Goal: Task Accomplishment & Management: Manage account settings

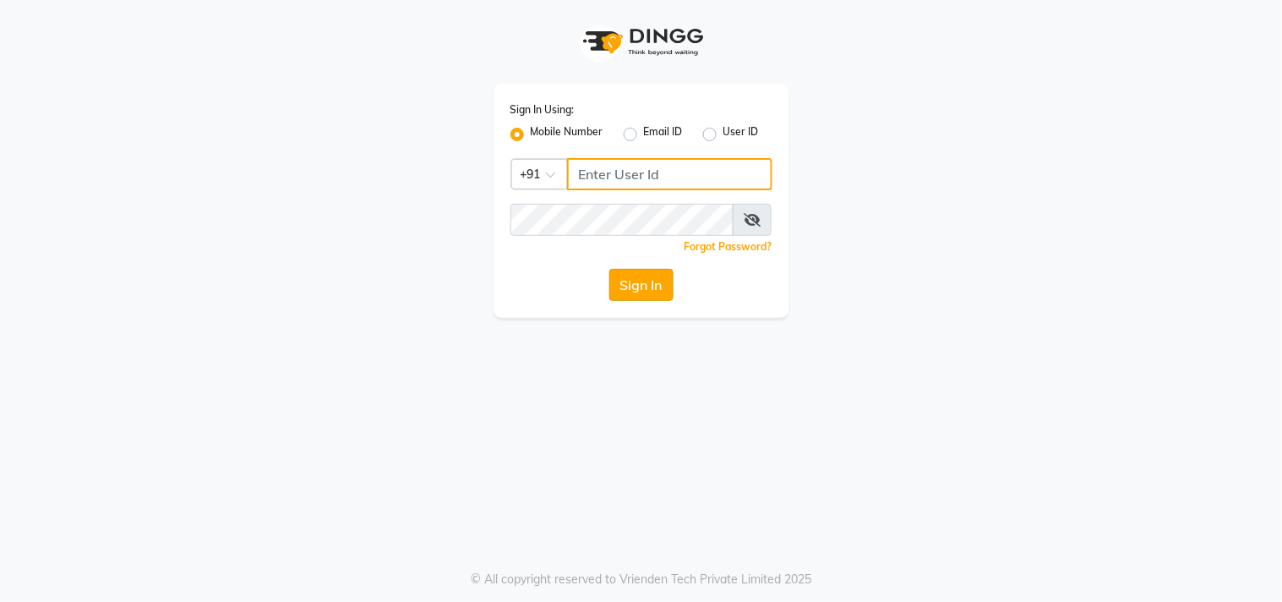
type input "9552660660"
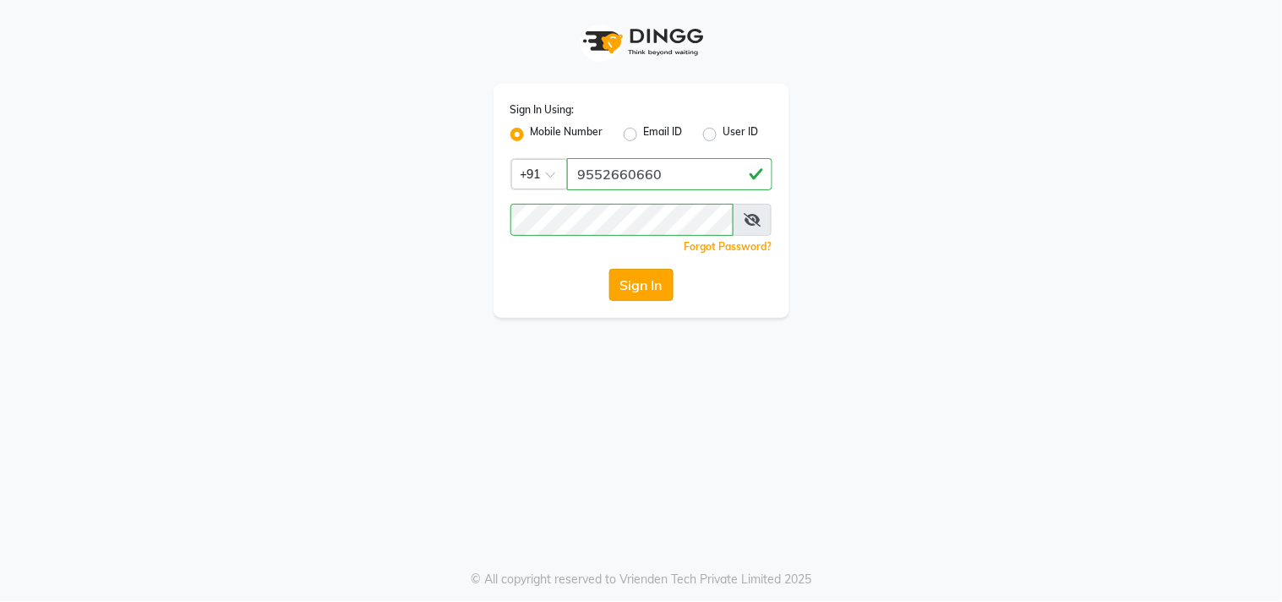
click at [661, 291] on button "Sign In" at bounding box center [641, 285] width 64 height 32
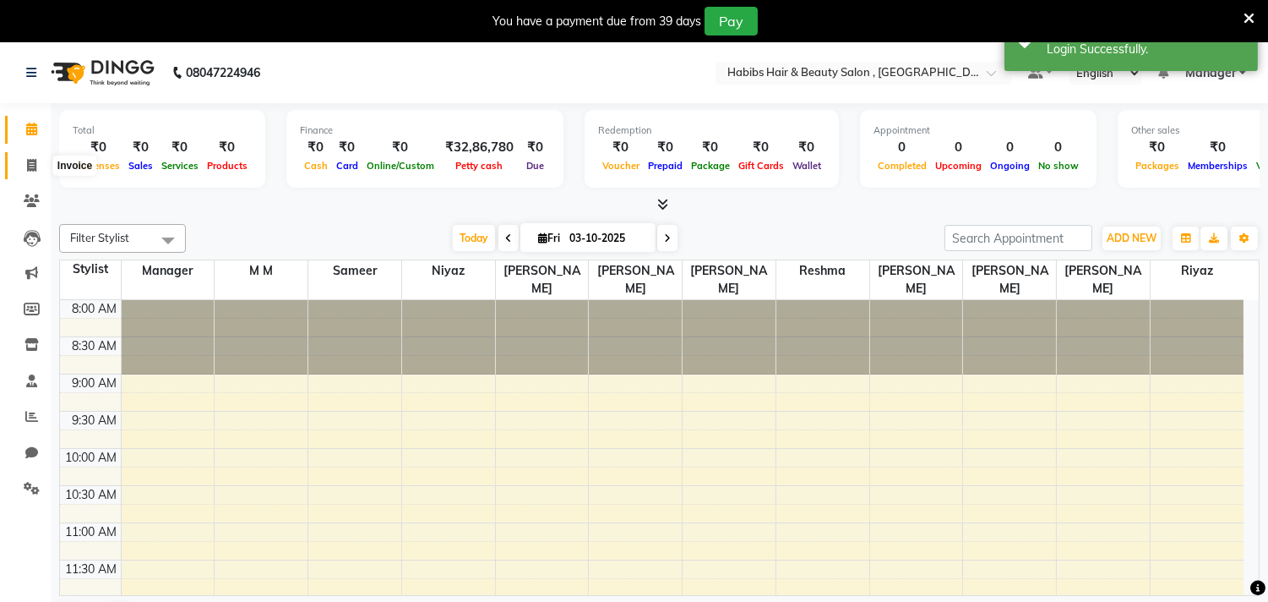
drag, startPoint x: 29, startPoint y: 161, endPoint x: 1242, endPoint y: 14, distance: 1222.1
click at [29, 161] on icon at bounding box center [31, 165] width 9 height 13
select select "service"
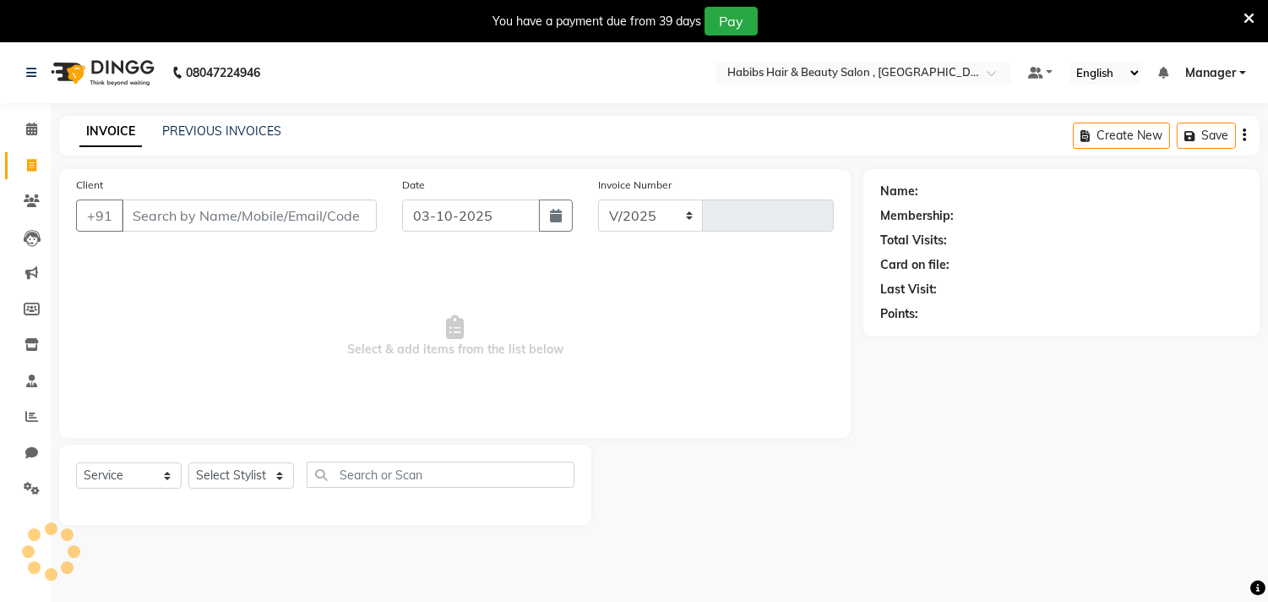
select select "4838"
type input "3742"
click at [1255, 12] on div "You have a payment due from 39 days Pay" at bounding box center [634, 21] width 1268 height 42
click at [1252, 12] on icon at bounding box center [1249, 18] width 11 height 15
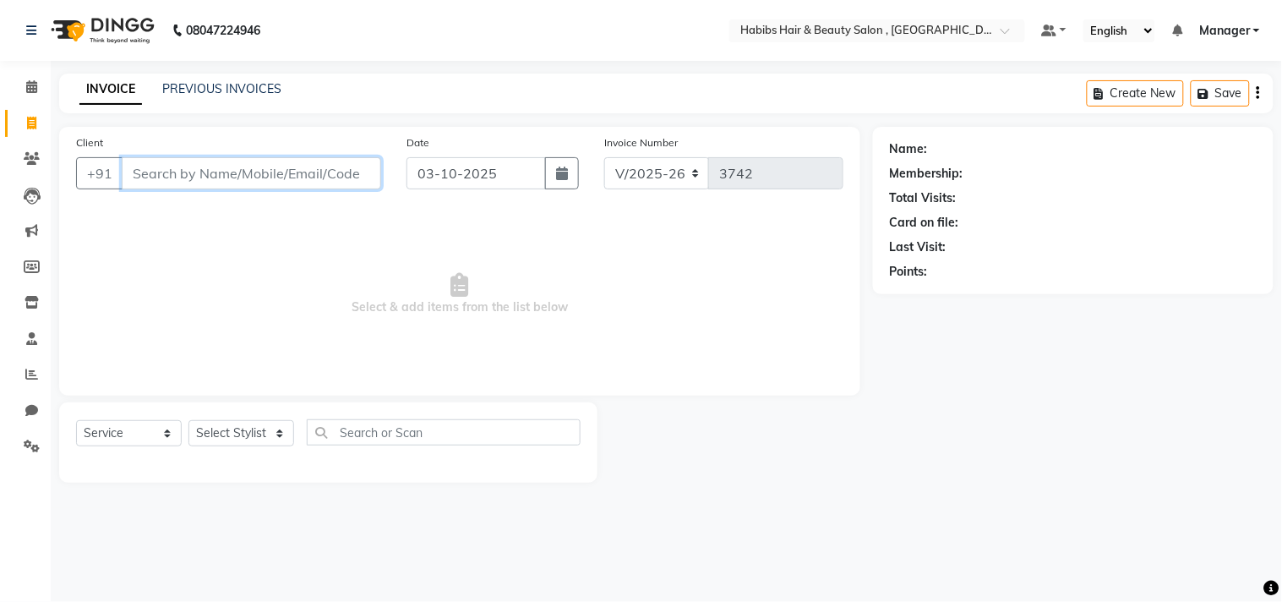
click at [271, 174] on input "Client" at bounding box center [251, 173] width 259 height 32
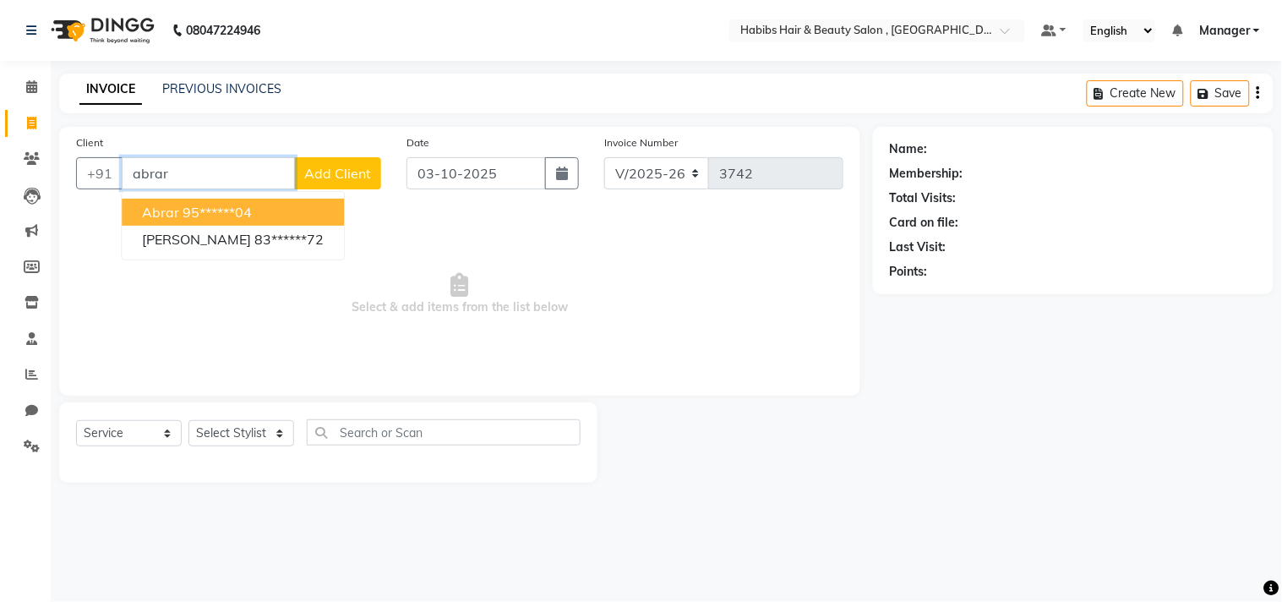
click at [272, 169] on input "abrar" at bounding box center [208, 173] width 173 height 32
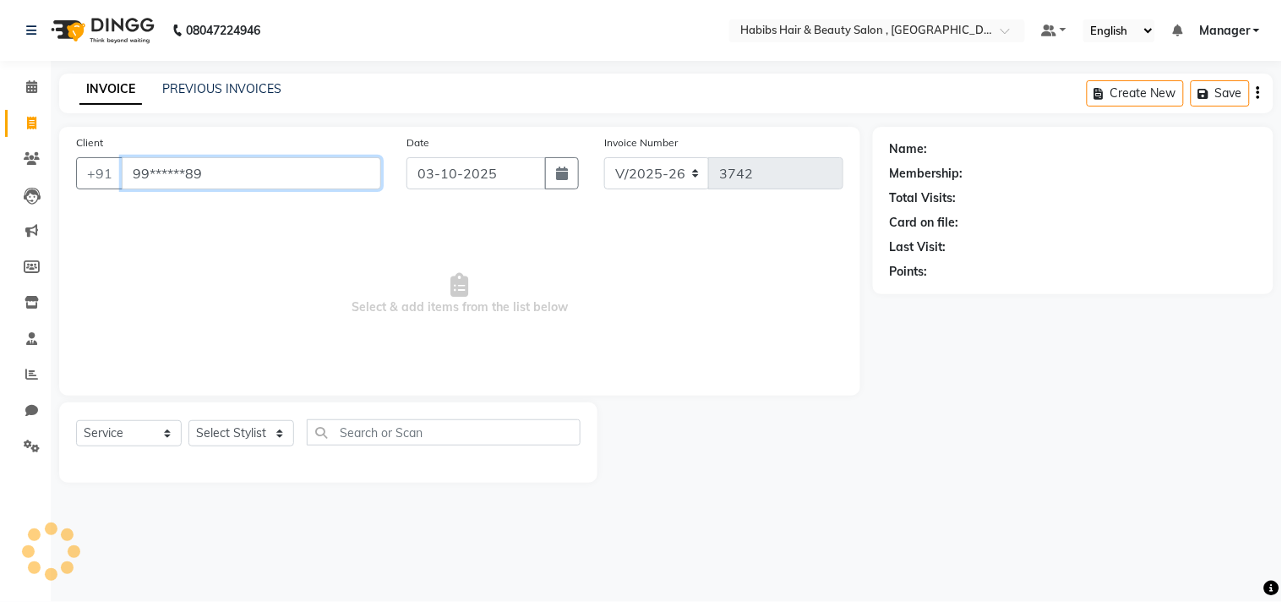
type input "99******89"
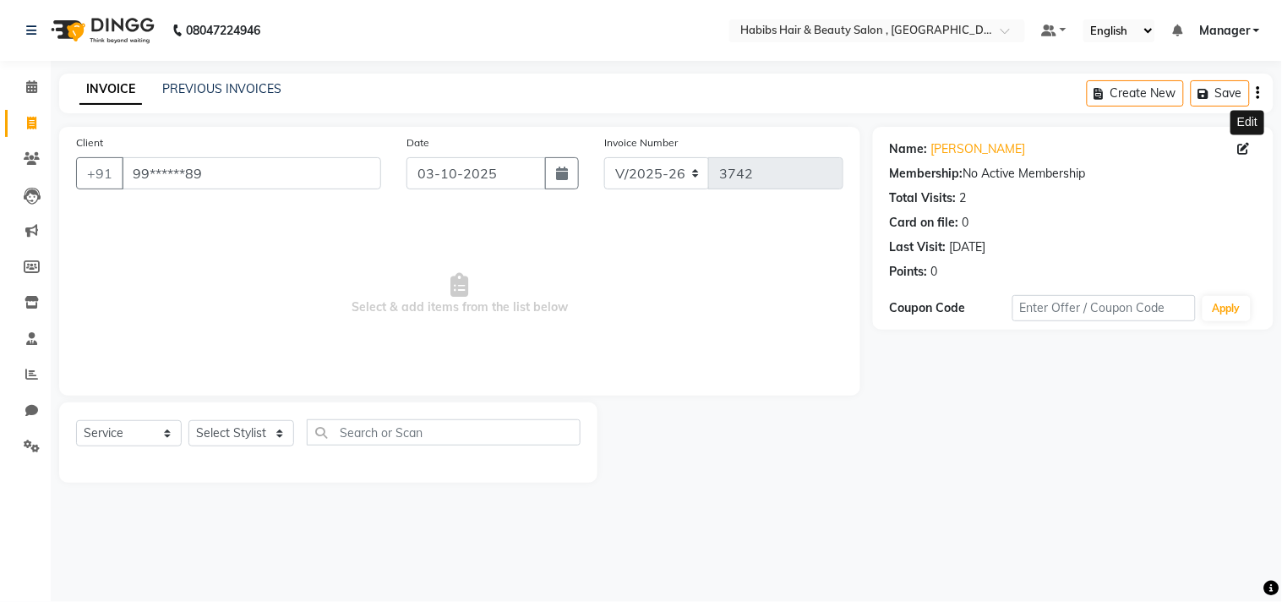
click at [1240, 147] on icon at bounding box center [1244, 149] width 12 height 12
select select "22"
select select "male"
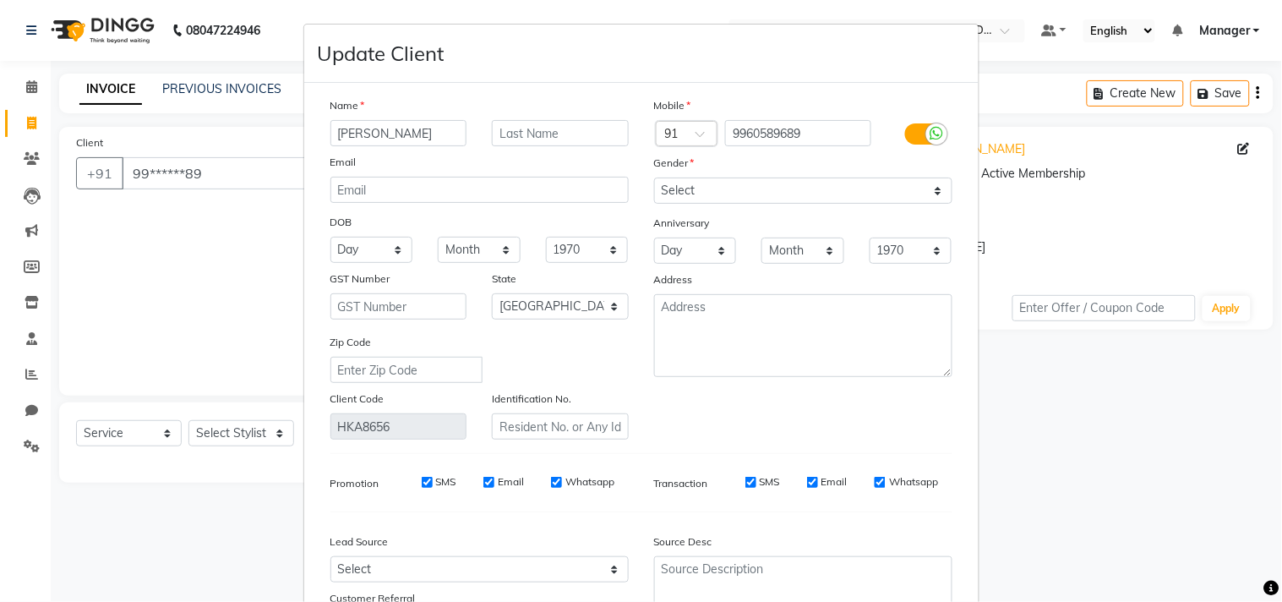
click at [855, 445] on div "Name VIJAY GARG Email DOB Day 01 02 03 04 05 06 07 08 09 10 11 12 13 14 15 16 1…" at bounding box center [641, 370] width 647 height 548
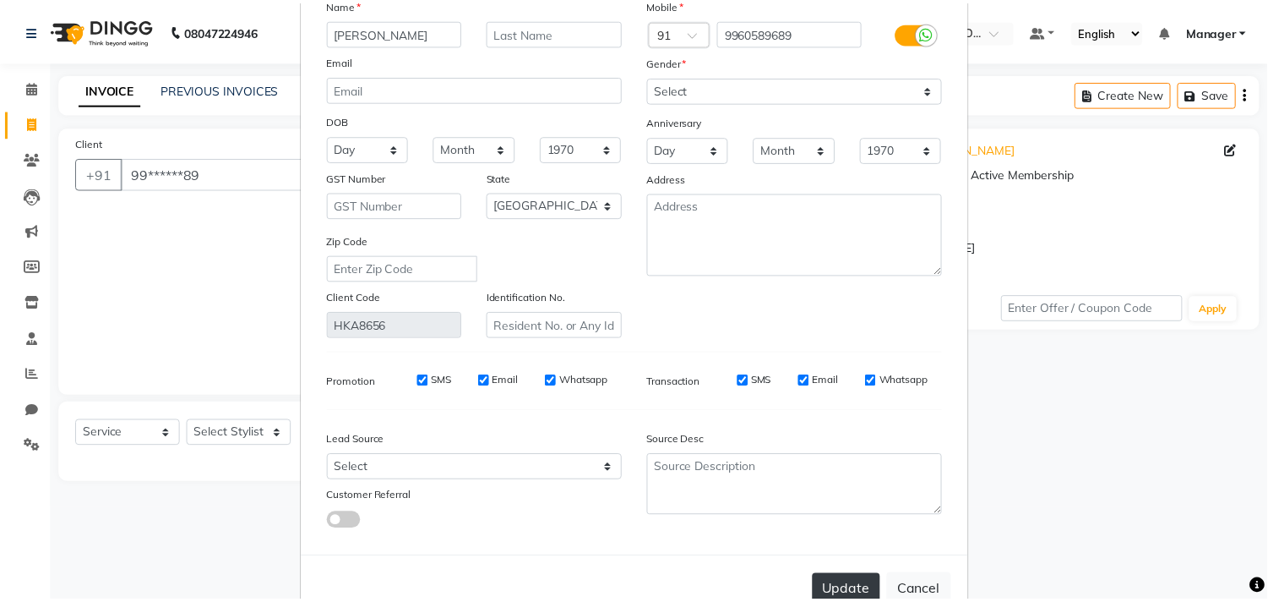
scroll to position [150, 0]
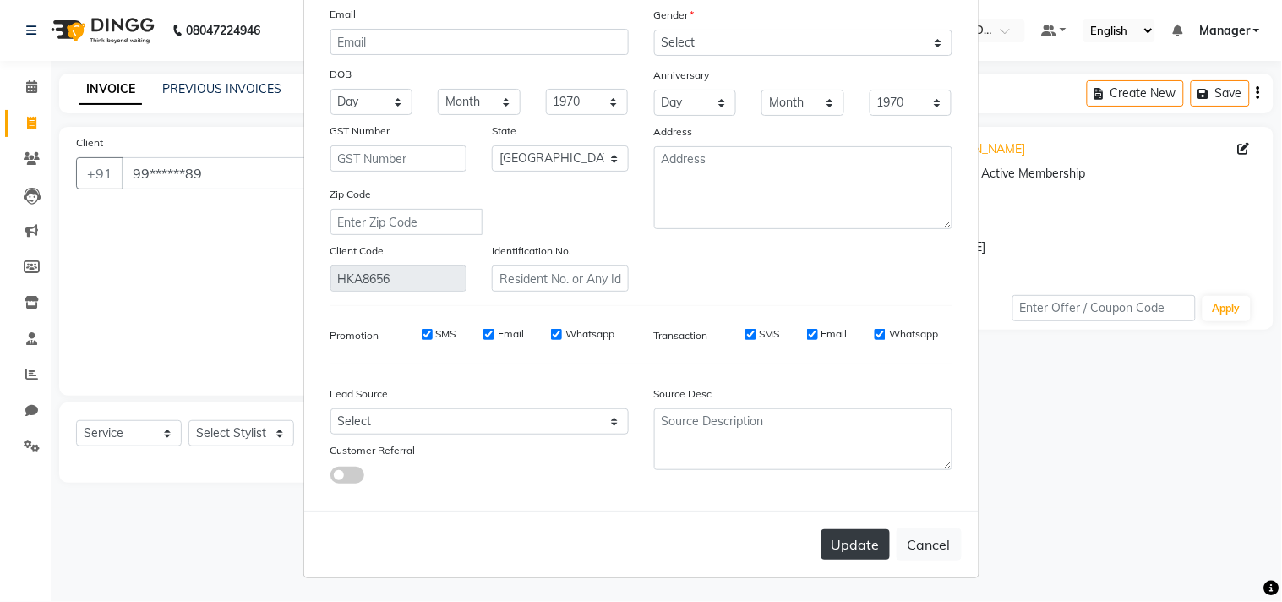
click at [858, 548] on button "Update" at bounding box center [855, 544] width 68 height 30
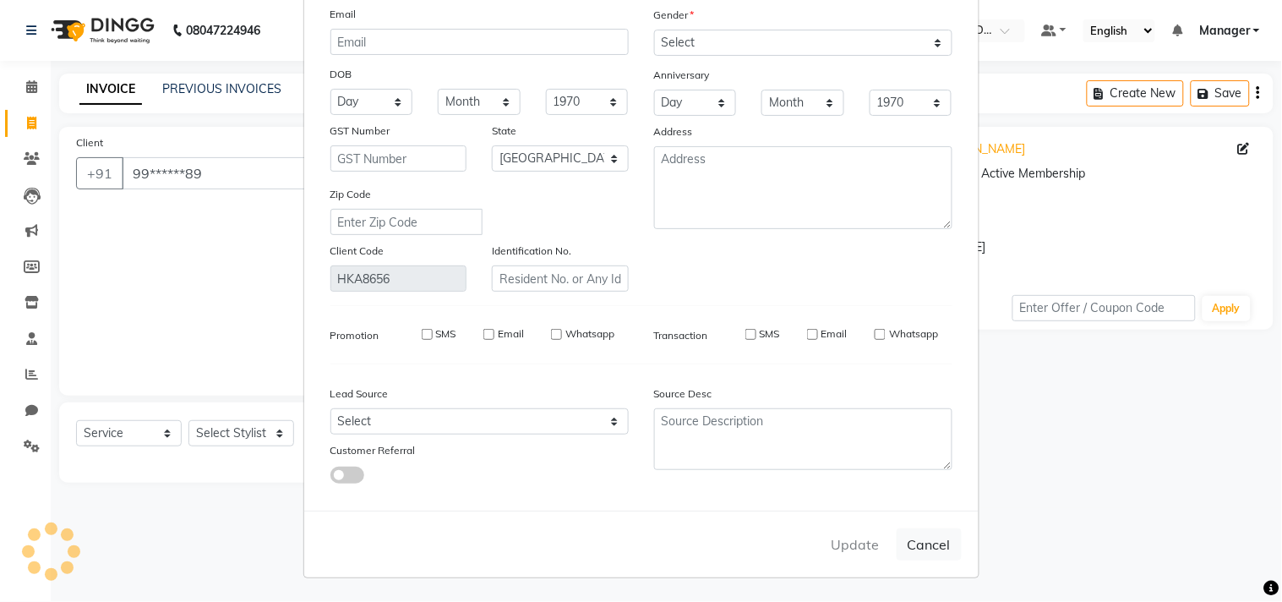
select select
select select "null"
select select
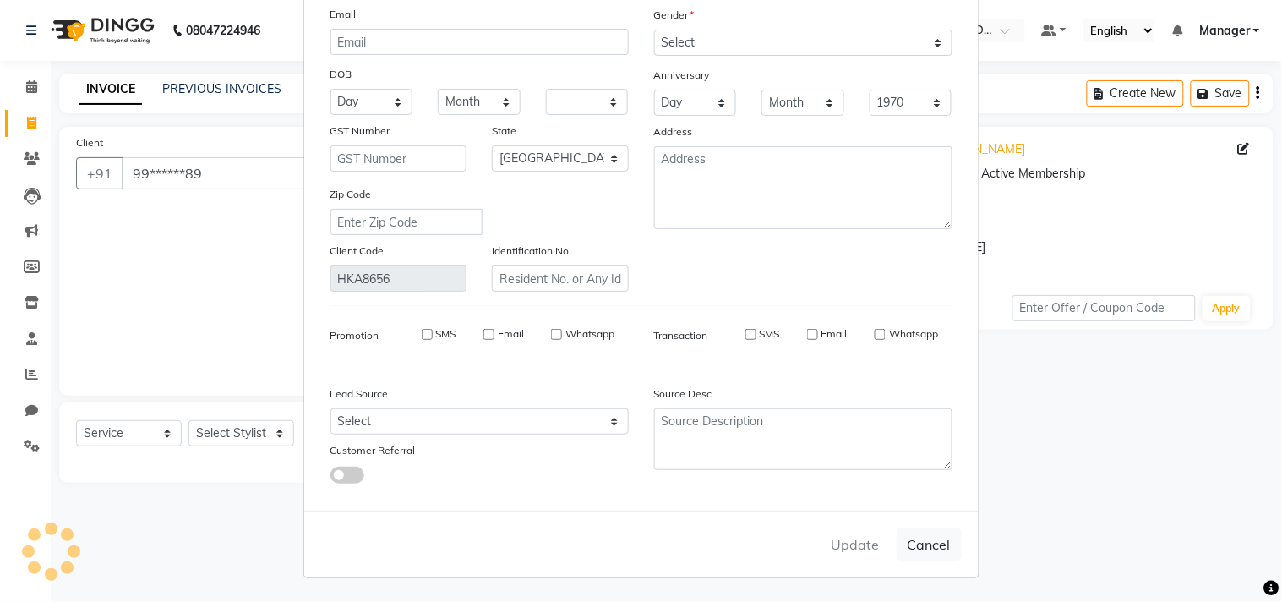
select select
checkbox input "false"
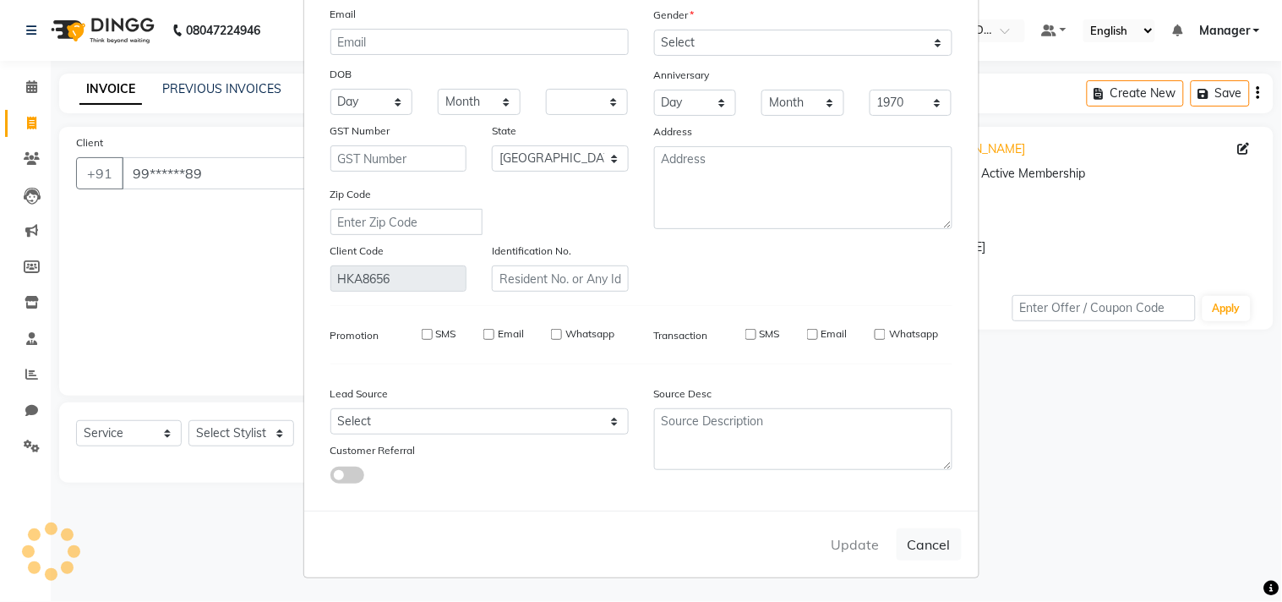
checkbox input "false"
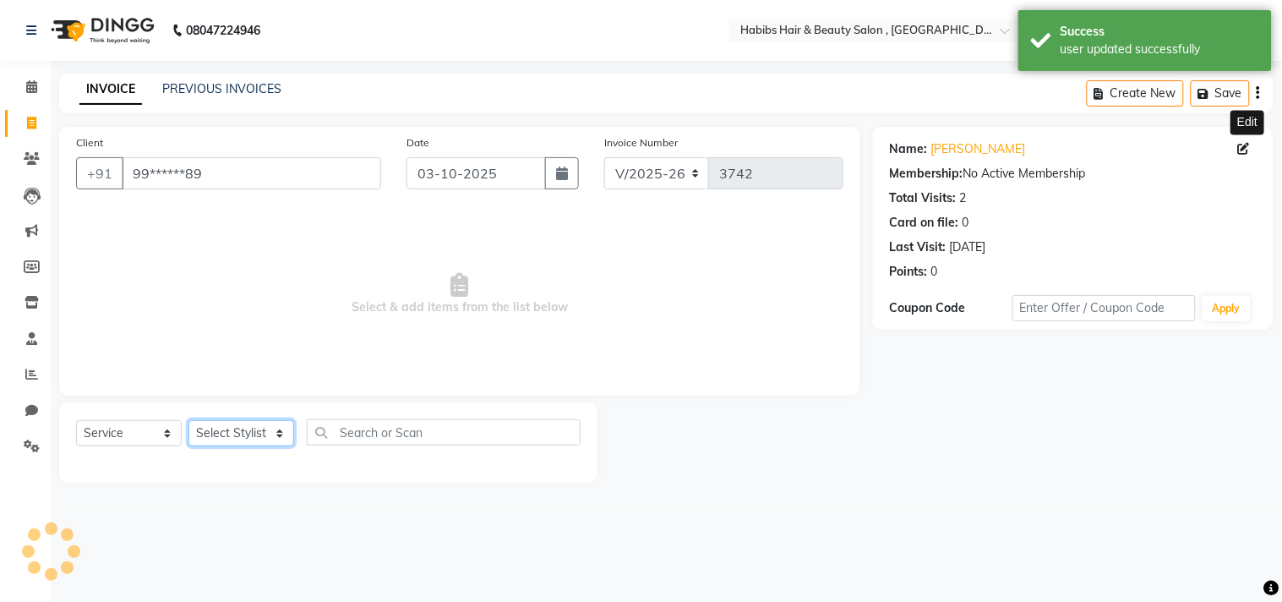
click at [224, 435] on select "Select Stylist [PERSON_NAME] Manager M M [PERSON_NAME] [PERSON_NAME] Reshma [PE…" at bounding box center [241, 433] width 106 height 26
select select "29955"
click at [188, 421] on select "Select Stylist [PERSON_NAME] Manager M M [PERSON_NAME] [PERSON_NAME] Reshma [PE…" at bounding box center [241, 433] width 106 height 26
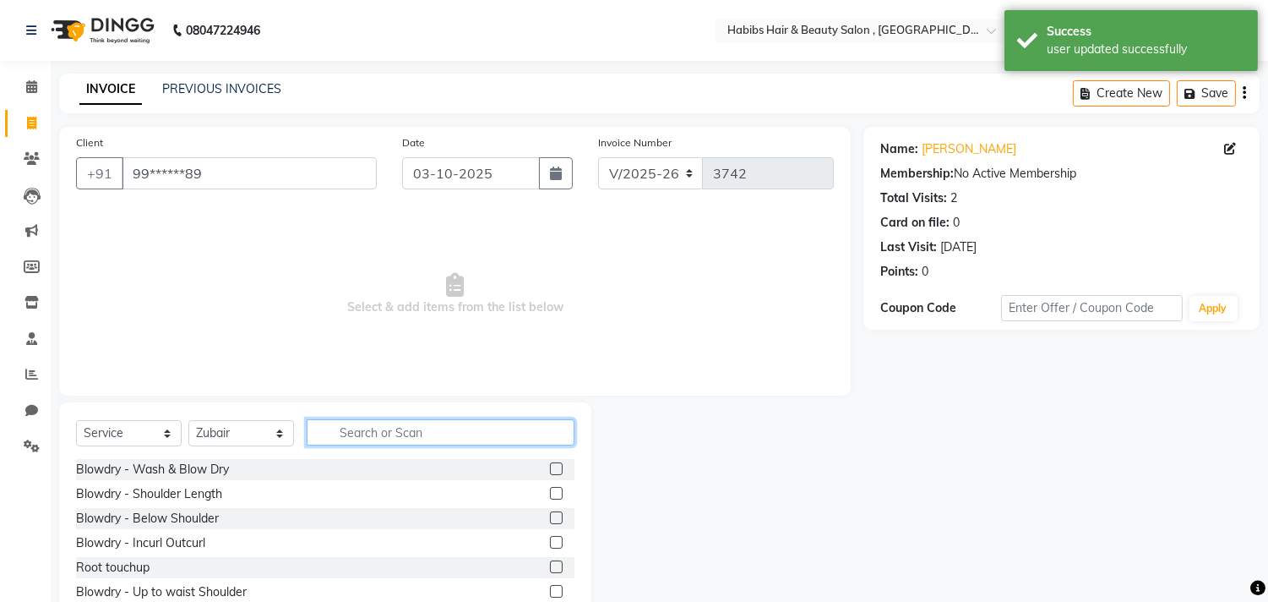
click at [379, 433] on input "text" at bounding box center [441, 432] width 268 height 26
type input "haircu"
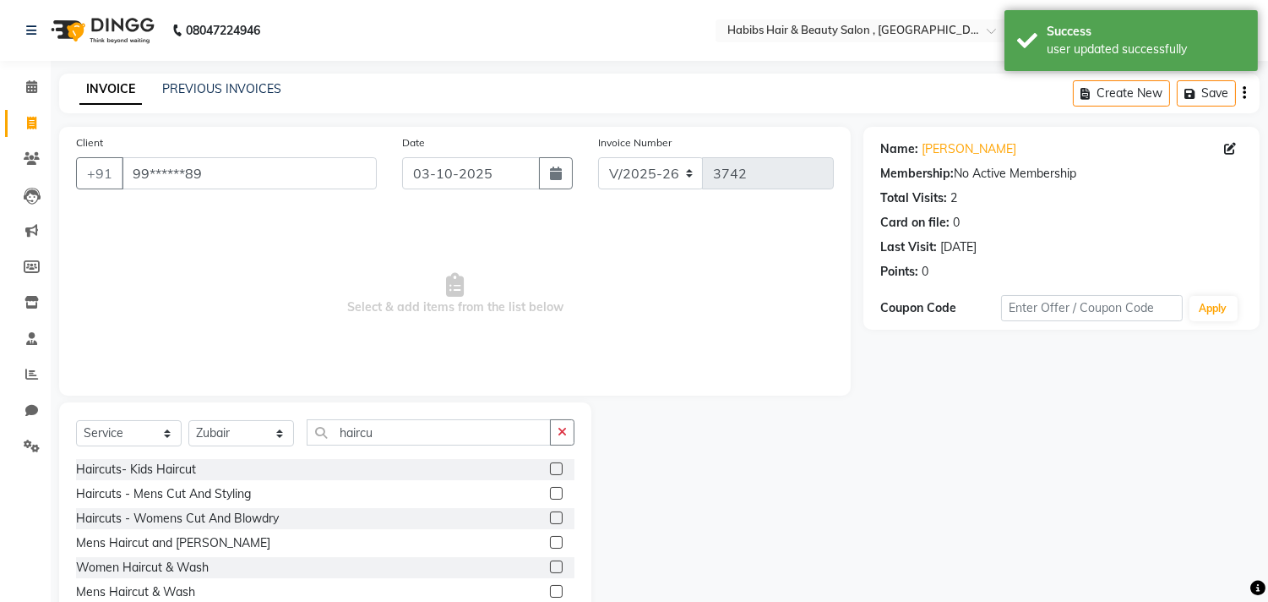
click at [553, 493] on label at bounding box center [556, 493] width 13 height 13
click at [553, 493] on input "checkbox" at bounding box center [555, 493] width 11 height 11
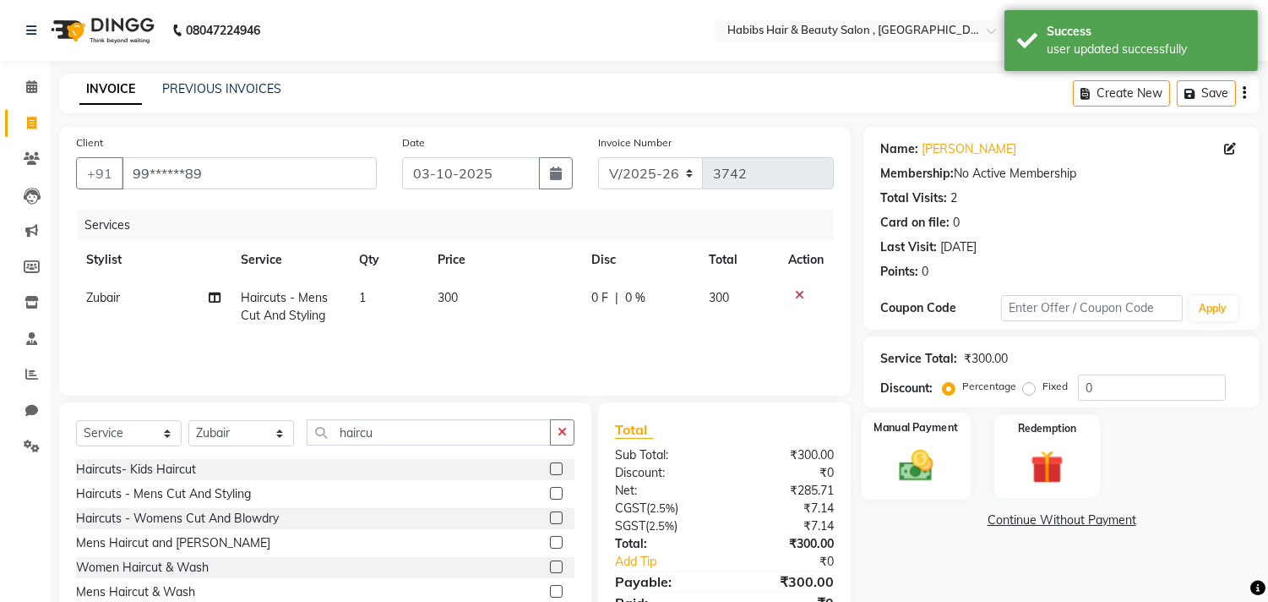
checkbox input "false"
click at [961, 467] on div "Manual Payment" at bounding box center [917, 455] width 110 height 86
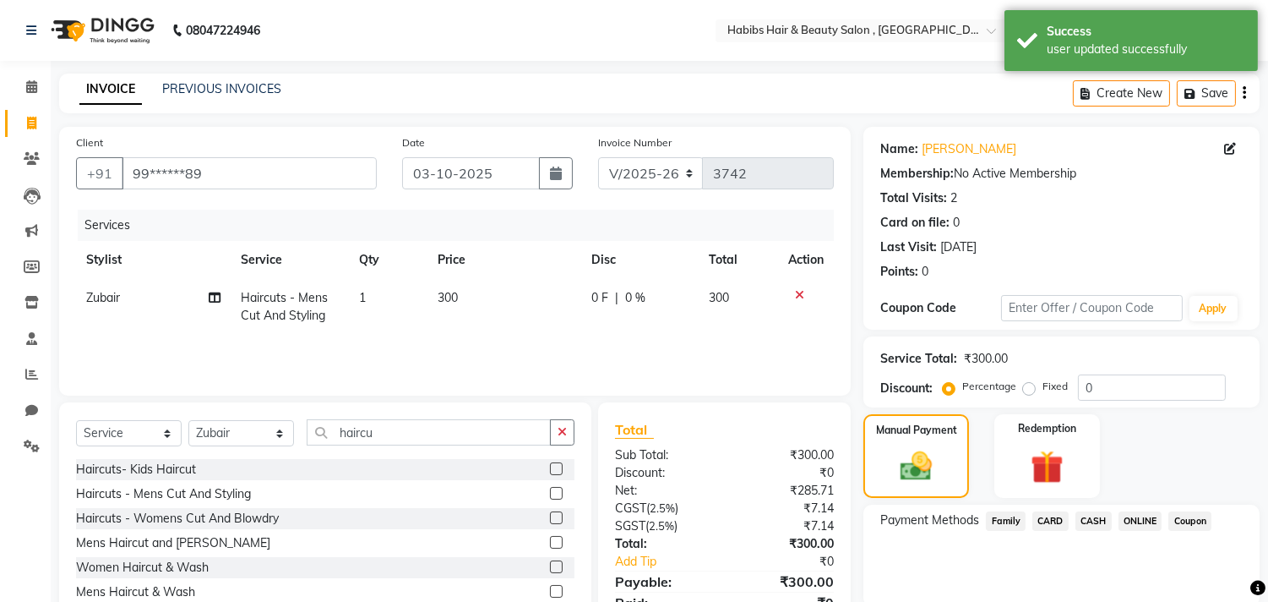
click at [1145, 516] on span "ONLINE" at bounding box center [1141, 520] width 44 height 19
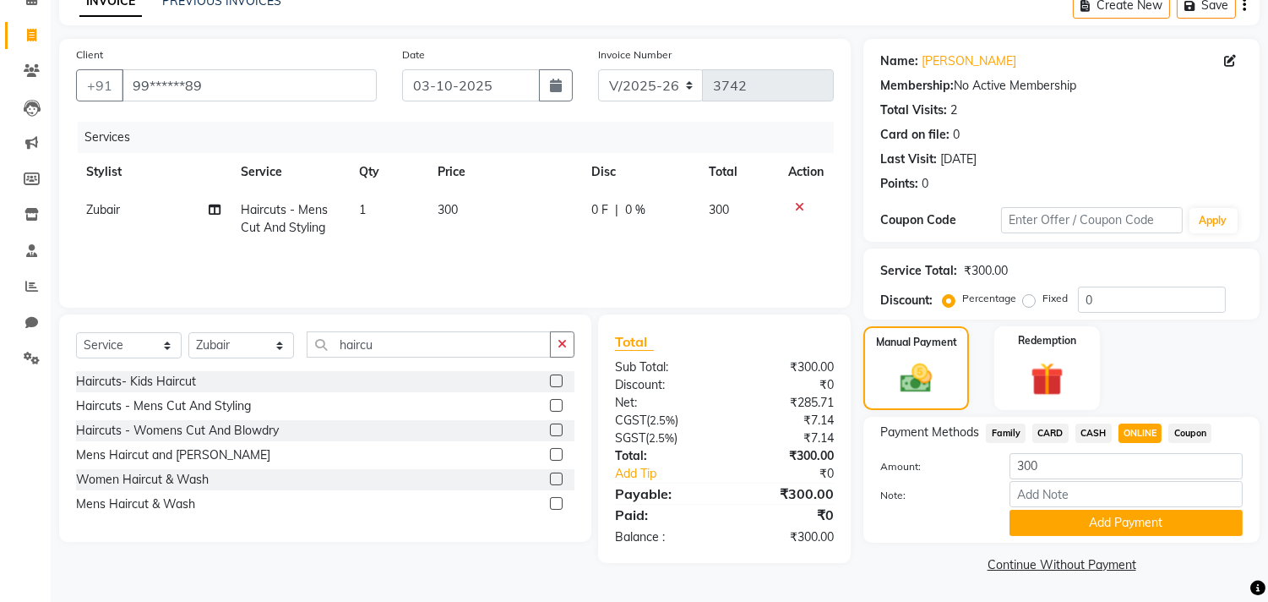
click at [1145, 516] on button "Add Payment" at bounding box center [1126, 522] width 233 height 26
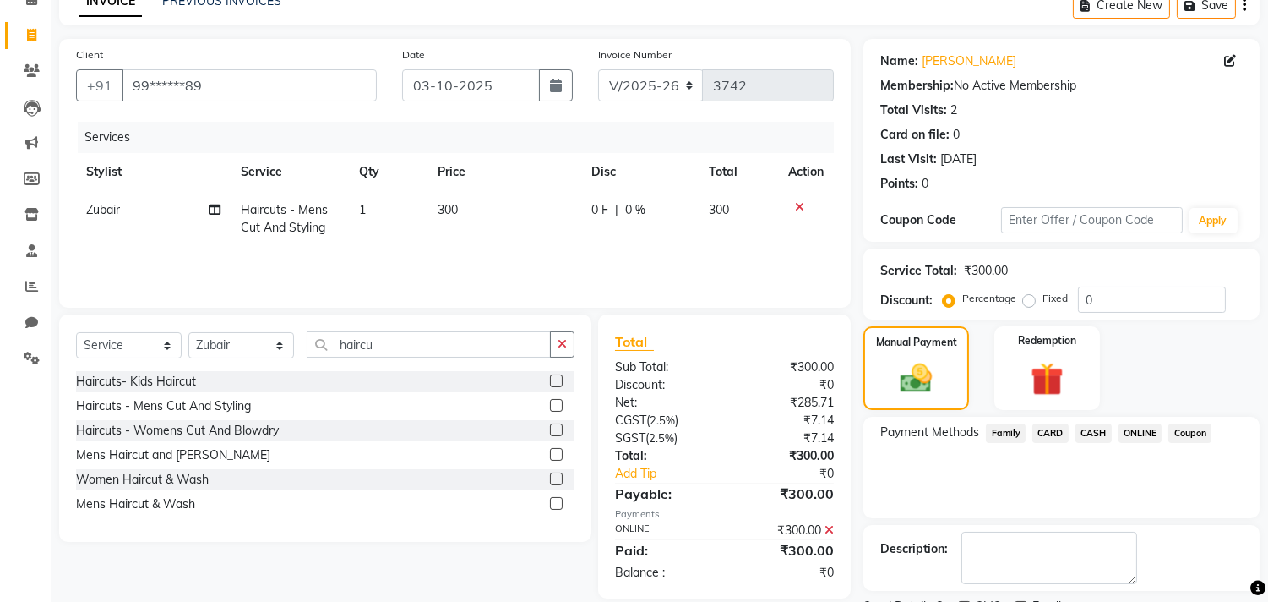
scroll to position [158, 0]
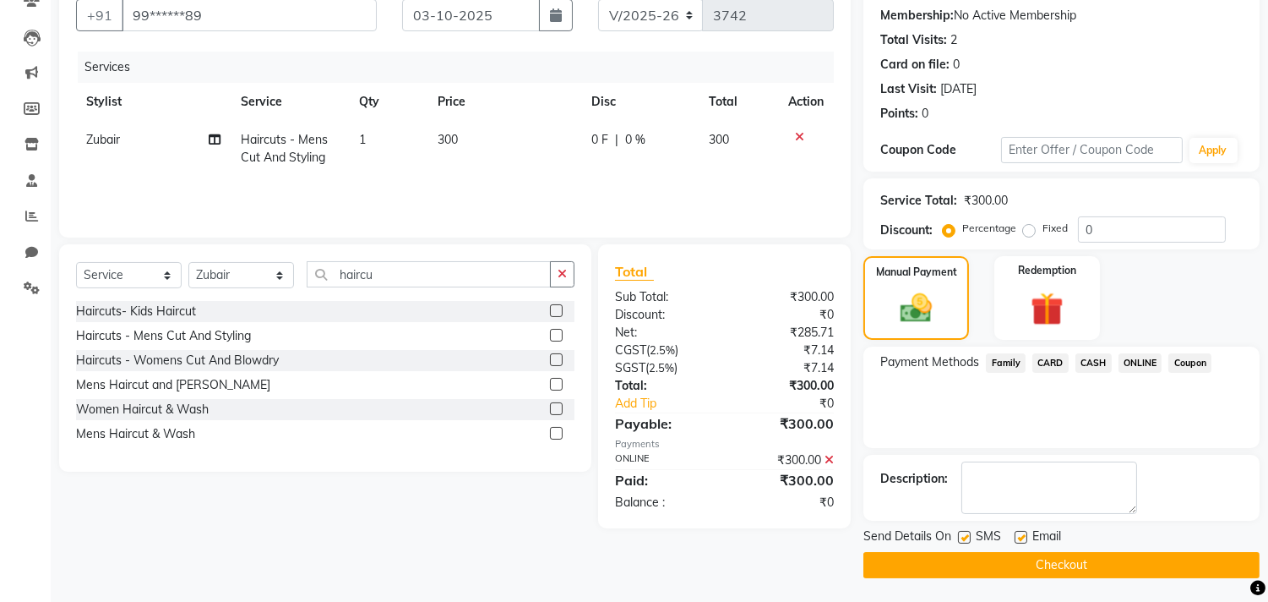
click at [1133, 556] on button "Checkout" at bounding box center [1062, 565] width 396 height 26
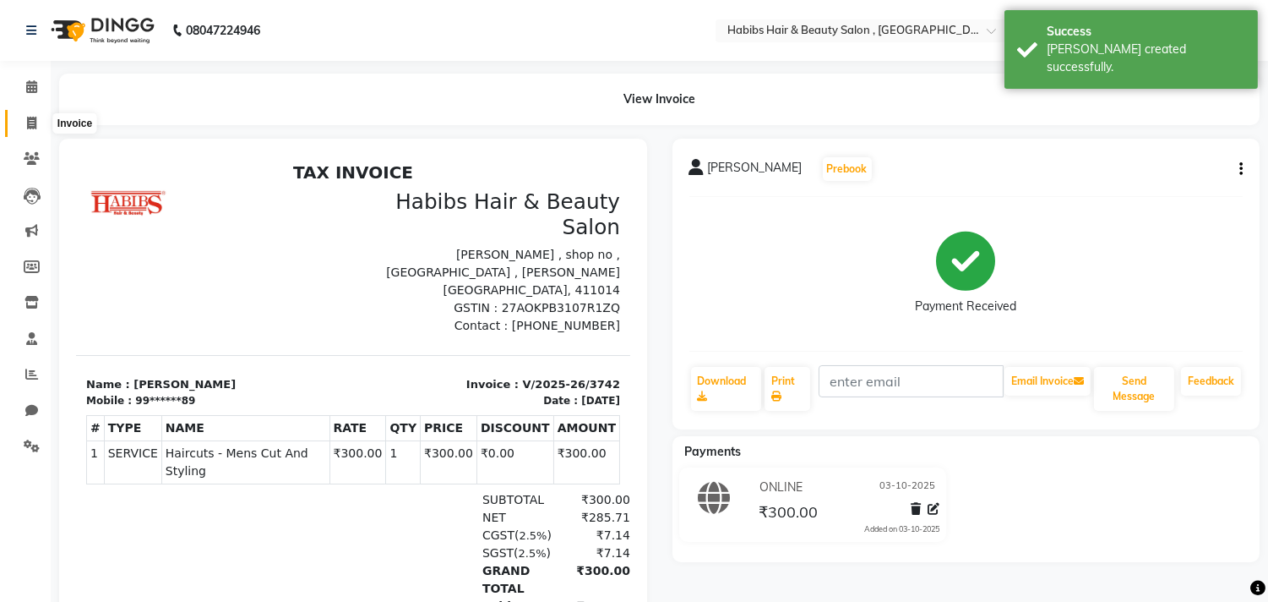
click at [28, 115] on span at bounding box center [32, 123] width 30 height 19
select select "service"
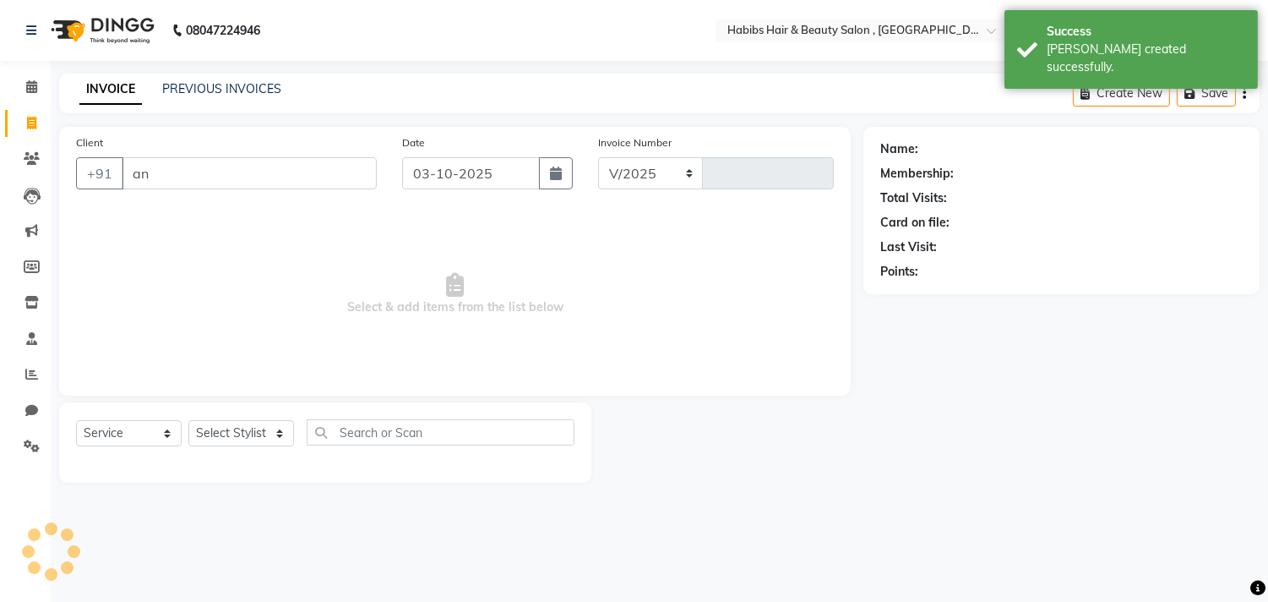
type input "ani"
select select "4838"
type input "3743"
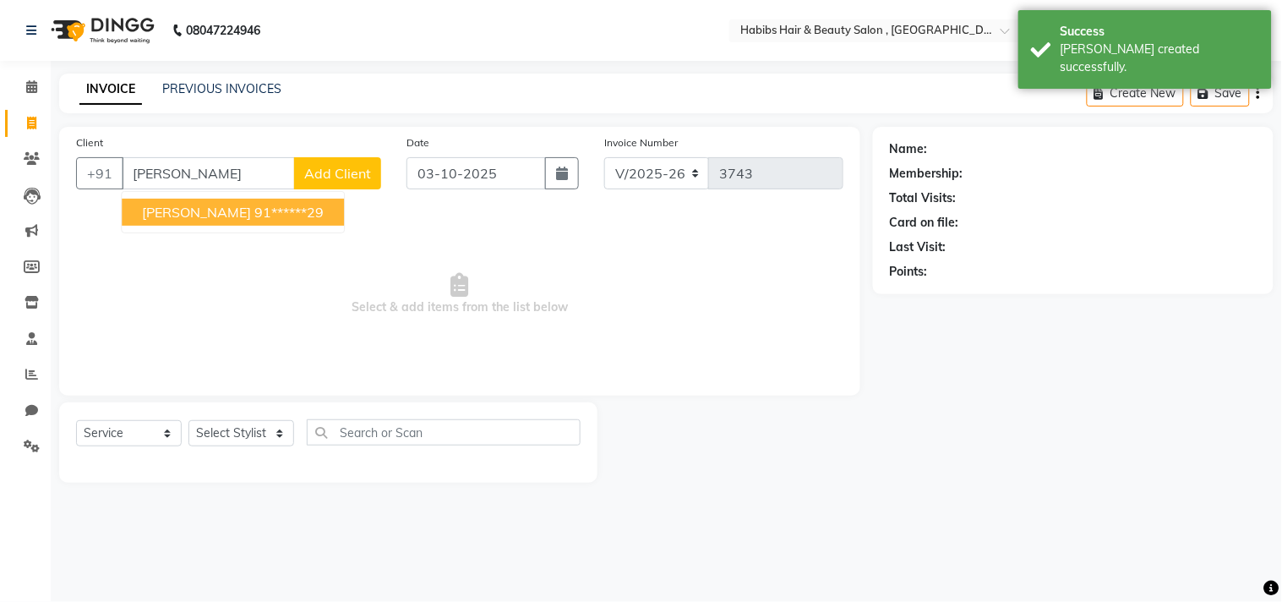
click at [222, 199] on button "Anil Vasnani 91******29" at bounding box center [233, 212] width 222 height 27
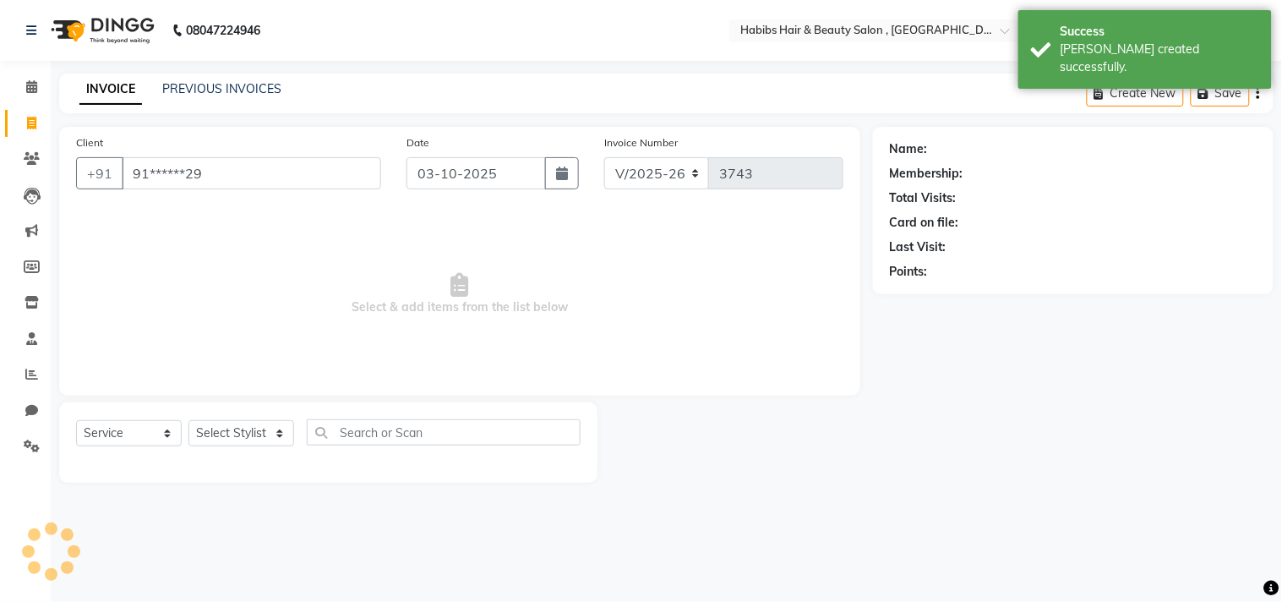
type input "91******29"
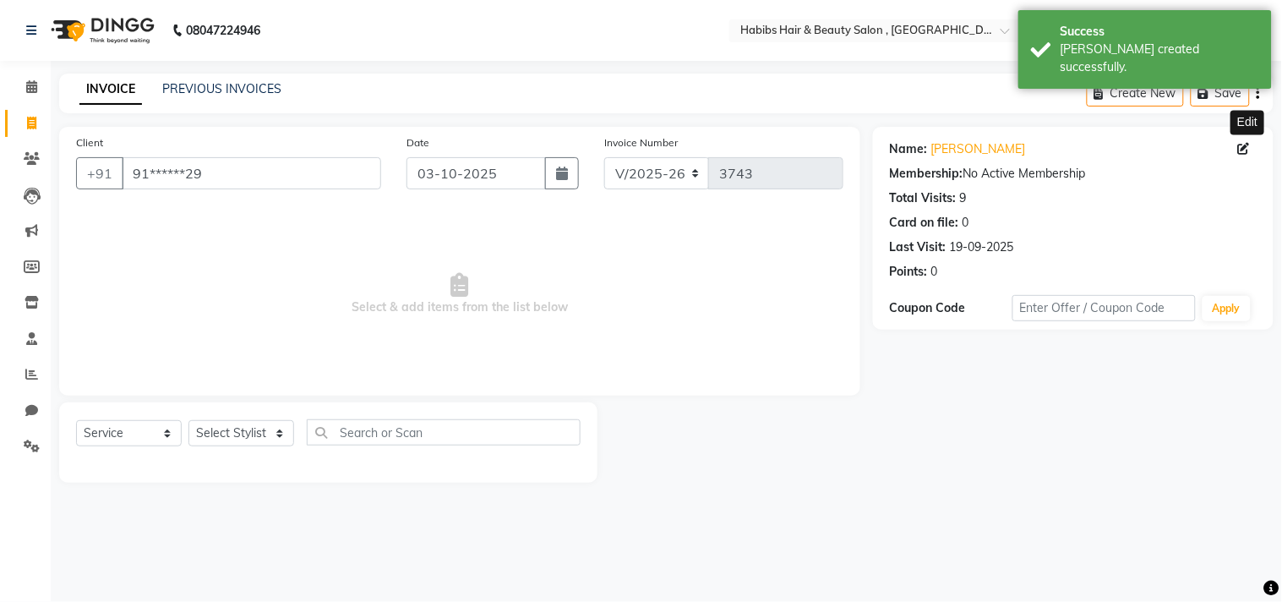
click at [1242, 147] on icon at bounding box center [1244, 149] width 12 height 12
select select "22"
select select "male"
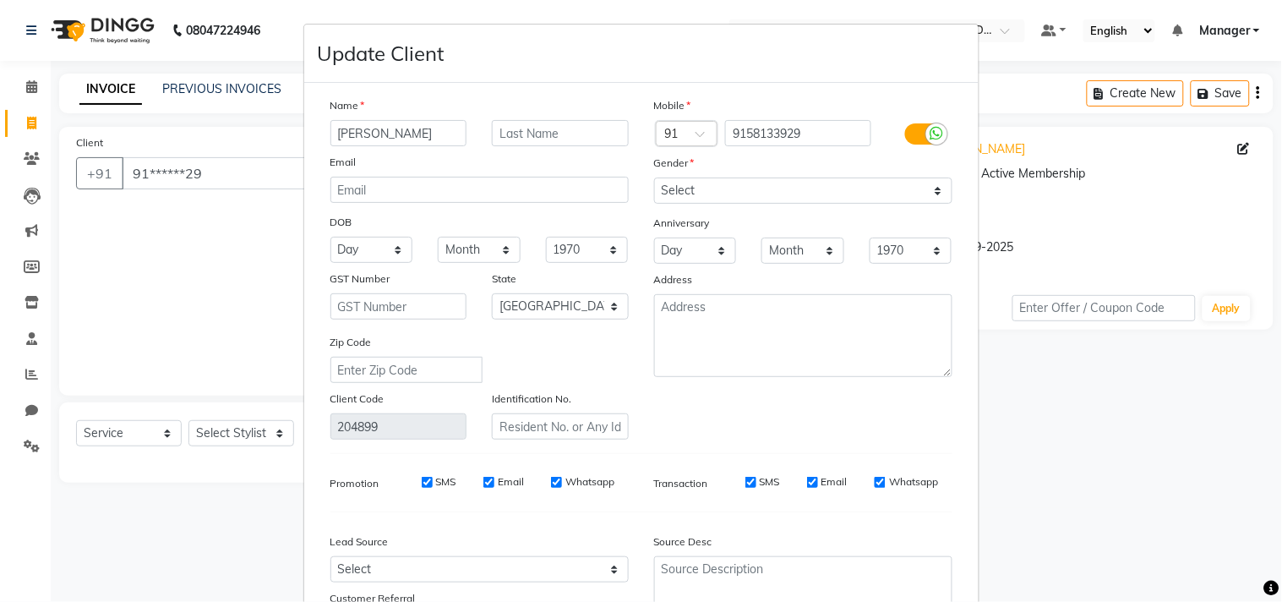
click at [849, 414] on div "Mobile Country Code × 91 9158133929 Gender Select Male Female Other Prefer Not …" at bounding box center [803, 267] width 324 height 343
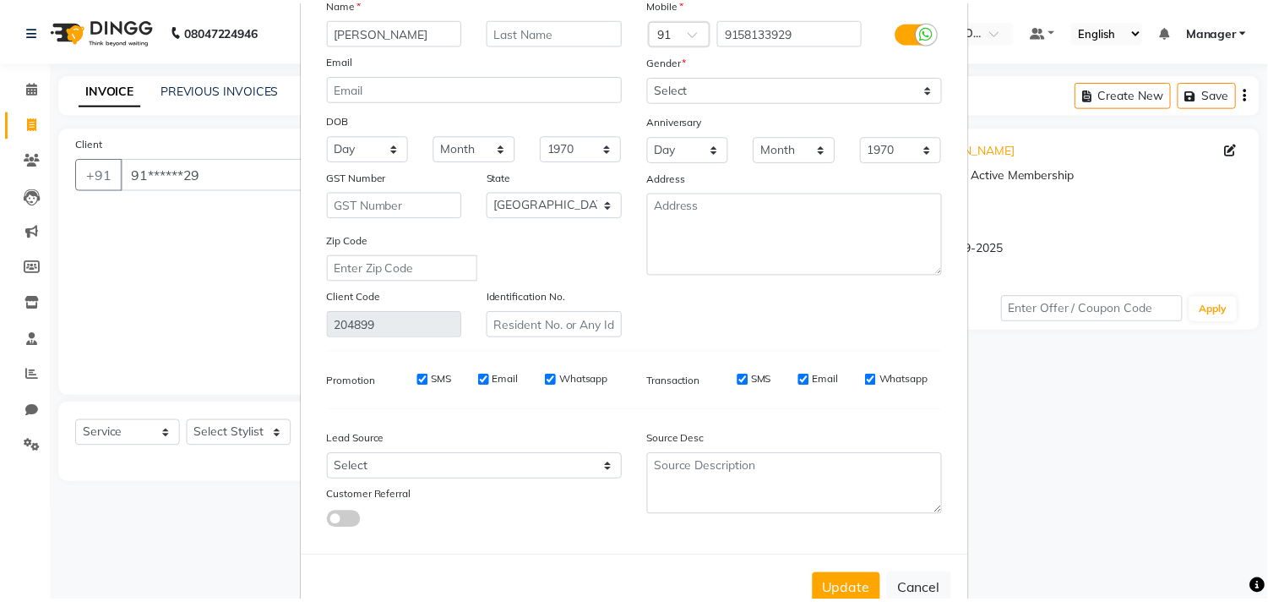
scroll to position [150, 0]
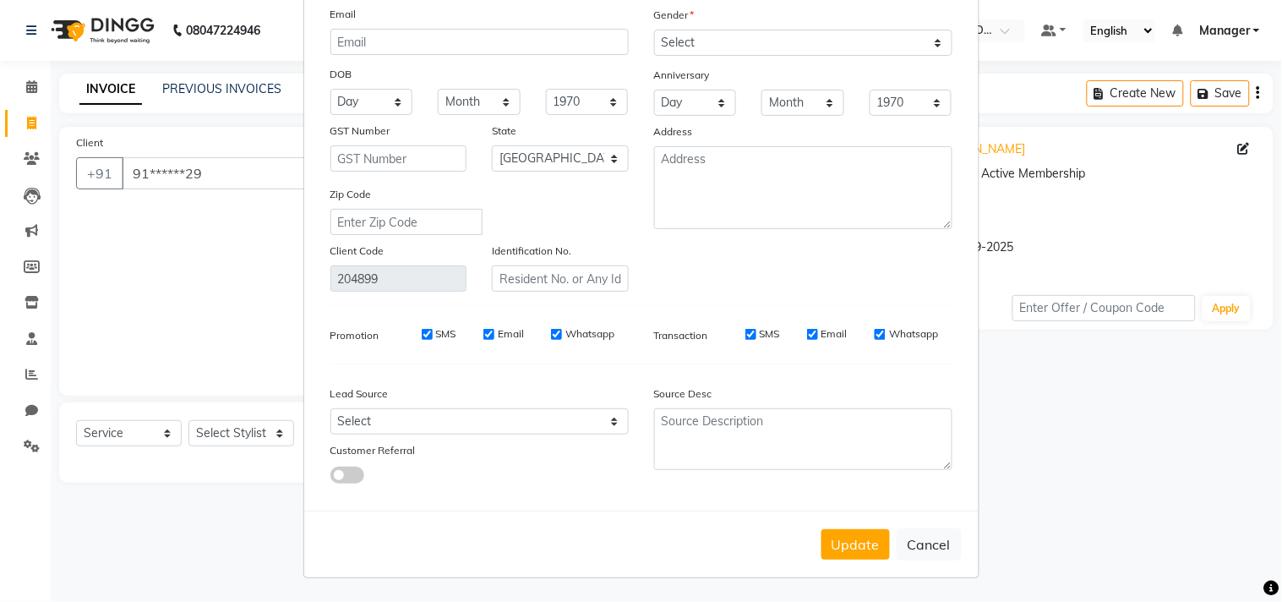
click at [843, 524] on div "Update Cancel" at bounding box center [641, 543] width 674 height 67
click at [845, 537] on button "Update" at bounding box center [855, 544] width 68 height 30
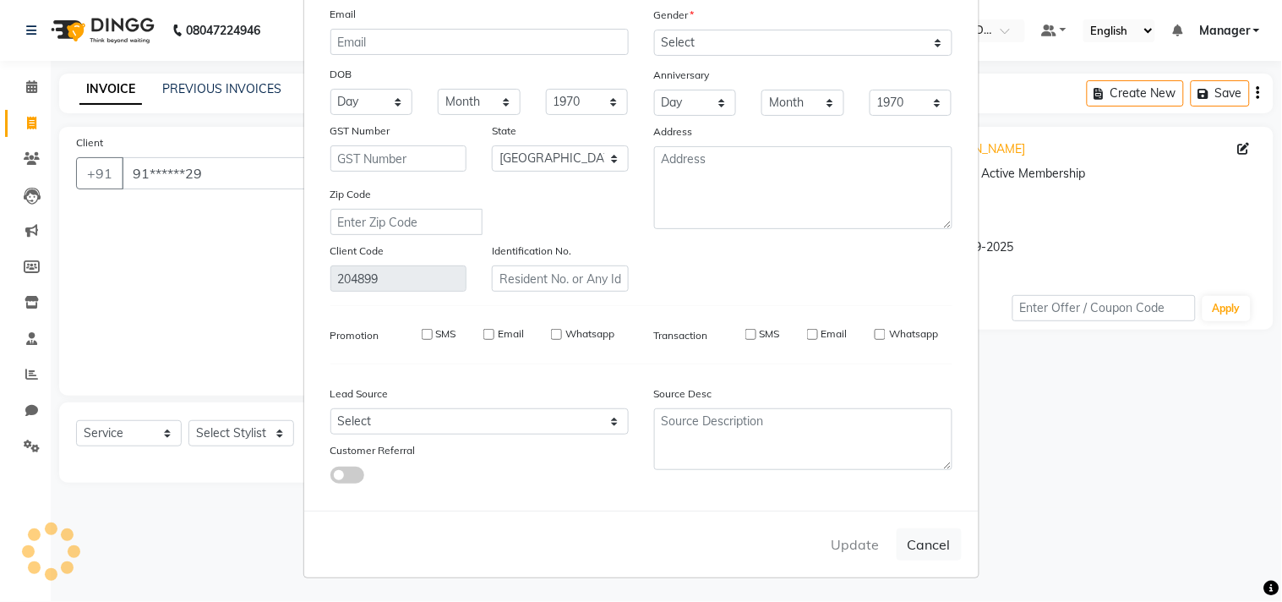
select select
select select "null"
select select
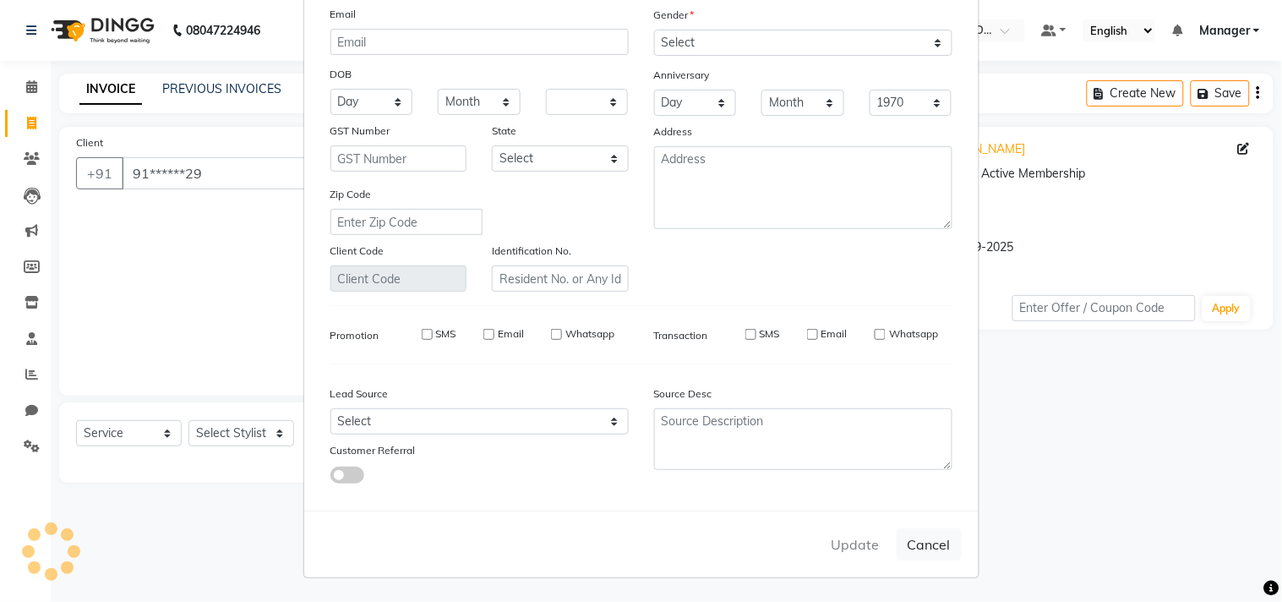
select select
checkbox input "false"
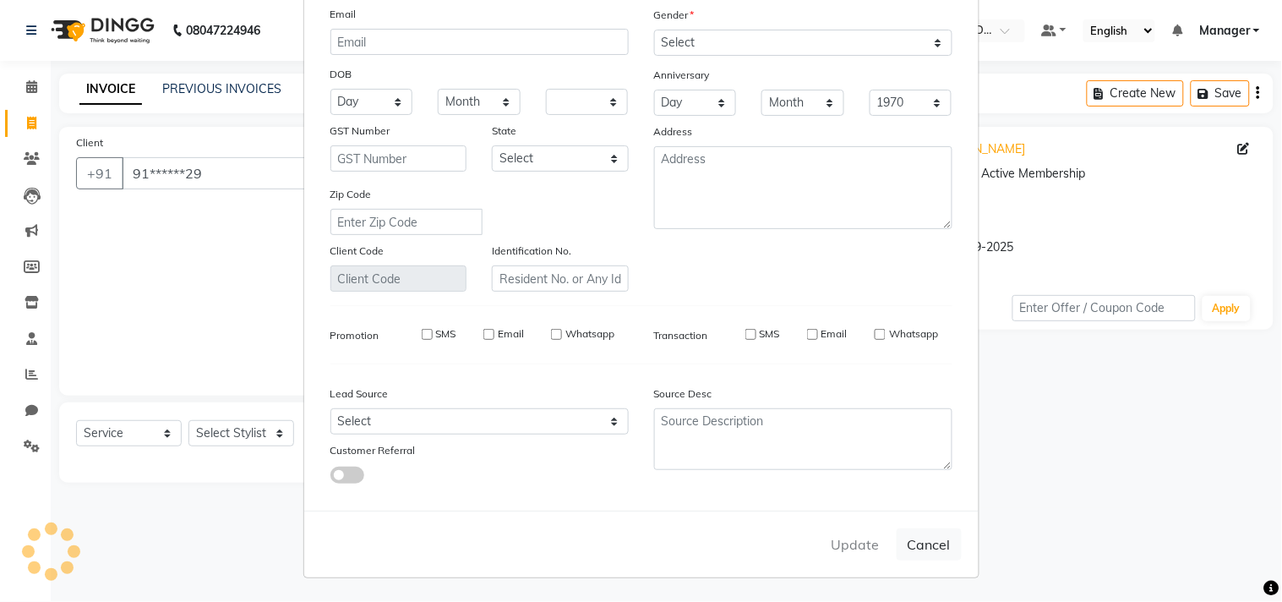
checkbox input "false"
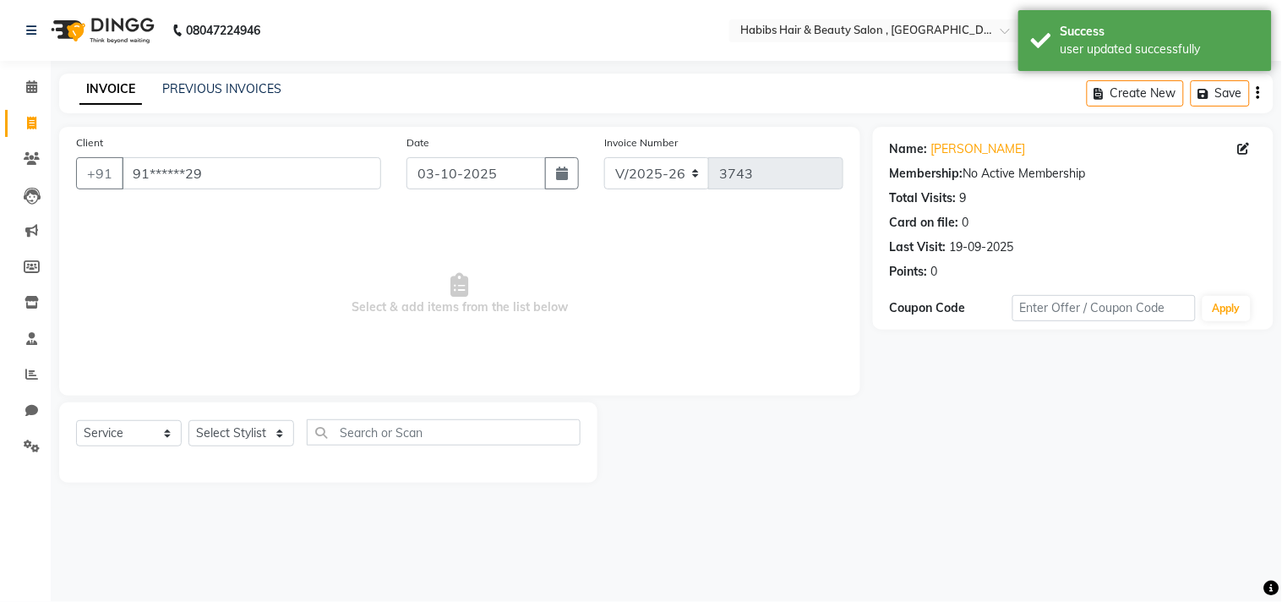
click at [521, 369] on span "Select & add items from the list below" at bounding box center [459, 294] width 767 height 169
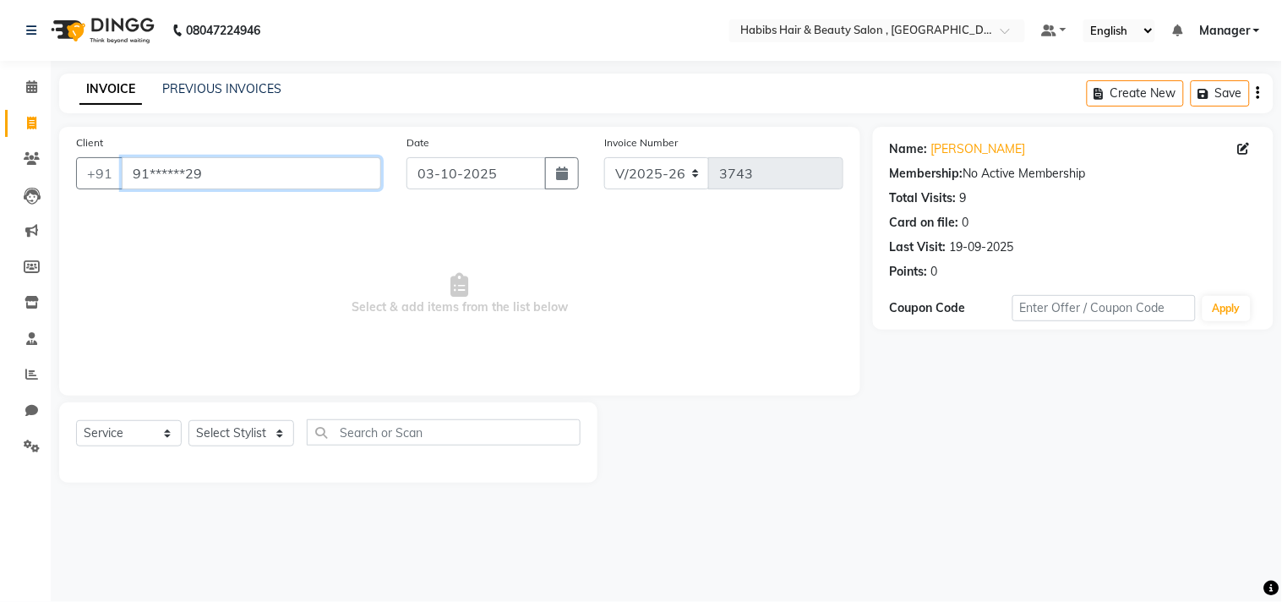
click at [323, 180] on input "91******29" at bounding box center [251, 173] width 259 height 32
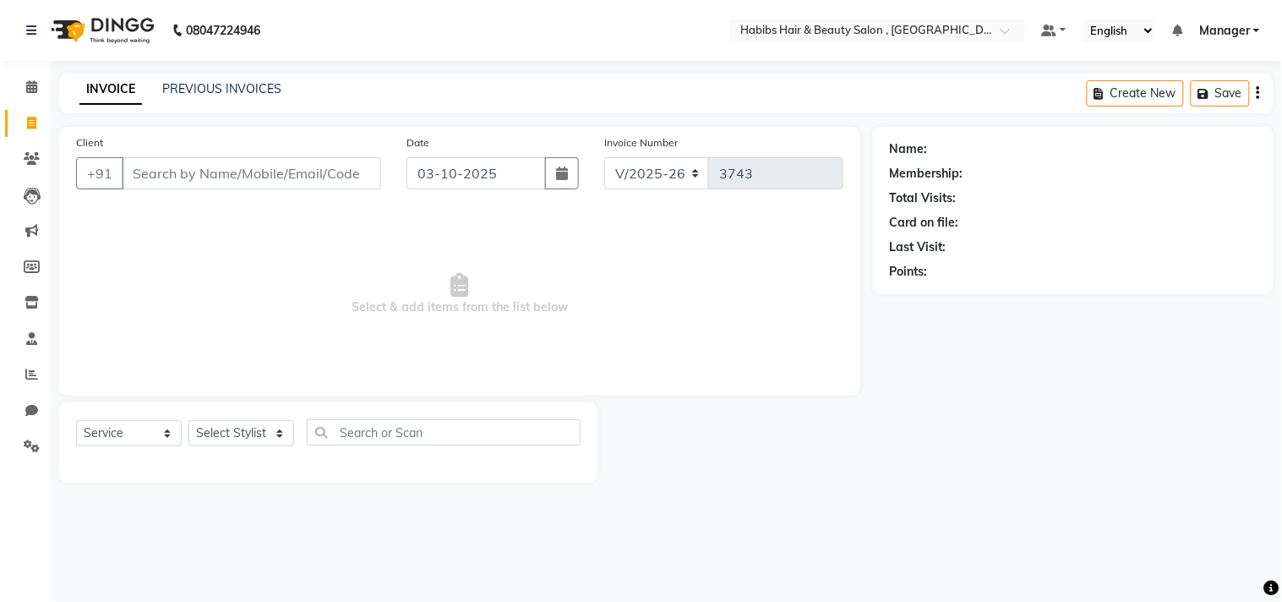
click at [327, 131] on div "Client +91 Date 03-10-2025 Invoice Number V/2025 V/2025-26 3743 Select & add it…" at bounding box center [459, 261] width 801 height 269
click at [228, 181] on input "Client" at bounding box center [251, 173] width 259 height 32
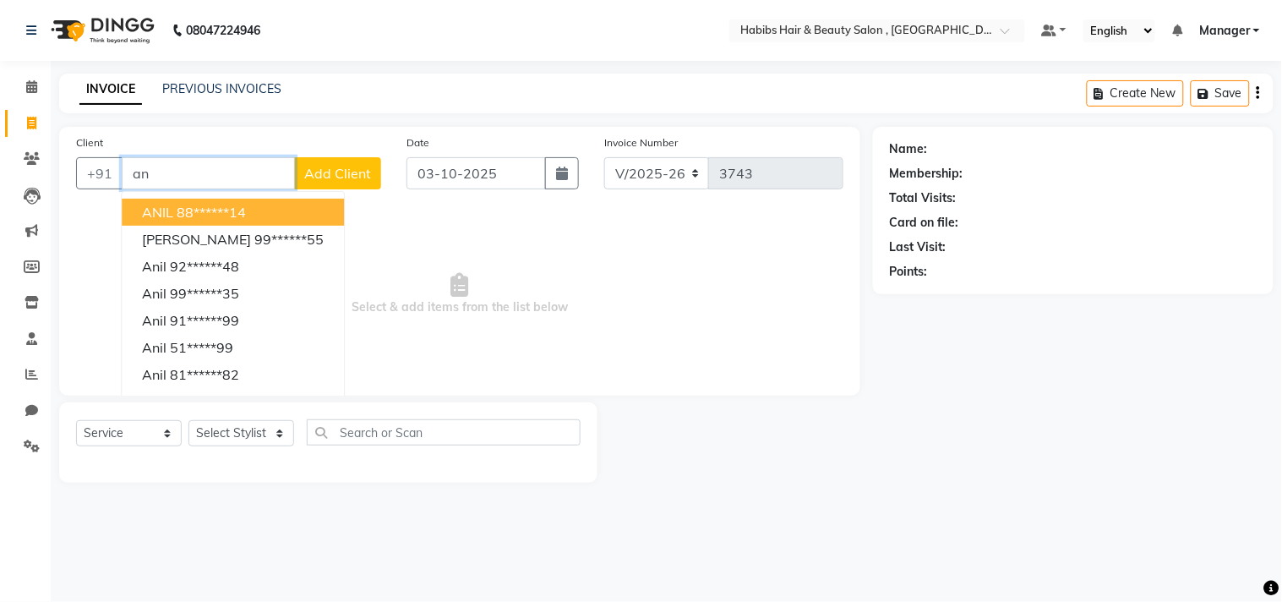
type input "a"
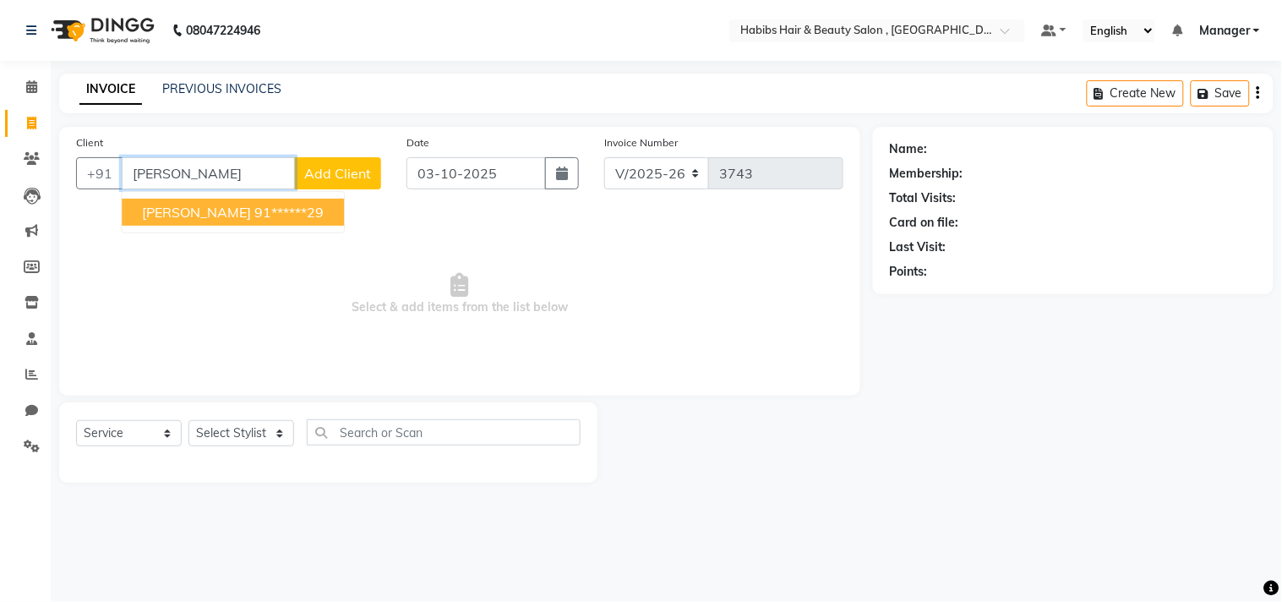
click at [254, 205] on ngb-highlight "91******29" at bounding box center [288, 212] width 69 height 17
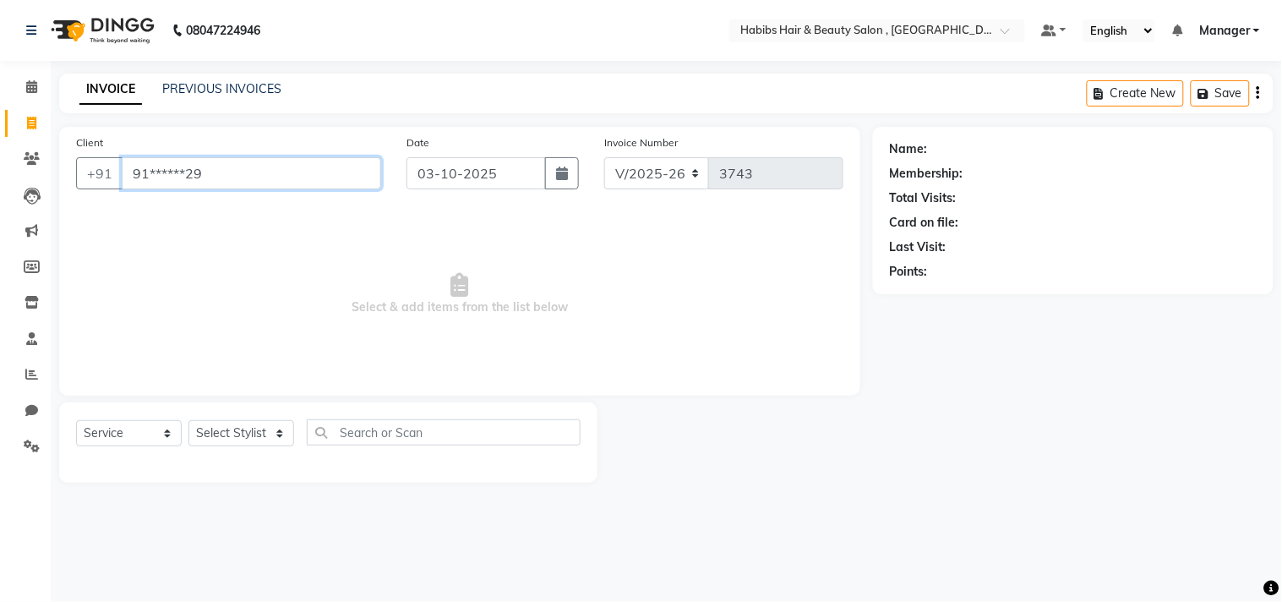
type input "91******29"
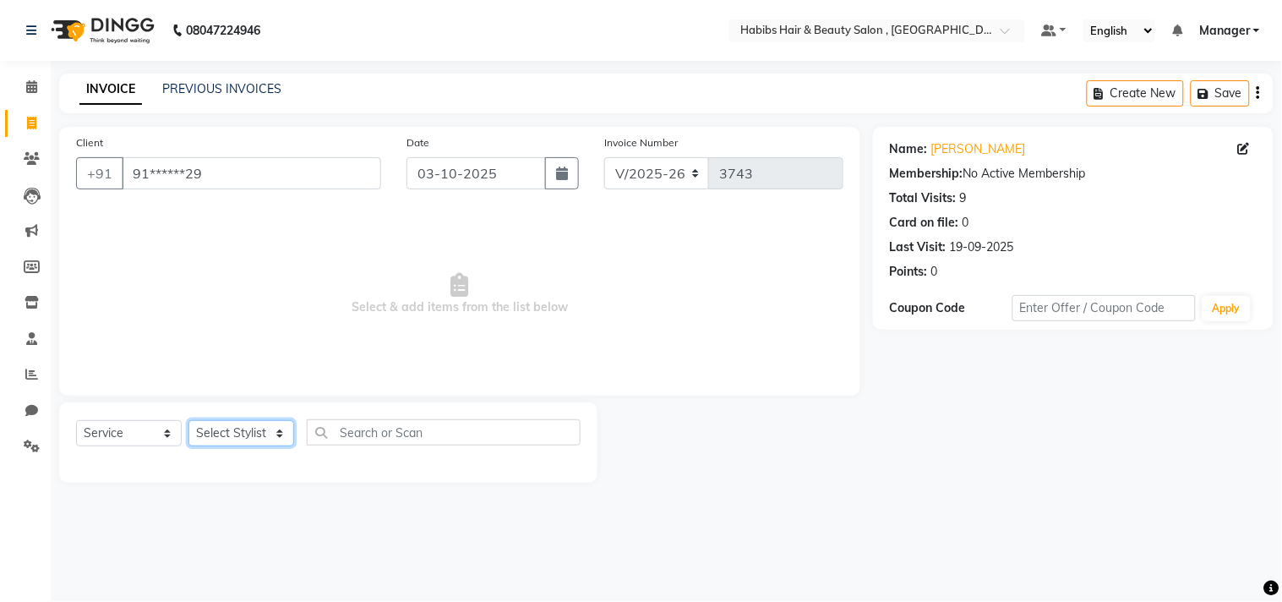
click at [245, 422] on select "Select Stylist [PERSON_NAME] Manager M M [PERSON_NAME] [PERSON_NAME] Reshma [PE…" at bounding box center [241, 433] width 106 height 26
select select "36968"
click at [188, 421] on select "Select Stylist [PERSON_NAME] Manager M M [PERSON_NAME] [PERSON_NAME] Reshma [PE…" at bounding box center [241, 433] width 106 height 26
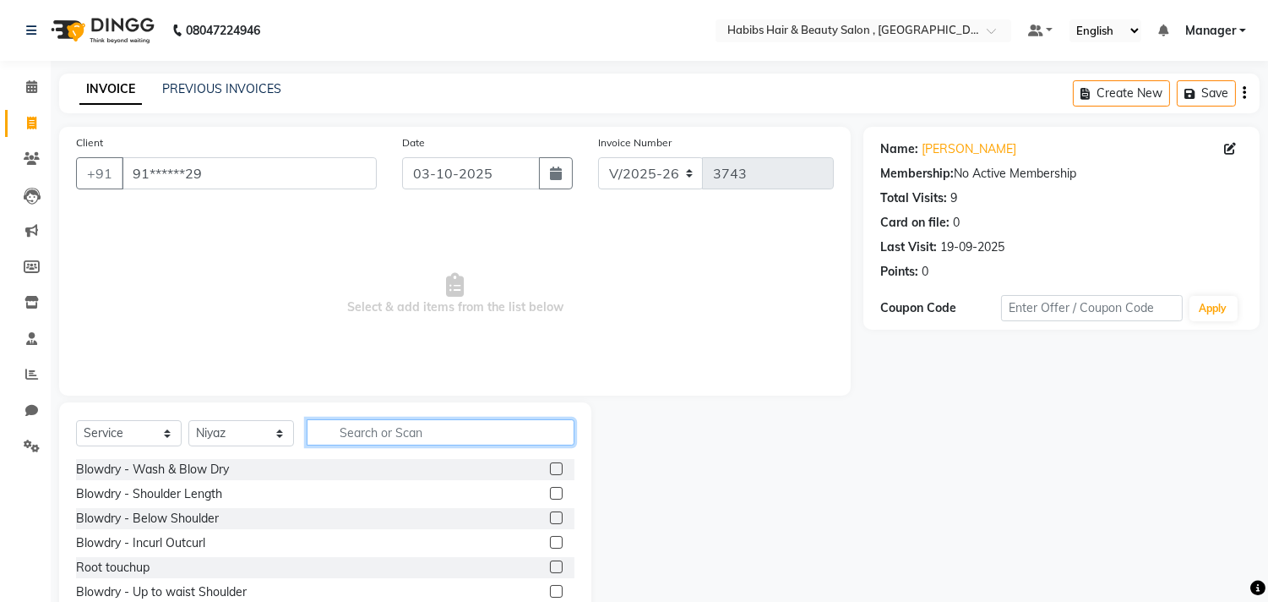
click at [381, 434] on input "text" at bounding box center [441, 432] width 268 height 26
type input "bear"
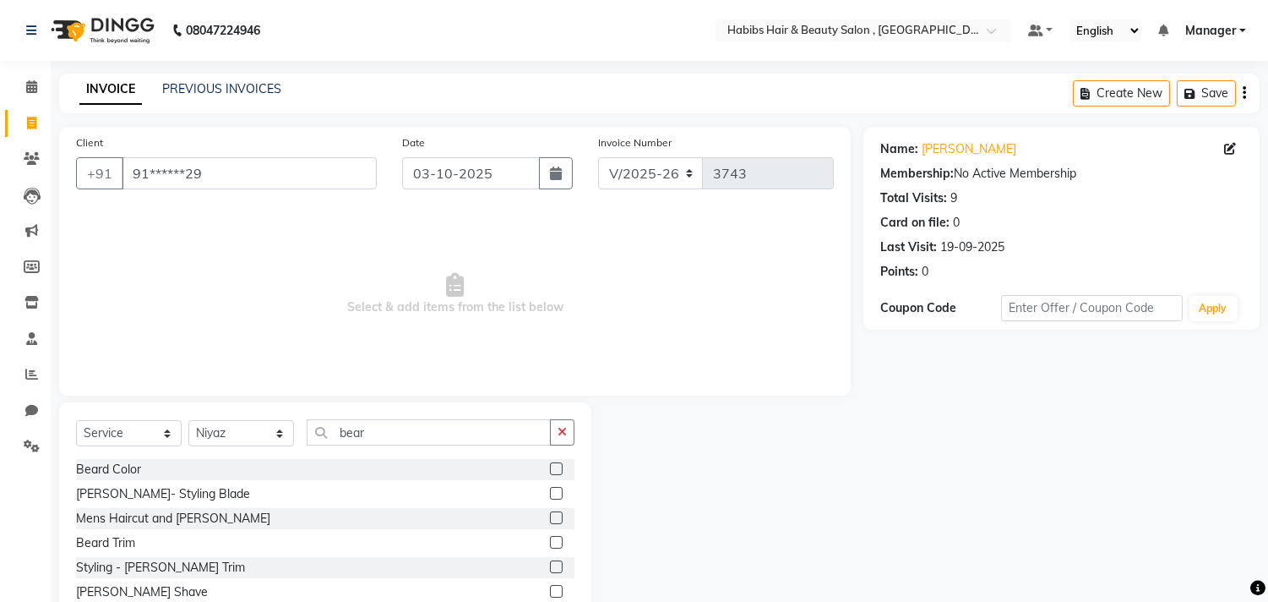
click at [550, 520] on label at bounding box center [556, 517] width 13 height 13
click at [550, 520] on input "checkbox" at bounding box center [555, 518] width 11 height 11
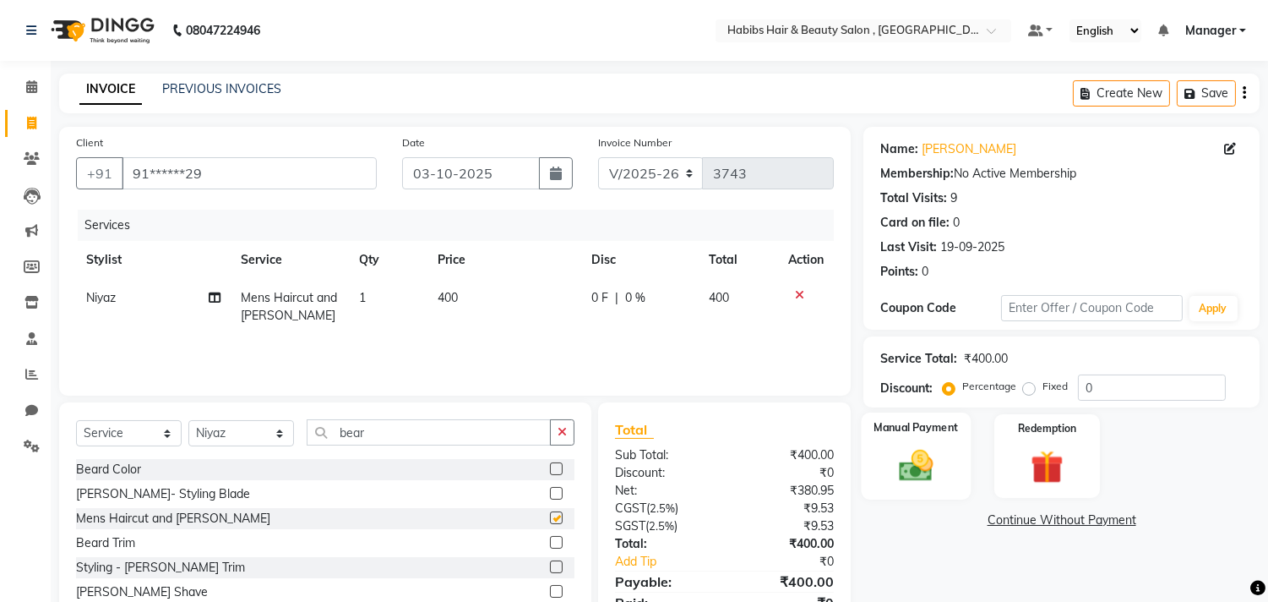
checkbox input "false"
click at [967, 487] on div "Manual Payment" at bounding box center [917, 455] width 110 height 86
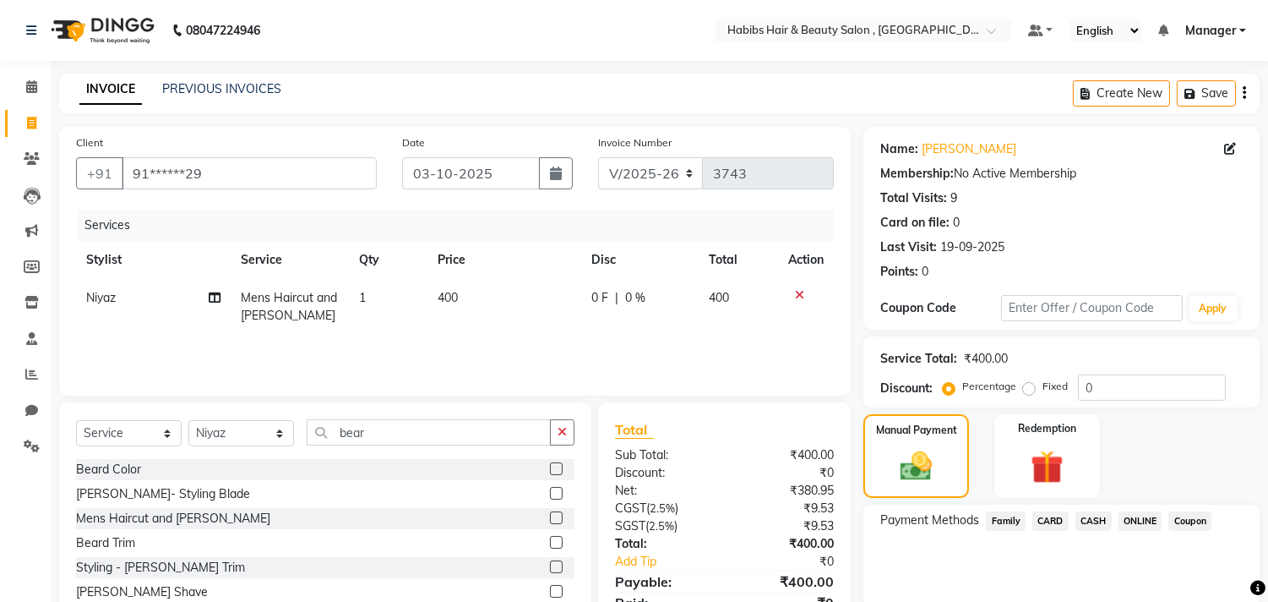
click at [1130, 511] on span "ONLINE" at bounding box center [1141, 520] width 44 height 19
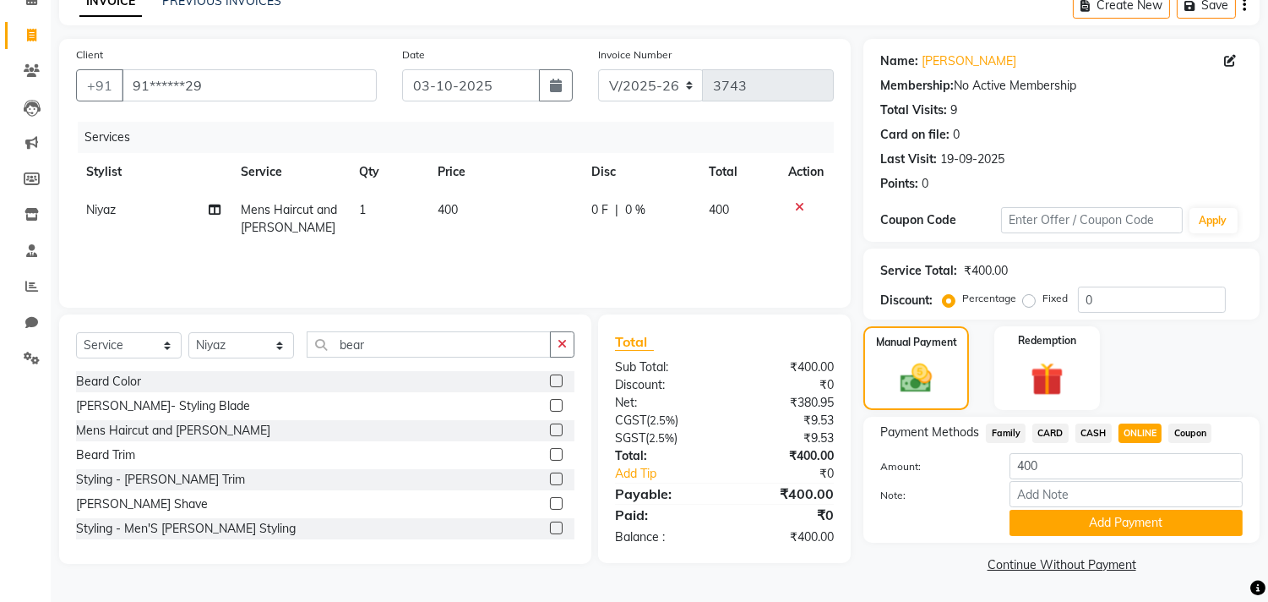
click at [1130, 510] on button "Add Payment" at bounding box center [1126, 522] width 233 height 26
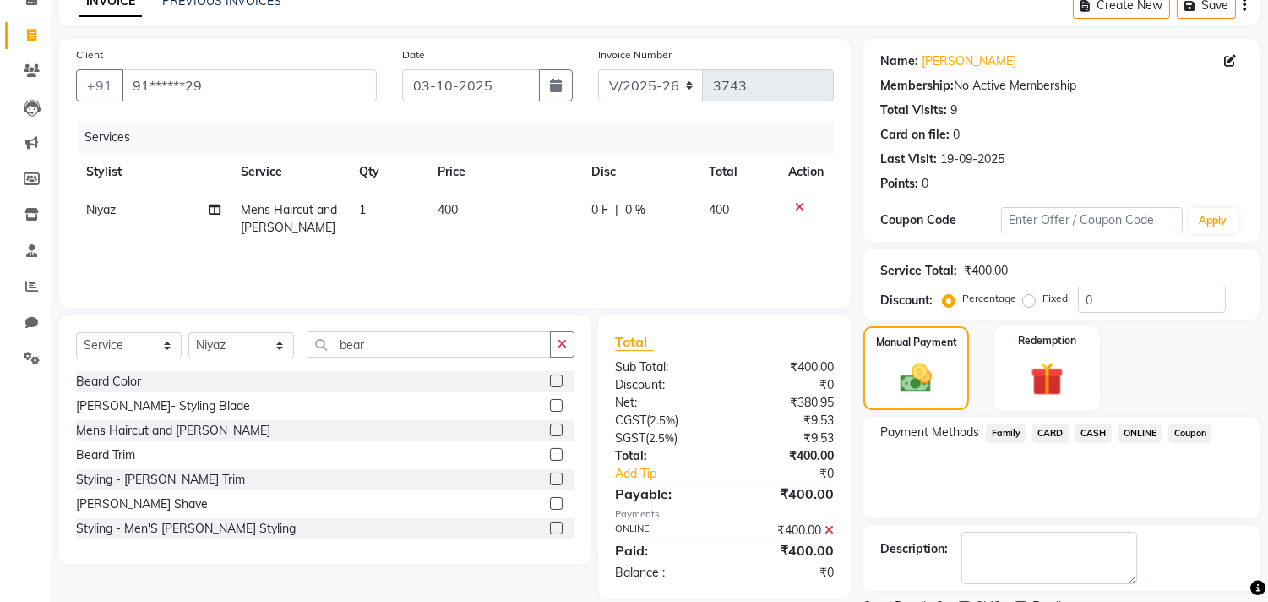
scroll to position [158, 0]
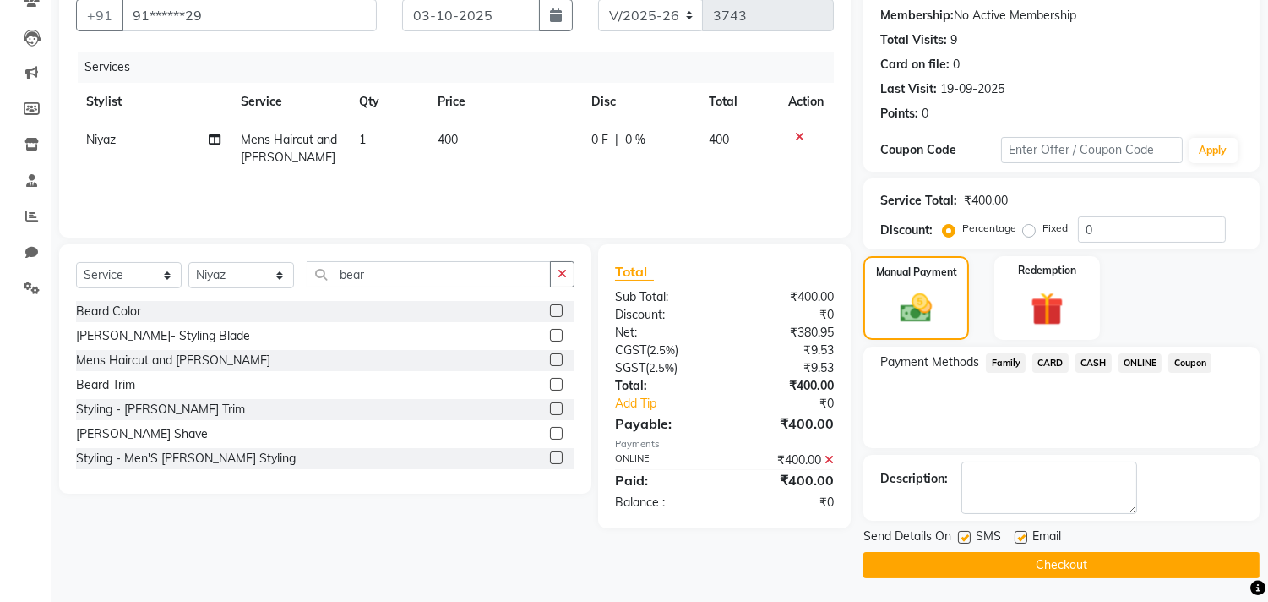
click at [1116, 564] on button "Checkout" at bounding box center [1062, 565] width 396 height 26
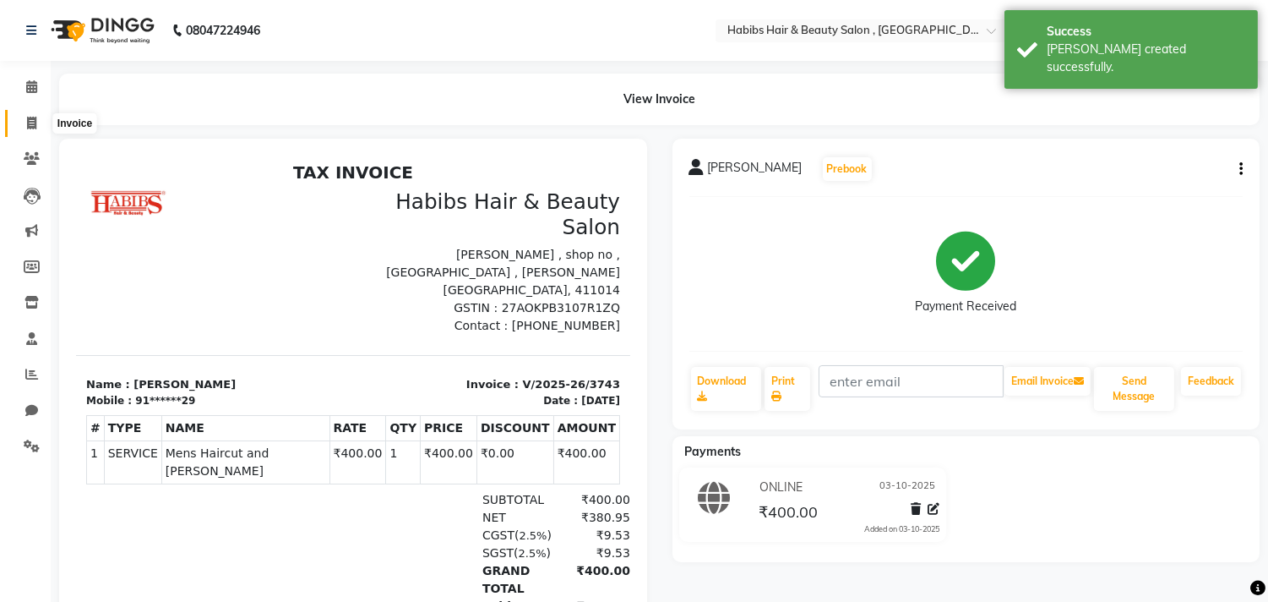
click at [34, 125] on icon at bounding box center [31, 123] width 9 height 13
select select "service"
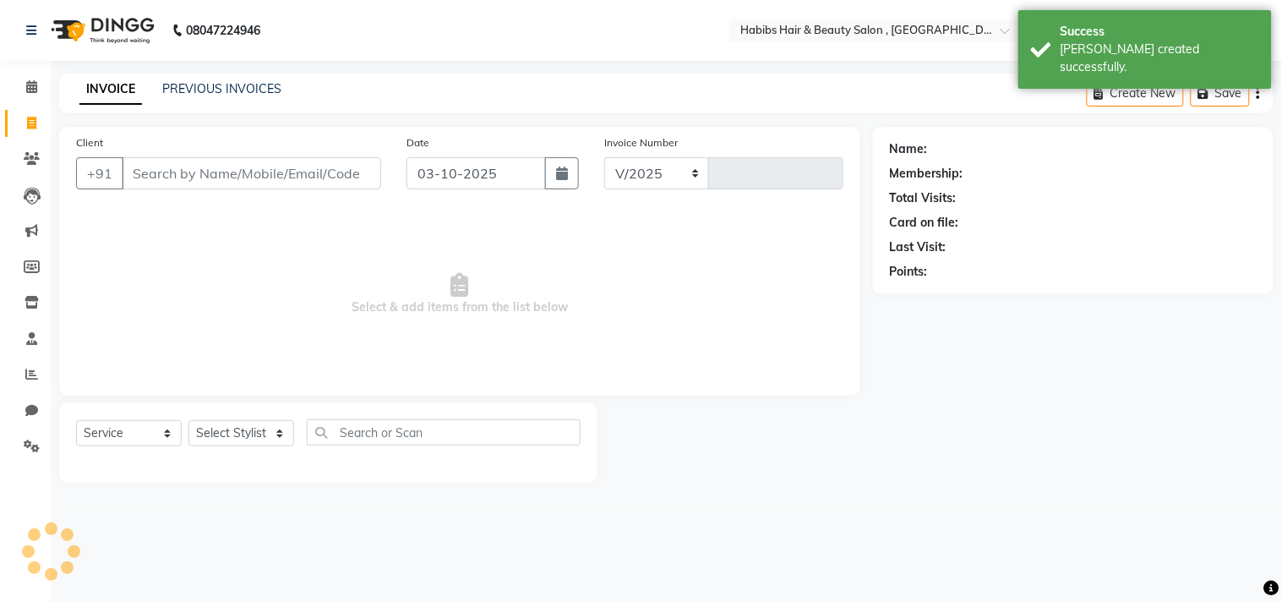
select select "4838"
type input "3744"
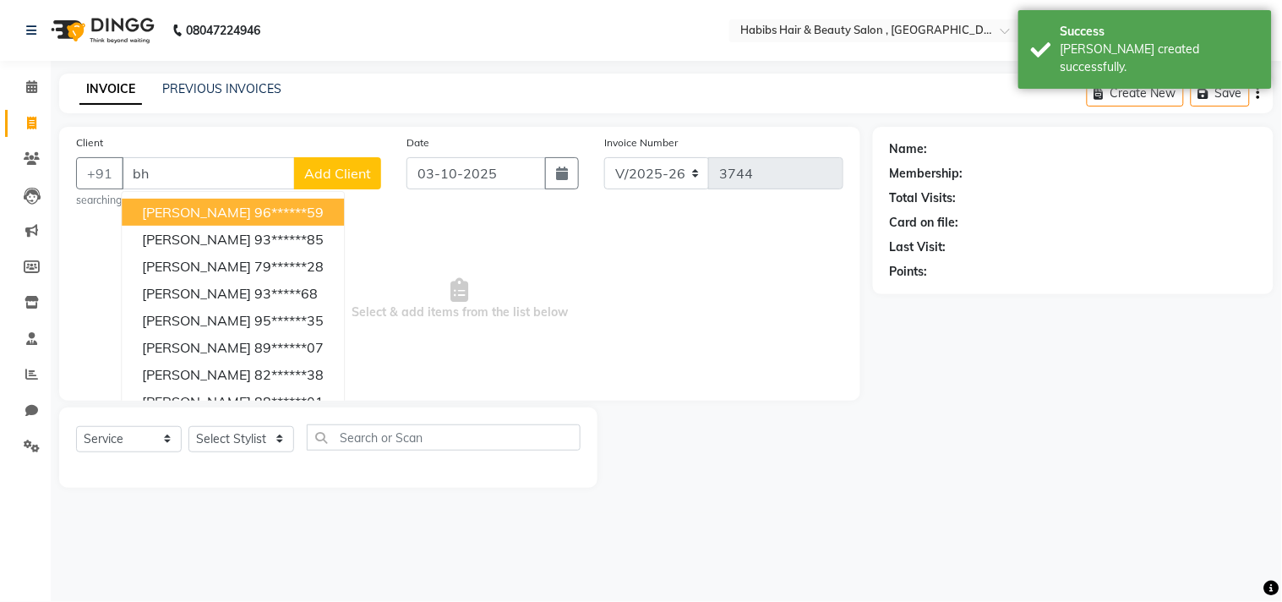
type input "b"
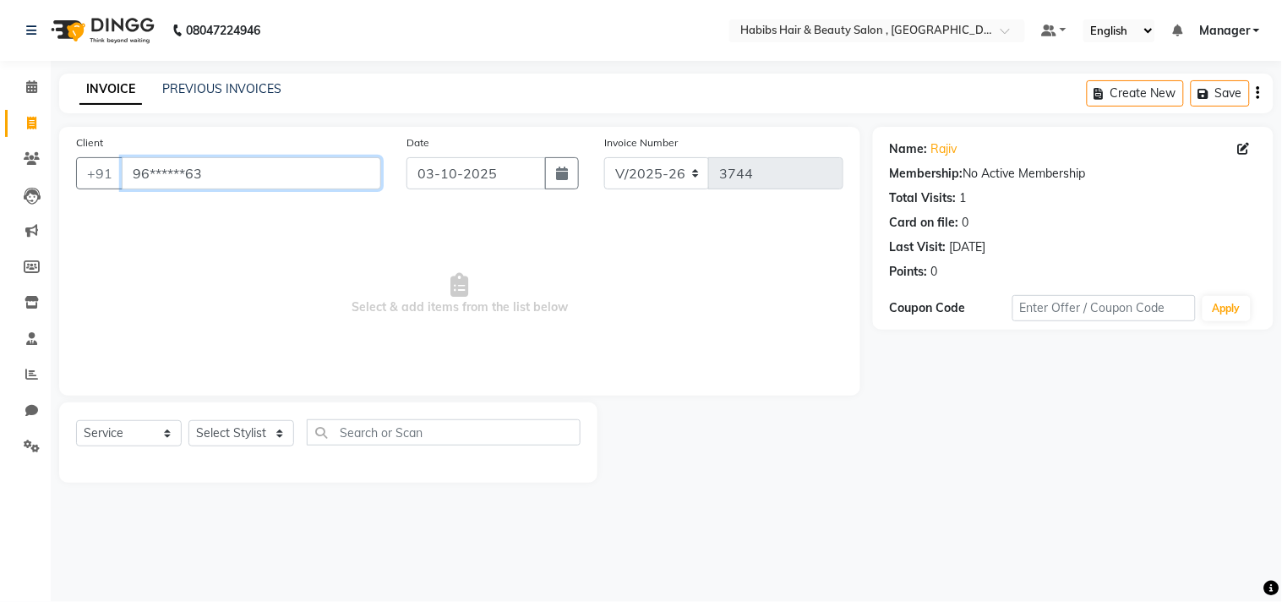
click at [191, 165] on input "96******63" at bounding box center [251, 173] width 259 height 32
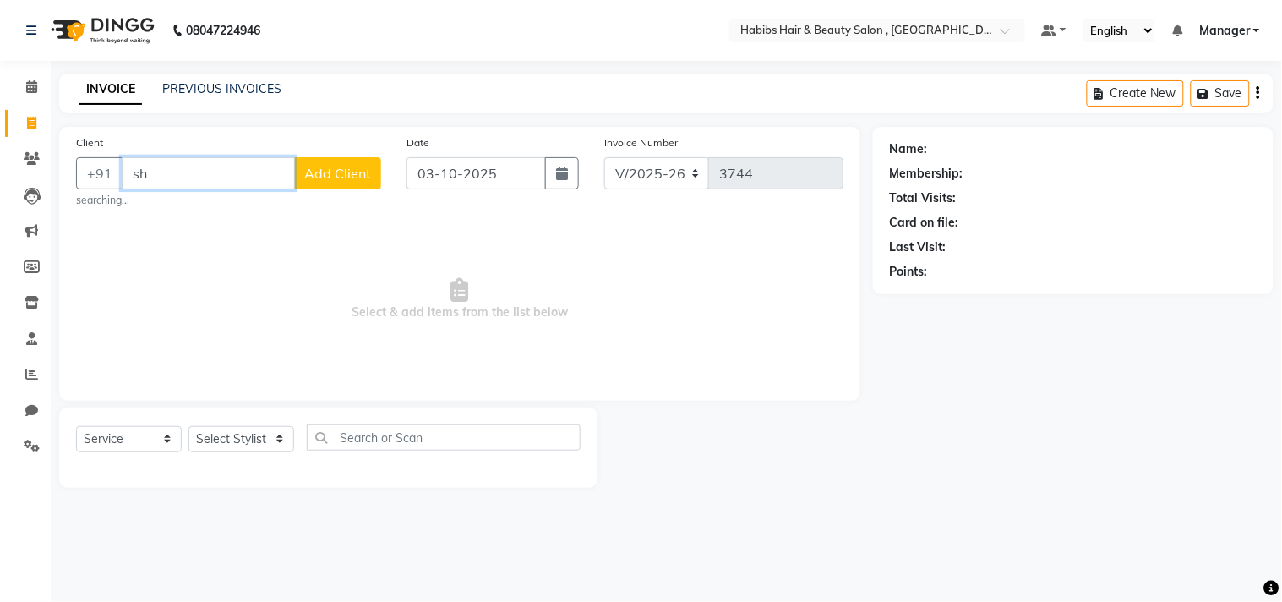
type input "s"
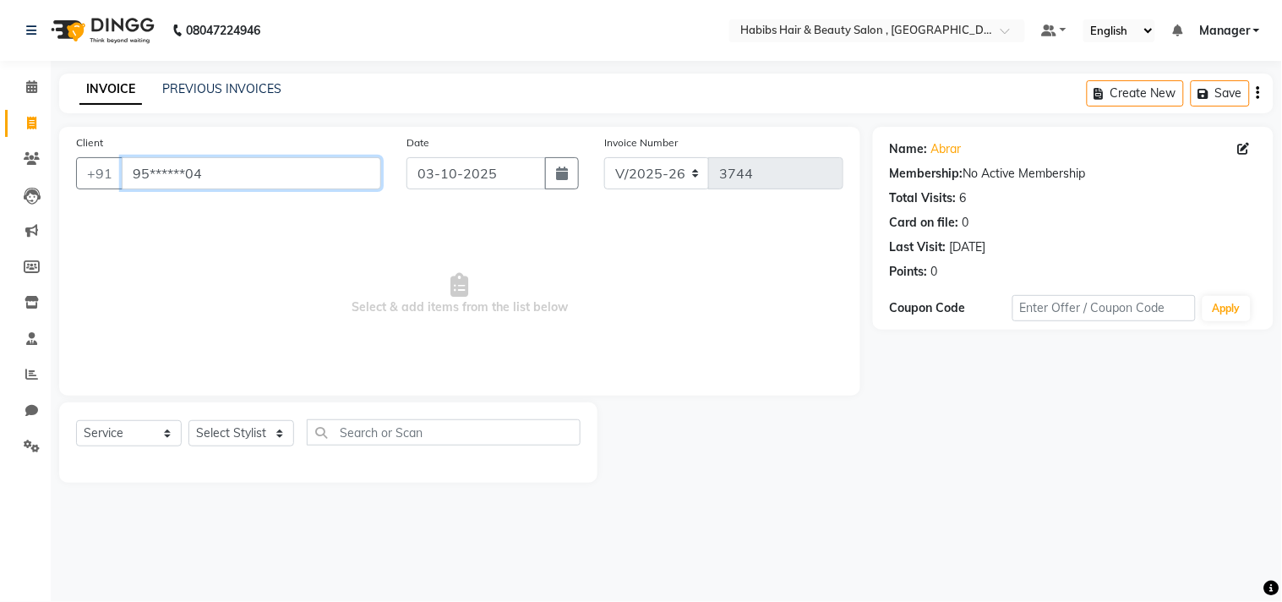
click at [191, 165] on input "95******04" at bounding box center [251, 173] width 259 height 32
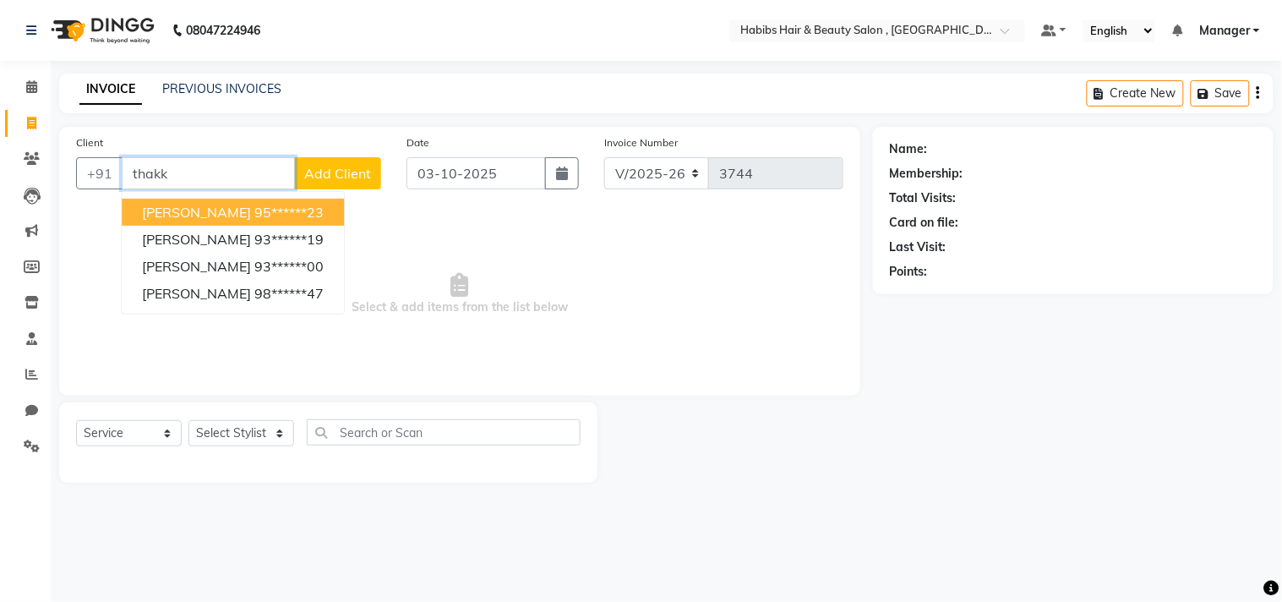
click at [246, 166] on input "thakk" at bounding box center [208, 173] width 173 height 32
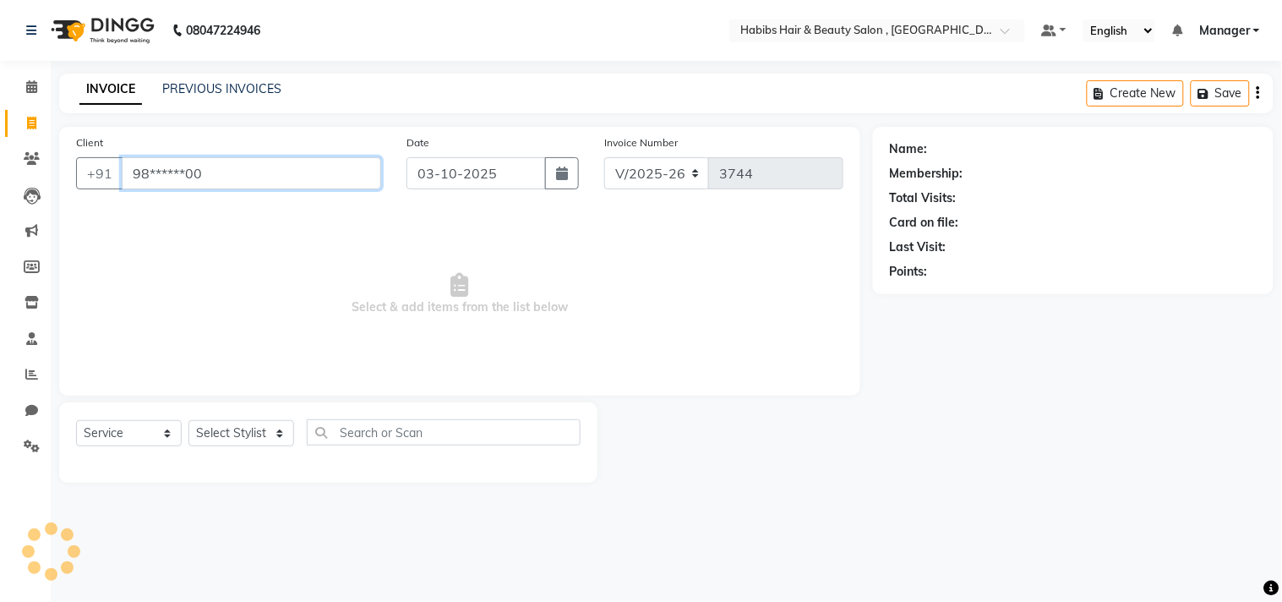
type input "98******00"
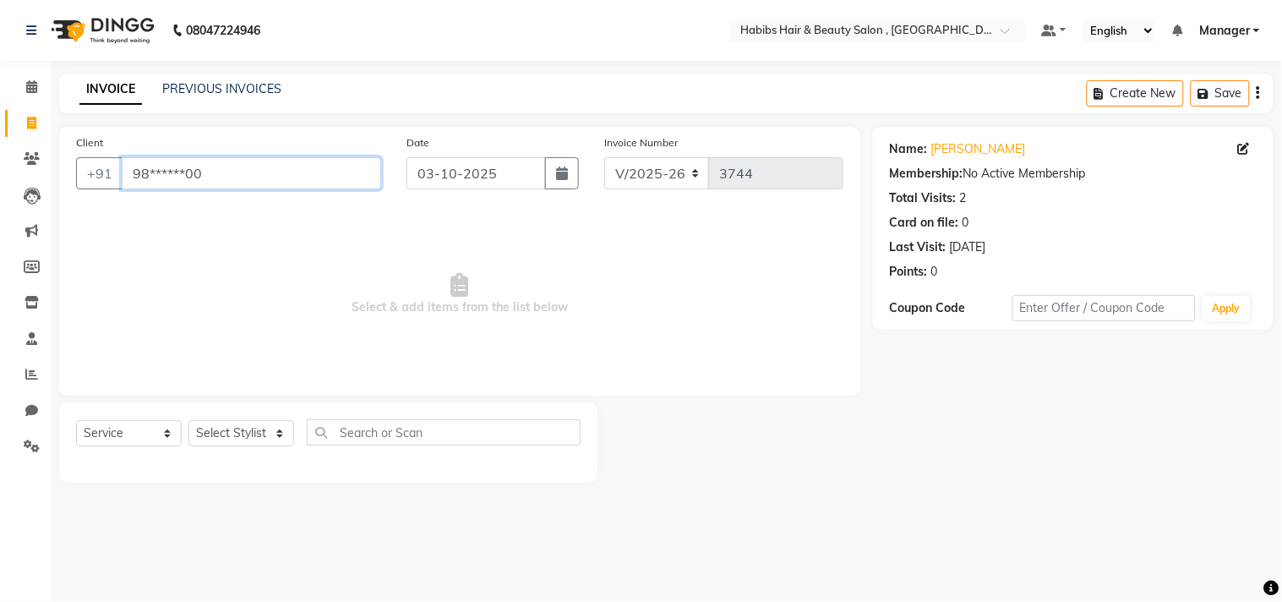
click at [343, 183] on input "98******00" at bounding box center [251, 173] width 259 height 32
click at [277, 87] on link "PREVIOUS INVOICES" at bounding box center [221, 88] width 119 height 15
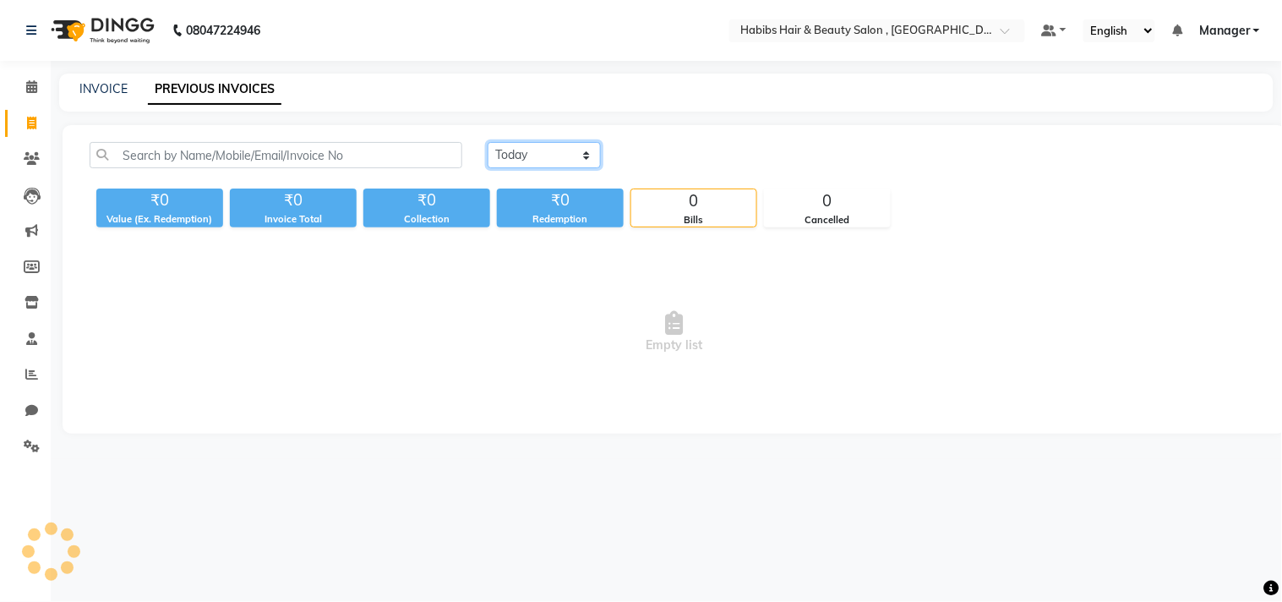
click at [531, 152] on select "Today Yesterday Custom Range" at bounding box center [544, 155] width 113 height 26
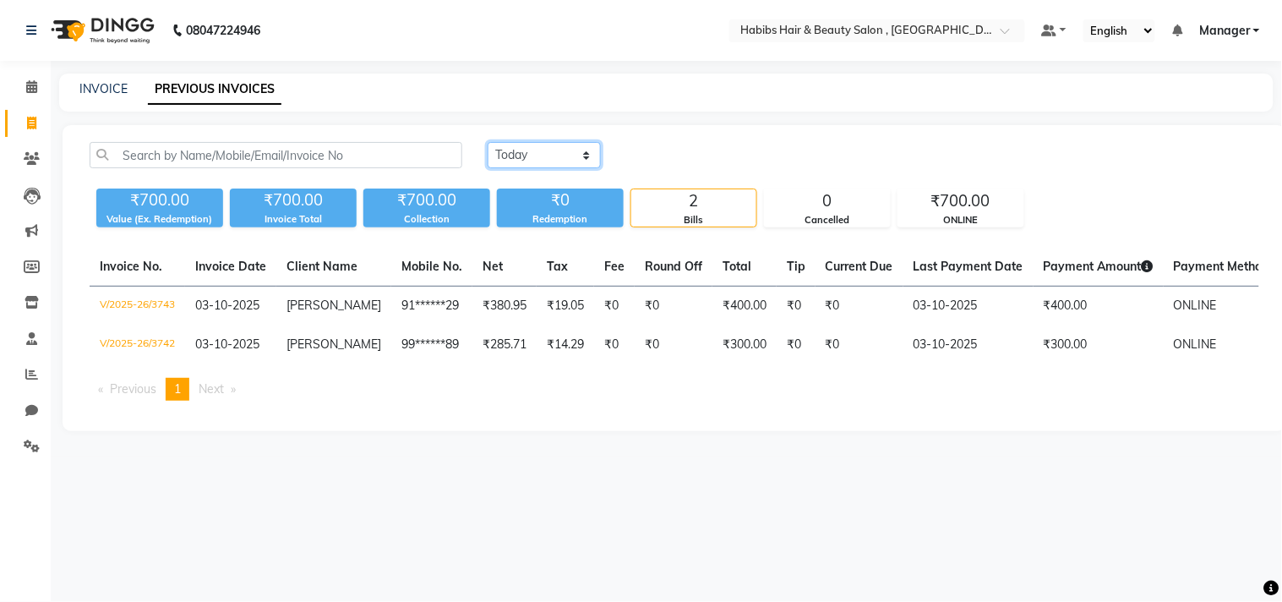
select select "range"
click at [488, 142] on select "Today Yesterday Custom Range" at bounding box center [544, 155] width 113 height 26
click at [707, 161] on input "03-10-2025" at bounding box center [682, 156] width 118 height 24
select select "10"
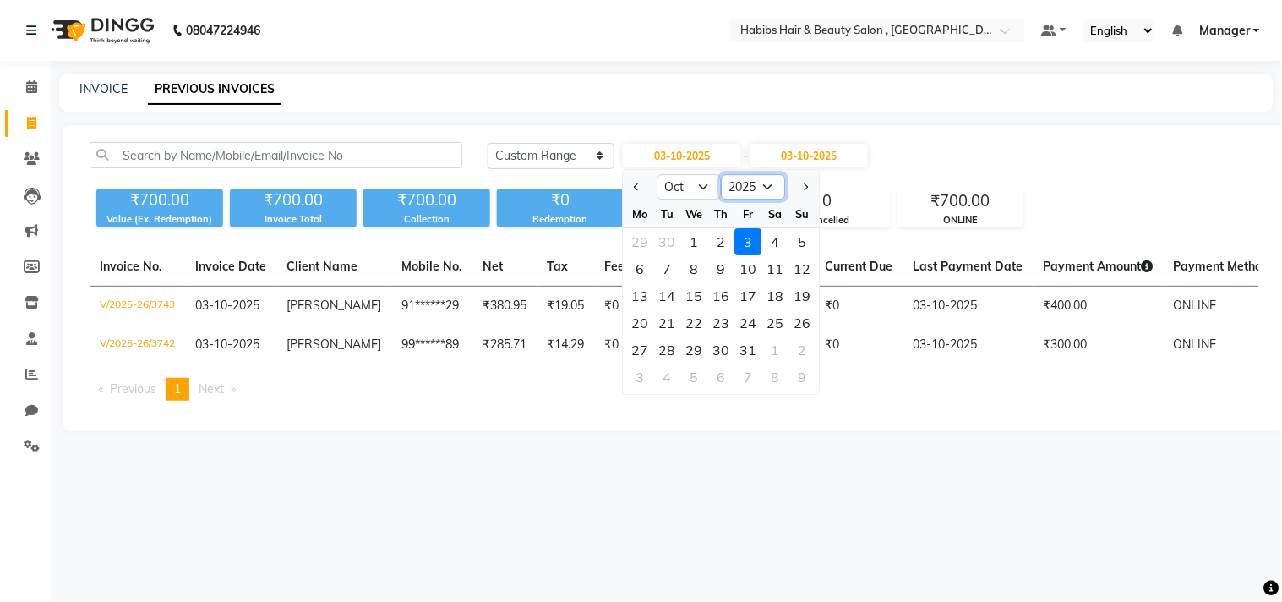
click at [759, 190] on select "2015 2016 2017 2018 2019 2020 2021 2022 2023 2024 2025 2026 2027 2028 2029 2030…" at bounding box center [754, 186] width 64 height 25
select select "2024"
click at [722, 174] on select "2015 2016 2017 2018 2019 2020 2021 2022 2023 2024 2025 2026 2027 2028 2029 2030…" at bounding box center [754, 186] width 64 height 25
click at [689, 188] on select "Jan Feb Mar Apr May Jun Jul Aug Sep Oct Nov Dec" at bounding box center [689, 186] width 64 height 25
select select "3"
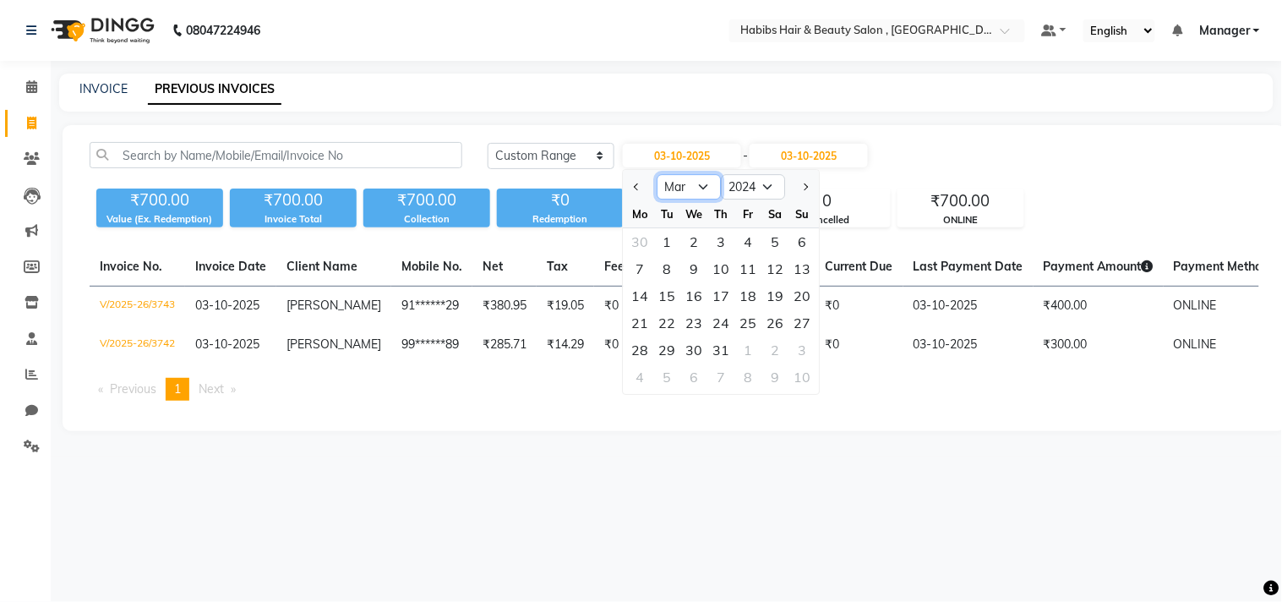
click at [657, 174] on select "Jan Feb Mar Apr May Jun Jul Aug Sep Oct Nov Dec" at bounding box center [689, 186] width 64 height 25
click at [779, 357] on div "30" at bounding box center [775, 349] width 27 height 27
type input "30-03-2024"
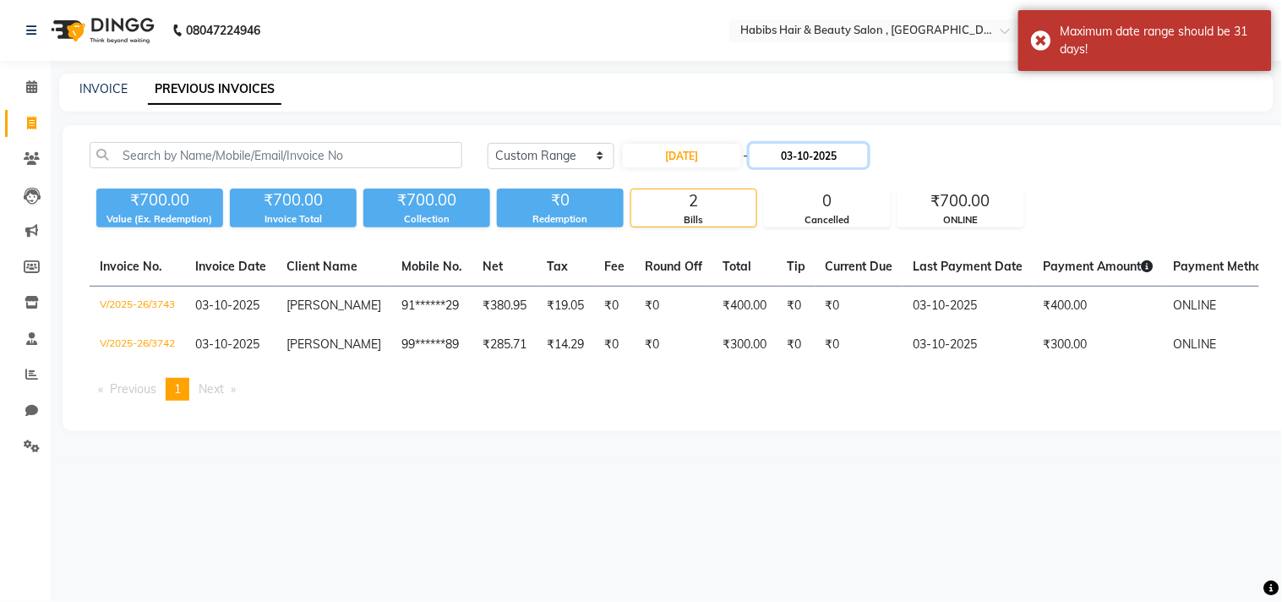
click at [828, 161] on input "03-10-2025" at bounding box center [808, 156] width 118 height 24
select select "10"
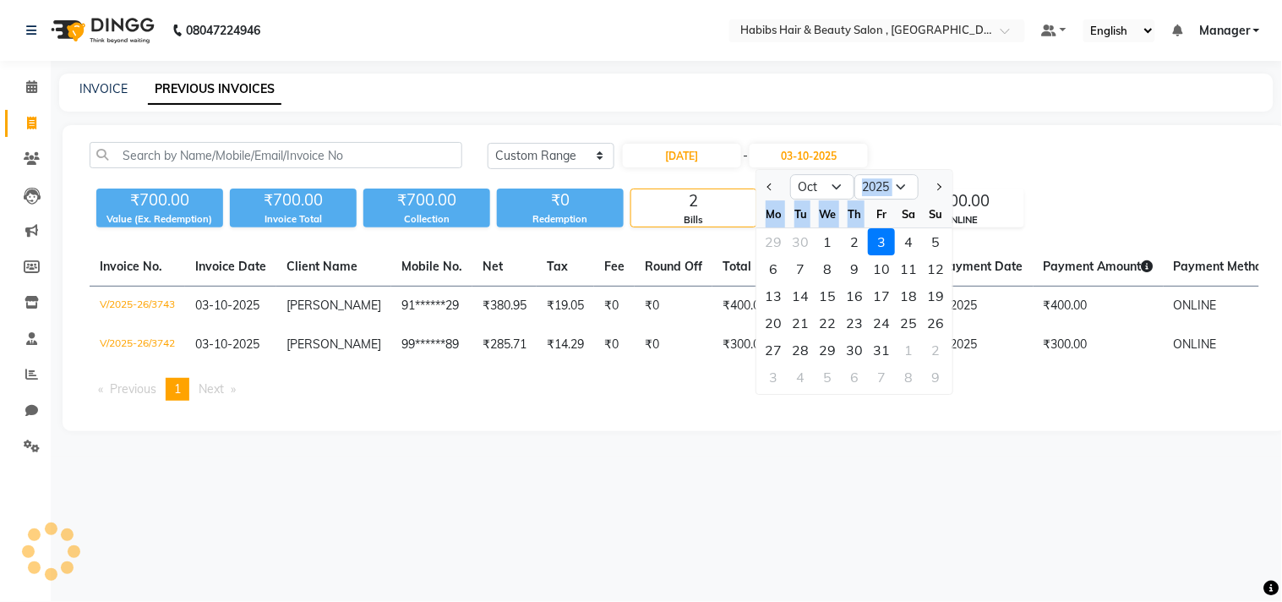
drag, startPoint x: 868, startPoint y: 204, endPoint x: 892, endPoint y: 187, distance: 29.8
click at [892, 187] on ngb-datepicker "Jan Feb Mar Apr May Jun Jul Aug Sep Oct Nov Dec 2024 2025 2026 2027 2028 2029 2…" at bounding box center [855, 282] width 198 height 226
click at [892, 187] on select "2024 2025 2026 2027 2028 2029 2030 2031 2032 2033 2034 2035" at bounding box center [887, 186] width 64 height 25
select select "2024"
click at [855, 174] on select "2024 2025 2026 2027 2028 2029 2030 2031 2032 2033 2034 2035" at bounding box center [887, 186] width 64 height 25
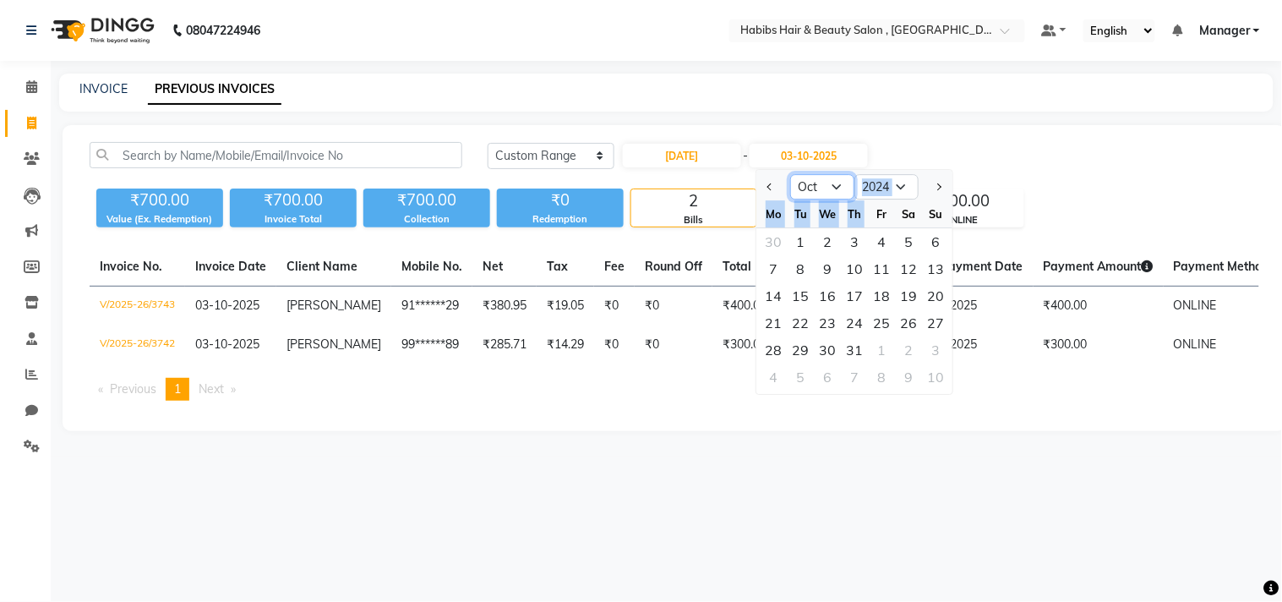
click at [818, 183] on select "Mar Apr May Jun Jul Aug Sep Oct Nov Dec" at bounding box center [823, 186] width 64 height 25
select select "3"
click at [791, 174] on select "Mar Apr May Jun Jul Aug Sep Oct Nov Dec" at bounding box center [823, 186] width 64 height 25
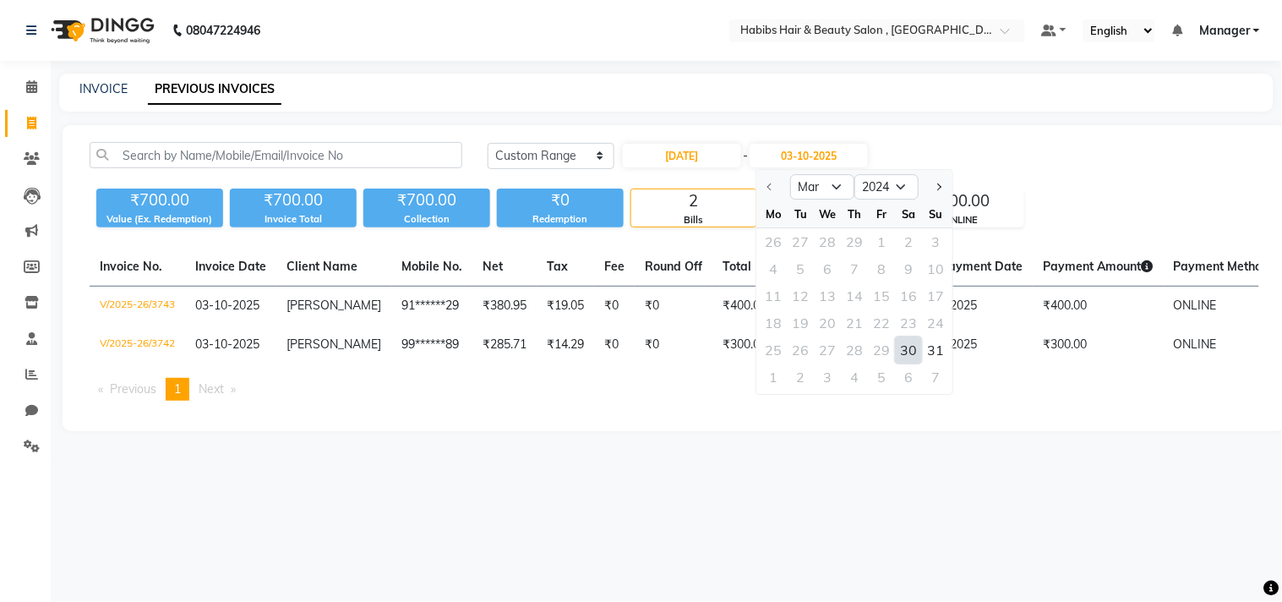
click at [907, 349] on div "30" at bounding box center [909, 349] width 27 height 27
type input "30-03-2024"
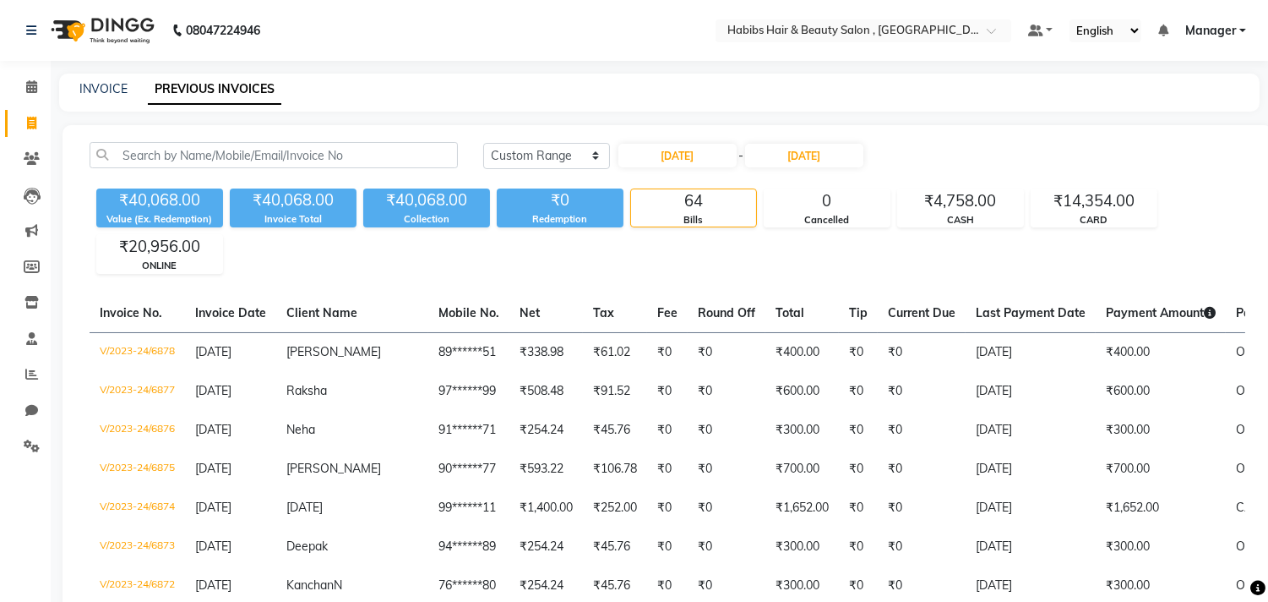
click at [1111, 174] on div "Today Yesterday Custom Range 30-03-2024 - 30-03-2024" at bounding box center [864, 162] width 787 height 40
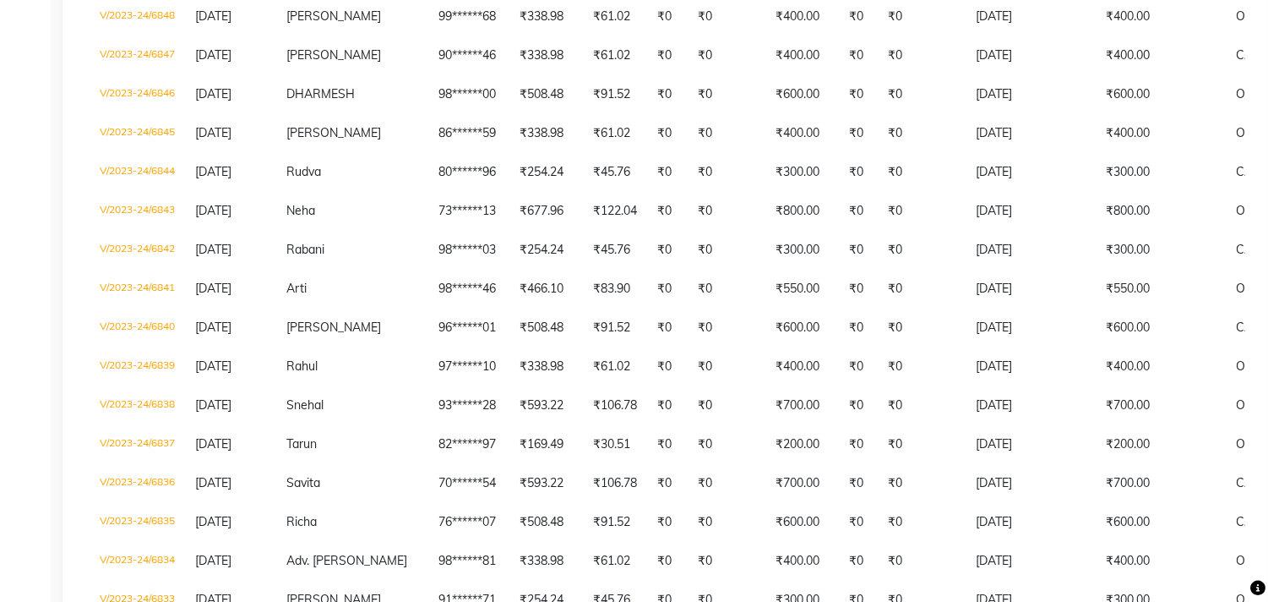
scroll to position [1539, 0]
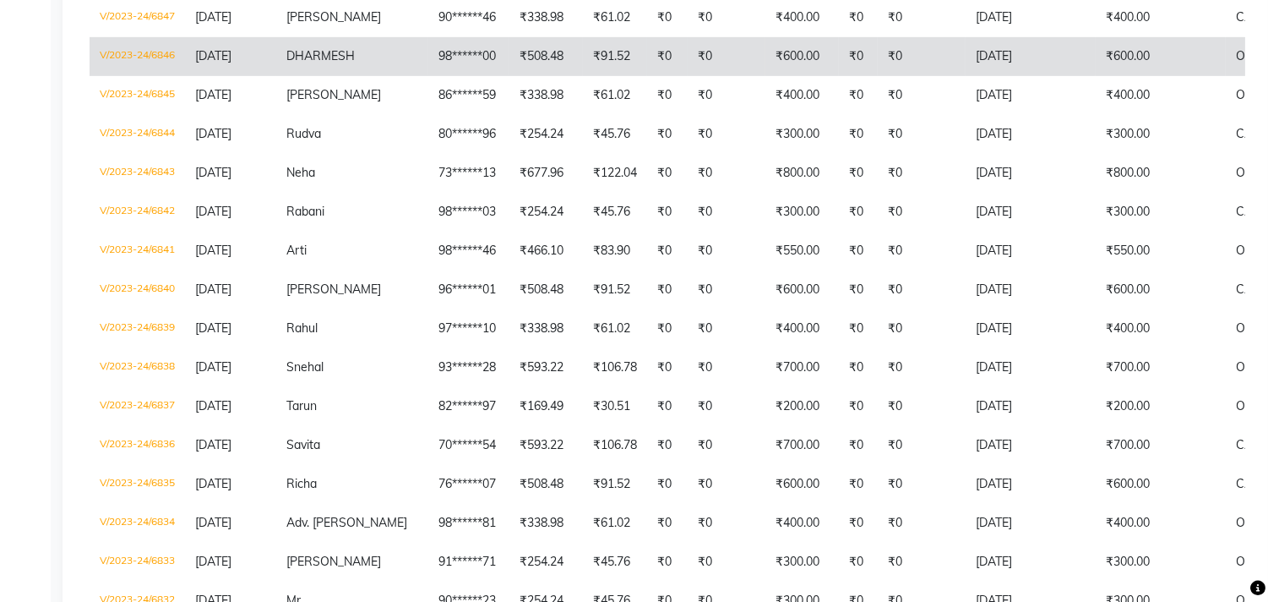
click at [1129, 76] on td "₹600.00" at bounding box center [1161, 56] width 130 height 39
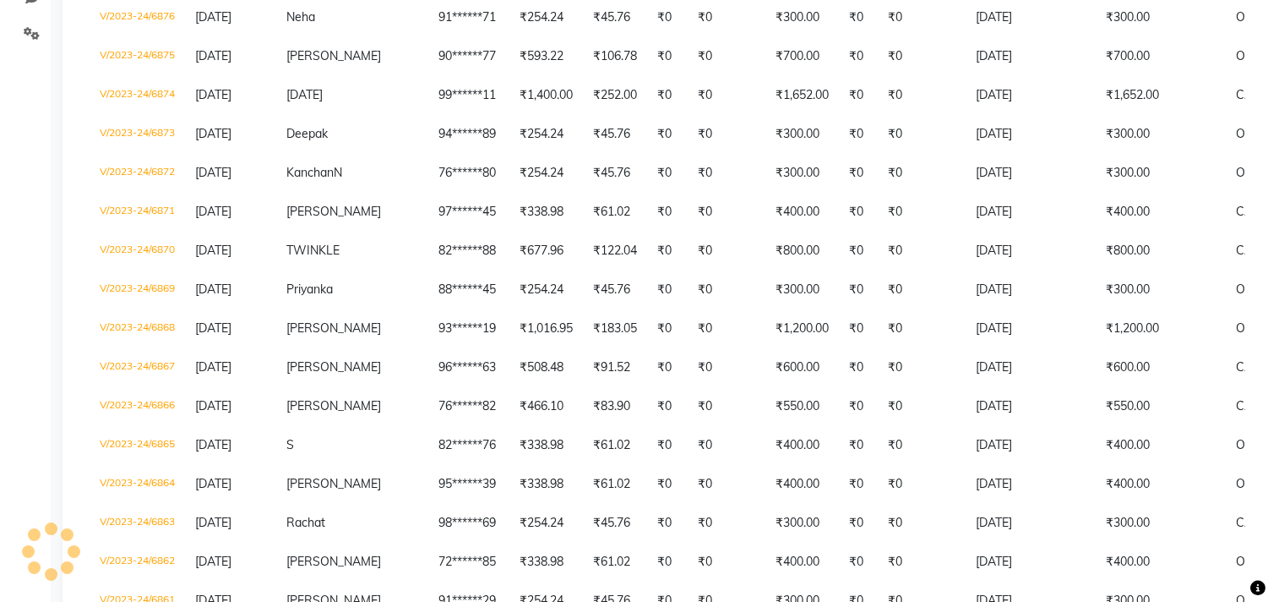
scroll to position [0, 0]
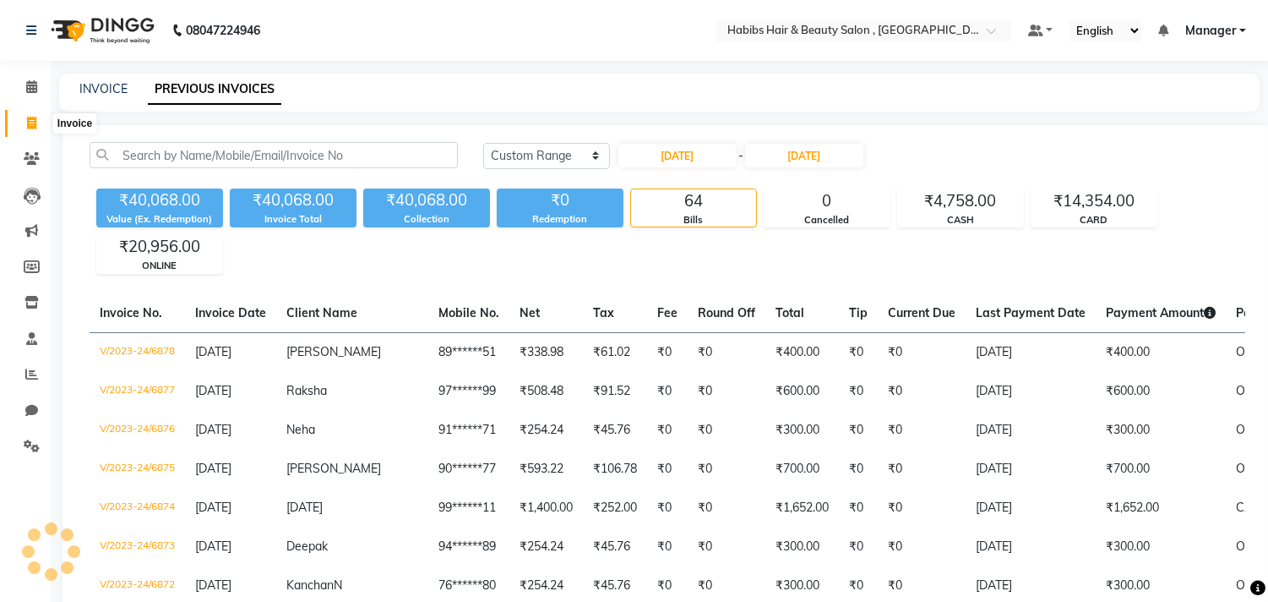
click at [38, 120] on span at bounding box center [32, 123] width 30 height 19
select select "service"
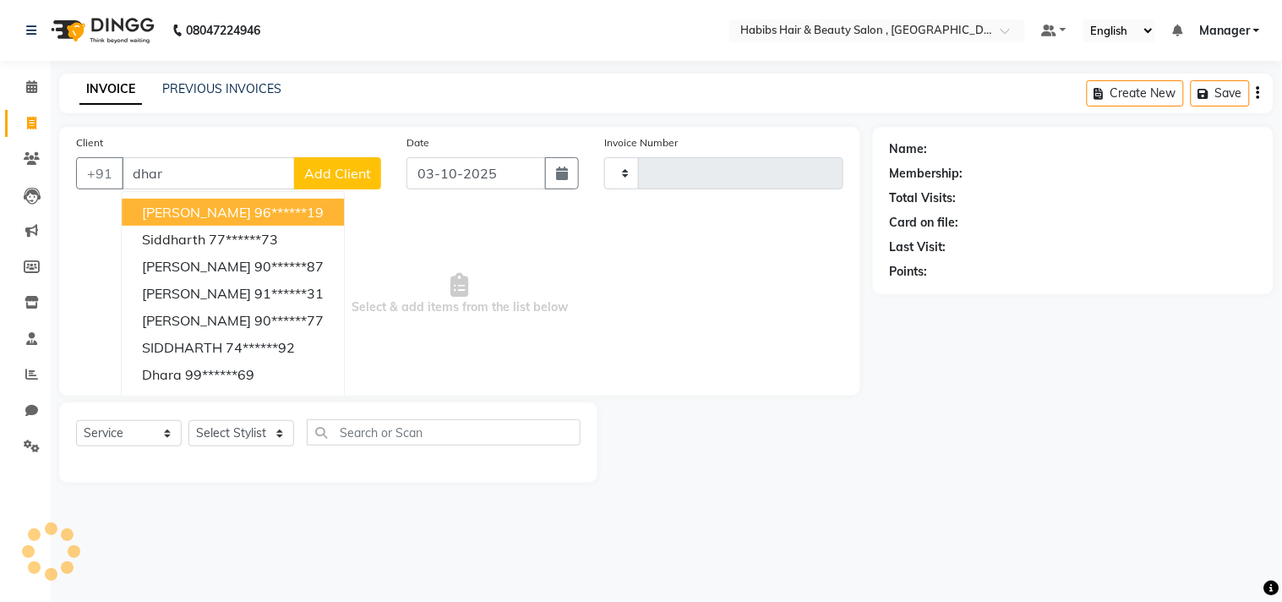
type input "dharm"
type input "3744"
select select "4838"
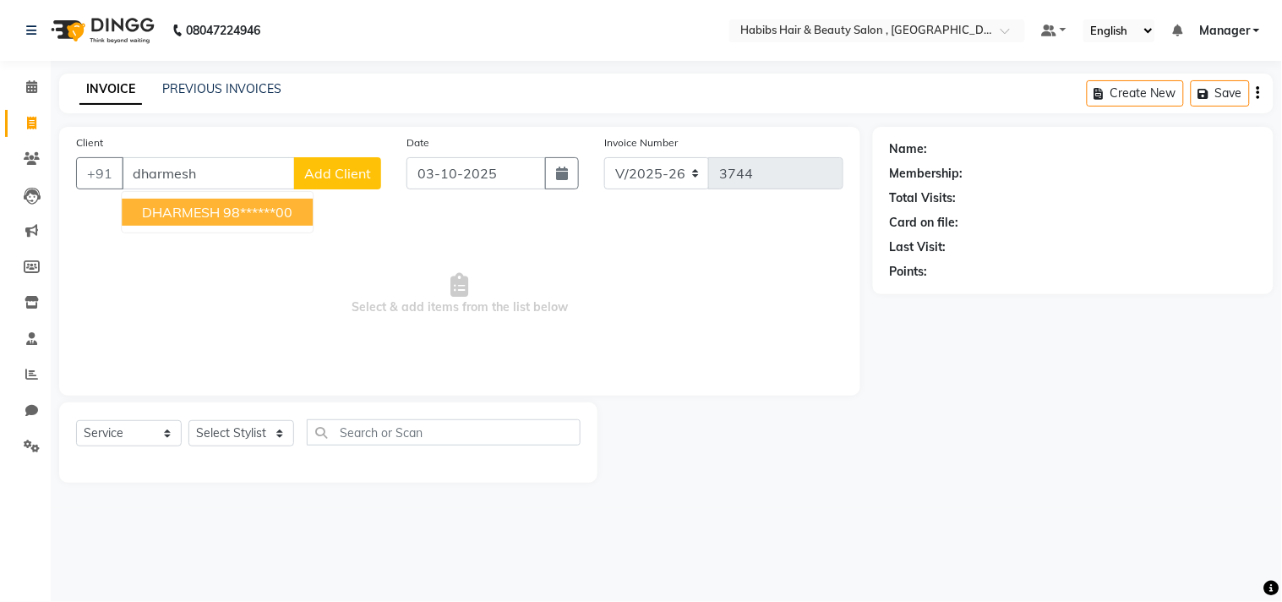
click at [196, 204] on span "DHARMESH" at bounding box center [181, 212] width 78 height 17
type input "98******00"
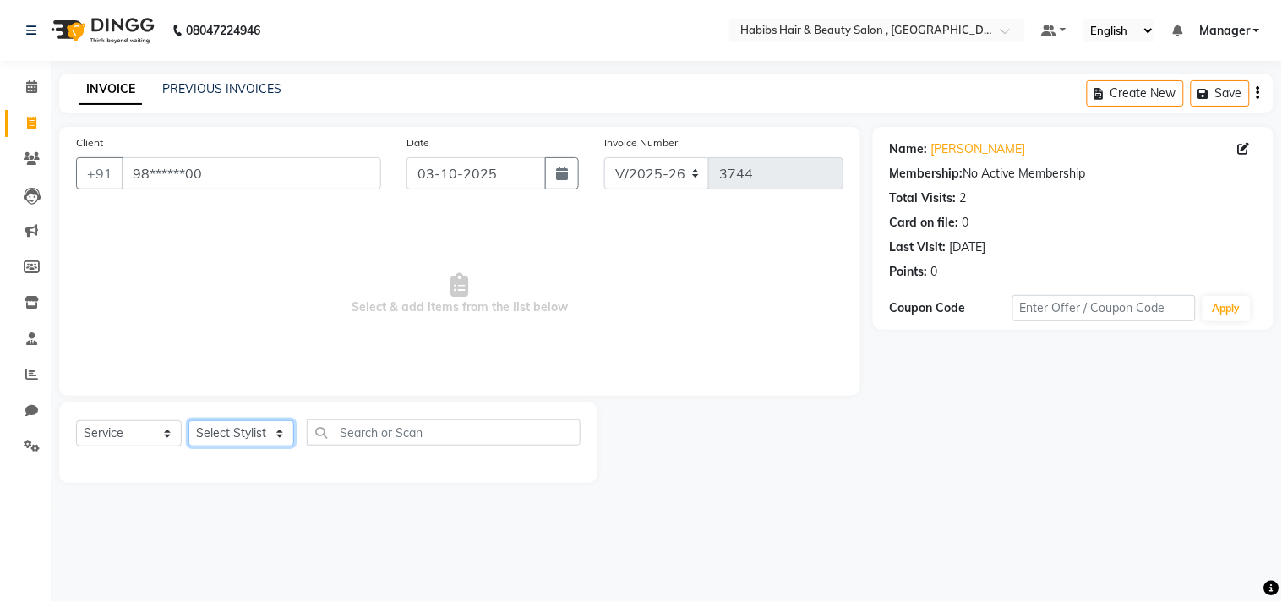
click at [258, 433] on select "Select Stylist [PERSON_NAME] Manager M M [PERSON_NAME] [PERSON_NAME] Reshma [PE…" at bounding box center [241, 433] width 106 height 26
click at [188, 421] on select "Select Stylist [PERSON_NAME] Manager M M [PERSON_NAME] [PERSON_NAME] Reshma [PE…" at bounding box center [241, 433] width 106 height 26
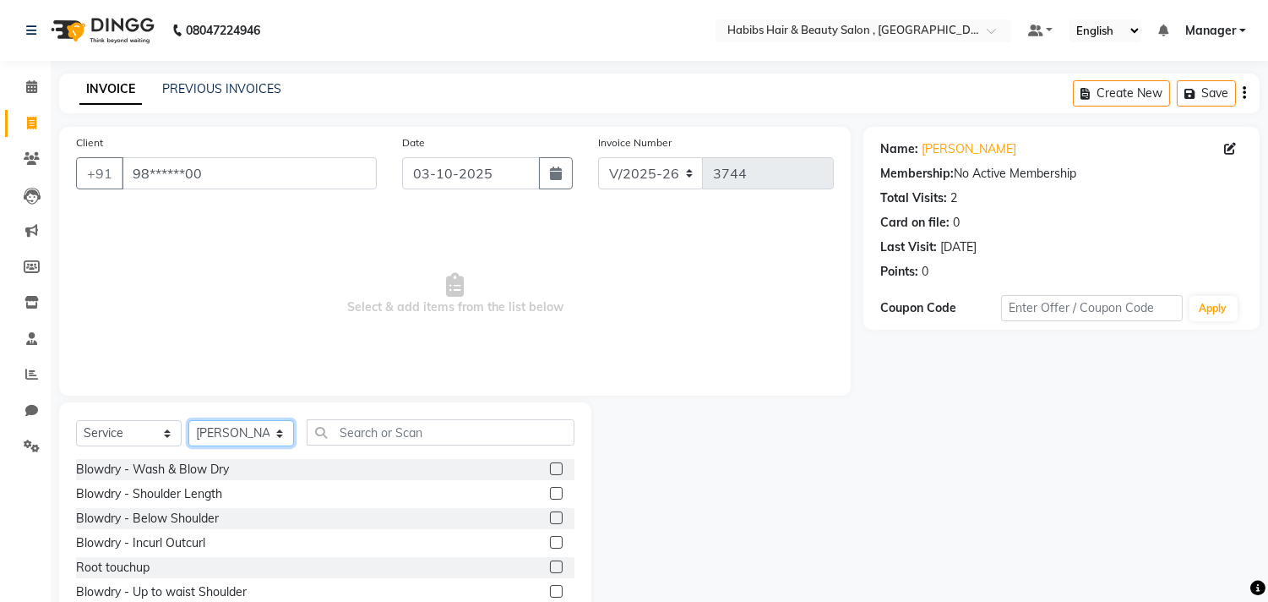
select select "29954"
click at [273, 212] on span "Select & add items from the list below" at bounding box center [455, 294] width 758 height 169
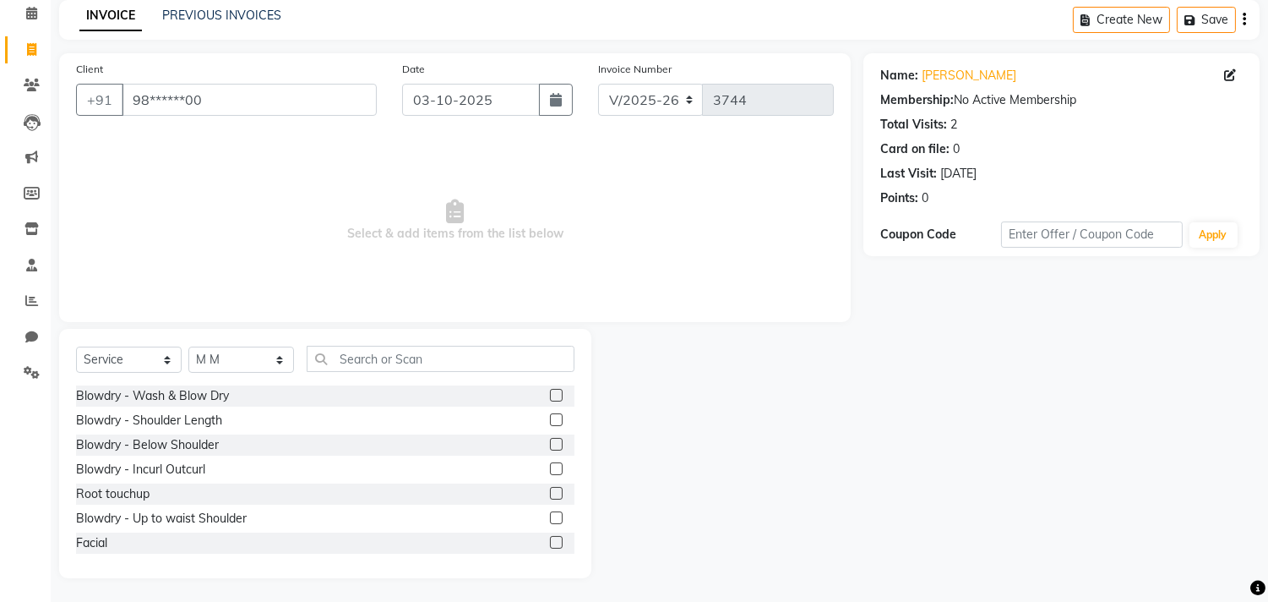
scroll to position [74, 0]
click at [425, 359] on input "text" at bounding box center [441, 358] width 268 height 26
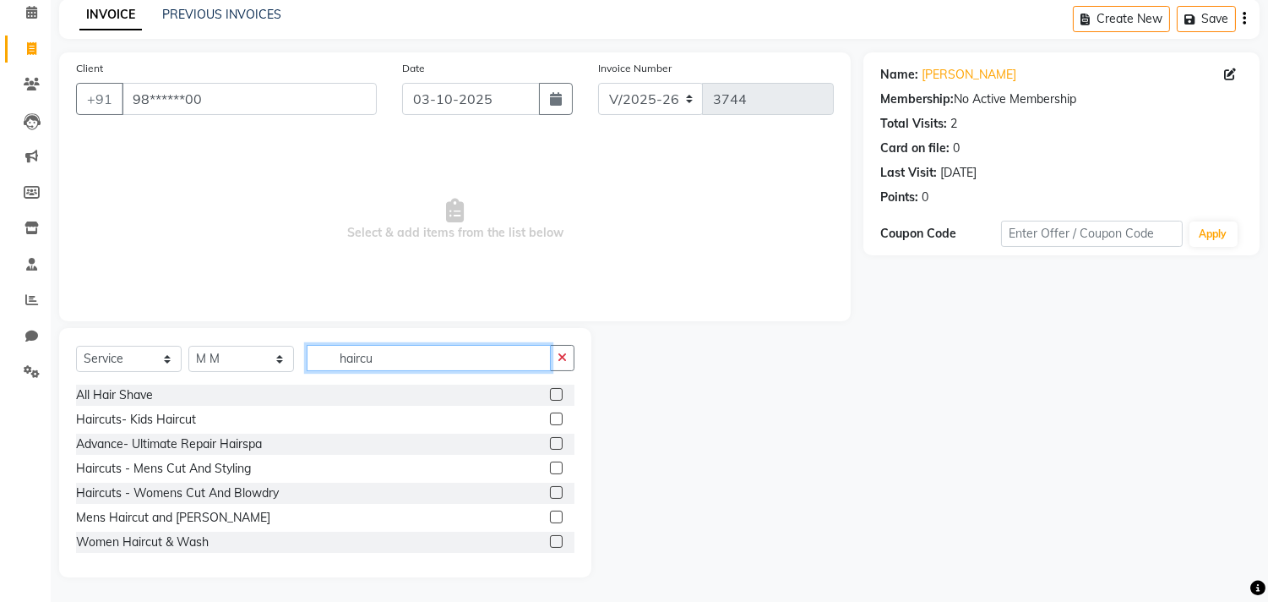
scroll to position [53, 0]
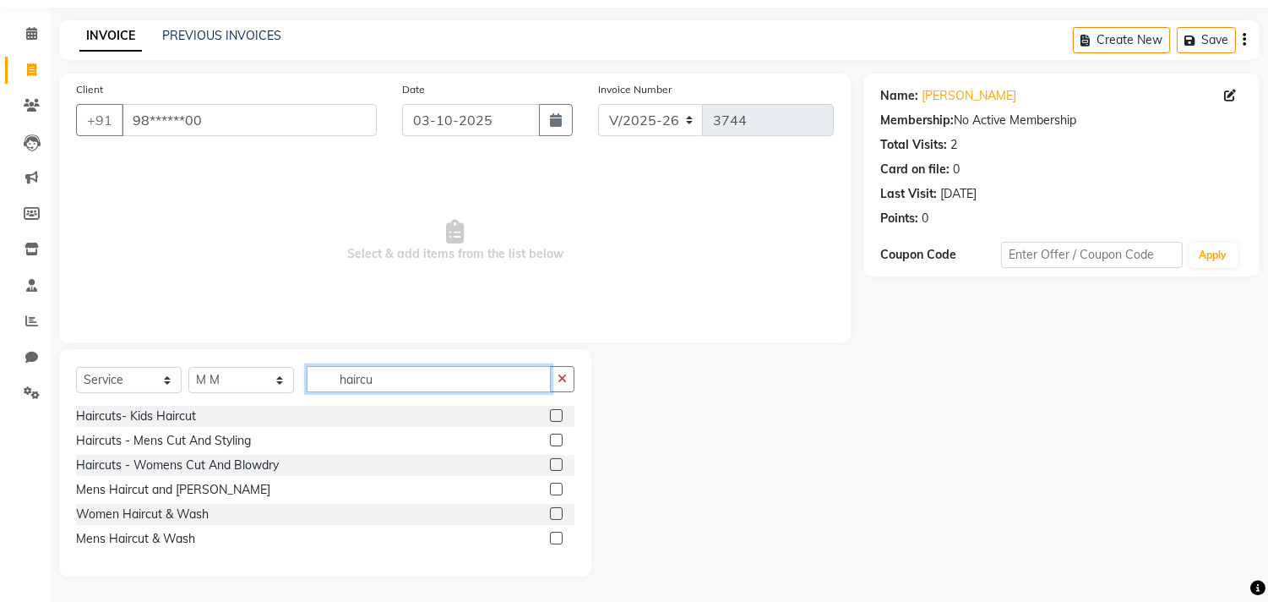
type input "haircu"
click at [556, 436] on label at bounding box center [556, 439] width 13 height 13
click at [556, 436] on input "checkbox" at bounding box center [555, 440] width 11 height 11
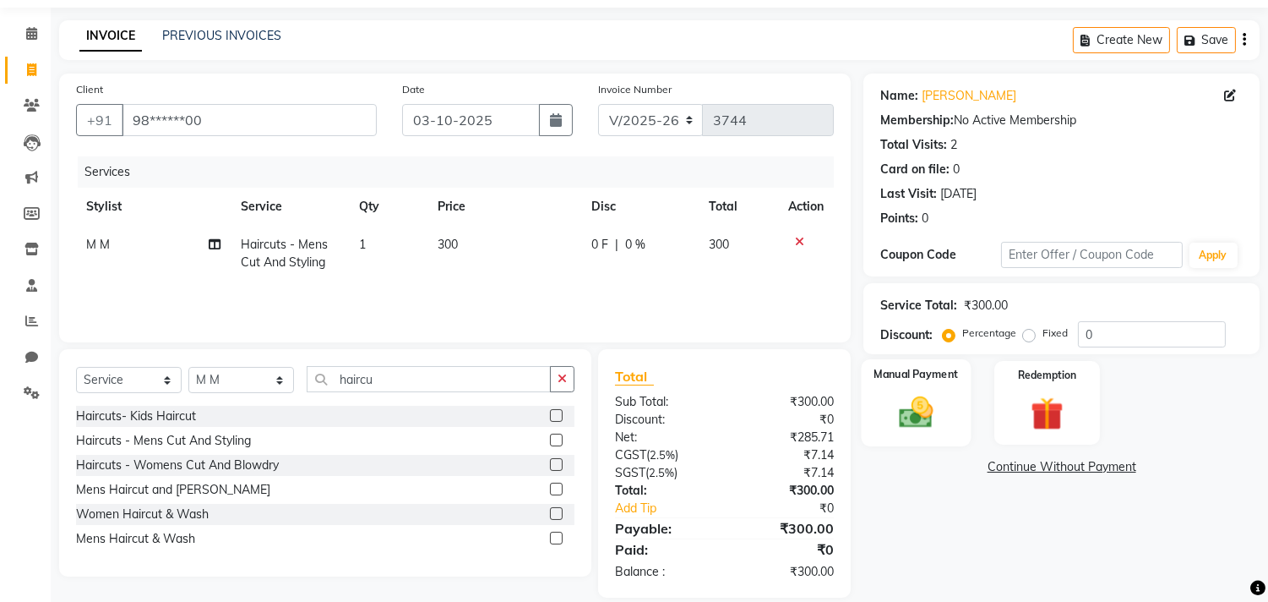
checkbox input "false"
click at [959, 433] on div "Manual Payment" at bounding box center [917, 402] width 110 height 86
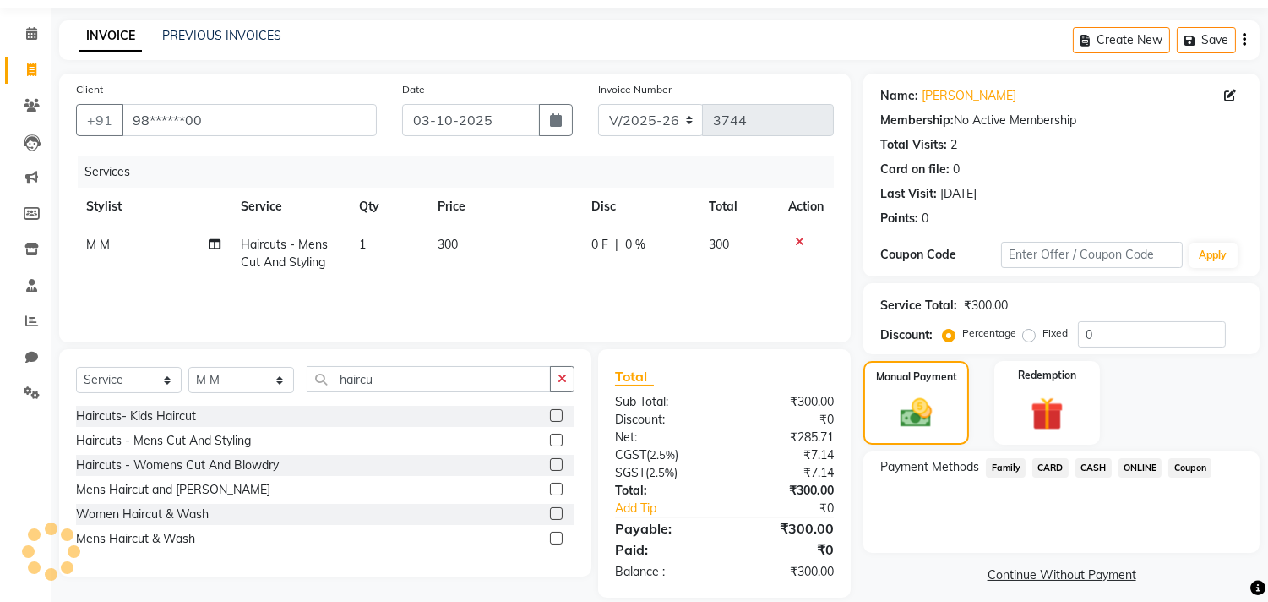
click at [1142, 470] on span "ONLINE" at bounding box center [1141, 467] width 44 height 19
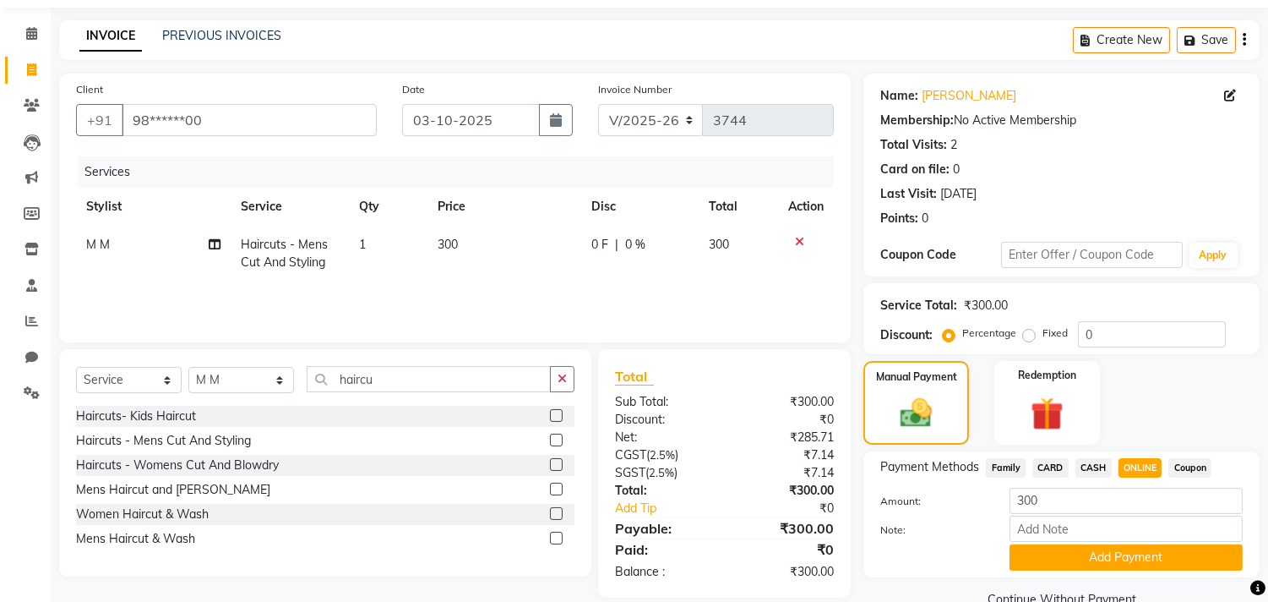
scroll to position [88, 0]
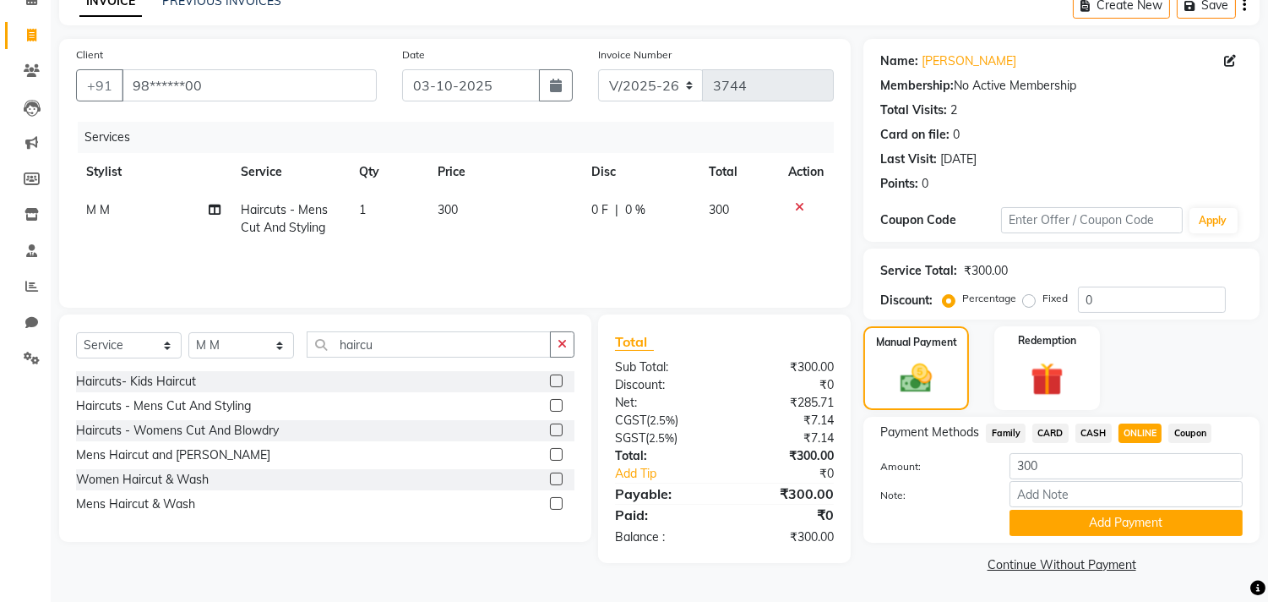
click at [1122, 537] on div "Payment Methods Family CARD CASH ONLINE Coupon Amount: 300 Note: Add Payment" at bounding box center [1062, 480] width 396 height 126
click at [1132, 531] on button "Add Payment" at bounding box center [1126, 522] width 233 height 26
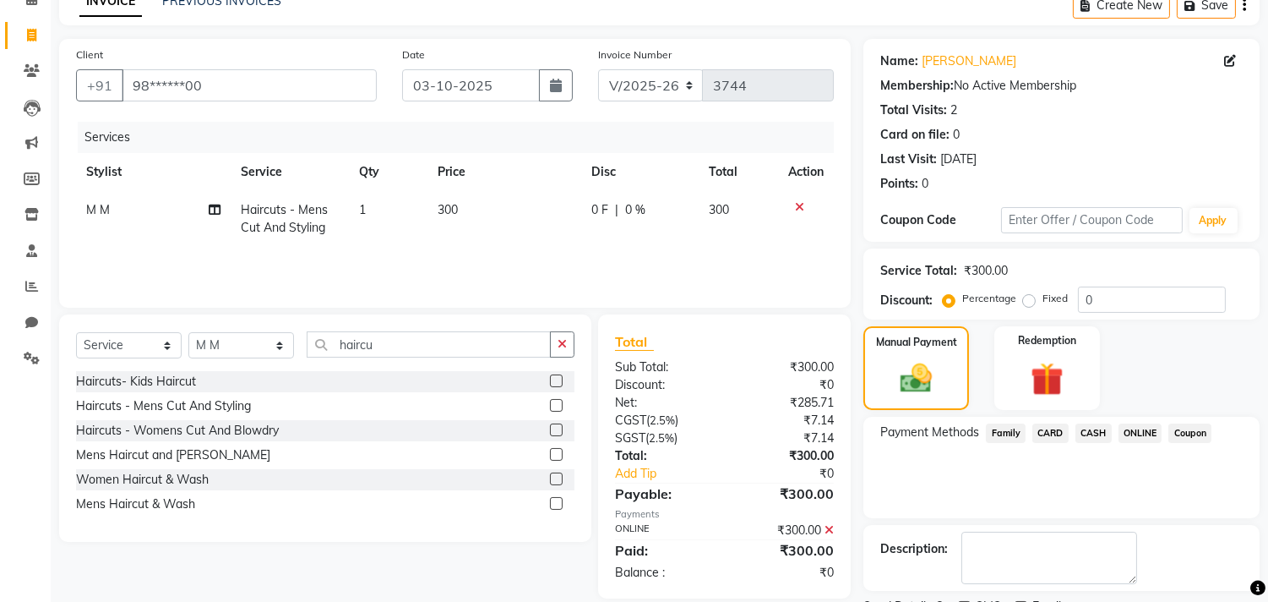
scroll to position [158, 0]
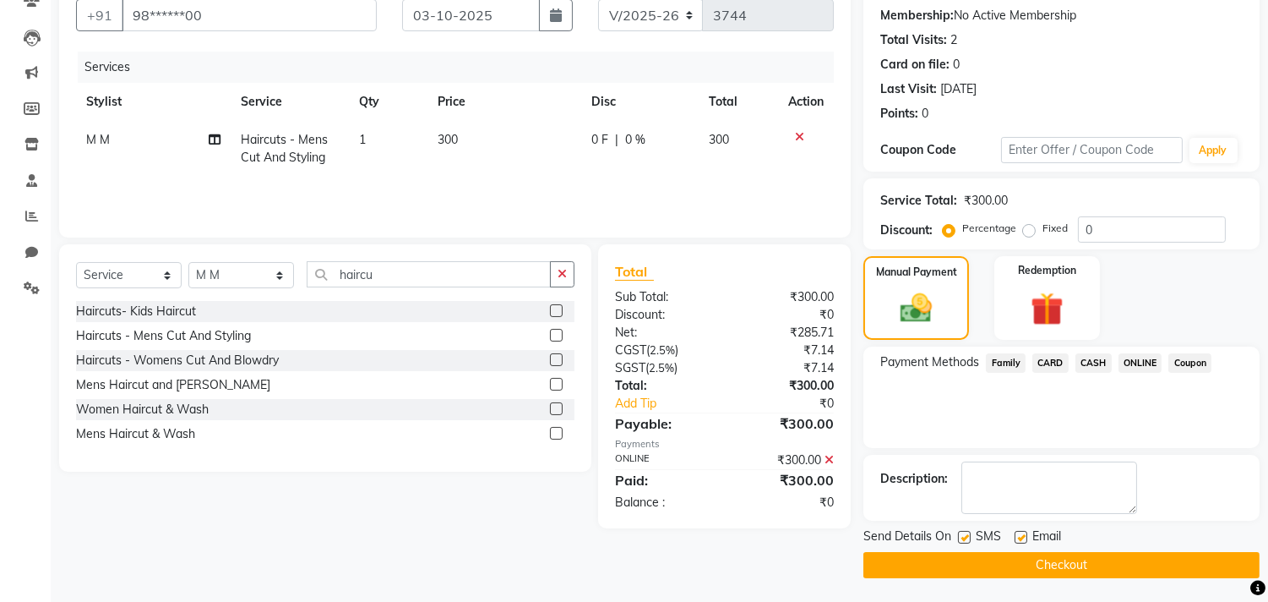
click at [1109, 573] on button "Checkout" at bounding box center [1062, 565] width 396 height 26
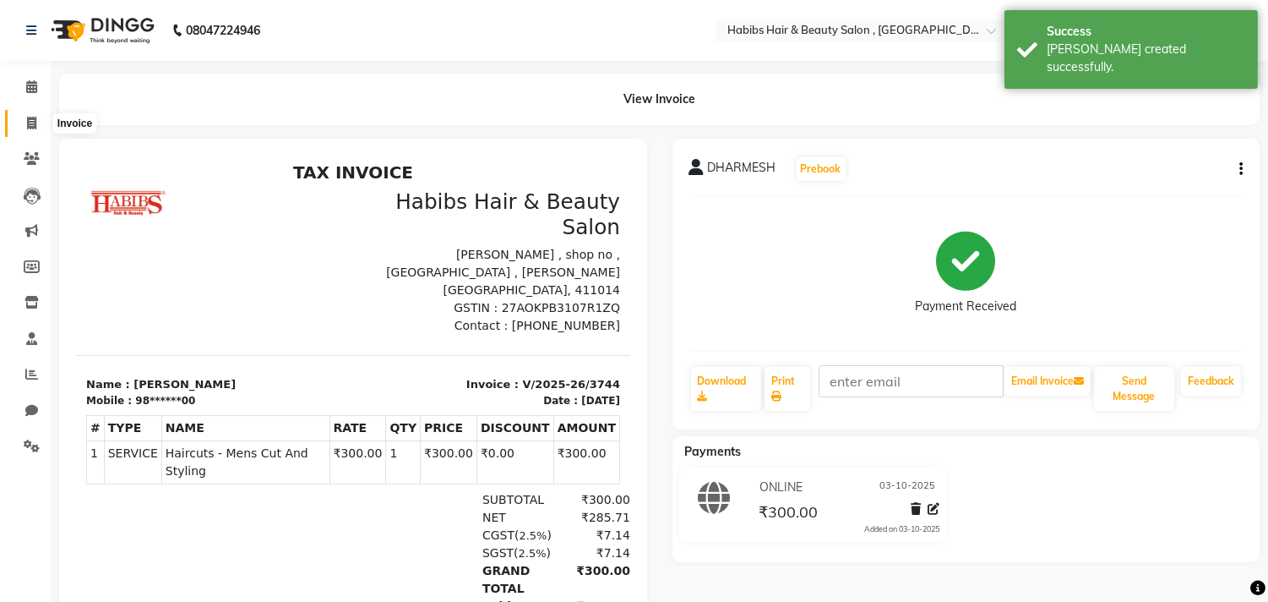
click at [27, 121] on icon at bounding box center [31, 123] width 9 height 13
select select "4838"
select select "service"
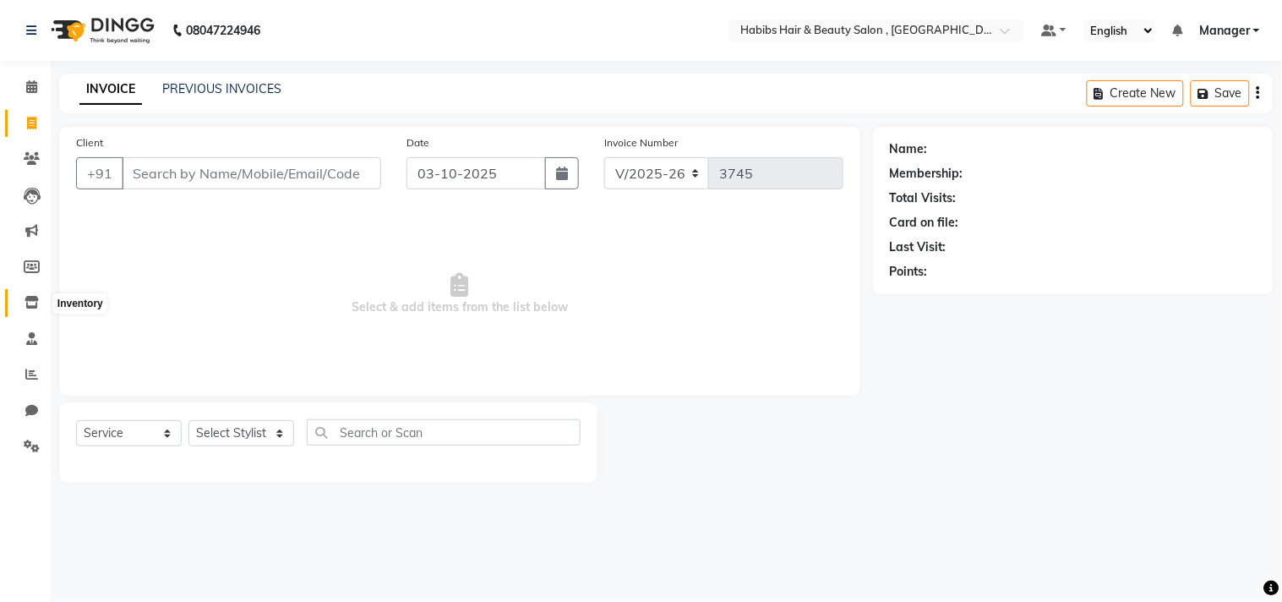
click at [25, 302] on icon at bounding box center [32, 302] width 14 height 13
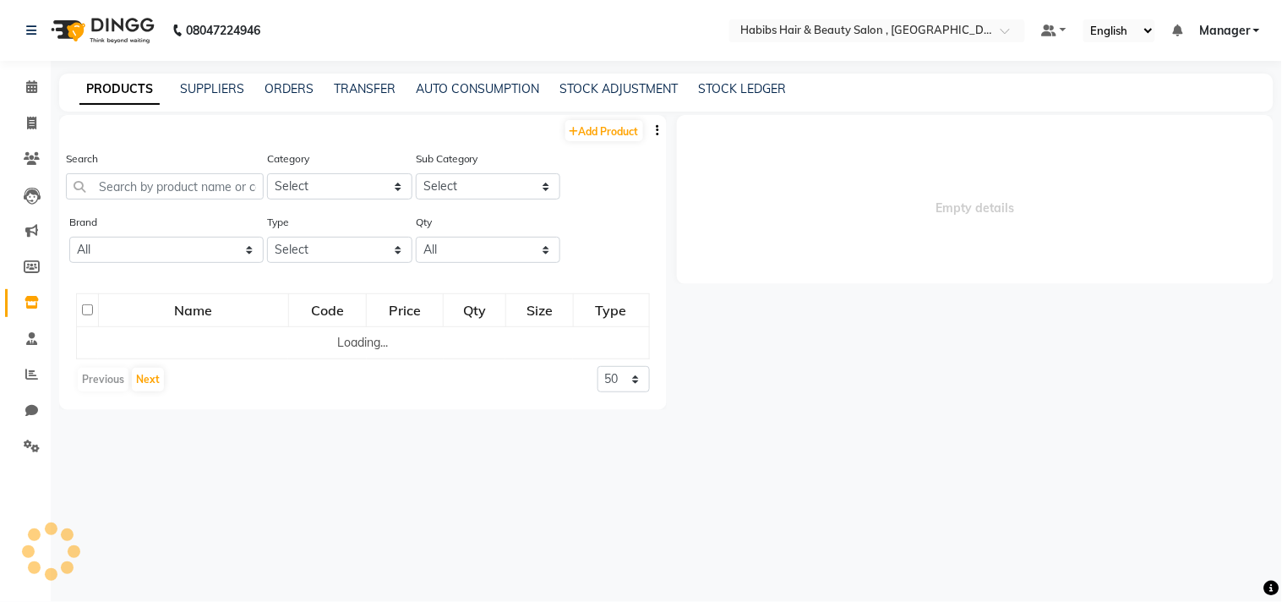
select select
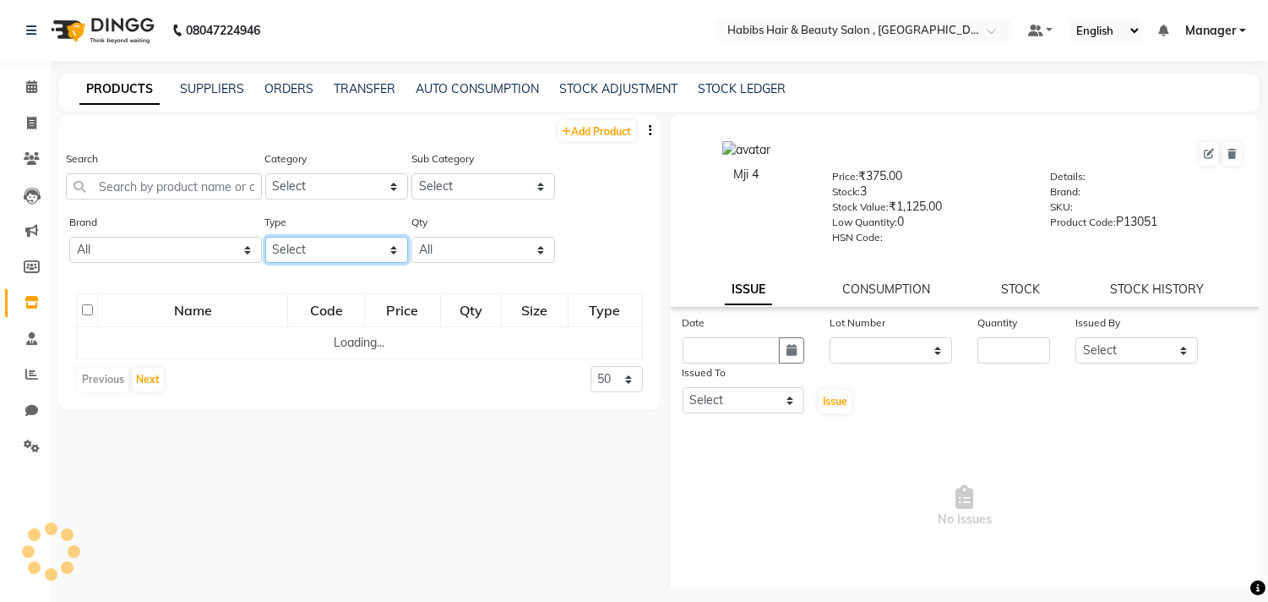
drag, startPoint x: 373, startPoint y: 247, endPoint x: 373, endPoint y: 256, distance: 9.3
click at [373, 247] on select "Select Both Retail Consumable" at bounding box center [337, 250] width 144 height 26
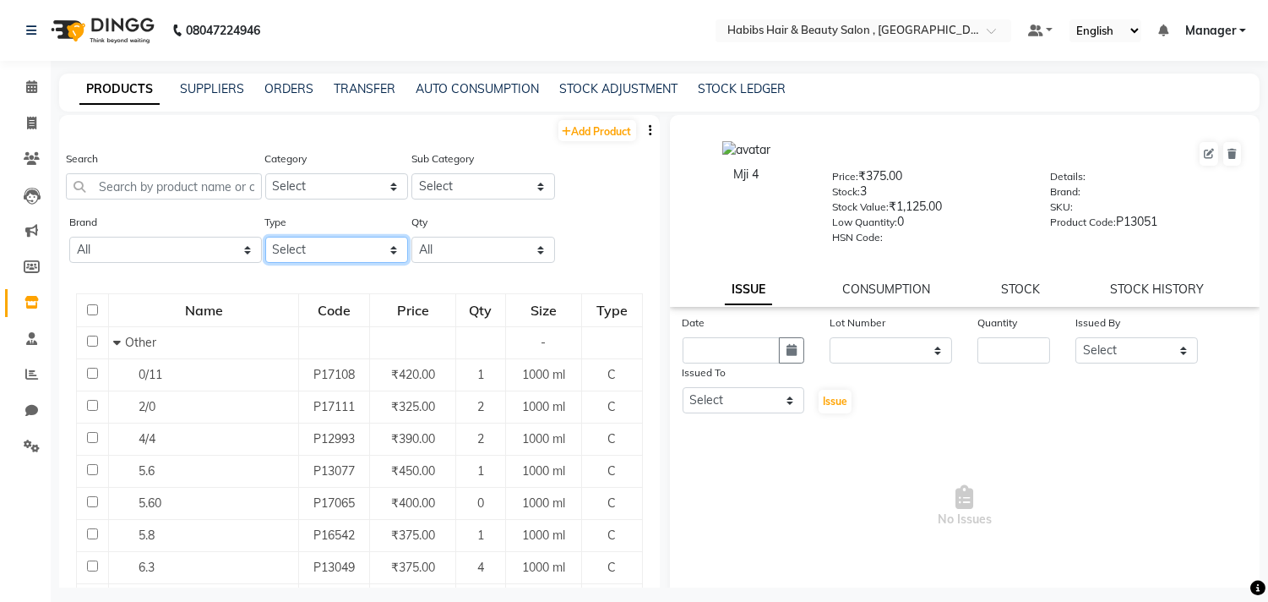
select select "C"
click at [265, 237] on select "Select Both Retail Consumable" at bounding box center [337, 250] width 144 height 26
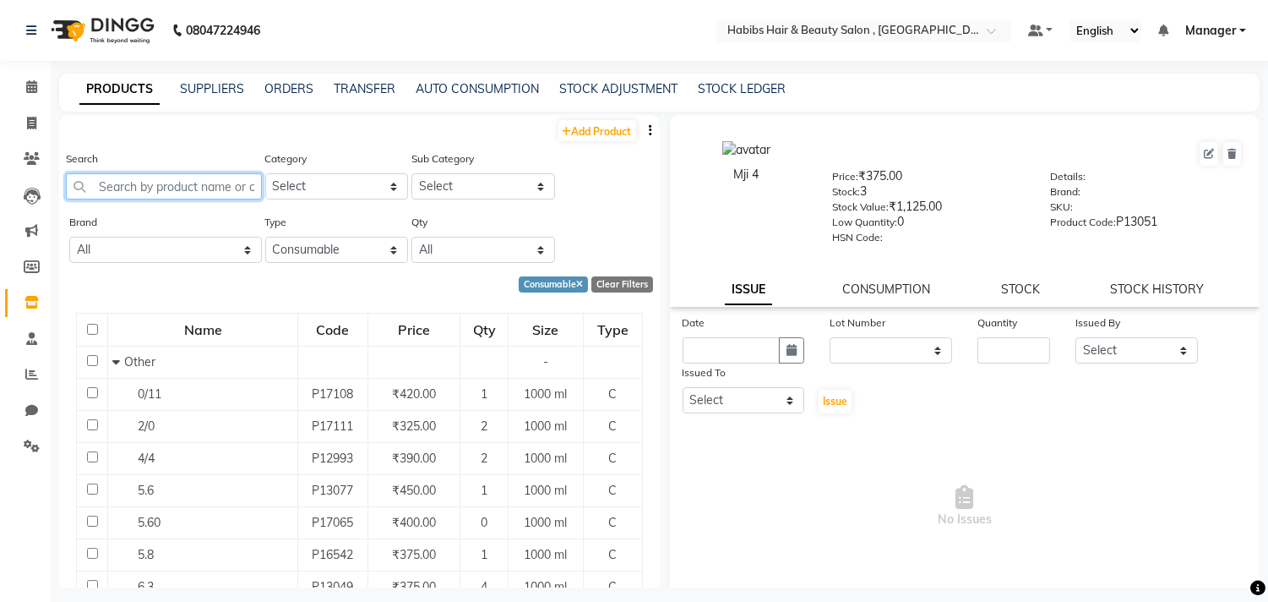
click at [231, 199] on input "text" at bounding box center [164, 186] width 196 height 26
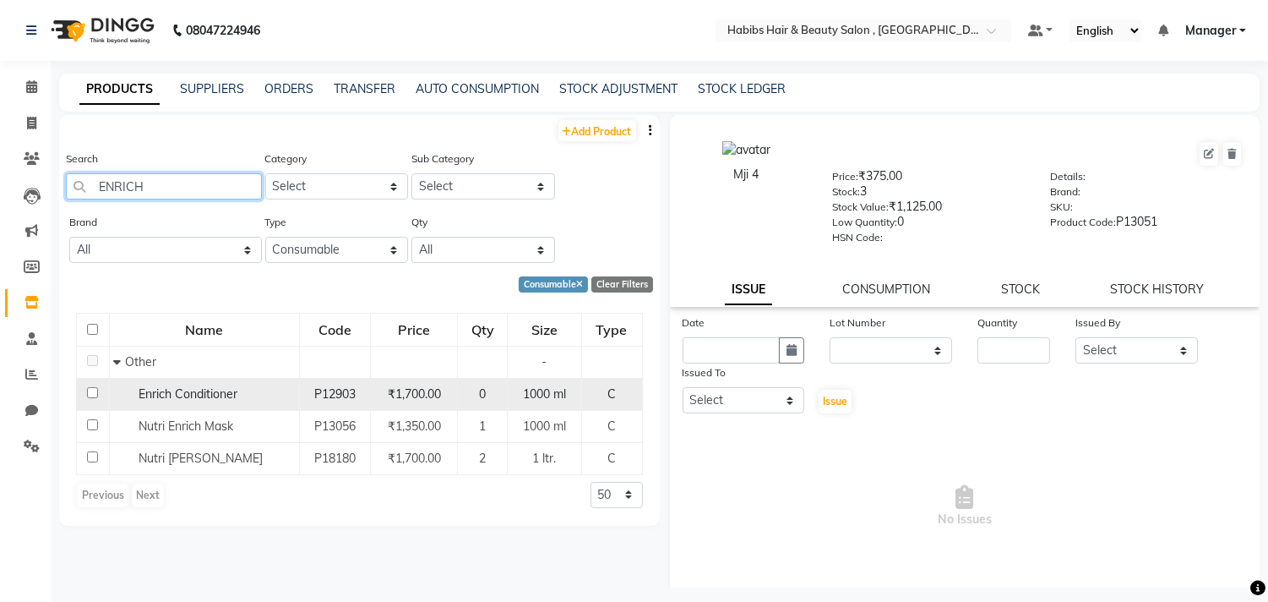
type input "ENRICH"
click at [89, 393] on input "checkbox" at bounding box center [92, 392] width 11 height 11
checkbox input "true"
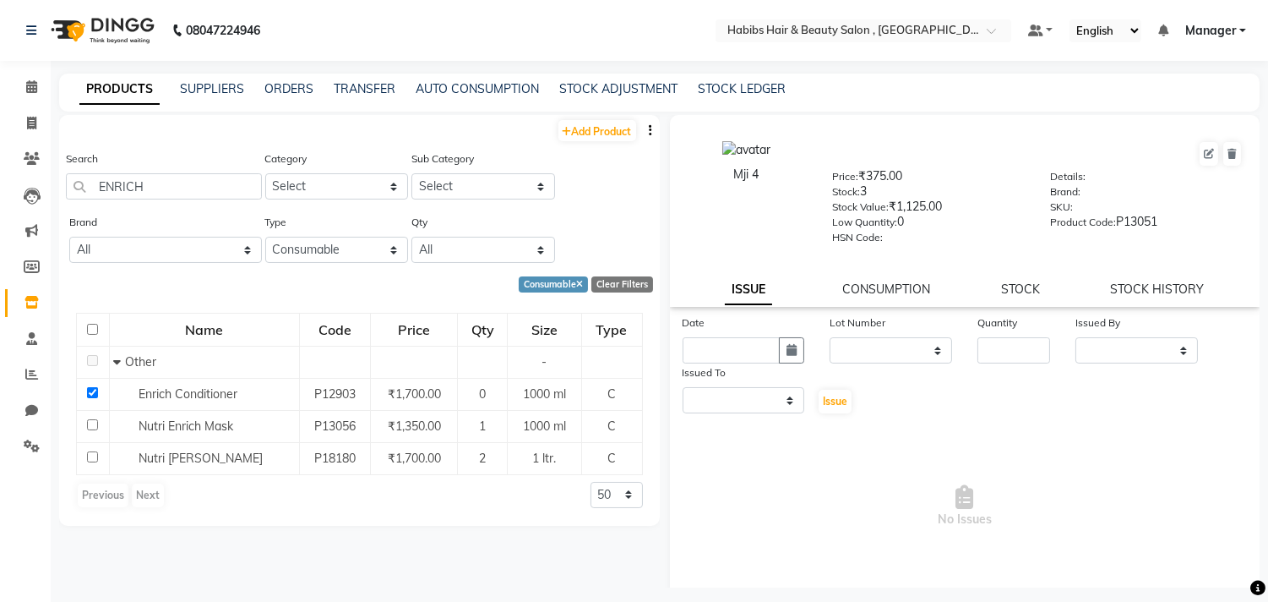
select select
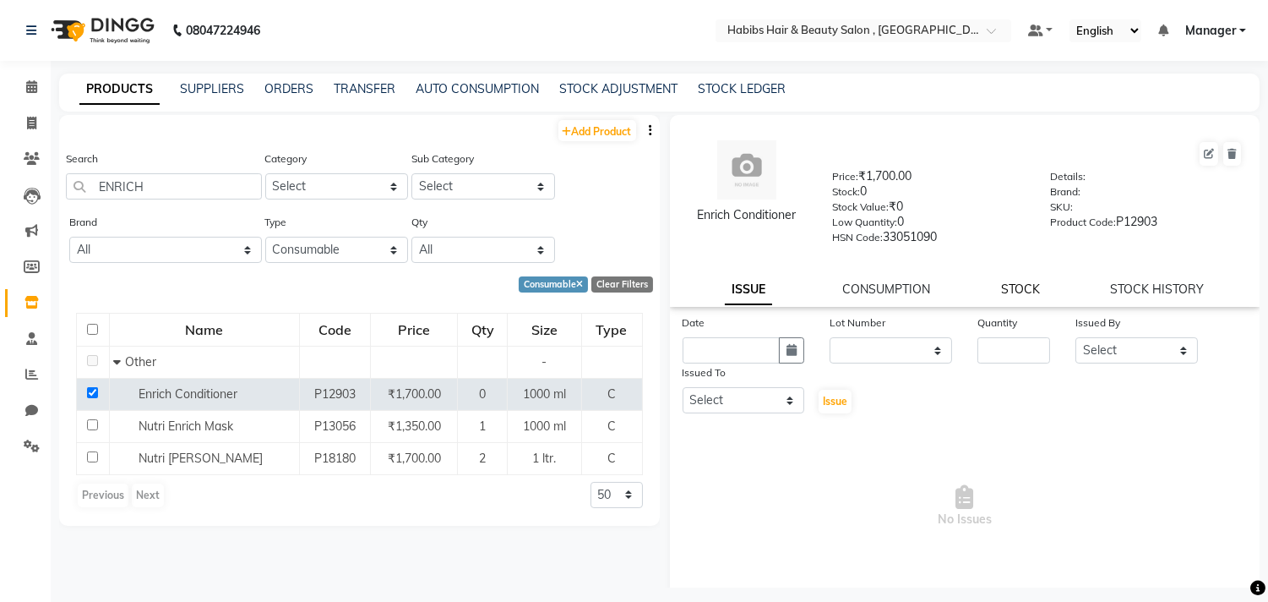
click at [1016, 290] on link "STOCK" at bounding box center [1020, 288] width 39 height 15
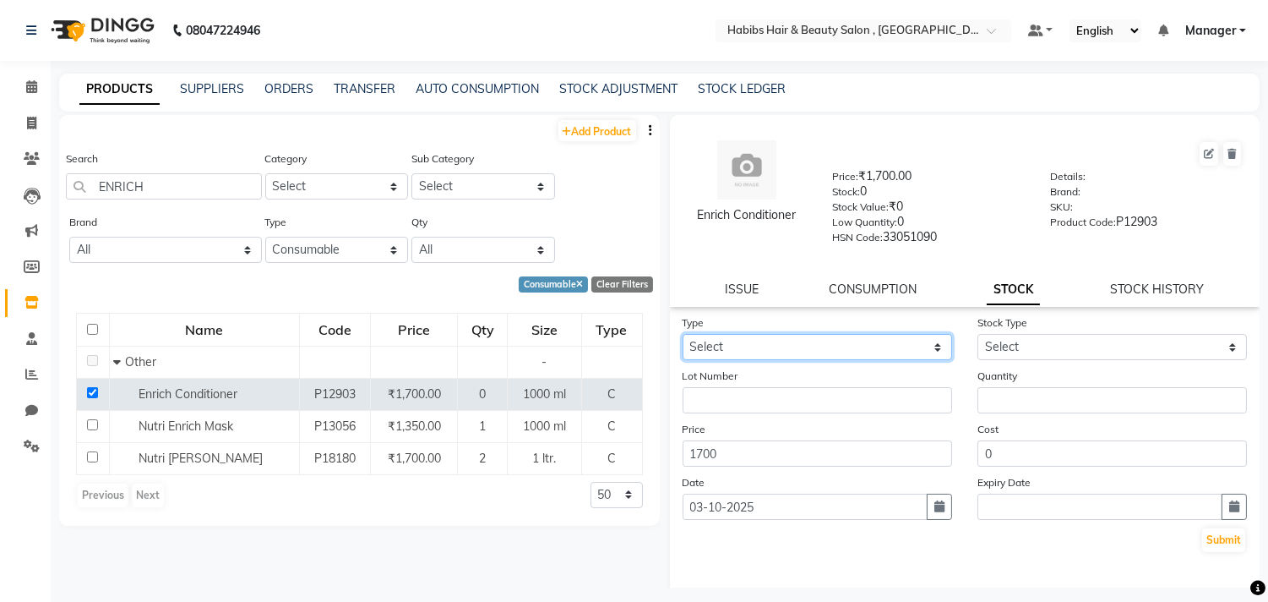
drag, startPoint x: 891, startPoint y: 346, endPoint x: 852, endPoint y: 357, distance: 41.0
click at [891, 346] on select "Select In Out" at bounding box center [818, 347] width 270 height 26
select select "in"
click at [683, 335] on select "Select In Out" at bounding box center [818, 347] width 270 height 26
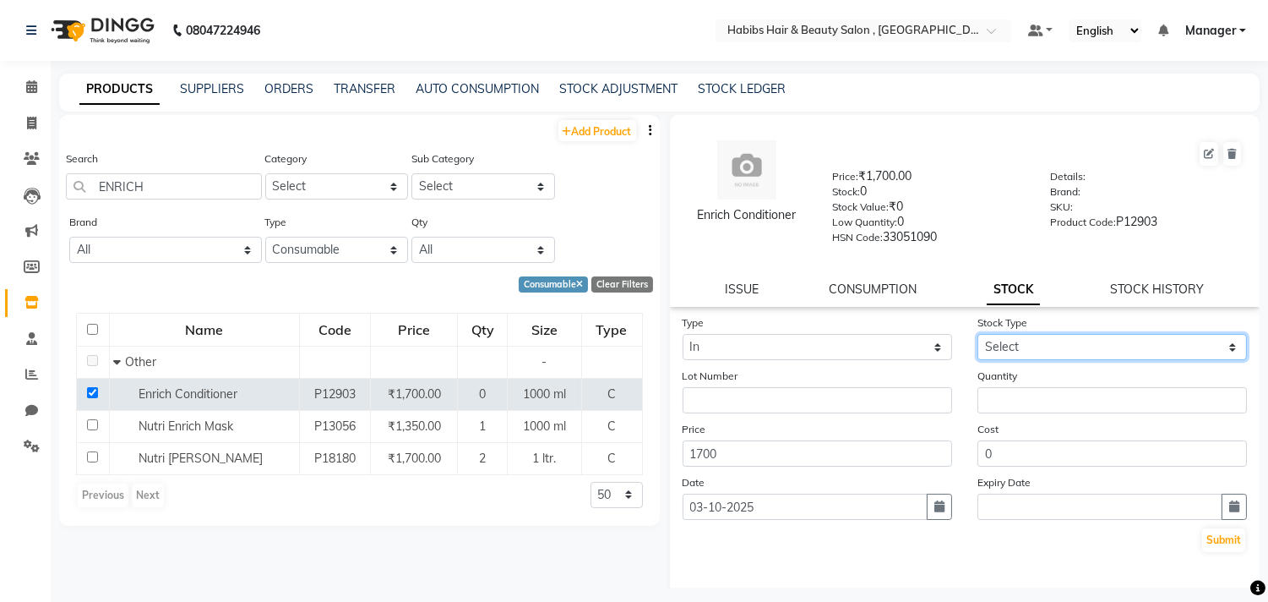
click at [1012, 358] on select "Select New Stock Adjustment Return Other" at bounding box center [1113, 347] width 270 height 26
select select "new stock"
click at [978, 335] on select "Select New Stock Adjustment Return Other" at bounding box center [1113, 347] width 270 height 26
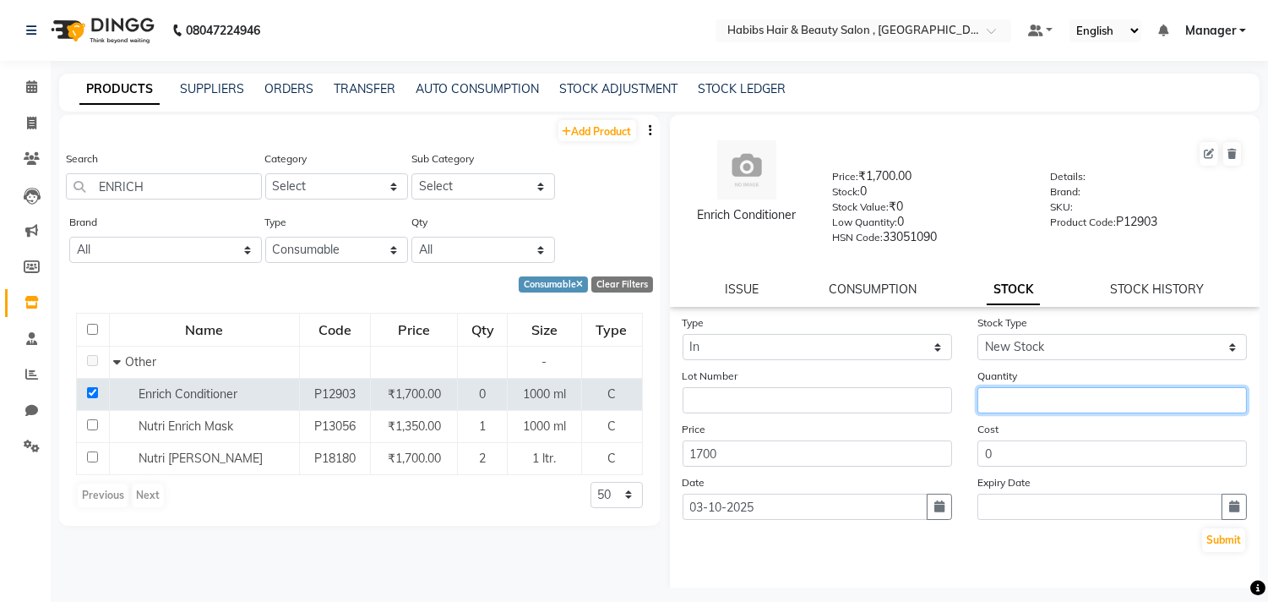
click at [1022, 401] on input "number" at bounding box center [1113, 400] width 270 height 26
type input "1"
click at [934, 508] on icon "button" at bounding box center [939, 506] width 10 height 12
select select "10"
select select "2025"
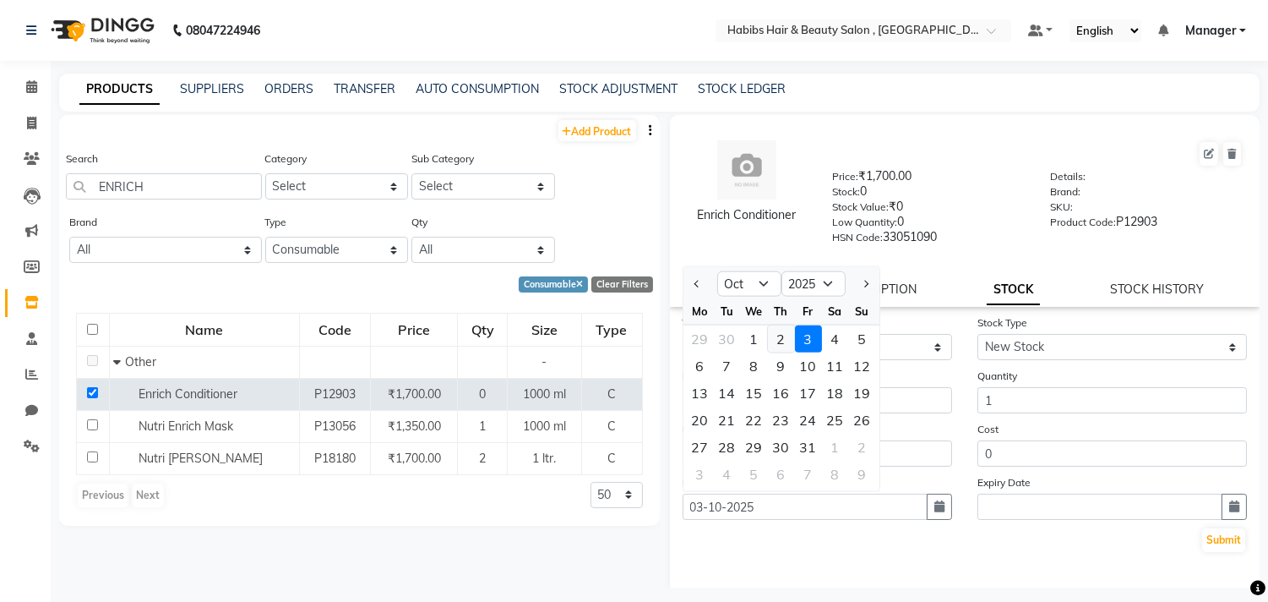
click at [774, 342] on div "2" at bounding box center [781, 338] width 27 height 27
type input "02-10-2025"
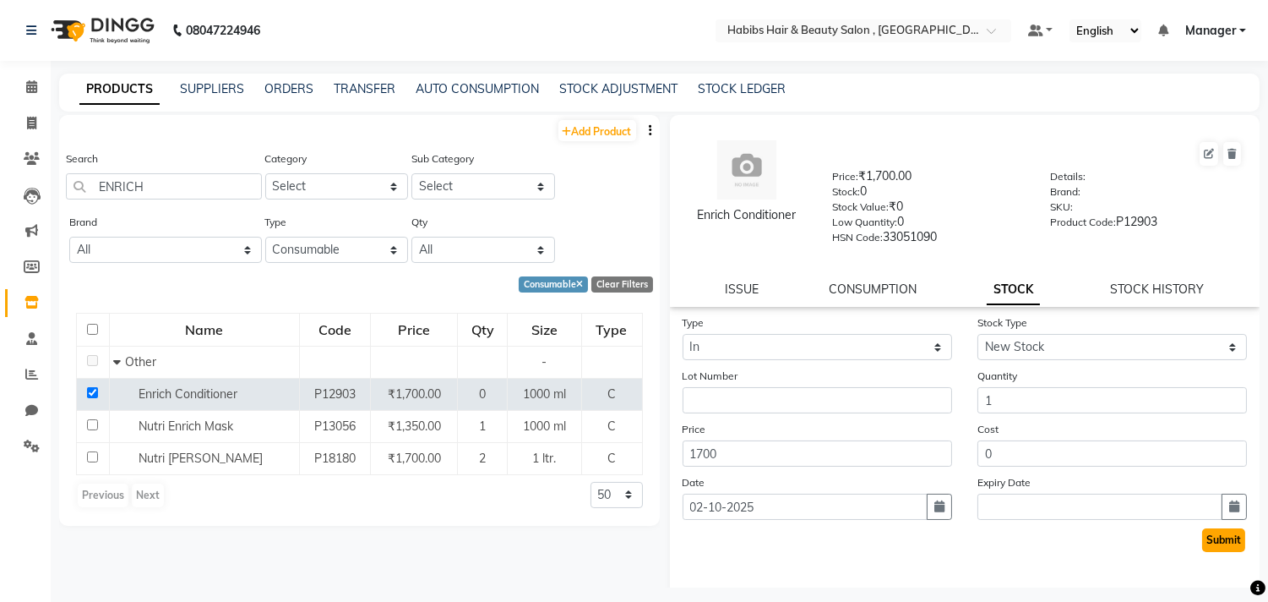
click at [1219, 530] on button "Submit" at bounding box center [1223, 540] width 43 height 24
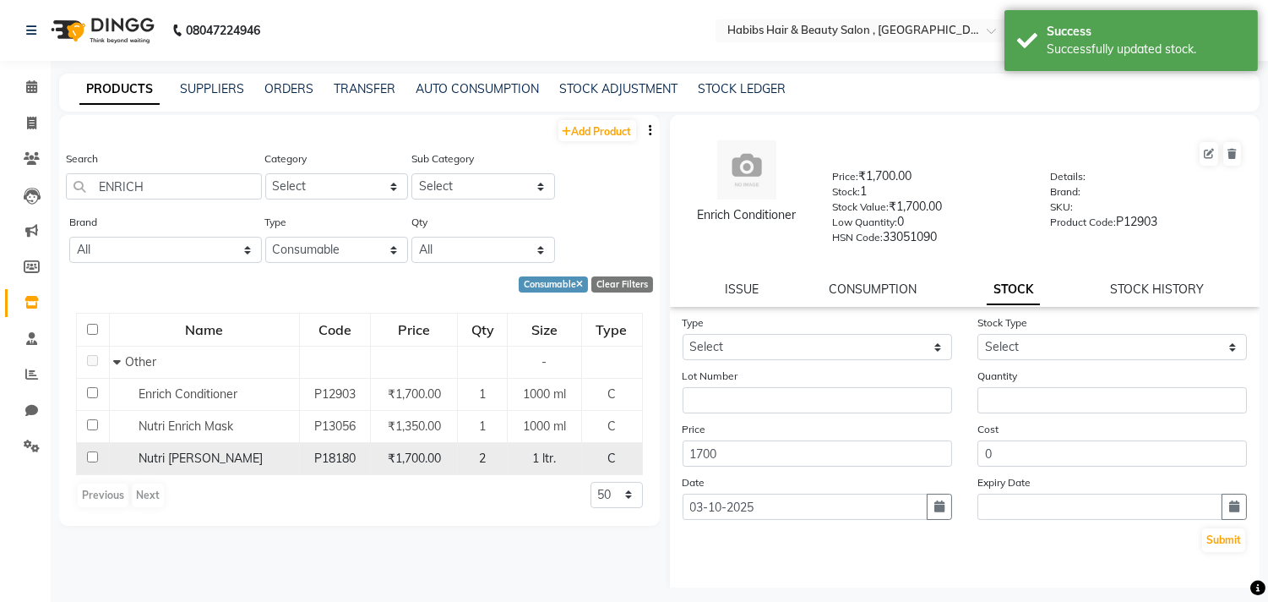
click at [91, 452] on input "checkbox" at bounding box center [92, 456] width 11 height 11
checkbox input "true"
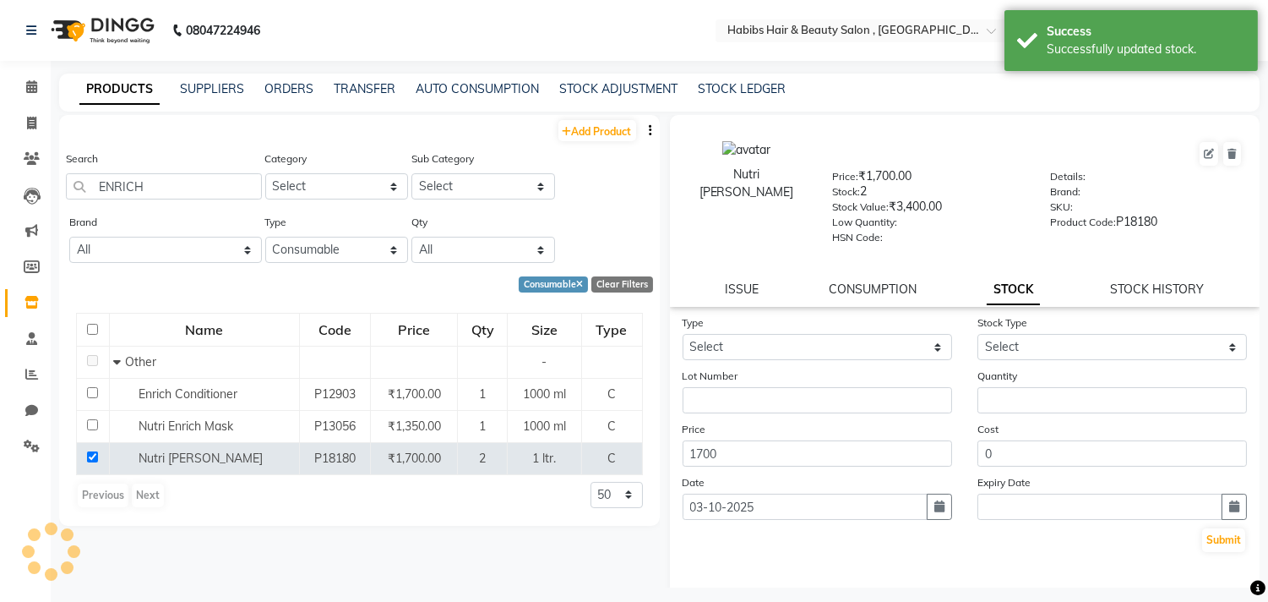
click at [836, 331] on div "Type Select In Out" at bounding box center [817, 336] width 295 height 46
click at [876, 325] on div "Type Select In Out" at bounding box center [817, 336] width 295 height 46
click at [885, 351] on select "Select In Out" at bounding box center [818, 347] width 270 height 26
select select "out"
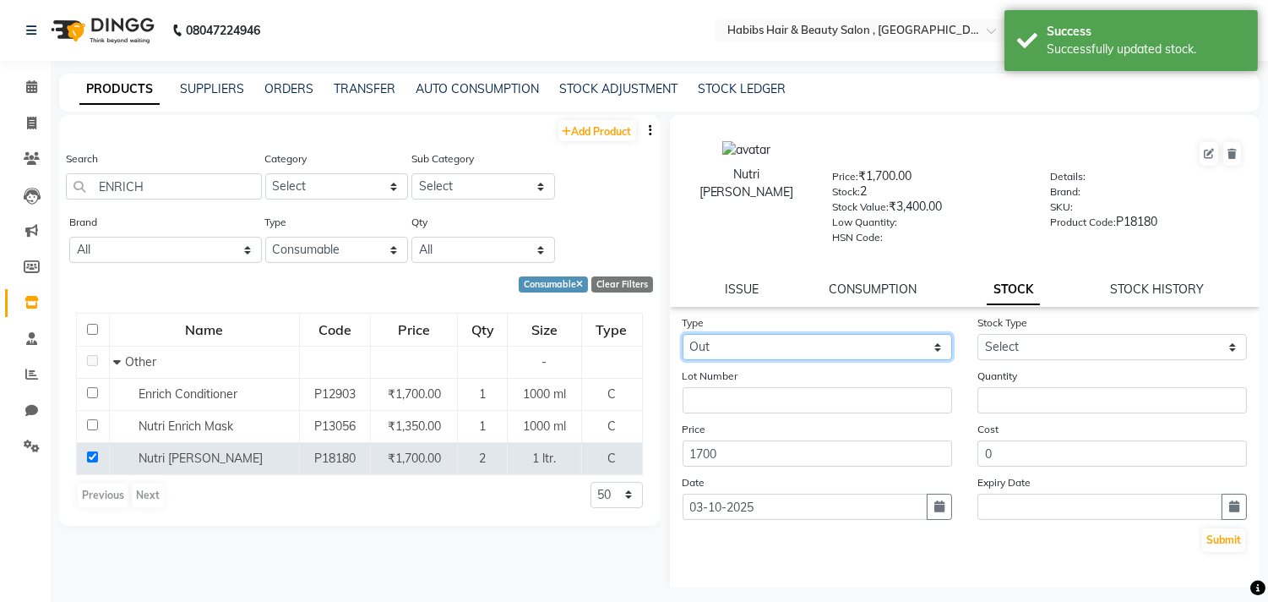
click at [683, 335] on select "Select In Out" at bounding box center [818, 347] width 270 height 26
select select
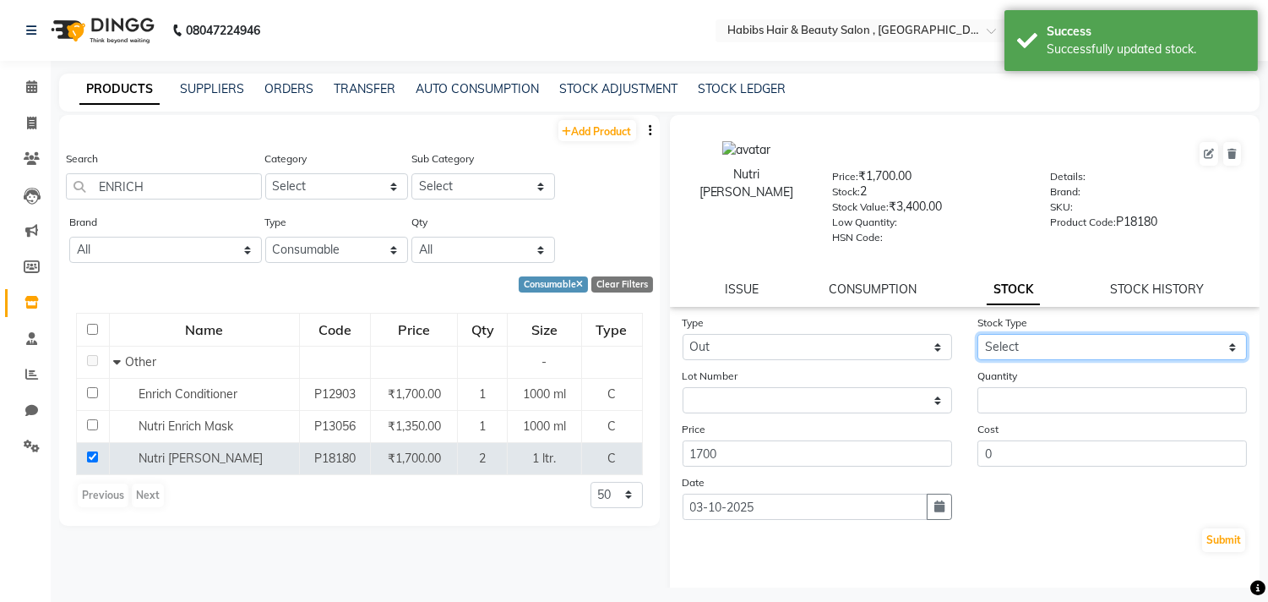
click at [1041, 356] on select "Select Internal Use Damaged Expired Adjustment Return Other" at bounding box center [1113, 347] width 270 height 26
select select "internal use"
click at [978, 335] on select "Select Internal Use Damaged Expired Adjustment Return Other" at bounding box center [1113, 347] width 270 height 26
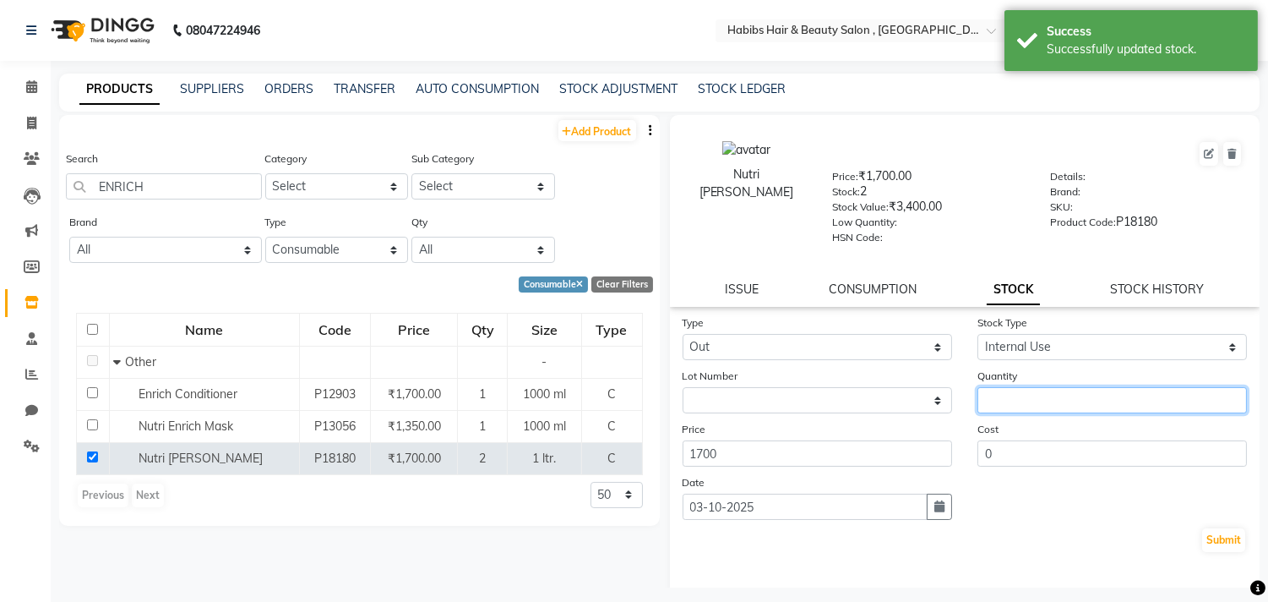
click at [1048, 406] on input "number" at bounding box center [1113, 400] width 270 height 26
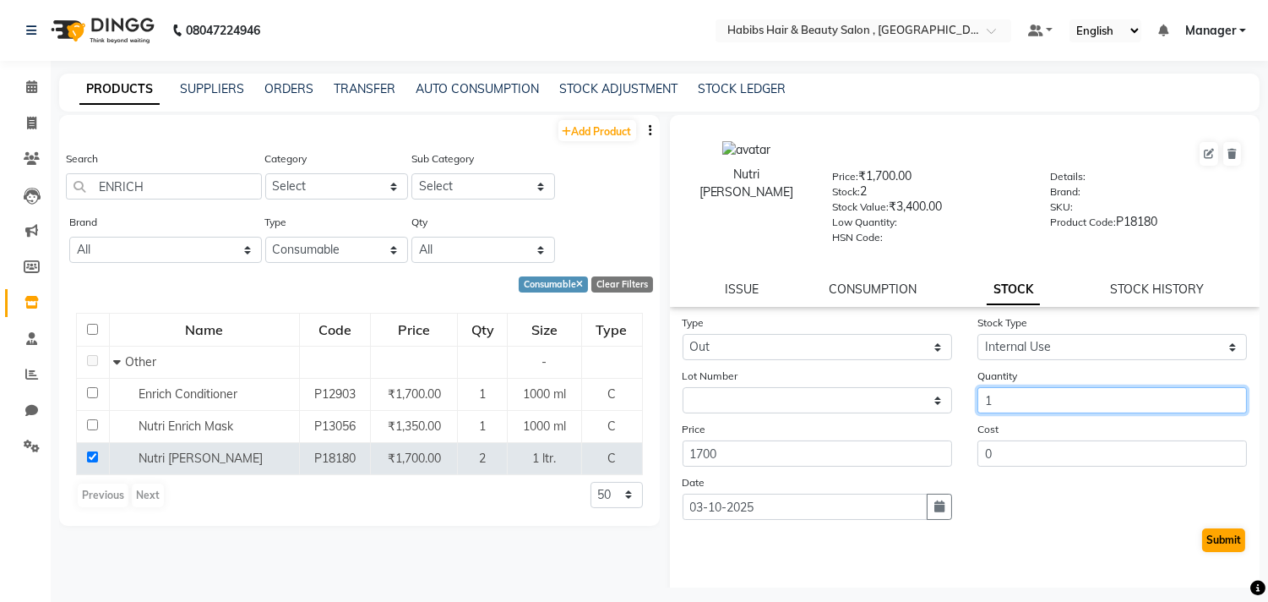
type input "1"
click at [1218, 544] on button "Submit" at bounding box center [1223, 540] width 43 height 24
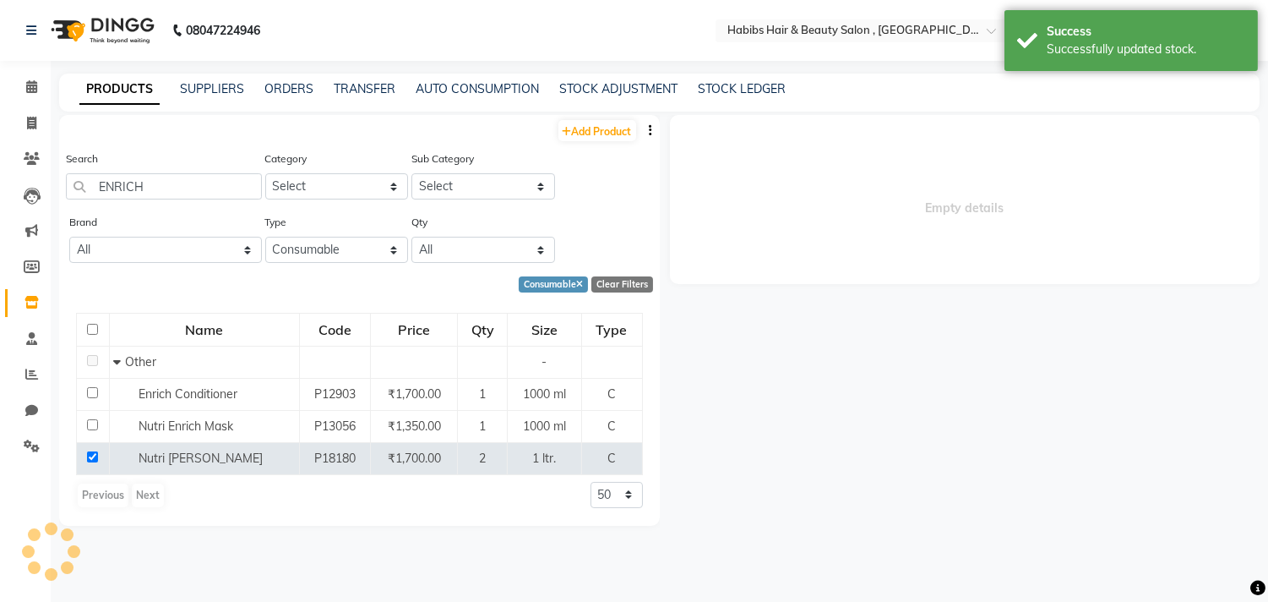
select select
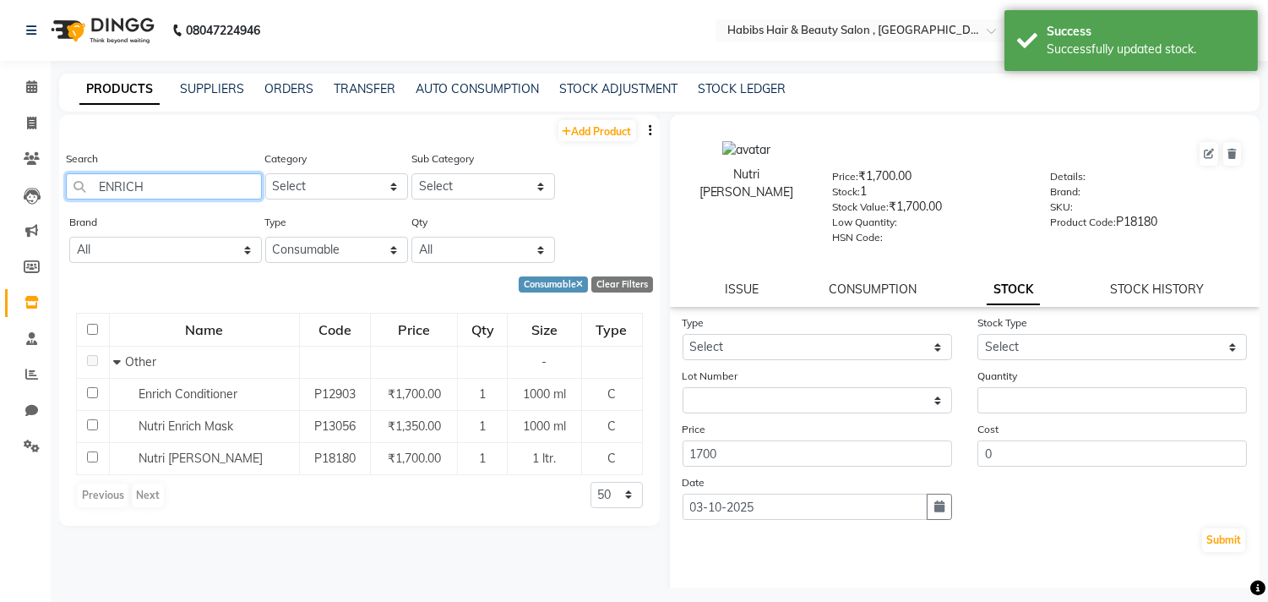
click at [214, 192] on input "ENRICH" at bounding box center [164, 186] width 196 height 26
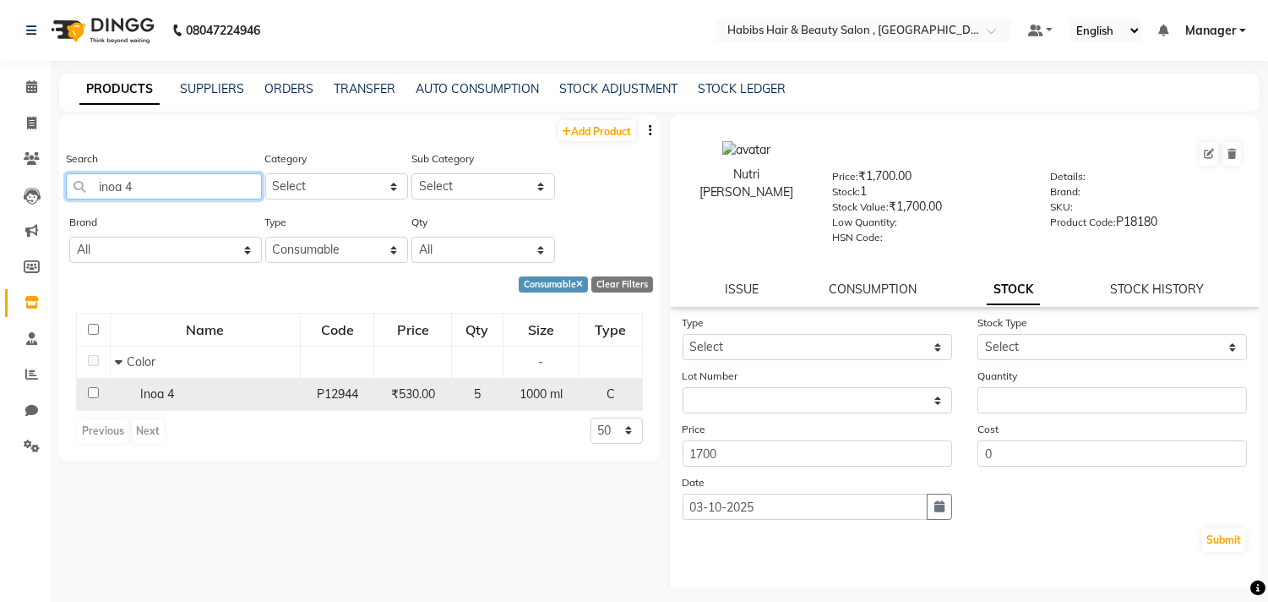
type input "inoa 4"
click at [89, 391] on input "checkbox" at bounding box center [93, 392] width 11 height 11
checkbox input "true"
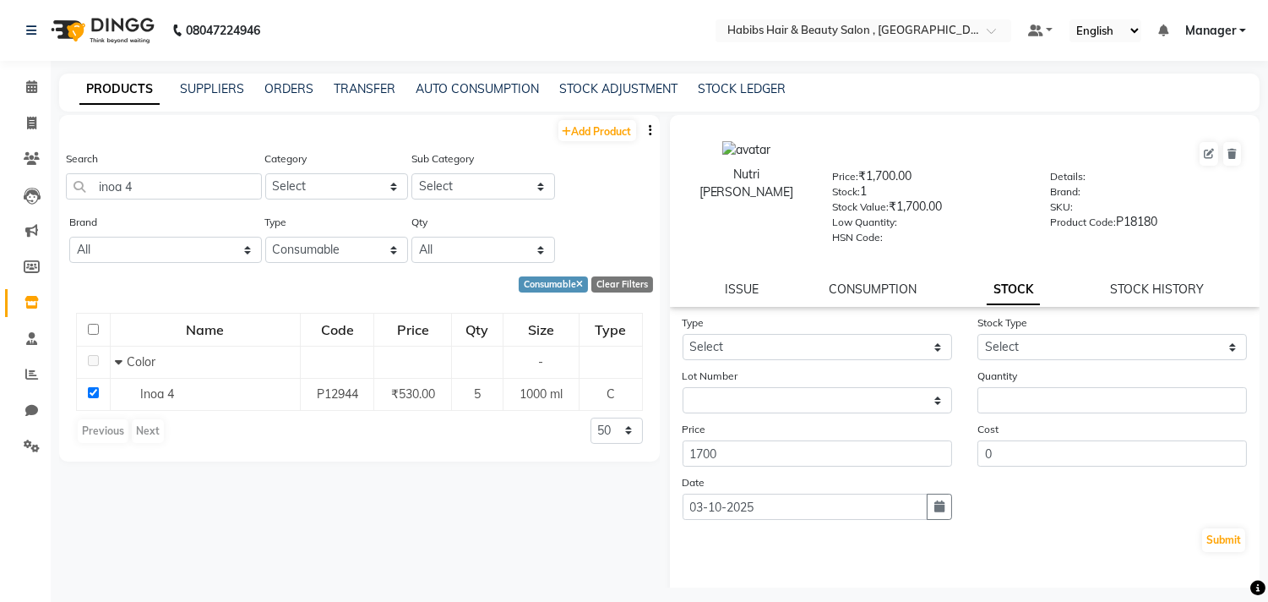
select select
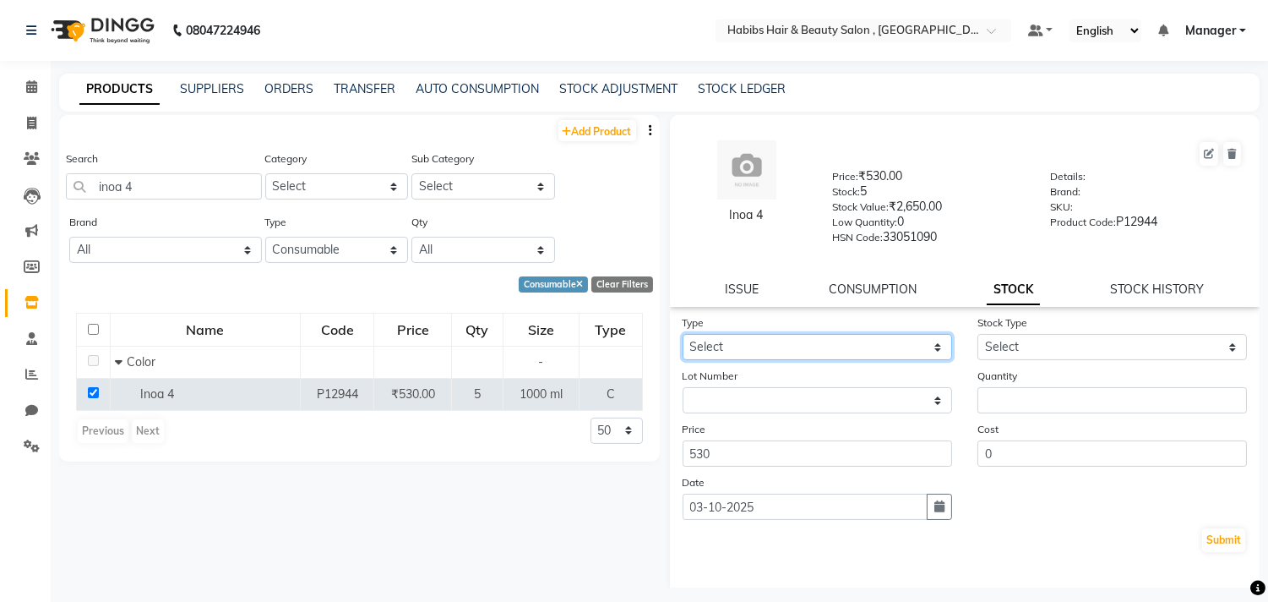
click at [762, 336] on select "Select In Out" at bounding box center [818, 347] width 270 height 26
select select "out"
click at [683, 335] on select "Select In Out" at bounding box center [818, 347] width 270 height 26
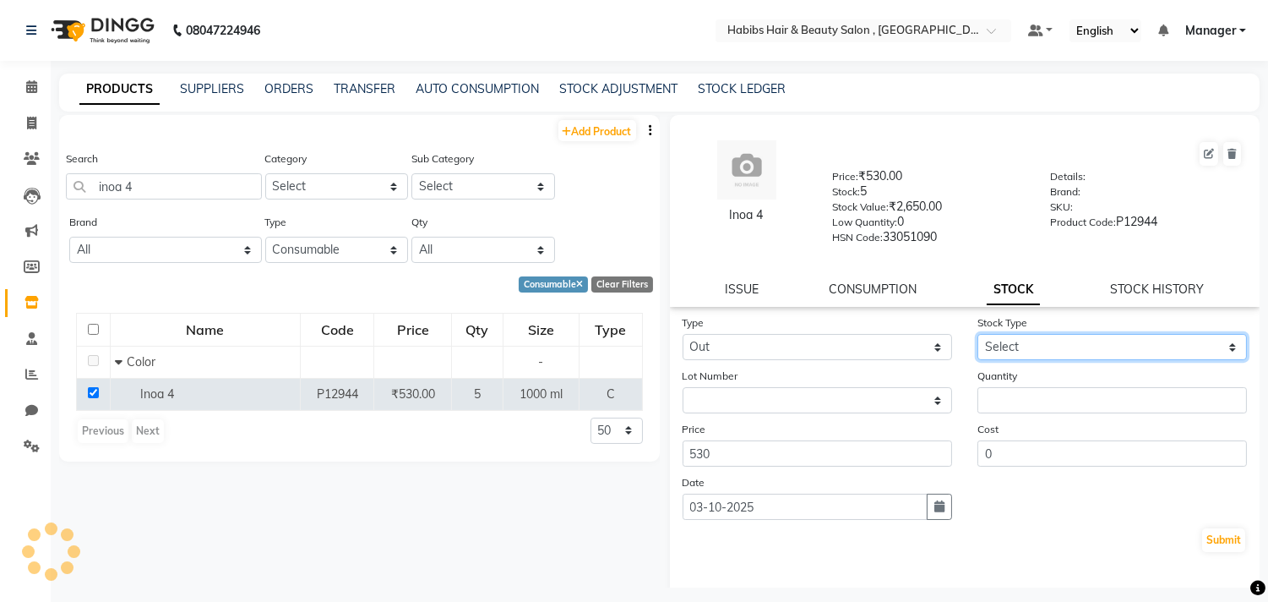
click at [1001, 350] on select "Select Internal Use Damaged Expired Adjustment Return Other" at bounding box center [1113, 347] width 270 height 26
select select "internal use"
click at [978, 335] on select "Select Internal Use Damaged Expired Adjustment Return Other" at bounding box center [1113, 347] width 270 height 26
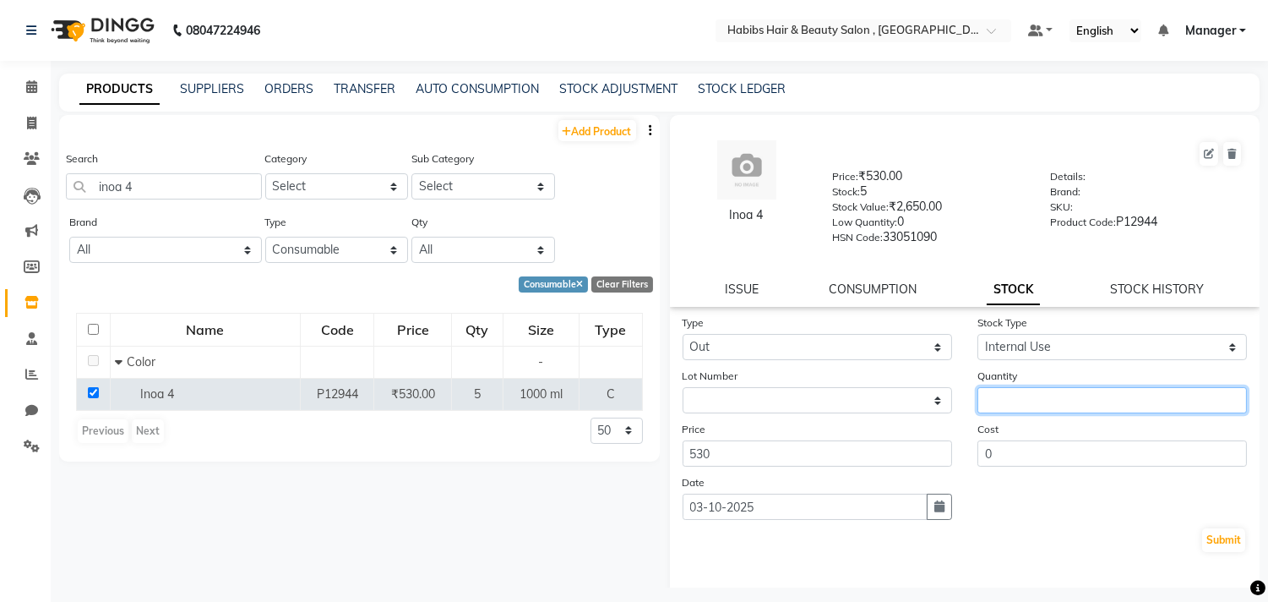
click at [1038, 406] on input "number" at bounding box center [1113, 400] width 270 height 26
type input "2"
click at [1211, 551] on button "Submit" at bounding box center [1223, 540] width 43 height 24
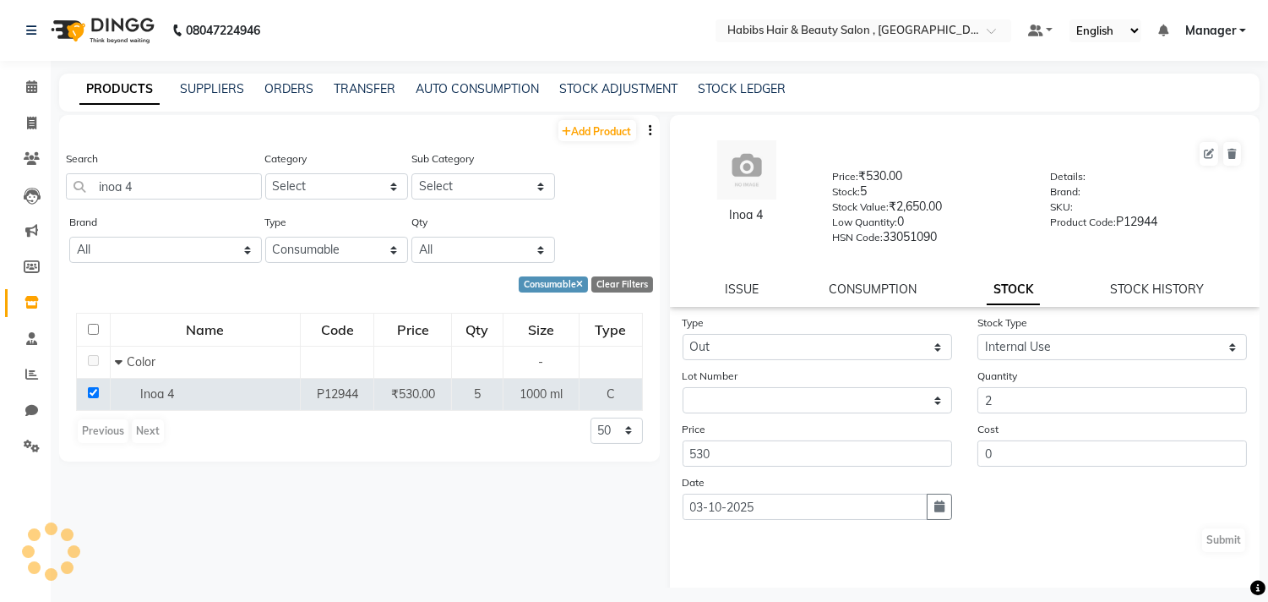
select select
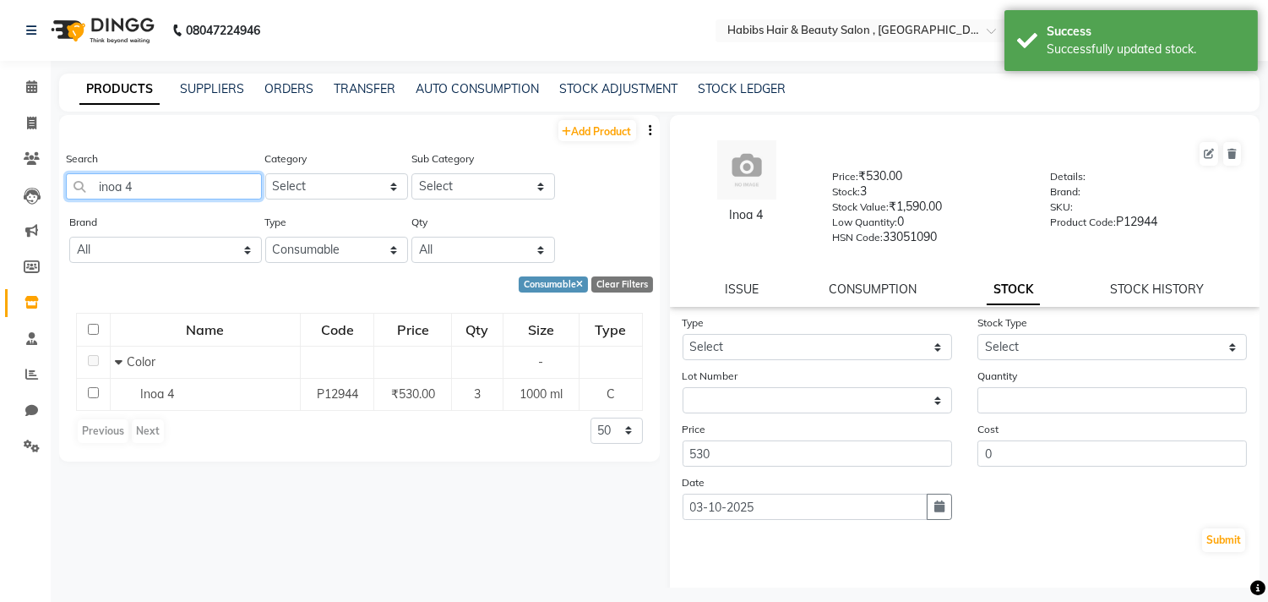
click at [222, 197] on input "inoa 4" at bounding box center [164, 186] width 196 height 26
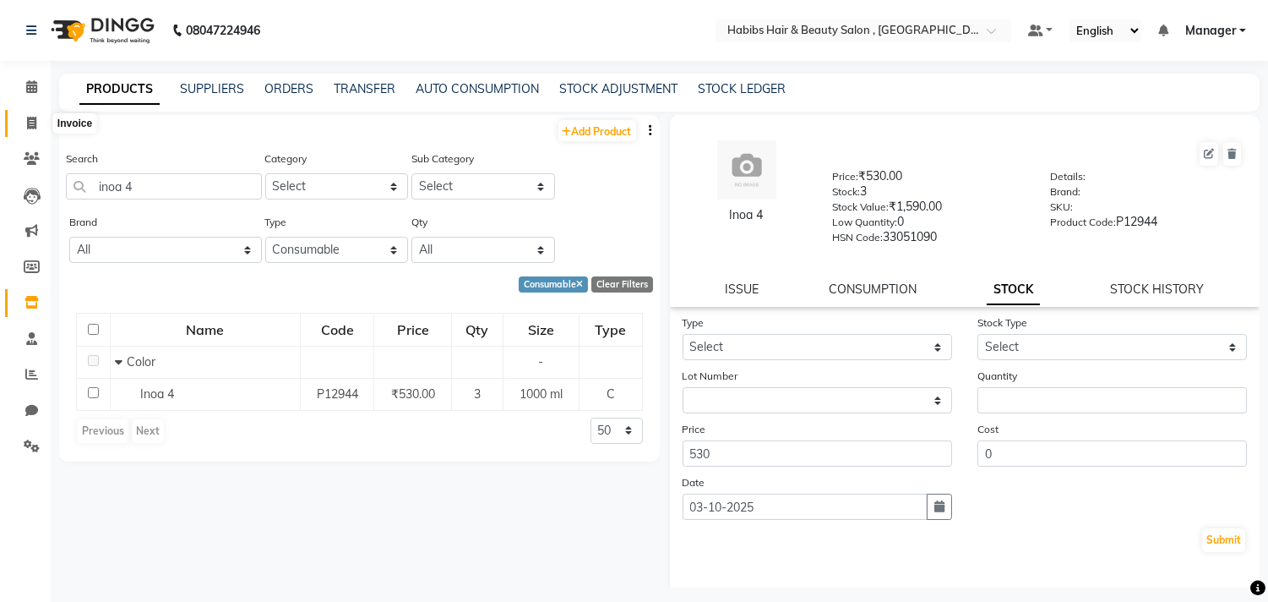
click at [30, 125] on icon at bounding box center [31, 123] width 9 height 13
select select "service"
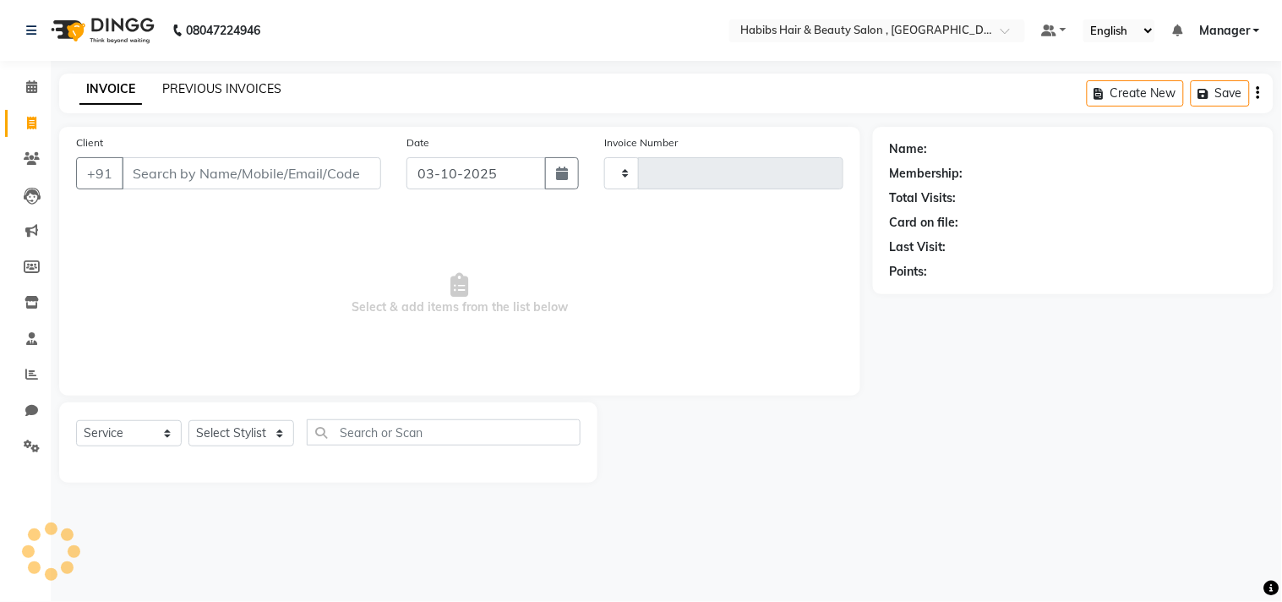
type input "3745"
select select "4838"
click at [212, 87] on link "PREVIOUS INVOICES" at bounding box center [221, 88] width 119 height 15
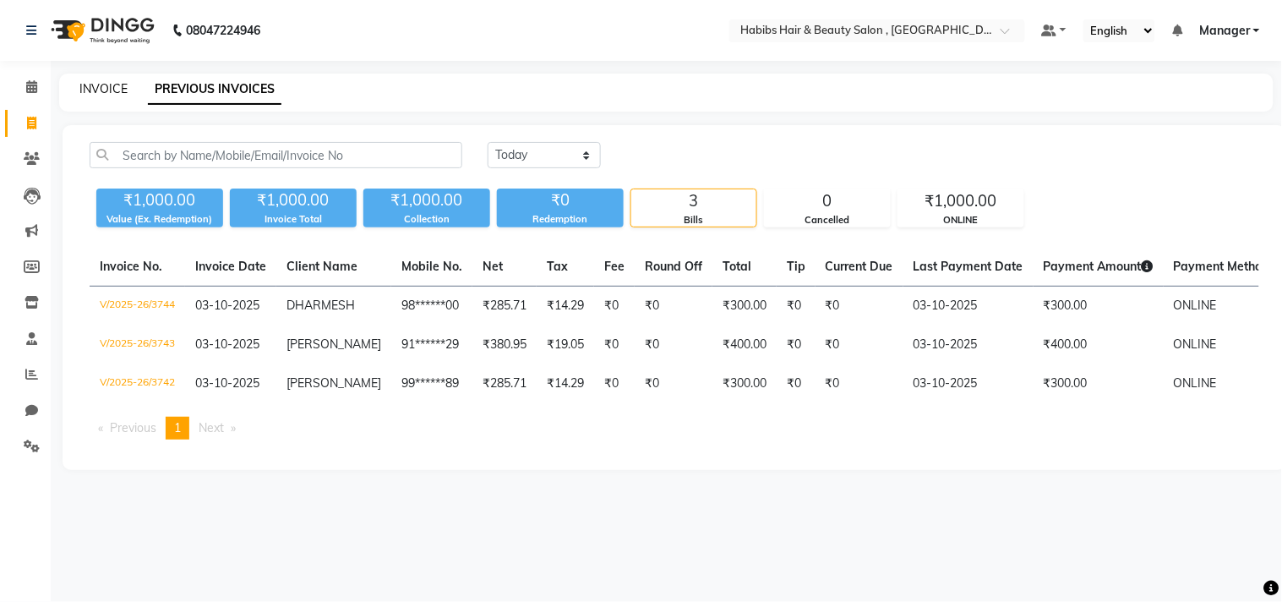
click at [101, 85] on link "INVOICE" at bounding box center [103, 88] width 48 height 15
select select "service"
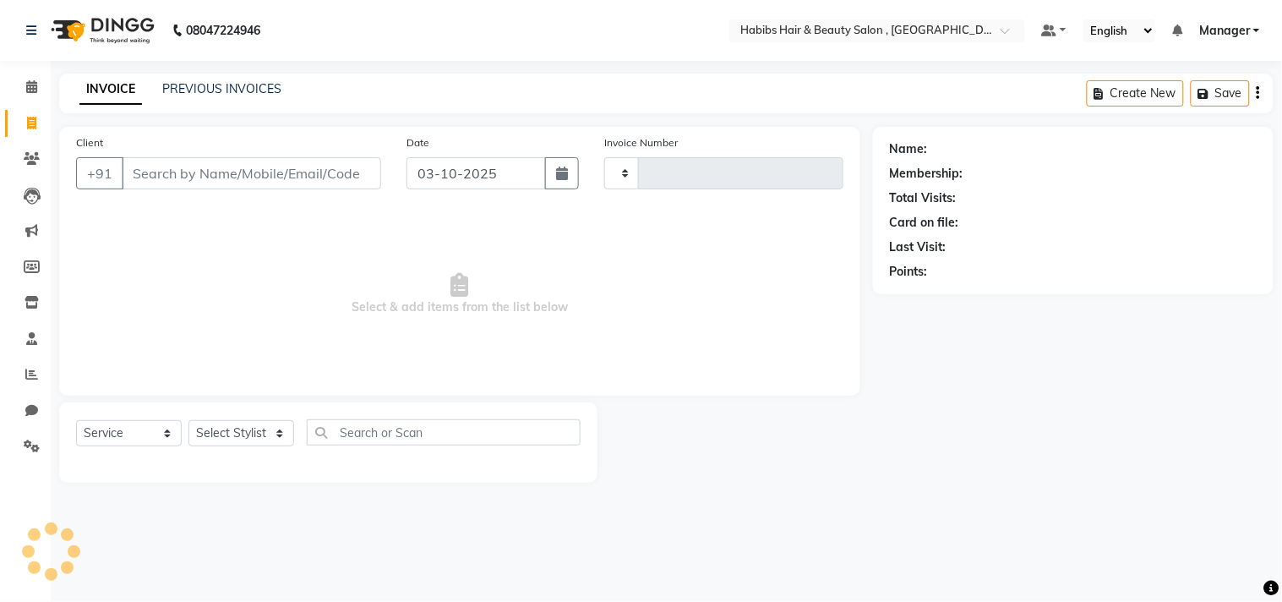
type input "3745"
select select "4838"
click at [204, 119] on main "INVOICE PREVIOUS INVOICES Create New Save Client +91 Date 03-10-2025 Invoice Nu…" at bounding box center [666, 291] width 1231 height 434
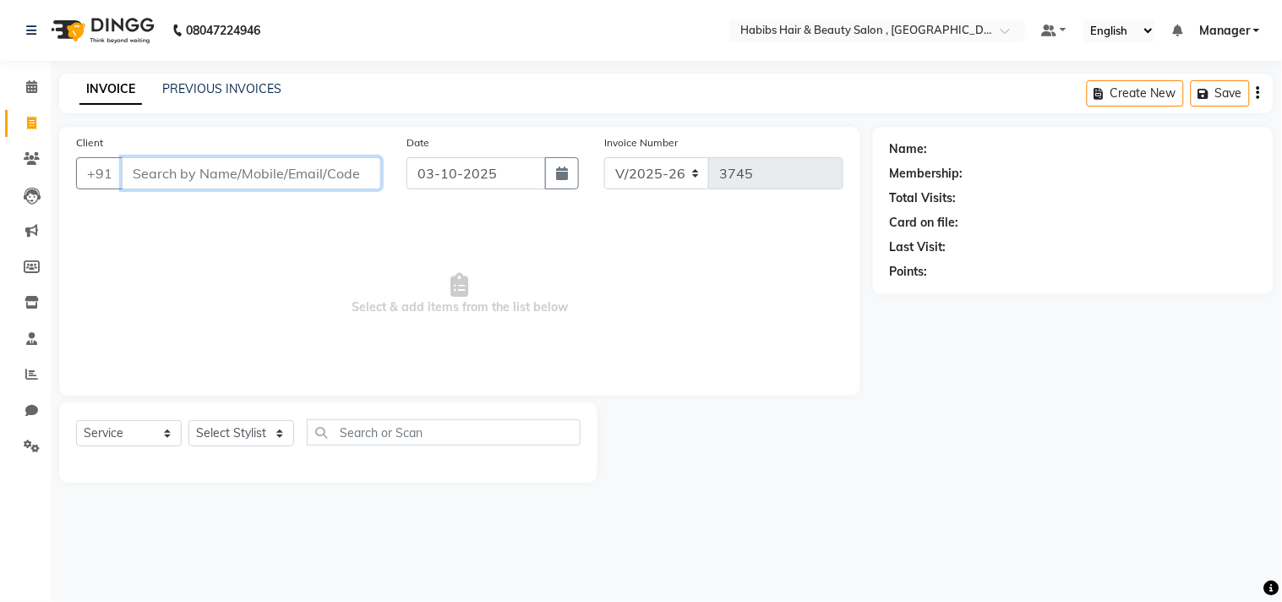
click at [206, 166] on input "Client" at bounding box center [251, 173] width 259 height 32
type input "8788143346"
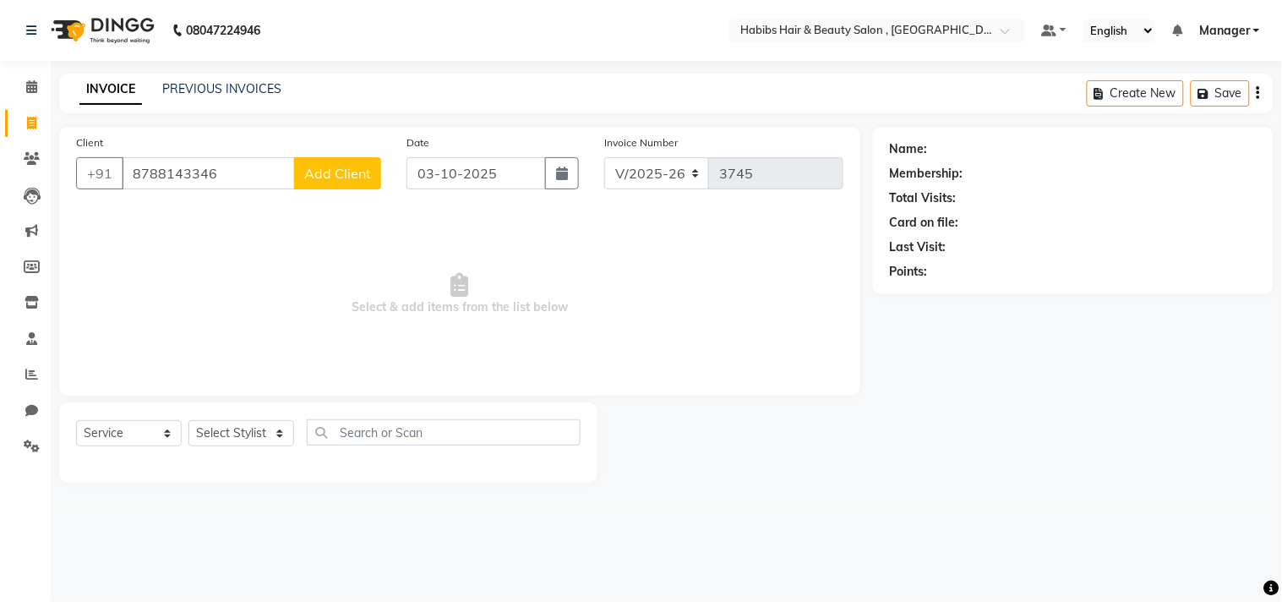
click at [347, 166] on span "Add Client" at bounding box center [337, 173] width 67 height 17
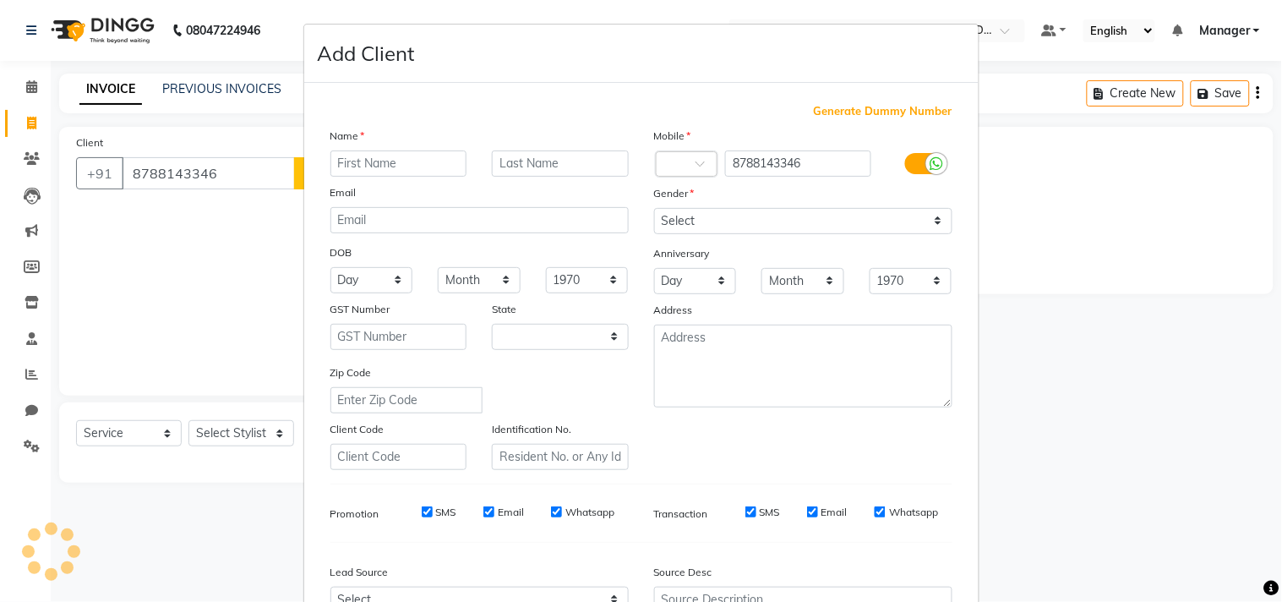
select select "22"
type input "Muskan"
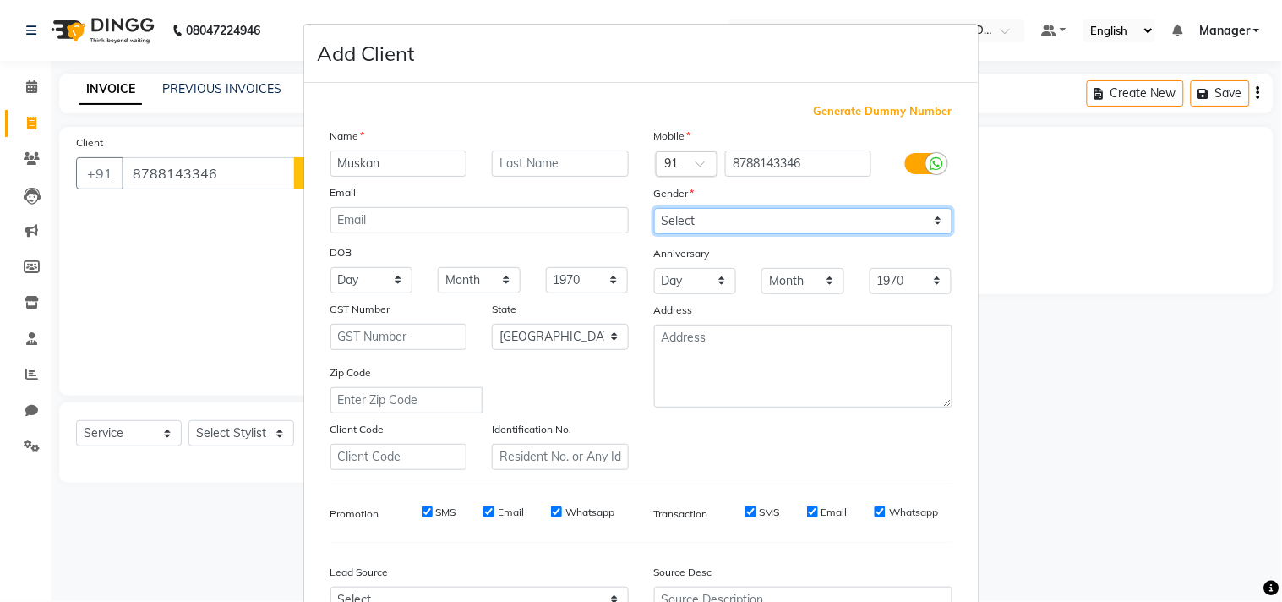
click at [724, 222] on select "Select Male Female Other Prefer Not To Say" at bounding box center [803, 221] width 298 height 26
click at [654, 208] on select "Select Male Female Other Prefer Not To Say" at bounding box center [803, 221] width 298 height 26
select select "female"
click at [841, 427] on div "Mobile Country Code × 91 8788143346 Gender Select Male Female Other Prefer Not …" at bounding box center [803, 298] width 324 height 343
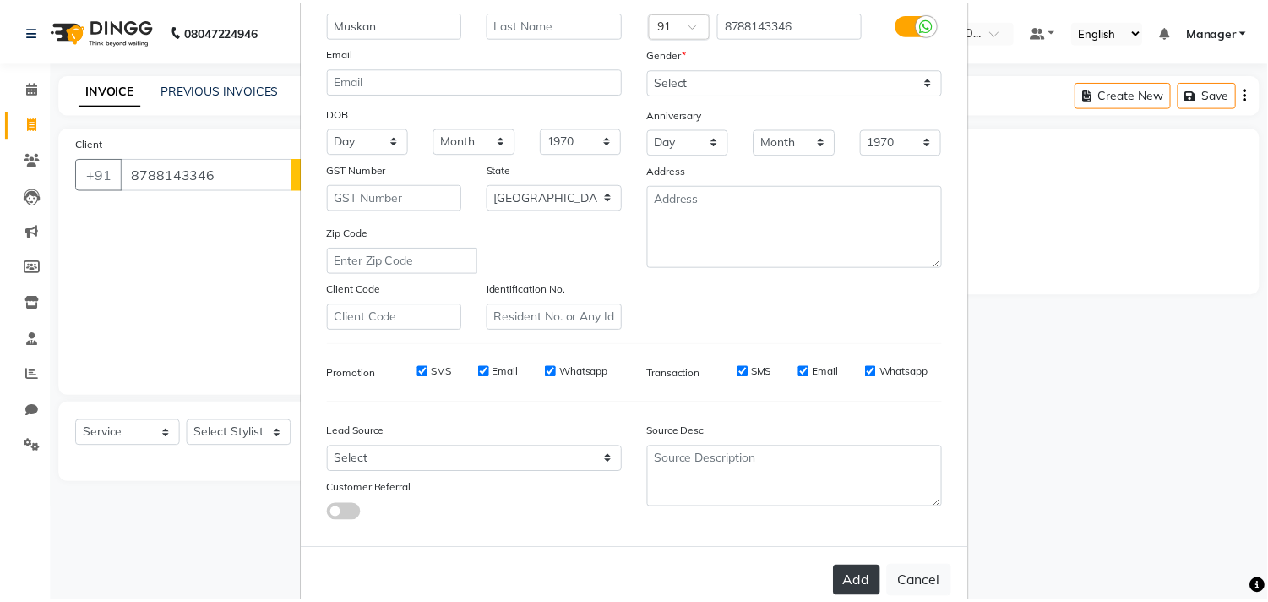
scroll to position [179, 0]
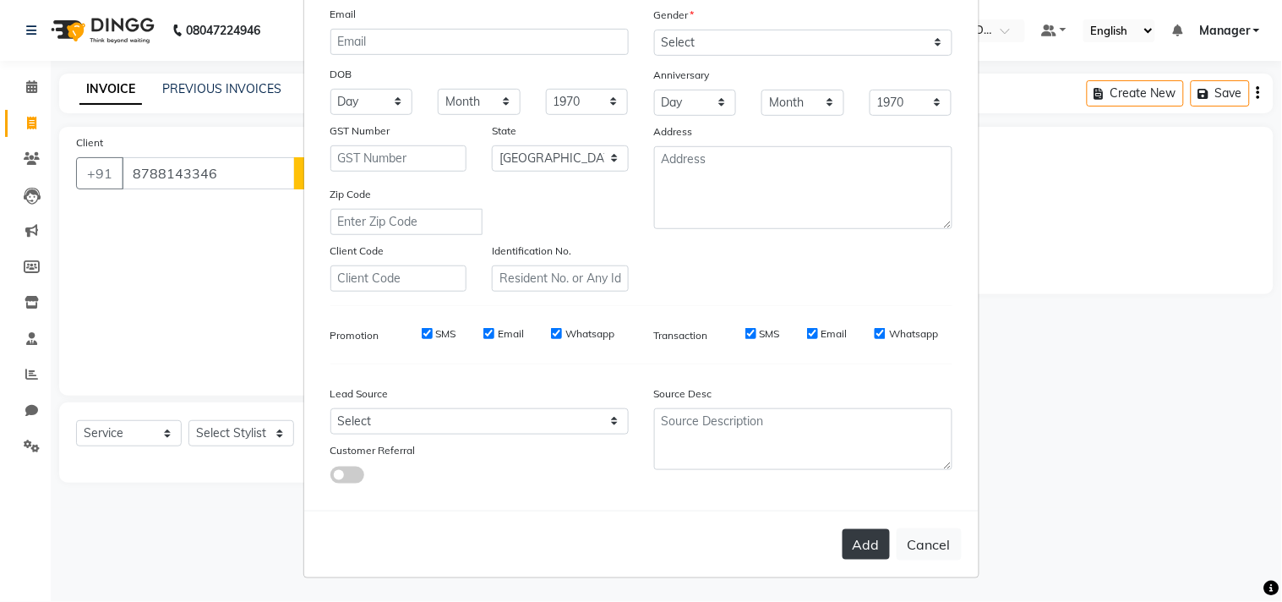
click at [857, 553] on button "Add" at bounding box center [865, 544] width 47 height 30
type input "87******46"
select select
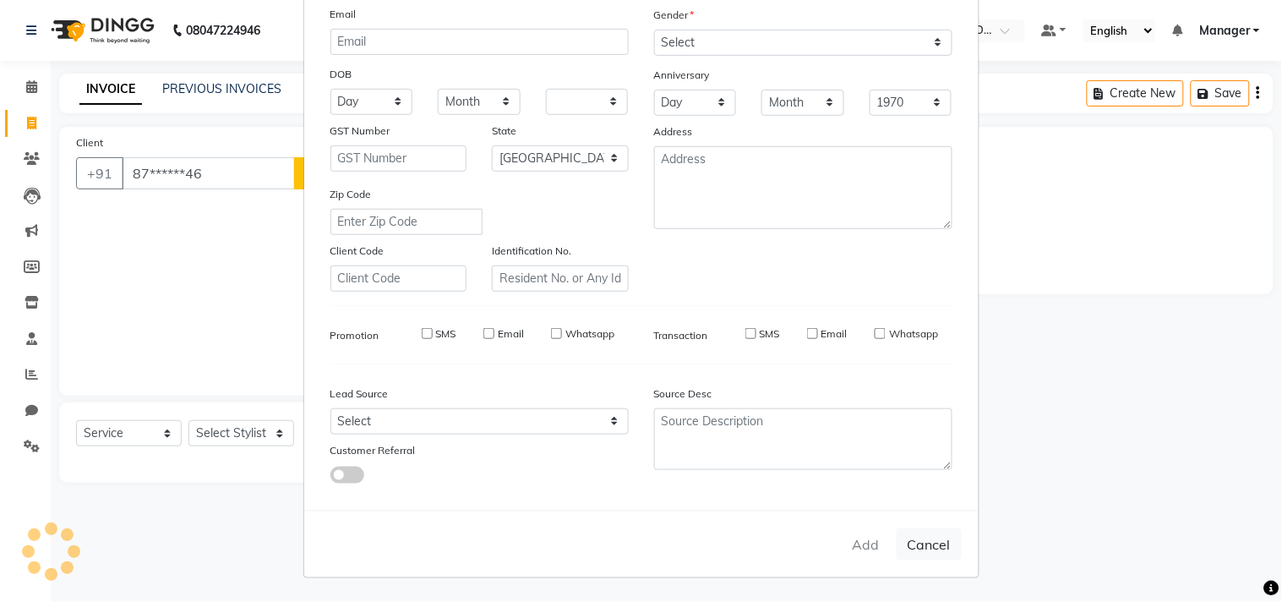
select select "null"
select select
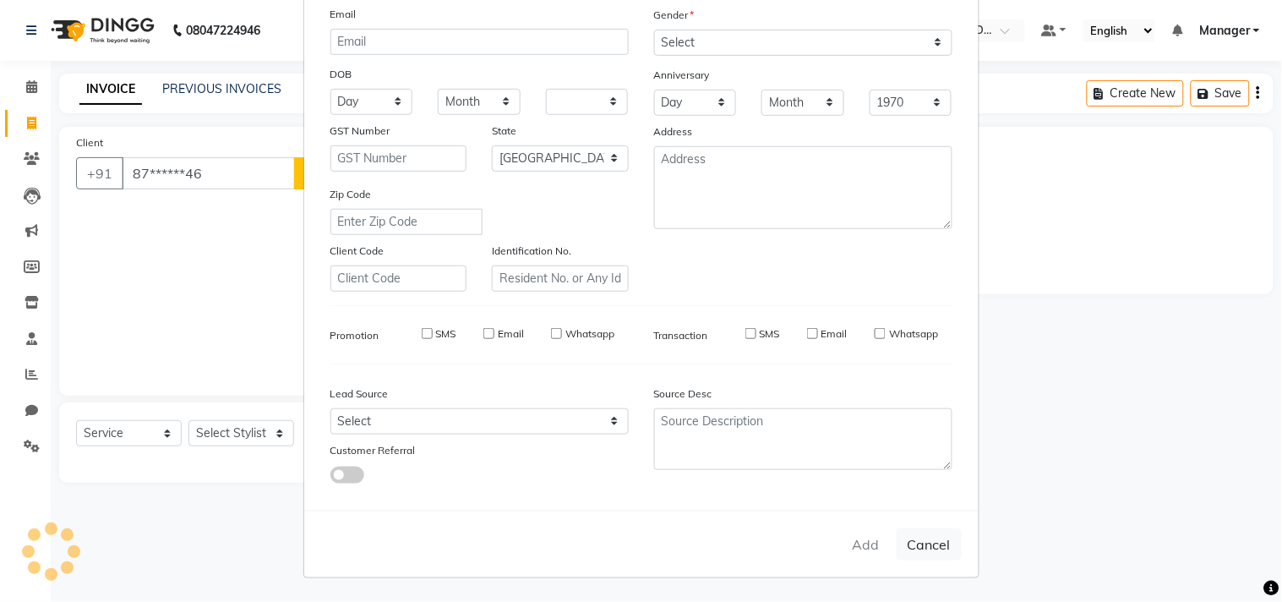
checkbox input "false"
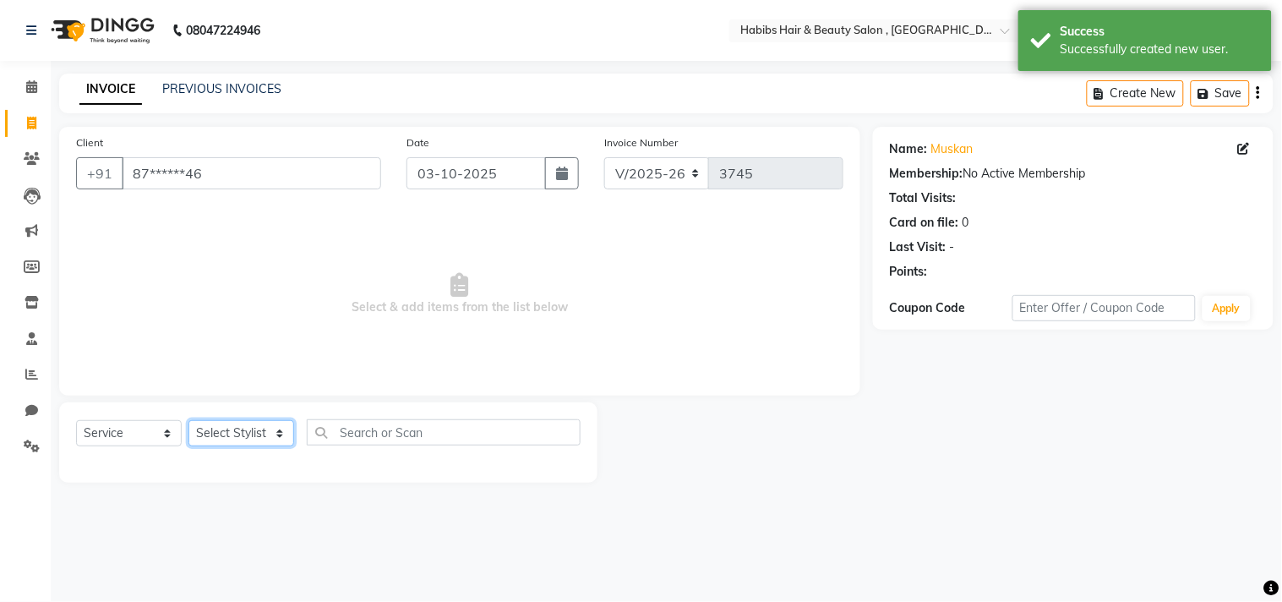
click at [251, 432] on select "Select Stylist [PERSON_NAME] Manager M M [PERSON_NAME] [PERSON_NAME] Reshma [PE…" at bounding box center [241, 433] width 106 height 26
select select "68759"
click at [188, 421] on select "Select Stylist [PERSON_NAME] Manager M M [PERSON_NAME] [PERSON_NAME] Reshma [PE…" at bounding box center [241, 433] width 106 height 26
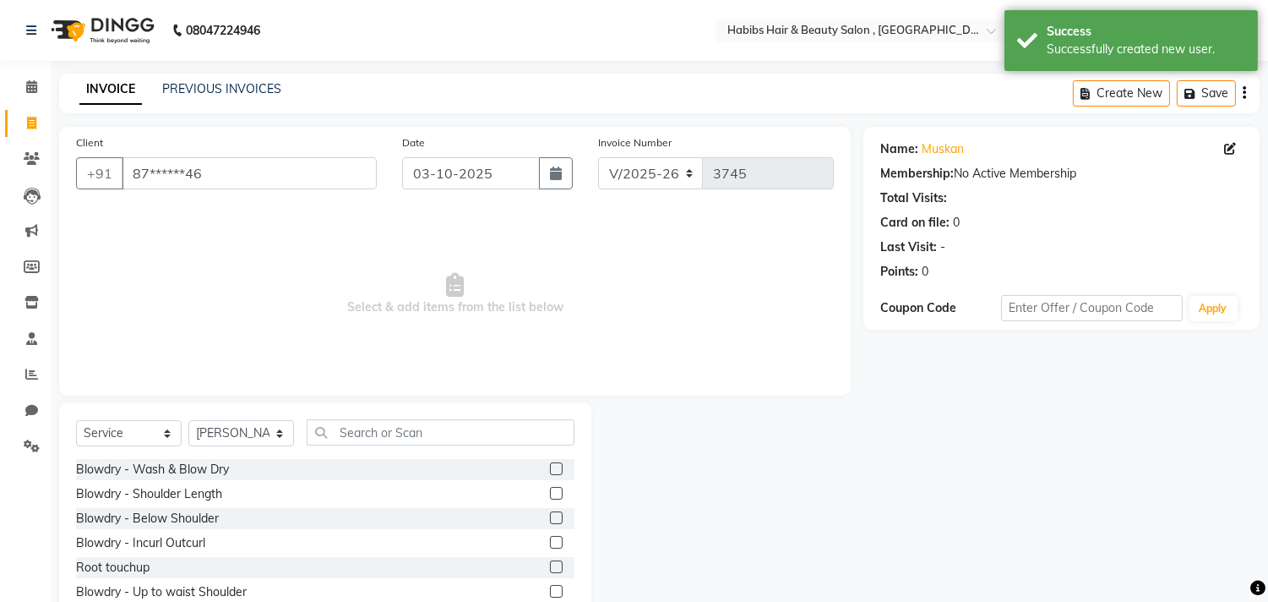
click at [455, 445] on div "Select Service Product Membership Package Voucher Prepaid Gift Card Select Styl…" at bounding box center [325, 439] width 499 height 40
click at [462, 429] on input "text" at bounding box center [441, 432] width 268 height 26
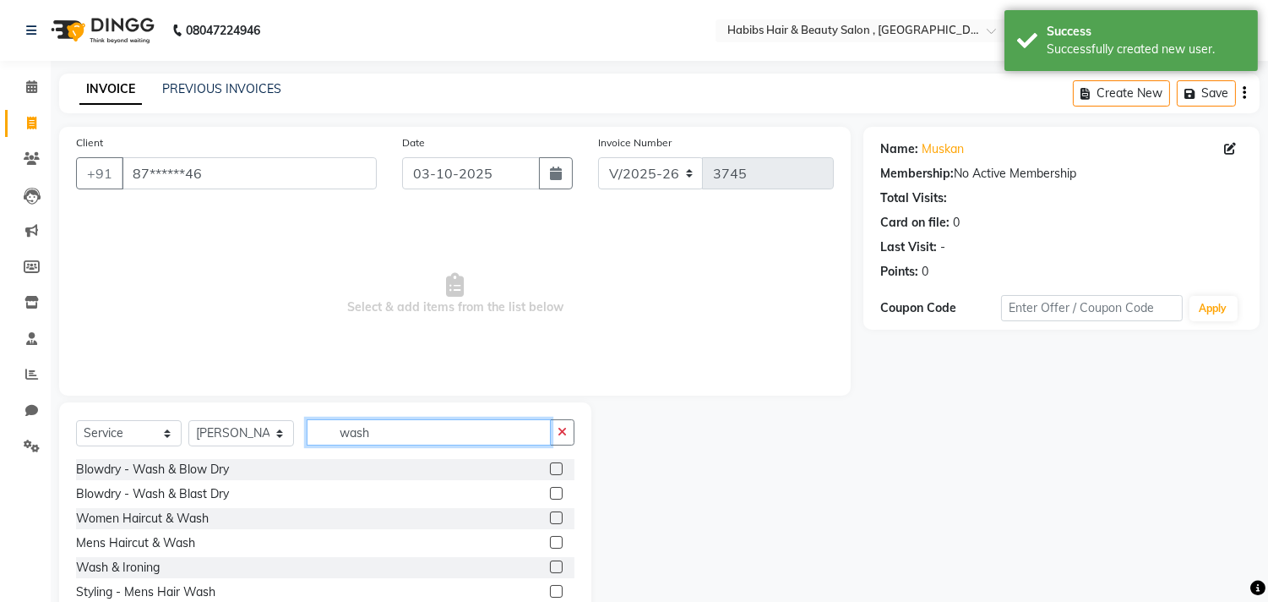
type input "wash"
click at [561, 493] on label at bounding box center [556, 493] width 13 height 13
click at [561, 493] on input "checkbox" at bounding box center [555, 493] width 11 height 11
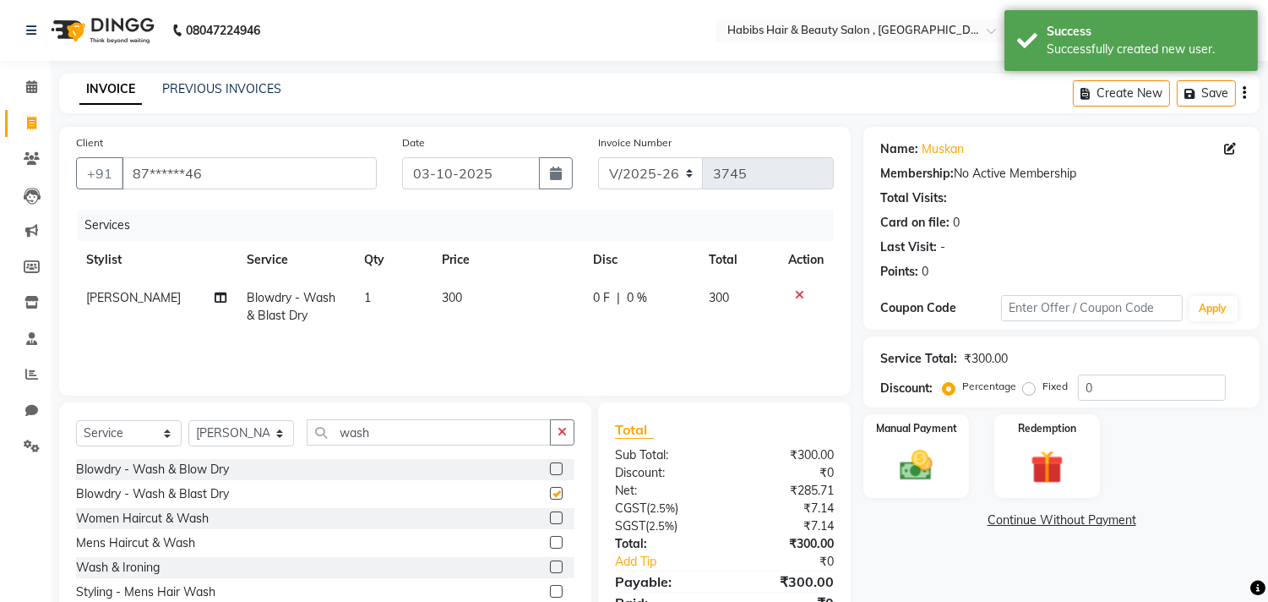
checkbox input "false"
click at [856, 460] on div "Manual Payment Redemption" at bounding box center [1062, 456] width 422 height 84
click at [969, 448] on div "Manual Payment" at bounding box center [917, 455] width 110 height 86
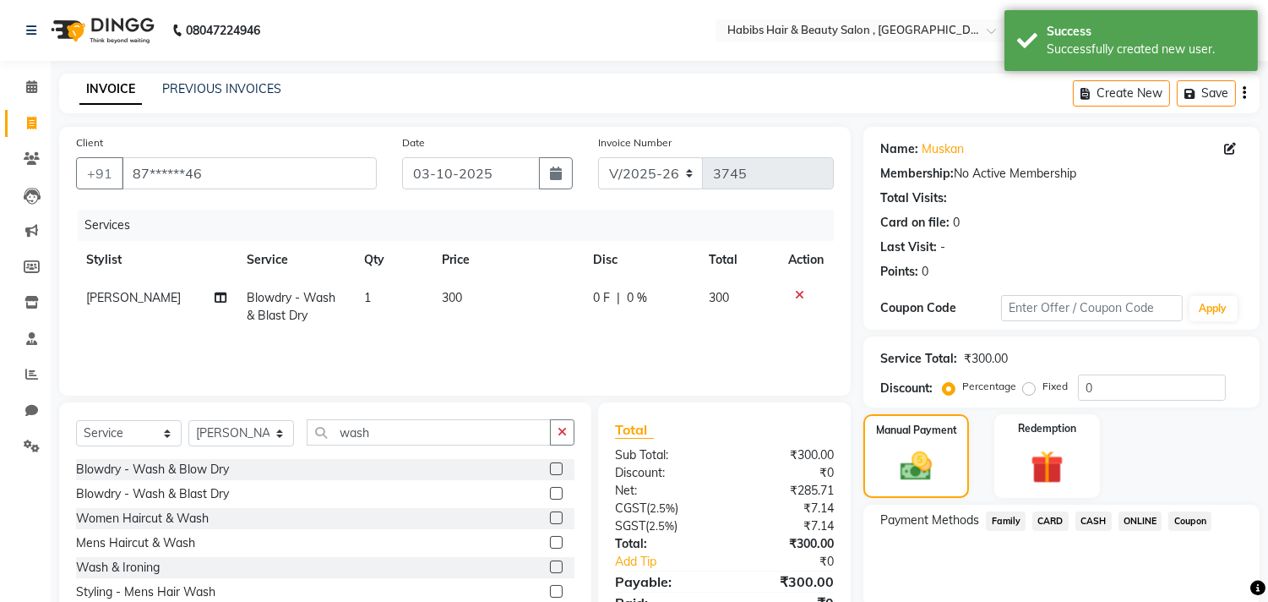
click at [1095, 519] on span "CASH" at bounding box center [1094, 520] width 36 height 19
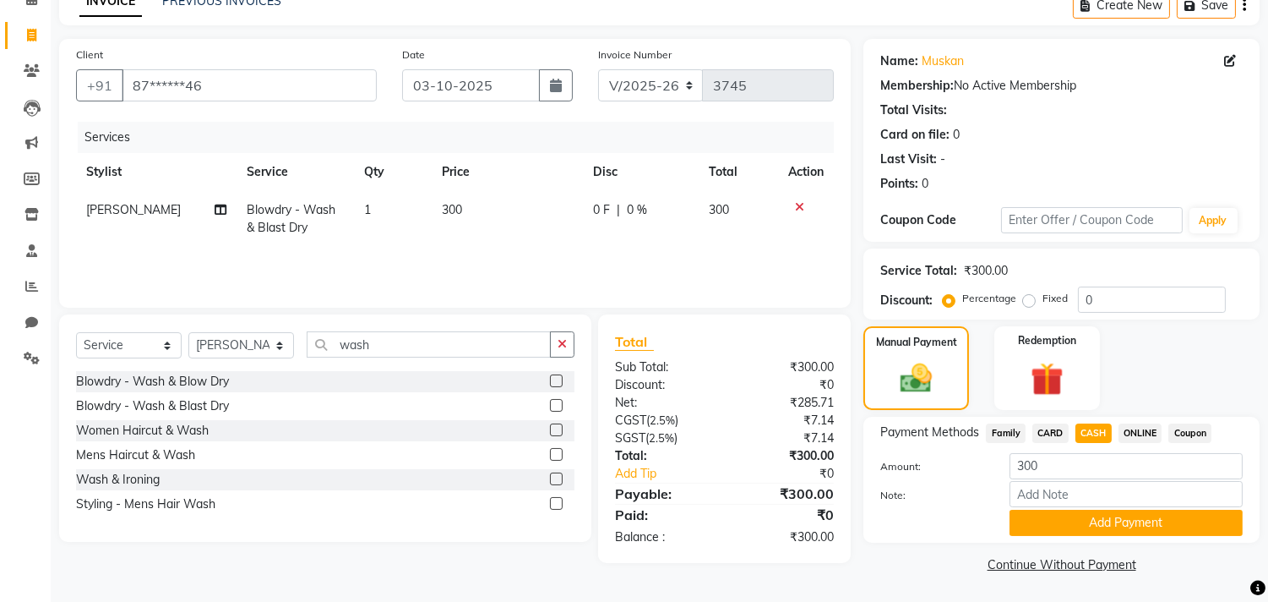
click at [1095, 519] on button "Add Payment" at bounding box center [1126, 522] width 233 height 26
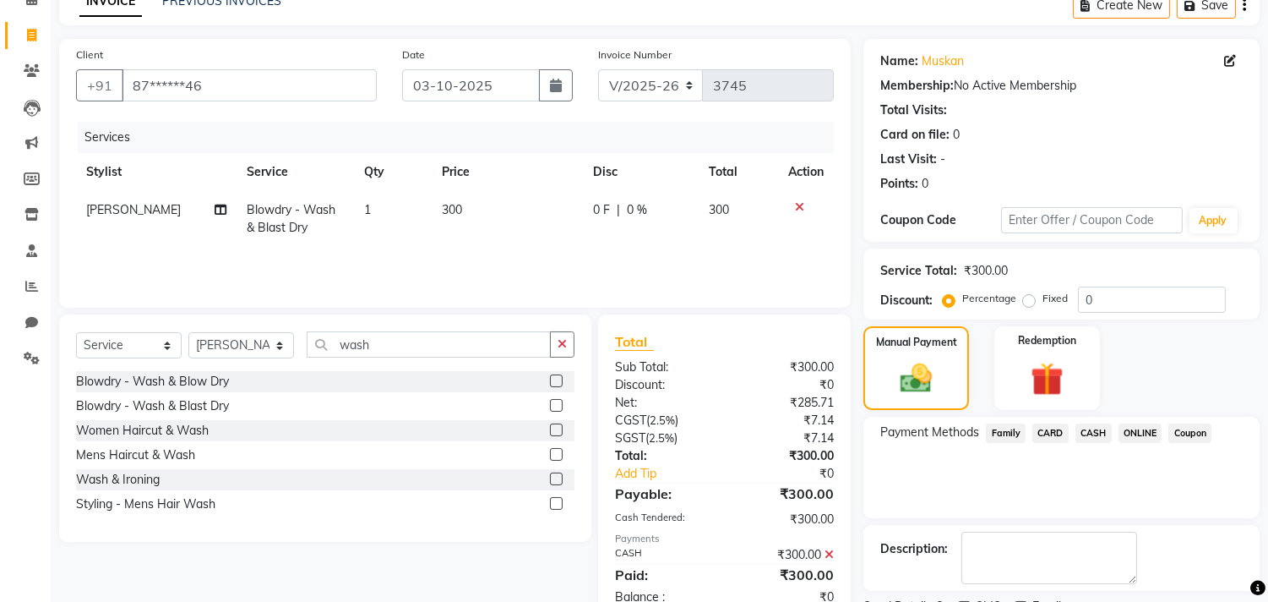
scroll to position [158, 0]
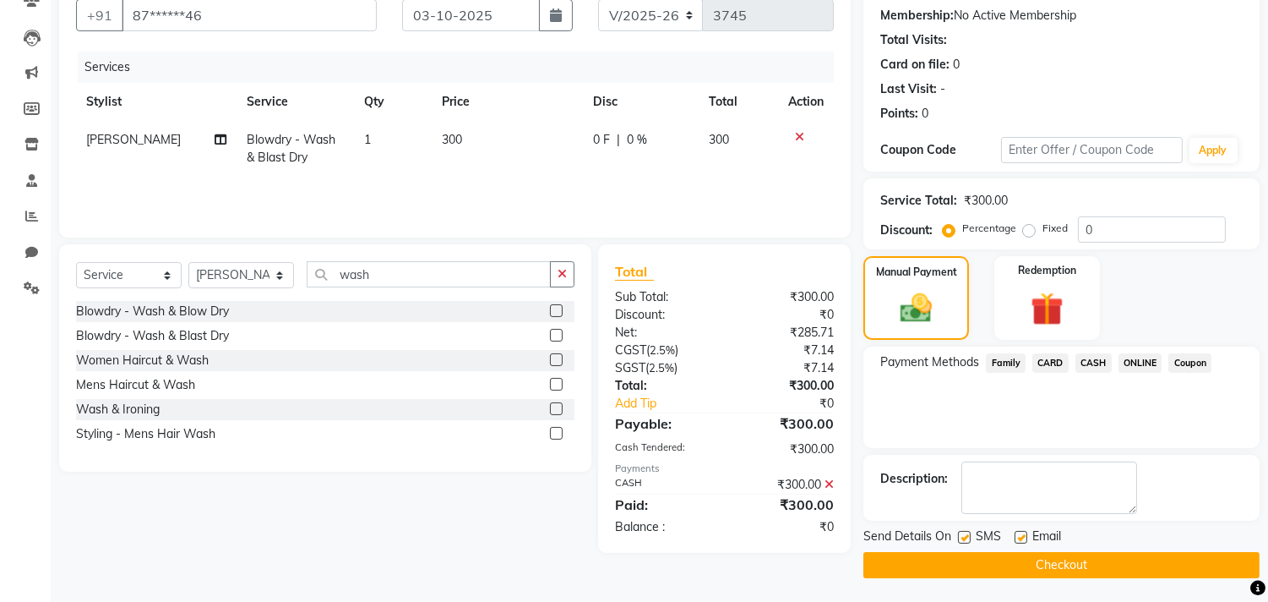
click at [1092, 575] on button "Checkout" at bounding box center [1062, 565] width 396 height 26
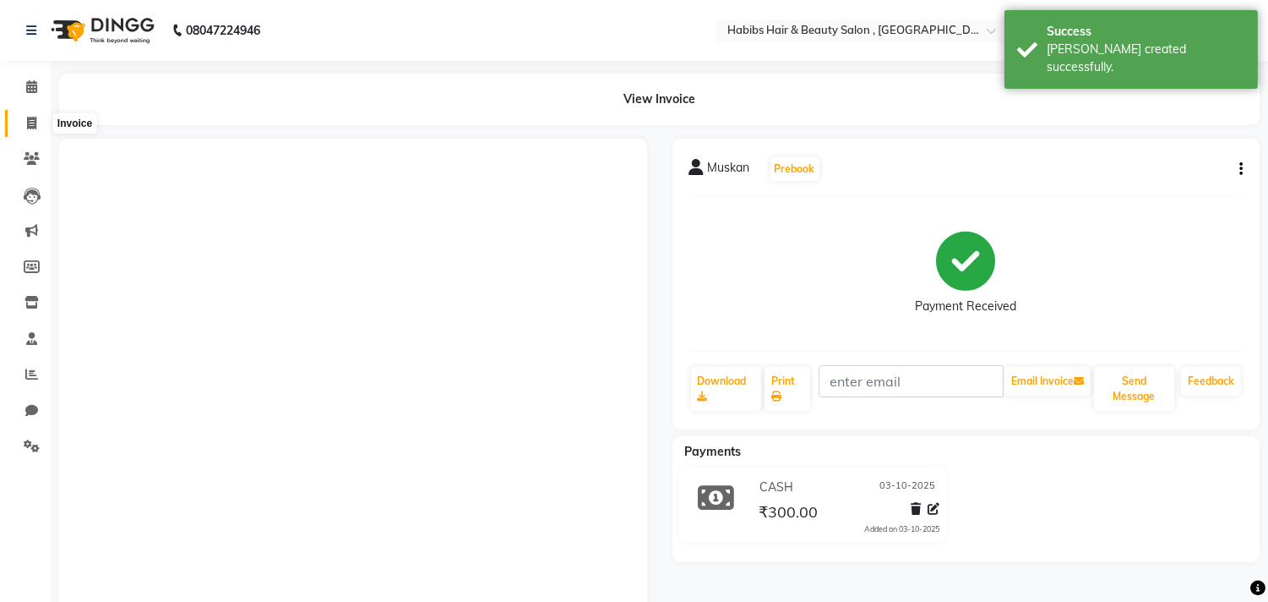
click at [35, 124] on icon at bounding box center [31, 123] width 9 height 13
select select "4838"
select select "service"
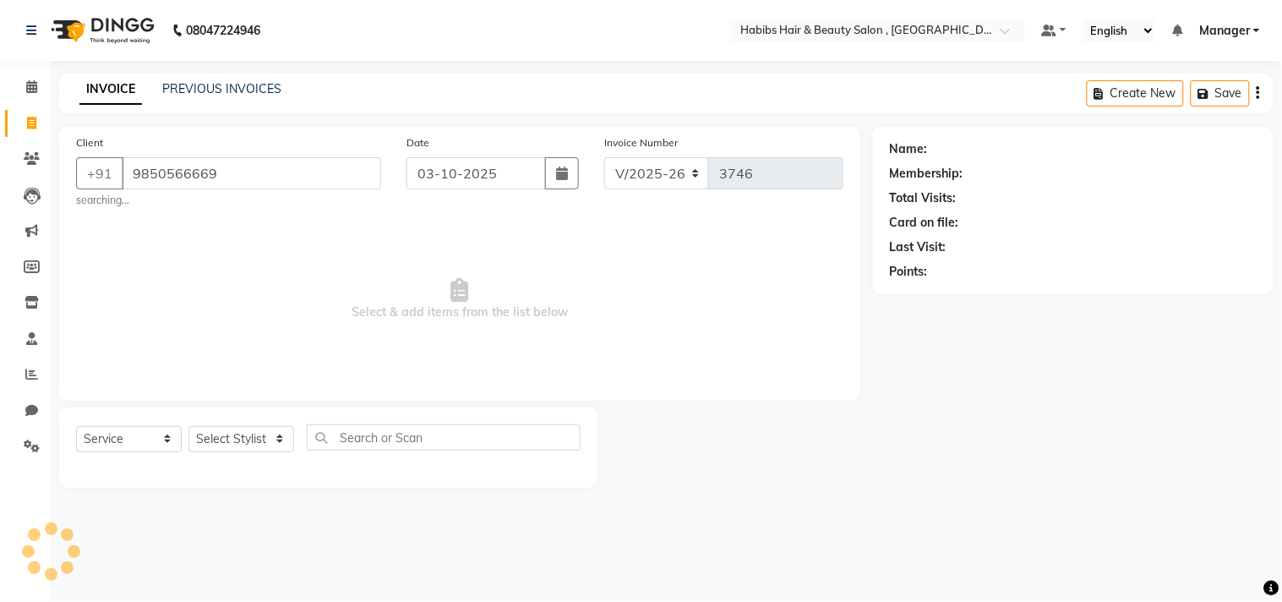
type input "9850566669"
click at [351, 284] on span "Select & add items from the list below" at bounding box center [459, 299] width 767 height 169
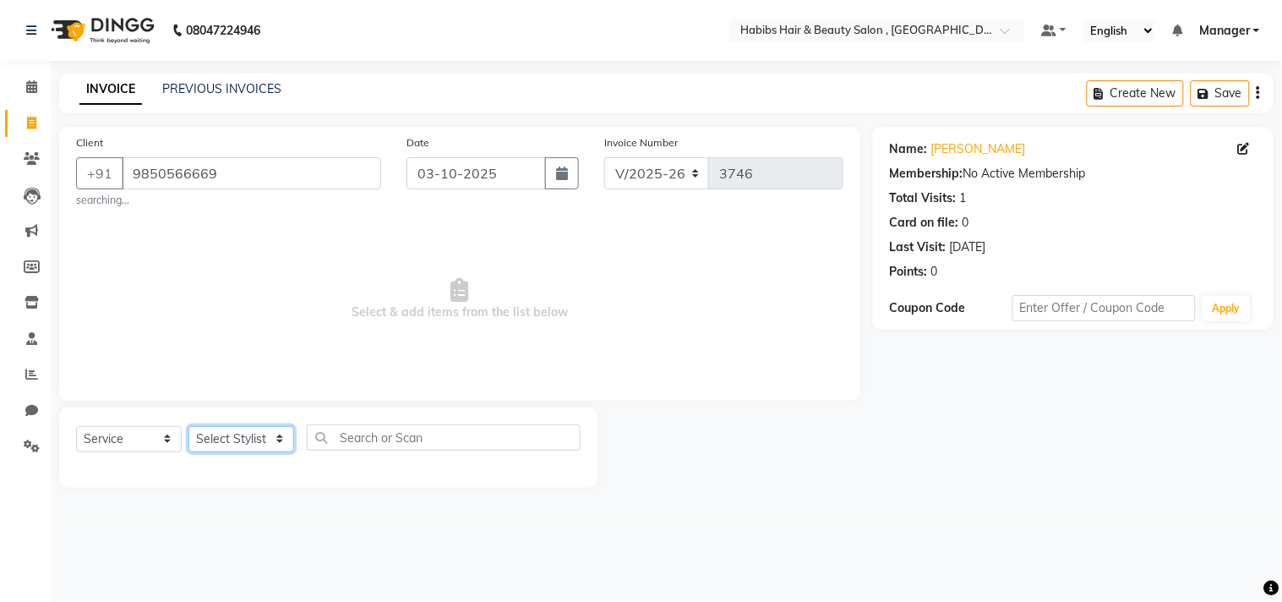
click at [259, 439] on select "Select Stylist [PERSON_NAME] Manager M M [PERSON_NAME] [PERSON_NAME] Reshma [PE…" at bounding box center [241, 439] width 106 height 26
select select "29955"
click at [188, 426] on select "Select Stylist [PERSON_NAME] Manager M M [PERSON_NAME] [PERSON_NAME] Reshma [PE…" at bounding box center [241, 439] width 106 height 26
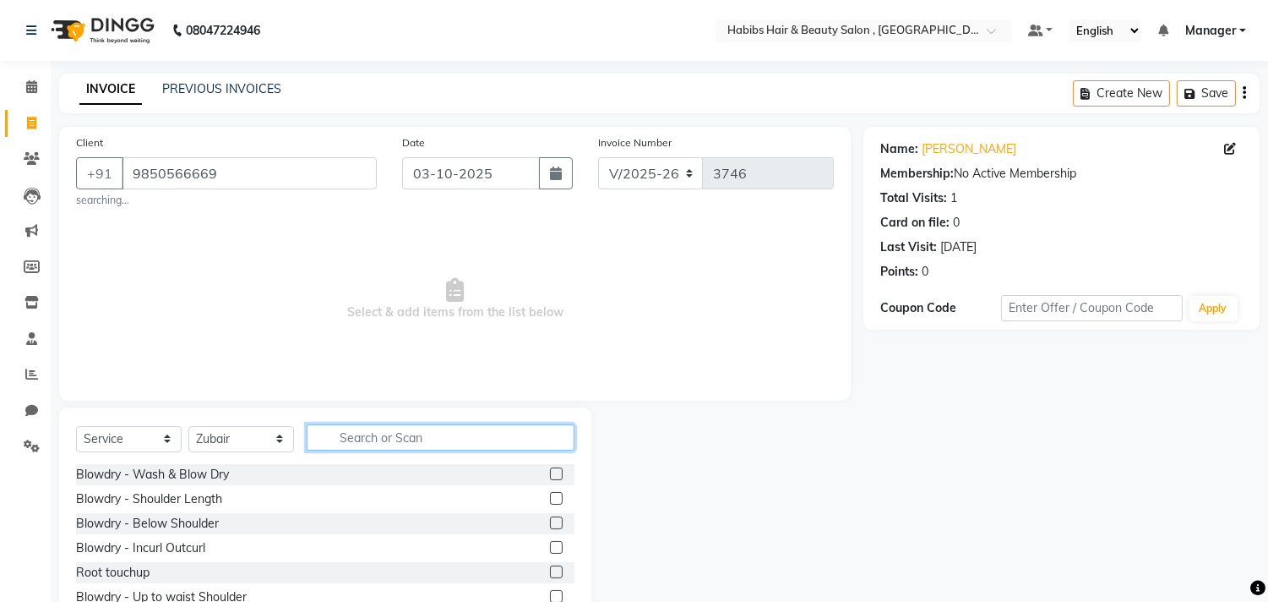
click at [400, 446] on input "text" at bounding box center [441, 437] width 268 height 26
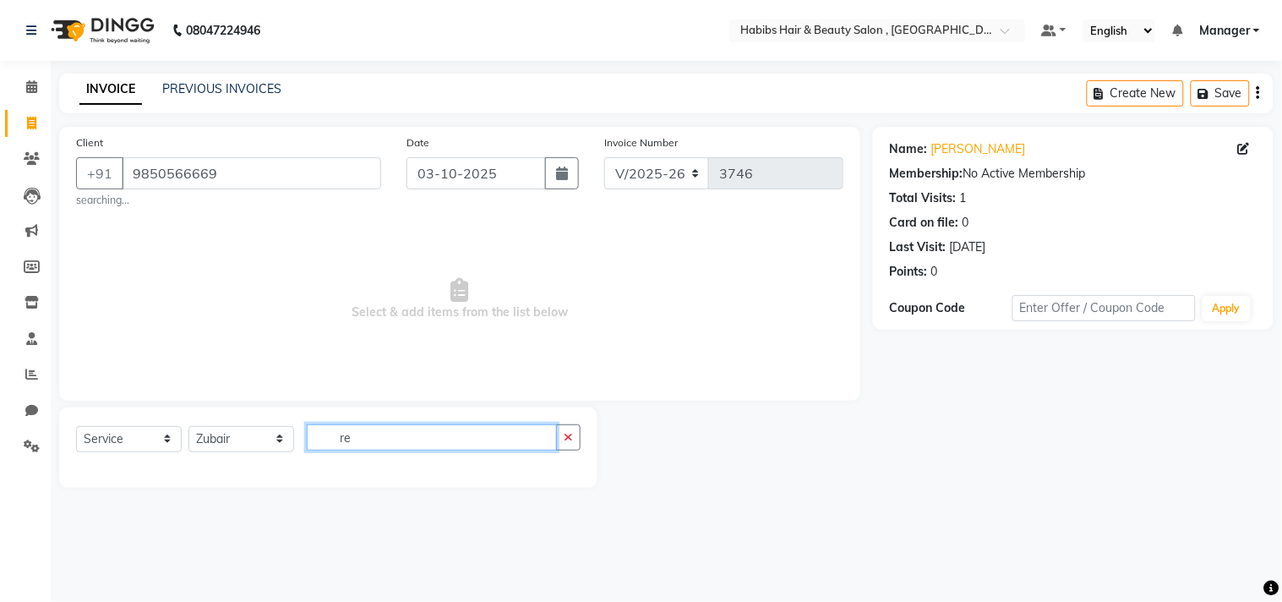
type input "r"
type input "scr"
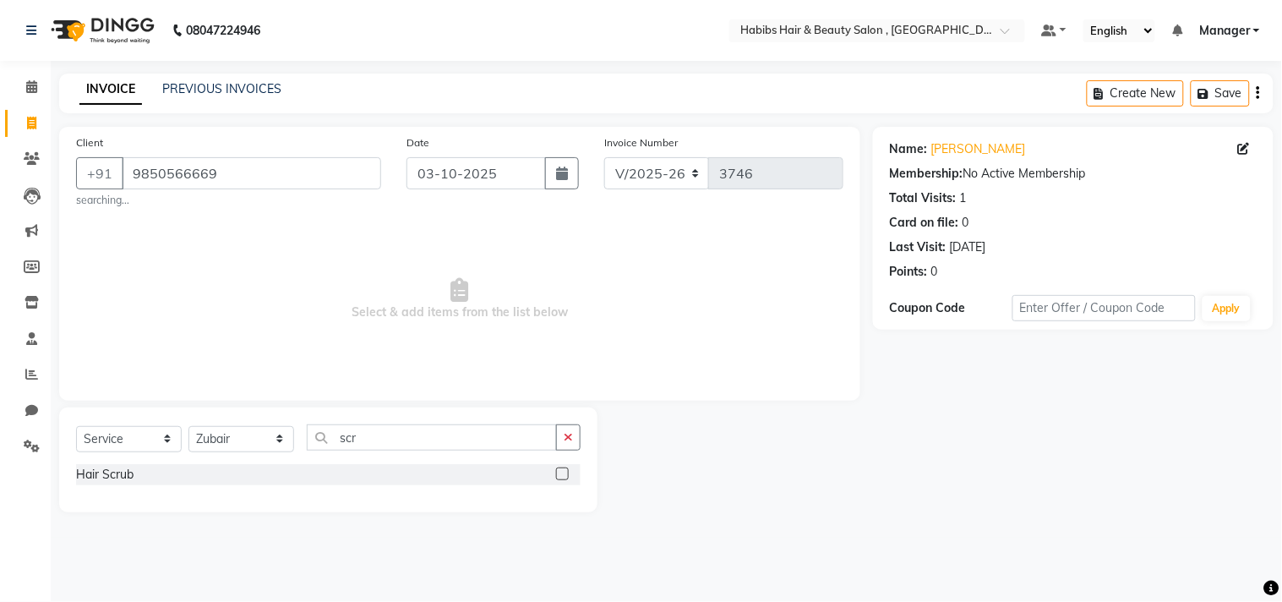
click at [559, 471] on label at bounding box center [562, 473] width 13 height 13
click at [559, 471] on input "checkbox" at bounding box center [561, 474] width 11 height 11
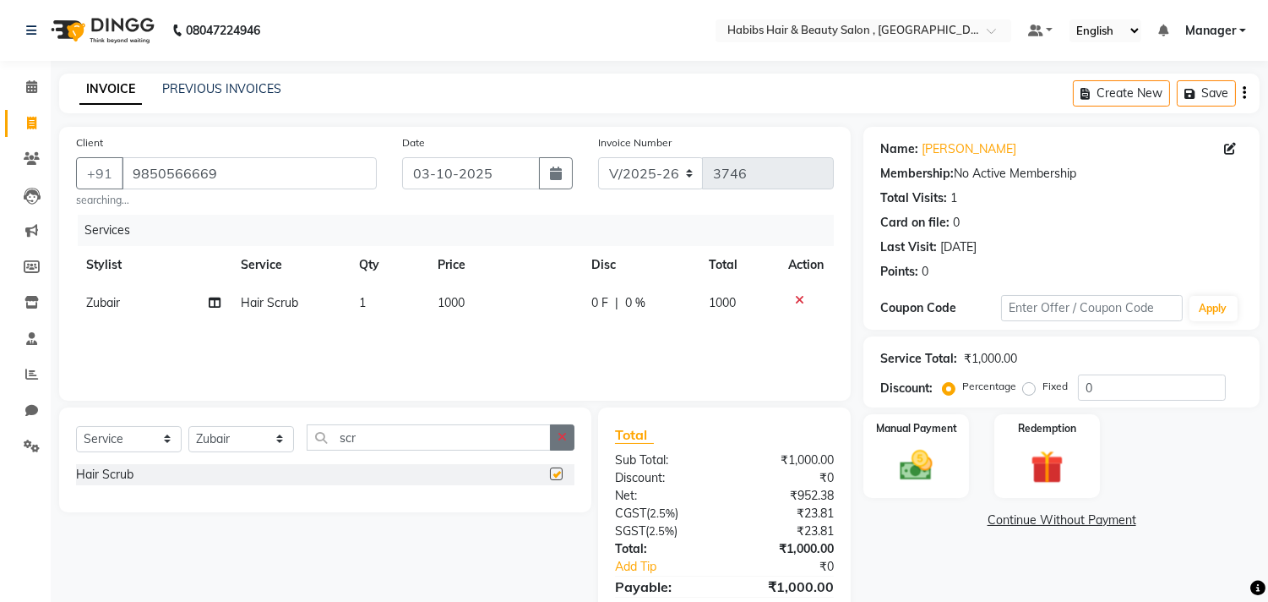
checkbox input "false"
click at [564, 448] on button "button" at bounding box center [562, 437] width 25 height 26
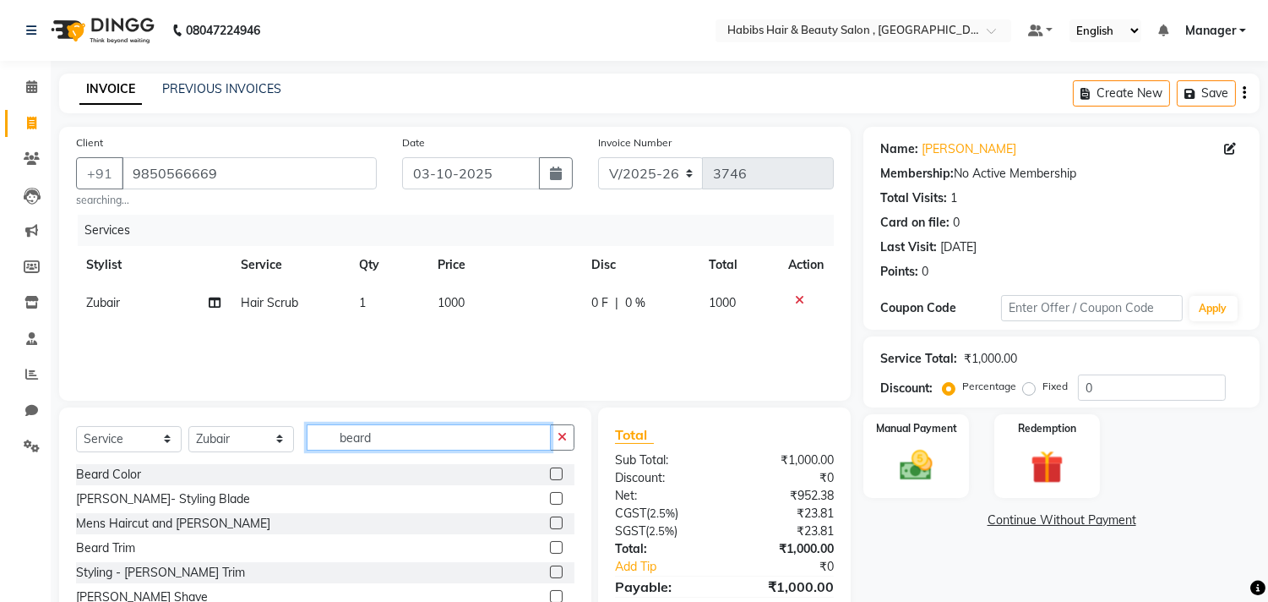
type input "beard"
click at [550, 546] on label at bounding box center [556, 547] width 13 height 13
click at [550, 546] on input "checkbox" at bounding box center [555, 547] width 11 height 11
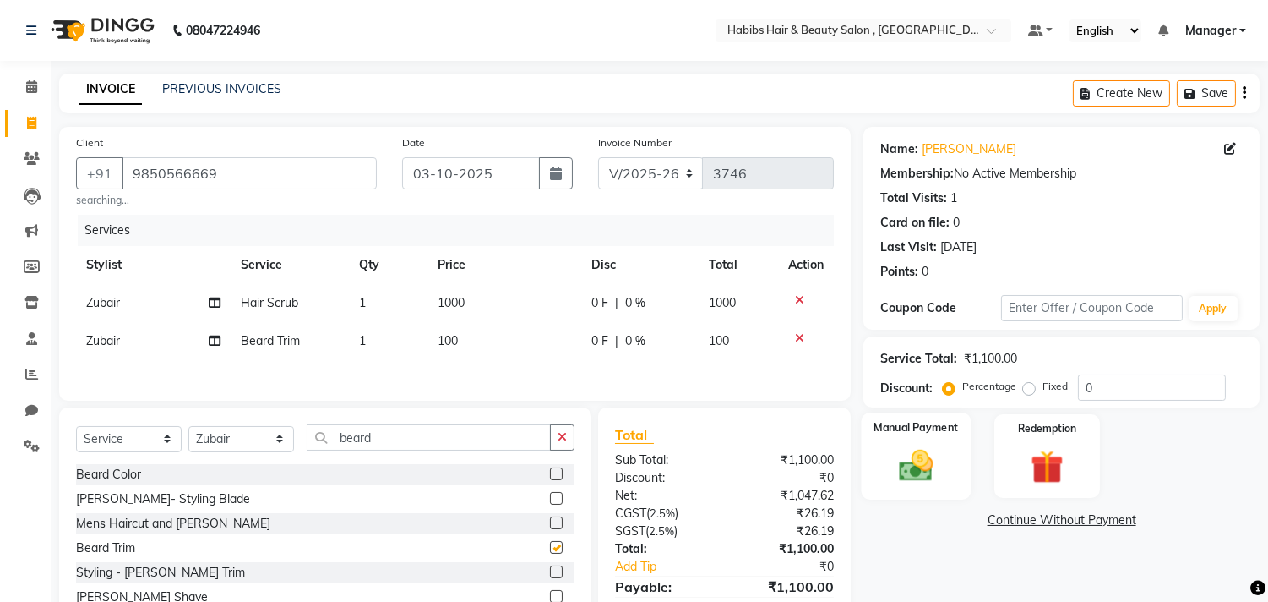
checkbox input "false"
click at [892, 473] on img at bounding box center [917, 466] width 56 height 40
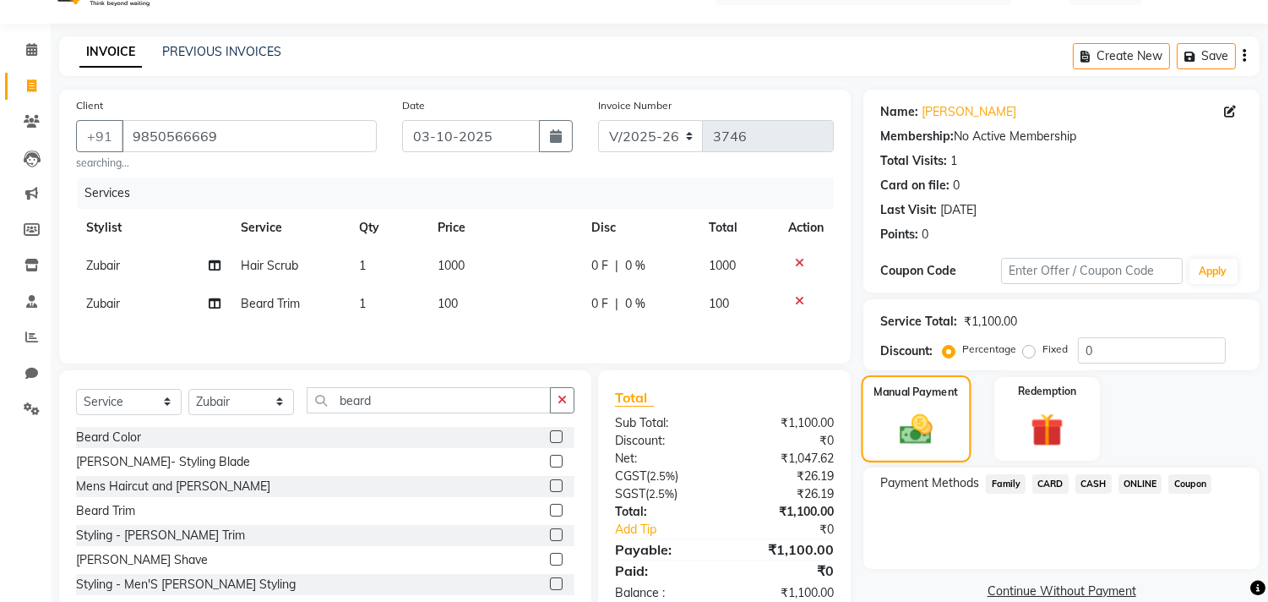
click at [892, 474] on span "Payment Methods" at bounding box center [929, 483] width 99 height 18
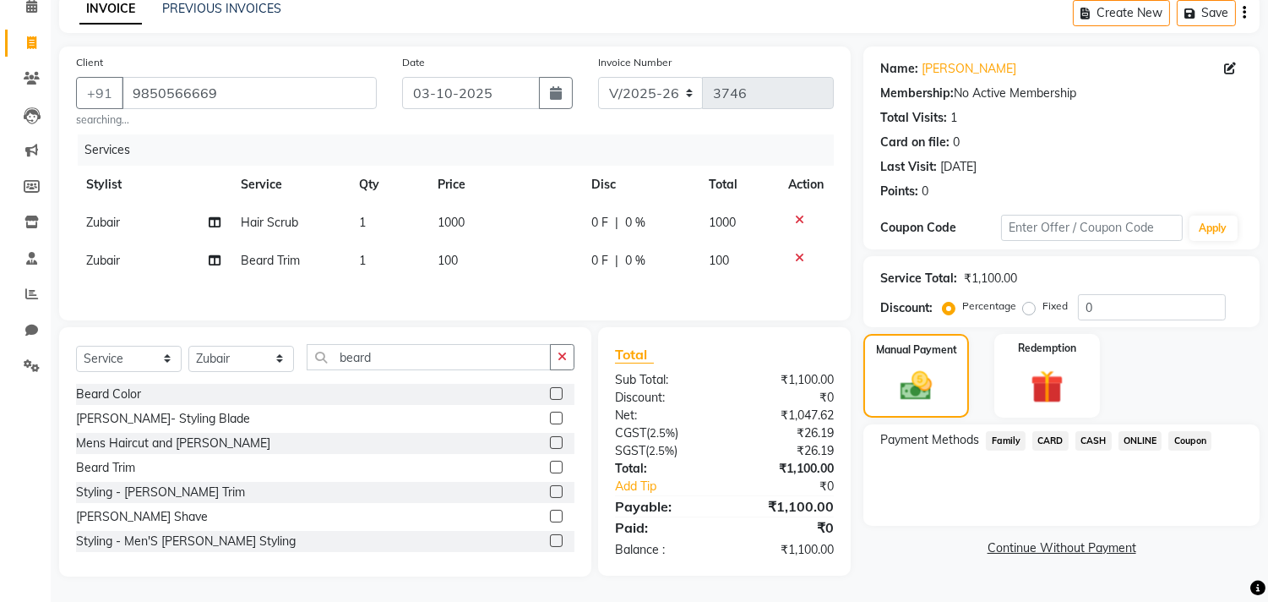
click at [1141, 431] on span "ONLINE" at bounding box center [1141, 440] width 44 height 19
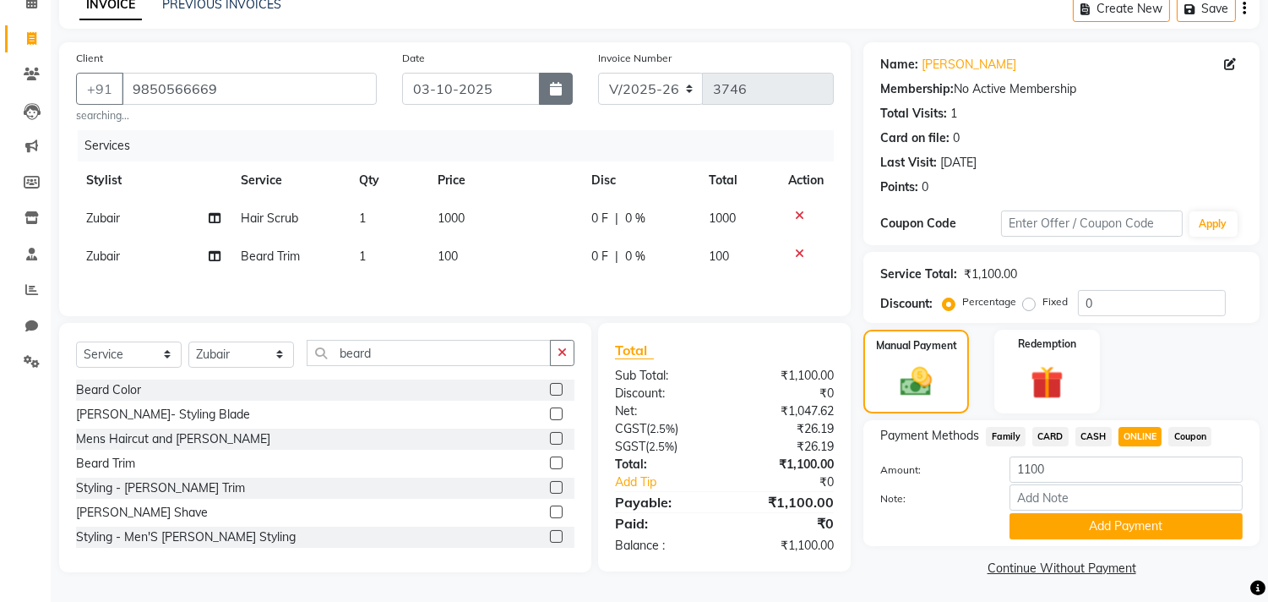
click at [547, 80] on button "button" at bounding box center [556, 89] width 34 height 32
select select "10"
select select "2025"
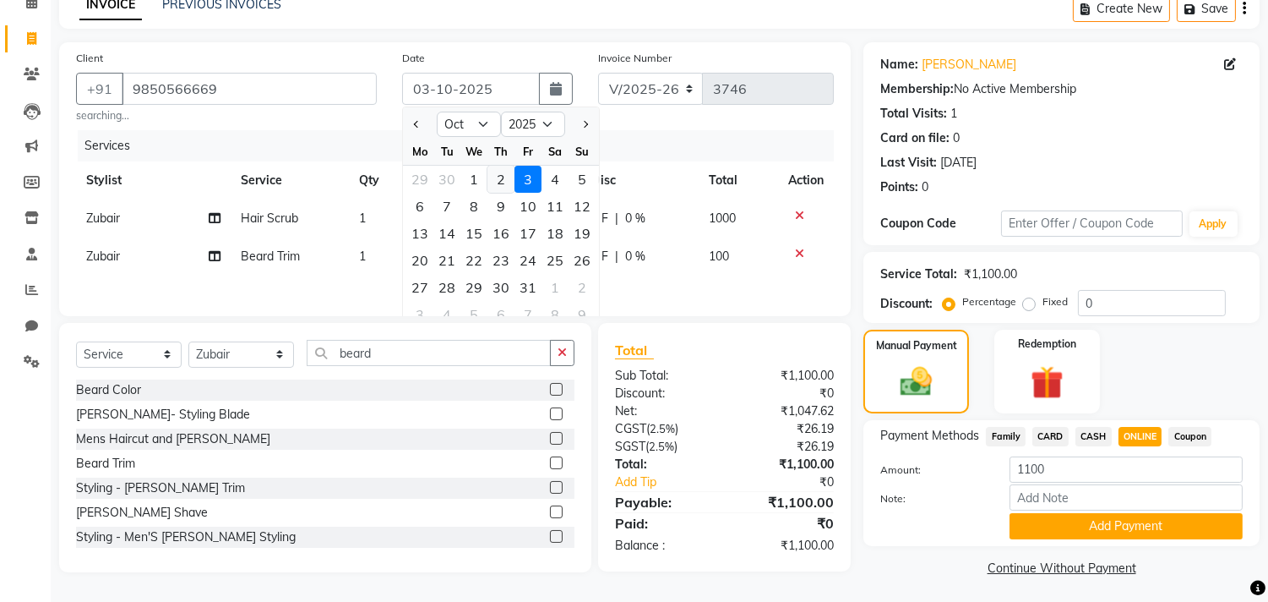
click at [502, 178] on div "2" at bounding box center [501, 179] width 27 height 27
type input "02-10-2025"
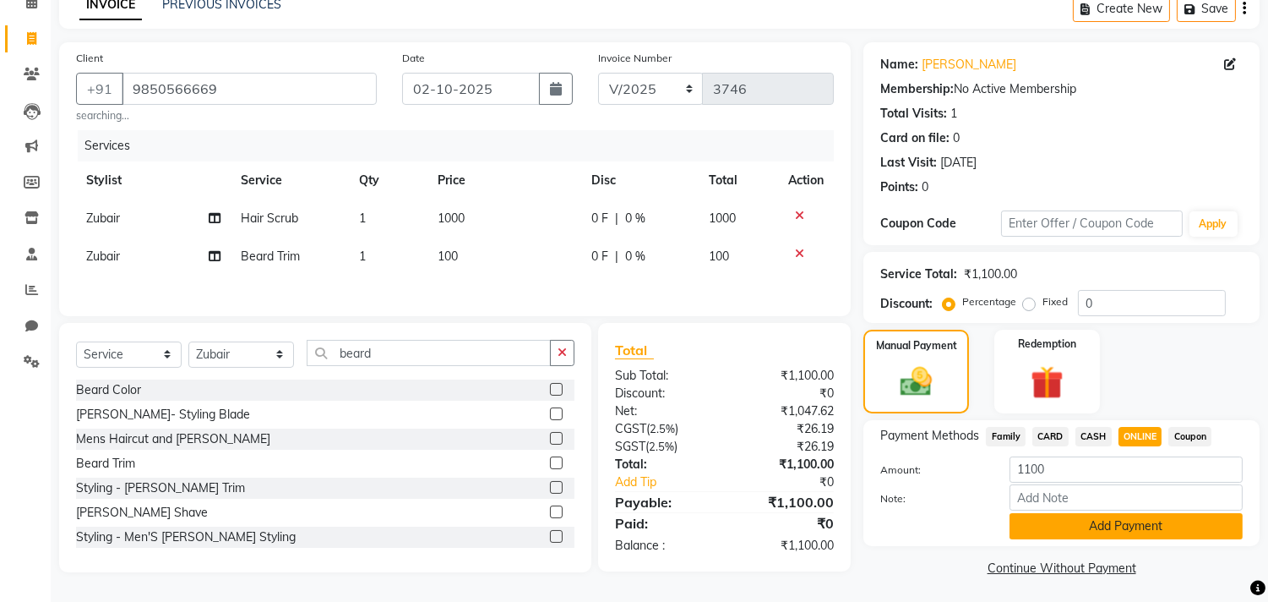
click at [1119, 524] on button "Add Payment" at bounding box center [1126, 526] width 233 height 26
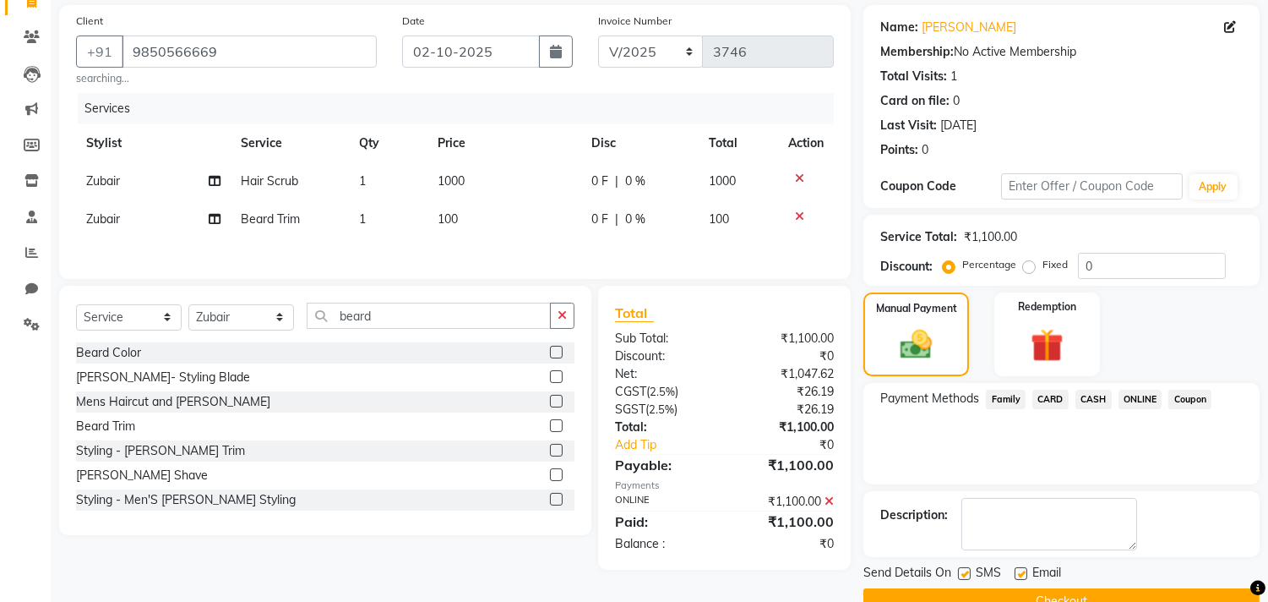
scroll to position [158, 0]
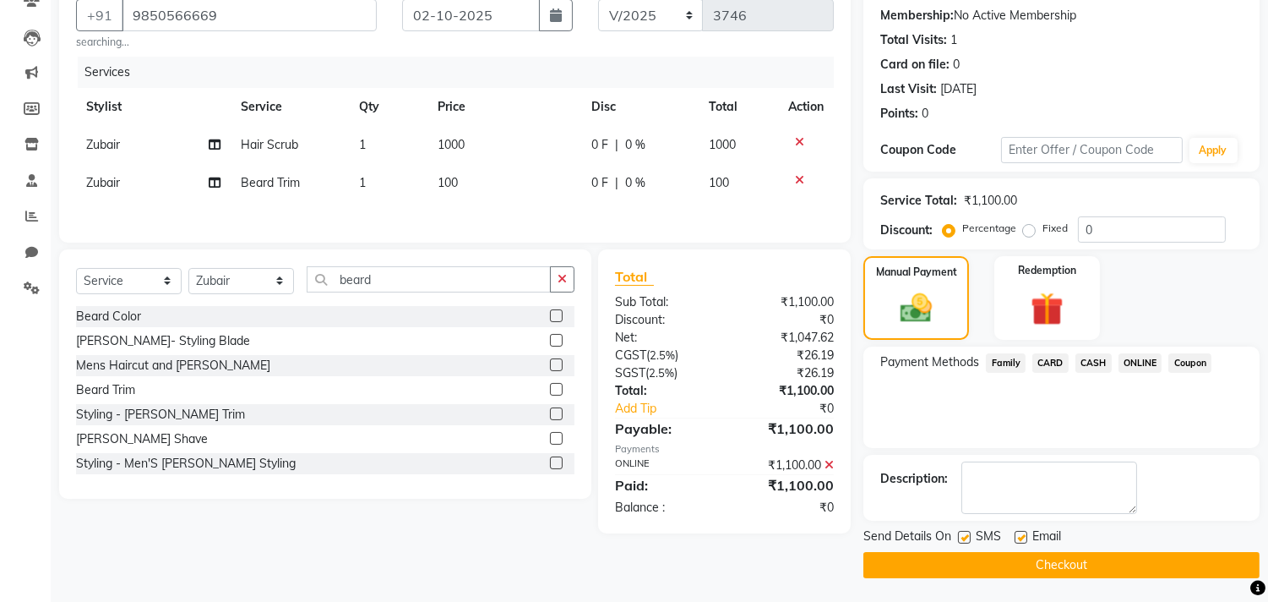
click at [1096, 554] on button "Checkout" at bounding box center [1062, 565] width 396 height 26
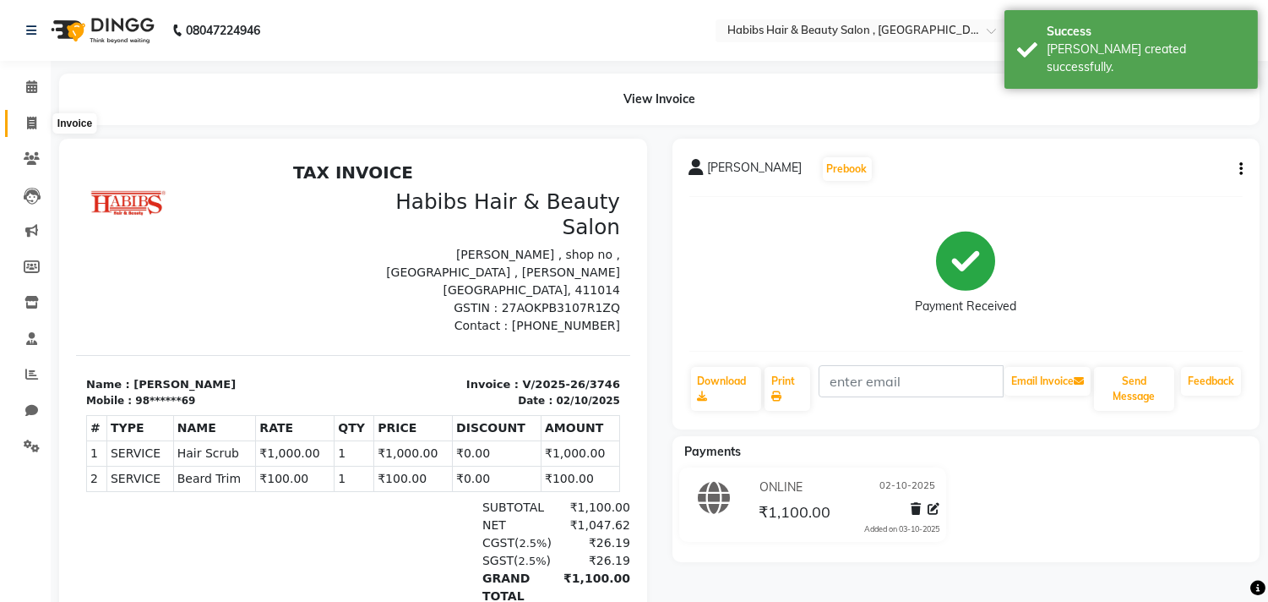
click at [23, 119] on span at bounding box center [32, 123] width 30 height 19
select select "service"
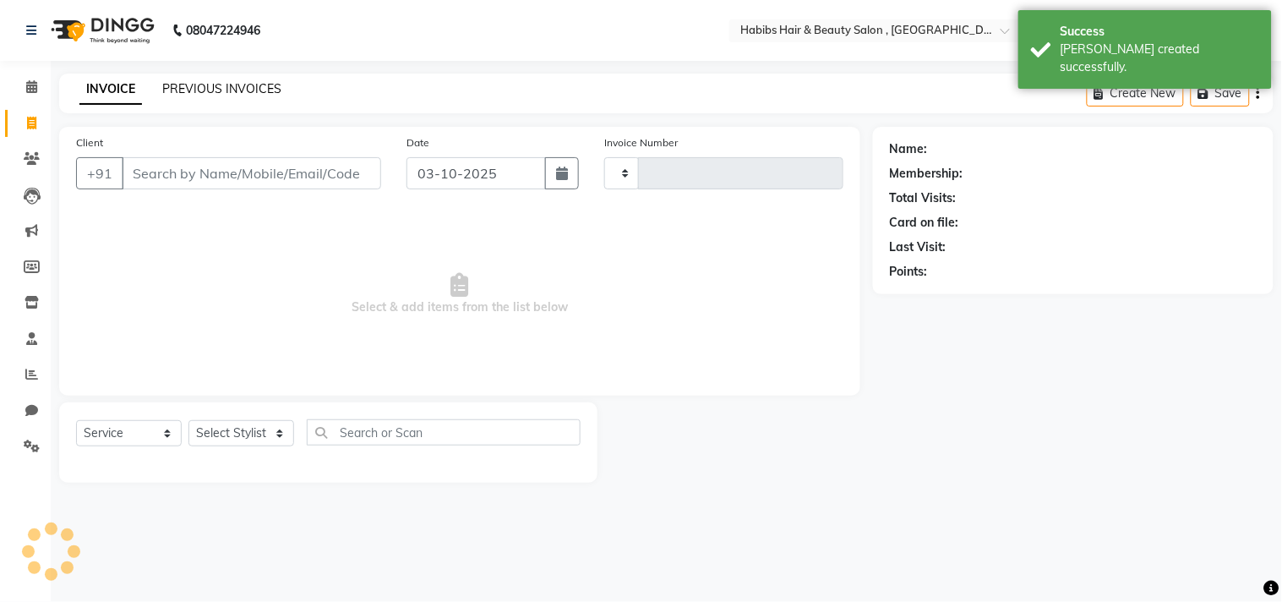
type input "3747"
select select "4838"
click at [213, 91] on link "PREVIOUS INVOICES" at bounding box center [221, 88] width 119 height 15
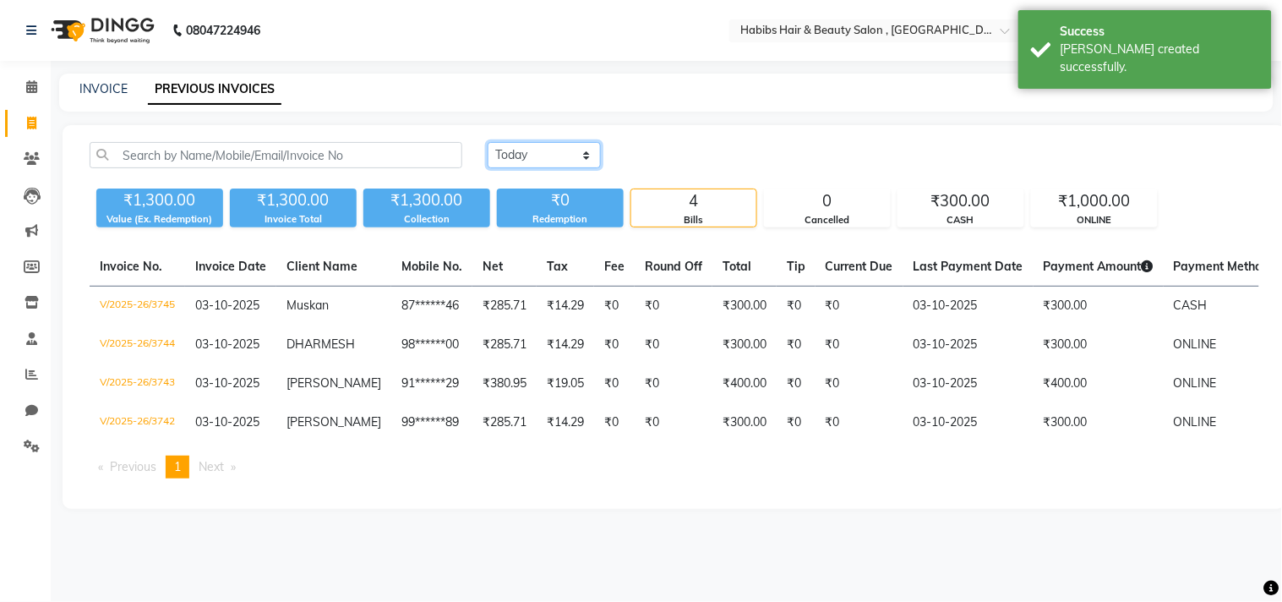
click at [542, 162] on select "Today Yesterday Custom Range" at bounding box center [544, 155] width 113 height 26
select select "yesterday"
click at [488, 142] on select "Today Yesterday Custom Range" at bounding box center [544, 155] width 113 height 26
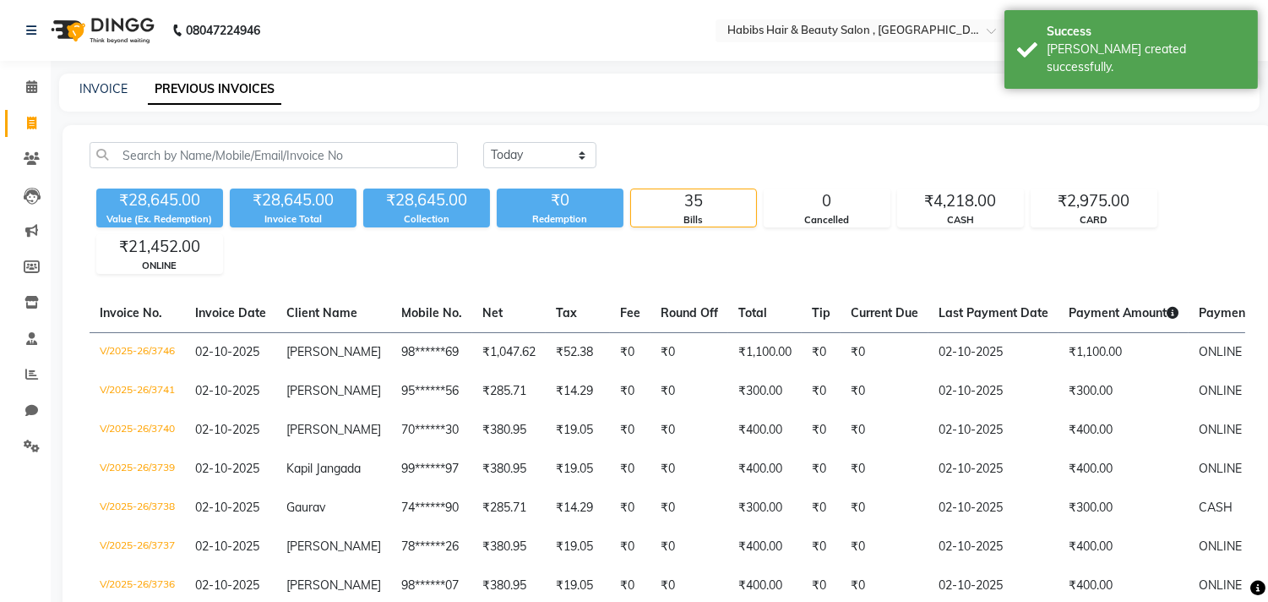
click at [713, 146] on div "Today Yesterday Custom Range" at bounding box center [864, 155] width 762 height 26
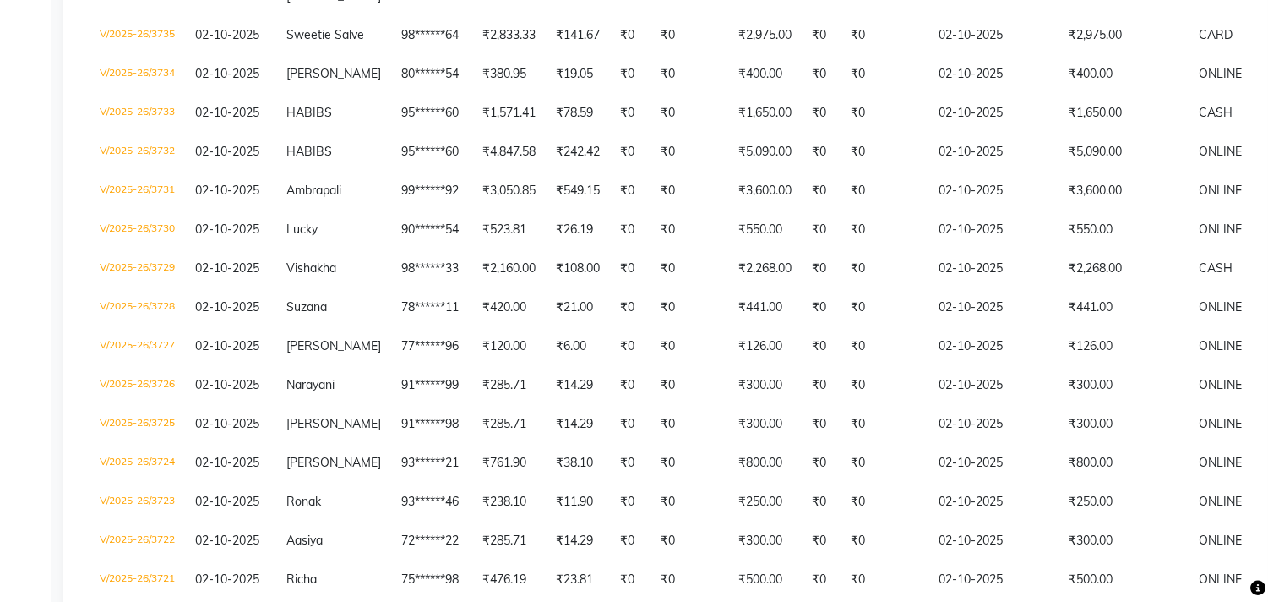
scroll to position [638, 0]
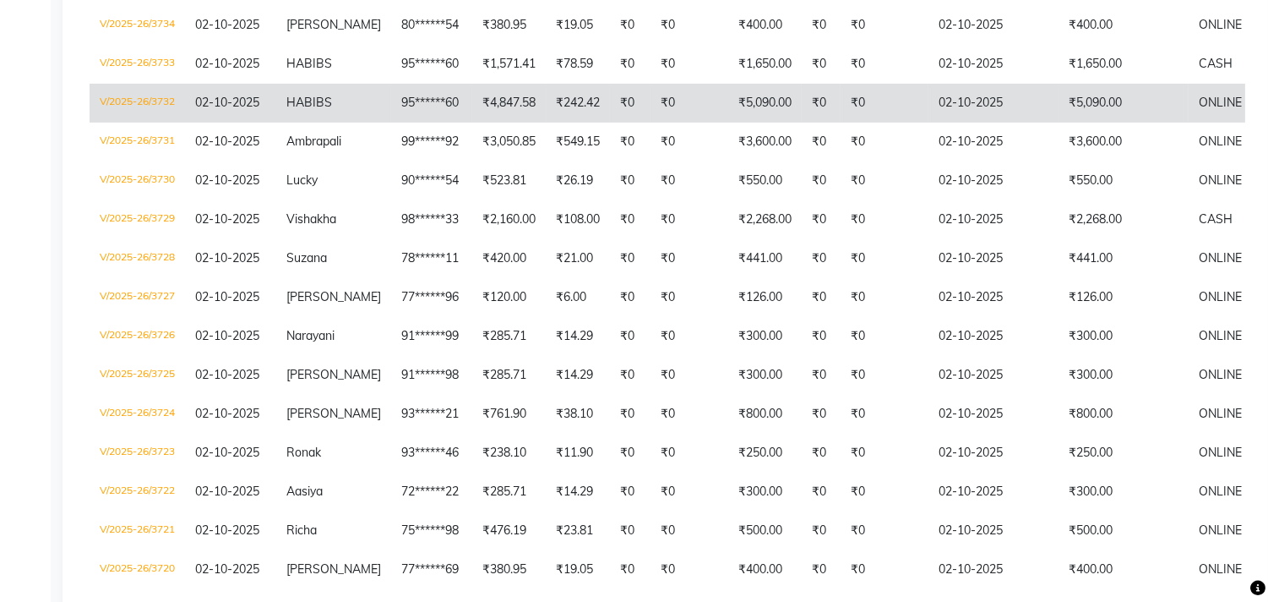
click at [773, 123] on td "₹5,090.00" at bounding box center [765, 103] width 74 height 39
click at [491, 123] on td "₹4,847.58" at bounding box center [509, 103] width 74 height 39
click at [578, 123] on td "₹242.42" at bounding box center [578, 103] width 64 height 39
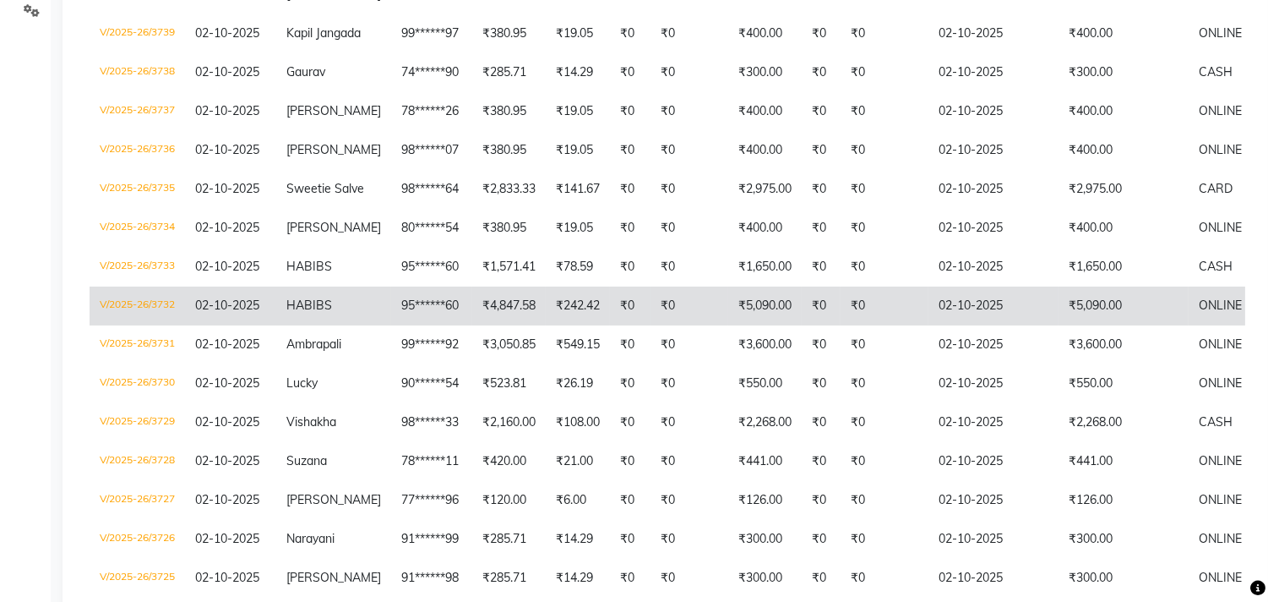
scroll to position [0, 0]
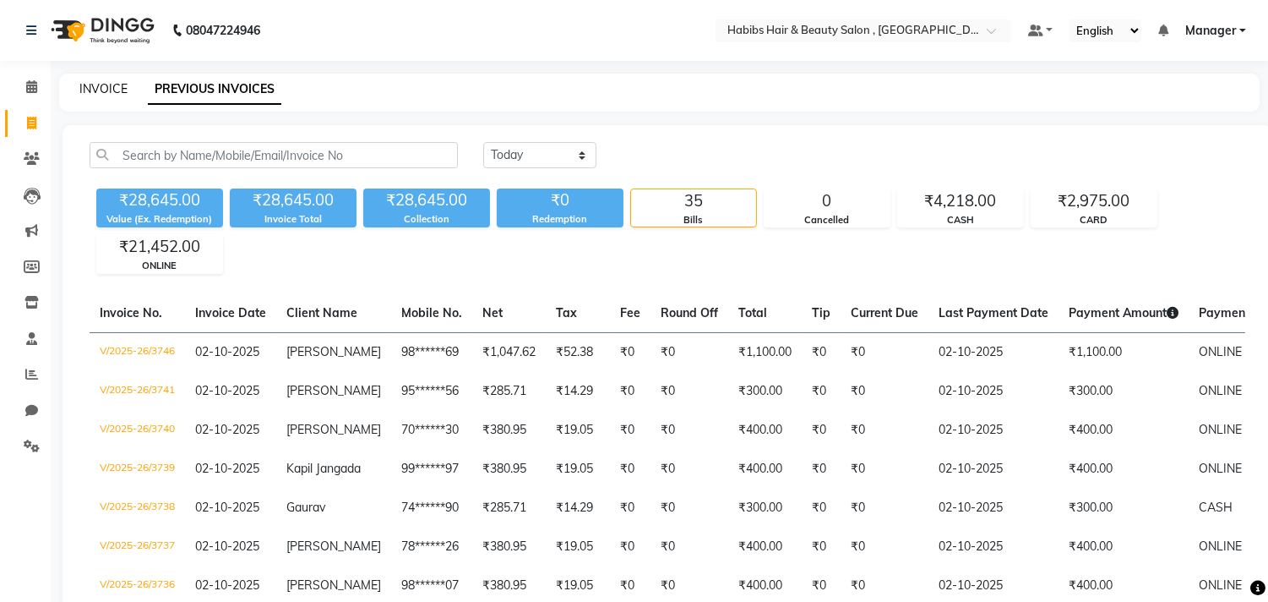
click at [106, 86] on link "INVOICE" at bounding box center [103, 88] width 48 height 15
select select "service"
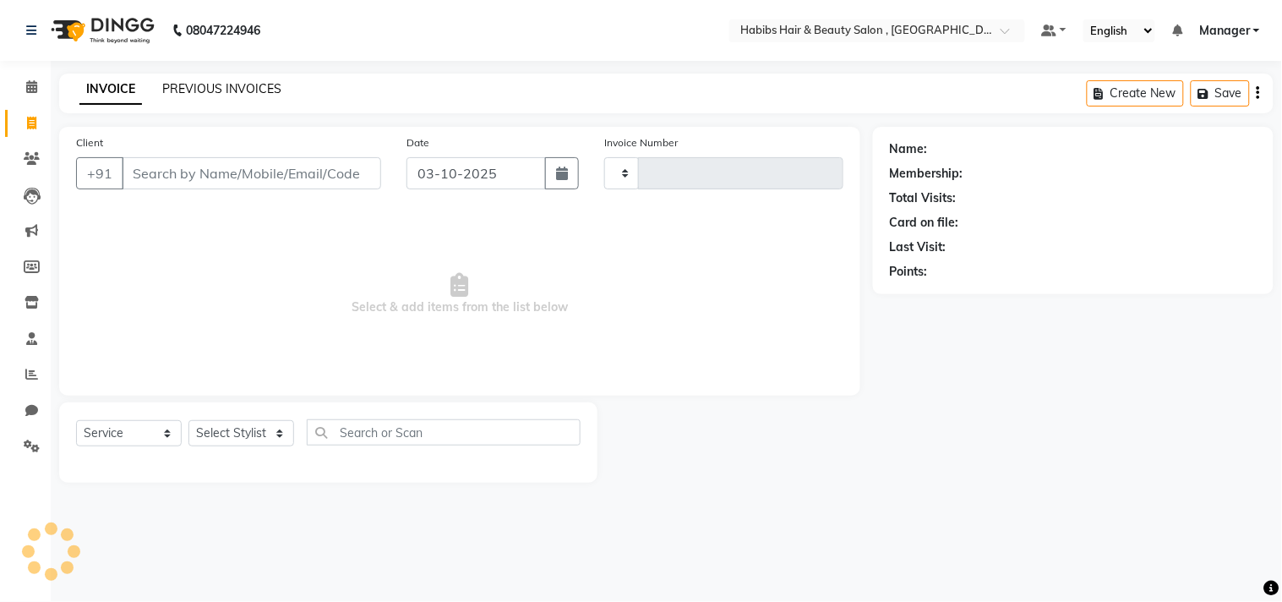
click at [229, 85] on link "PREVIOUS INVOICES" at bounding box center [221, 88] width 119 height 15
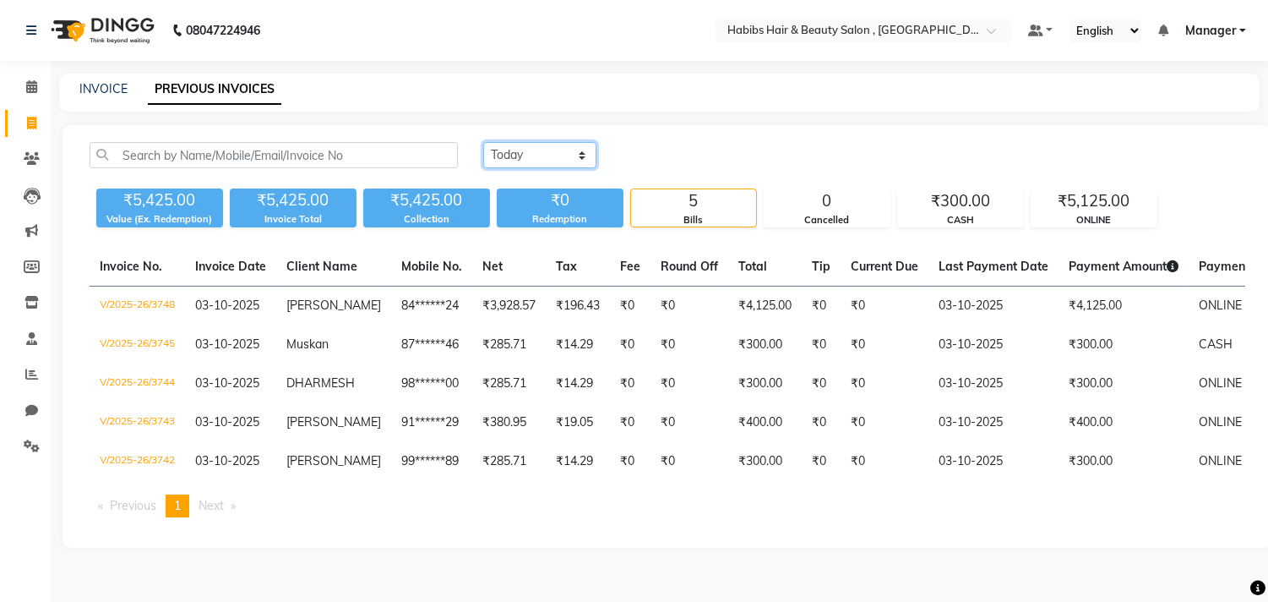
click at [529, 152] on select "Today Yesterday Custom Range" at bounding box center [539, 155] width 113 height 26
select select "yesterday"
click at [483, 142] on select "Today Yesterday Custom Range" at bounding box center [539, 155] width 113 height 26
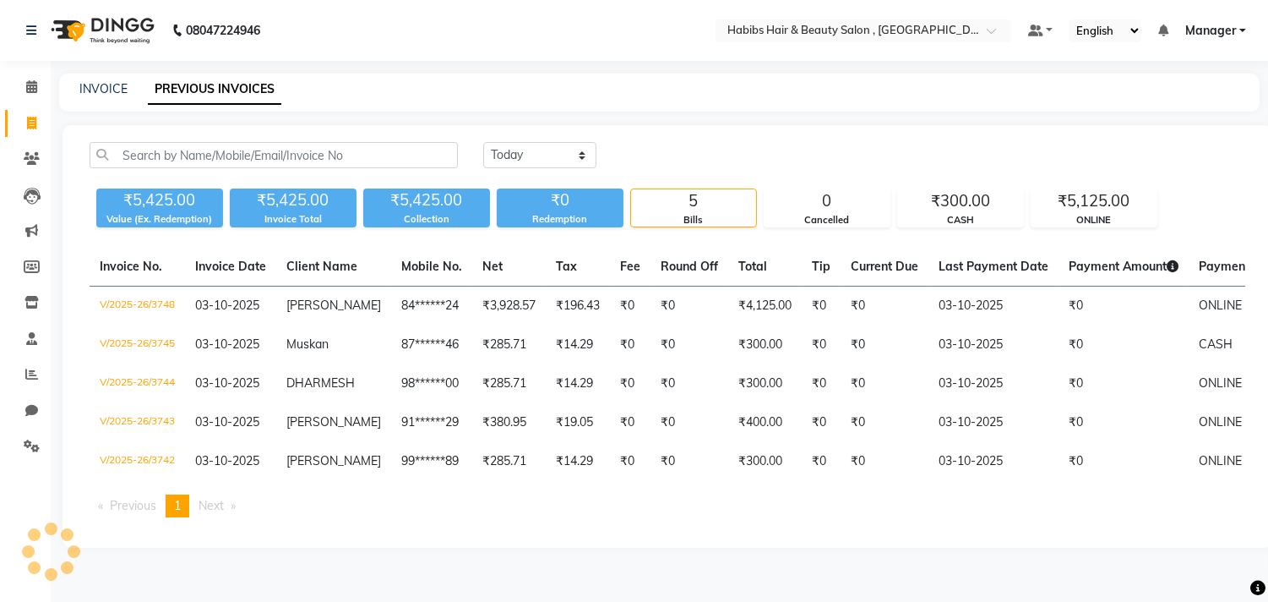
click at [707, 165] on div "Today Yesterday Custom Range" at bounding box center [864, 155] width 762 height 26
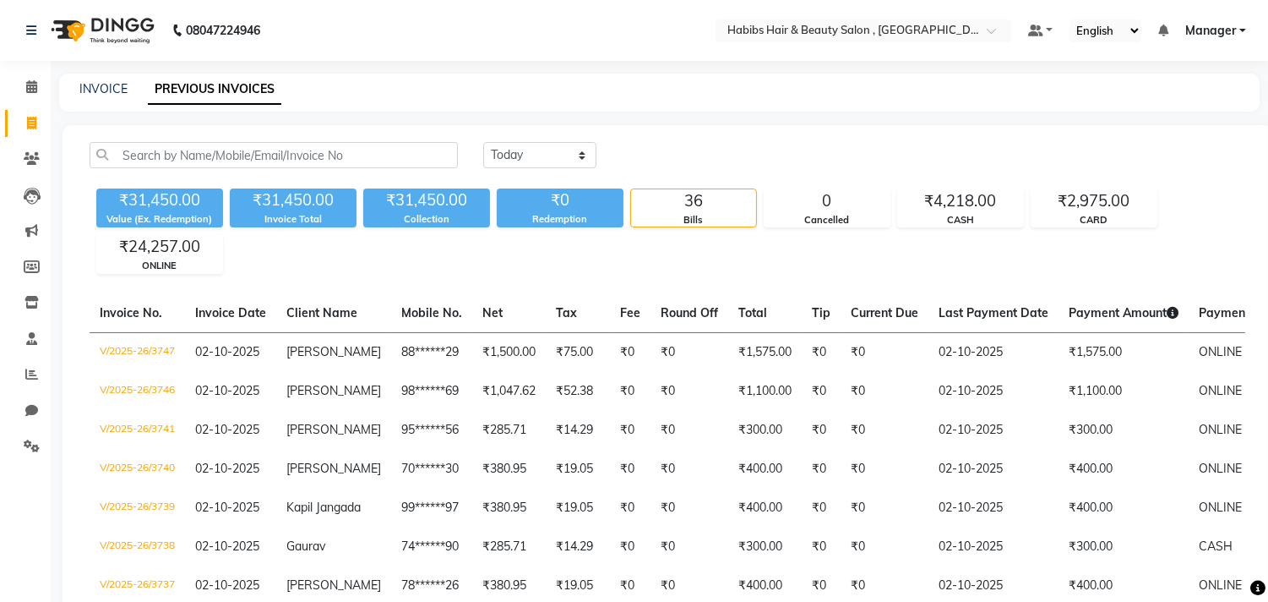
click at [707, 165] on div "Today Yesterday Custom Range" at bounding box center [864, 155] width 762 height 26
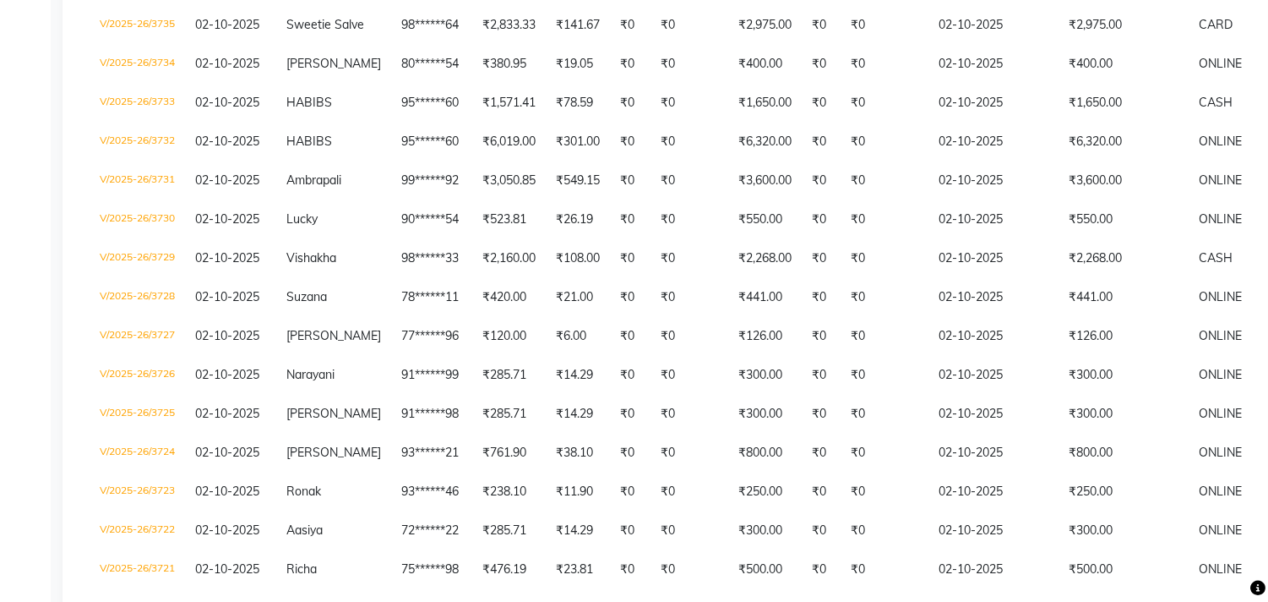
scroll to position [676, 0]
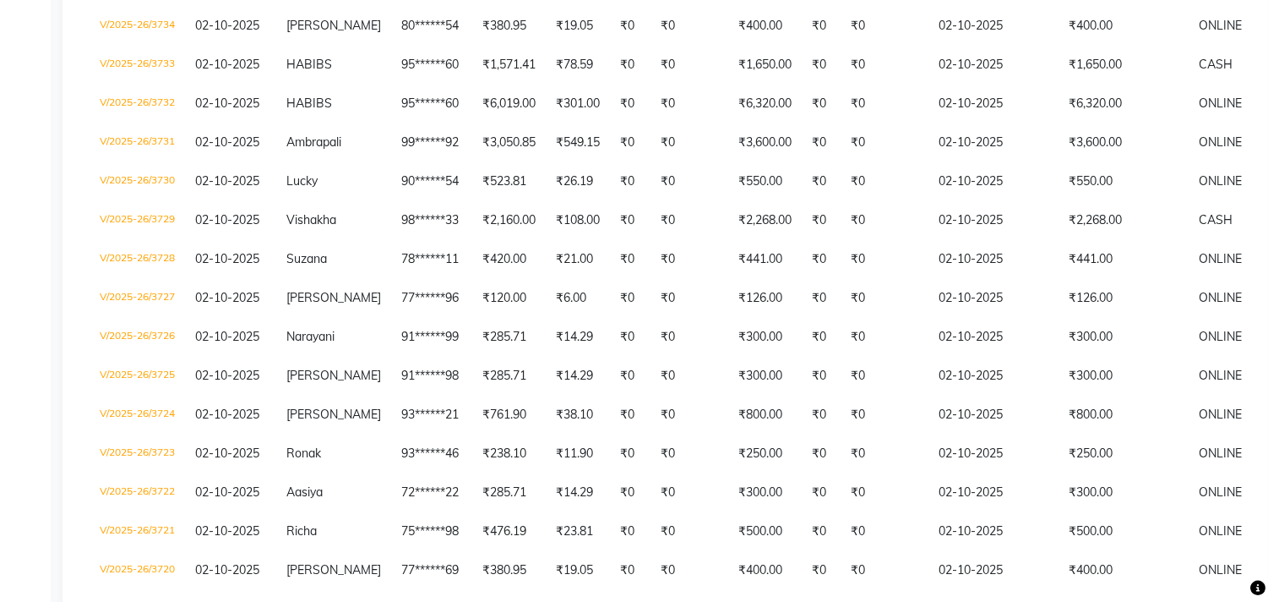
click at [707, 123] on td "₹0" at bounding box center [690, 103] width 78 height 39
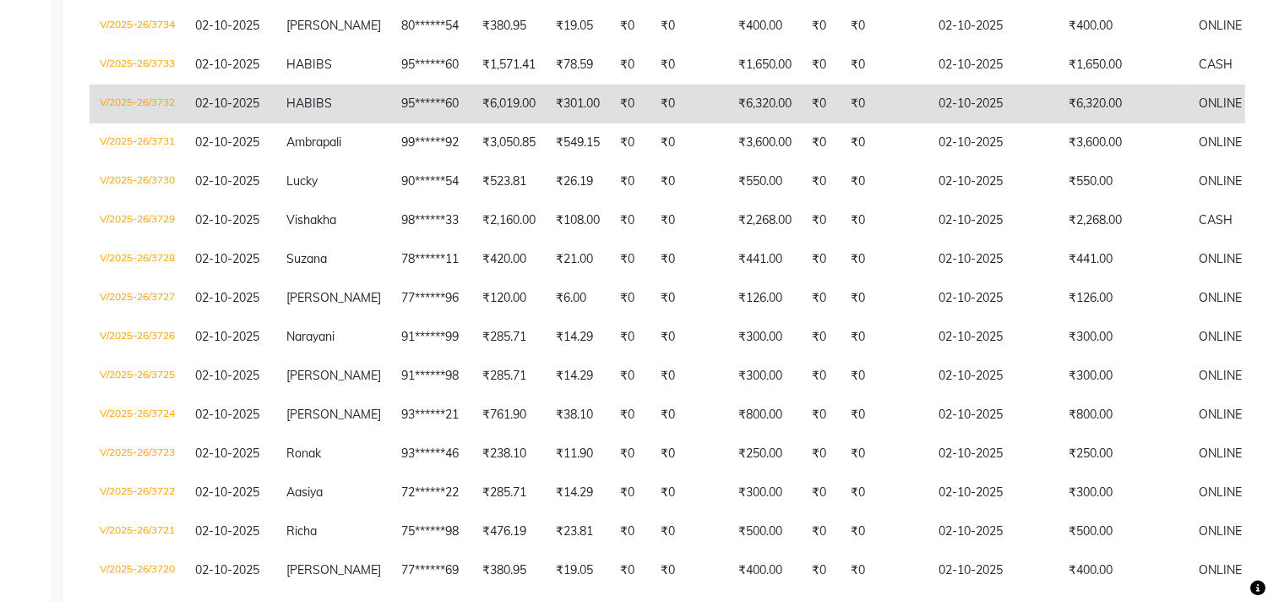
click at [572, 123] on td "₹301.00" at bounding box center [578, 103] width 64 height 39
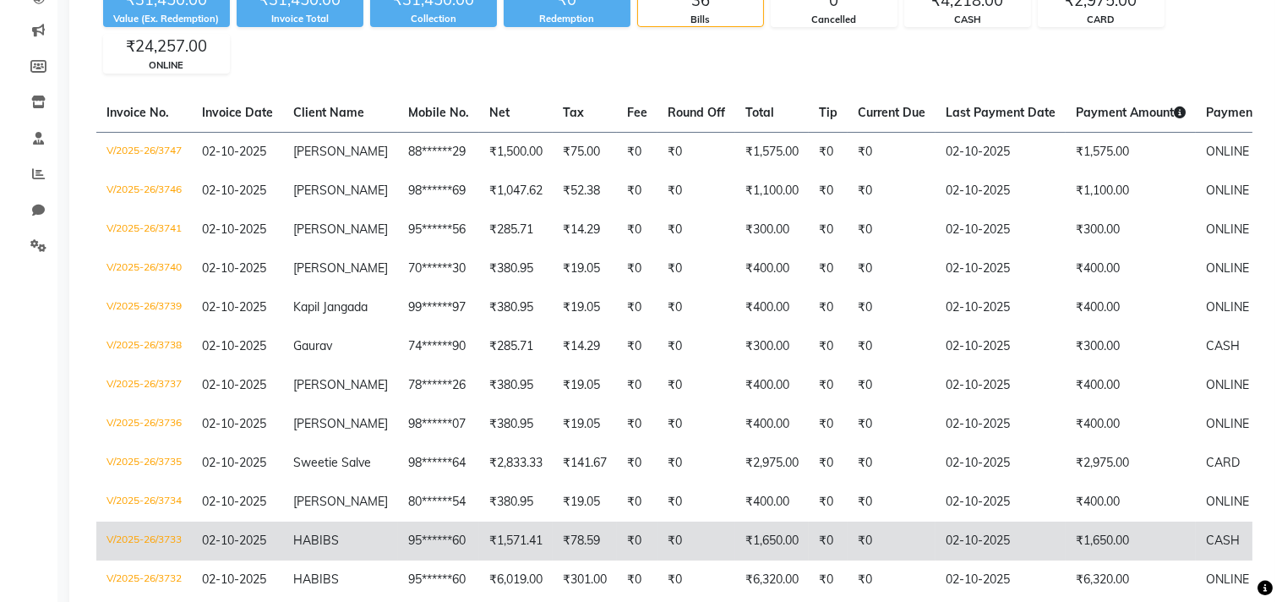
scroll to position [0, 0]
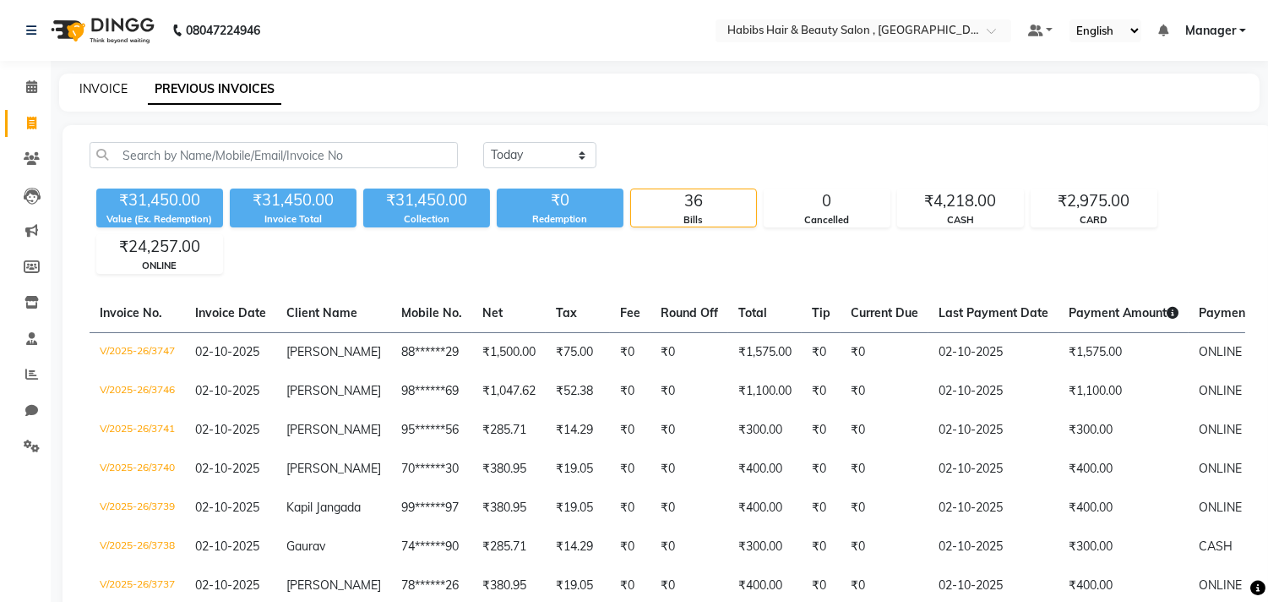
click at [94, 84] on link "INVOICE" at bounding box center [103, 88] width 48 height 15
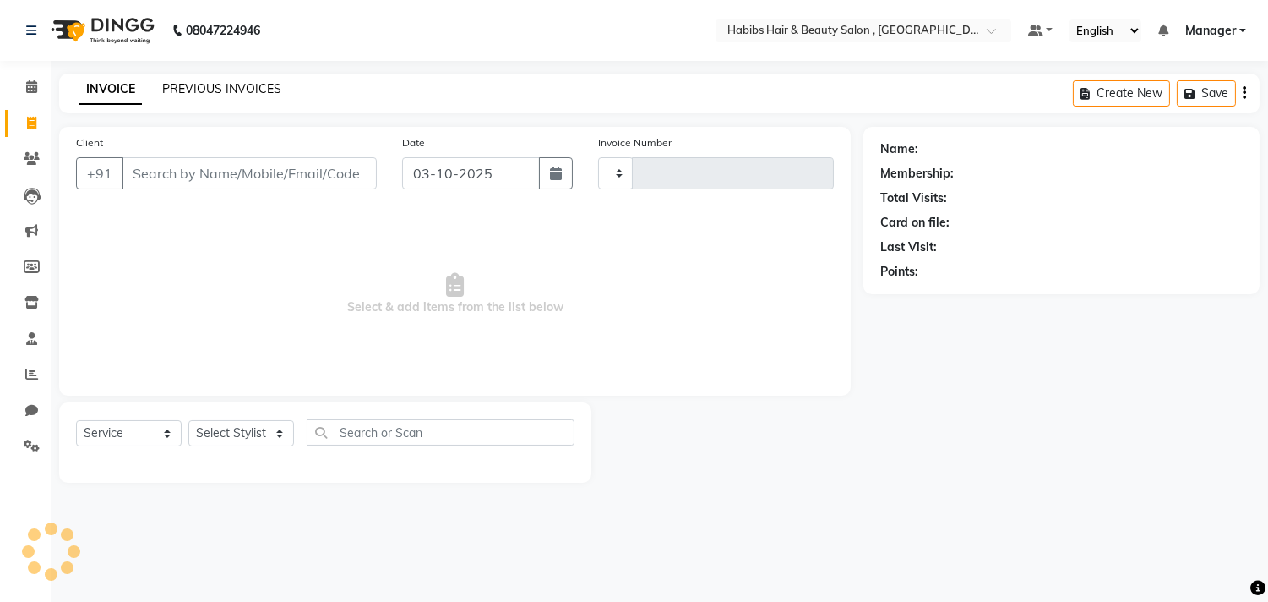
click at [223, 82] on link "PREVIOUS INVOICES" at bounding box center [221, 88] width 119 height 15
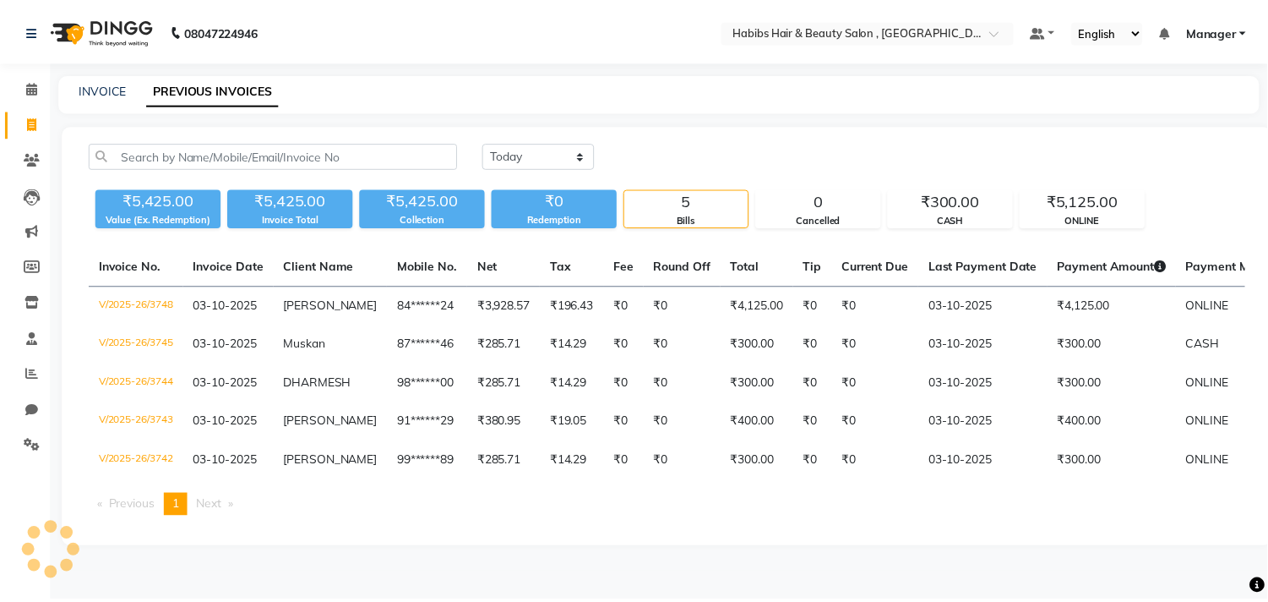
scroll to position [1, 0]
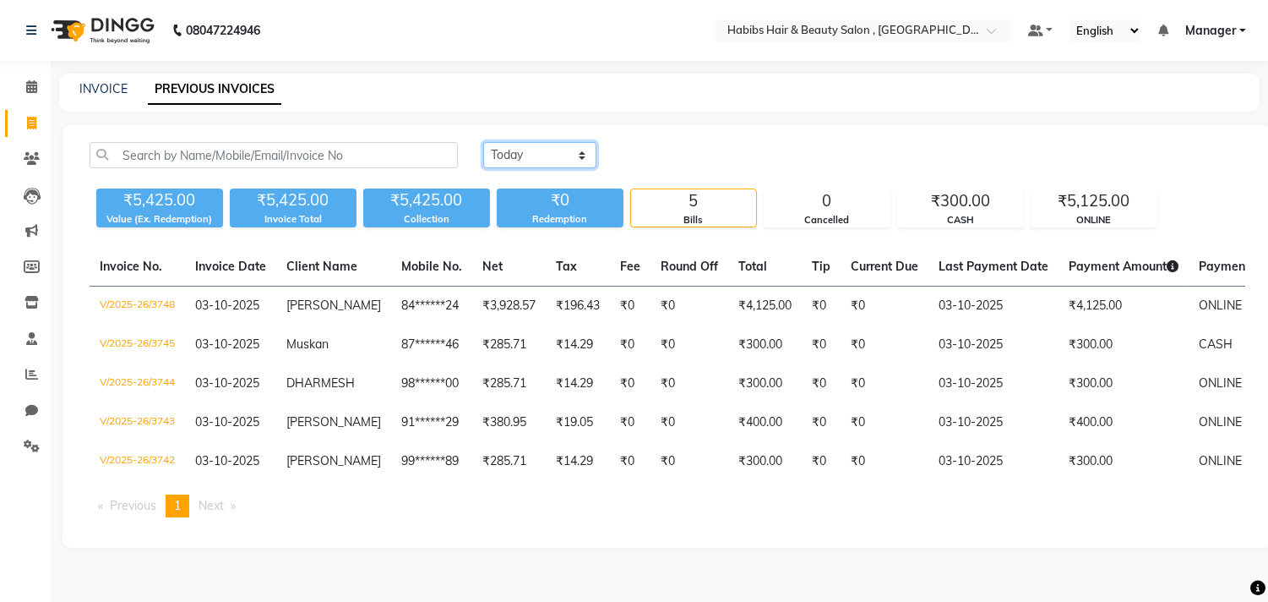
click at [504, 150] on select "Today Yesterday Custom Range" at bounding box center [539, 155] width 113 height 26
select select "yesterday"
click at [483, 142] on select "Today Yesterday Custom Range" at bounding box center [539, 155] width 113 height 26
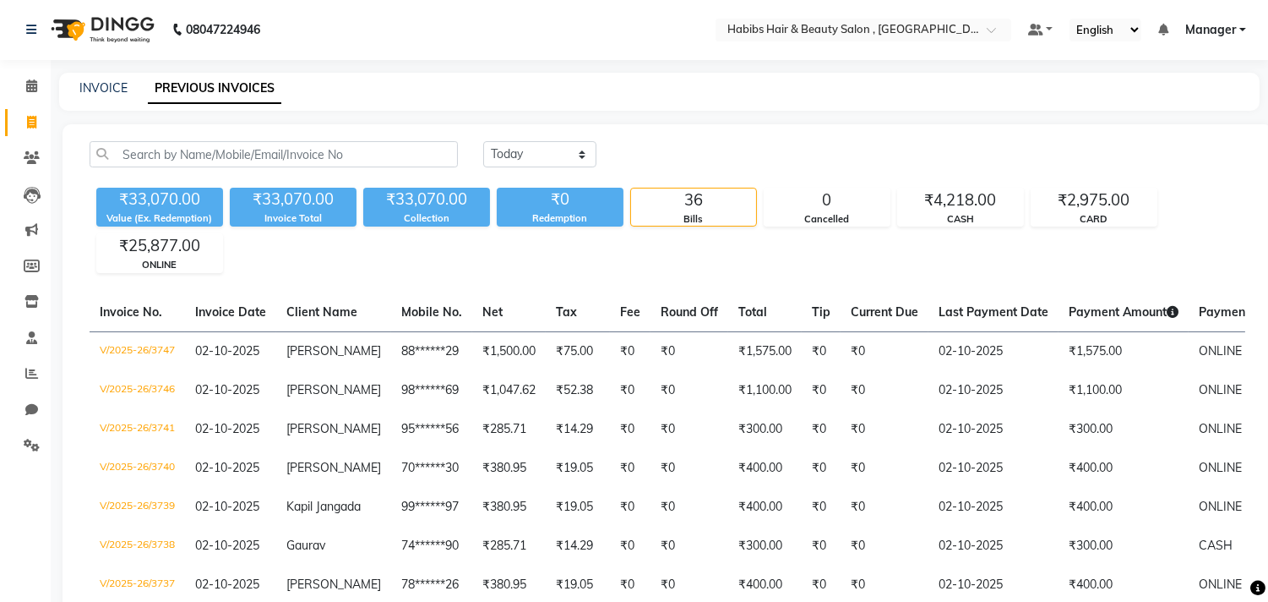
click at [461, 99] on div "INVOICE PREVIOUS INVOICES" at bounding box center [659, 92] width 1201 height 38
click at [28, 428] on li "Settings" at bounding box center [25, 446] width 51 height 36
click at [22, 300] on span at bounding box center [32, 301] width 30 height 19
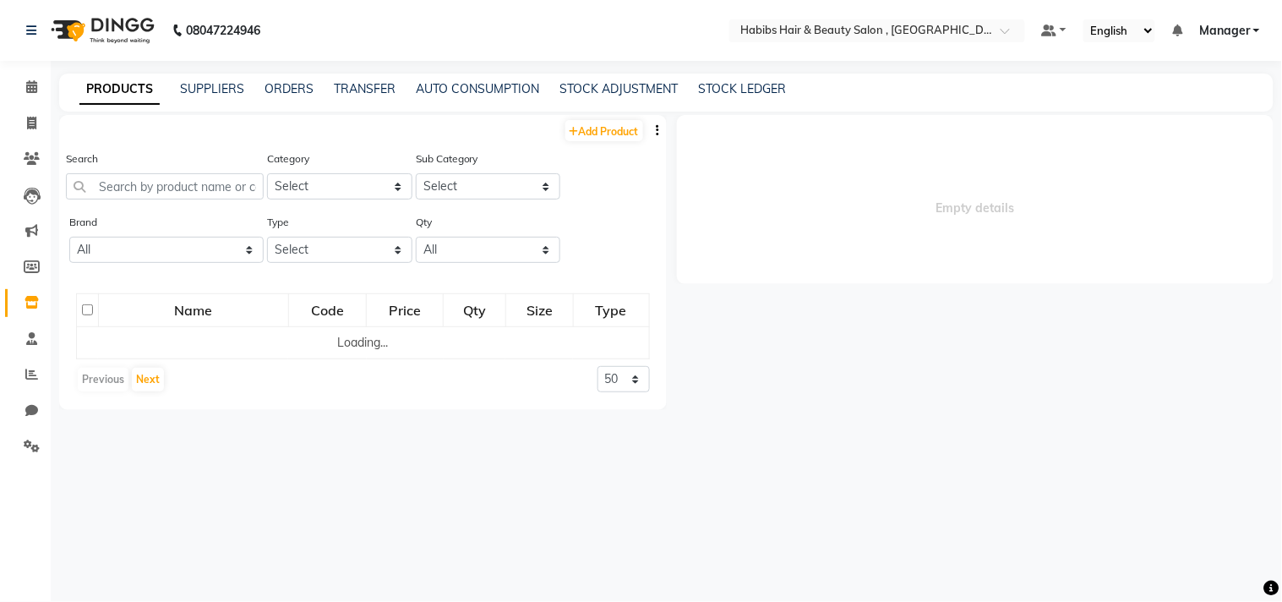
select select
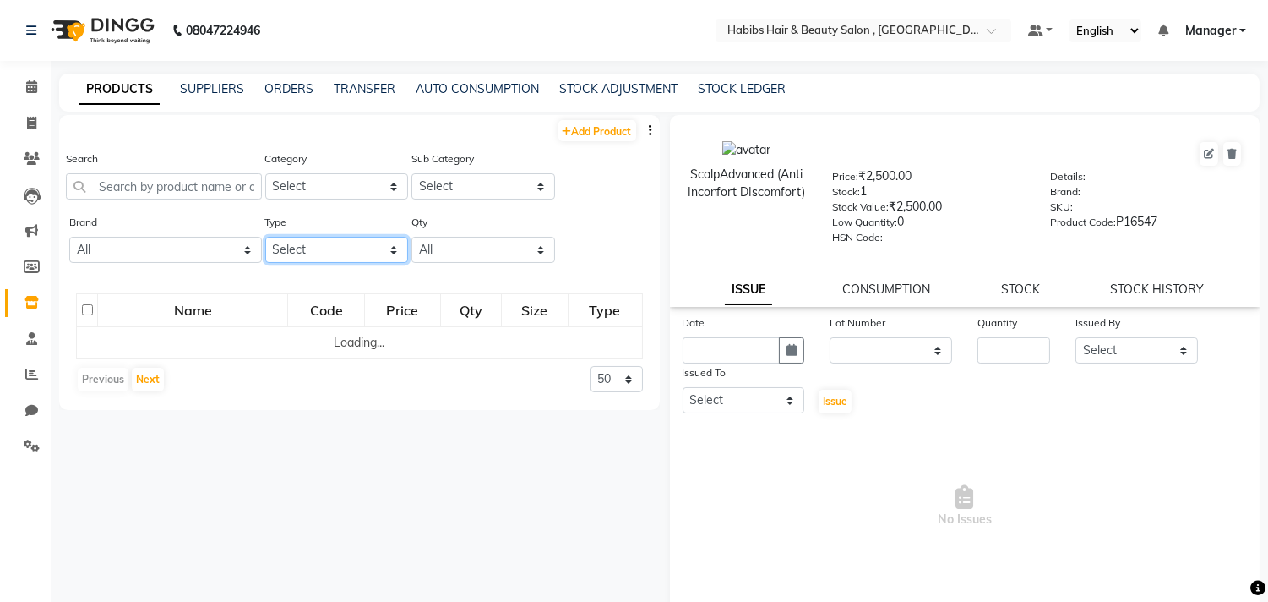
click at [335, 239] on select "Select Both Retail Consumable" at bounding box center [337, 250] width 144 height 26
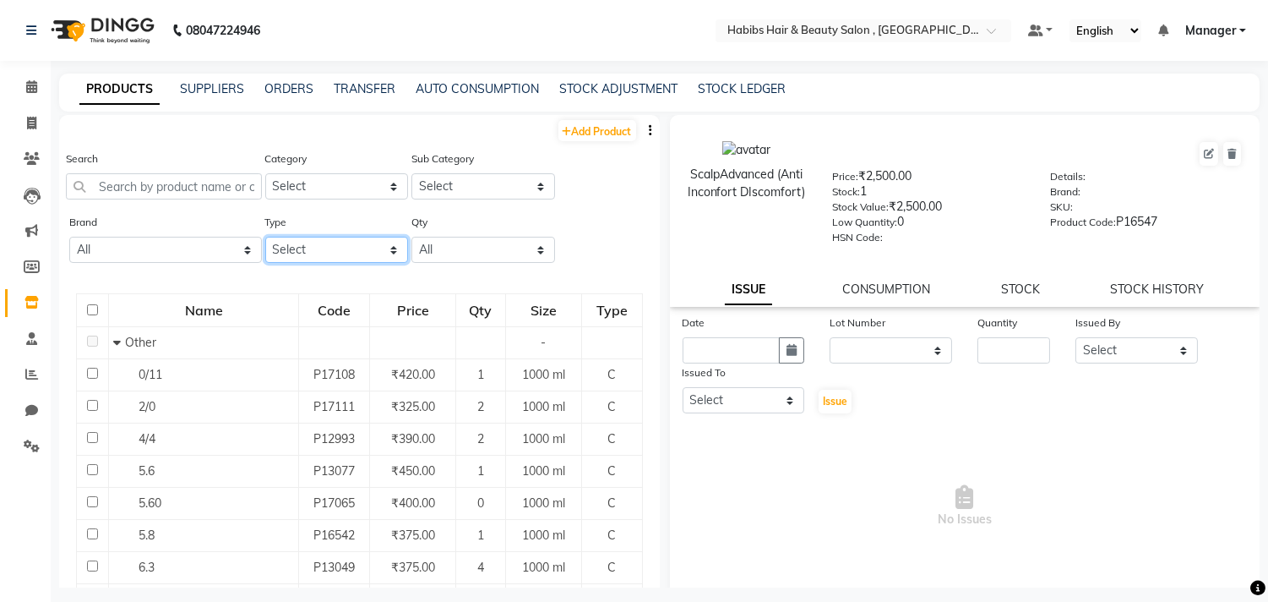
select select "R"
click at [265, 237] on select "Select Both Retail Consumable" at bounding box center [337, 250] width 144 height 26
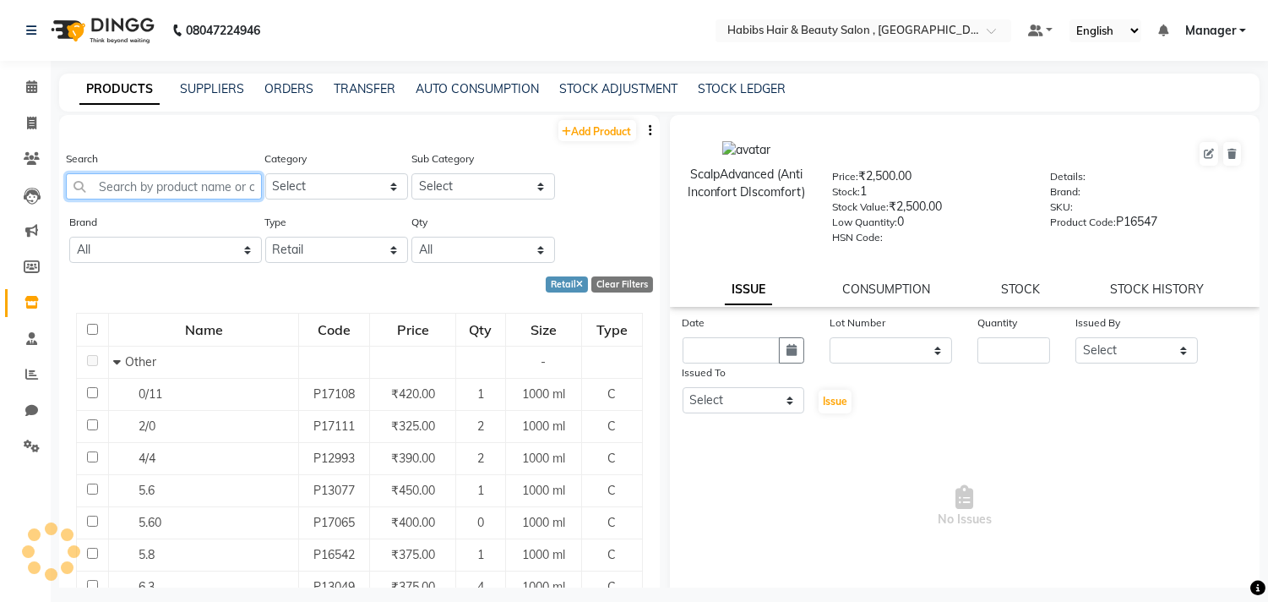
click at [221, 183] on input "text" at bounding box center [164, 186] width 196 height 26
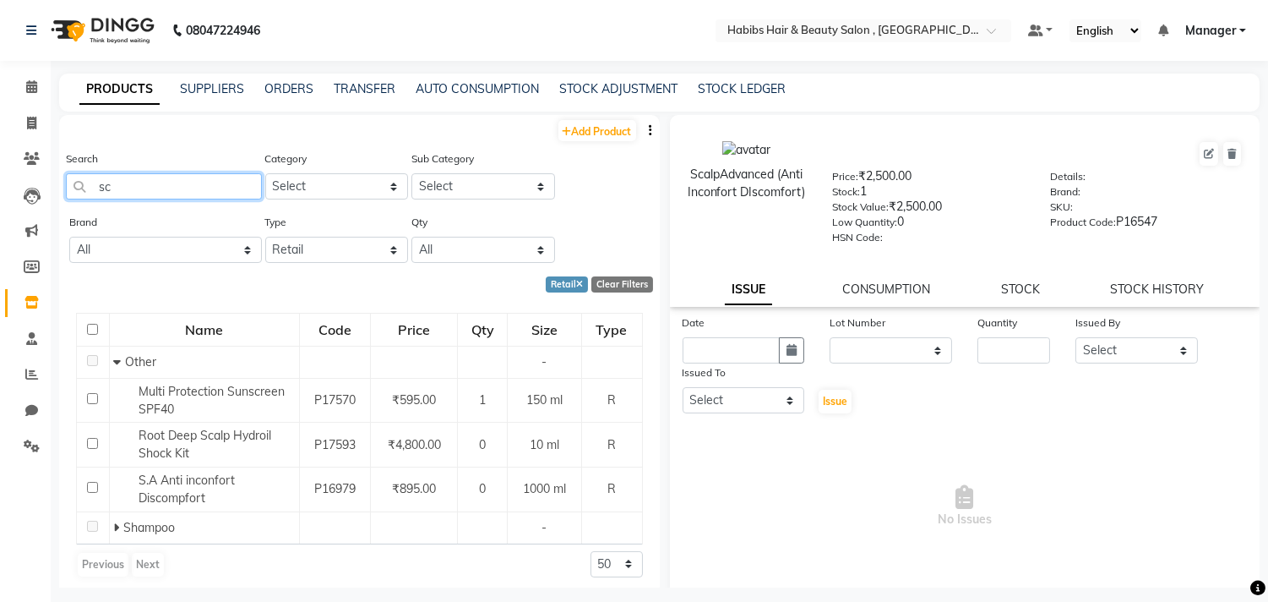
type input "s"
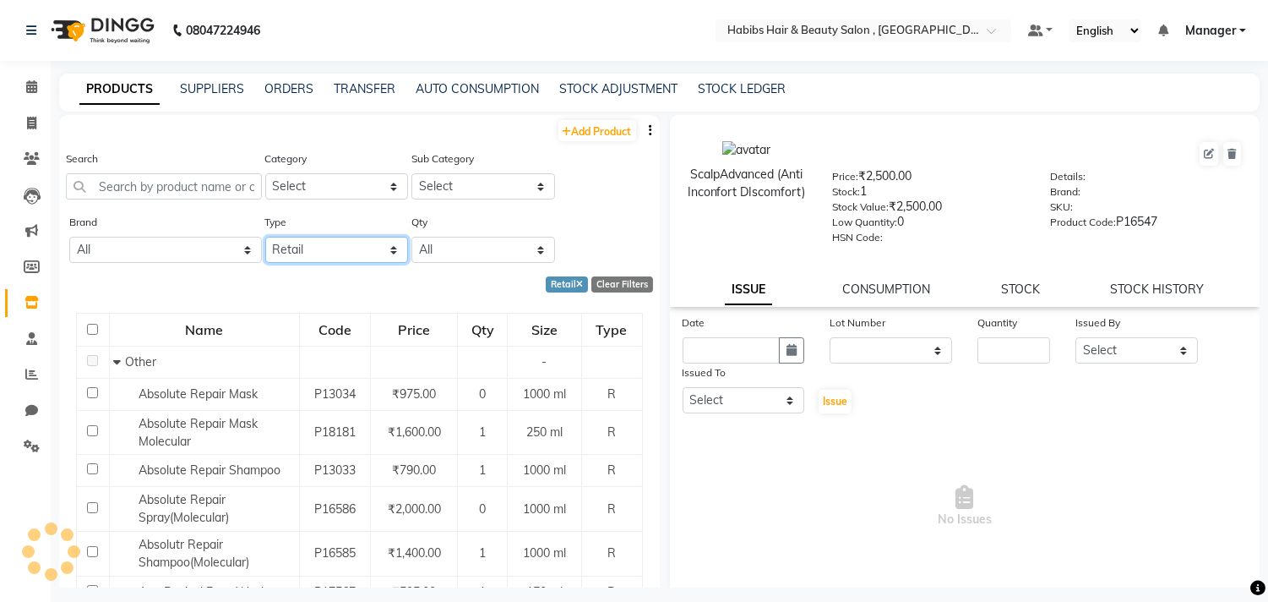
click at [317, 246] on select "Select Both Retail Consumable" at bounding box center [337, 250] width 144 height 26
click at [576, 281] on icon at bounding box center [579, 285] width 7 height 9
select select
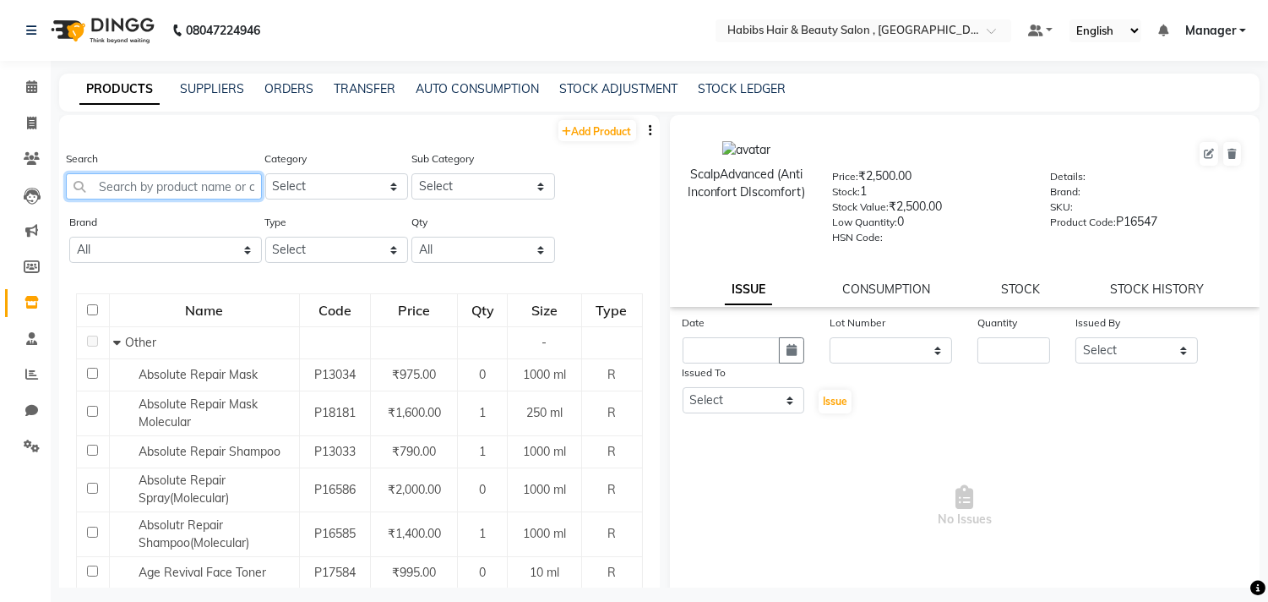
click at [190, 194] on input "text" at bounding box center [164, 186] width 196 height 26
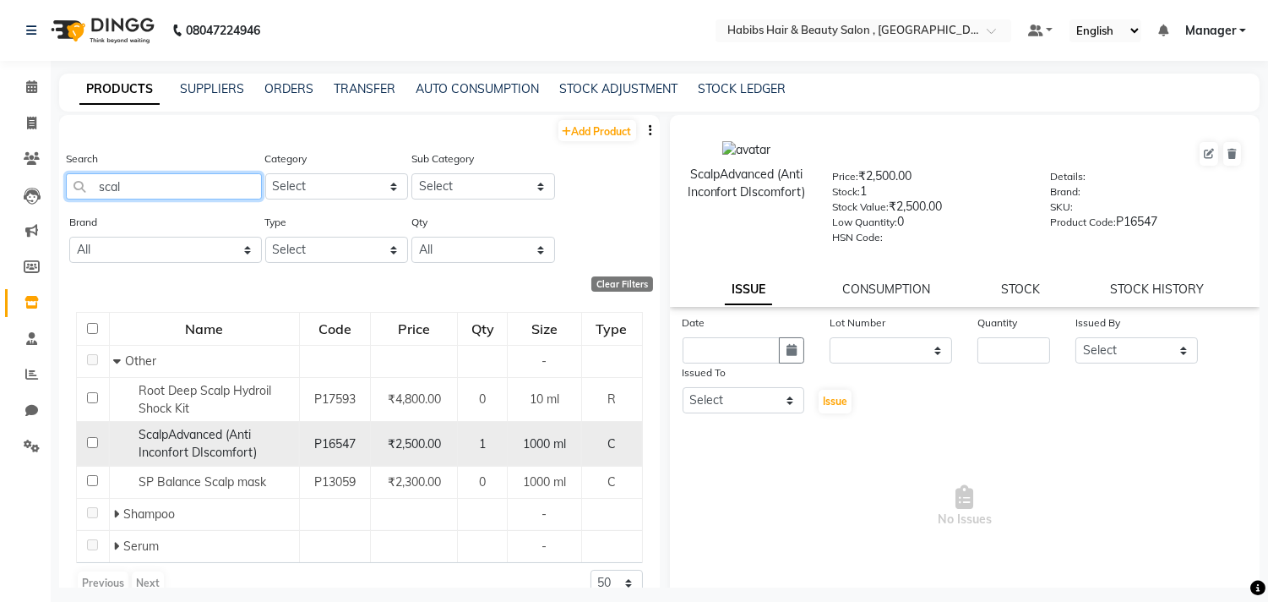
type input "scal"
click at [90, 442] on input "checkbox" at bounding box center [92, 442] width 11 height 11
checkbox input "true"
select select
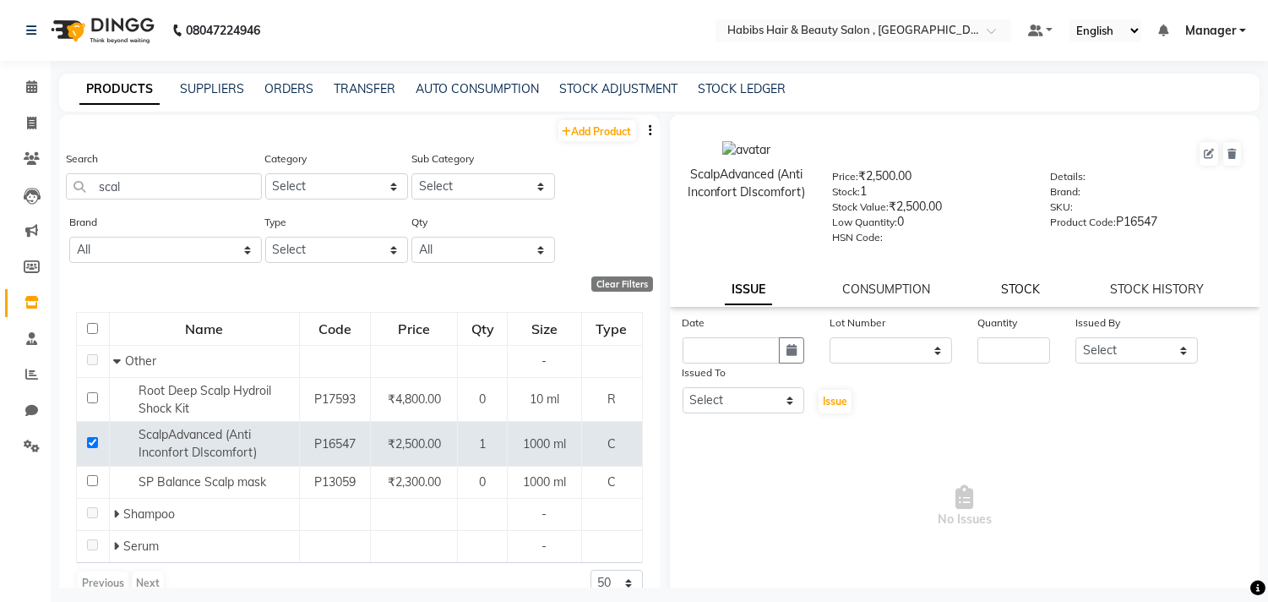
click at [1024, 291] on link "STOCK" at bounding box center [1020, 288] width 39 height 15
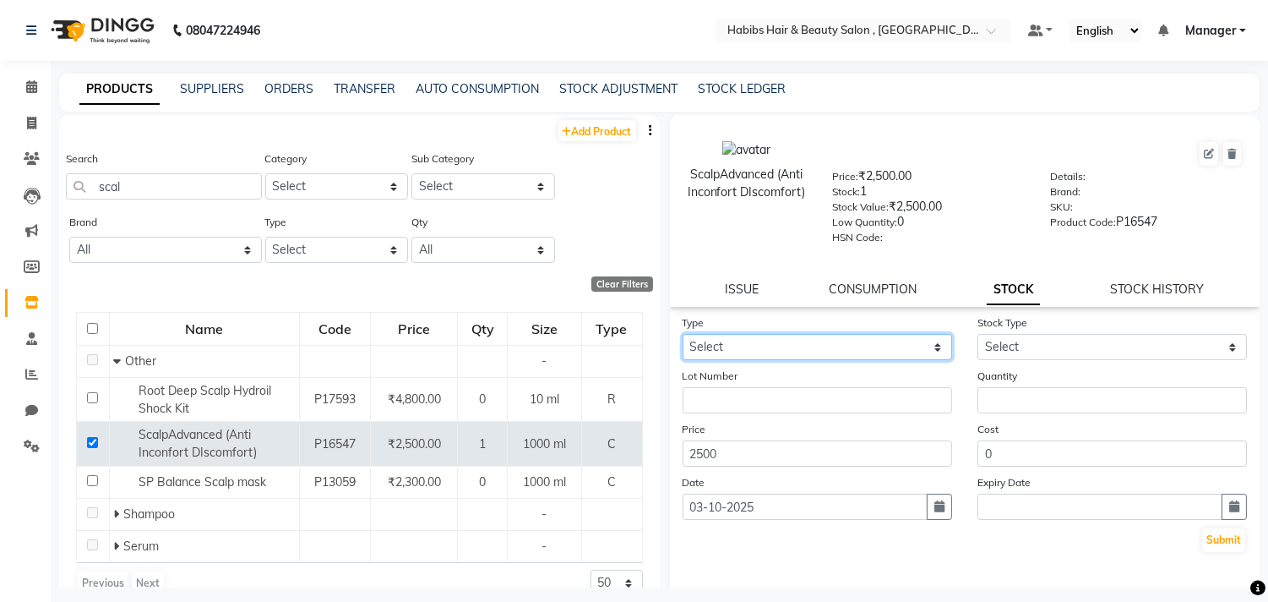
click at [907, 353] on select "Select In Out" at bounding box center [818, 347] width 270 height 26
select select "out"
click at [683, 335] on select "Select In Out" at bounding box center [818, 347] width 270 height 26
select select
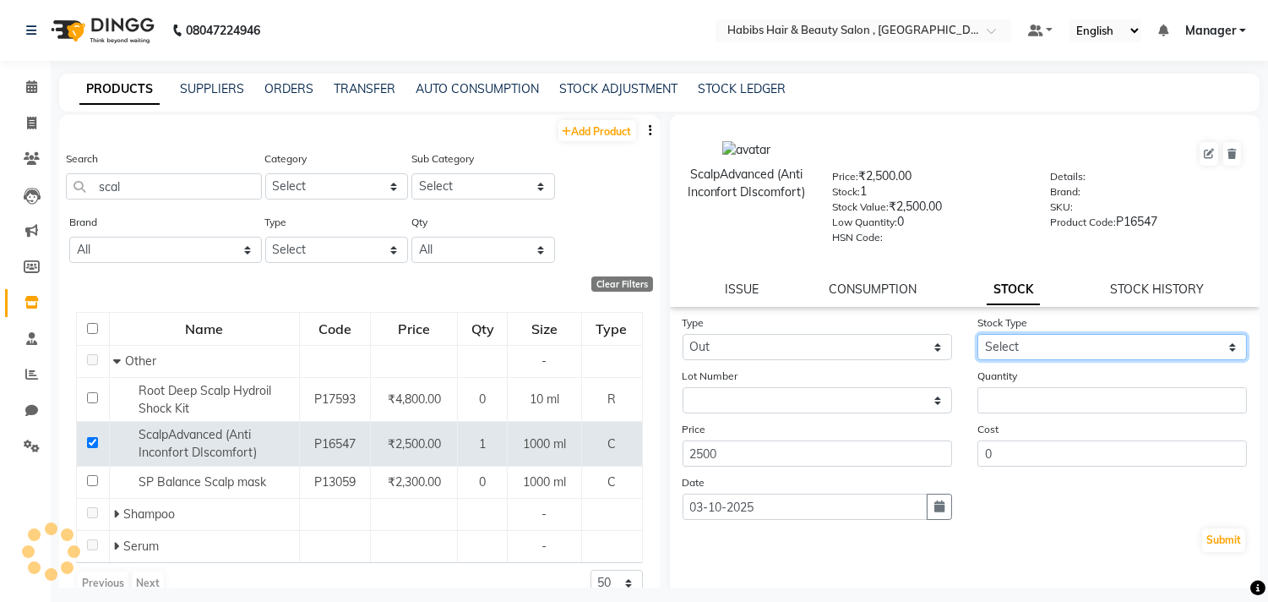
click at [1043, 351] on select "Select Internal Use Damaged Expired Adjustment Return Other" at bounding box center [1113, 347] width 270 height 26
select select "adjustment"
click at [978, 335] on select "Select Internal Use Damaged Expired Adjustment Return Other" at bounding box center [1113, 347] width 270 height 26
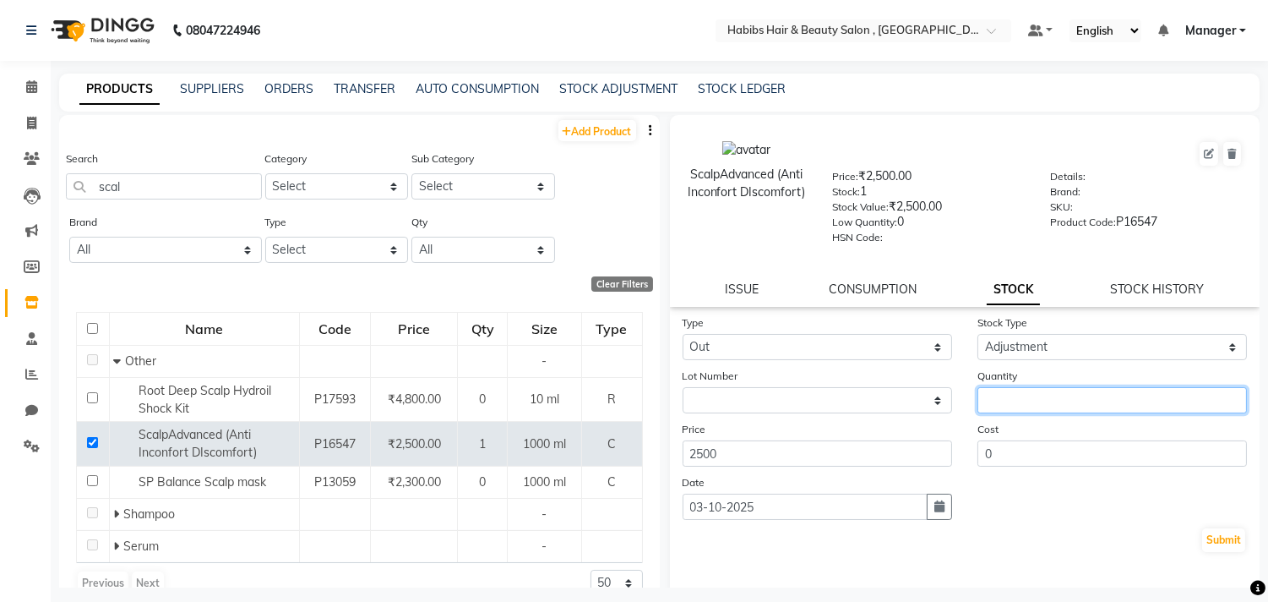
click at [1070, 408] on input "number" at bounding box center [1113, 400] width 270 height 26
type input "1"
click at [1228, 543] on button "Submit" at bounding box center [1223, 540] width 43 height 24
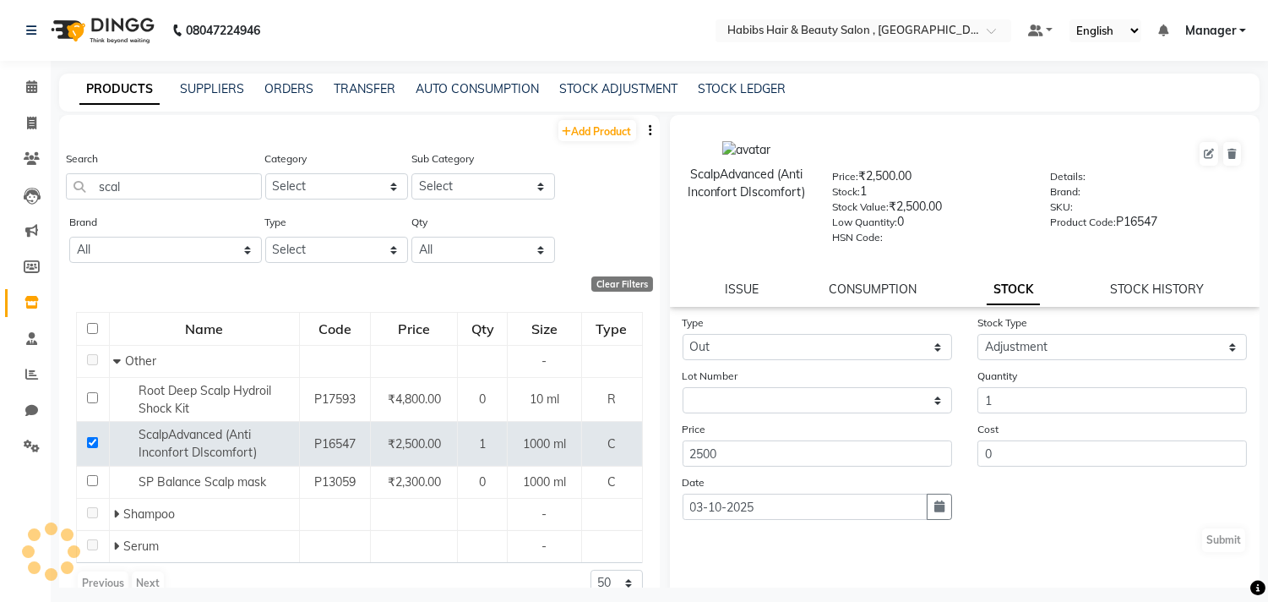
select select
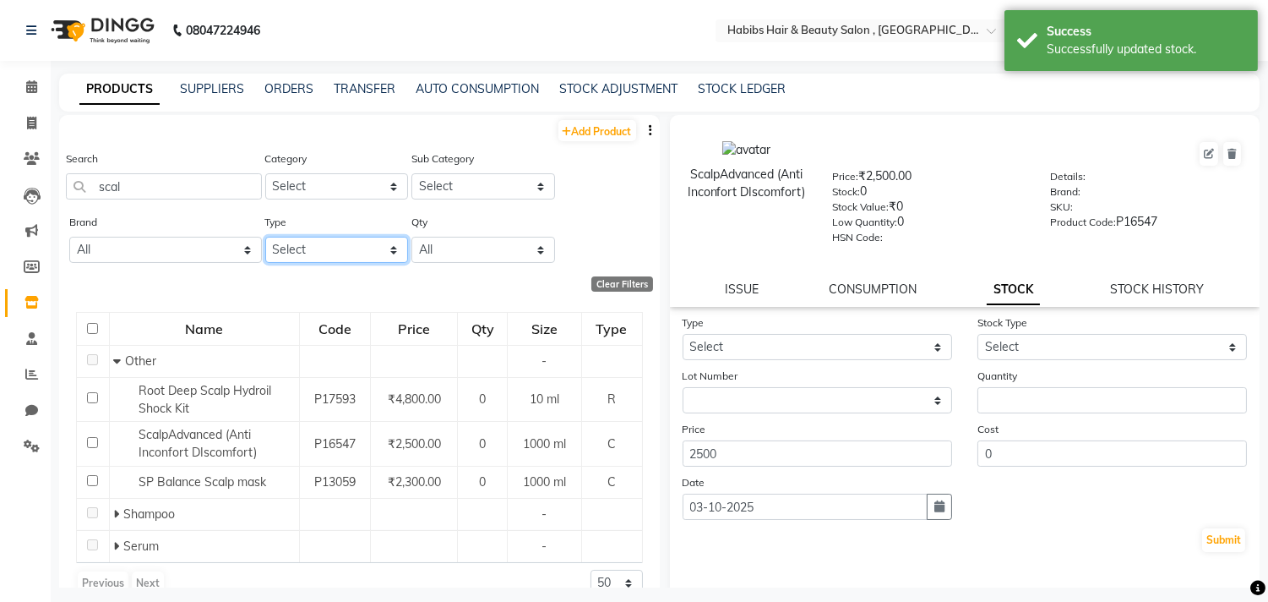
drag, startPoint x: 343, startPoint y: 248, endPoint x: 343, endPoint y: 259, distance: 11.8
click at [343, 248] on select "Select Both Retail Consumable" at bounding box center [337, 250] width 144 height 26
select select "R"
click at [265, 237] on select "Select Both Retail Consumable" at bounding box center [337, 250] width 144 height 26
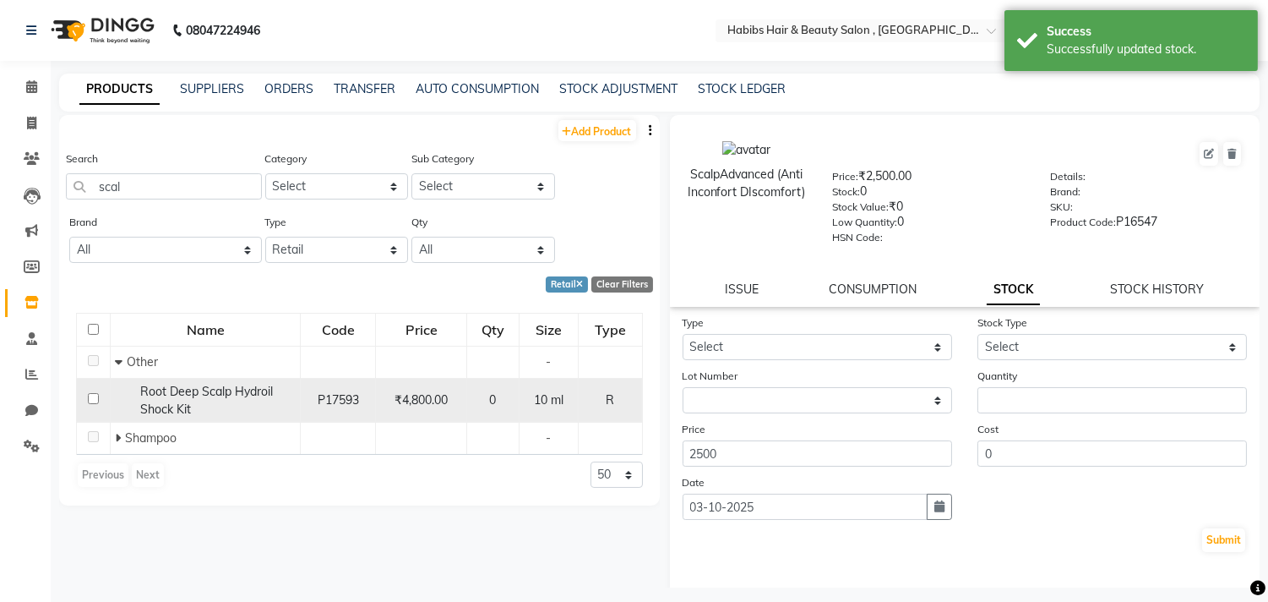
click at [95, 398] on input "checkbox" at bounding box center [93, 398] width 11 height 11
checkbox input "true"
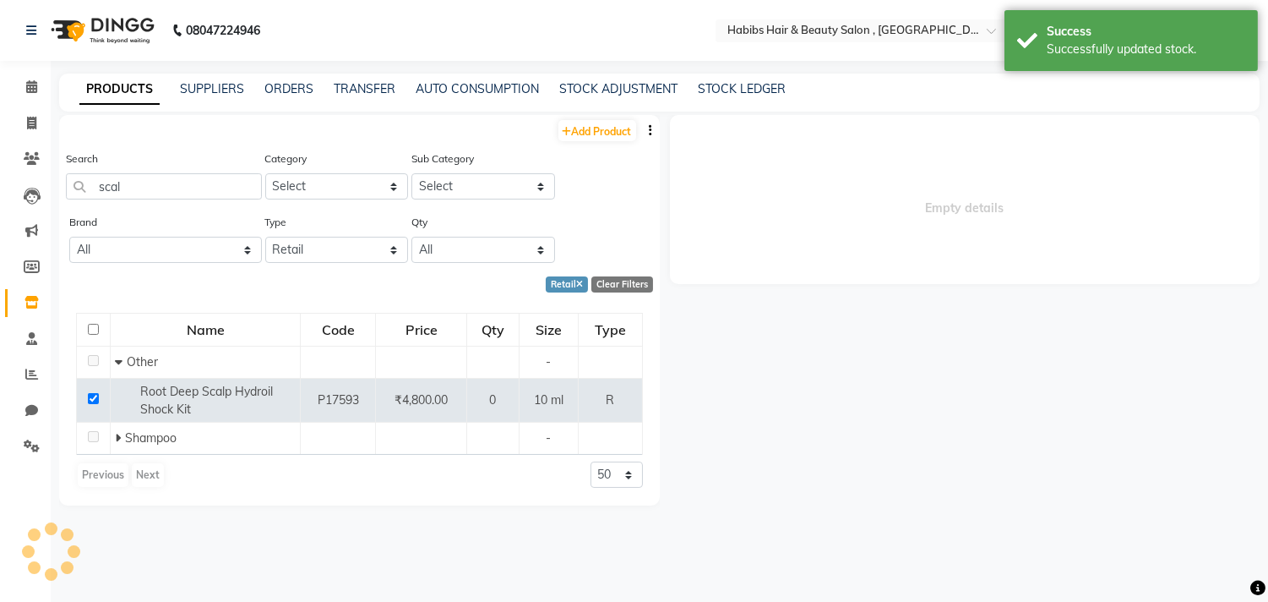
select select
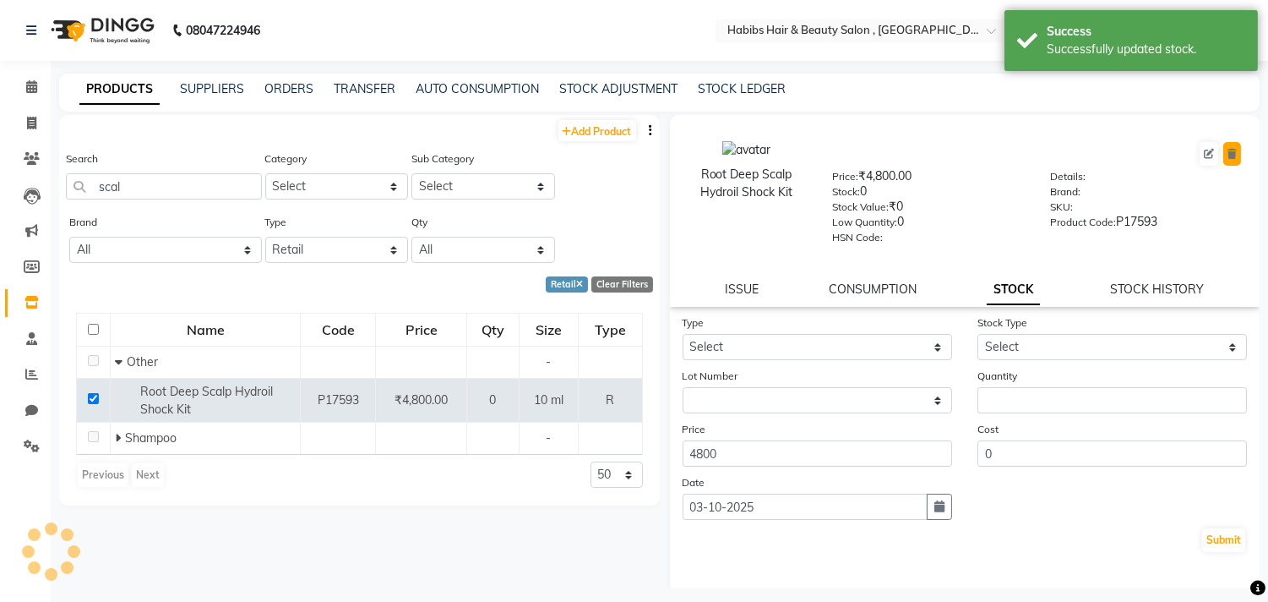
click at [1228, 150] on icon at bounding box center [1232, 154] width 9 height 10
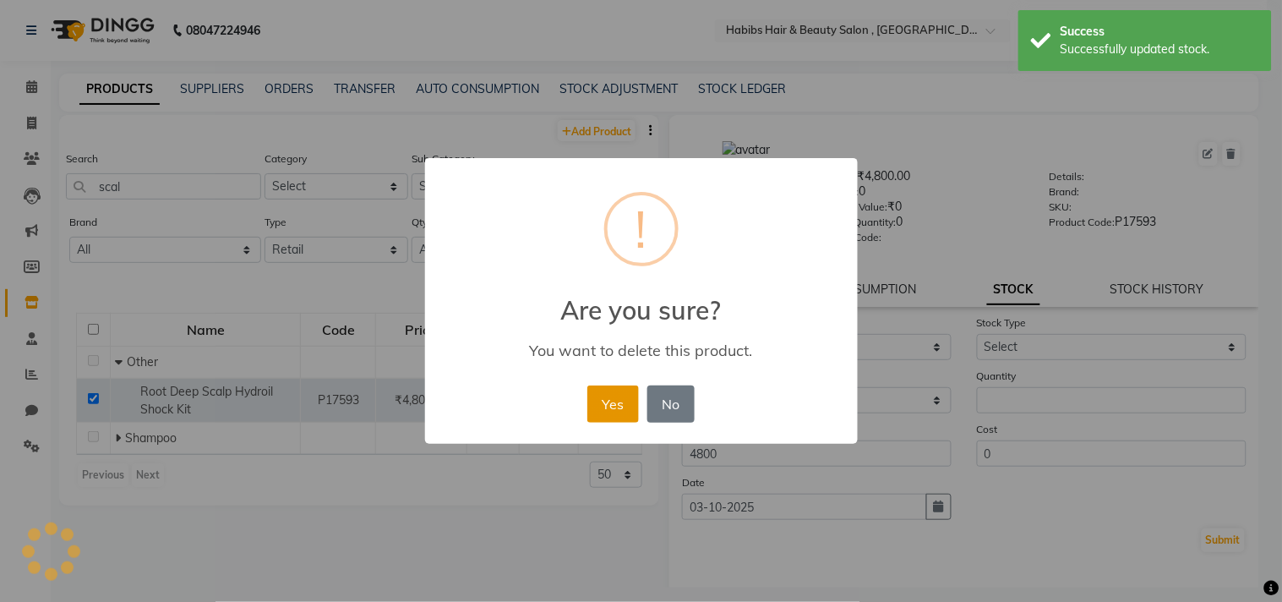
click at [613, 402] on button "Yes" at bounding box center [613, 403] width 52 height 37
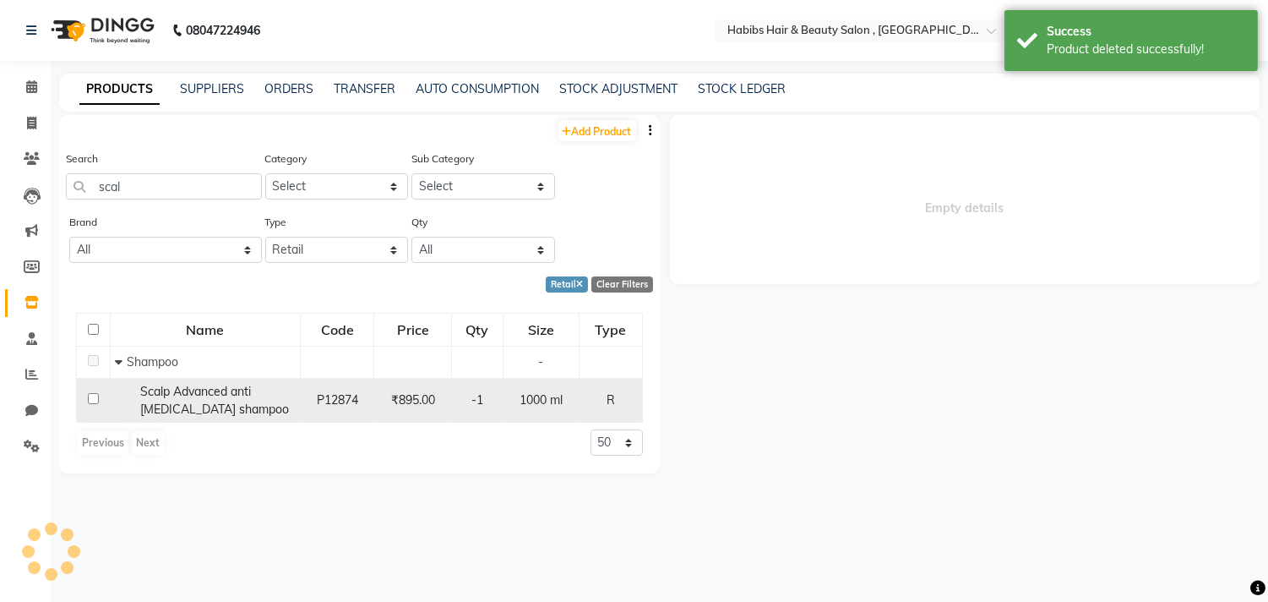
click at [91, 395] on input "checkbox" at bounding box center [93, 398] width 11 height 11
checkbox input "true"
select select
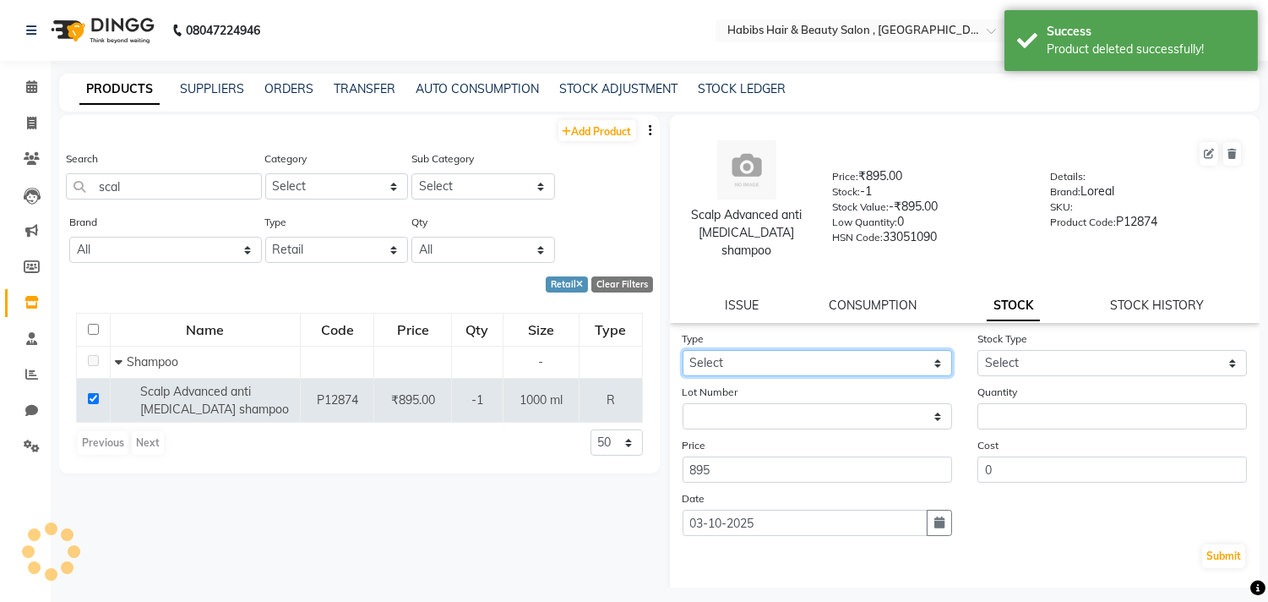
drag, startPoint x: 840, startPoint y: 346, endPoint x: 832, endPoint y: 357, distance: 13.4
click at [840, 350] on select "Select In Out" at bounding box center [818, 363] width 270 height 26
select select "in"
click at [683, 350] on select "Select In Out" at bounding box center [818, 363] width 270 height 26
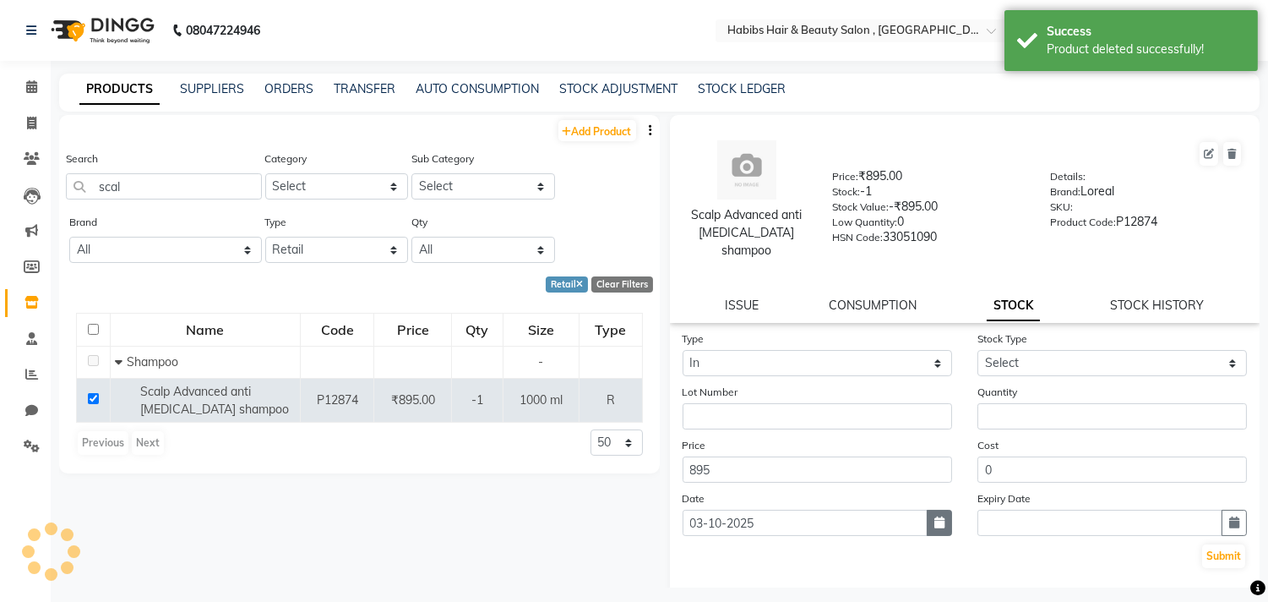
click at [927, 517] on button "button" at bounding box center [939, 522] width 25 height 26
select select "10"
select select "2025"
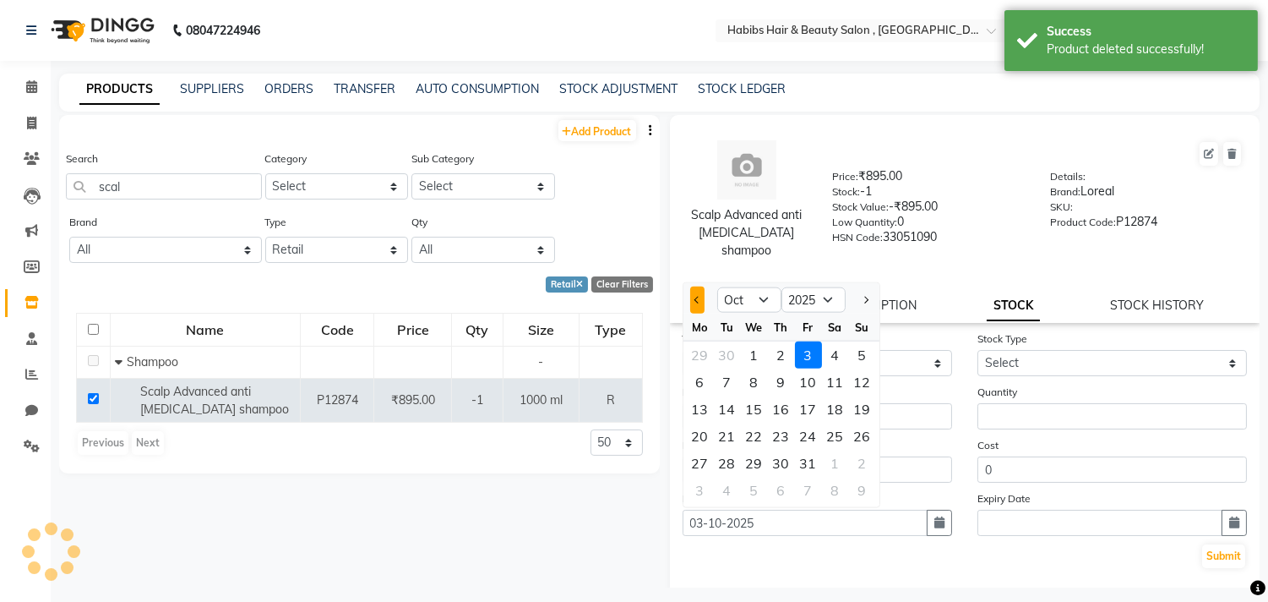
click at [690, 286] on button "Previous month" at bounding box center [697, 299] width 14 height 27
select select "9"
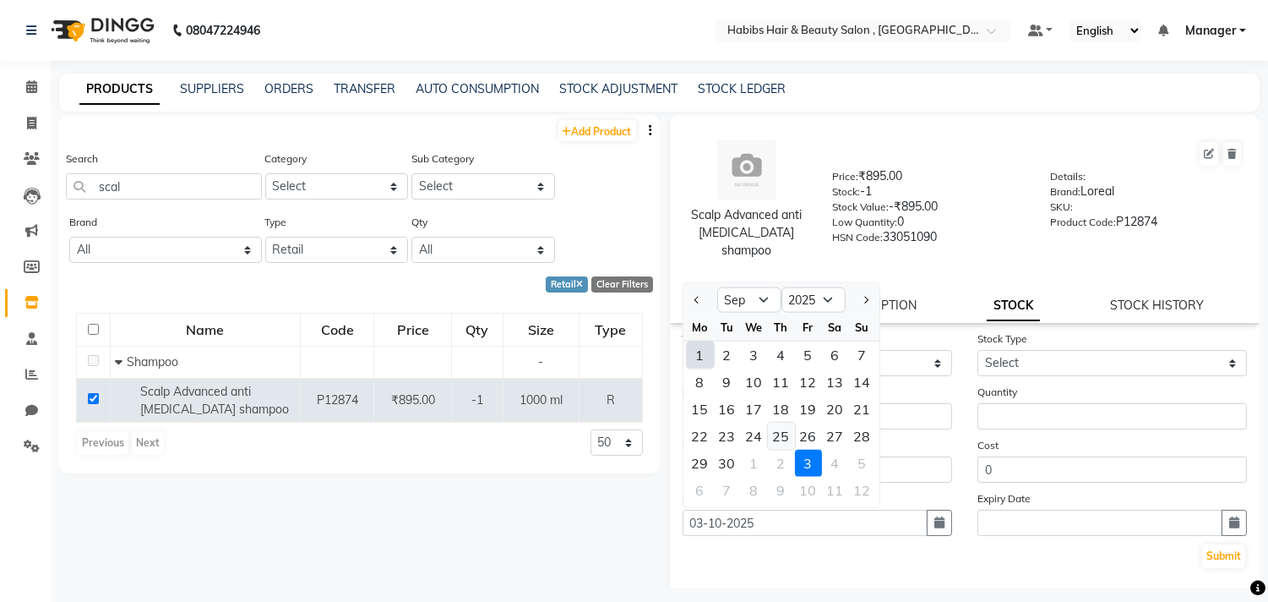
click at [783, 427] on div "25" at bounding box center [781, 435] width 27 height 27
type input "25-09-2025"
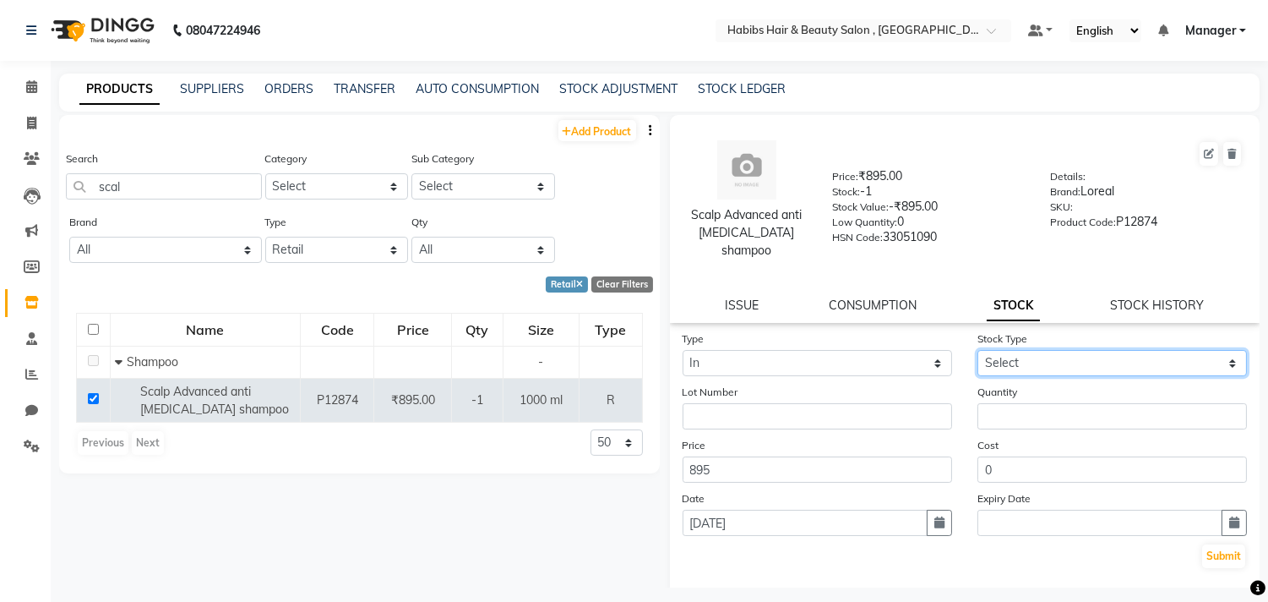
click at [1012, 350] on select "Select New Stock Adjustment Return Other" at bounding box center [1113, 363] width 270 height 26
select select "new stock"
click at [978, 350] on select "Select New Stock Adjustment Return Other" at bounding box center [1113, 363] width 270 height 26
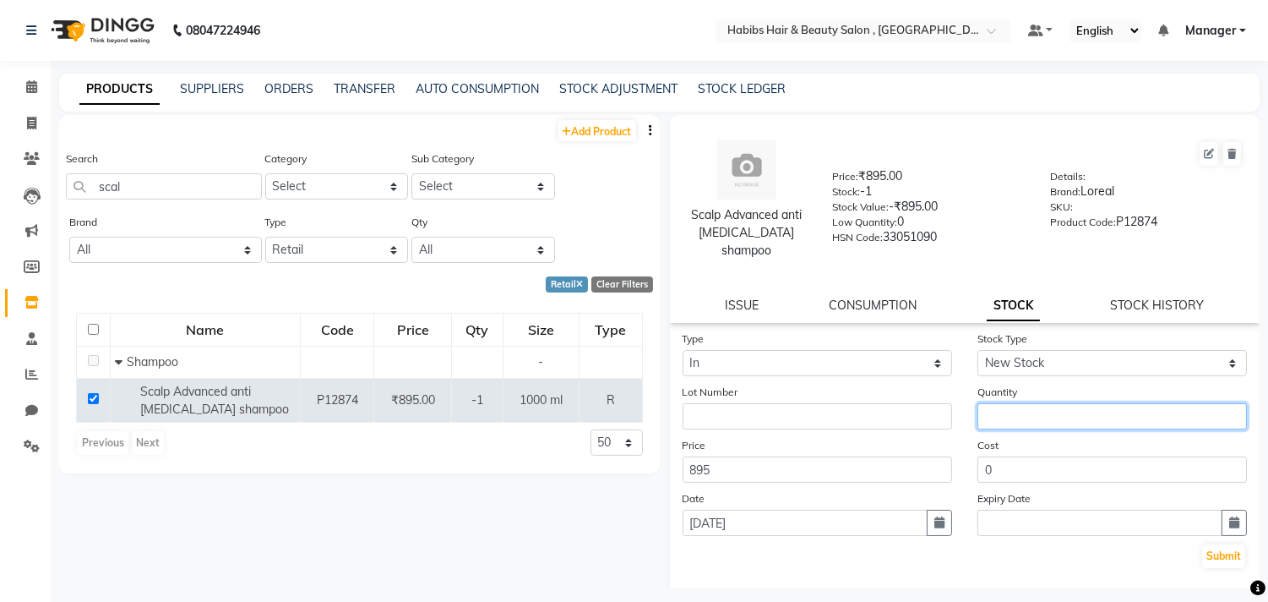
click at [1027, 403] on input "number" at bounding box center [1113, 416] width 270 height 26
type input "1"
click at [1202, 551] on button "Submit" at bounding box center [1223, 556] width 43 height 24
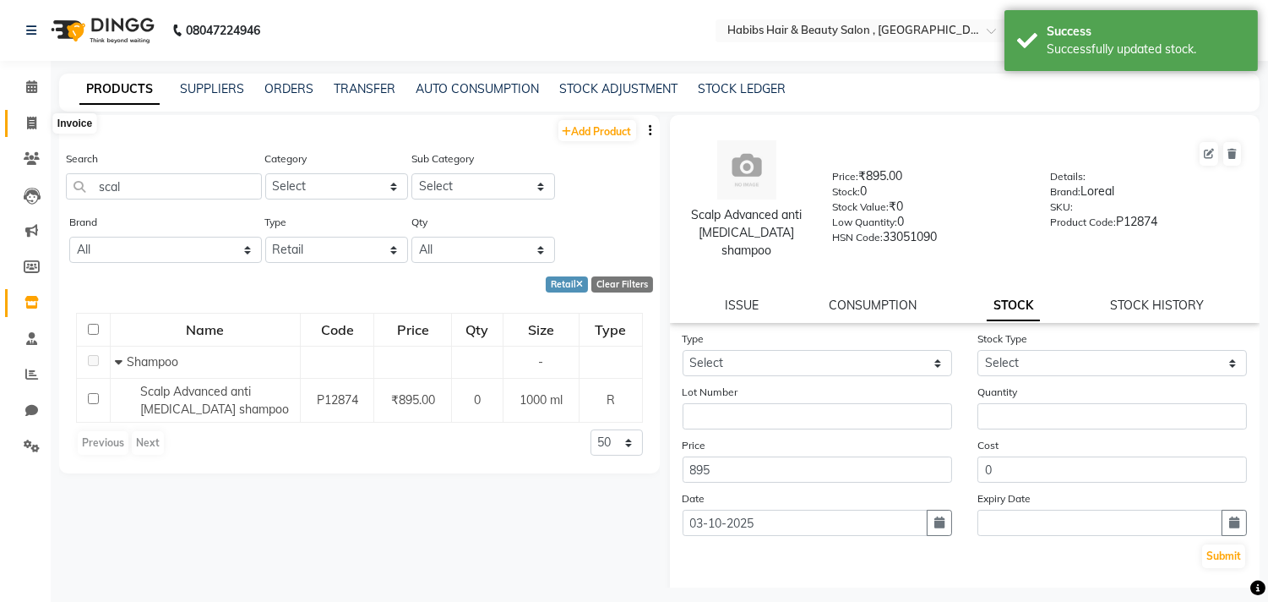
click at [35, 129] on icon at bounding box center [31, 123] width 9 height 13
select select "4838"
select select "service"
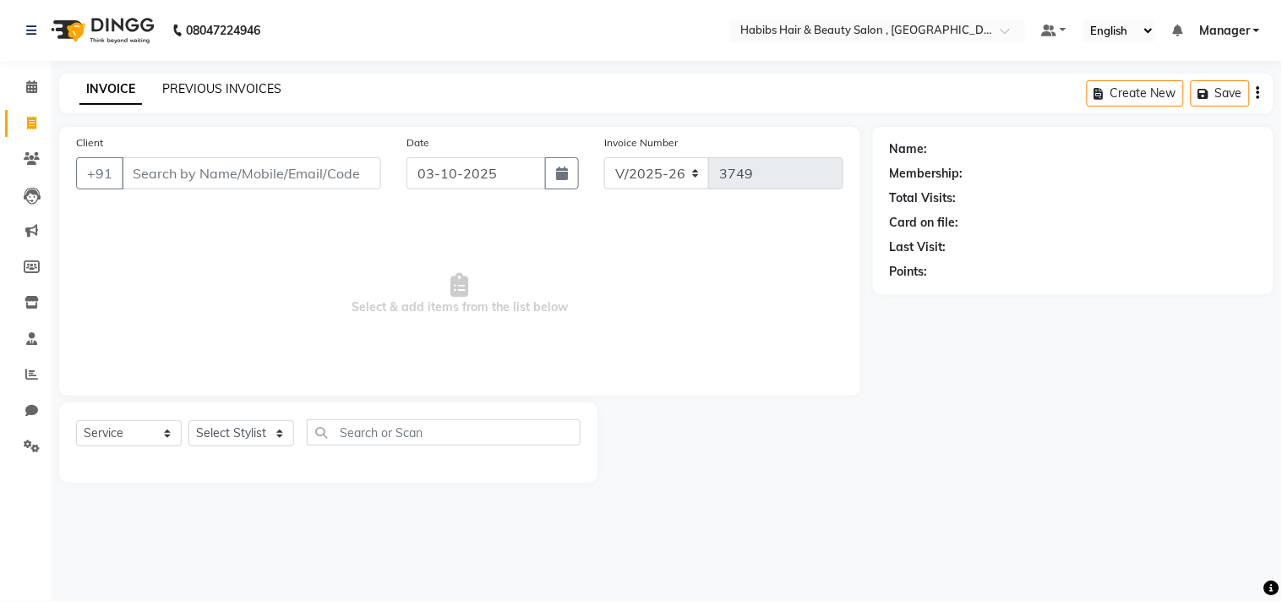
click at [221, 81] on link "PREVIOUS INVOICES" at bounding box center [221, 88] width 119 height 15
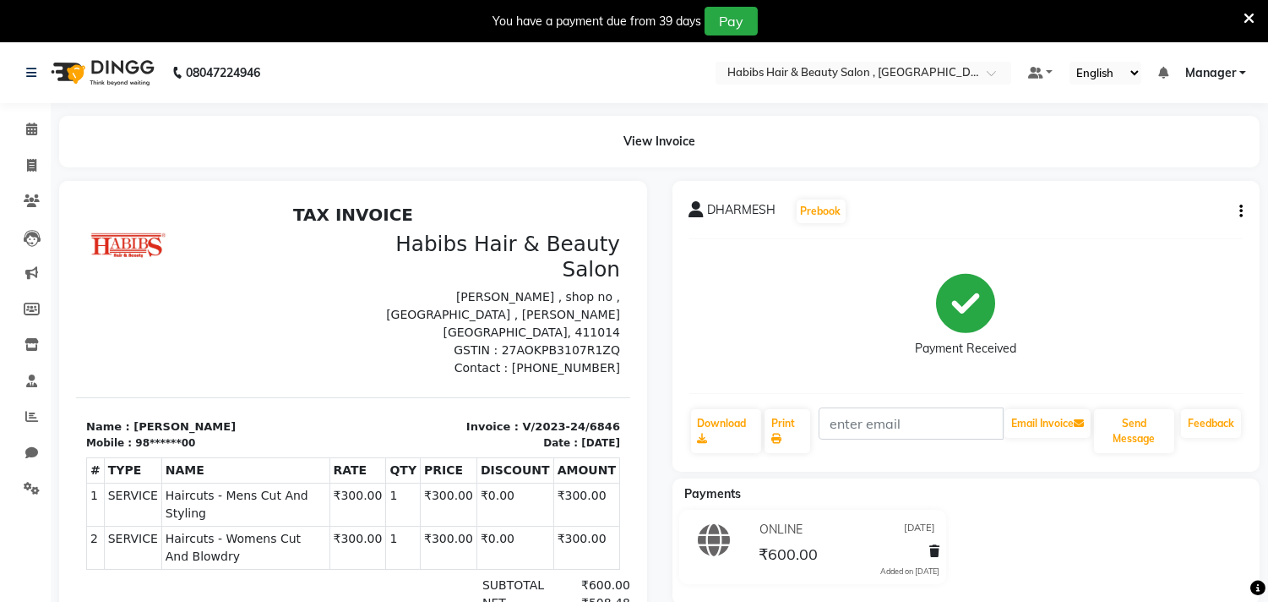
click at [1240, 211] on icon "button" at bounding box center [1241, 211] width 3 height 1
click at [1145, 224] on div "Edit Invoice" at bounding box center [1157, 232] width 116 height 21
select select "service"
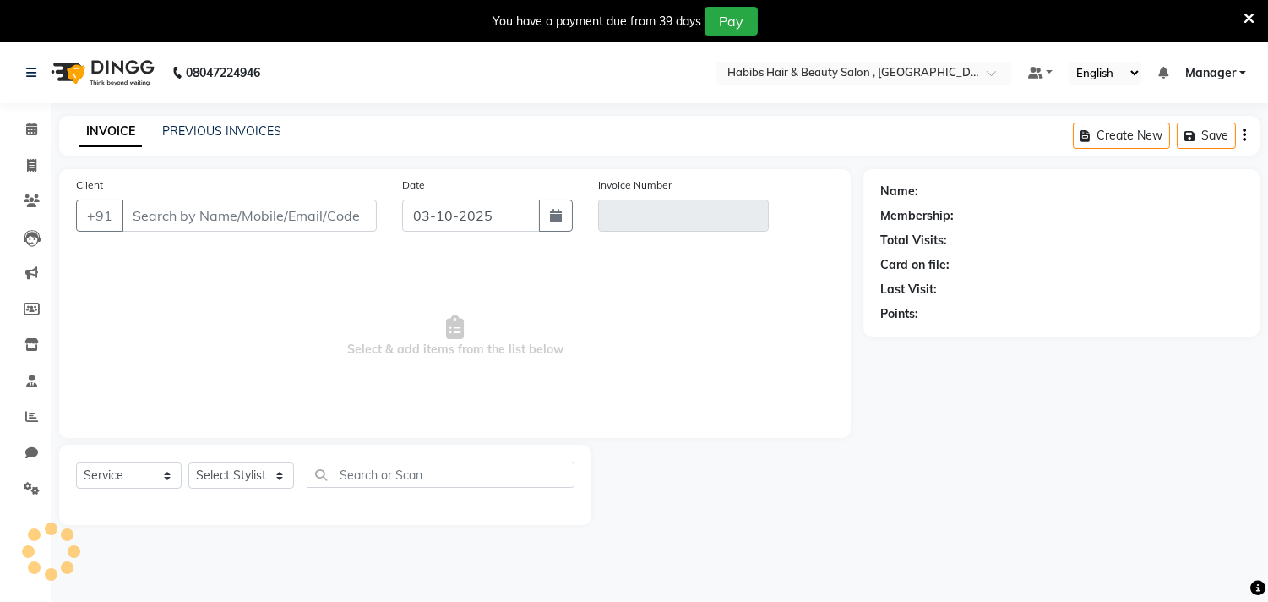
scroll to position [42, 0]
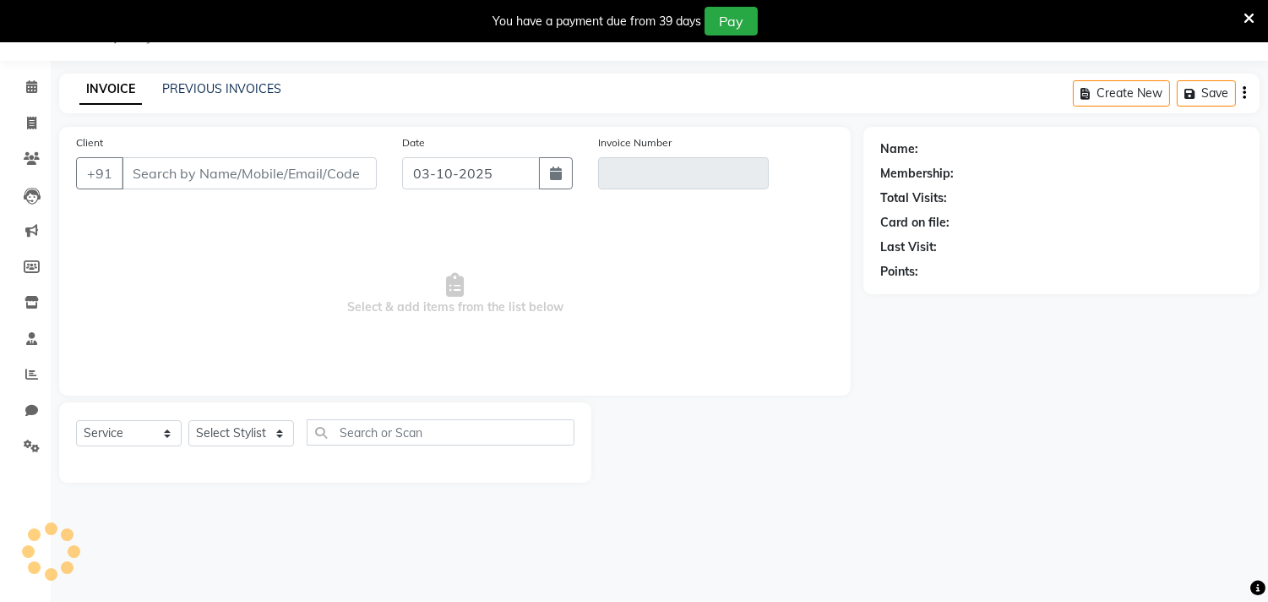
click at [1247, 17] on icon at bounding box center [1249, 18] width 11 height 15
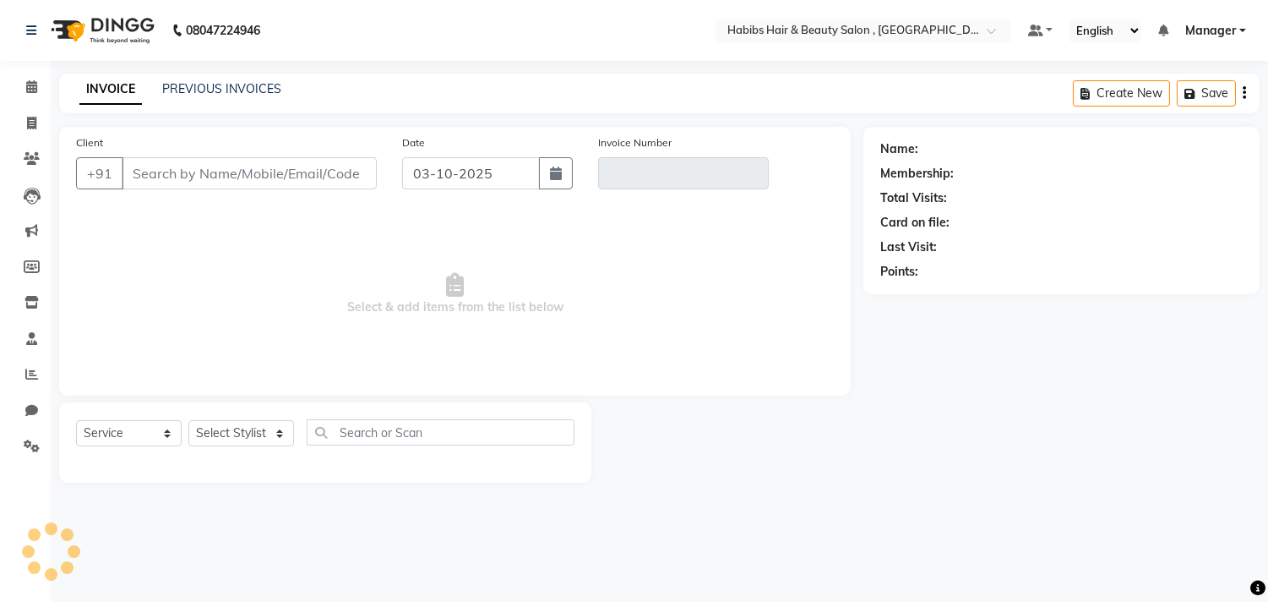
scroll to position [0, 0]
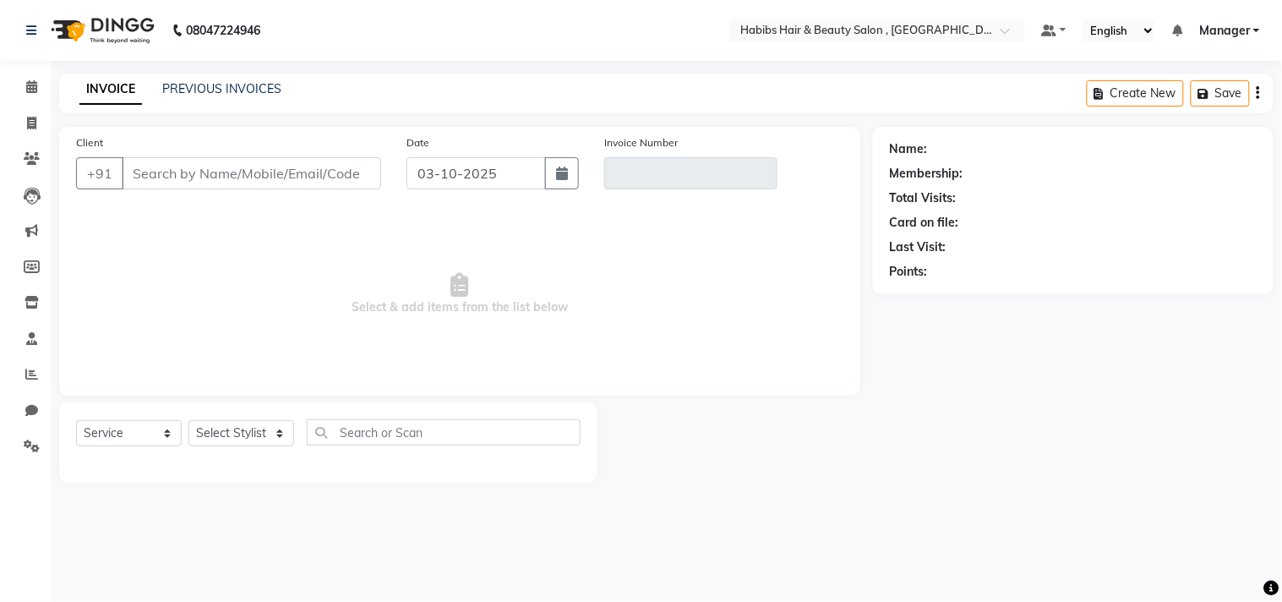
type input "98******00"
type input "V/2023-24/6846"
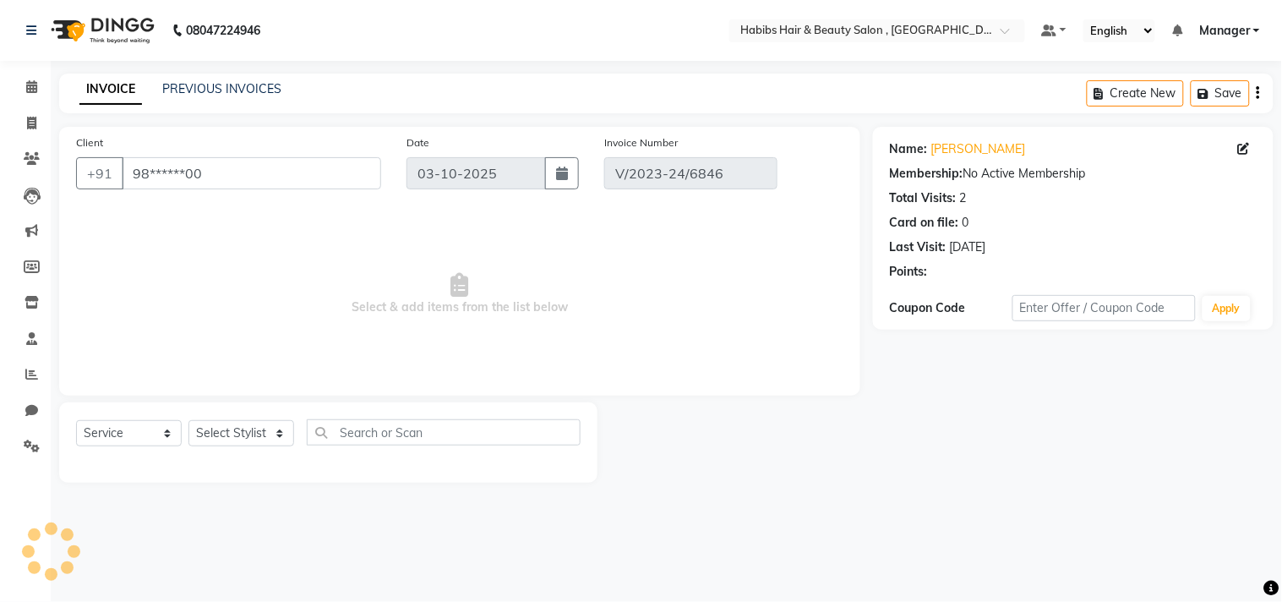
type input "[DATE]"
select select "select"
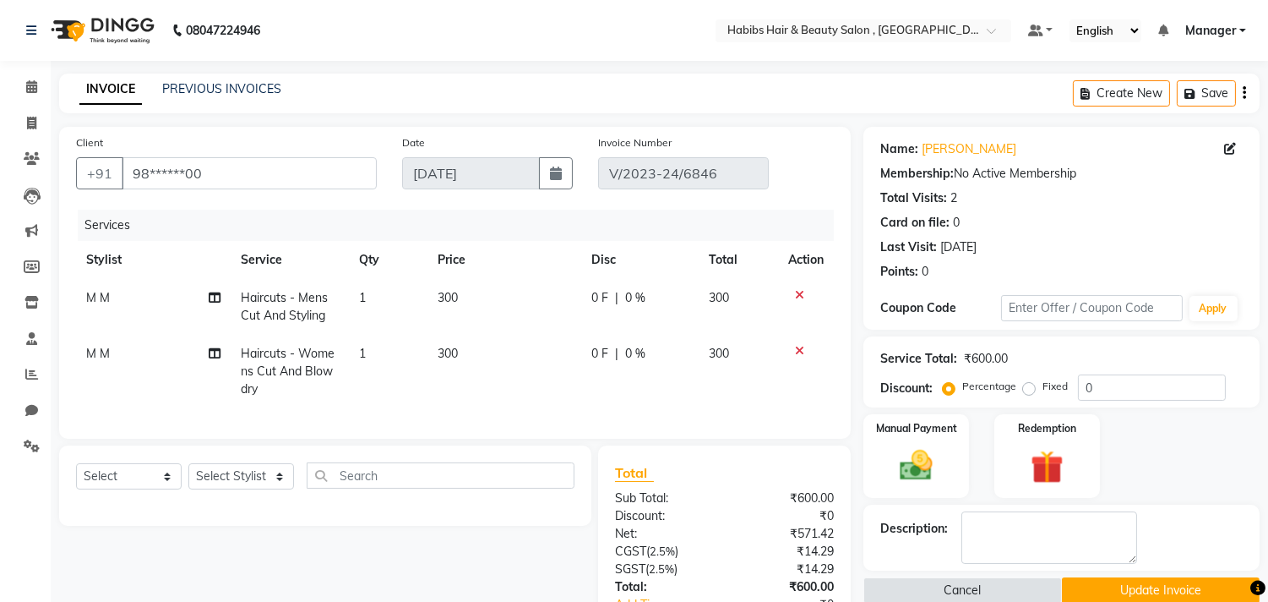
click at [1070, 206] on div "Total Visits: 2" at bounding box center [1061, 198] width 362 height 18
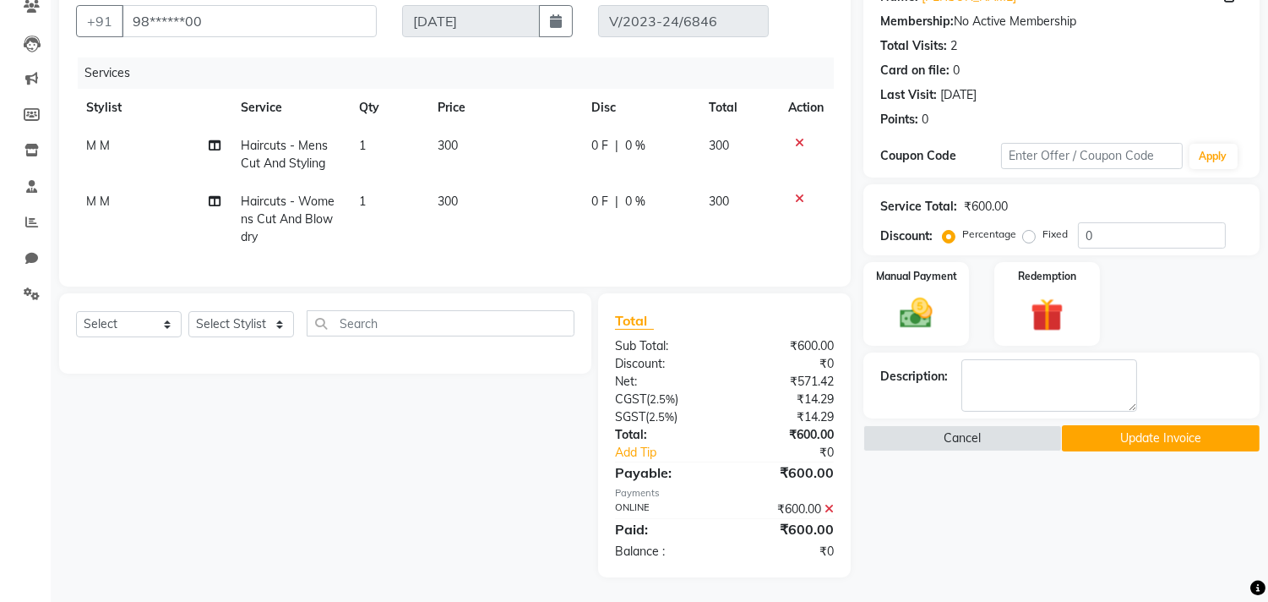
scroll to position [166, 0]
click at [885, 536] on div "Name: Dharmesh Membership: No Active Membership Total Visits: 2 Card on file: 0…" at bounding box center [1068, 275] width 409 height 602
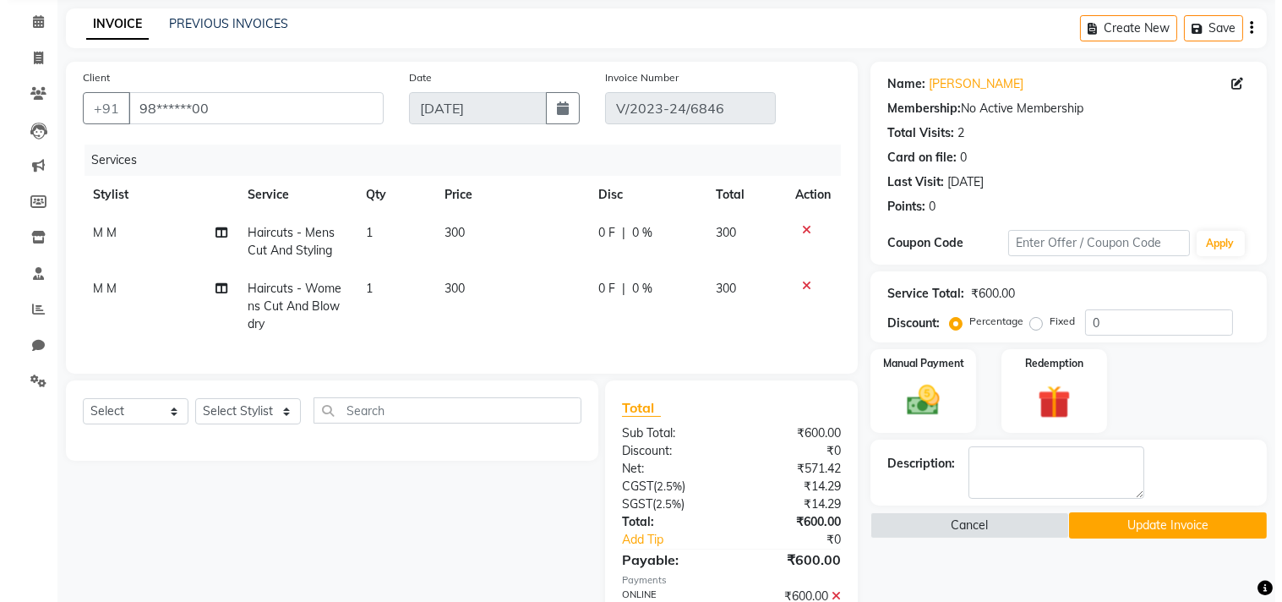
scroll to position [0, 0]
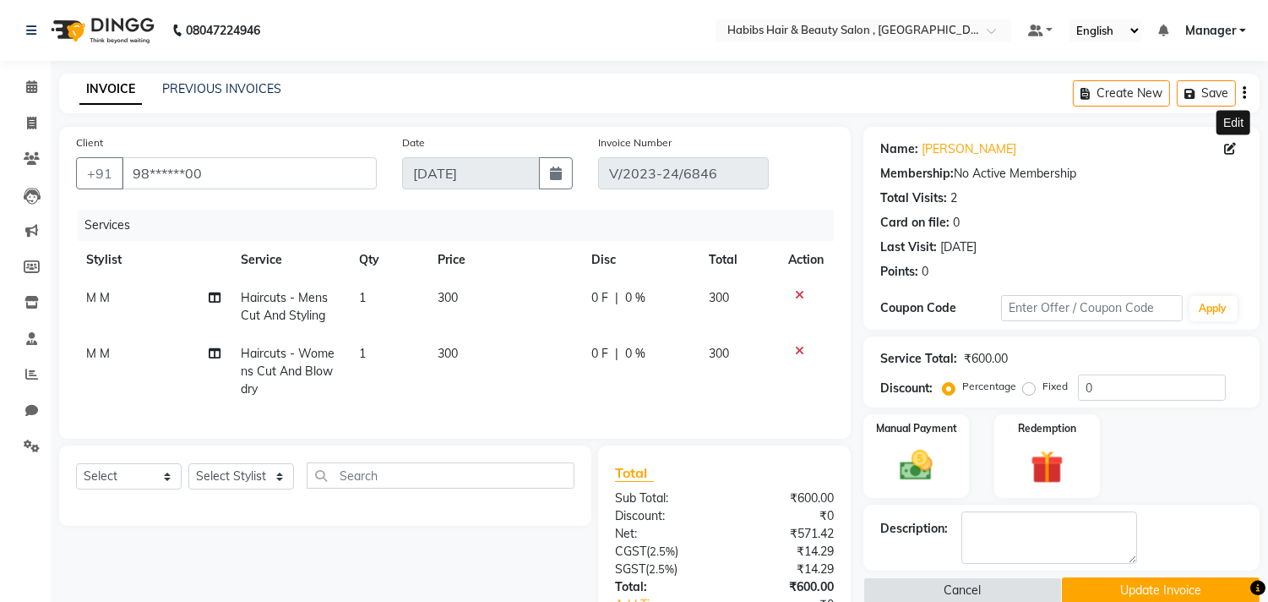
click at [1231, 149] on icon at bounding box center [1230, 149] width 12 height 12
select select "22"
select select "[DEMOGRAPHIC_DATA]"
select select
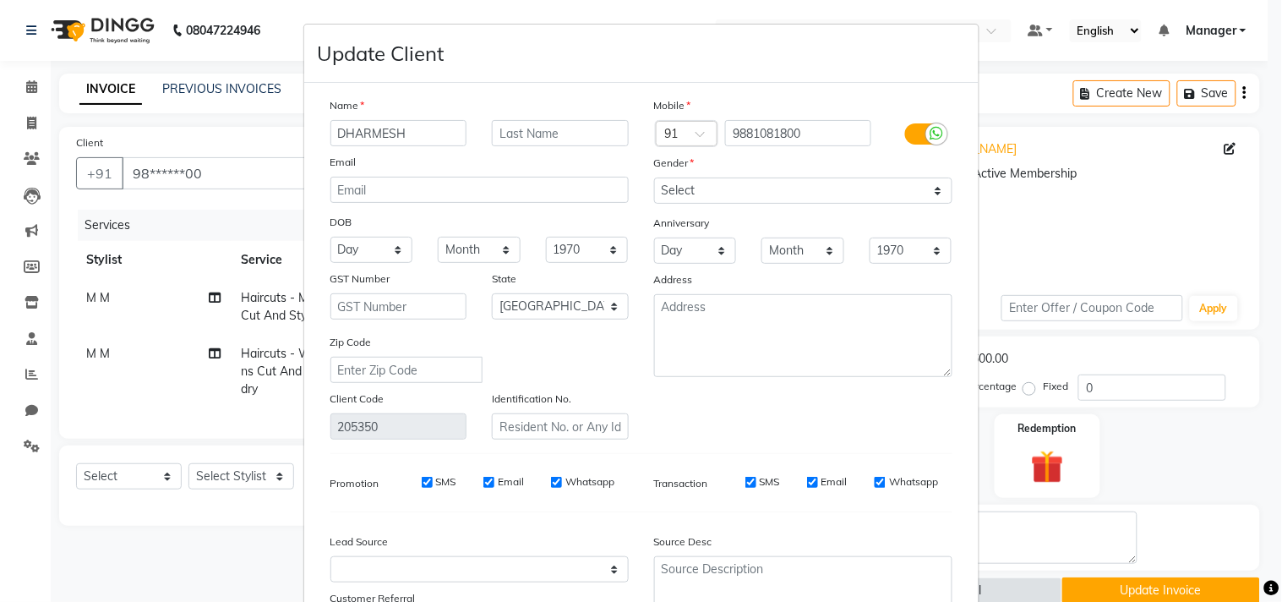
click at [1161, 204] on ngb-modal-window "Update Client Name DHARMESH Email DOB Day 01 02 03 04 05 06 07 08 09 10 11 12 1…" at bounding box center [641, 301] width 1282 height 602
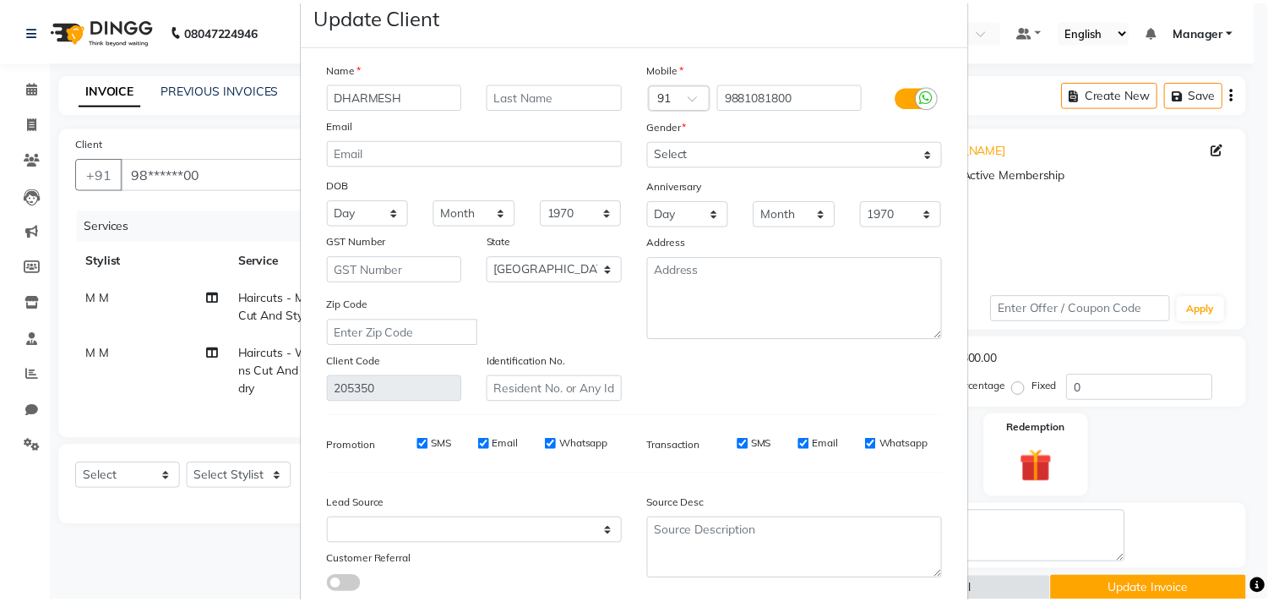
scroll to position [150, 0]
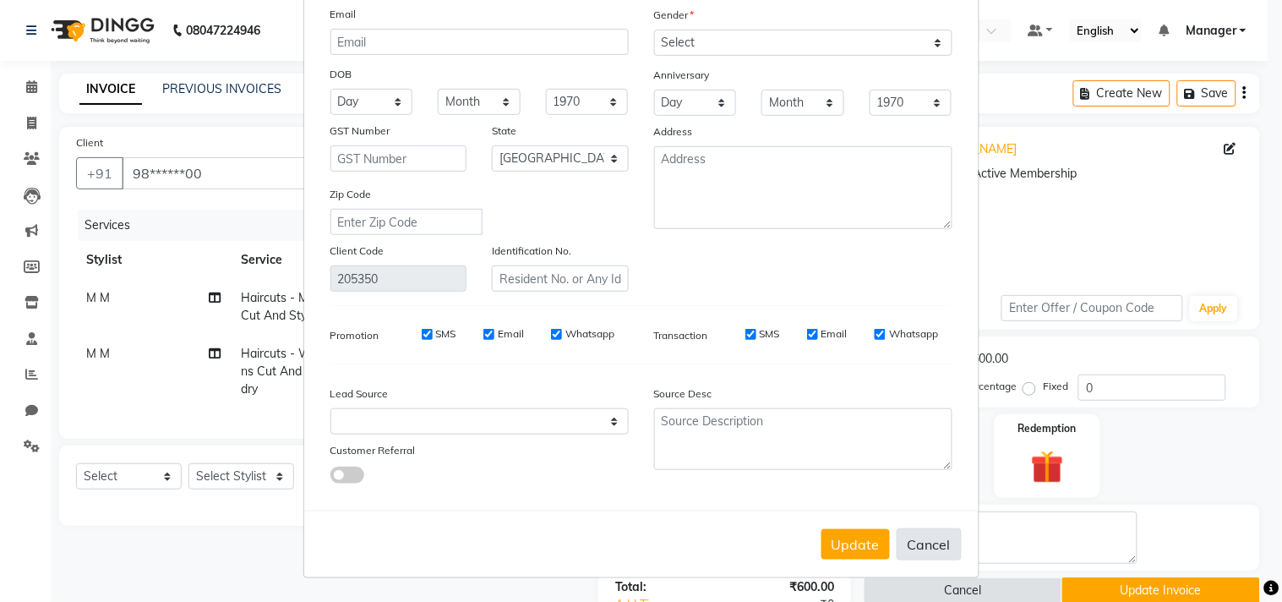
click at [936, 535] on button "Cancel" at bounding box center [928, 544] width 65 height 32
select select
select select "null"
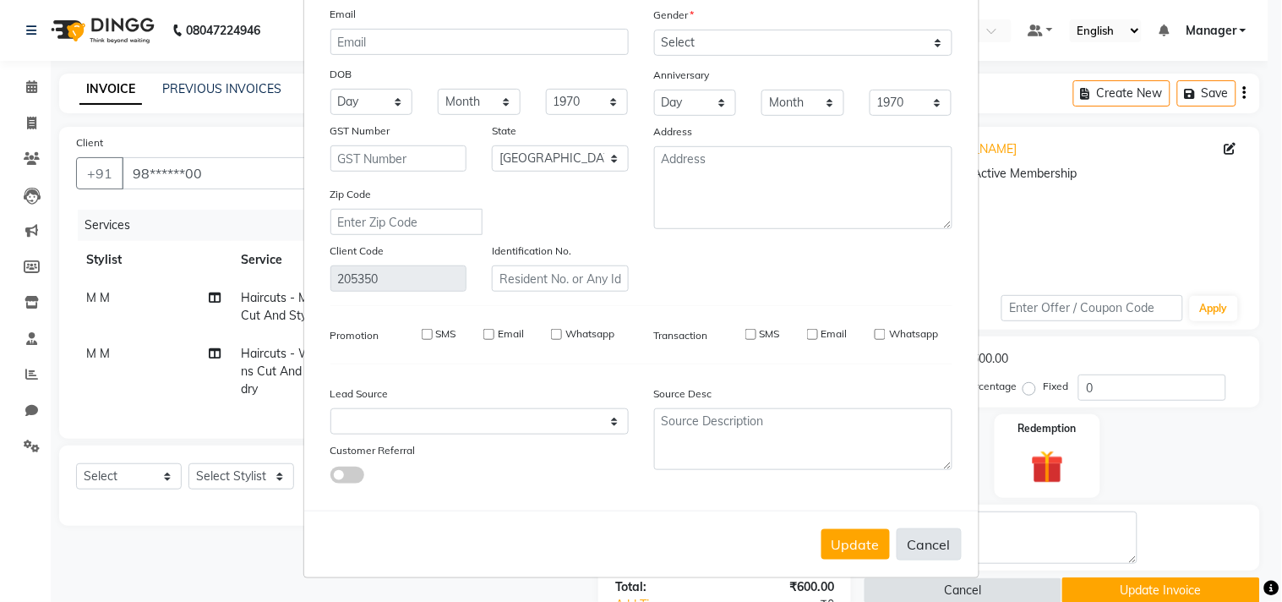
select select
checkbox input "false"
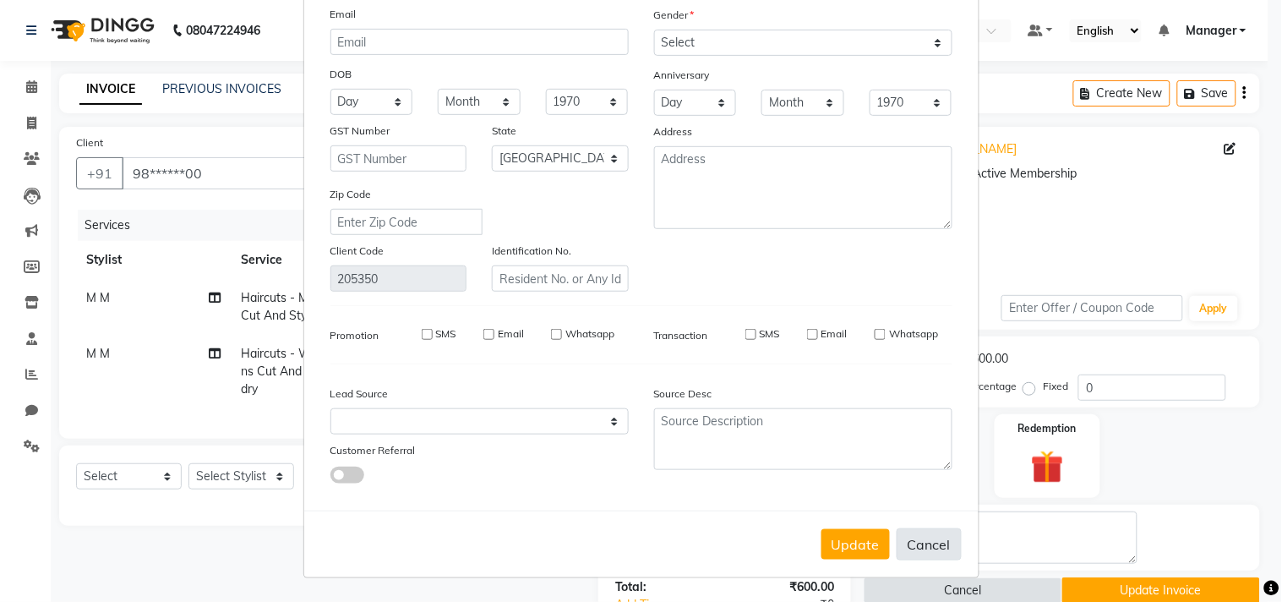
checkbox input "false"
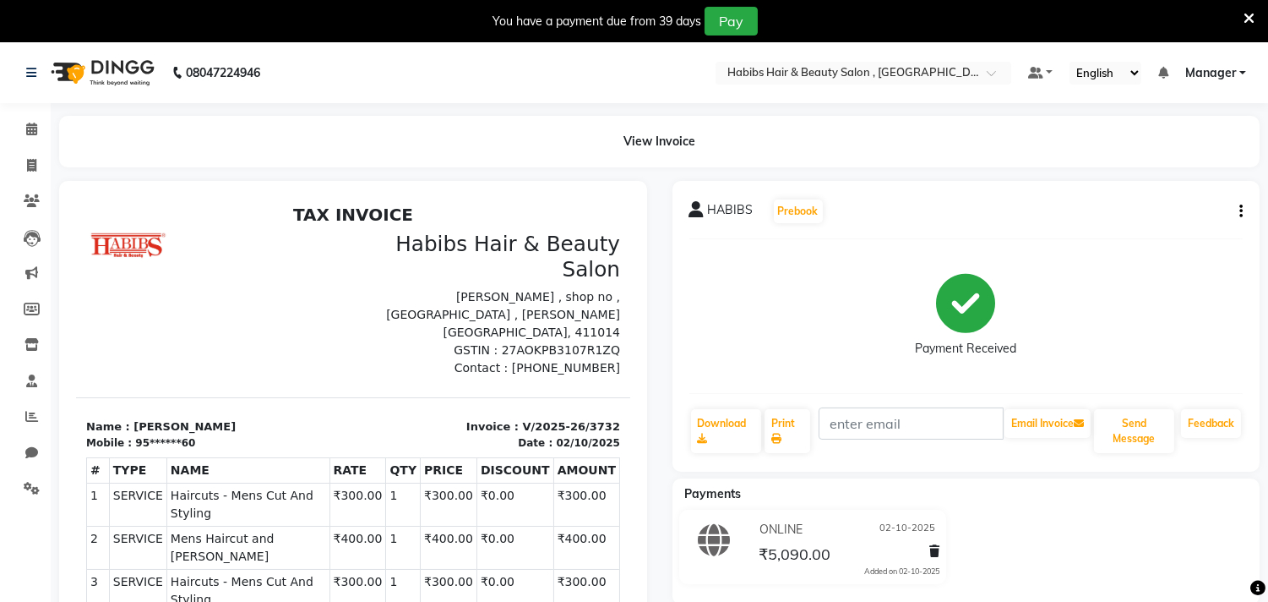
click at [1238, 14] on div "You have a payment due from 39 days Pay" at bounding box center [625, 21] width 1237 height 29
click at [1248, 20] on icon at bounding box center [1249, 18] width 11 height 15
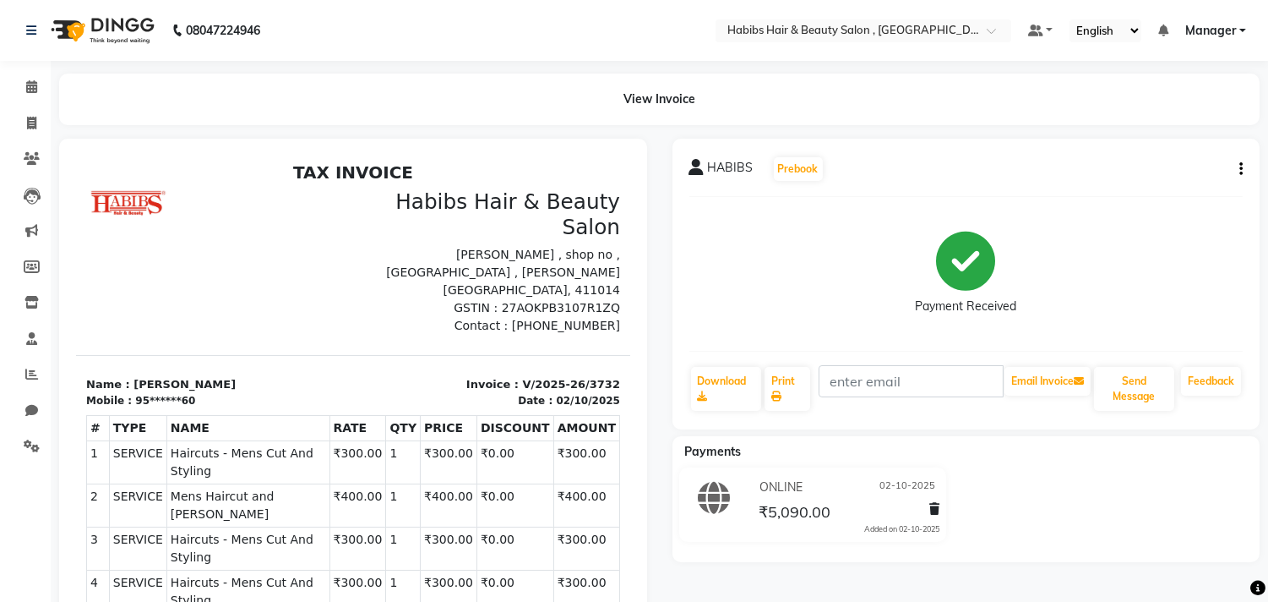
click at [1238, 171] on button "button" at bounding box center [1238, 170] width 10 height 18
click at [1176, 195] on div "Edit Invoice" at bounding box center [1157, 190] width 116 height 21
select select "service"
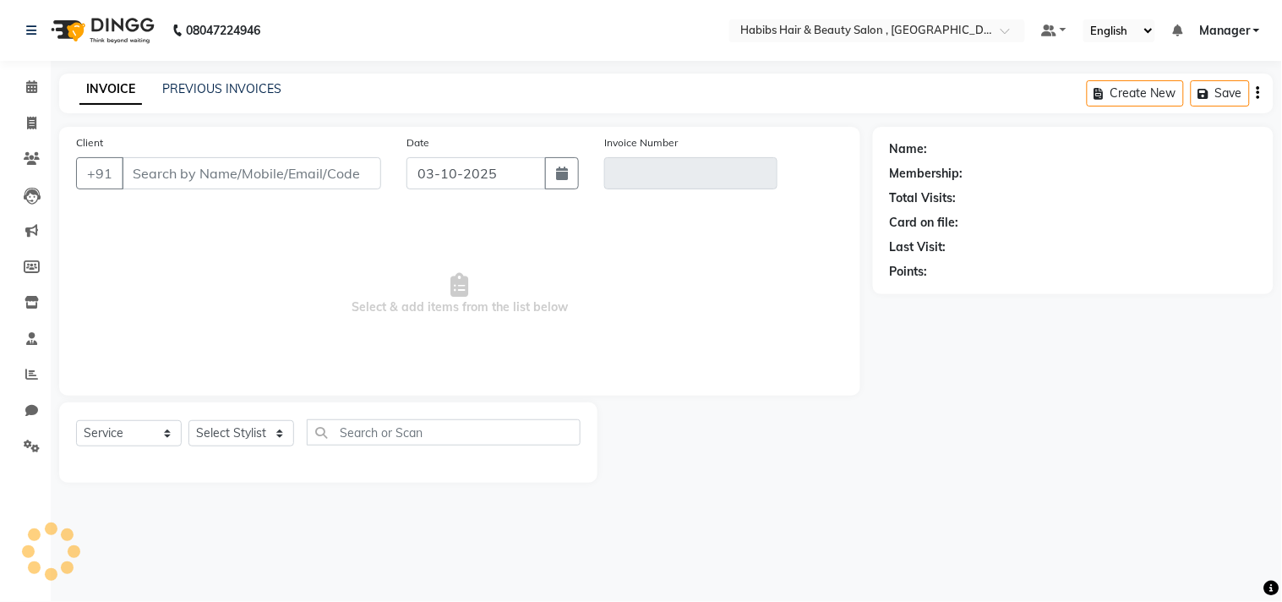
click at [885, 163] on div "Name: Membership: Total Visits: Card on file: Last Visit: Points:" at bounding box center [1073, 210] width 400 height 167
type input "95******60"
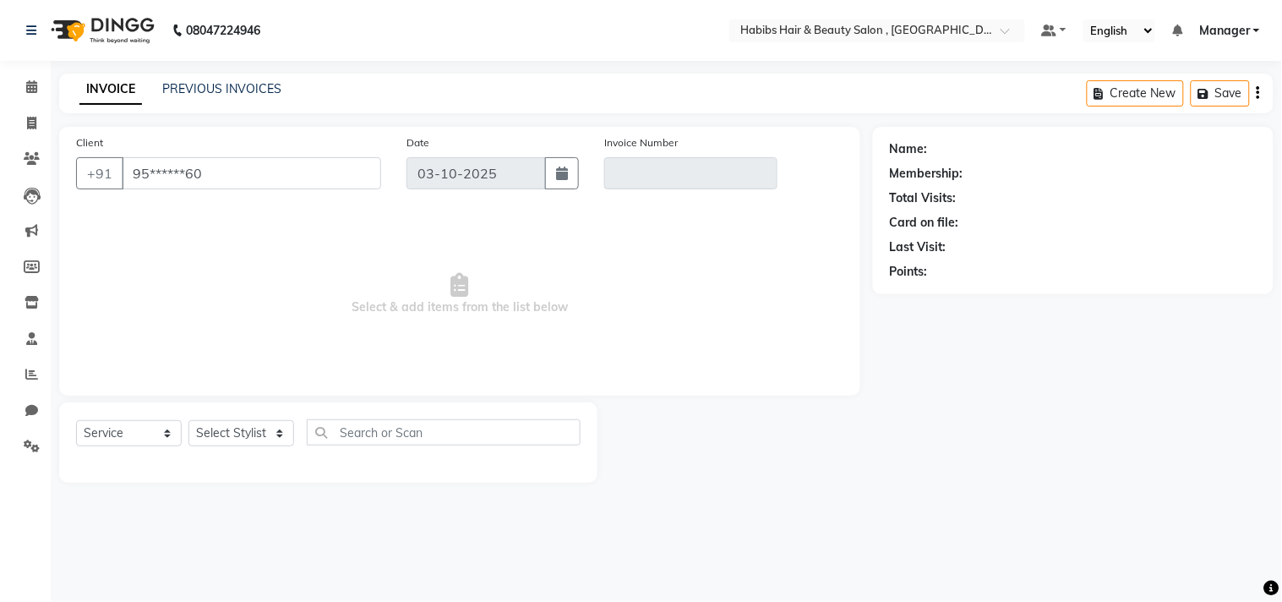
type input "V/2025-26/3732"
type input "02-10-2025"
select select "select"
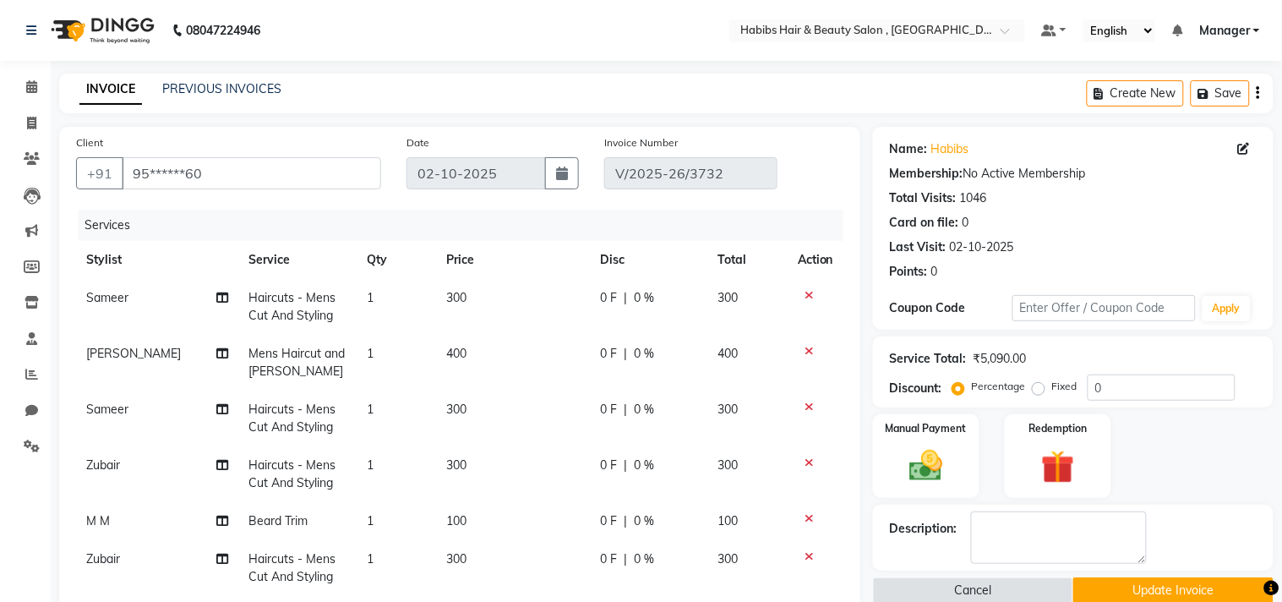
click at [228, 431] on td "Sameer" at bounding box center [157, 418] width 162 height 56
select select "29957"
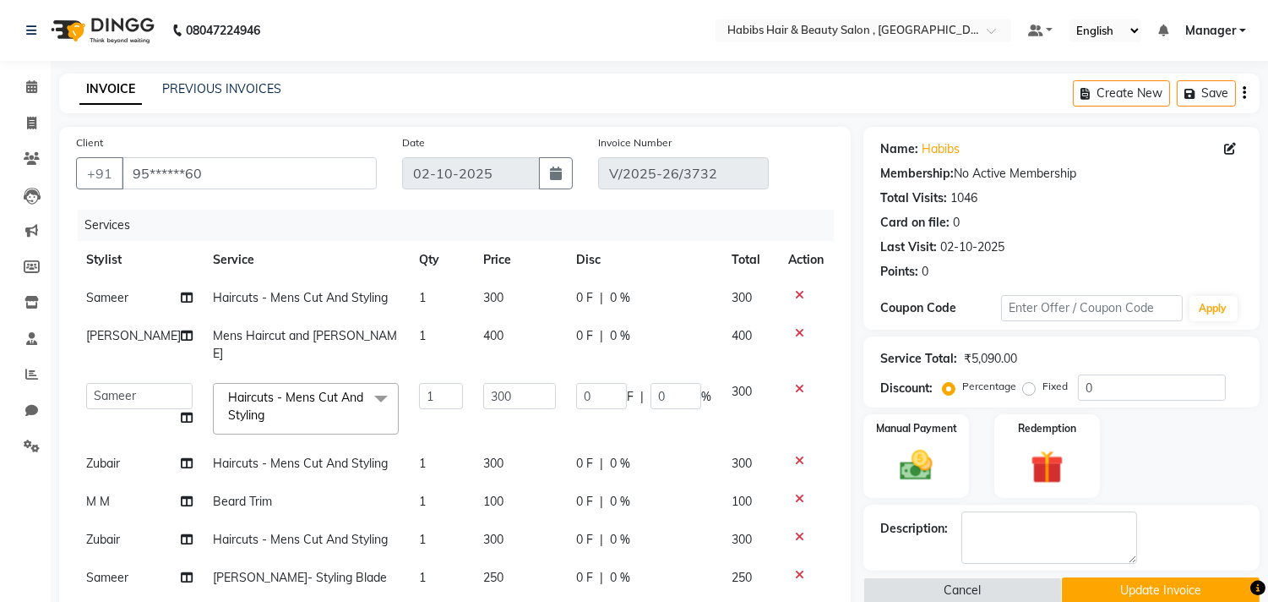
click at [853, 397] on div "Client +91 95******60 Date 02-10-2025 Invoice Number V/2025-26/3732 Services St…" at bounding box center [454, 533] width 817 height 813
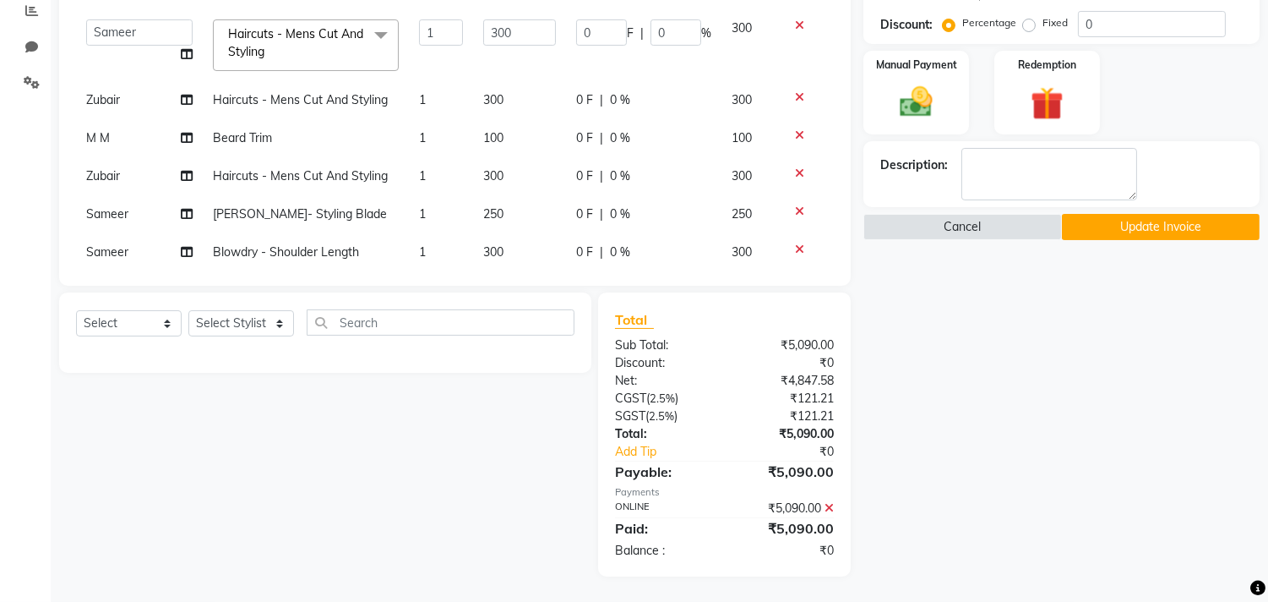
scroll to position [316, 0]
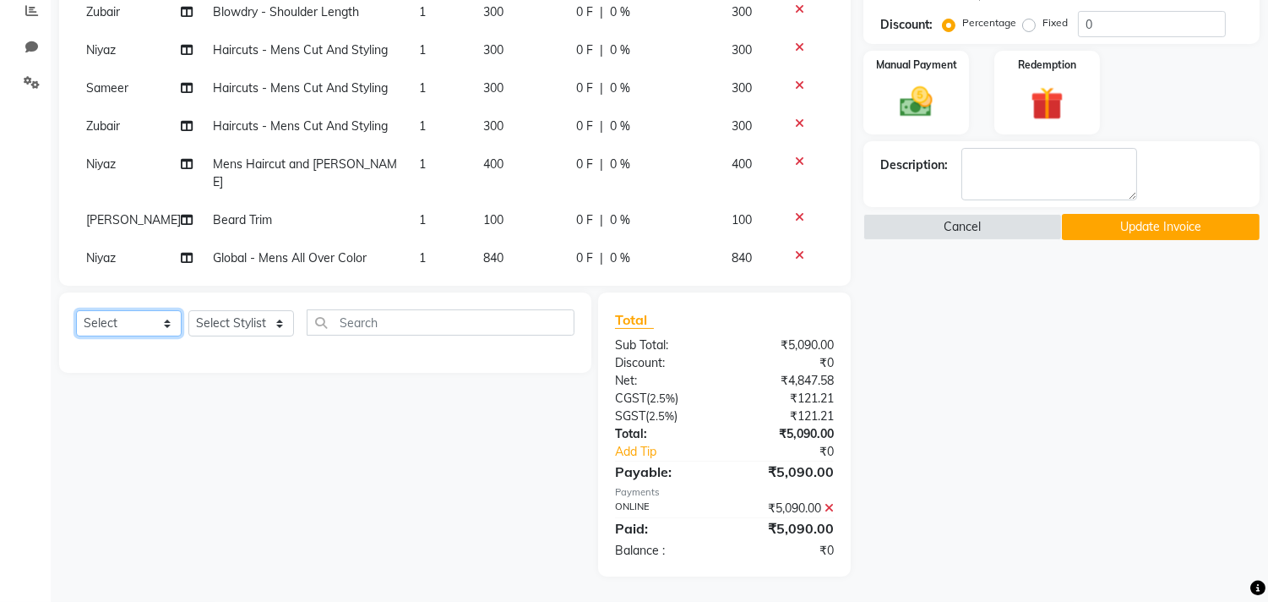
click at [115, 330] on select "Select Service Product Membership Package Voucher Prepaid Gift Card" at bounding box center [129, 323] width 106 height 26
select select "service"
click at [76, 311] on select "Select Service Product Membership Package Voucher Prepaid Gift Card" at bounding box center [129, 323] width 106 height 26
click at [228, 324] on select "Select Stylist [PERSON_NAME] Manager M M [PERSON_NAME] [PERSON_NAME] Reshma [PE…" at bounding box center [241, 323] width 106 height 26
click at [188, 311] on select "Select Stylist [PERSON_NAME] Manager M M [PERSON_NAME] [PERSON_NAME] Reshma [PE…" at bounding box center [241, 323] width 106 height 26
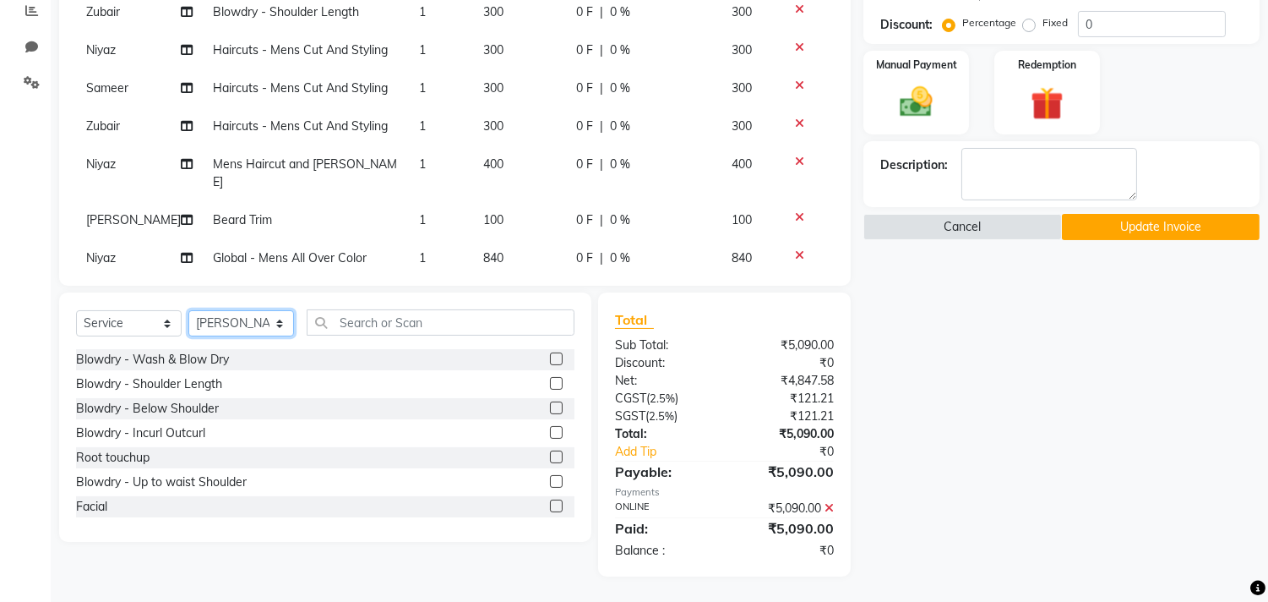
select select "29957"
click at [335, 308] on div "Select Service Product Membership Package Voucher Prepaid Gift Card Select Styl…" at bounding box center [325, 416] width 532 height 249
click at [825, 508] on icon at bounding box center [829, 508] width 9 height 12
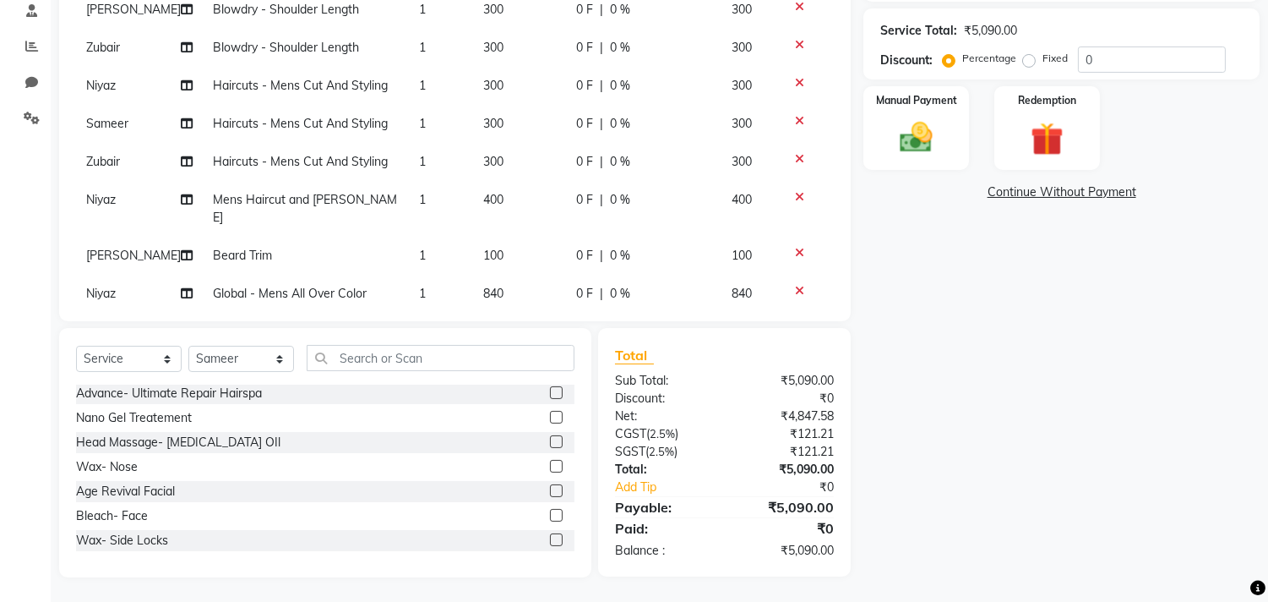
scroll to position [884, 0]
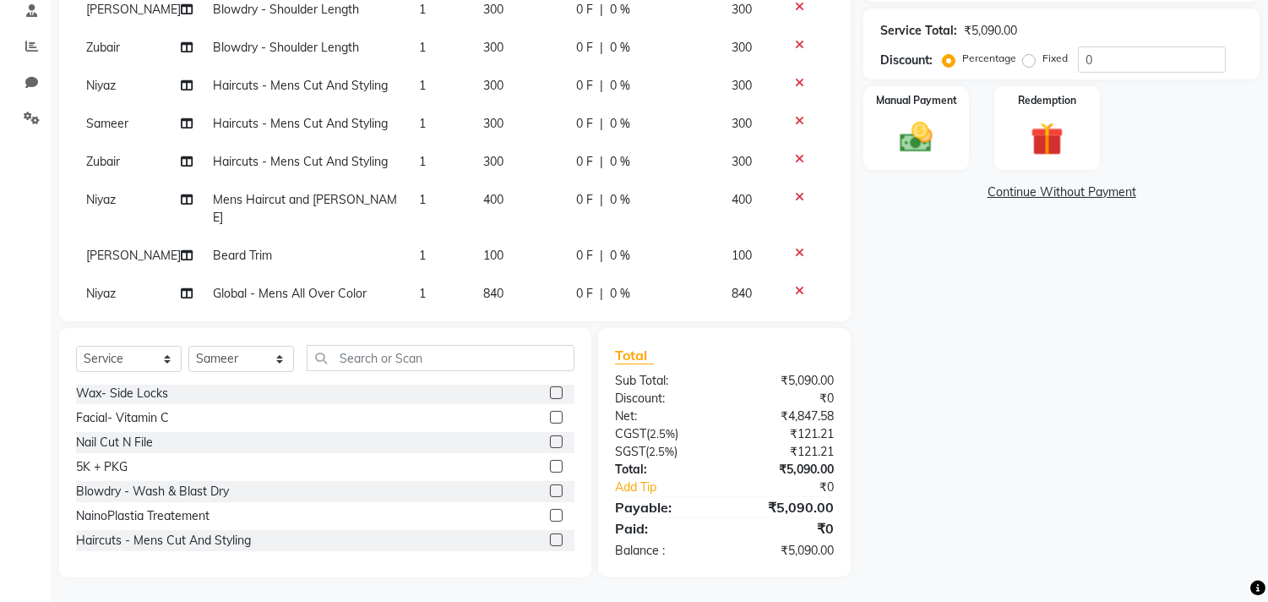
click at [550, 535] on label at bounding box center [556, 539] width 13 height 13
click at [550, 535] on input "checkbox" at bounding box center [555, 540] width 11 height 11
checkbox input "false"
click at [259, 364] on select "Select Stylist [PERSON_NAME] Manager M M [PERSON_NAME] [PERSON_NAME] Reshma [PE…" at bounding box center [241, 359] width 106 height 26
select select "75550"
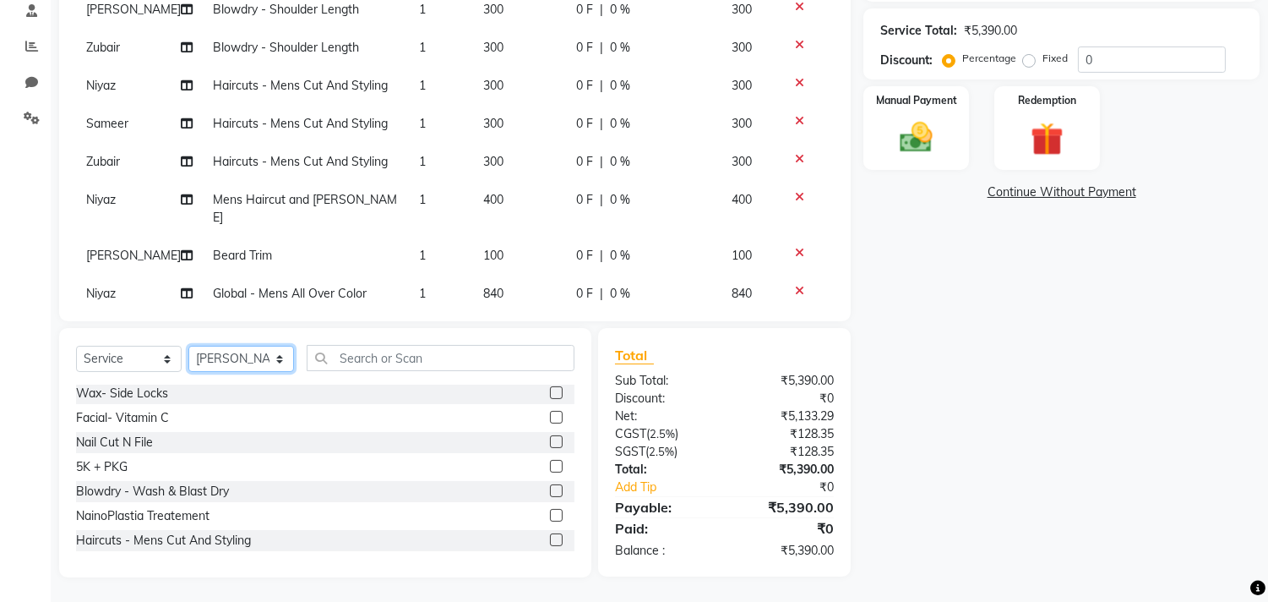
click at [188, 346] on select "Select Stylist [PERSON_NAME] Manager M M [PERSON_NAME] [PERSON_NAME] Reshma [PE…" at bounding box center [241, 359] width 106 height 26
click at [550, 535] on label at bounding box center [556, 539] width 13 height 13
click at [550, 535] on input "checkbox" at bounding box center [555, 540] width 11 height 11
checkbox input "false"
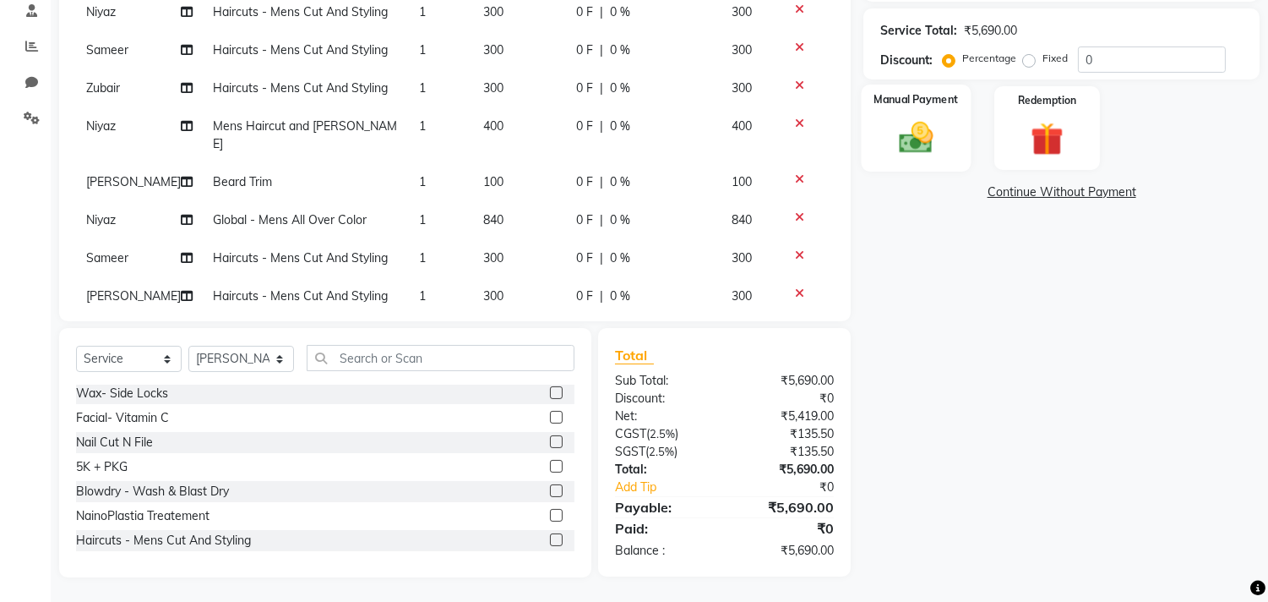
click at [913, 147] on img at bounding box center [917, 138] width 56 height 40
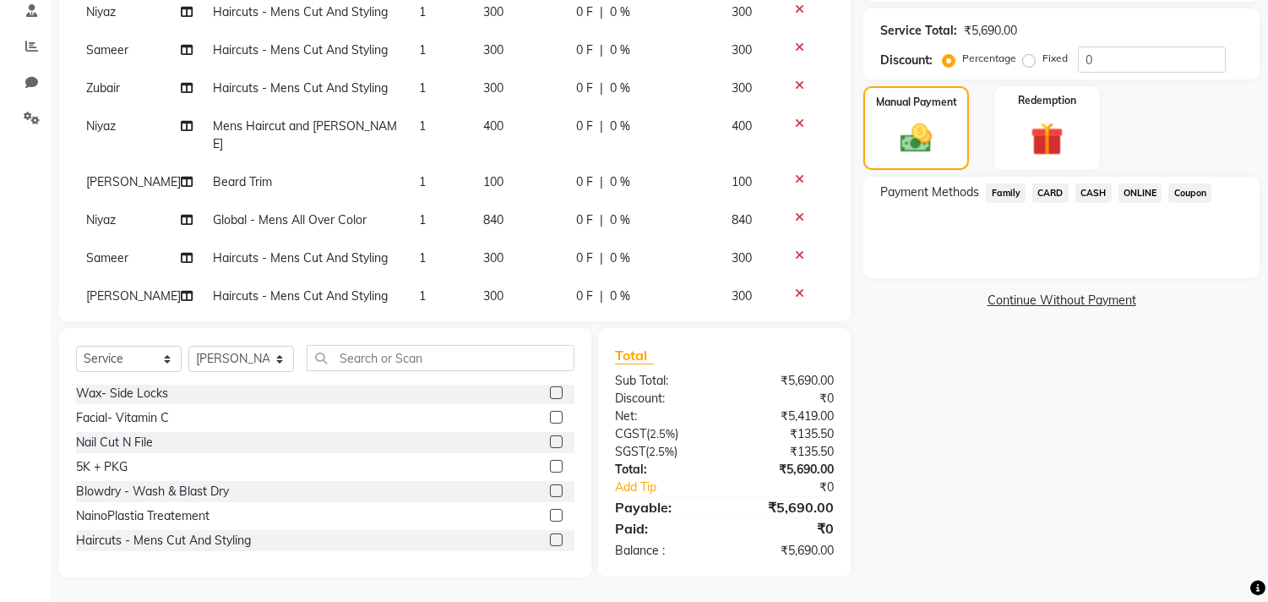
click at [1142, 183] on span "ONLINE" at bounding box center [1141, 192] width 44 height 19
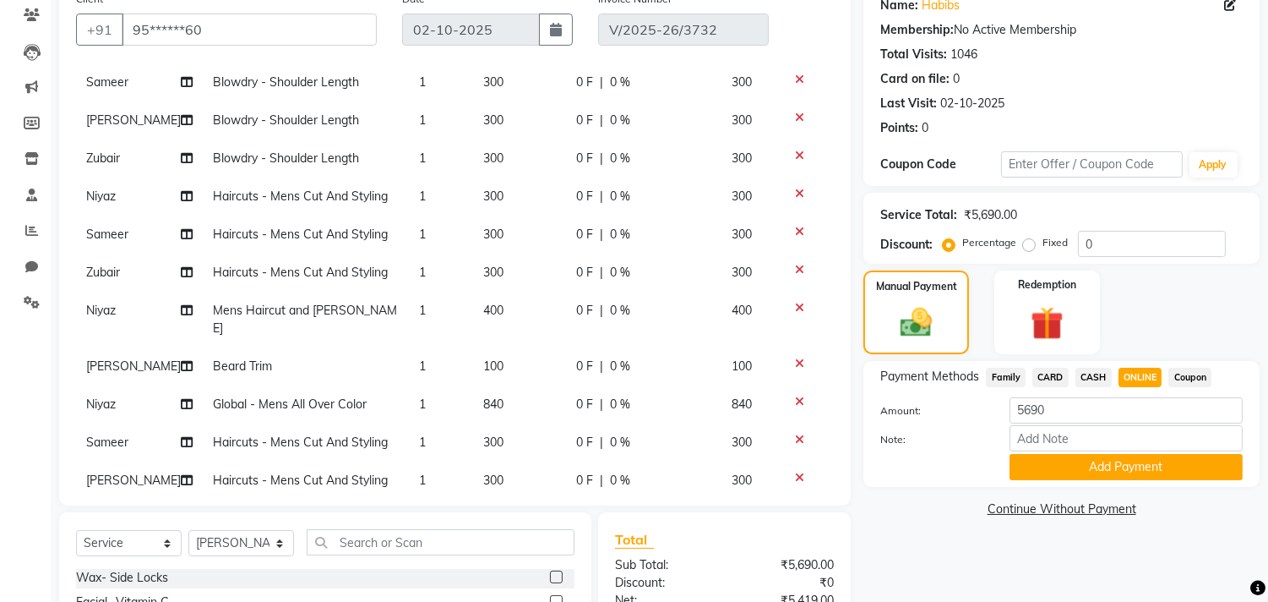
scroll to position [328, 0]
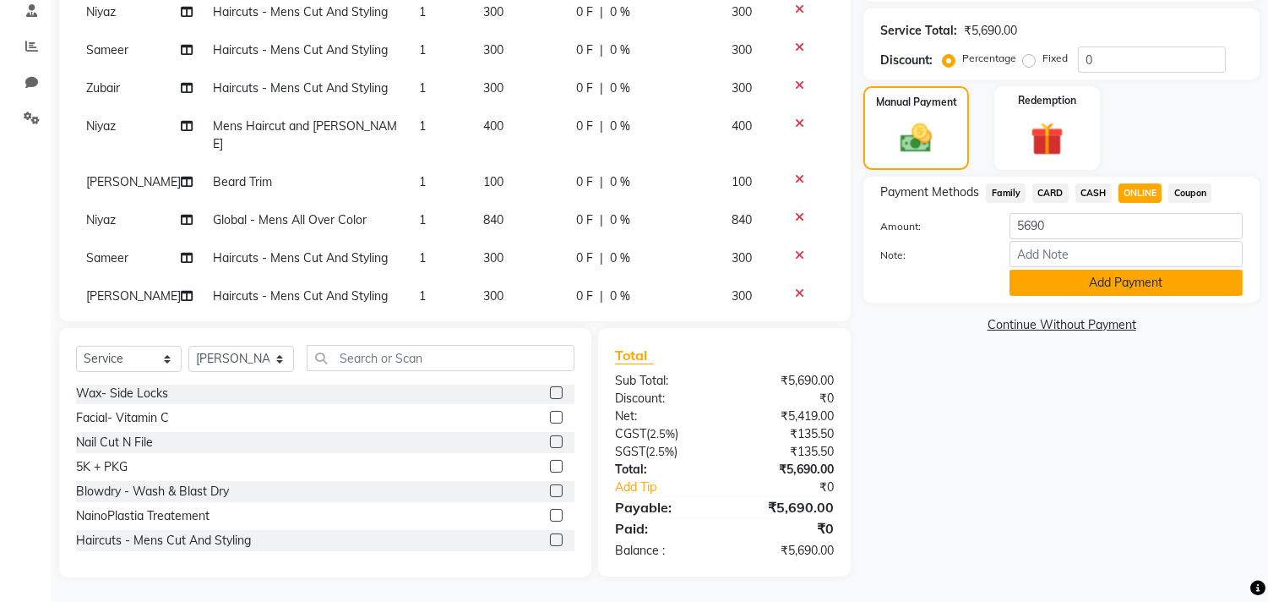
click at [1146, 286] on button "Add Payment" at bounding box center [1126, 283] width 233 height 26
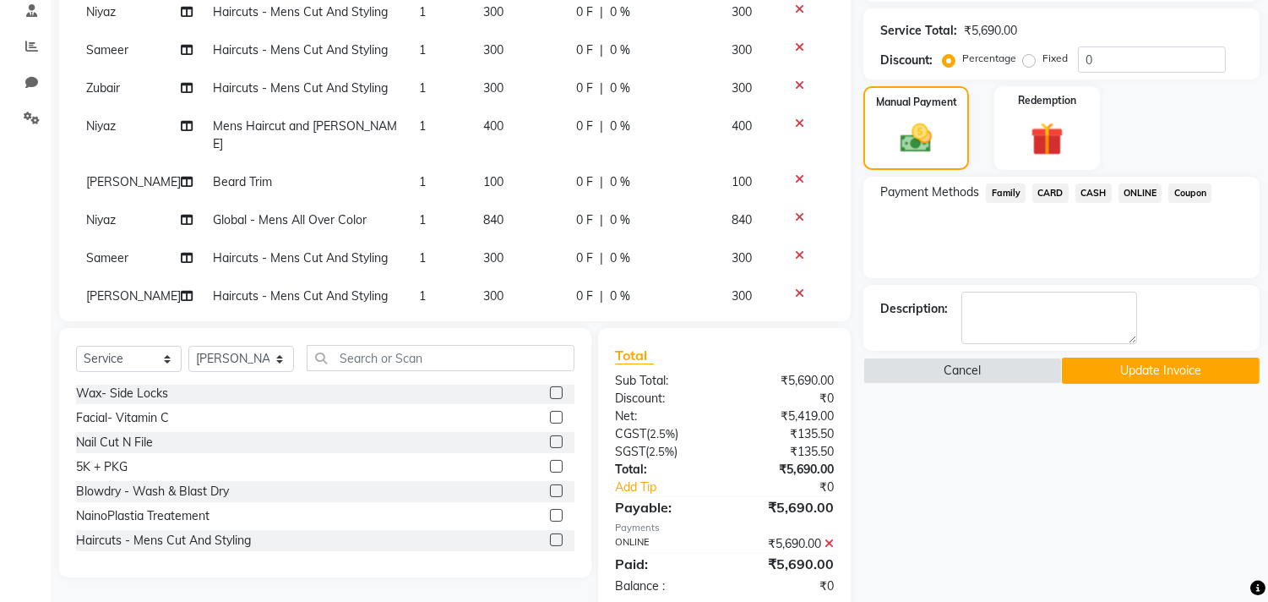
scroll to position [363, 0]
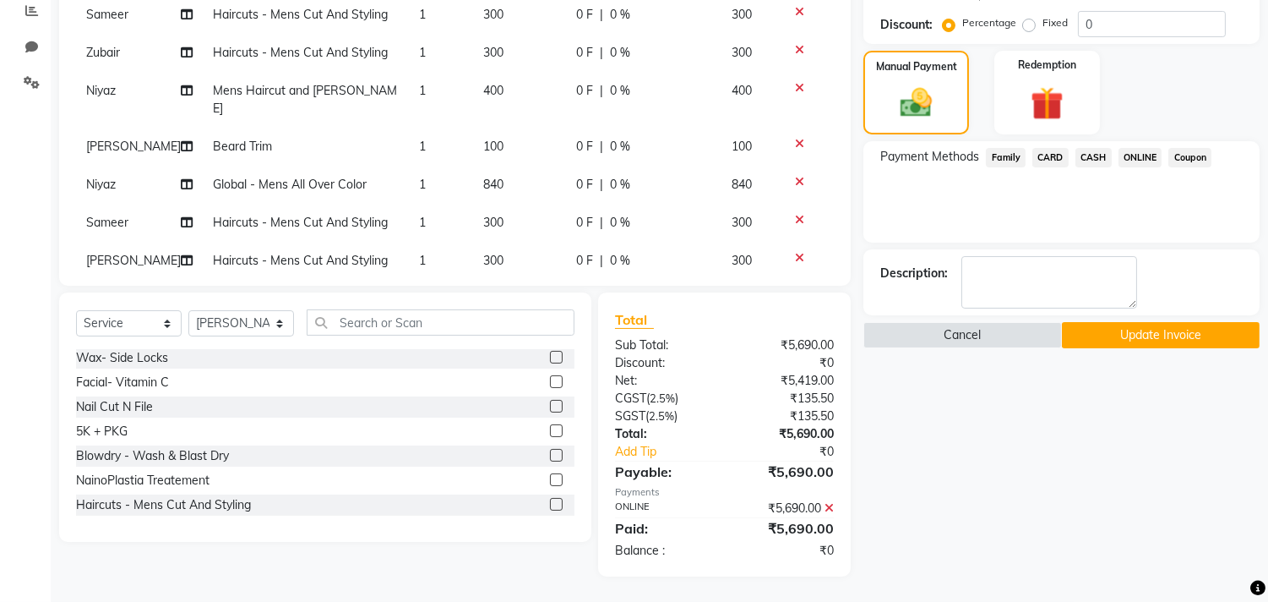
click at [1125, 334] on button "Update Invoice" at bounding box center [1161, 335] width 198 height 26
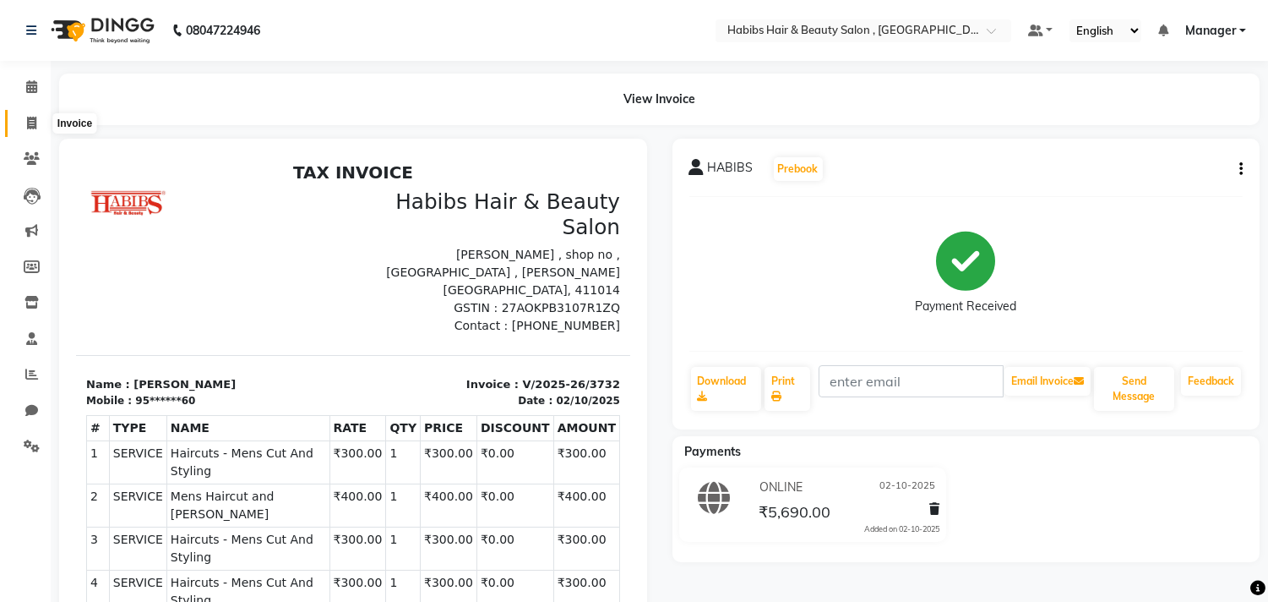
click at [35, 125] on icon at bounding box center [31, 123] width 9 height 13
select select "service"
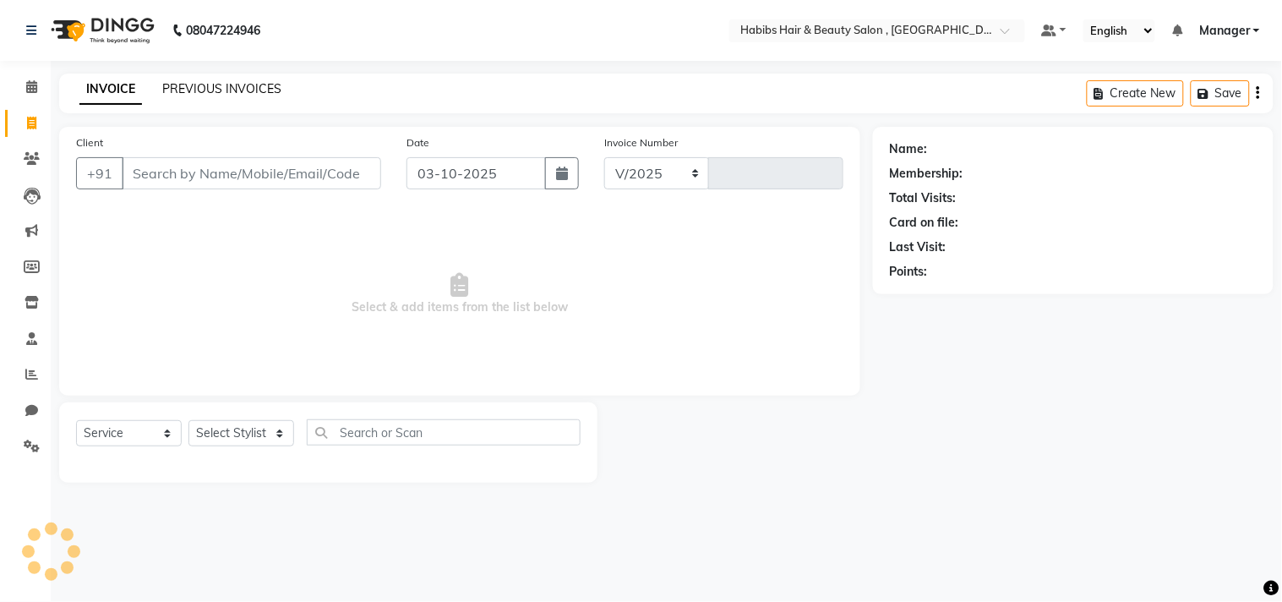
select select "4838"
type input "3747"
click at [259, 87] on link "PREVIOUS INVOICES" at bounding box center [221, 88] width 119 height 15
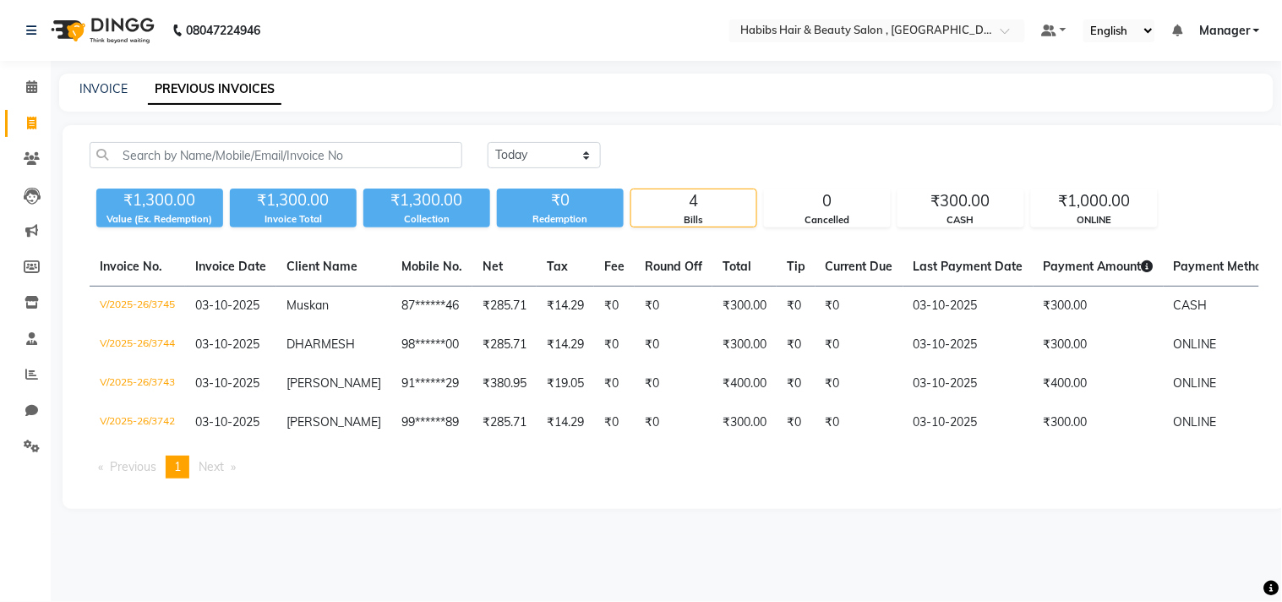
click at [281, 103] on div "INVOICE PREVIOUS INVOICES" at bounding box center [666, 93] width 1214 height 38
click at [111, 85] on link "INVOICE" at bounding box center [103, 88] width 48 height 15
select select "service"
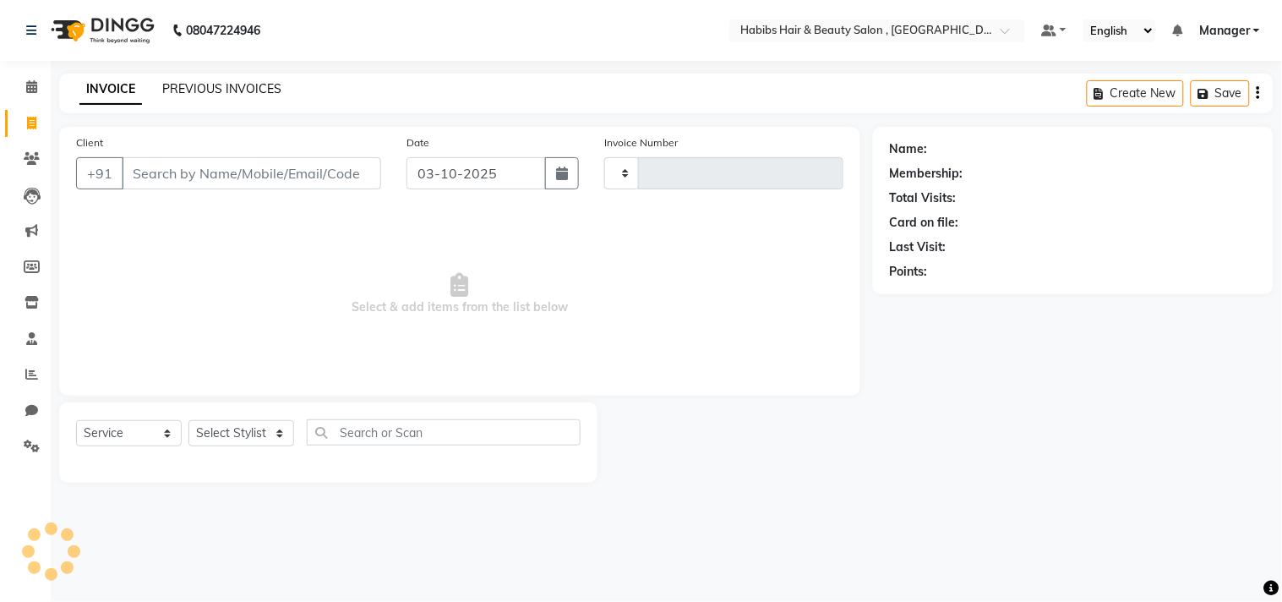
click at [222, 95] on link "PREVIOUS INVOICES" at bounding box center [221, 88] width 119 height 15
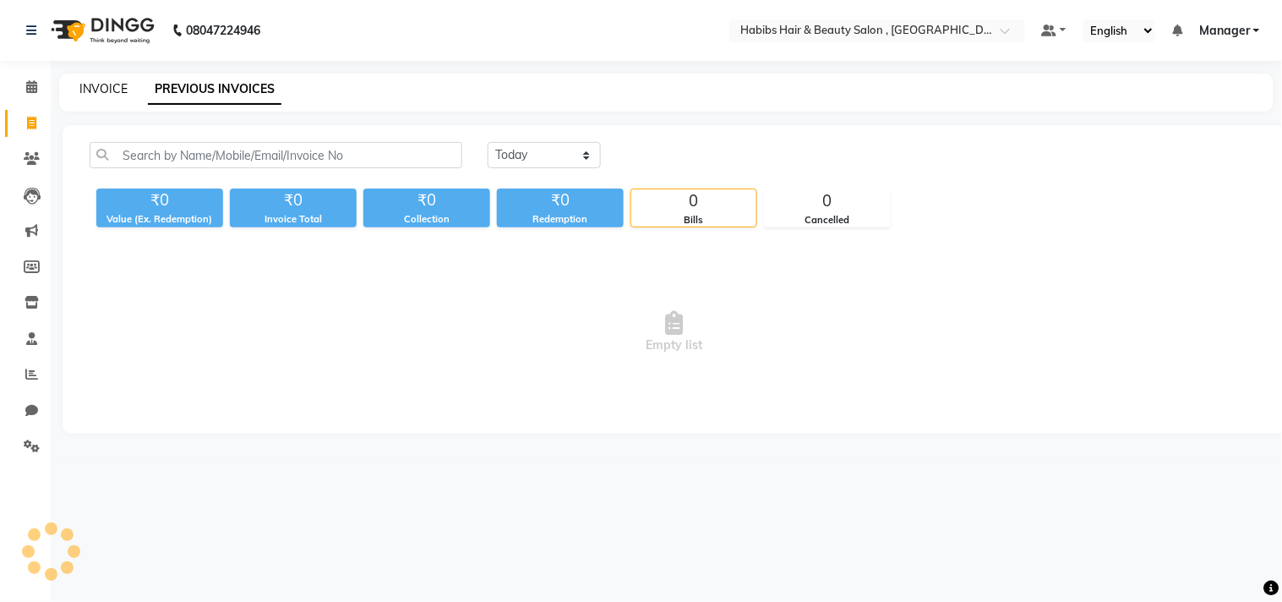
click at [112, 93] on link "INVOICE" at bounding box center [103, 88] width 48 height 15
select select "service"
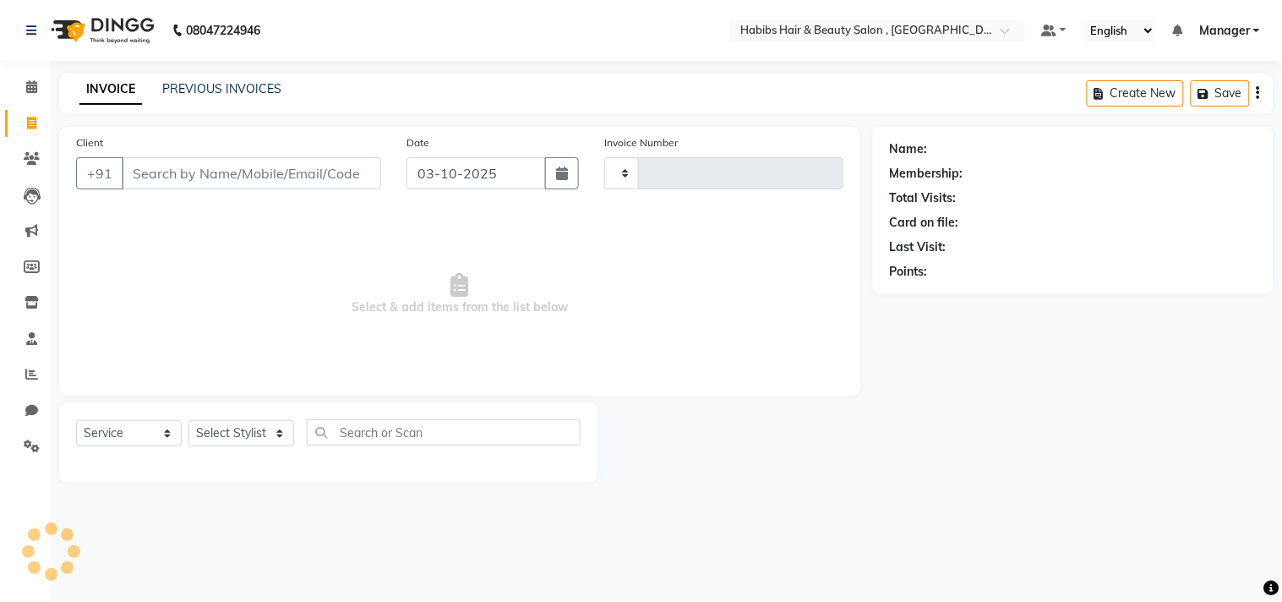
click at [155, 104] on div "INVOICE PREVIOUS INVOICES Create New Save" at bounding box center [666, 94] width 1214 height 40
click at [141, 103] on div "INVOICE PREVIOUS INVOICES Create New Save" at bounding box center [666, 94] width 1214 height 40
click at [30, 313] on link "Inventory" at bounding box center [25, 303] width 41 height 28
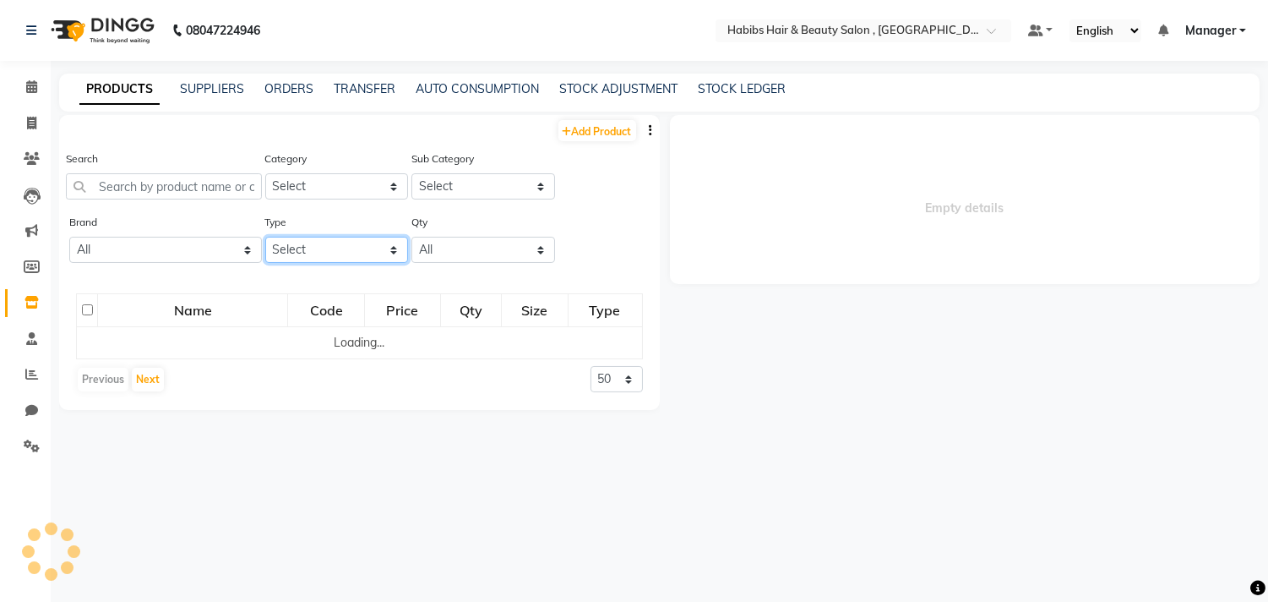
click at [332, 250] on select "Select Both Retail Consumable" at bounding box center [337, 250] width 144 height 26
select select "C"
click at [265, 237] on select "Select Both Retail Consumable" at bounding box center [337, 250] width 144 height 26
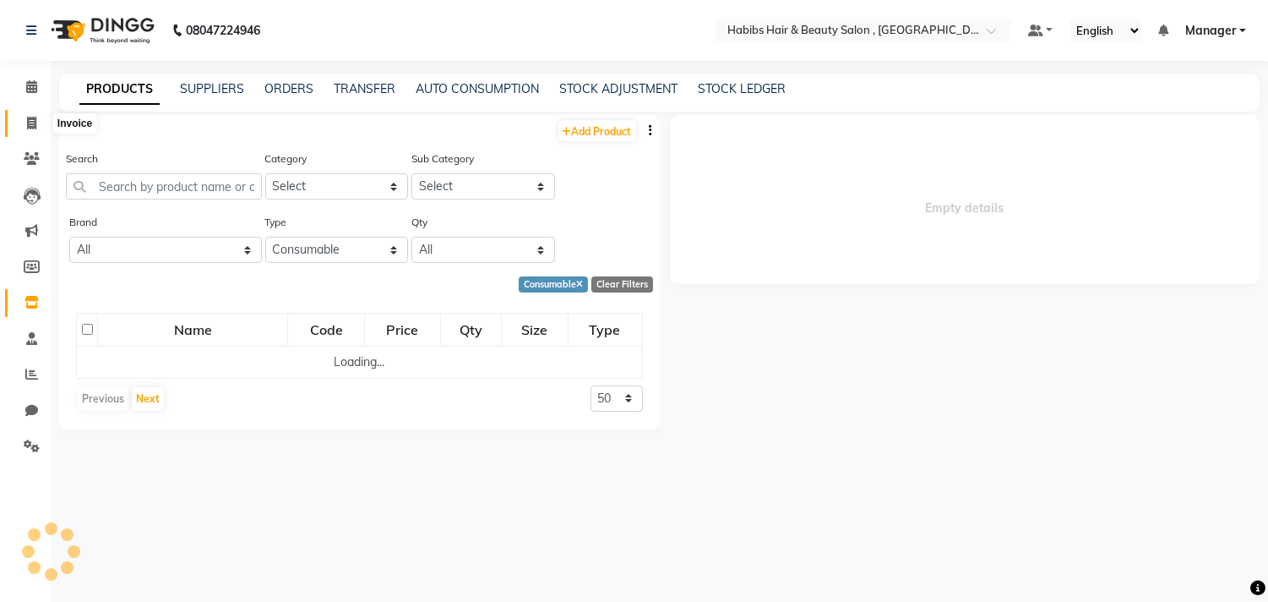
click at [34, 123] on icon at bounding box center [31, 123] width 9 height 13
select select "service"
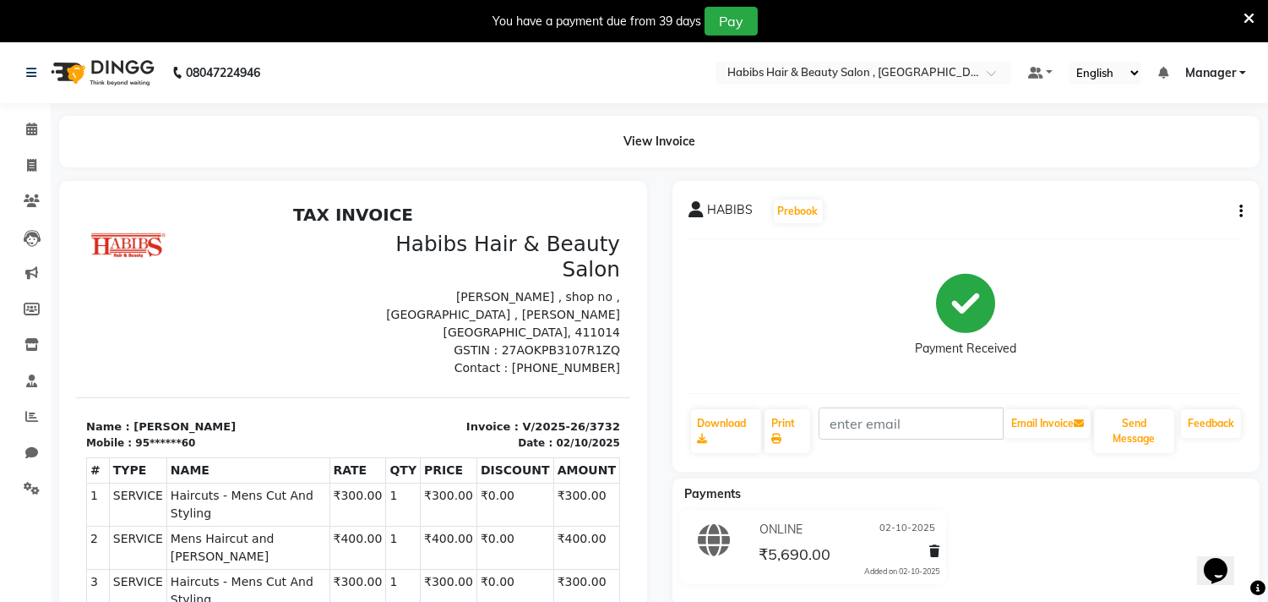
click at [1246, 14] on icon at bounding box center [1249, 18] width 11 height 15
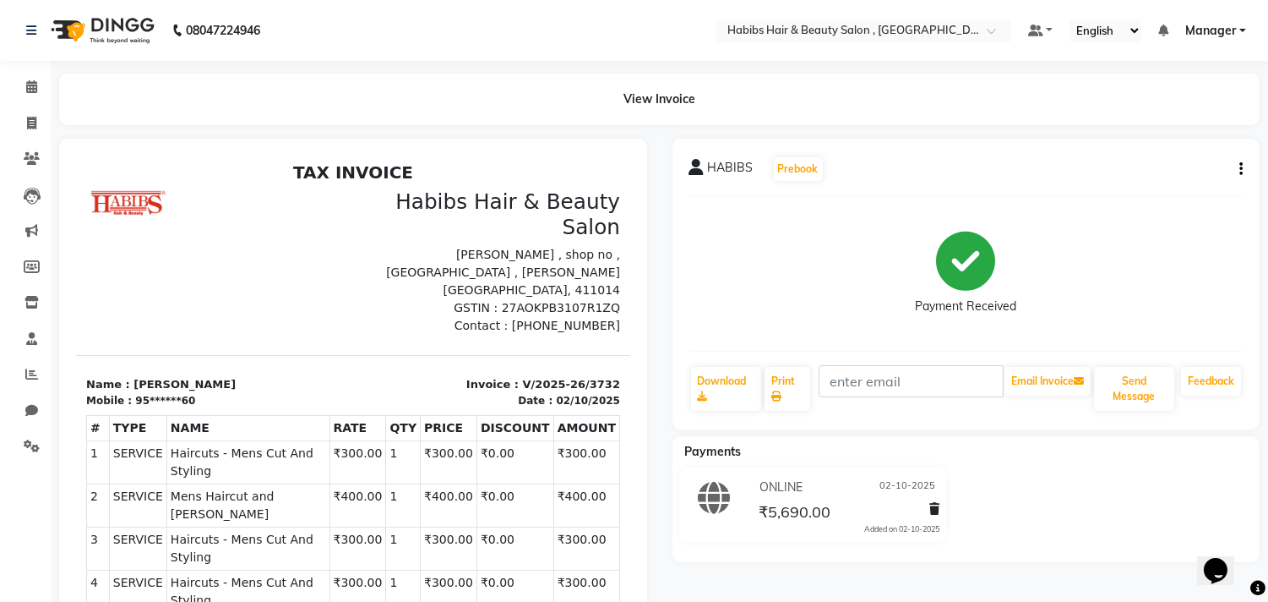
click at [1240, 169] on icon "button" at bounding box center [1241, 169] width 3 height 1
click at [1205, 191] on div "Edit Invoice" at bounding box center [1157, 190] width 116 height 21
select select "service"
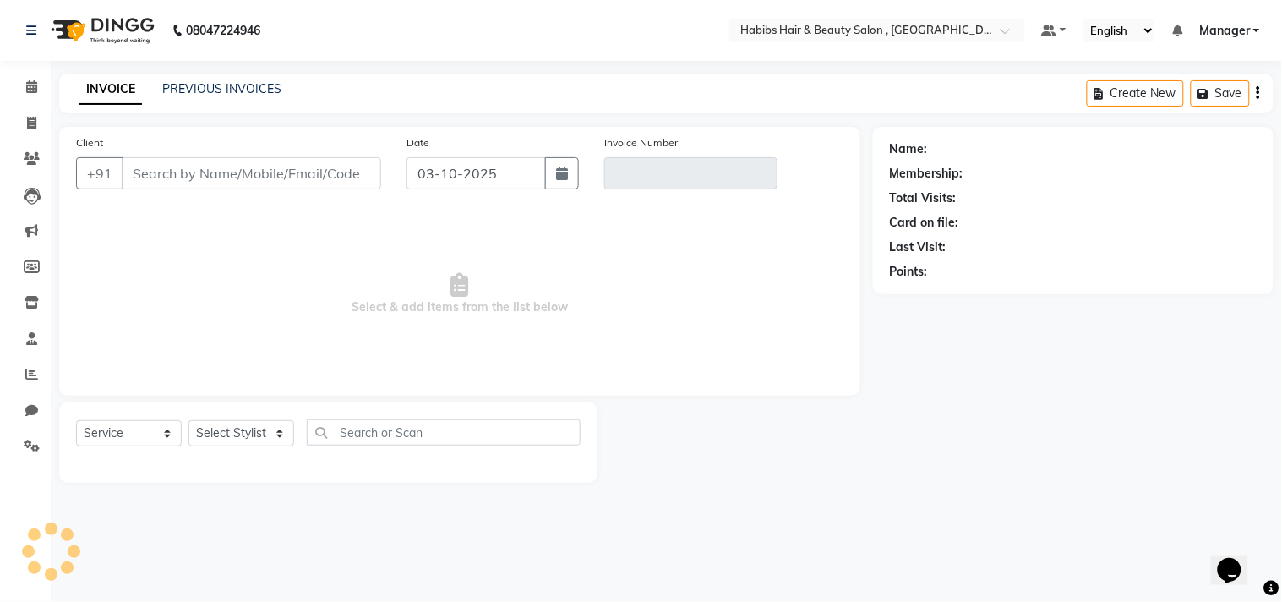
click at [885, 182] on div "Name: Membership: Total Visits: Card on file: Last Visit: Points:" at bounding box center [1073, 210] width 400 height 167
type input "95******60"
type input "V/2025-26/3732"
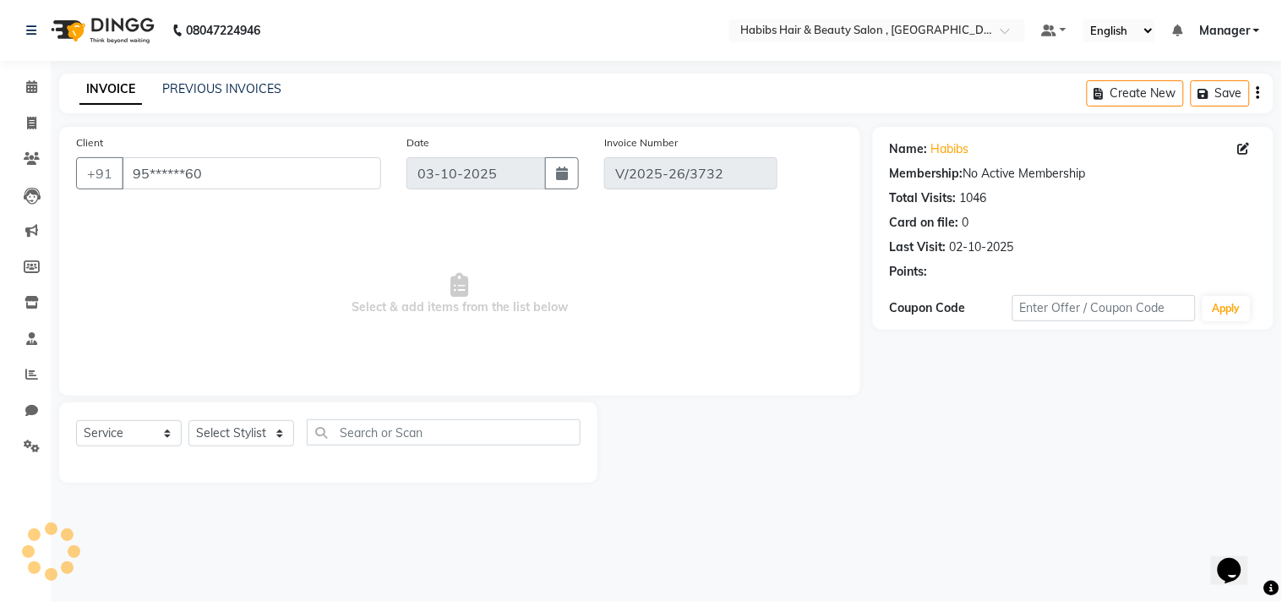
type input "02-10-2025"
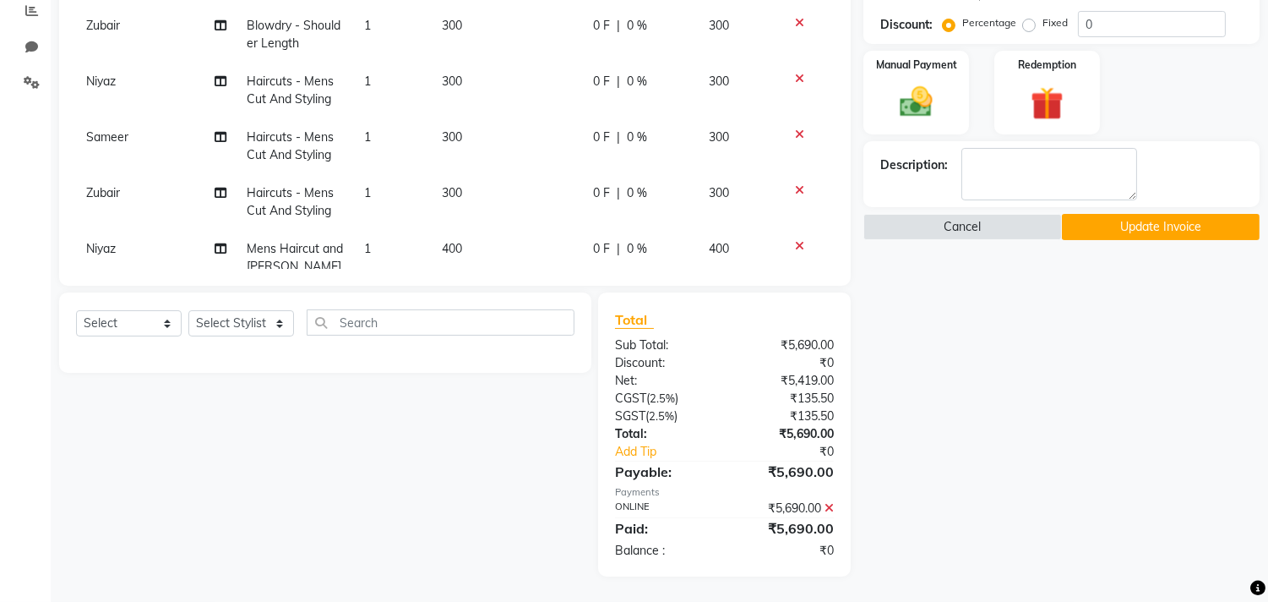
scroll to position [642, 0]
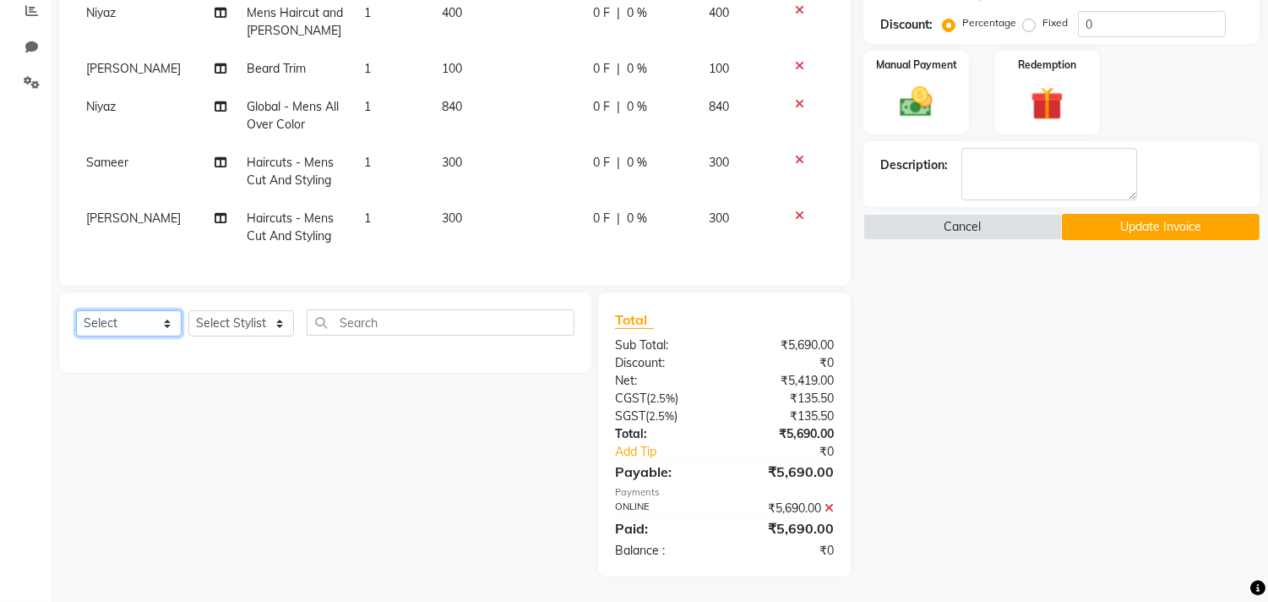
click at [146, 324] on select "Select Service Product Membership Package Voucher Prepaid Gift Card" at bounding box center [129, 323] width 106 height 26
select select "service"
click at [76, 311] on select "Select Service Product Membership Package Voucher Prepaid Gift Card" at bounding box center [129, 323] width 106 height 26
click at [829, 510] on icon at bounding box center [829, 508] width 9 height 12
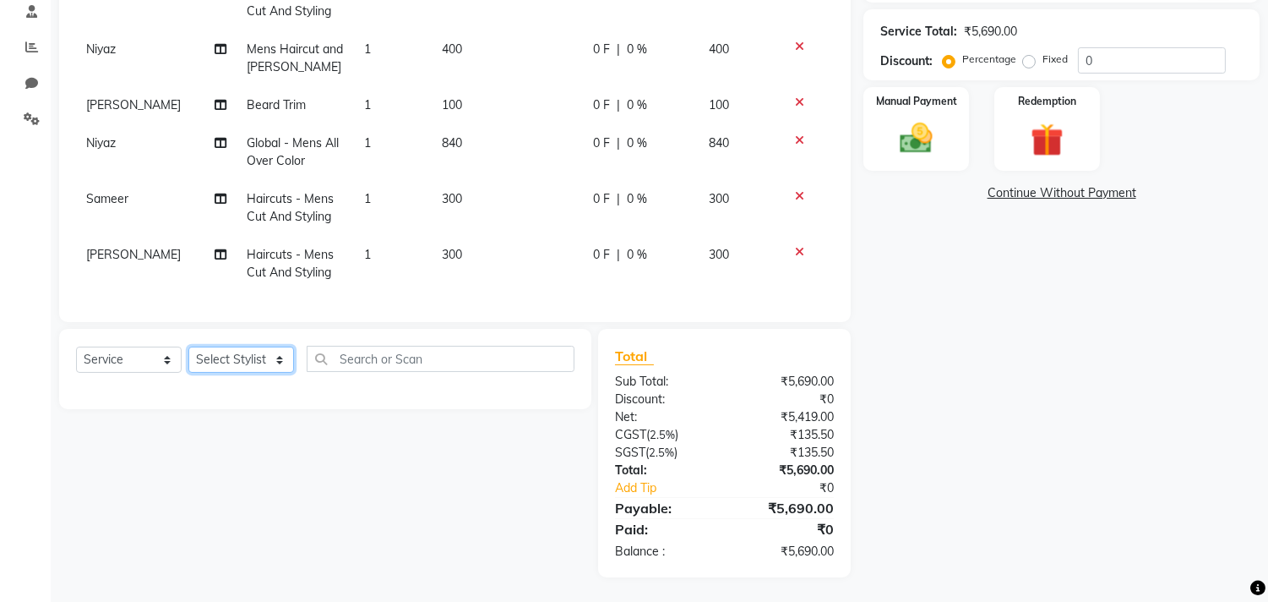
click at [232, 368] on select "Select Stylist [PERSON_NAME] Manager M M [PERSON_NAME] [PERSON_NAME] Reshma [PE…" at bounding box center [241, 359] width 106 height 26
select select "75550"
click at [188, 346] on select "Select Stylist [PERSON_NAME] Manager M M [PERSON_NAME] [PERSON_NAME] Reshma [PE…" at bounding box center [241, 359] width 106 height 26
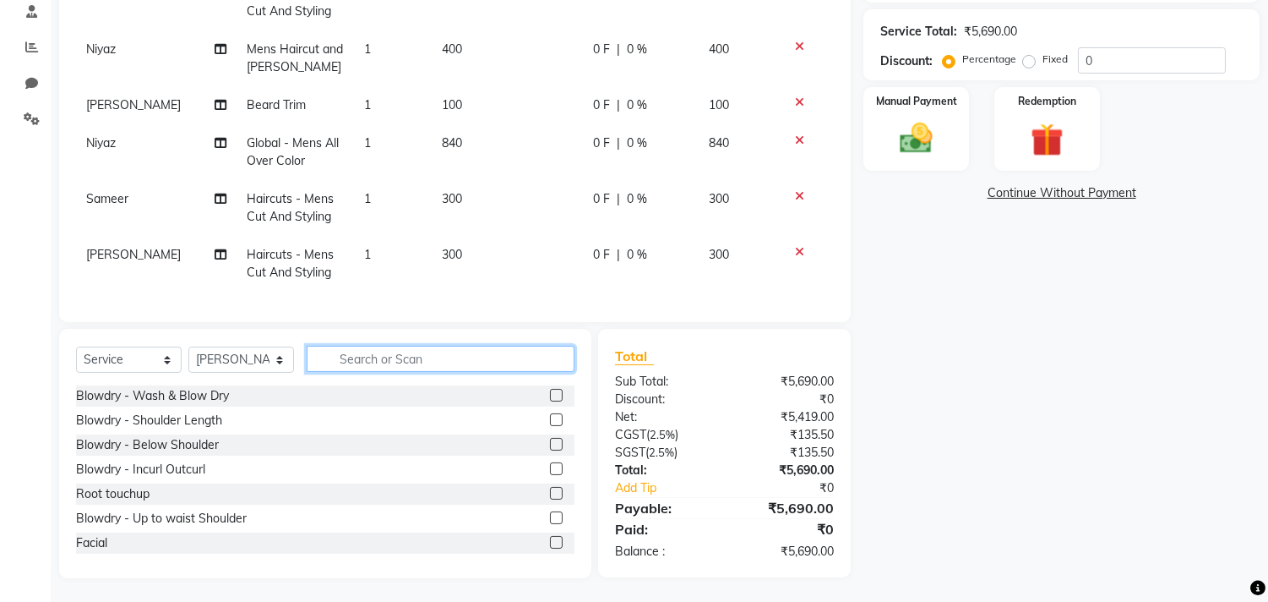
click at [375, 363] on input "text" at bounding box center [441, 359] width 268 height 26
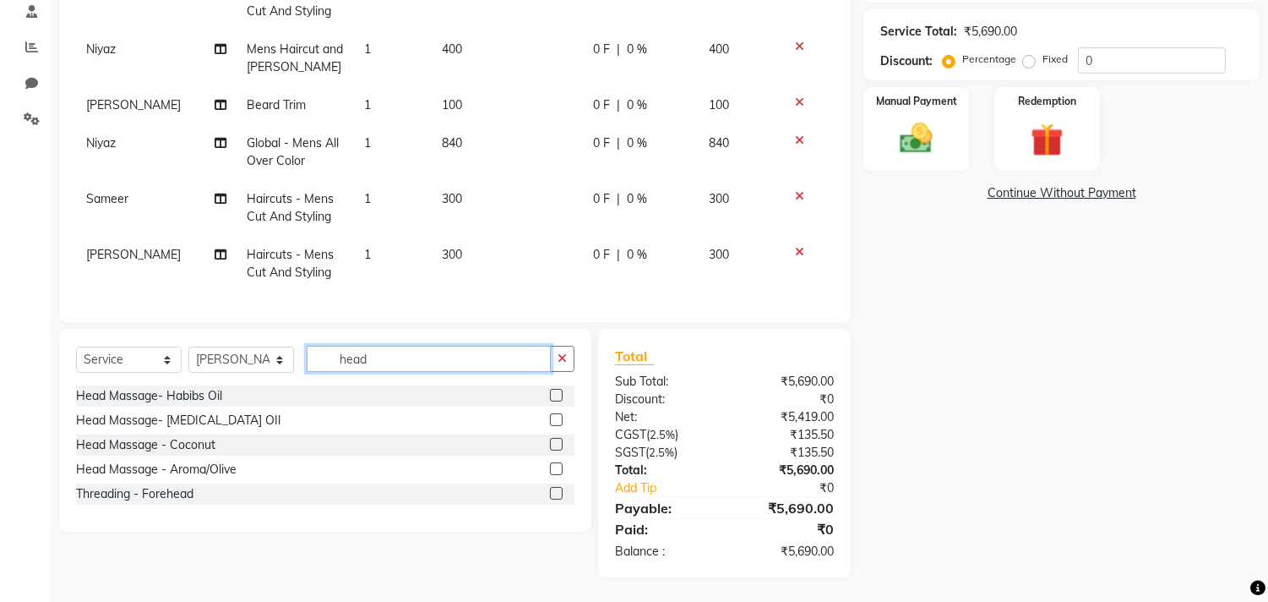
type input "head"
click at [555, 394] on label at bounding box center [556, 395] width 13 height 13
click at [555, 394] on input "checkbox" at bounding box center [555, 395] width 11 height 11
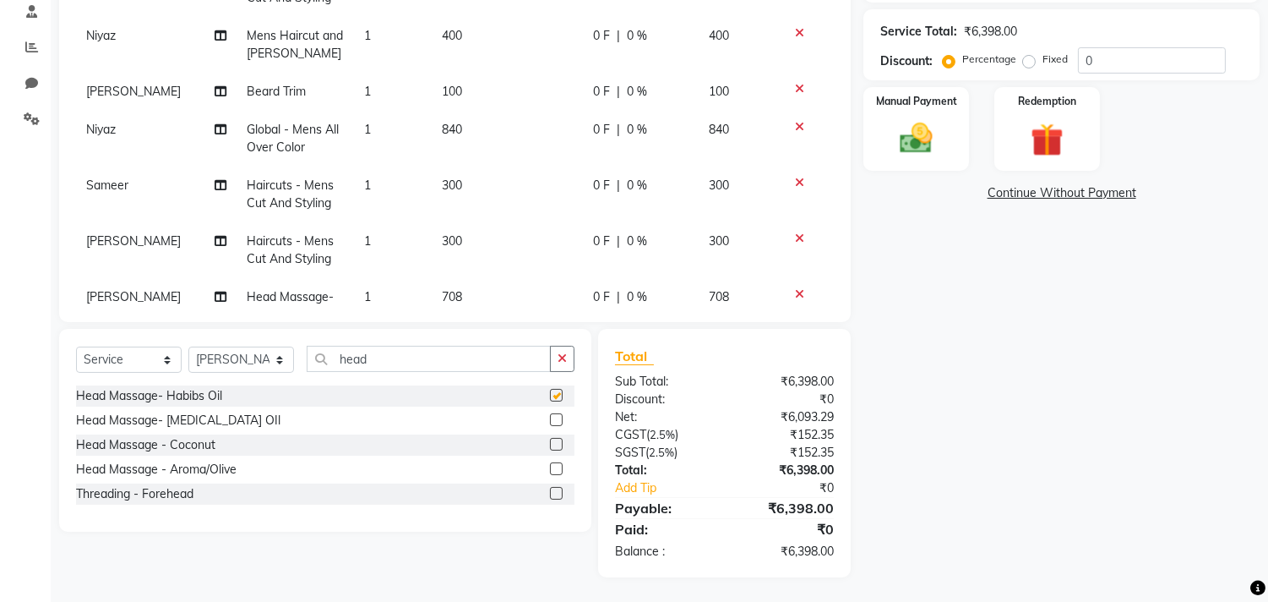
checkbox input "false"
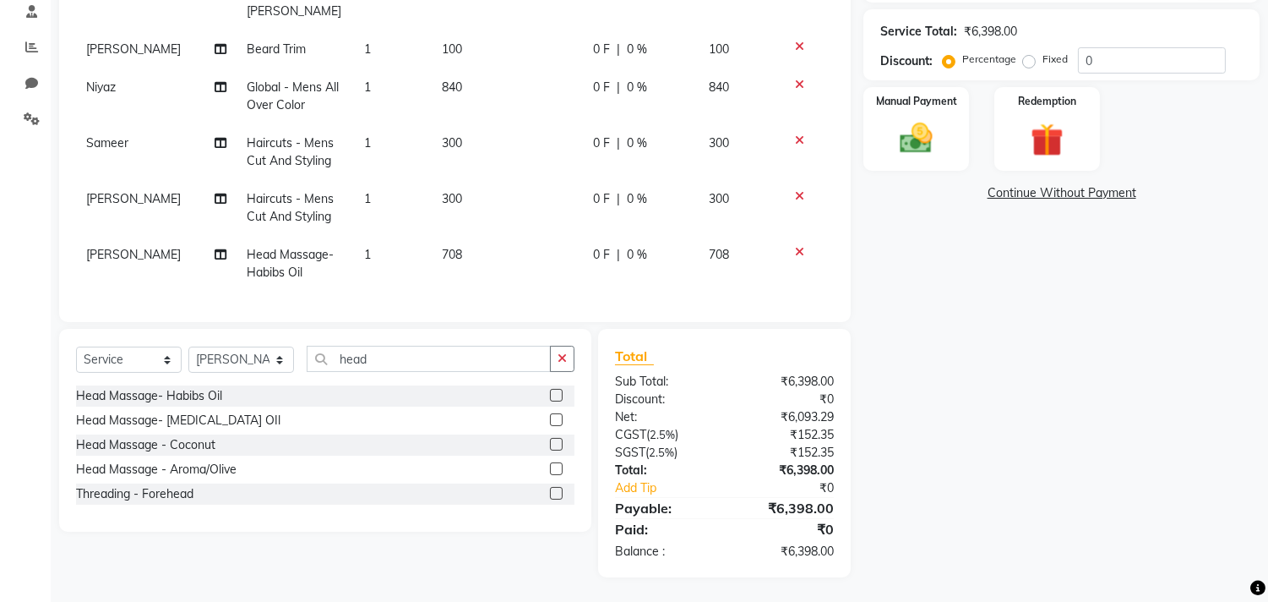
click at [471, 243] on td "708" at bounding box center [507, 264] width 151 height 56
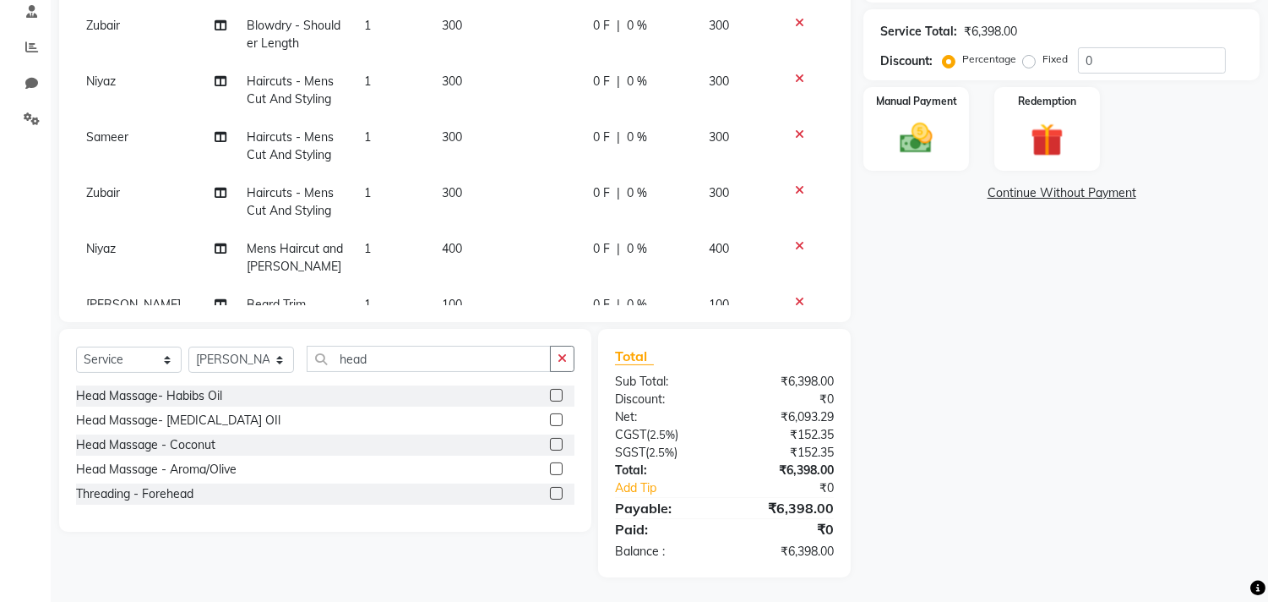
select select "75550"
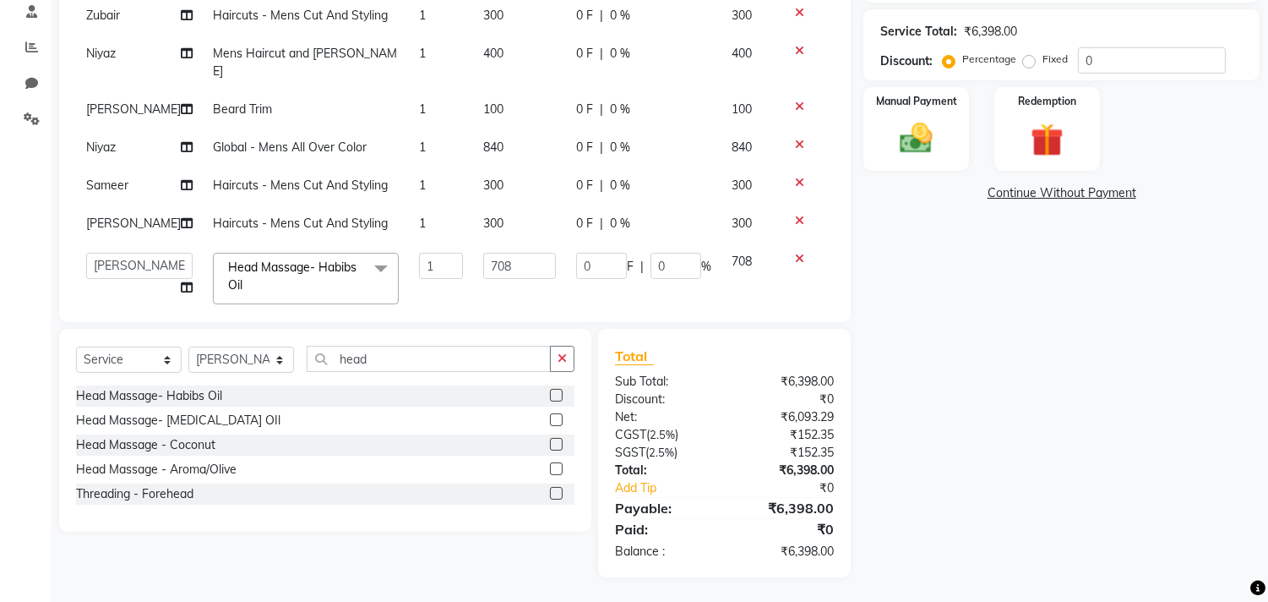
click at [473, 243] on td "708" at bounding box center [519, 278] width 93 height 72
click at [500, 253] on input "708" at bounding box center [519, 266] width 73 height 26
type input "630"
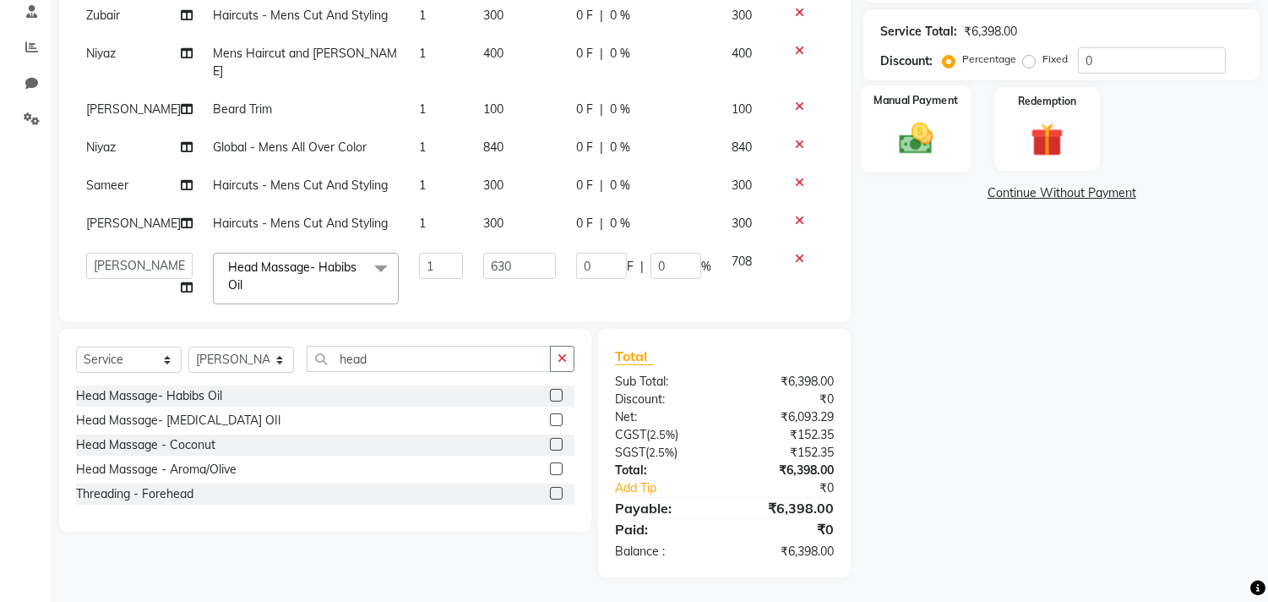
click at [924, 127] on img at bounding box center [917, 139] width 56 height 40
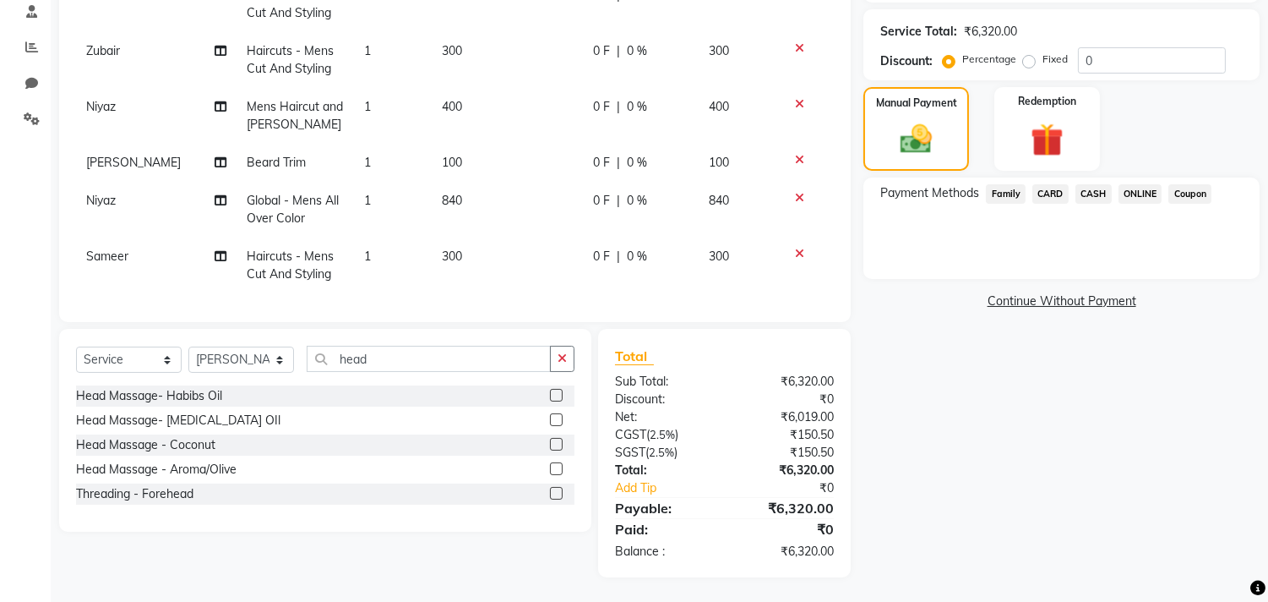
click at [1149, 191] on span "ONLINE" at bounding box center [1141, 193] width 44 height 19
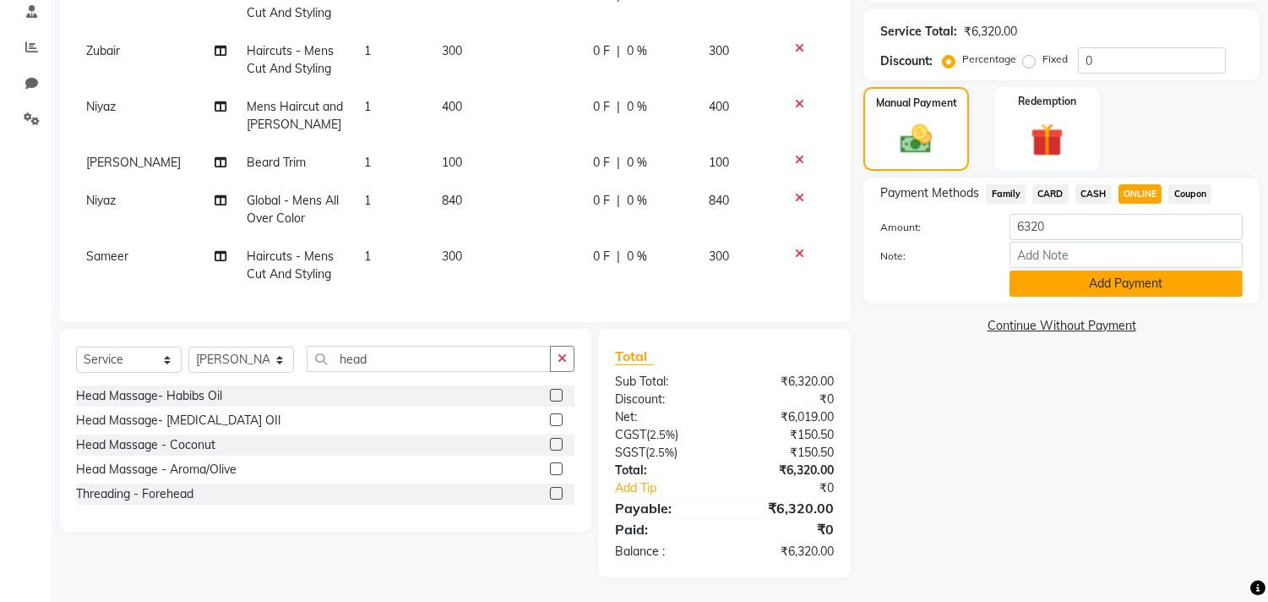
click at [1117, 280] on button "Add Payment" at bounding box center [1126, 283] width 233 height 26
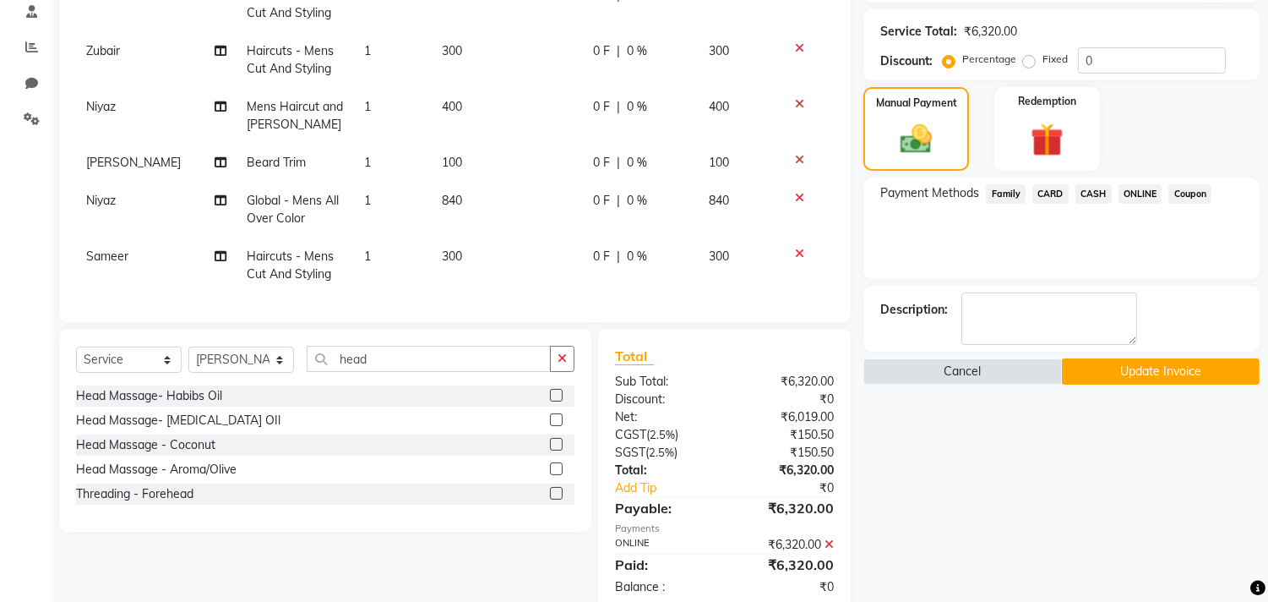
click at [1100, 379] on button "Update Invoice" at bounding box center [1161, 371] width 198 height 26
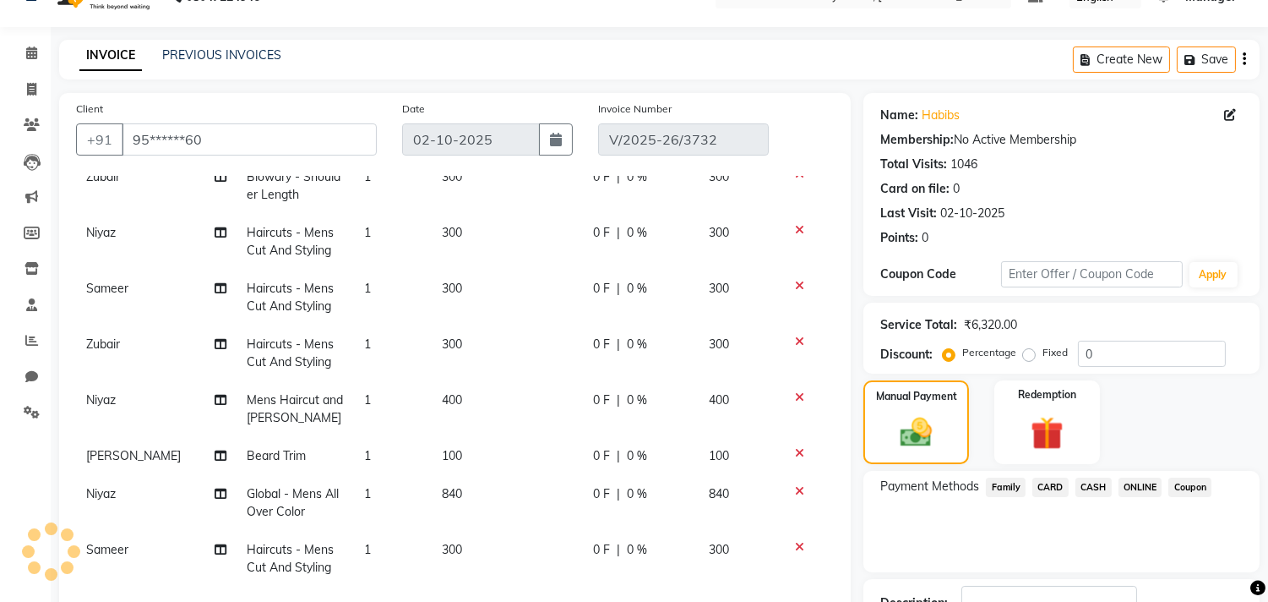
scroll to position [0, 0]
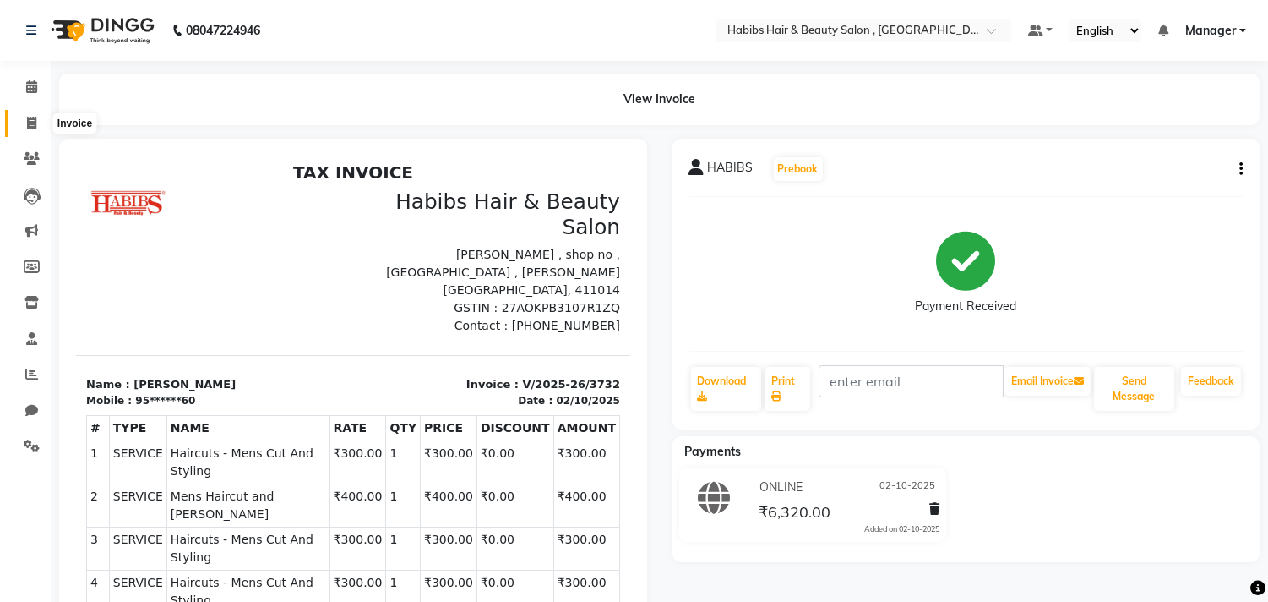
click at [35, 116] on span at bounding box center [32, 123] width 30 height 19
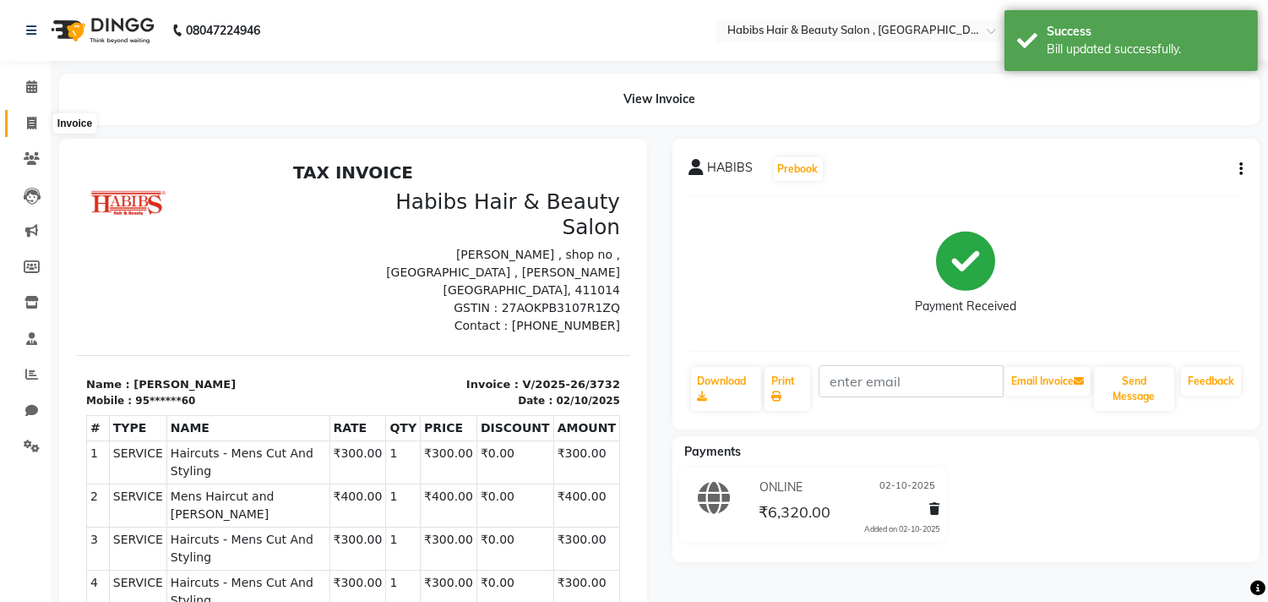
select select "4838"
select select "service"
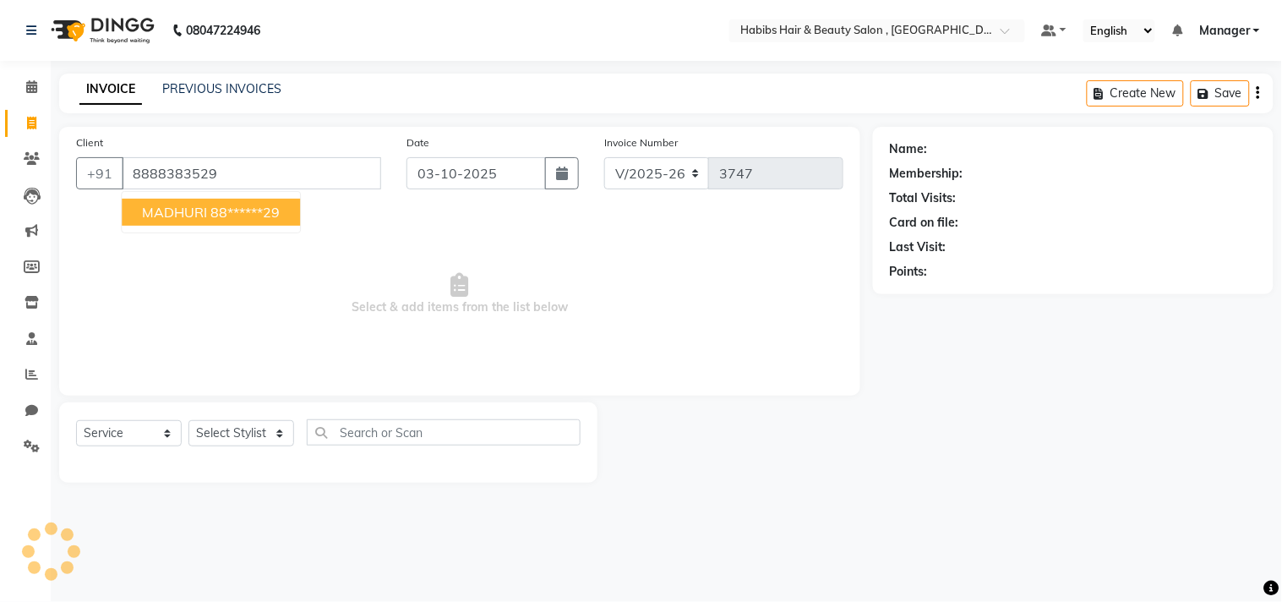
type input "8888383529"
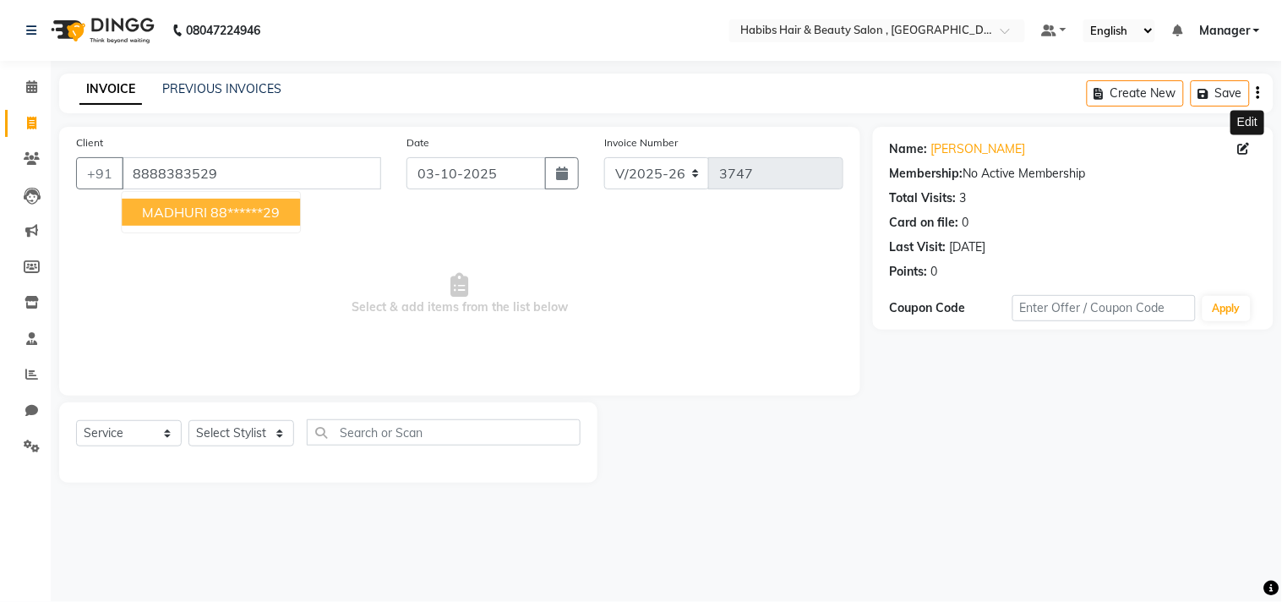
click at [1252, 156] on span at bounding box center [1247, 149] width 19 height 18
click at [1246, 141] on span at bounding box center [1247, 149] width 19 height 18
click at [1243, 144] on icon at bounding box center [1244, 149] width 12 height 12
select select "22"
select select "female"
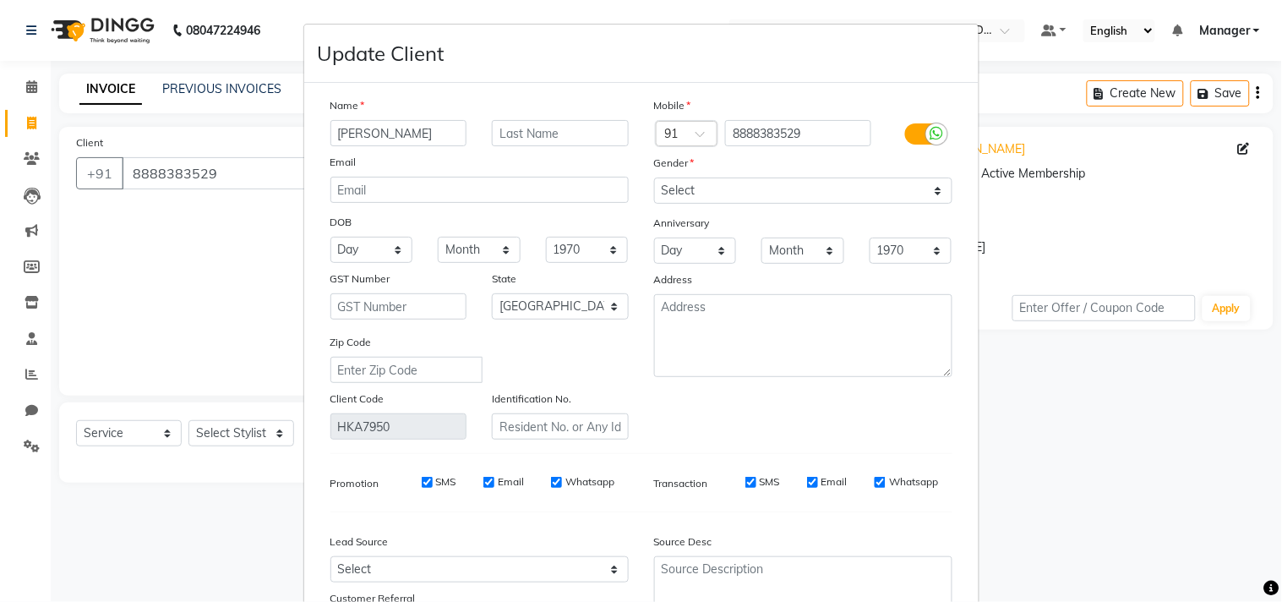
type input "[PERSON_NAME]"
click at [879, 493] on div "SMS Email Whatsapp" at bounding box center [830, 486] width 270 height 24
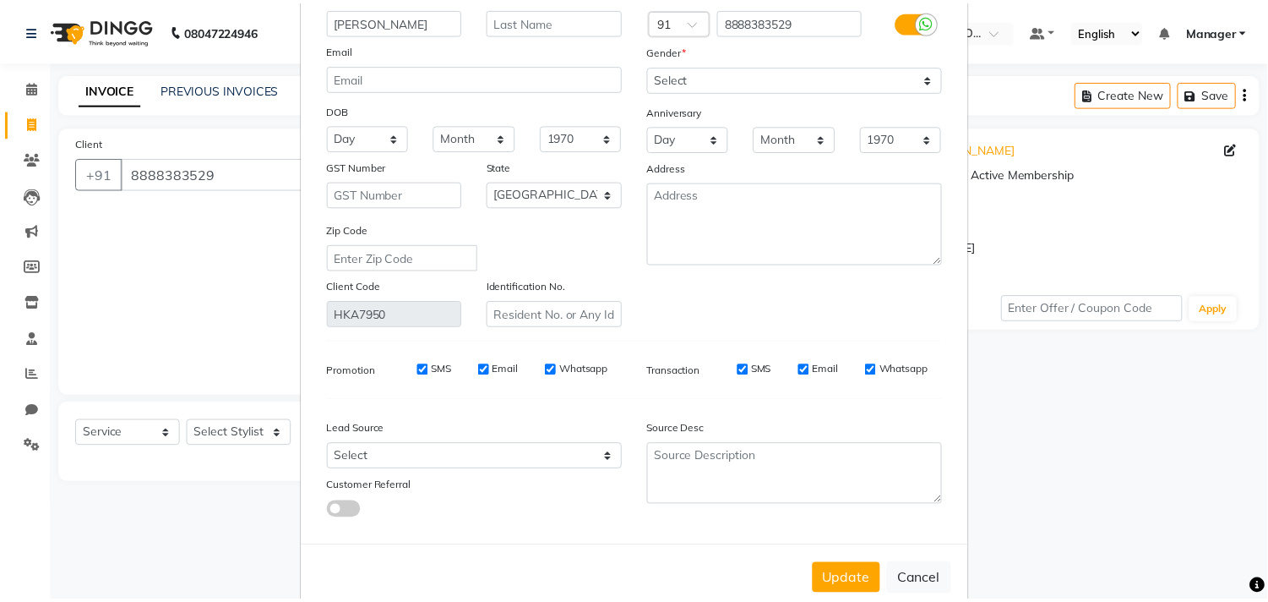
scroll to position [150, 0]
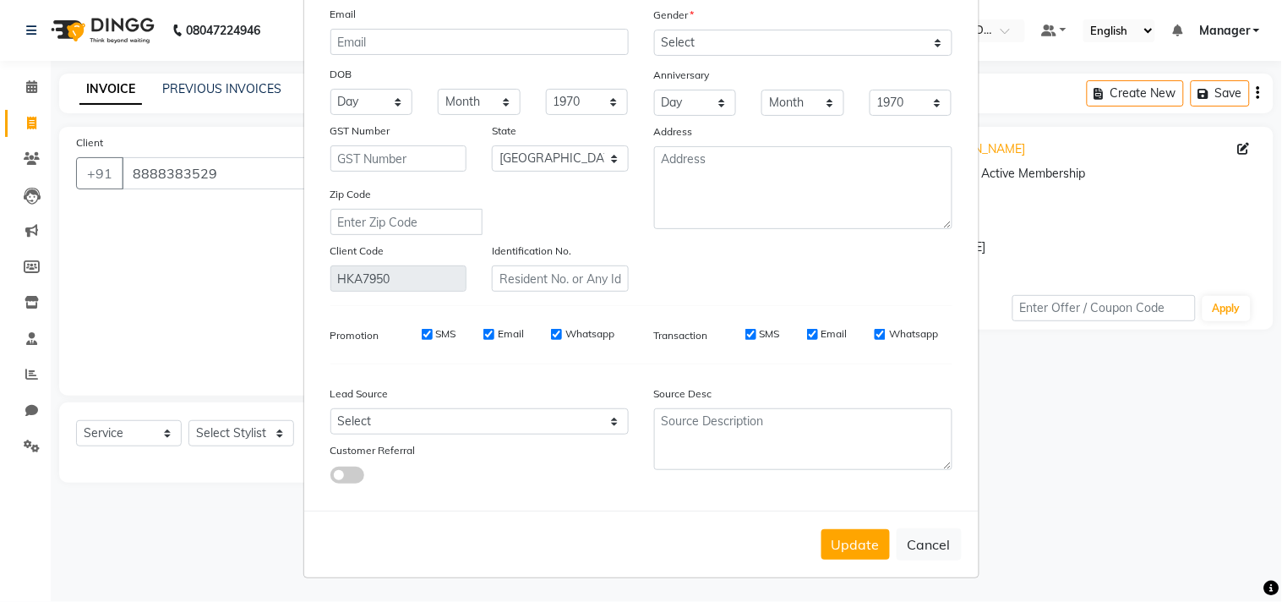
click at [863, 572] on div "Update Cancel" at bounding box center [641, 543] width 674 height 67
click at [863, 538] on button "Update" at bounding box center [855, 544] width 68 height 30
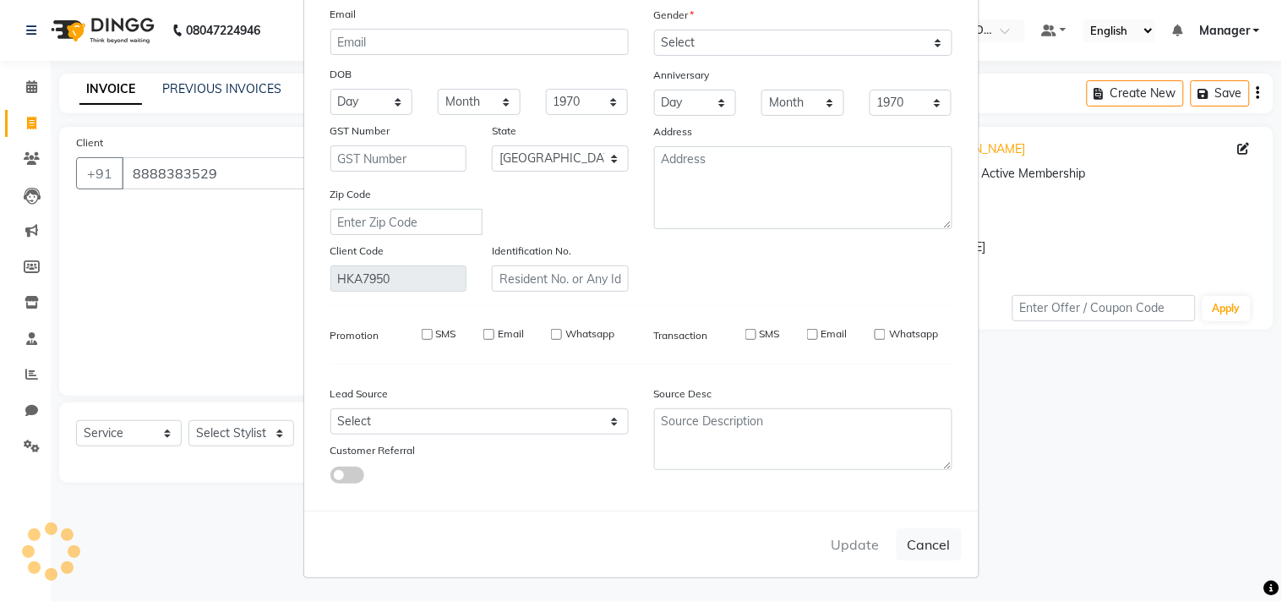
type input "88******29"
select select
select select "null"
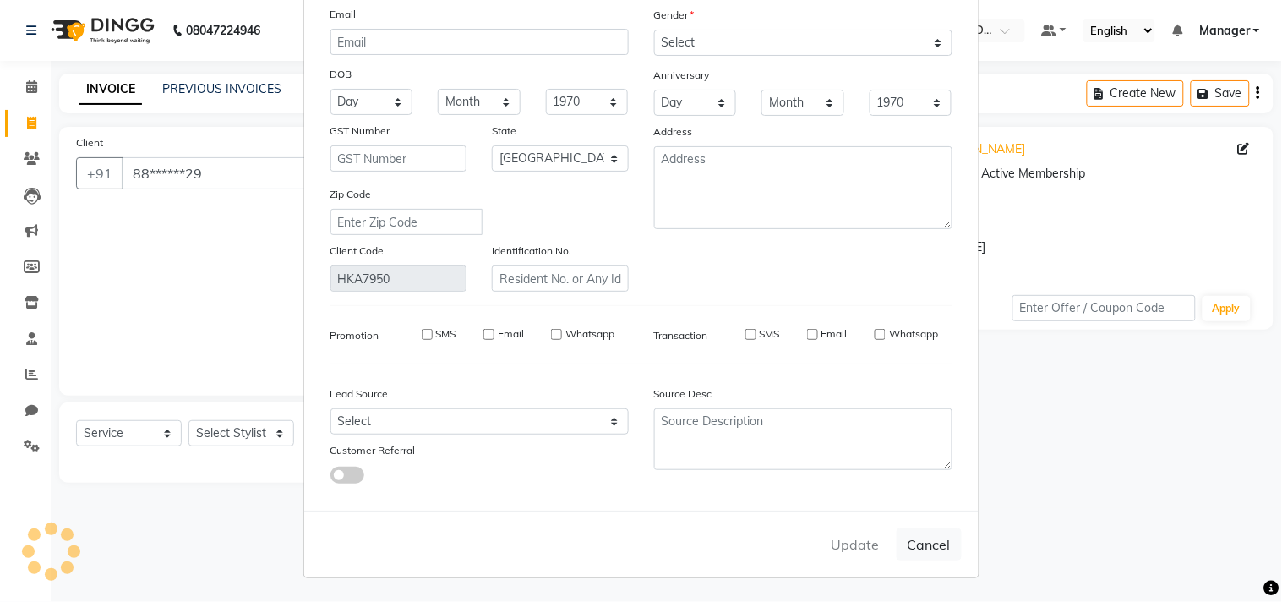
select select
checkbox input "false"
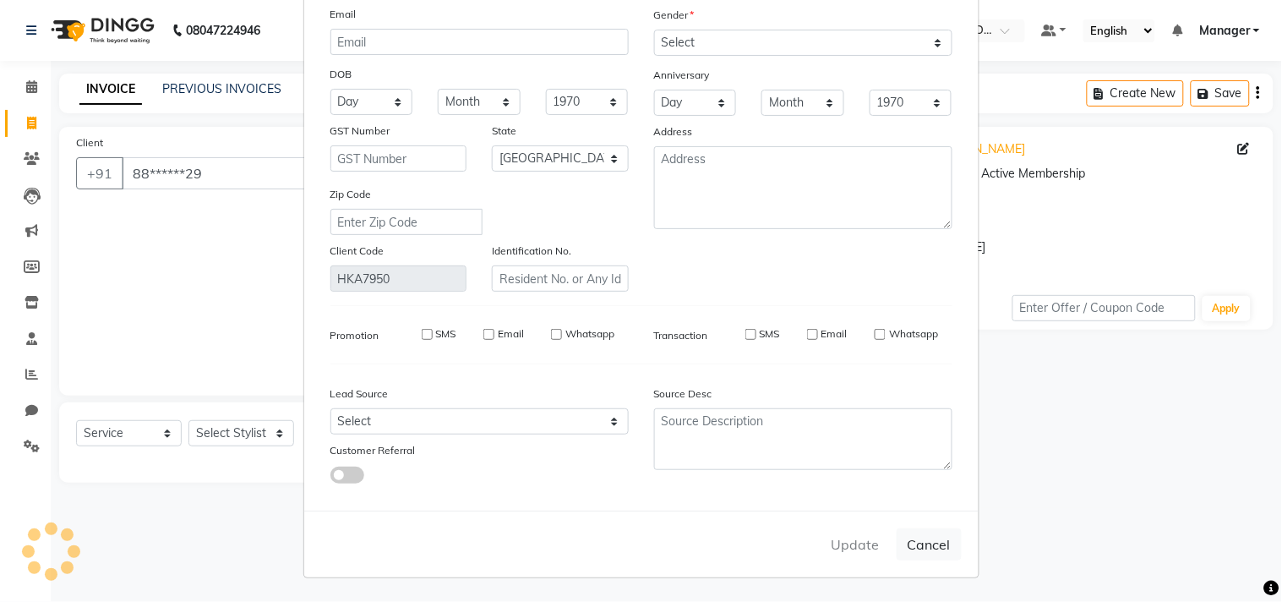
checkbox input "false"
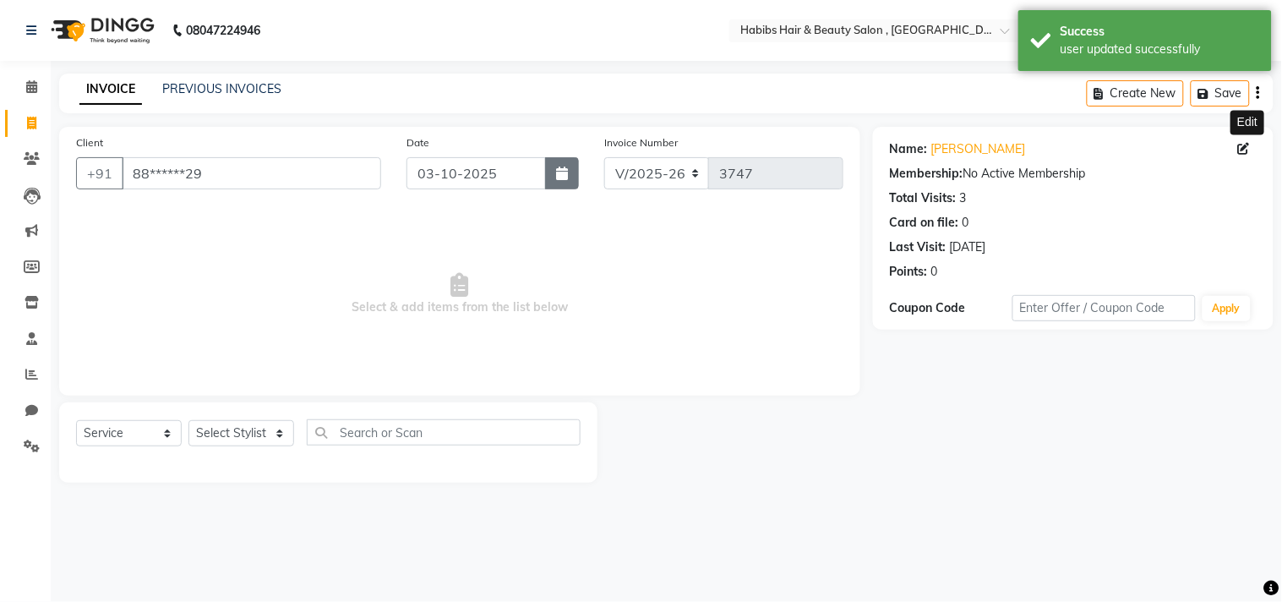
click at [566, 176] on icon "button" at bounding box center [562, 173] width 12 height 14
select select "10"
select select "2025"
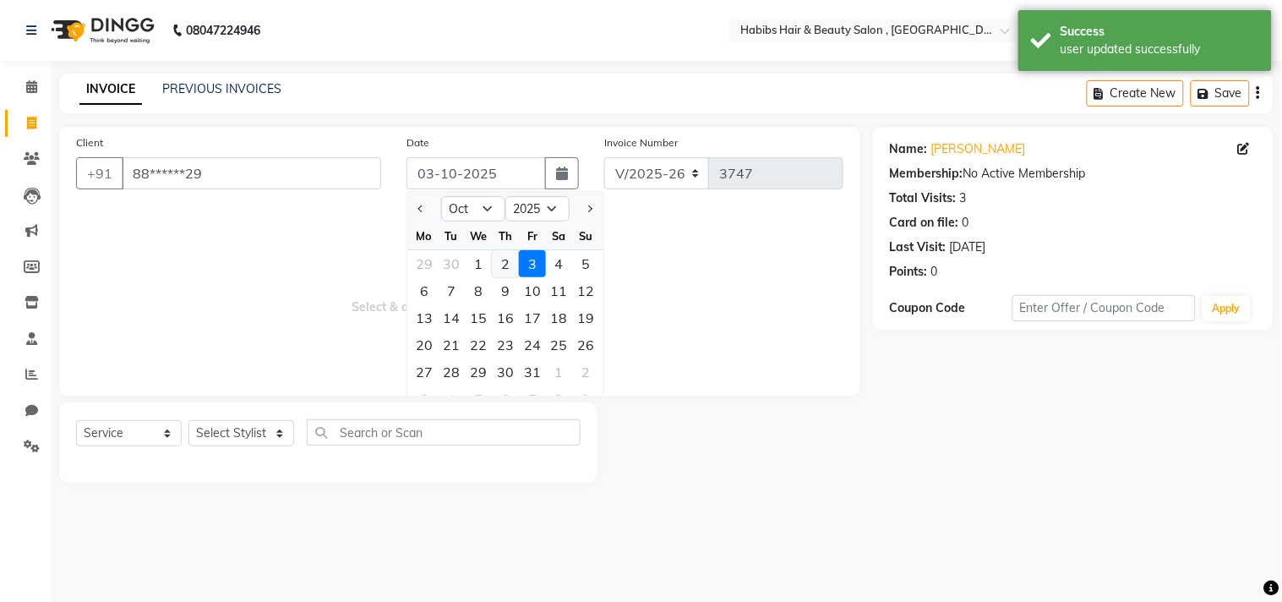
click at [504, 264] on div "2" at bounding box center [505, 263] width 27 height 27
type input "02-10-2025"
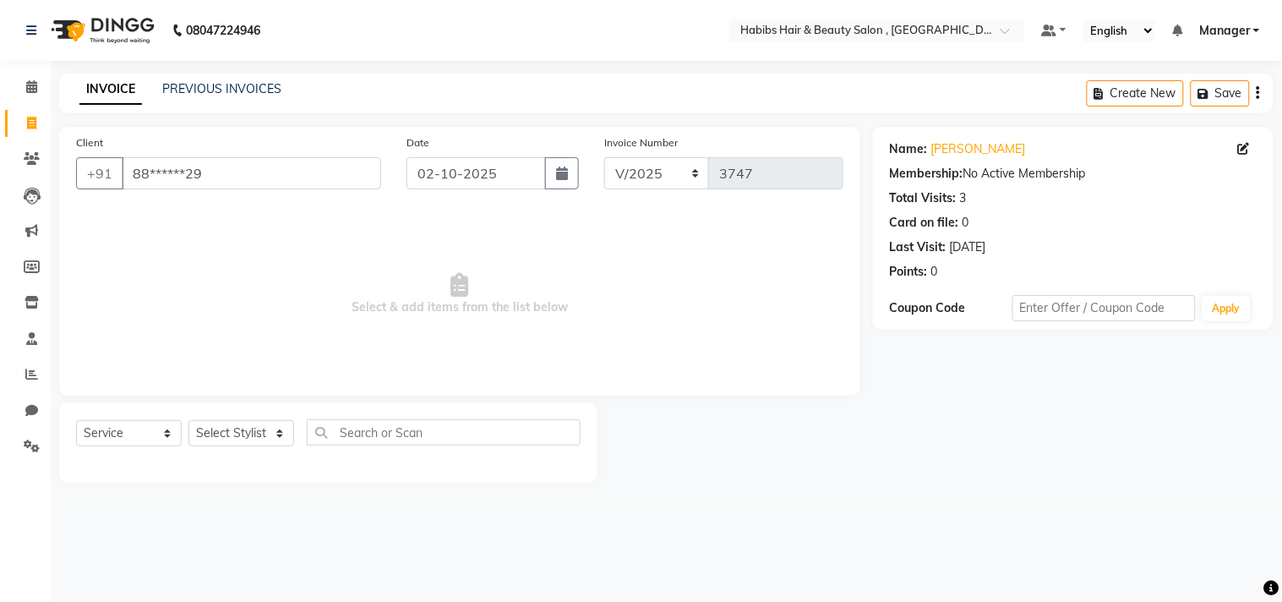
click at [350, 297] on span "Select & add items from the list below" at bounding box center [459, 294] width 767 height 169
click at [226, 432] on select "Select Stylist [PERSON_NAME] Manager M M [PERSON_NAME] [PERSON_NAME] Reshma [PE…" at bounding box center [241, 433] width 106 height 26
select select "36968"
click at [188, 421] on select "Select Stylist [PERSON_NAME] Manager M M [PERSON_NAME] [PERSON_NAME] Reshma [PE…" at bounding box center [241, 433] width 106 height 26
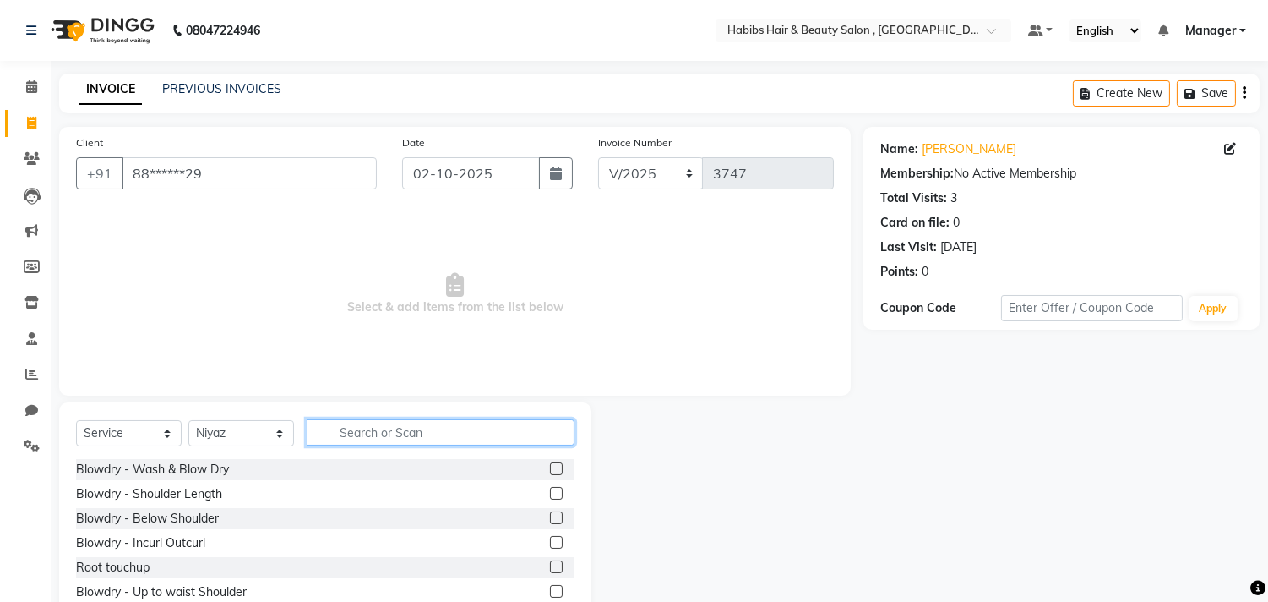
click at [395, 437] on input "text" at bounding box center [441, 432] width 268 height 26
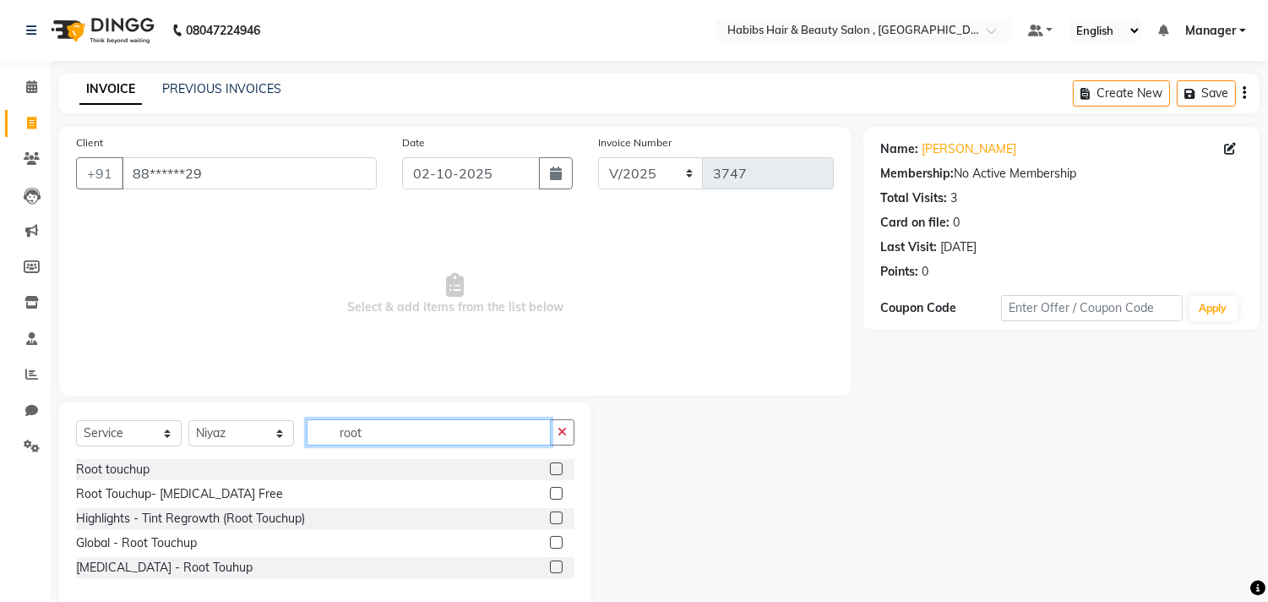
type input "root"
click at [555, 471] on label at bounding box center [556, 468] width 13 height 13
click at [555, 471] on input "checkbox" at bounding box center [555, 469] width 11 height 11
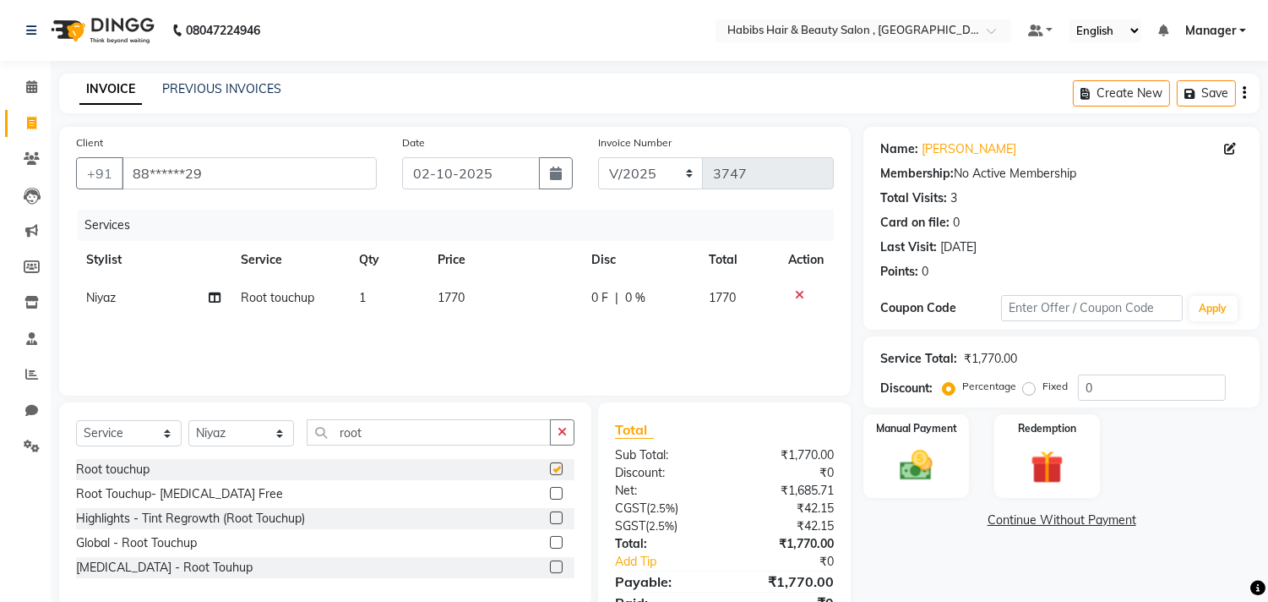
checkbox input "false"
click at [477, 291] on td "1770" at bounding box center [505, 298] width 154 height 38
select select "36968"
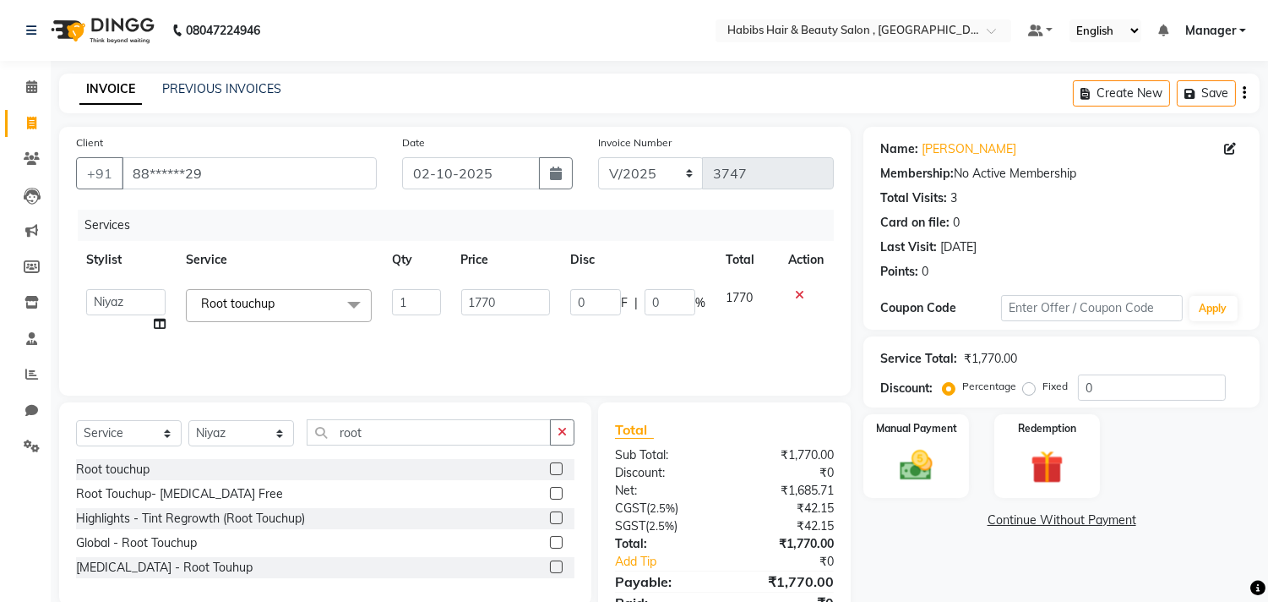
click at [477, 291] on input "1770" at bounding box center [505, 302] width 89 height 26
type input "1575"
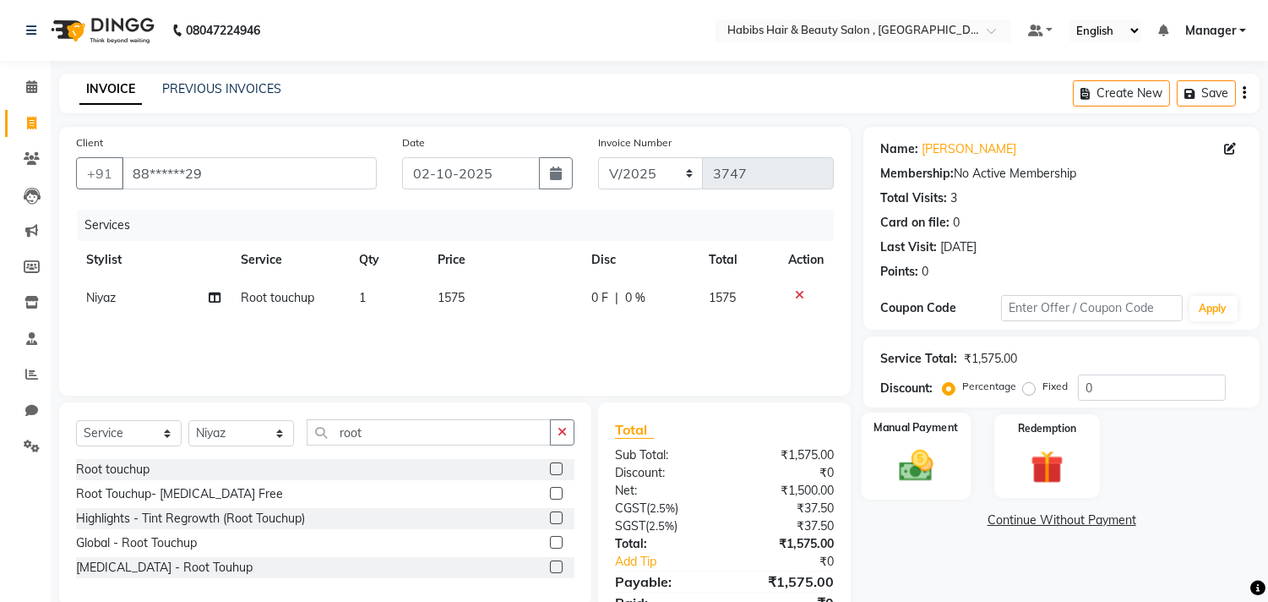
click at [951, 433] on label "Manual Payment" at bounding box center [916, 427] width 84 height 16
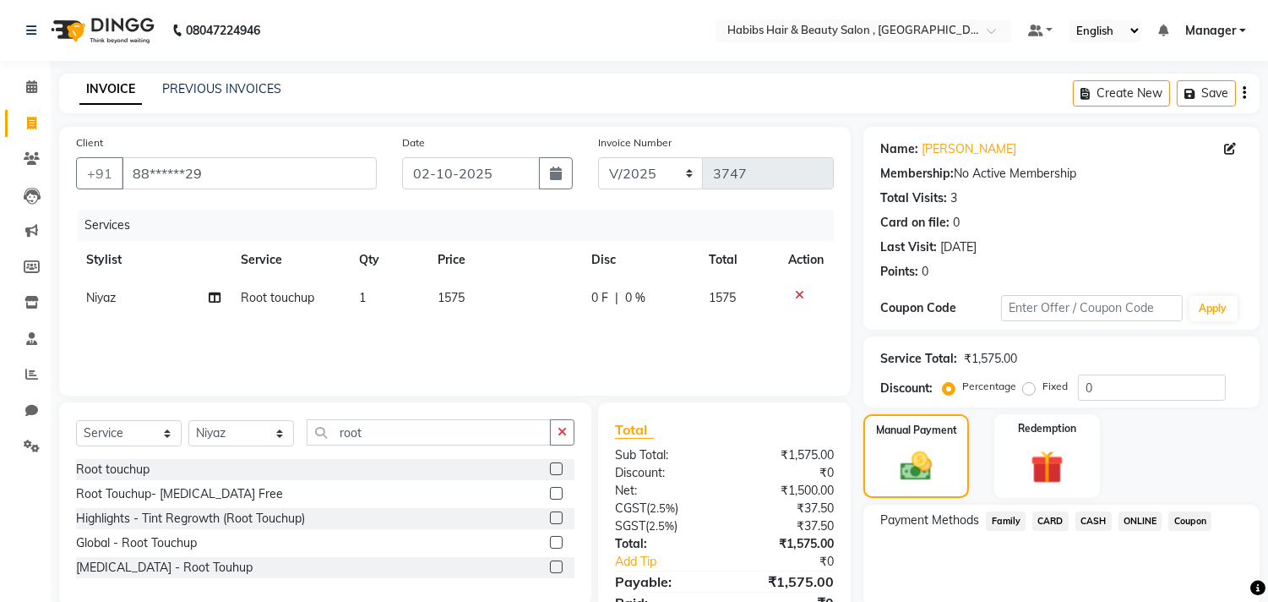
click at [1141, 514] on span "ONLINE" at bounding box center [1141, 520] width 44 height 19
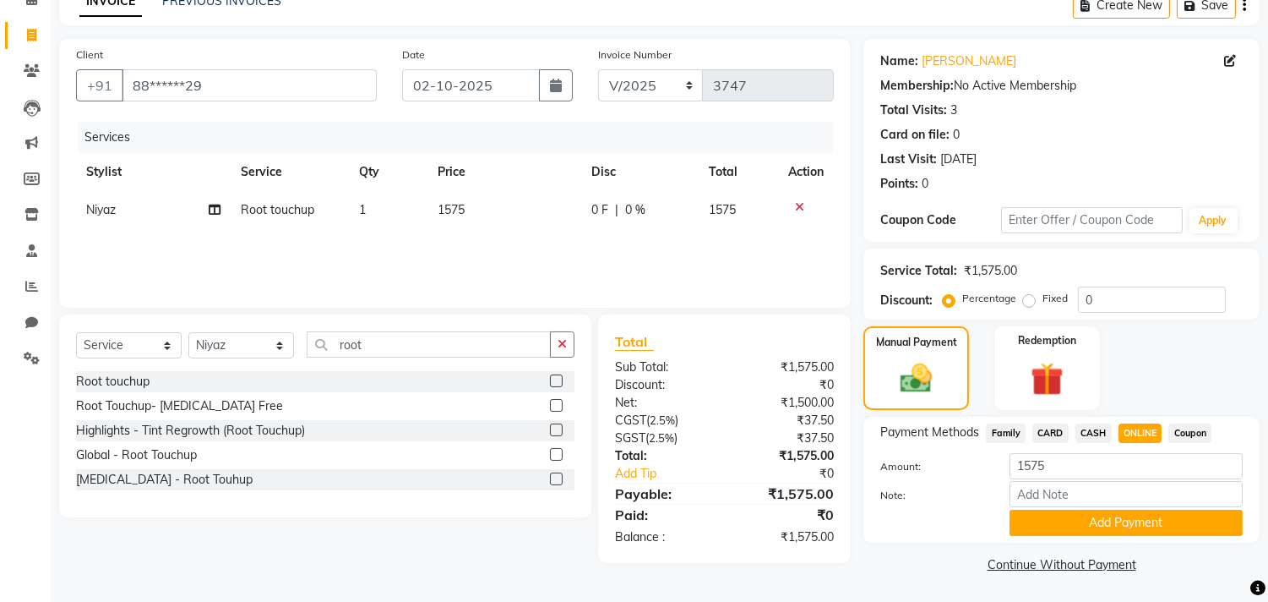
click at [1141, 514] on button "Add Payment" at bounding box center [1126, 522] width 233 height 26
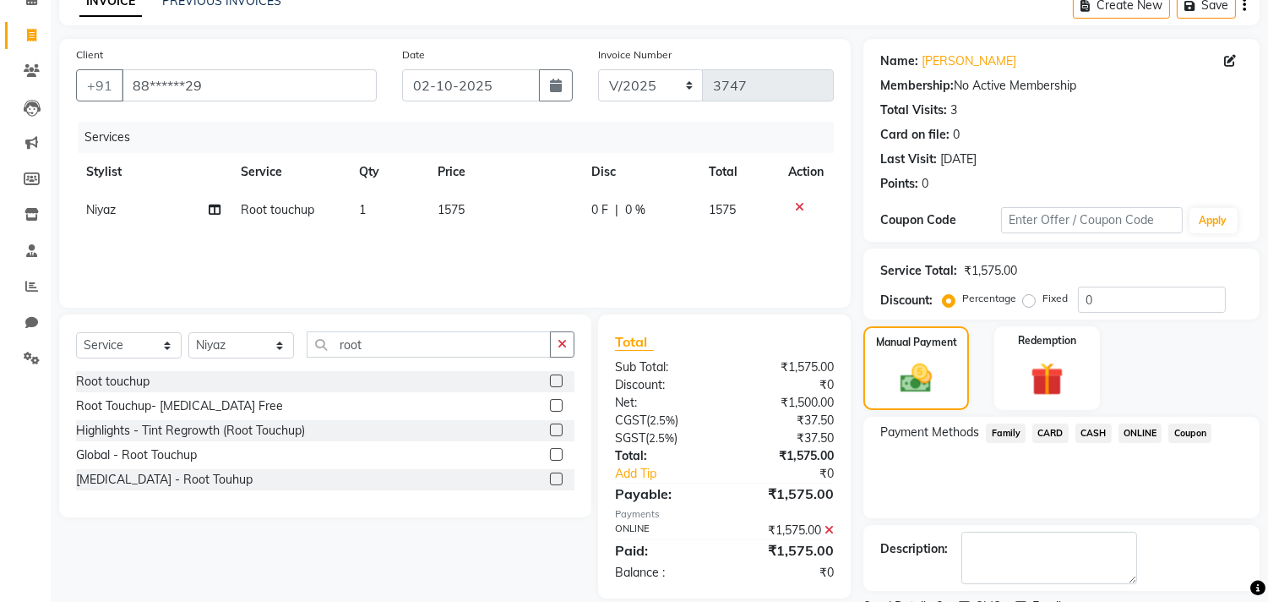
scroll to position [158, 0]
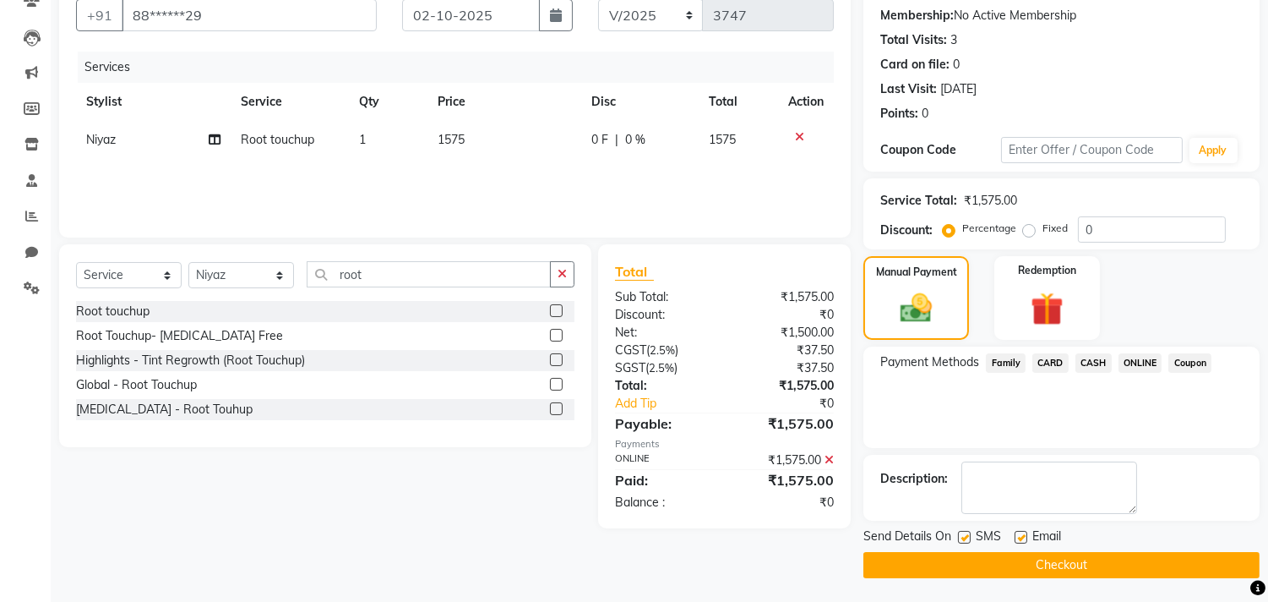
click at [1130, 555] on button "Checkout" at bounding box center [1062, 565] width 396 height 26
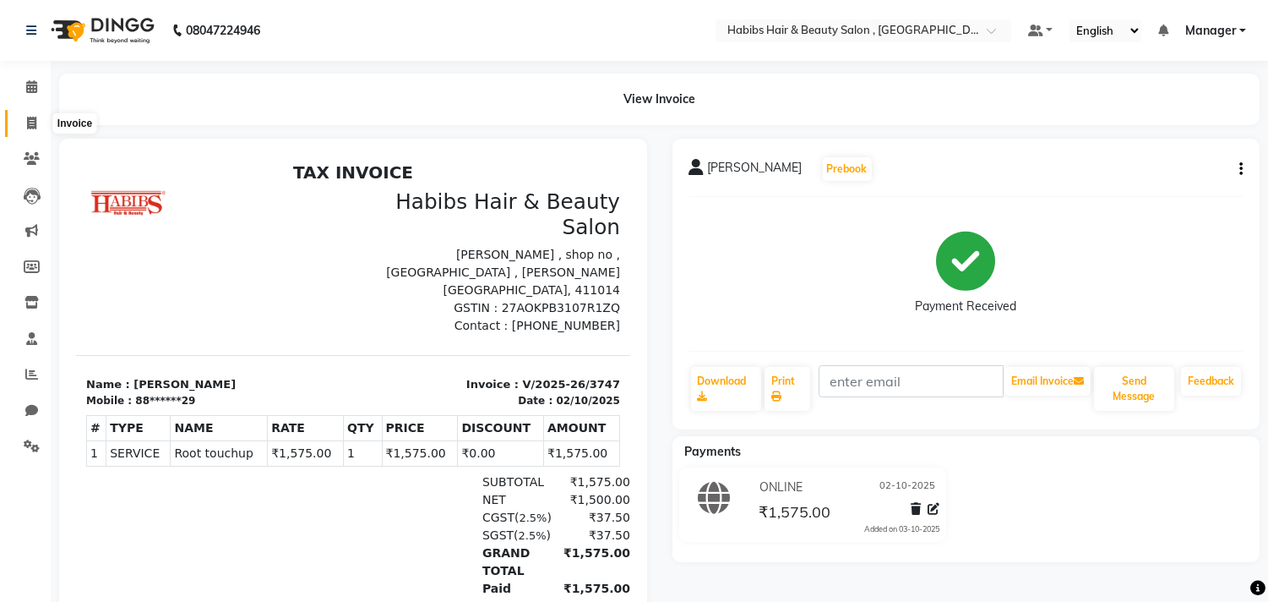
click at [32, 130] on span at bounding box center [32, 123] width 30 height 19
select select "4838"
select select "service"
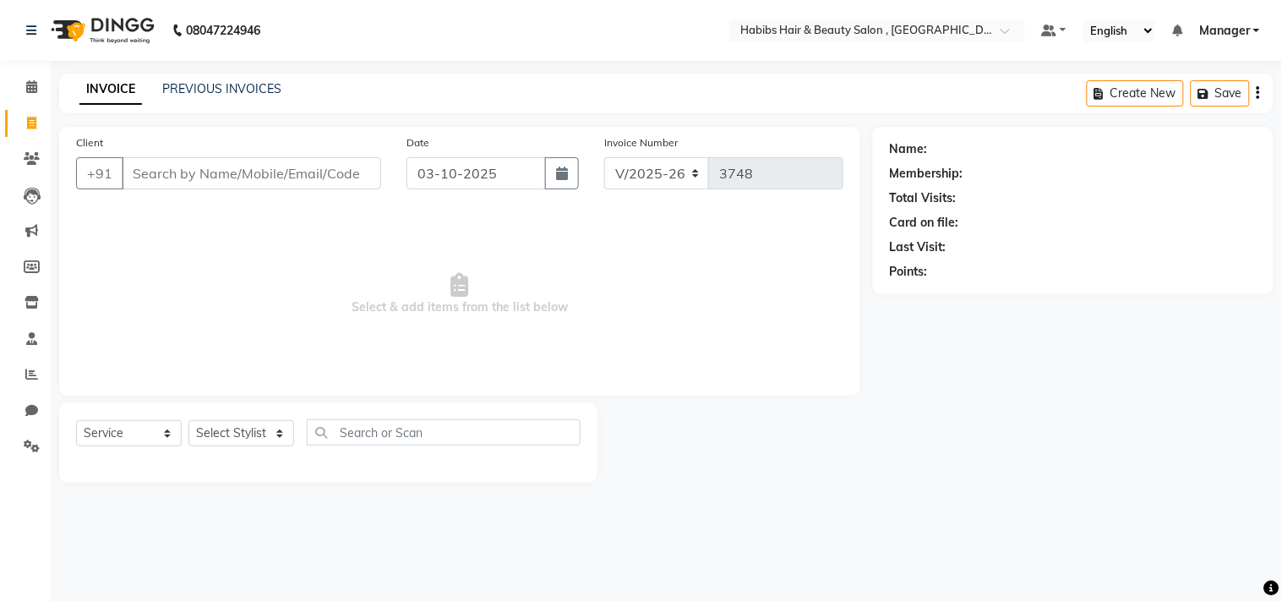
click at [412, 263] on span "Select & add items from the list below" at bounding box center [459, 294] width 767 height 169
click at [302, 187] on input "Client" at bounding box center [251, 173] width 259 height 32
drag, startPoint x: 327, startPoint y: 178, endPoint x: 840, endPoint y: 291, distance: 525.2
click at [840, 291] on span "Select & add items from the list below" at bounding box center [459, 294] width 767 height 169
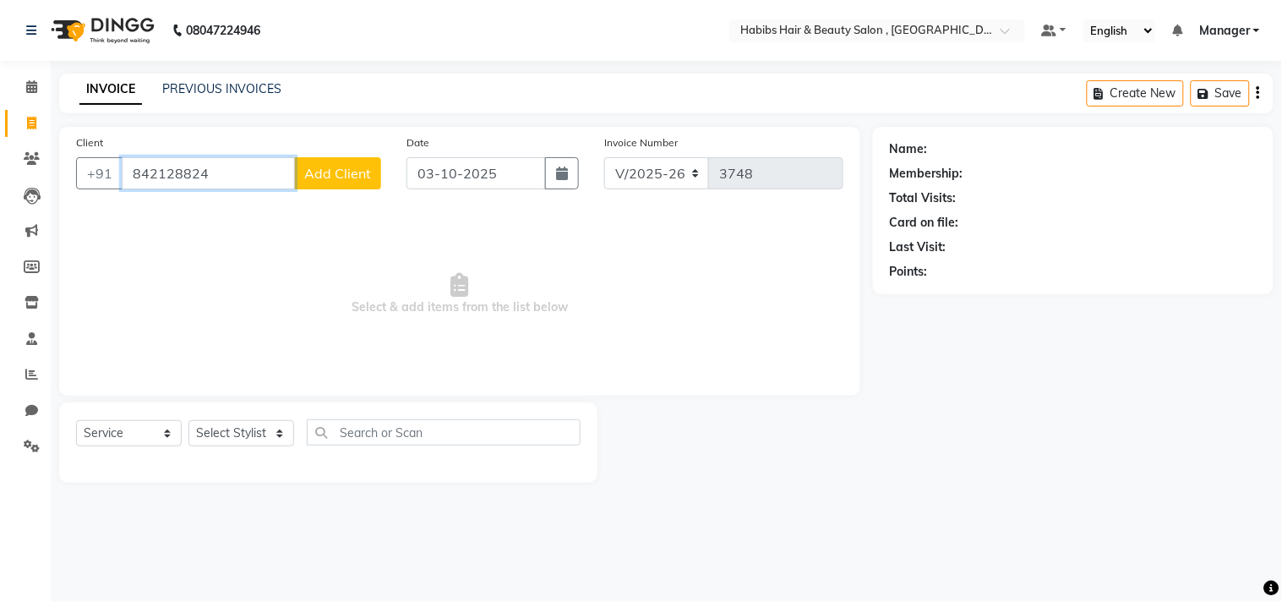
click at [164, 173] on input "842128824" at bounding box center [208, 173] width 173 height 32
type input "8421028824"
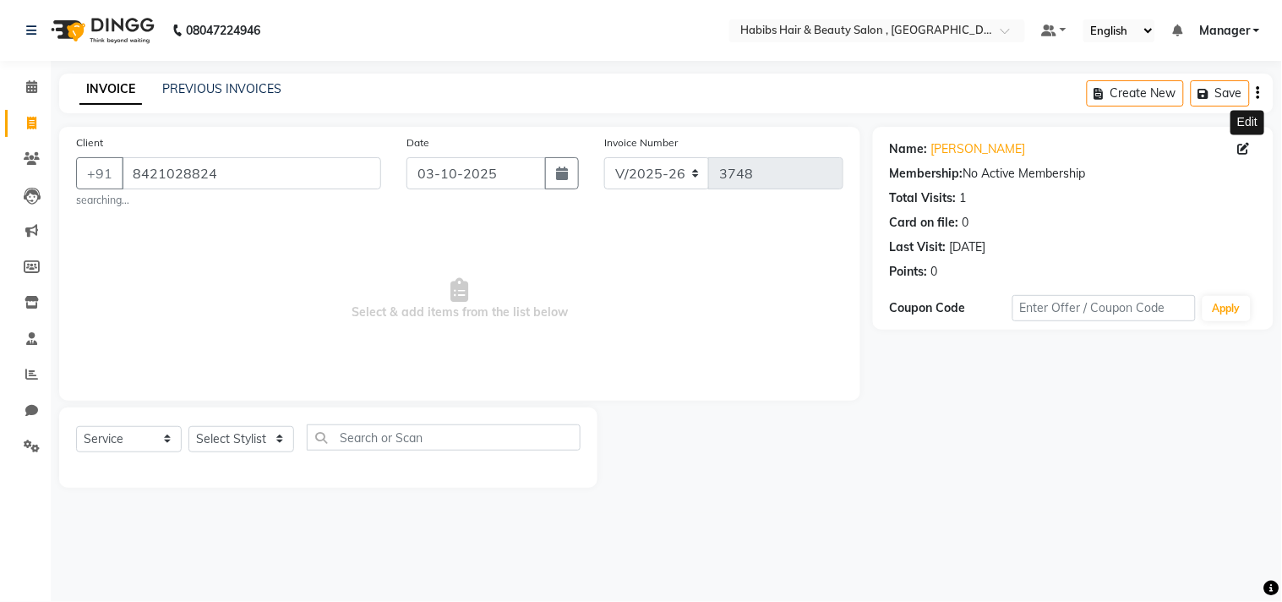
click at [1240, 144] on icon at bounding box center [1244, 149] width 12 height 12
select select "22"
select select "male"
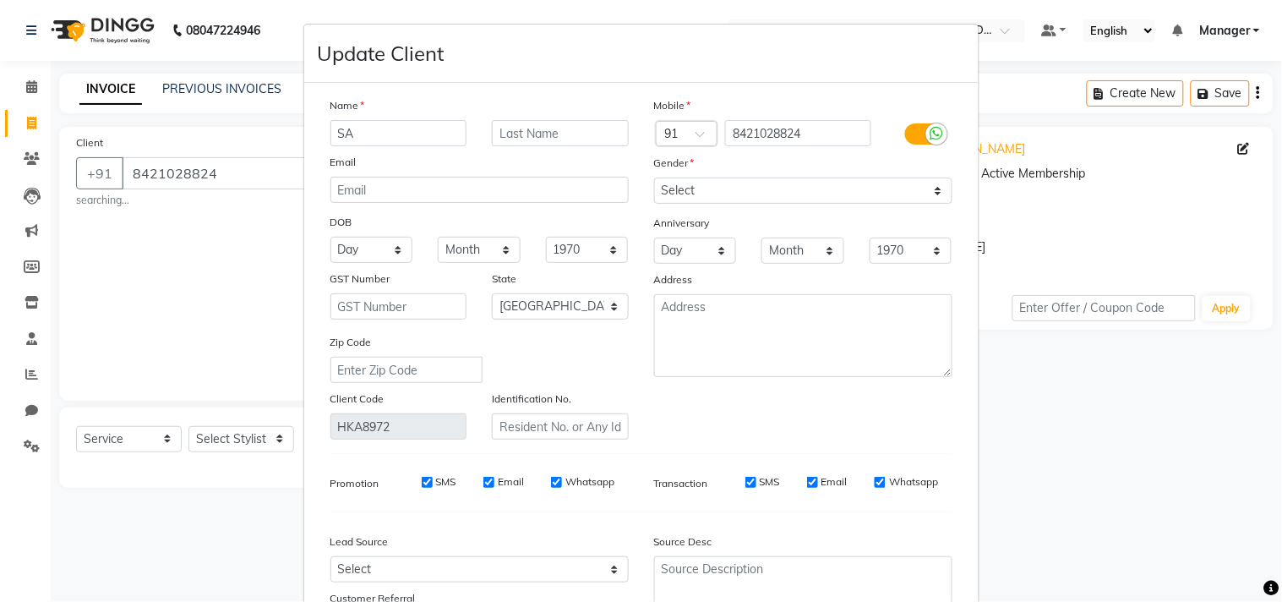
type input "S"
type input "Sourab Yadav"
click at [823, 417] on div "Mobile Country Code × 91 8421028824 Gender Select Male Female Other Prefer Not …" at bounding box center [803, 267] width 324 height 343
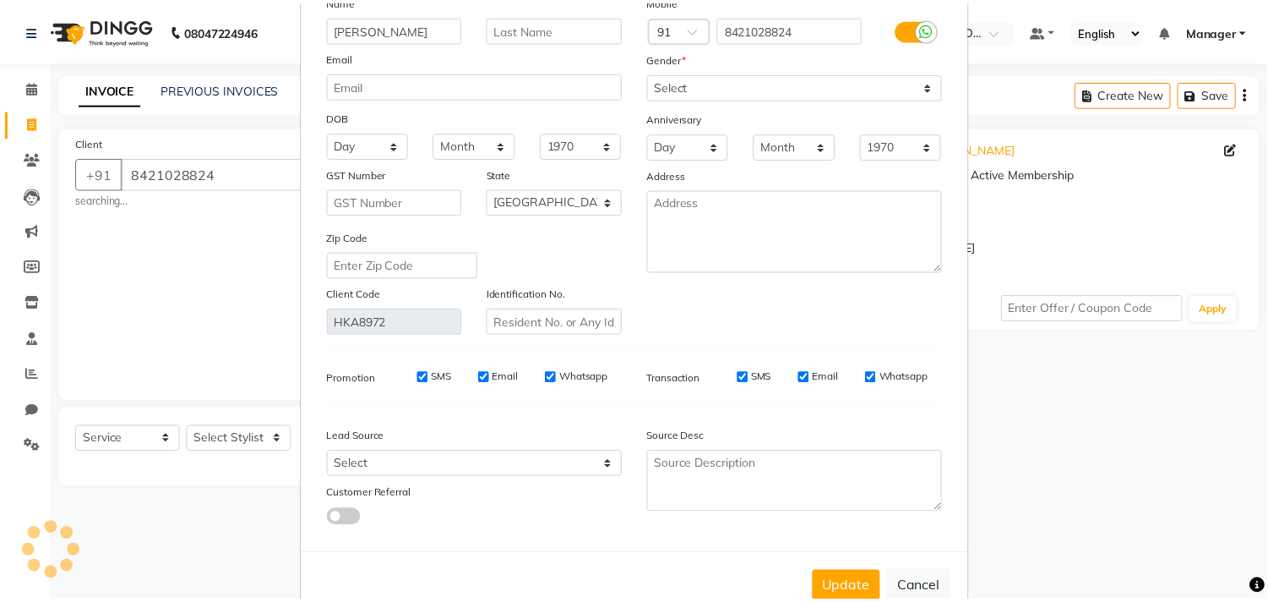
scroll to position [150, 0]
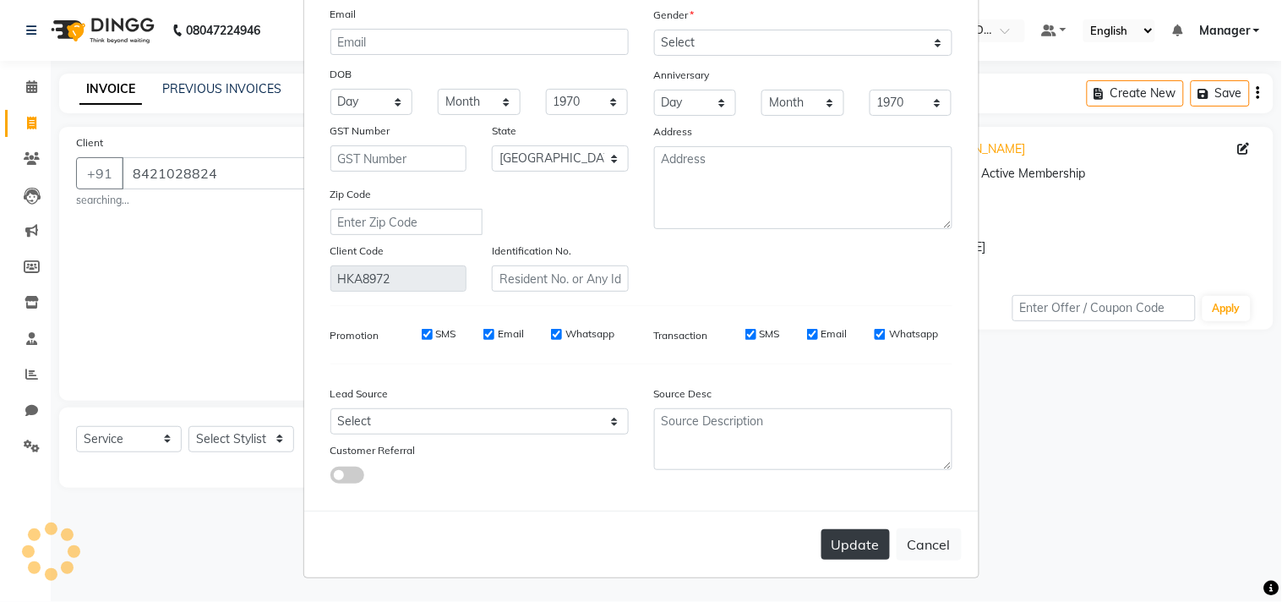
click at [851, 553] on button "Update" at bounding box center [855, 544] width 68 height 30
type input "84******24"
select select
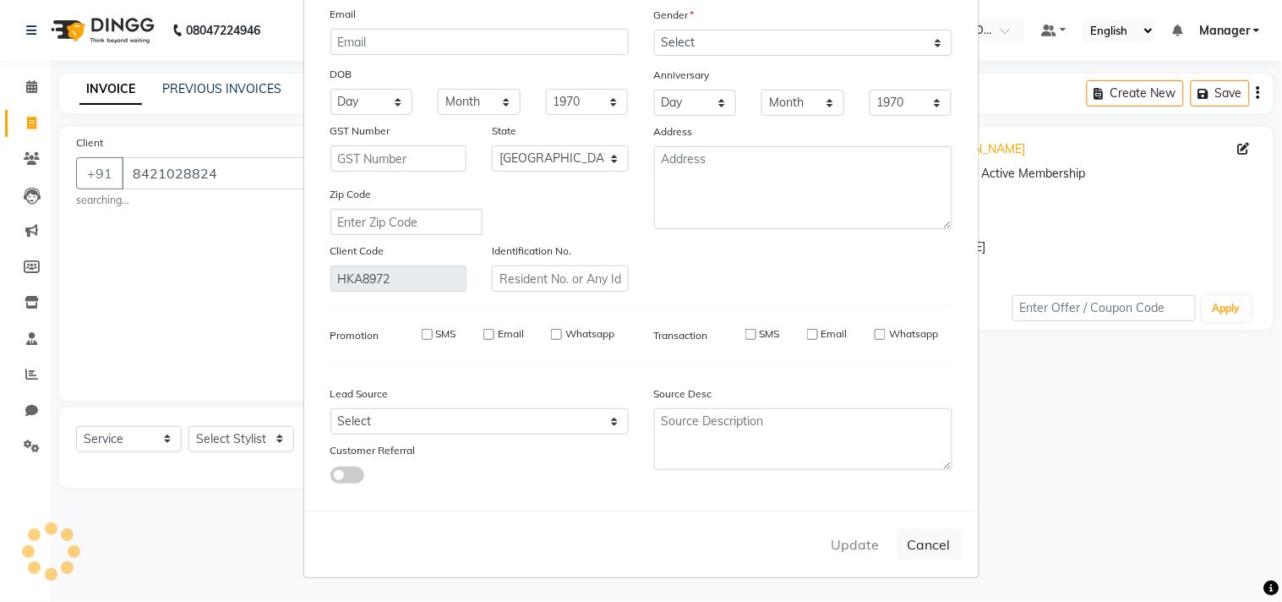
select select "null"
select select
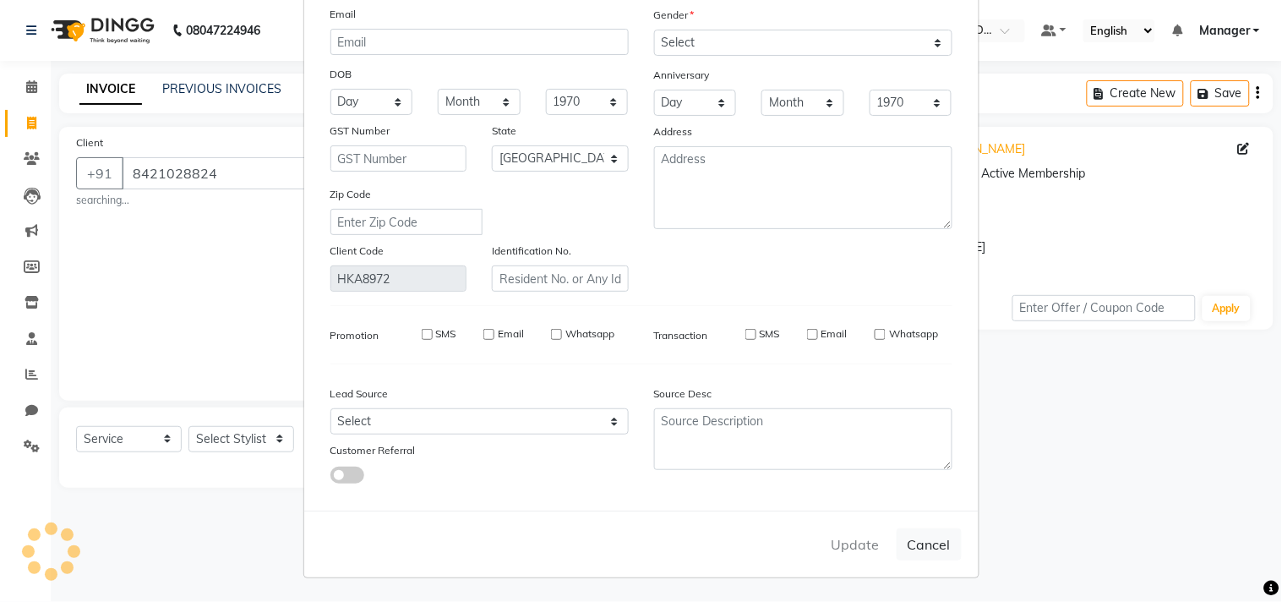
checkbox input "false"
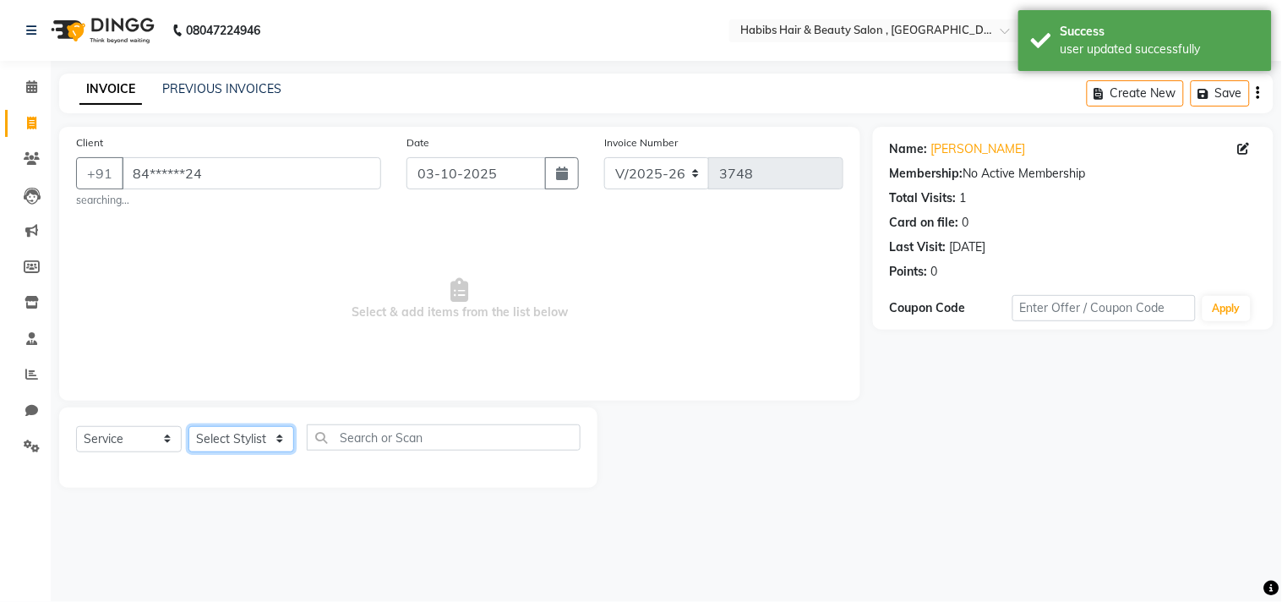
click at [250, 428] on select "Select Stylist [PERSON_NAME] Manager M M [PERSON_NAME] [PERSON_NAME] Reshma [PE…" at bounding box center [241, 439] width 106 height 26
select select "68759"
click at [188, 426] on select "Select Stylist [PERSON_NAME] Manager M M [PERSON_NAME] [PERSON_NAME] Reshma [PE…" at bounding box center [241, 439] width 106 height 26
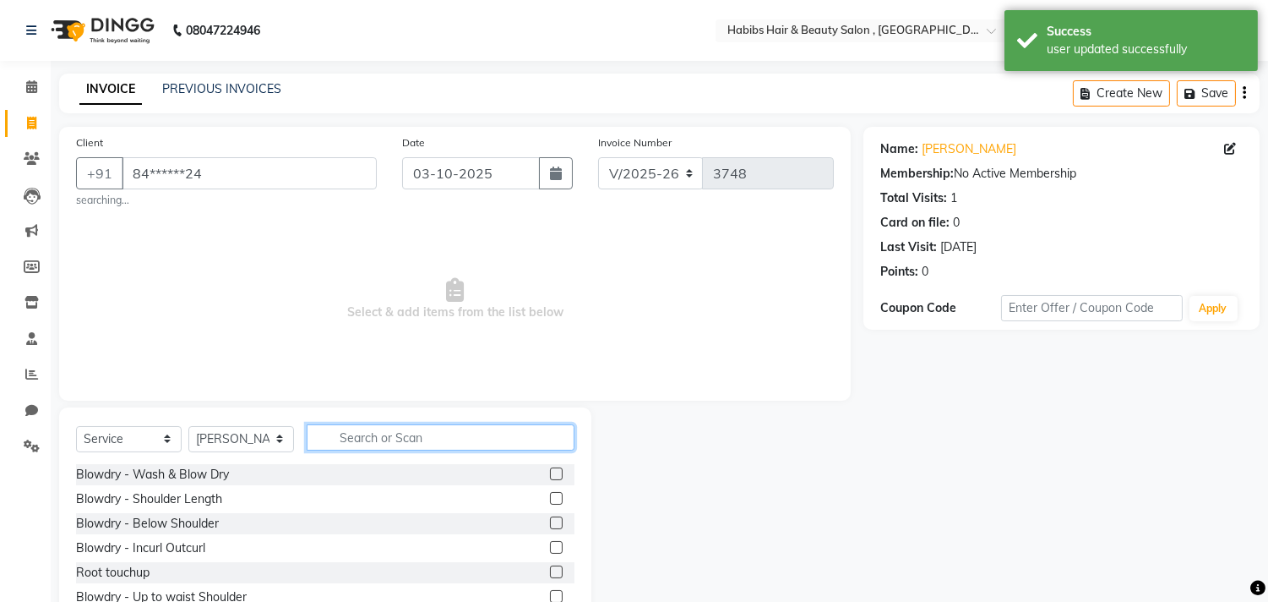
click at [400, 428] on input "text" at bounding box center [441, 437] width 268 height 26
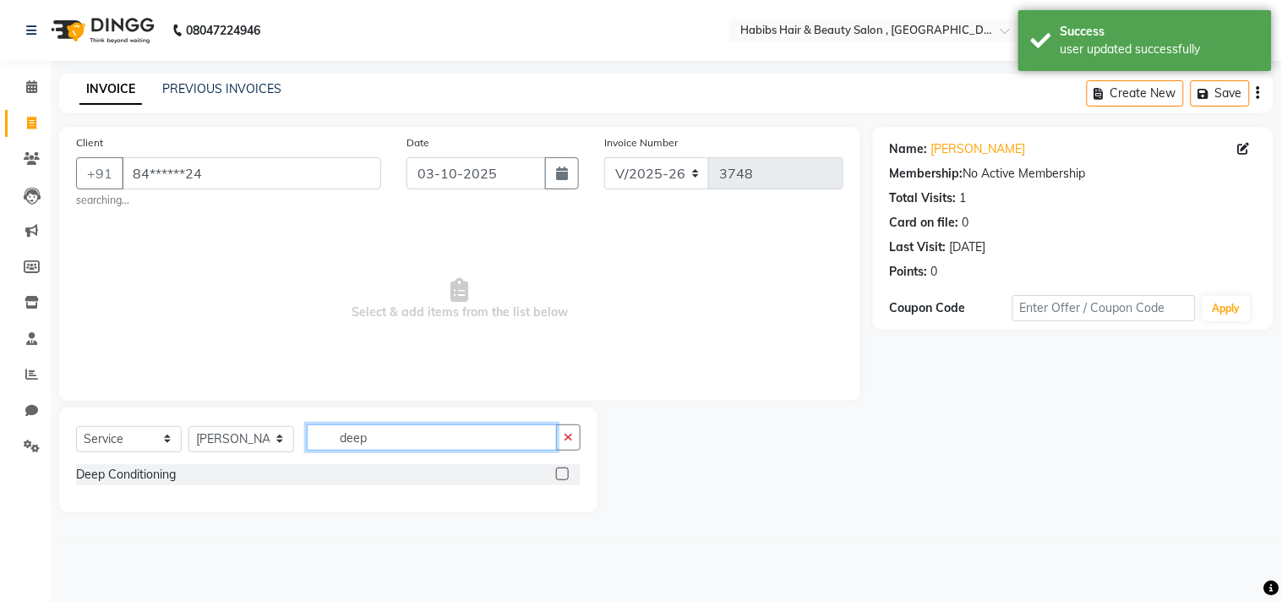
type input "deep"
click at [558, 470] on label at bounding box center [562, 473] width 13 height 13
click at [558, 470] on input "checkbox" at bounding box center [561, 474] width 11 height 11
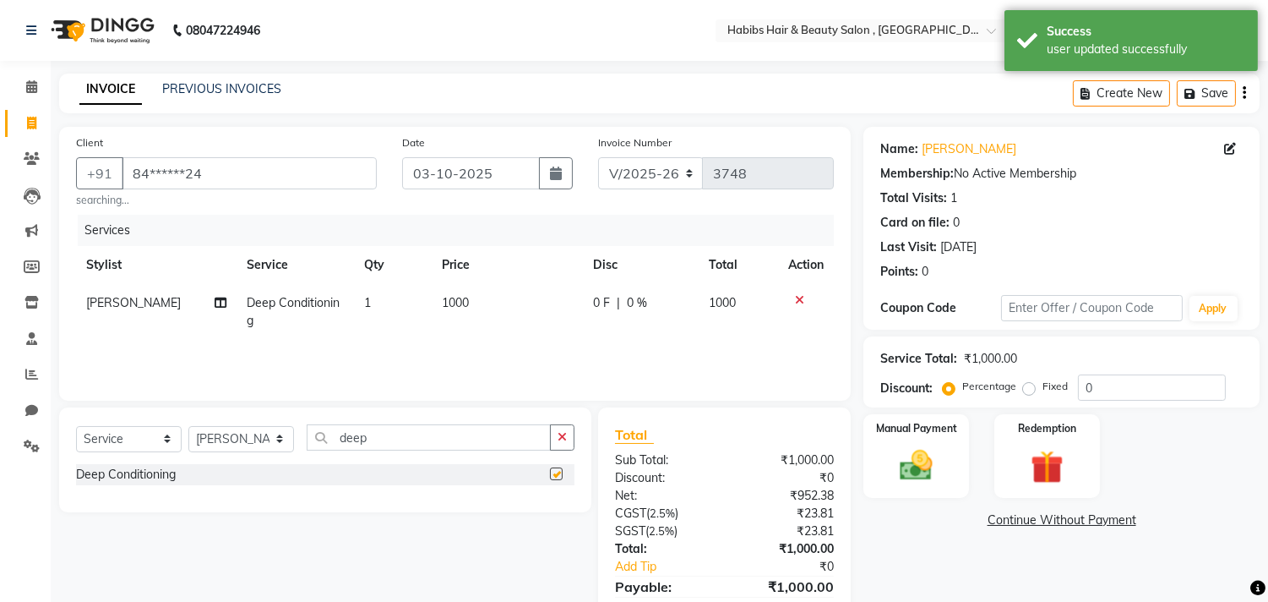
checkbox input "false"
click at [571, 429] on button "button" at bounding box center [562, 437] width 25 height 26
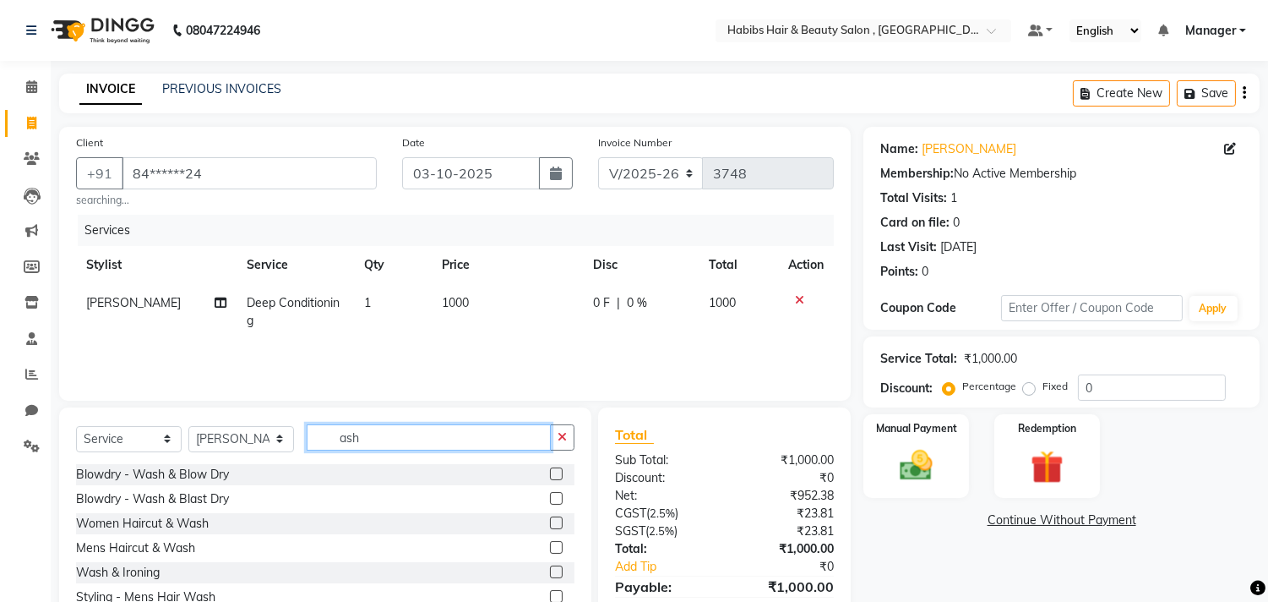
type input "ash"
click at [556, 549] on label at bounding box center [556, 547] width 13 height 13
click at [556, 549] on input "checkbox" at bounding box center [555, 547] width 11 height 11
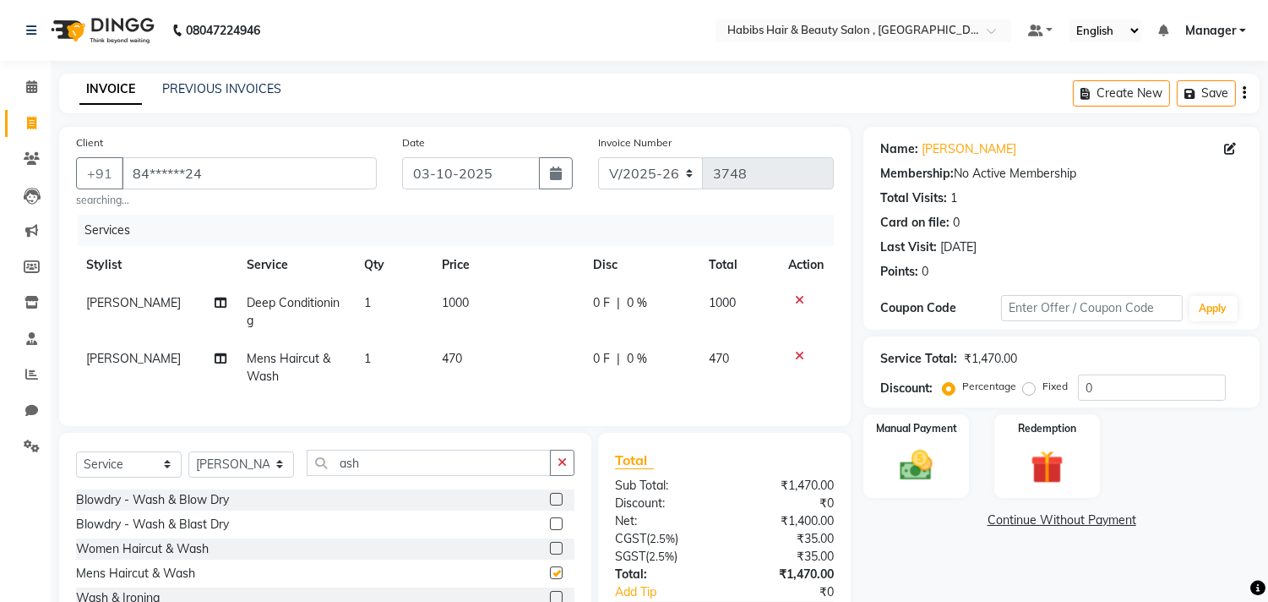
checkbox input "false"
click at [491, 348] on td "470" at bounding box center [507, 368] width 151 height 56
select select "68759"
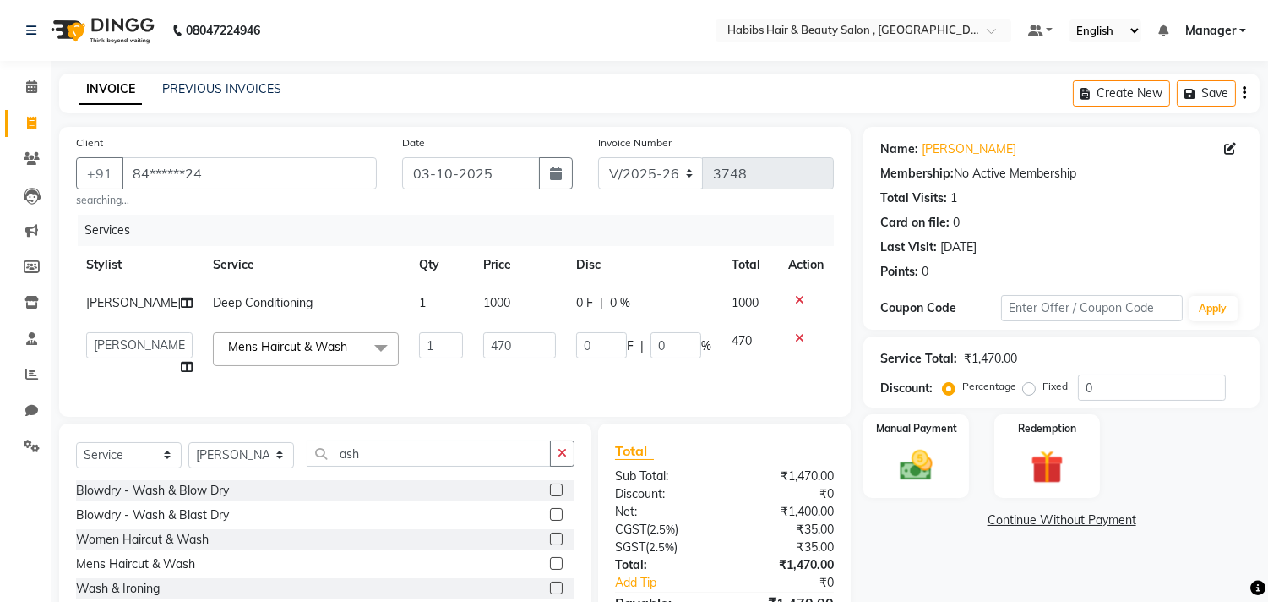
click at [491, 348] on input "470" at bounding box center [519, 345] width 73 height 26
type input "500"
click at [259, 466] on select "Select Stylist [PERSON_NAME] Manager M M [PERSON_NAME] [PERSON_NAME] Reshma [PE…" at bounding box center [241, 455] width 106 height 26
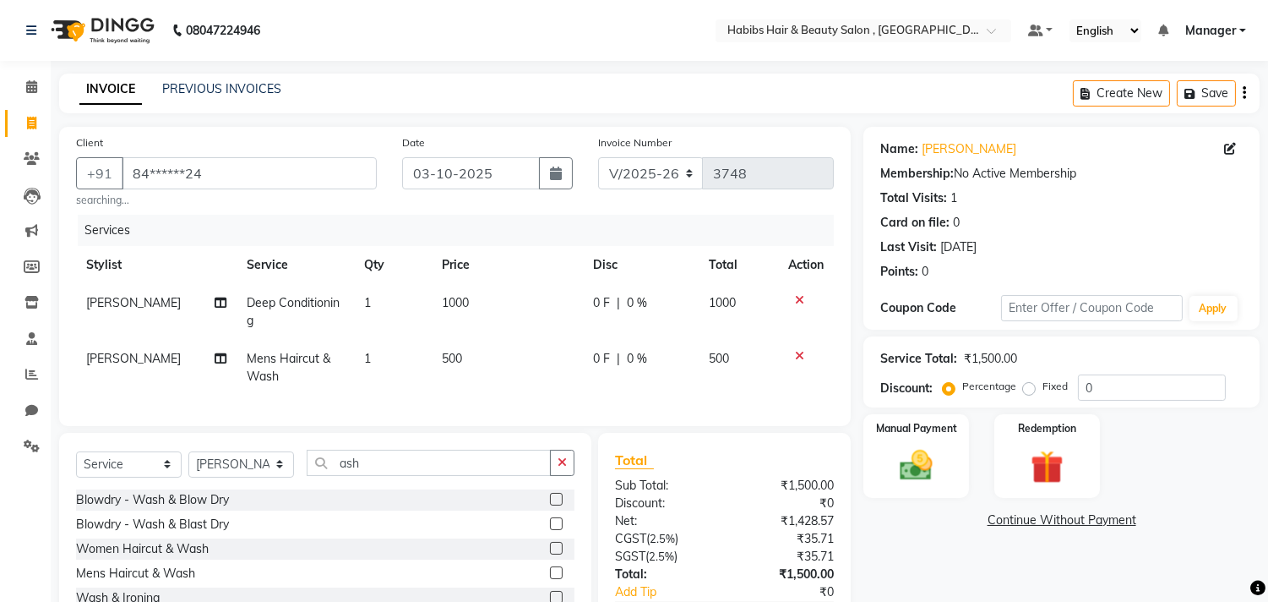
click at [477, 426] on div "Client +91 84******24 searching... Date 03-10-2025 Invoice Number V/2025 V/2025…" at bounding box center [455, 276] width 792 height 299
click at [491, 357] on td "500" at bounding box center [507, 368] width 151 height 56
select select "68759"
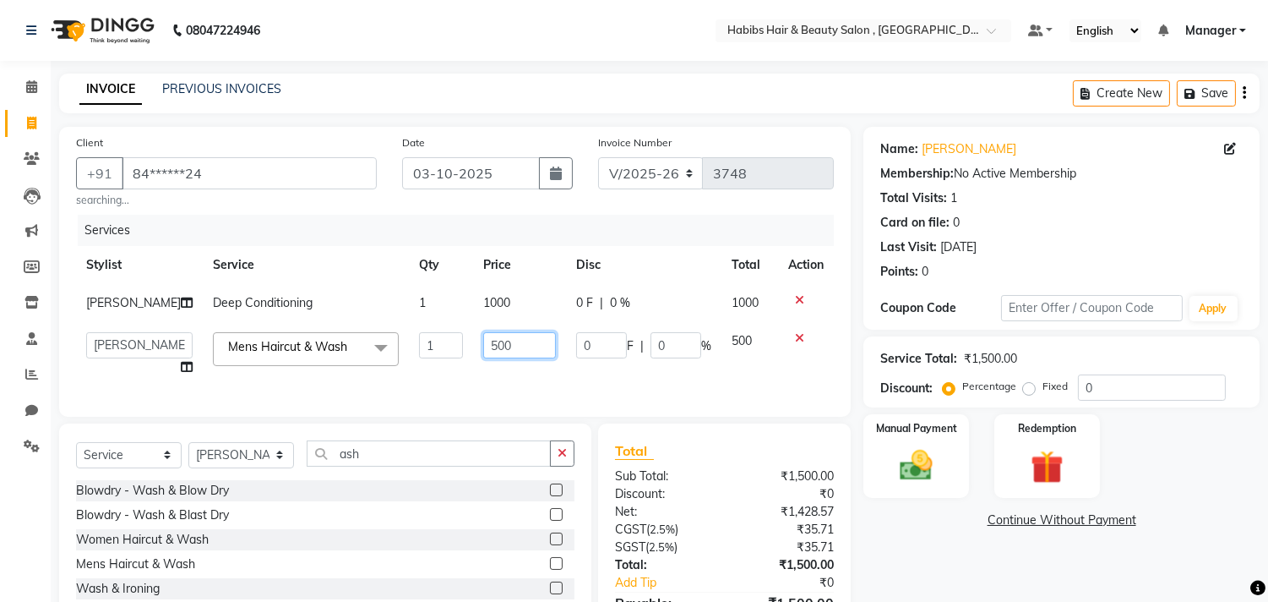
click at [491, 357] on input "500" at bounding box center [519, 345] width 73 height 26
type input "400"
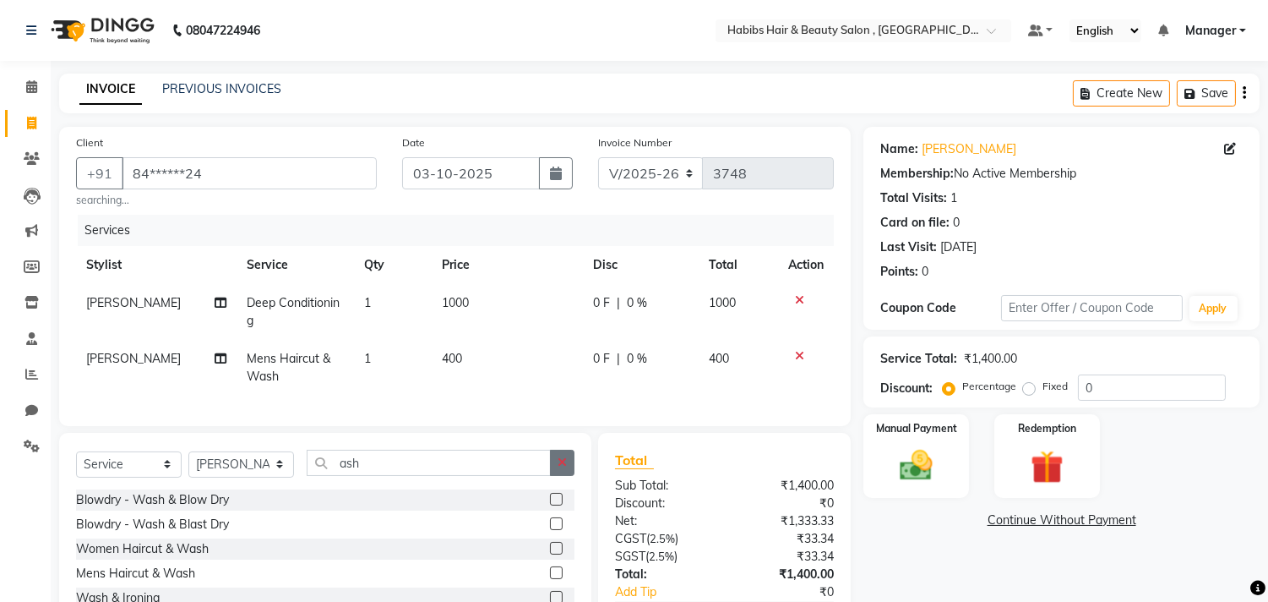
click at [554, 462] on div "Select Service Product Membership Package Voucher Prepaid Gift Card Select Styl…" at bounding box center [325, 546] width 532 height 227
click at [559, 468] on icon "button" at bounding box center [562, 462] width 9 height 12
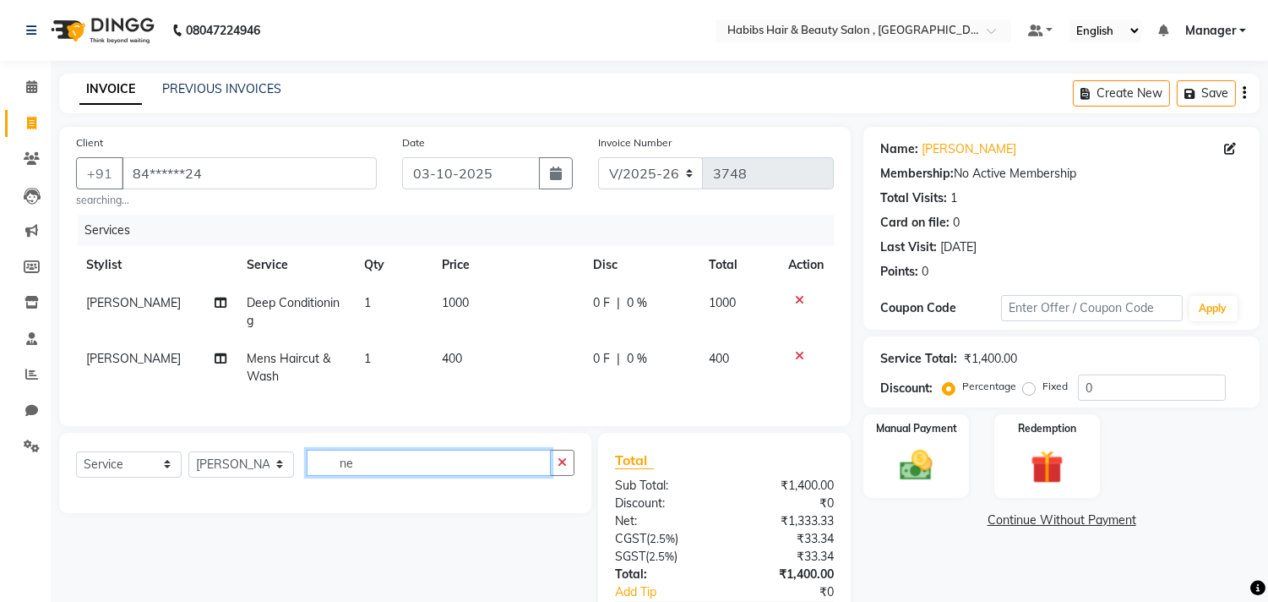
type input "n"
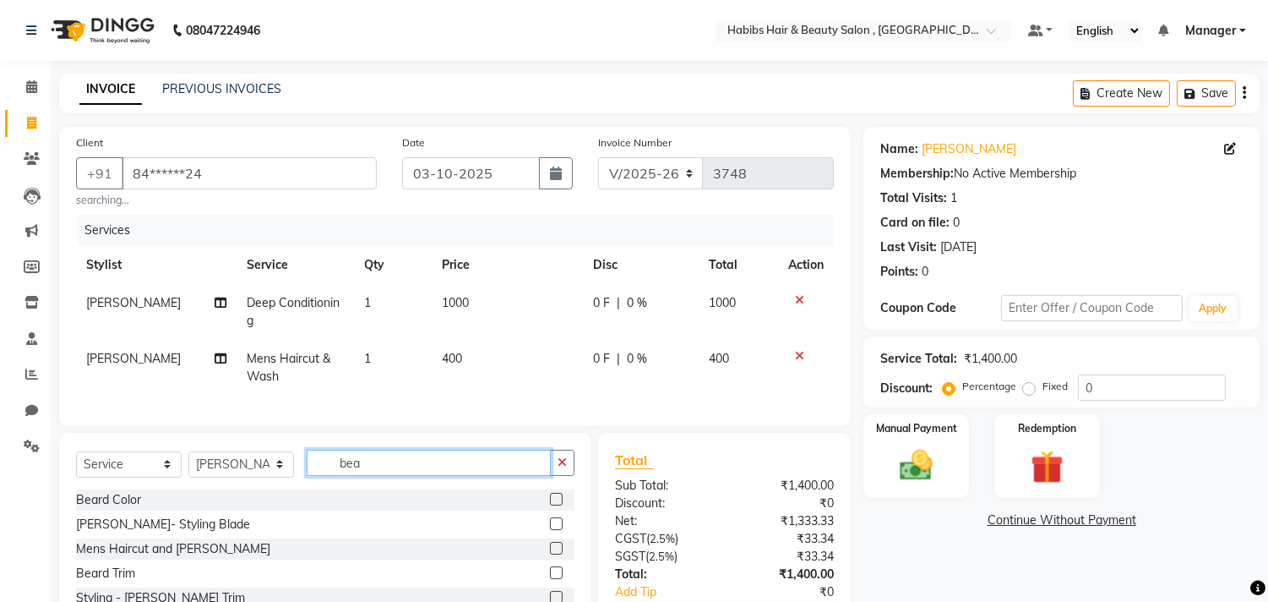
type input "bea"
click at [550, 579] on label at bounding box center [556, 572] width 13 height 13
click at [550, 579] on input "checkbox" at bounding box center [555, 573] width 11 height 11
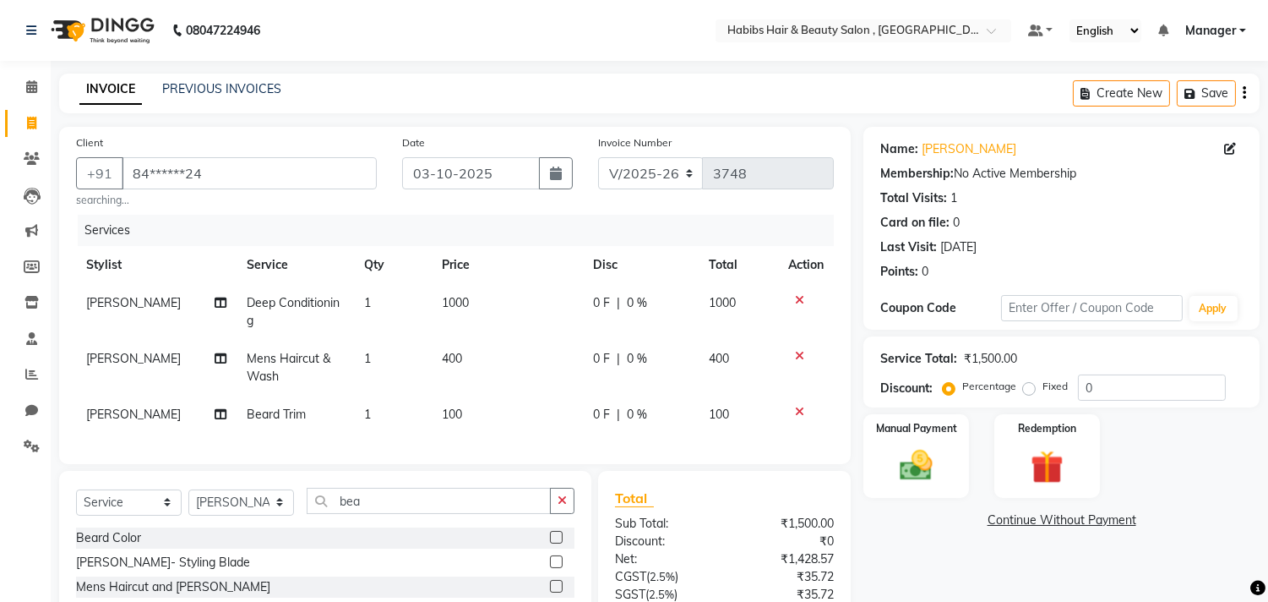
checkbox input "false"
click at [647, 482] on div "Client +91 84******24 searching... Date 03-10-2025 Invoice Number V/2025 V/2025…" at bounding box center [454, 423] width 817 height 593
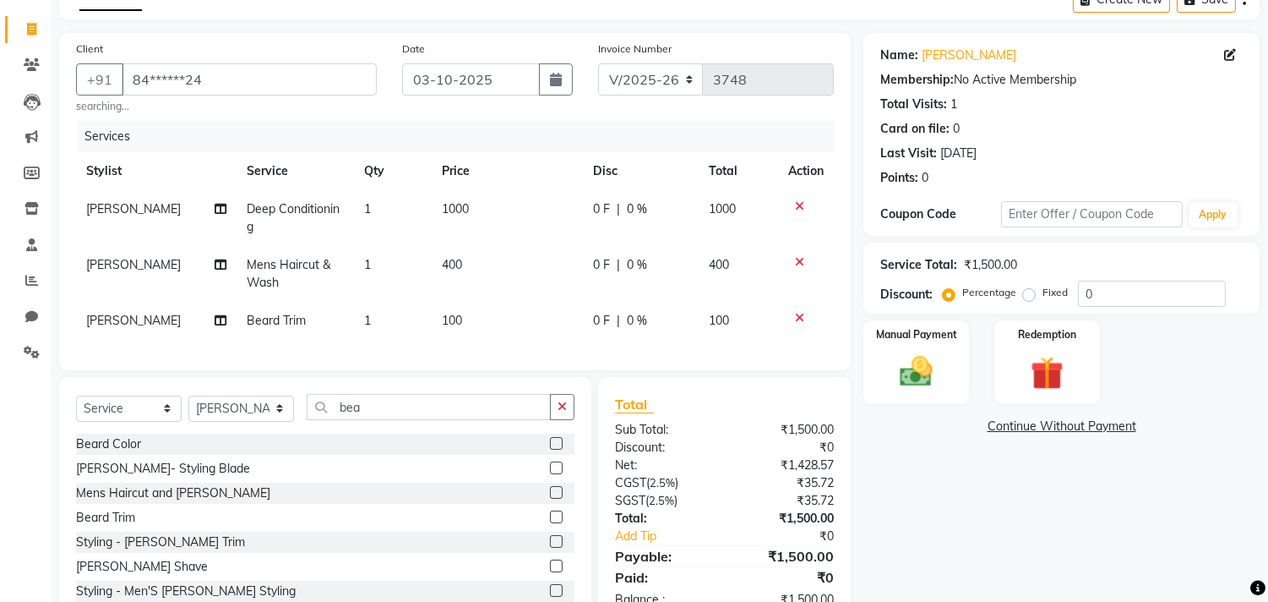
scroll to position [158, 0]
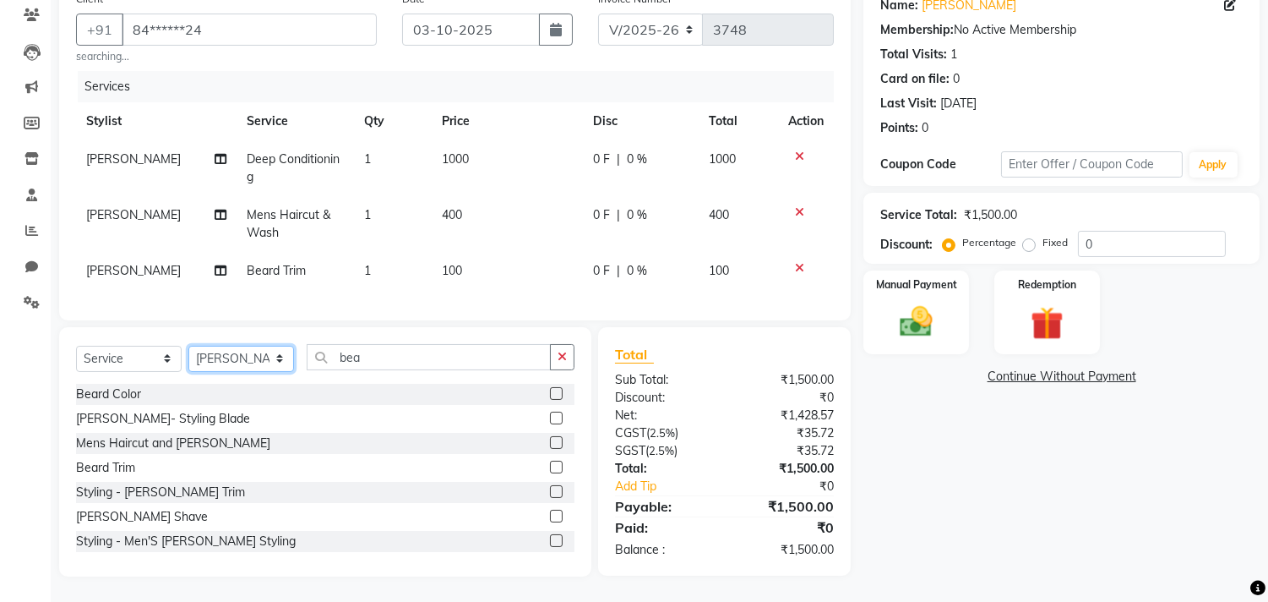
click at [269, 361] on select "Select Stylist [PERSON_NAME] Manager M M [PERSON_NAME] [PERSON_NAME] Reshma [PE…" at bounding box center [241, 359] width 106 height 26
select select "88856"
click at [188, 346] on select "Select Stylist [PERSON_NAME] Manager M M [PERSON_NAME] [PERSON_NAME] Reshma [PE…" at bounding box center [241, 359] width 106 height 26
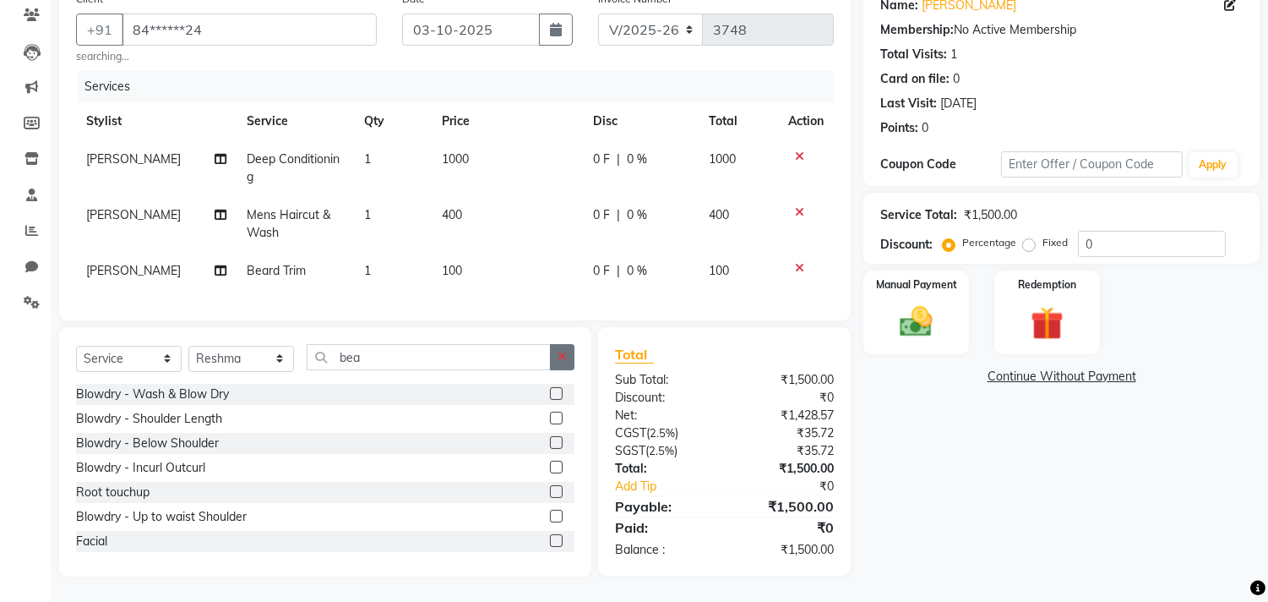
click at [563, 362] on icon "button" at bounding box center [562, 357] width 9 height 12
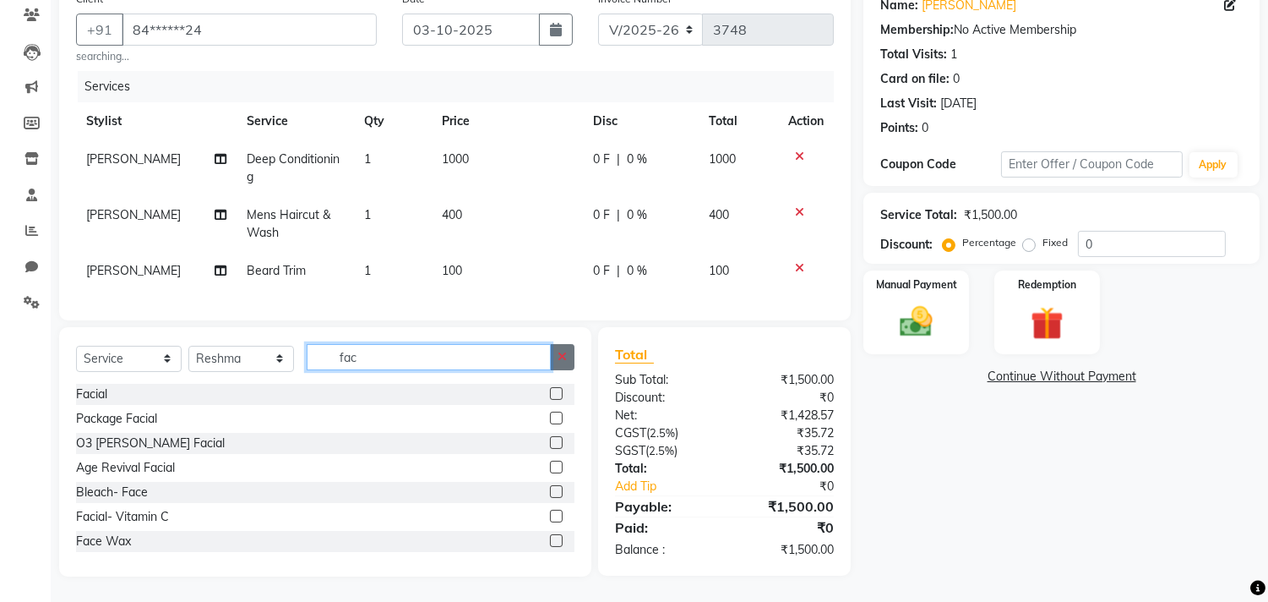
type input "fac"
click at [569, 359] on button "button" at bounding box center [562, 357] width 25 height 26
type input "d-"
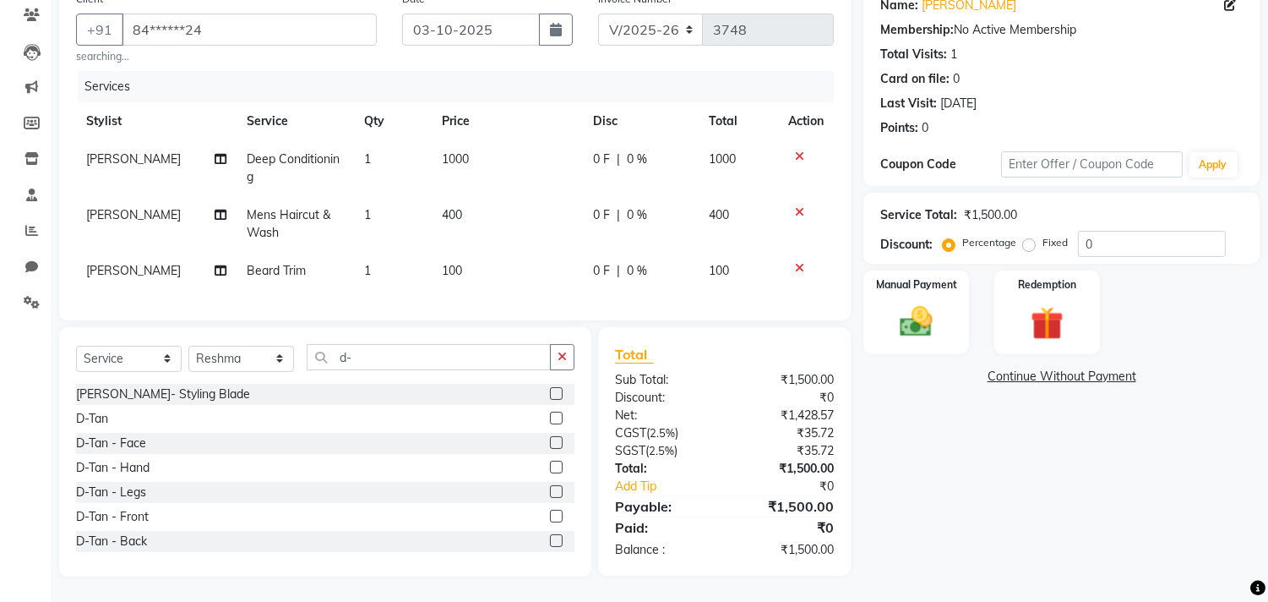
click at [550, 444] on label at bounding box center [556, 442] width 13 height 13
click at [550, 444] on input "checkbox" at bounding box center [555, 443] width 11 height 11
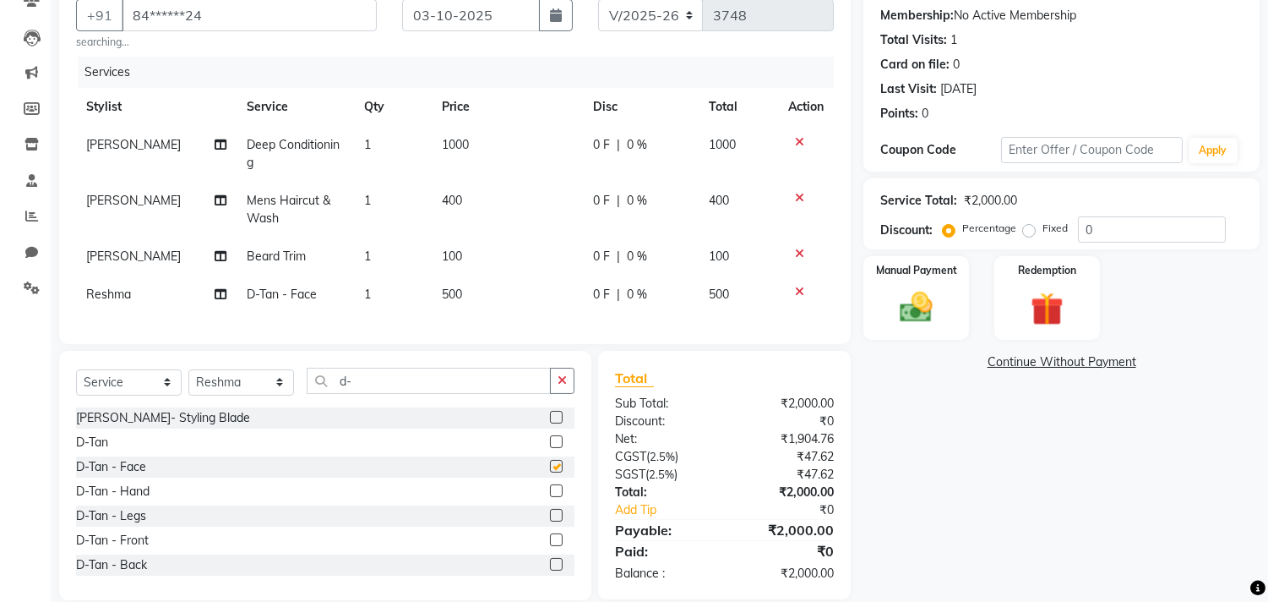
checkbox input "false"
click at [550, 448] on label at bounding box center [556, 441] width 13 height 13
click at [550, 448] on input "checkbox" at bounding box center [555, 442] width 11 height 11
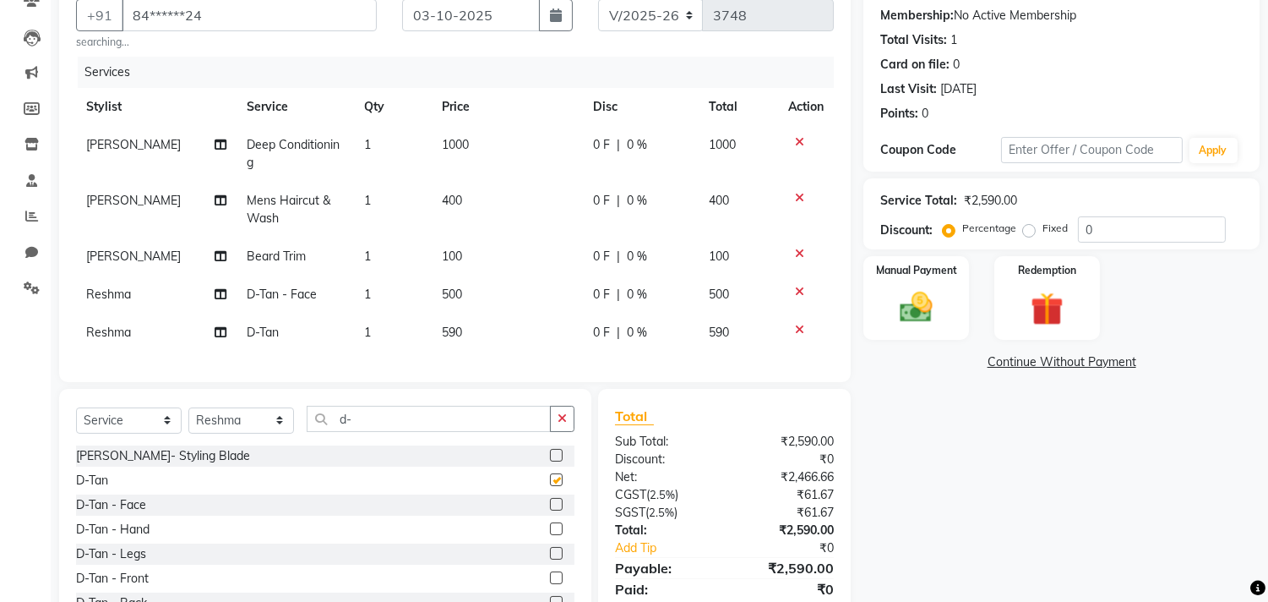
checkbox input "false"
click at [800, 288] on icon at bounding box center [799, 292] width 9 height 12
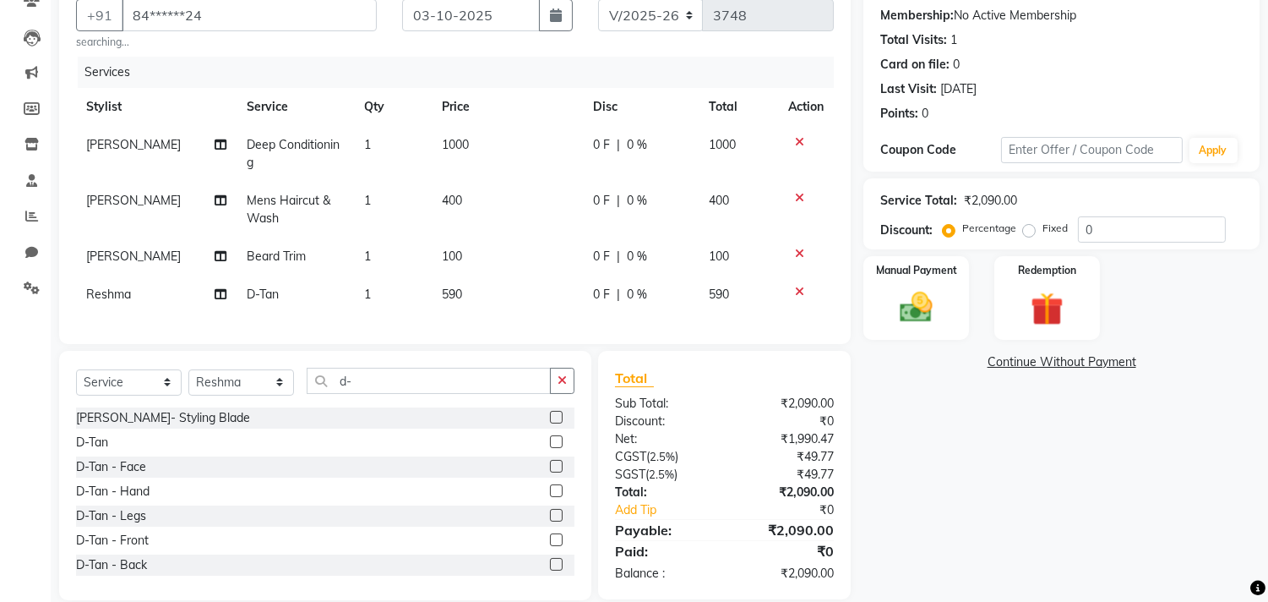
click at [473, 305] on td "590" at bounding box center [507, 294] width 151 height 38
select select "88856"
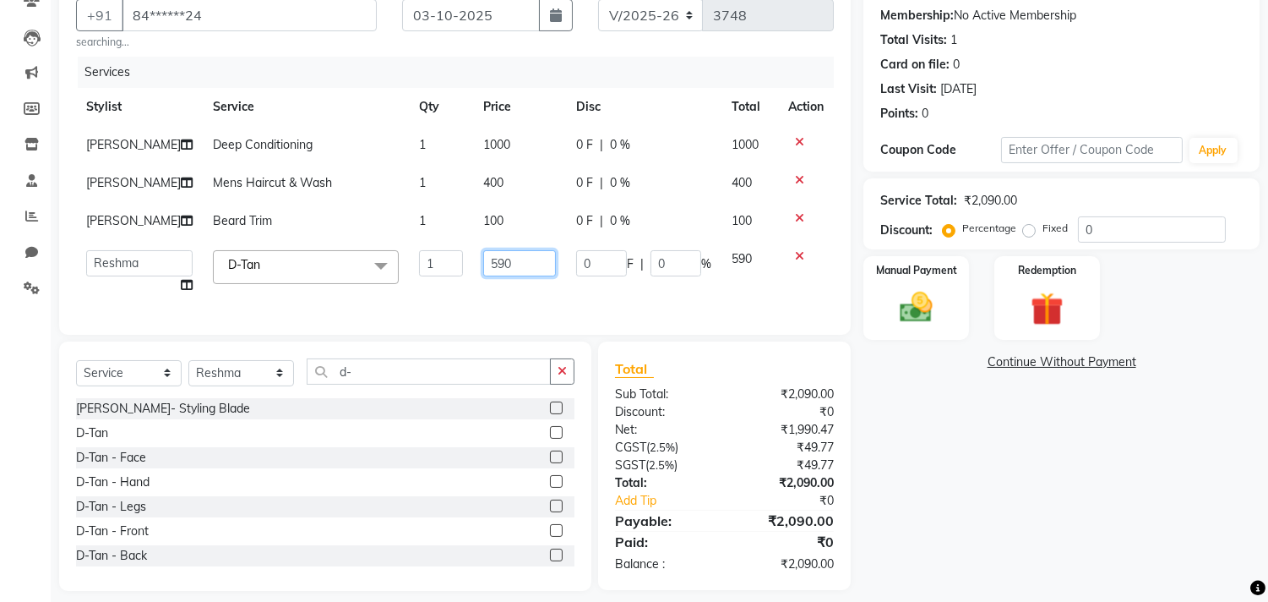
click at [504, 269] on input "590" at bounding box center [519, 263] width 73 height 26
type input "1050"
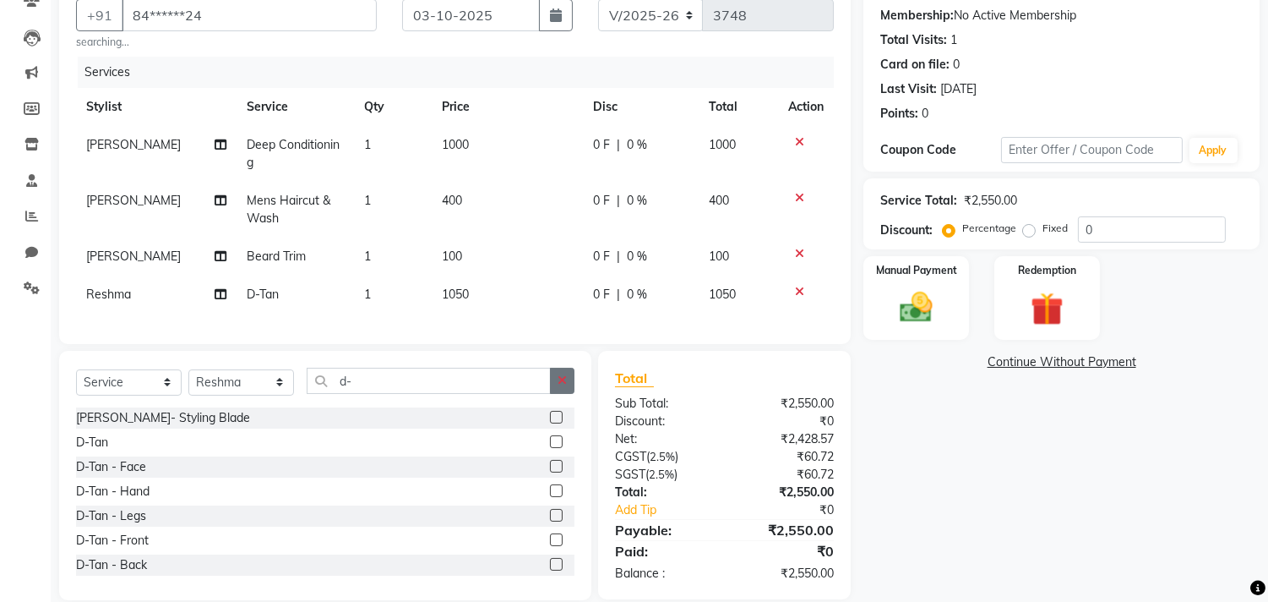
click at [559, 380] on div "Select Service Product Membership Package Voucher Prepaid Gift Card Select Styl…" at bounding box center [325, 475] width 532 height 249
click at [558, 386] on button "button" at bounding box center [562, 381] width 25 height 26
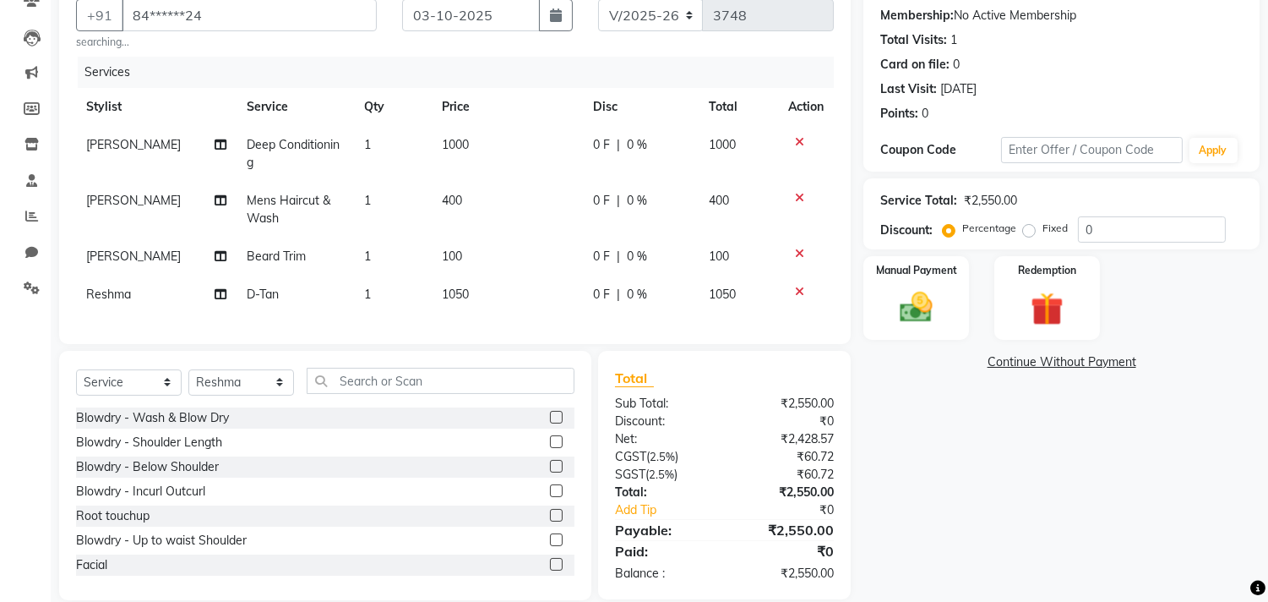
click at [503, 287] on td "1050" at bounding box center [507, 294] width 151 height 38
select select "88856"
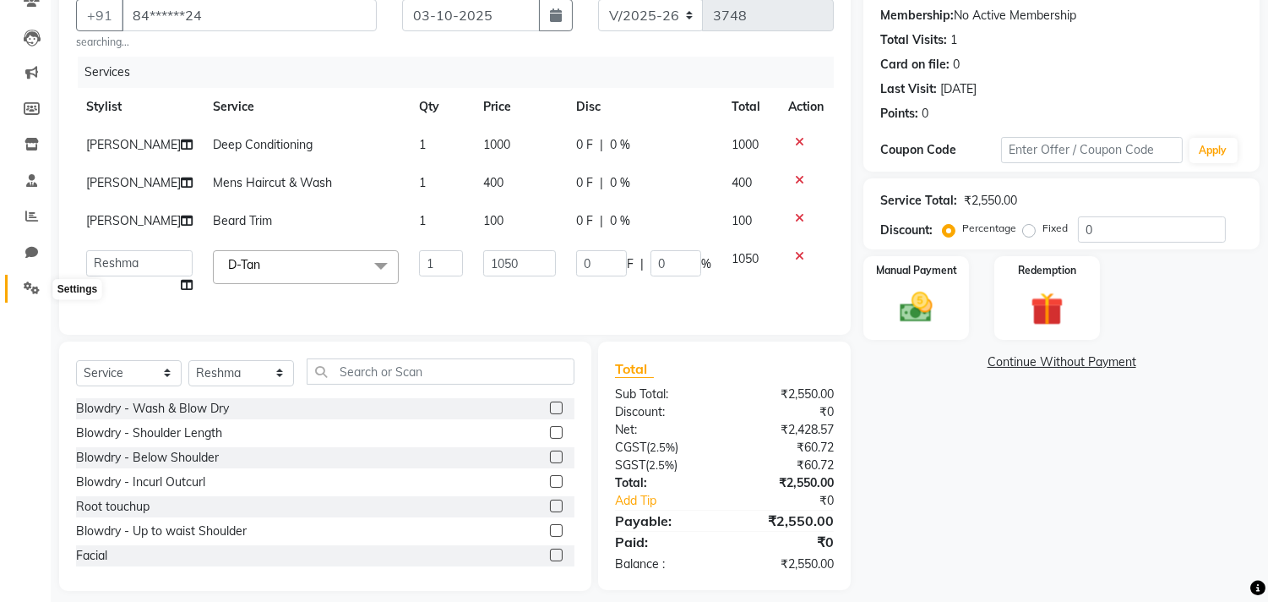
click at [28, 293] on icon at bounding box center [32, 287] width 16 height 13
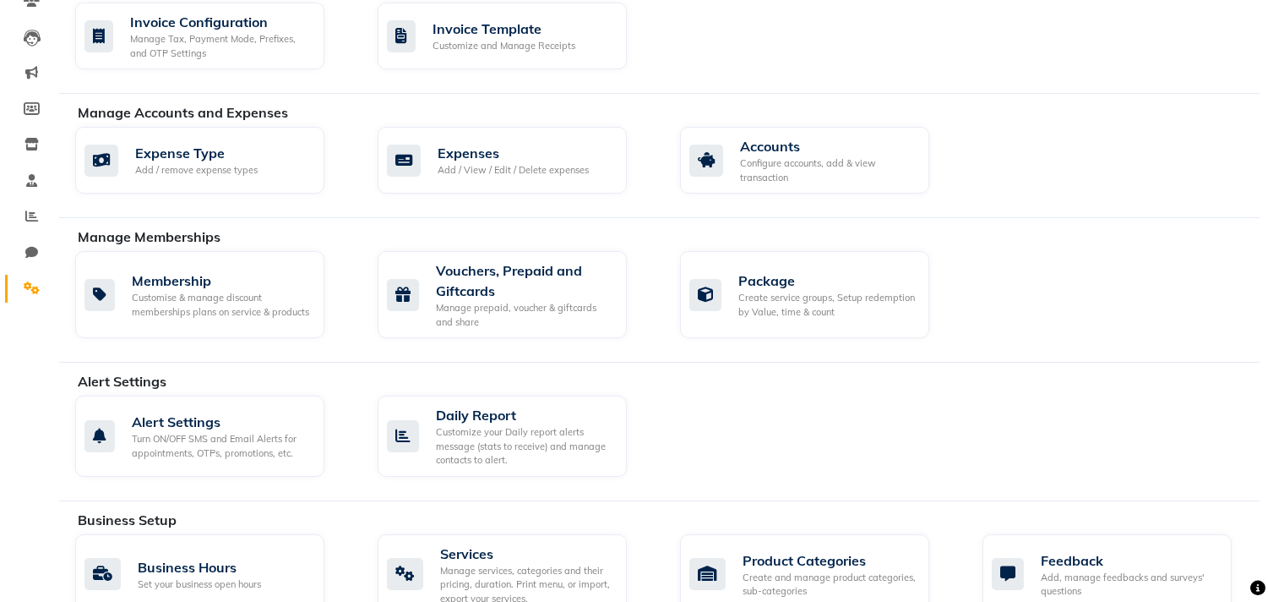
click at [756, 95] on div "Invoice Configurations Invoice Configuration Manage Tax, Payment Mode, Prefixes…" at bounding box center [659, 536] width 1201 height 1240
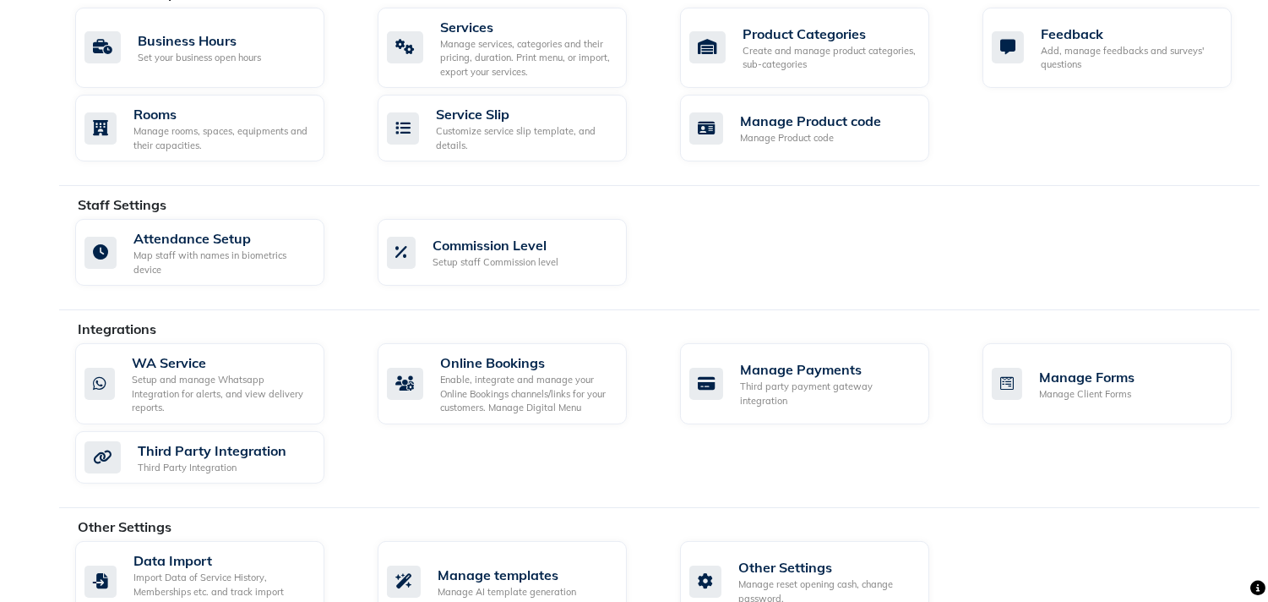
scroll to position [722, 0]
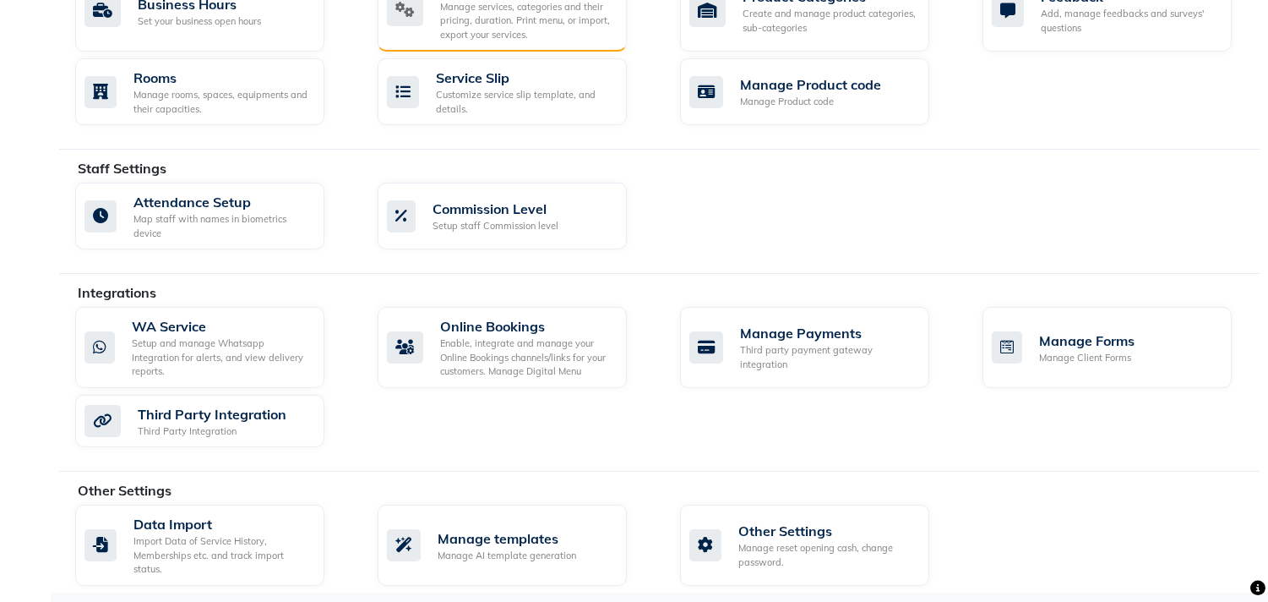
click at [592, 29] on div "Manage services, categories and their pricing, duration. Print menu, or import,…" at bounding box center [526, 21] width 173 height 42
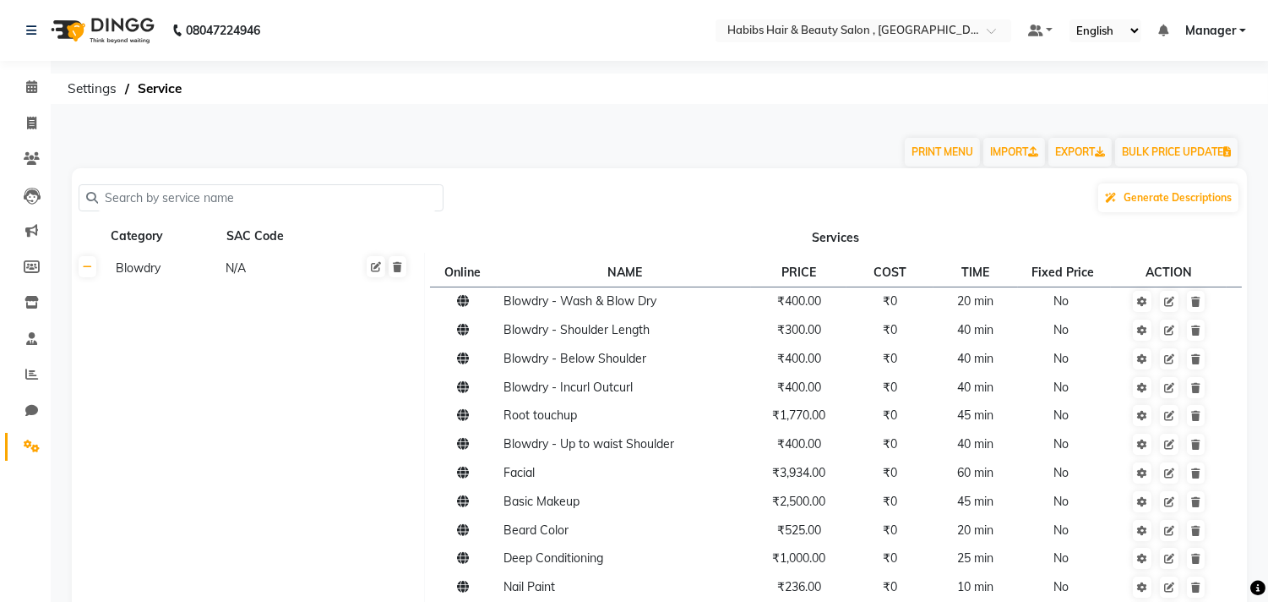
click at [550, 150] on div "PRINT MENU IMPORT EXPORT BULK PRICE UPDATE" at bounding box center [649, 142] width 1180 height 51
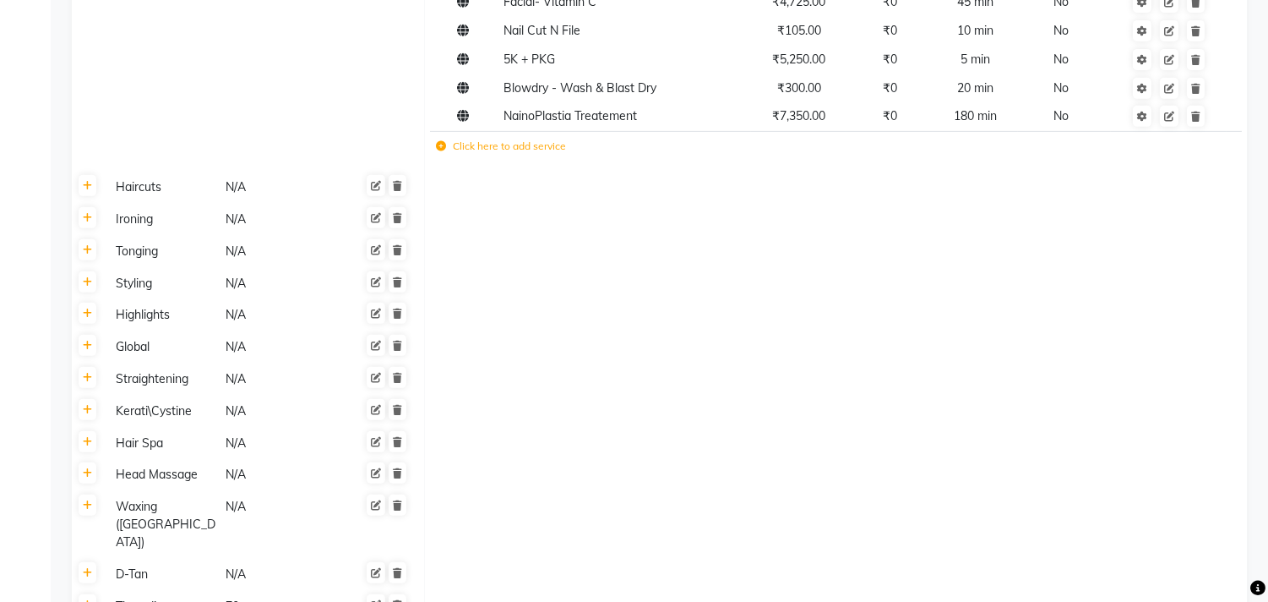
scroll to position [1352, 0]
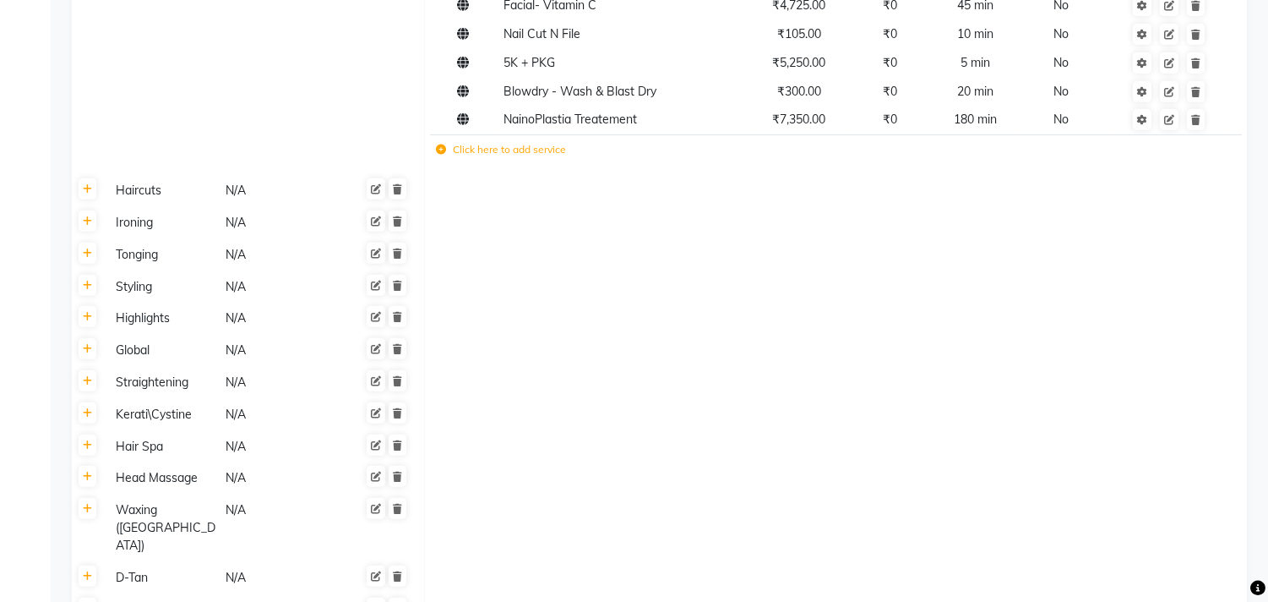
click at [546, 155] on label "Click here to add service" at bounding box center [501, 149] width 130 height 15
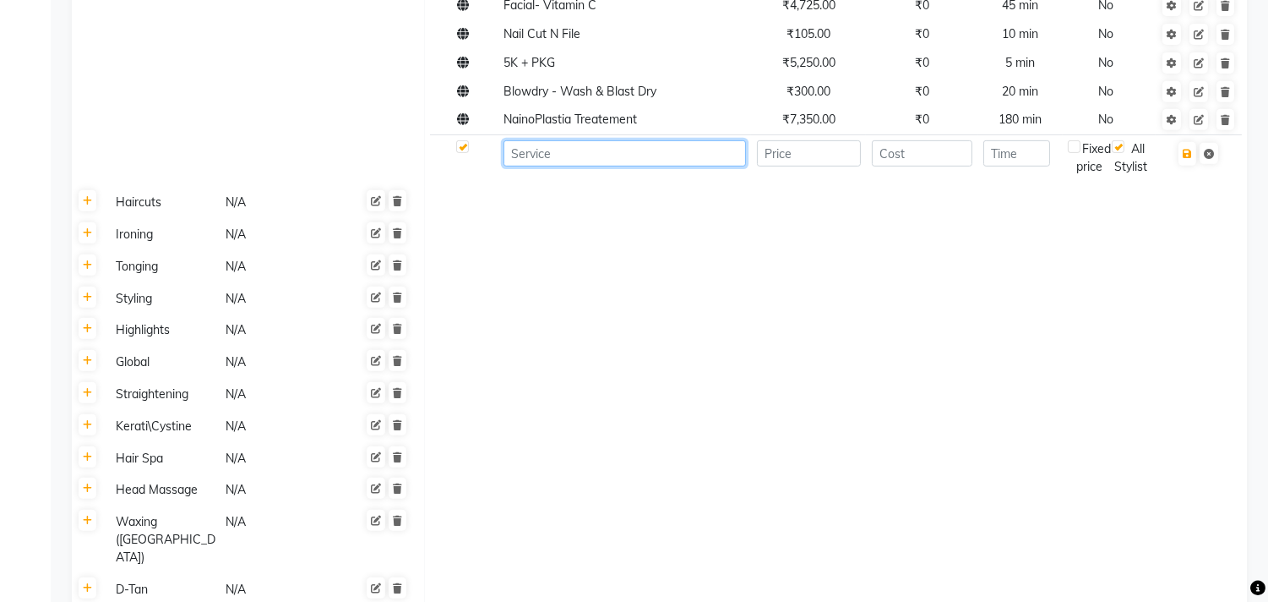
click at [548, 150] on input at bounding box center [625, 153] width 242 height 26
click at [551, 152] on input "D-Tan _ Face & Neck" at bounding box center [625, 153] width 242 height 26
type input "D-Tan - Face & Neck"
click at [804, 139] on td at bounding box center [808, 157] width 115 height 46
click at [812, 157] on input "number" at bounding box center [809, 153] width 105 height 26
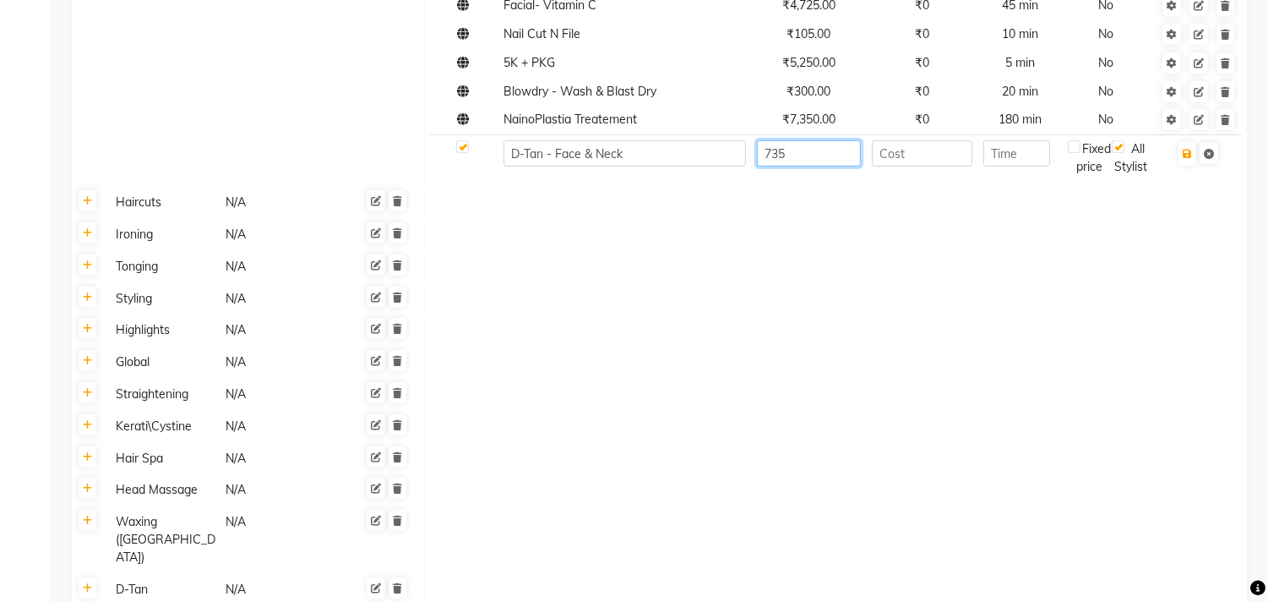
type input "735"
click at [930, 148] on input "number" at bounding box center [922, 153] width 101 height 26
type input "0"
click at [1014, 161] on input "number" at bounding box center [1016, 153] width 67 height 26
type input "15"
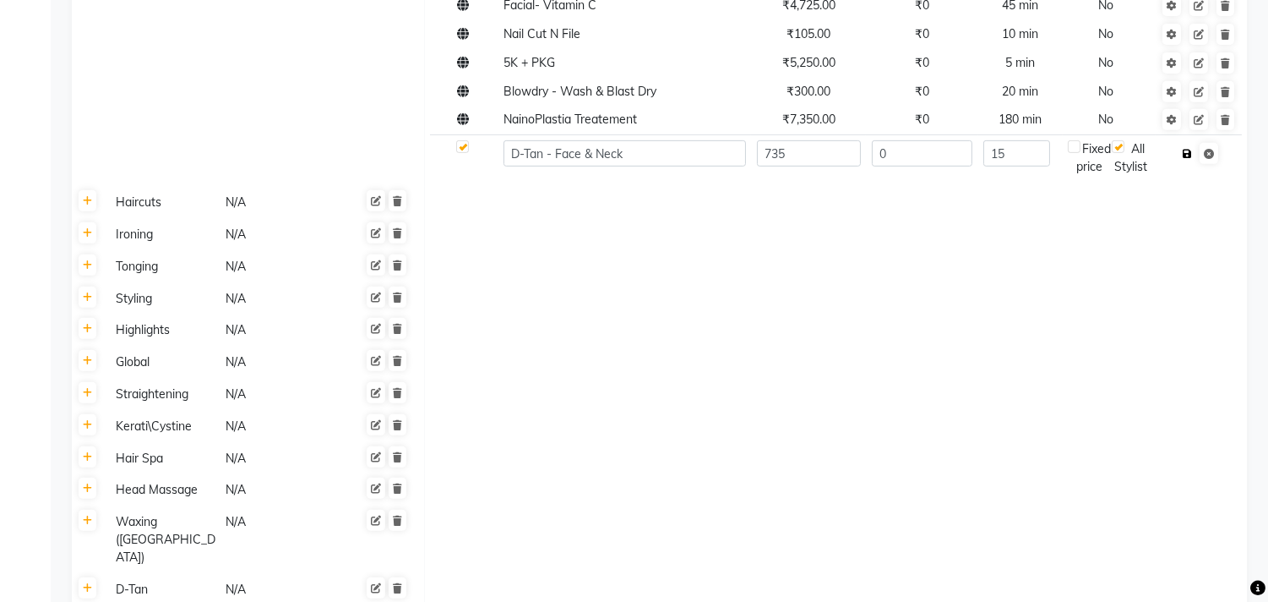
click at [1191, 155] on icon "button" at bounding box center [1187, 154] width 9 height 10
click at [777, 366] on td at bounding box center [835, 362] width 823 height 32
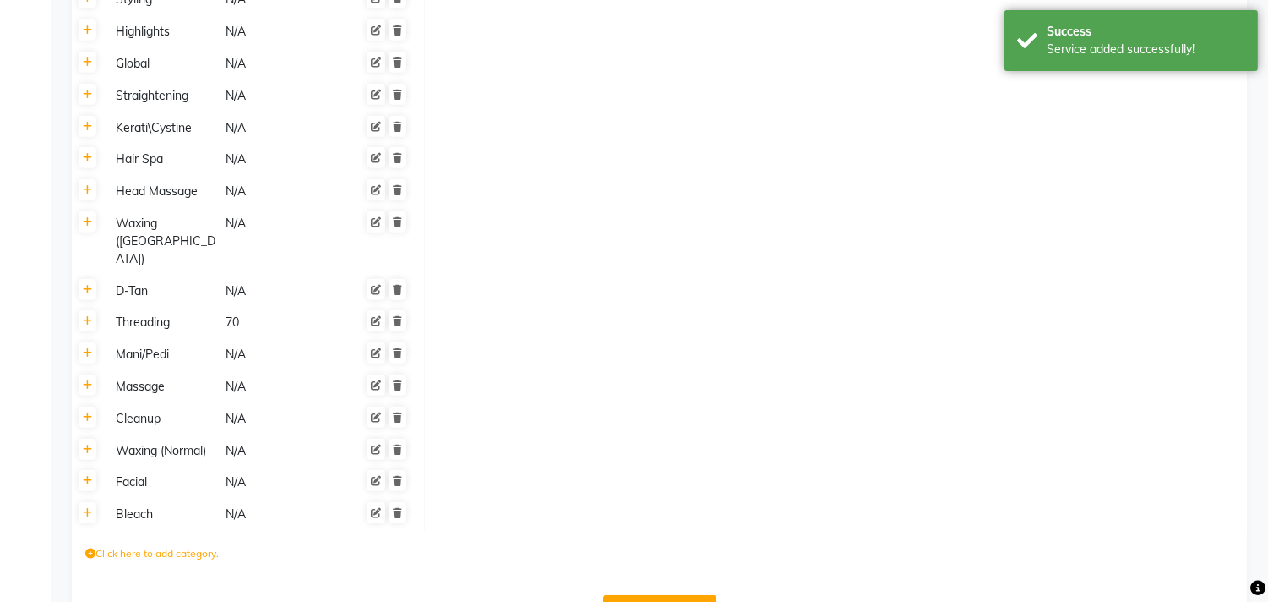
scroll to position [1687, 0]
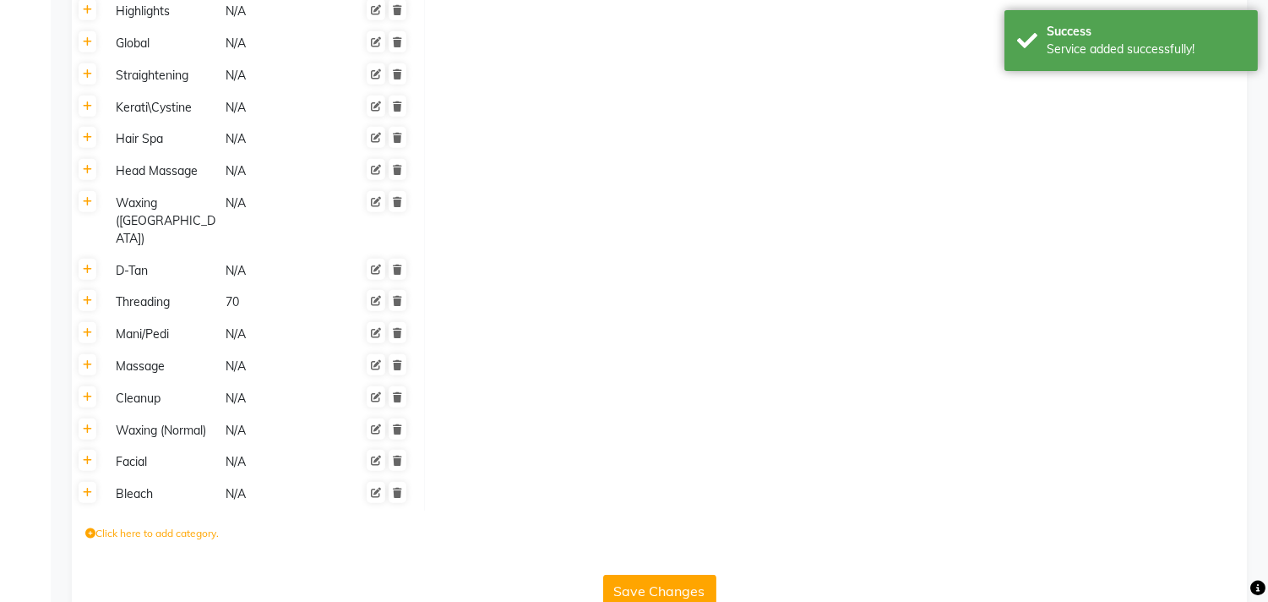
click at [672, 575] on button "Save Changes" at bounding box center [659, 591] width 113 height 32
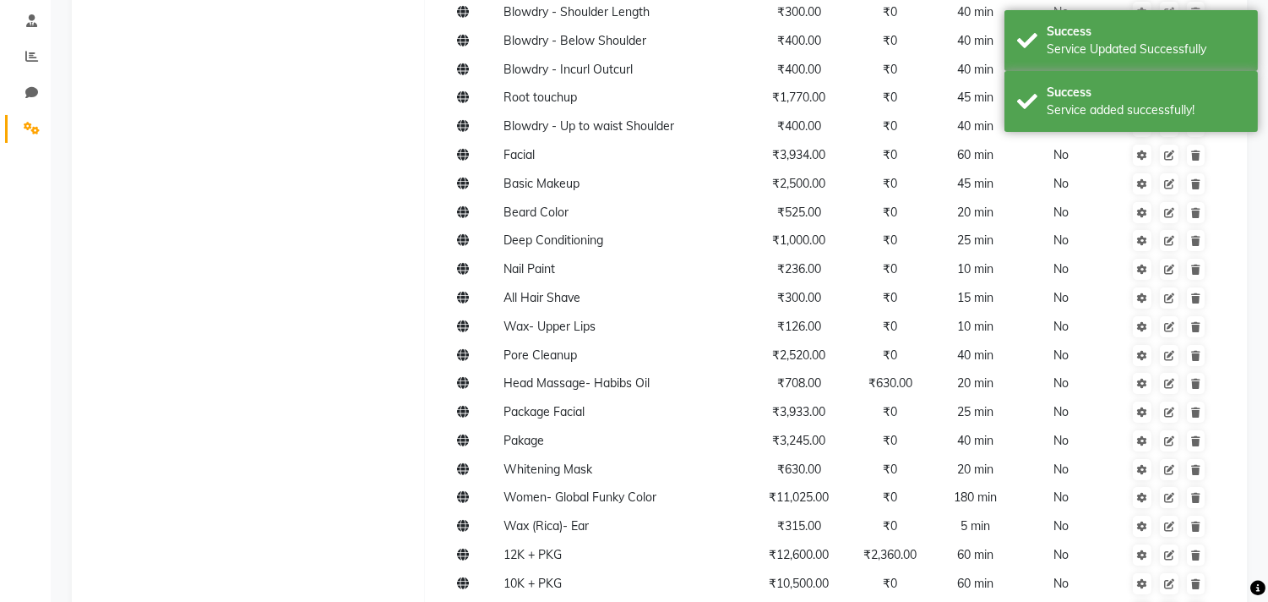
scroll to position [0, 0]
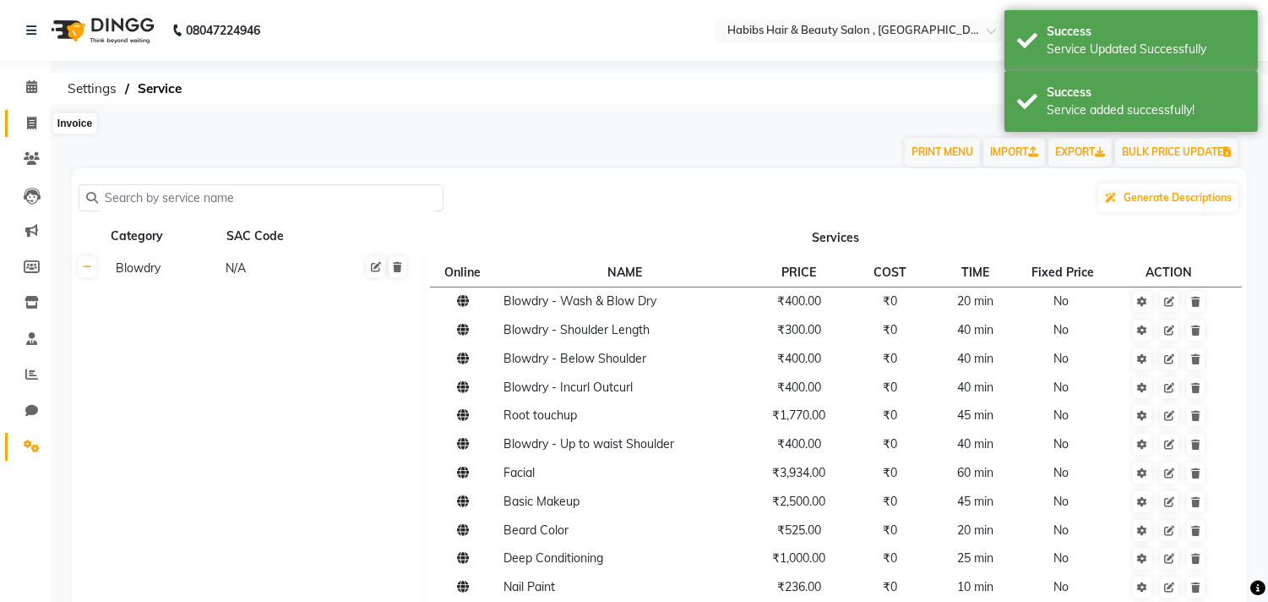
click at [29, 123] on icon at bounding box center [31, 123] width 9 height 13
select select "service"
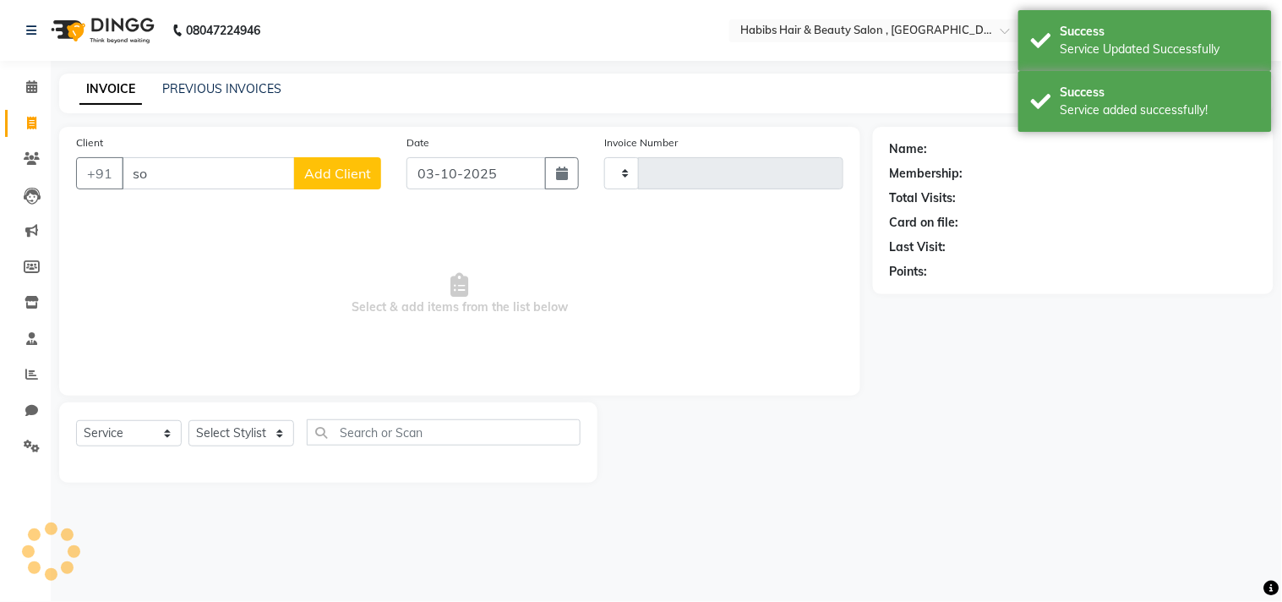
type input "sou"
type input "3748"
select select "4838"
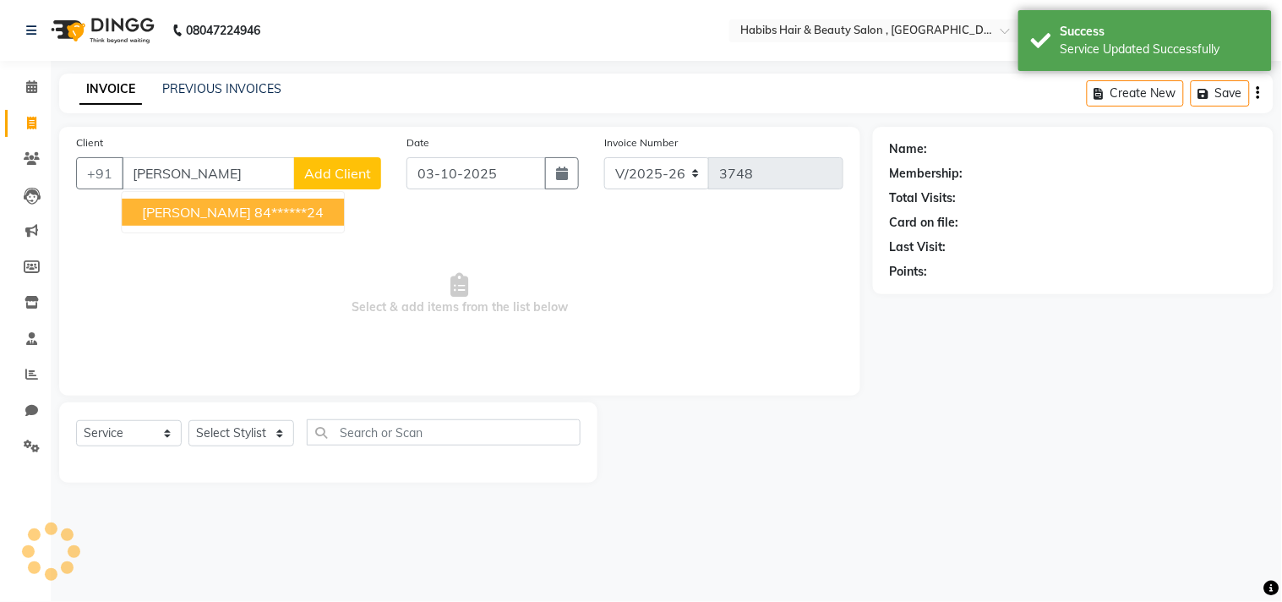
click at [226, 209] on span "Sourab Yadav" at bounding box center [196, 212] width 109 height 17
type input "84******24"
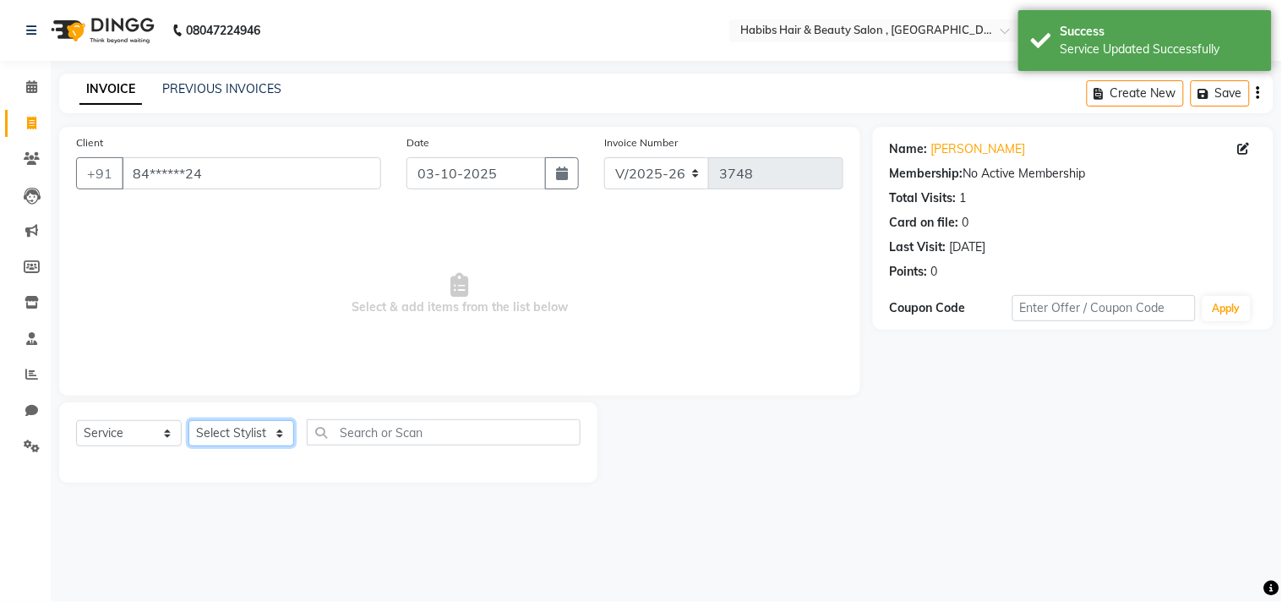
drag, startPoint x: 265, startPoint y: 433, endPoint x: 266, endPoint y: 422, distance: 10.2
click at [265, 433] on select "Select Stylist [PERSON_NAME] Manager M M [PERSON_NAME] [PERSON_NAME] Reshma [PE…" at bounding box center [241, 433] width 106 height 26
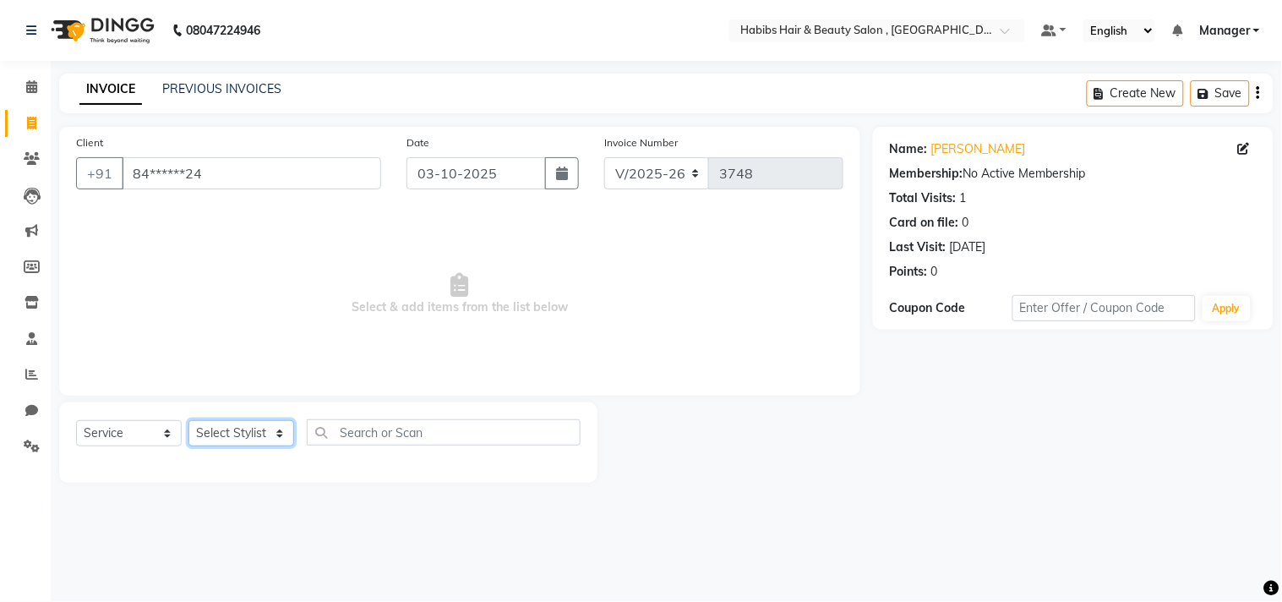
select select "68759"
click at [188, 421] on select "Select Stylist [PERSON_NAME] Manager M M [PERSON_NAME] [PERSON_NAME] Reshma [PE…" at bounding box center [241, 433] width 106 height 26
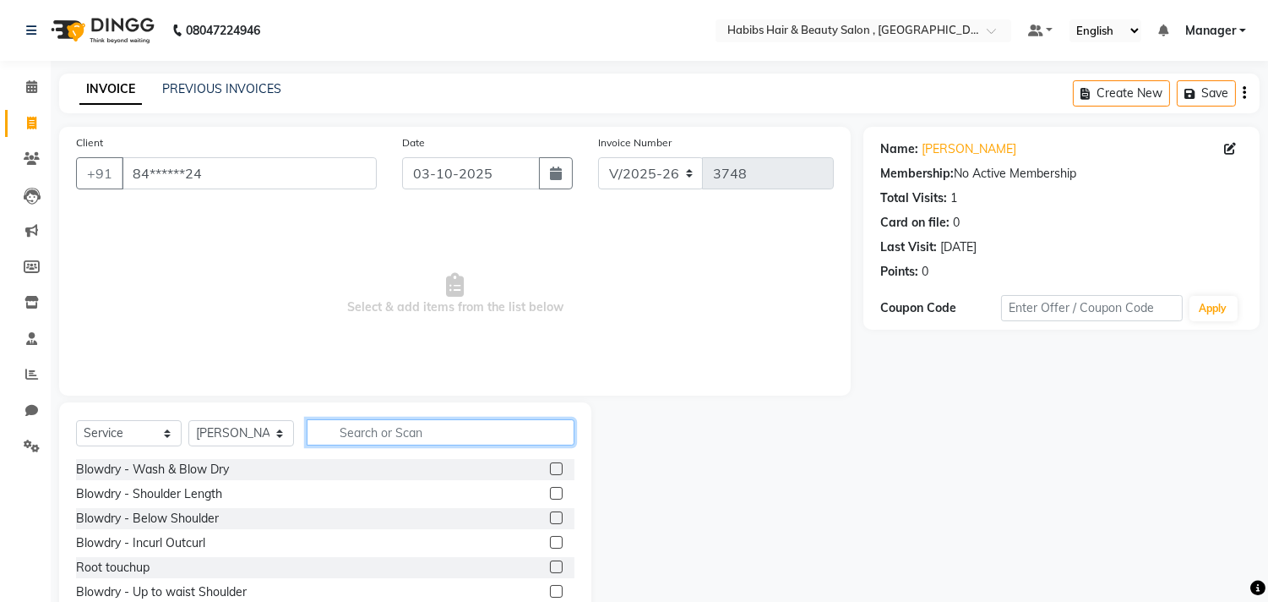
click at [381, 432] on input "text" at bounding box center [441, 432] width 268 height 26
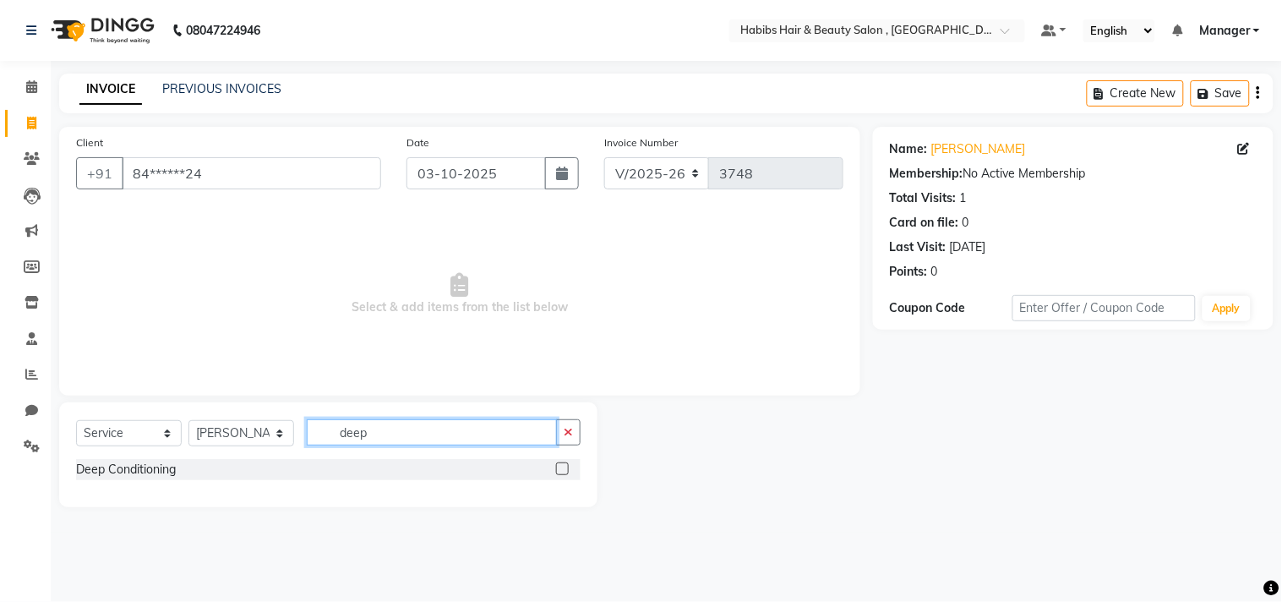
type input "deep"
click at [562, 466] on label at bounding box center [562, 468] width 13 height 13
click at [562, 466] on input "checkbox" at bounding box center [561, 469] width 11 height 11
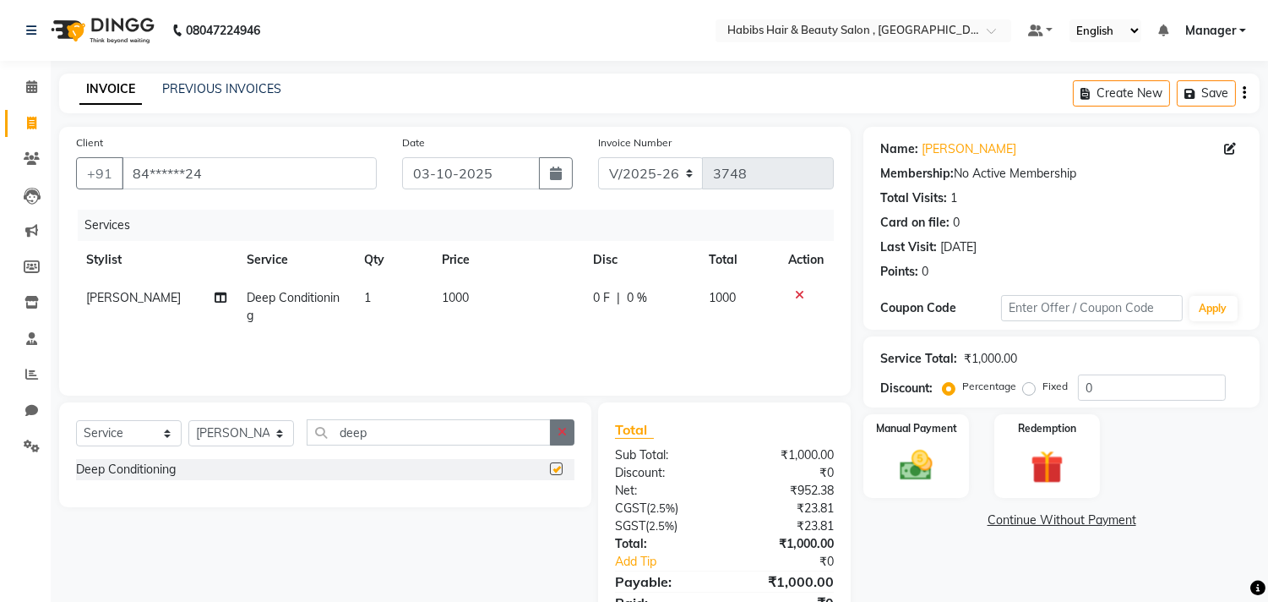
checkbox input "false"
click at [564, 439] on button "button" at bounding box center [562, 432] width 25 height 26
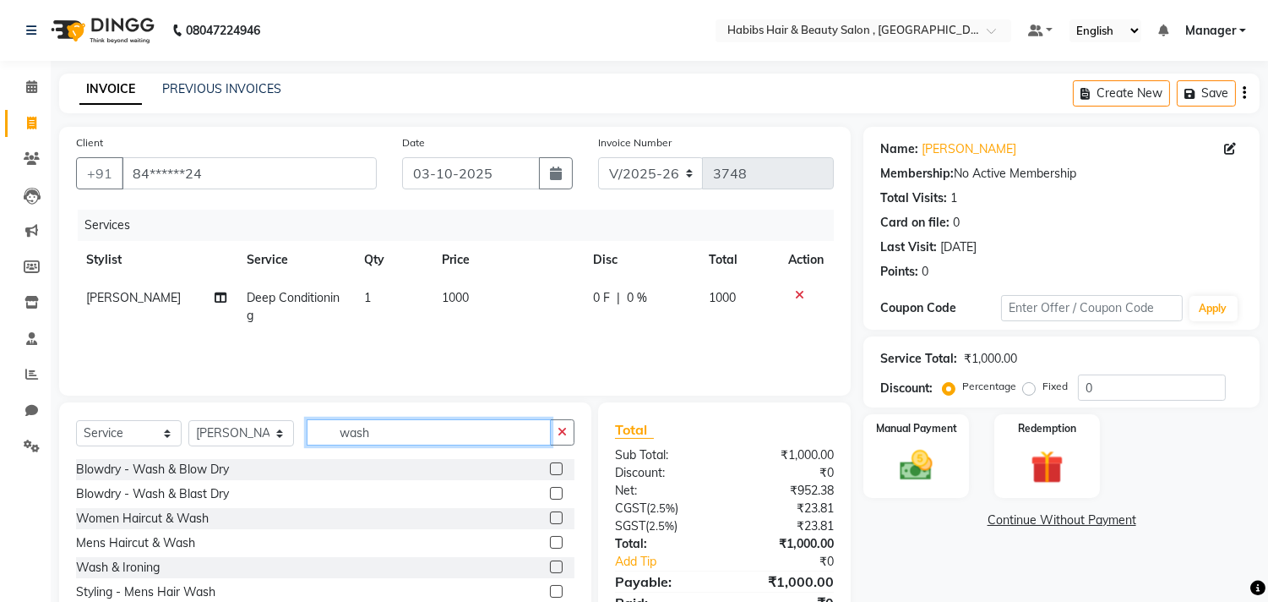
type input "wash"
click at [553, 539] on label at bounding box center [556, 542] width 13 height 13
click at [553, 539] on input "checkbox" at bounding box center [555, 542] width 11 height 11
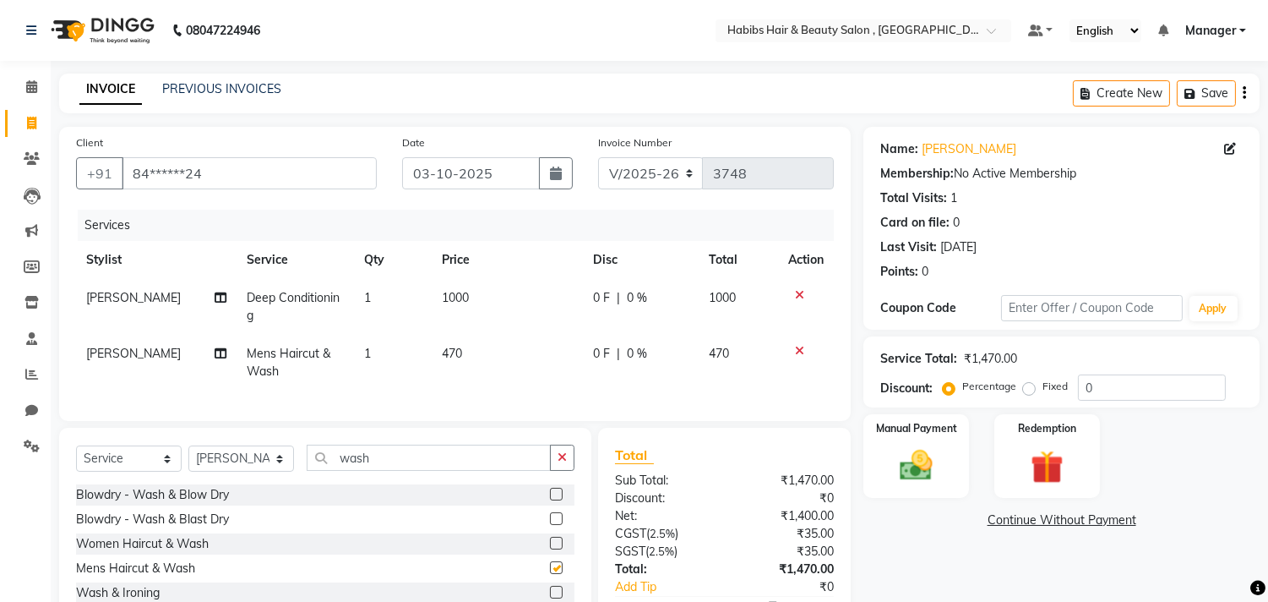
checkbox input "false"
click at [566, 463] on icon "button" at bounding box center [562, 457] width 9 height 12
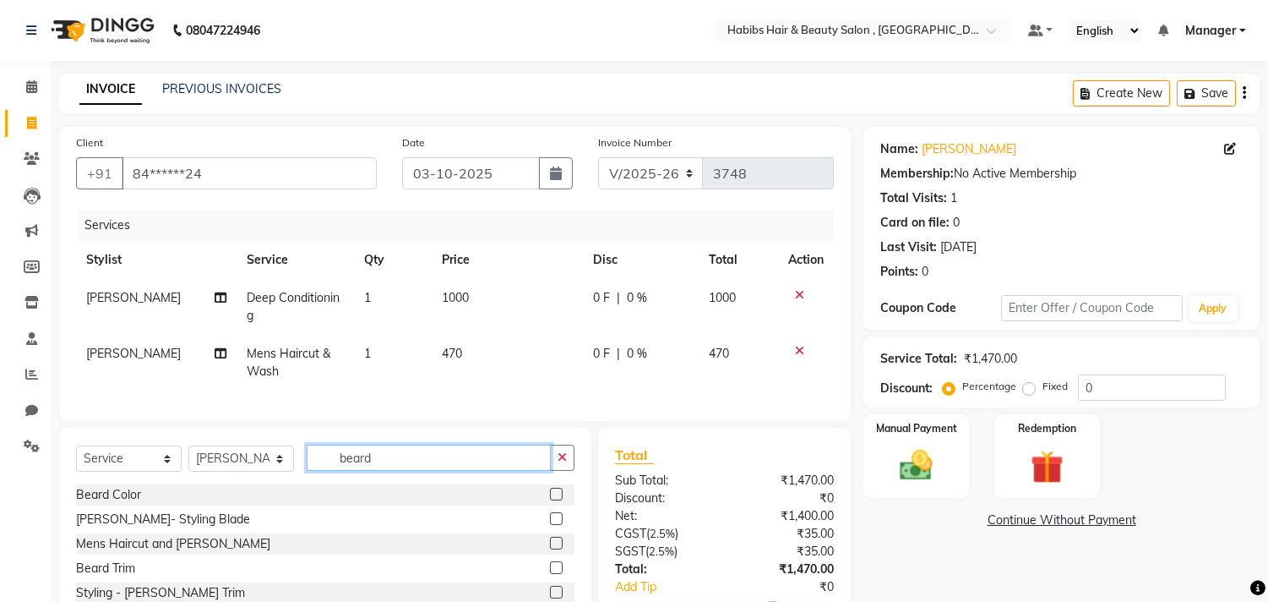
type input "beard"
click at [550, 574] on label at bounding box center [556, 567] width 13 height 13
click at [550, 574] on input "checkbox" at bounding box center [555, 568] width 11 height 11
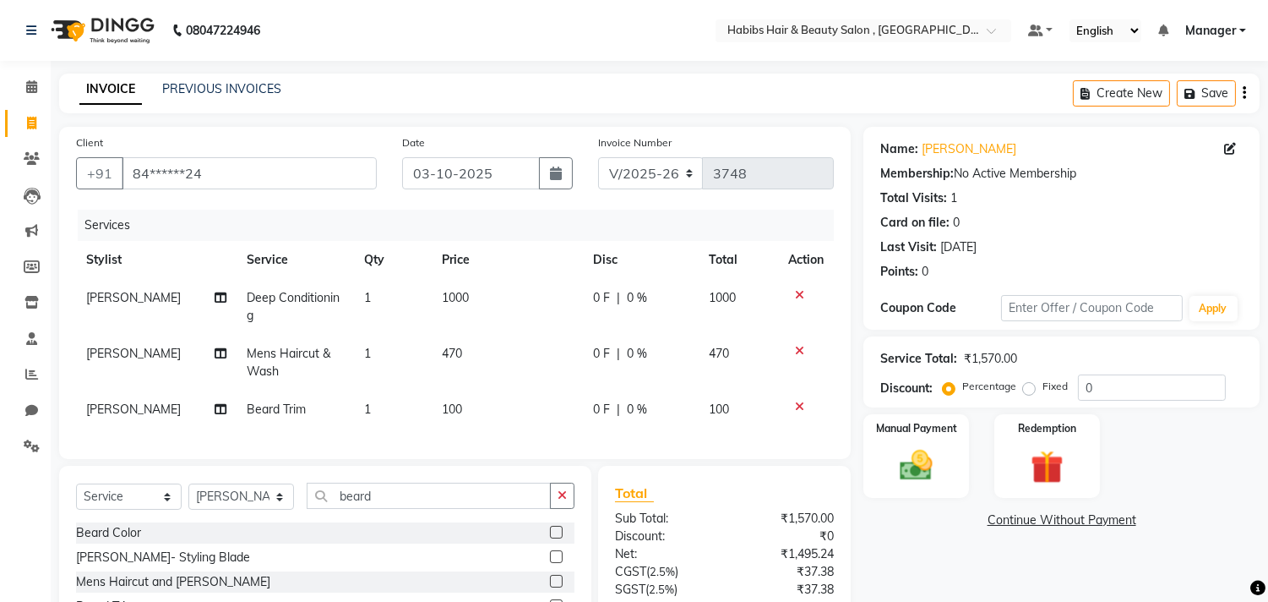
checkbox input "false"
click at [492, 347] on td "470" at bounding box center [507, 363] width 151 height 56
select select "68759"
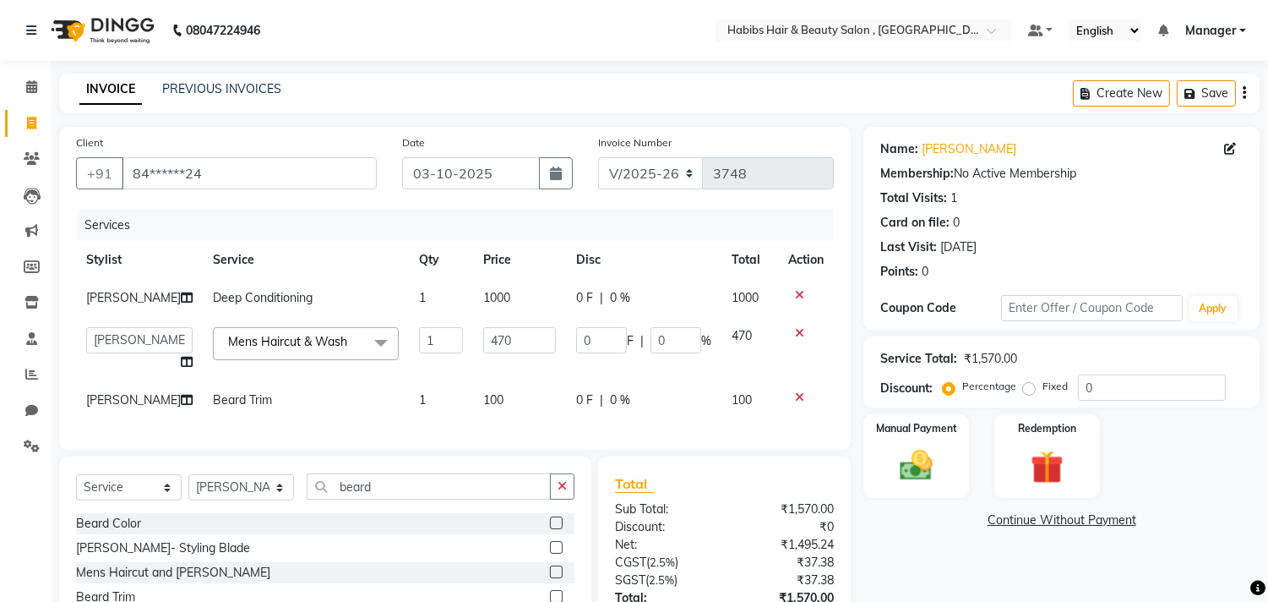
click at [492, 347] on input "470" at bounding box center [519, 340] width 73 height 26
type input "400"
click at [259, 496] on div "Select Service Product Membership Package Voucher Prepaid Gift Card Select Styl…" at bounding box center [325, 493] width 499 height 40
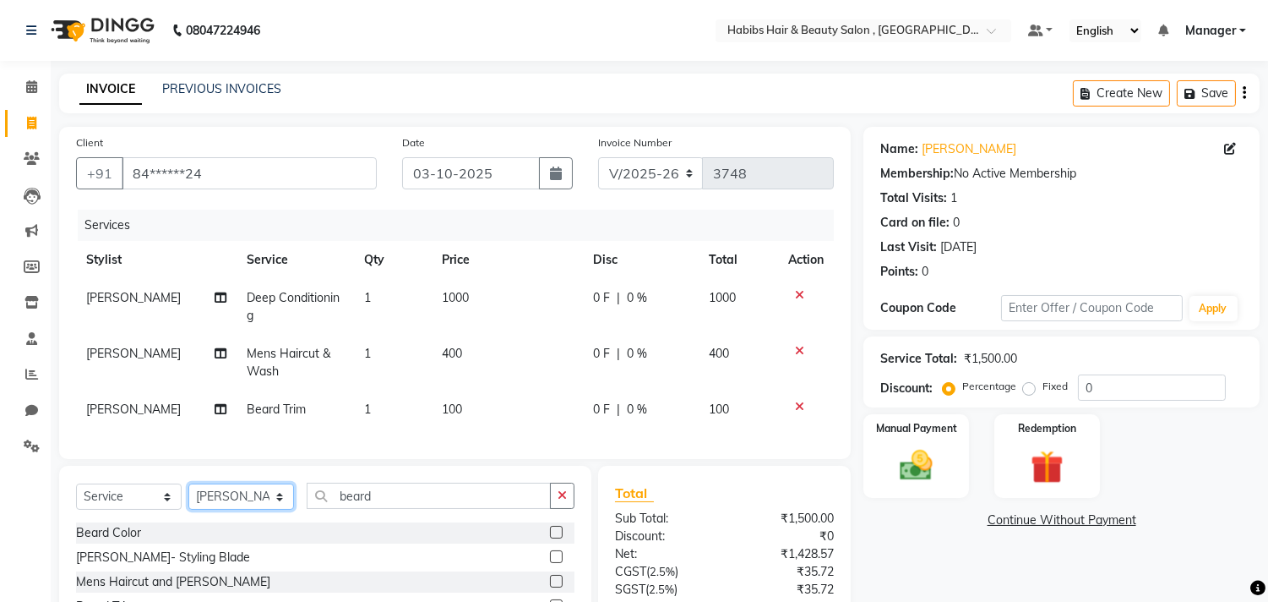
select select "88856"
click at [188, 498] on select "Select Stylist [PERSON_NAME] Manager M M [PERSON_NAME] [PERSON_NAME] Reshma [PE…" at bounding box center [241, 496] width 106 height 26
click at [560, 501] on icon "button" at bounding box center [562, 495] width 9 height 12
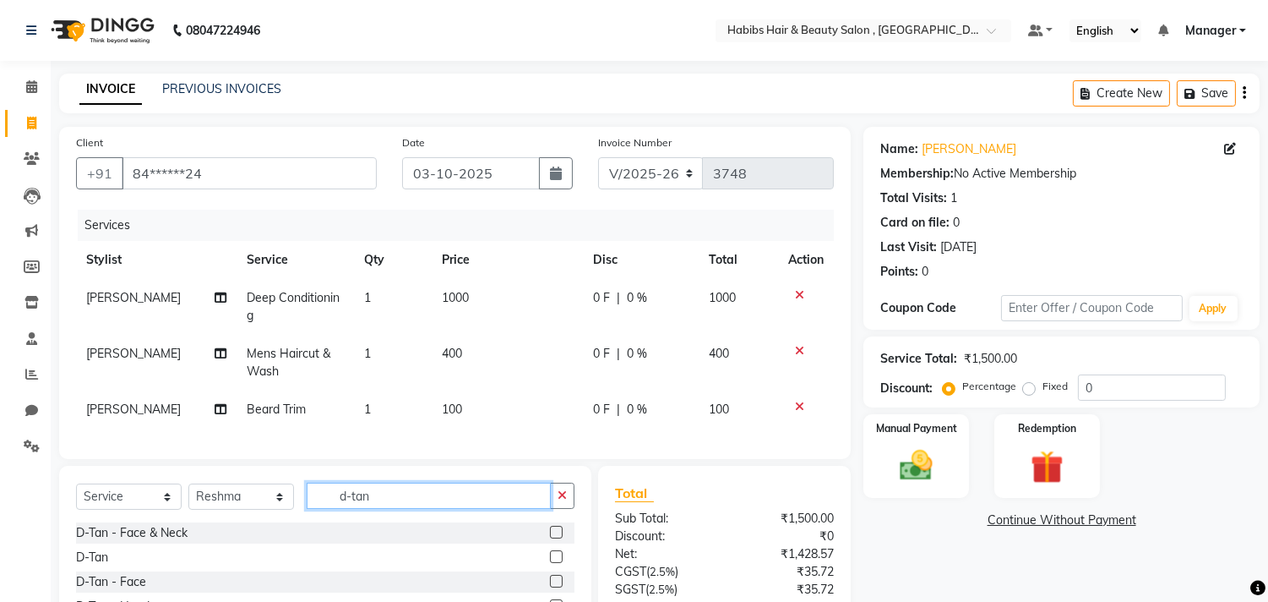
type input "d-tan"
click at [550, 538] on label at bounding box center [556, 532] width 13 height 13
click at [550, 538] on input "checkbox" at bounding box center [555, 532] width 11 height 11
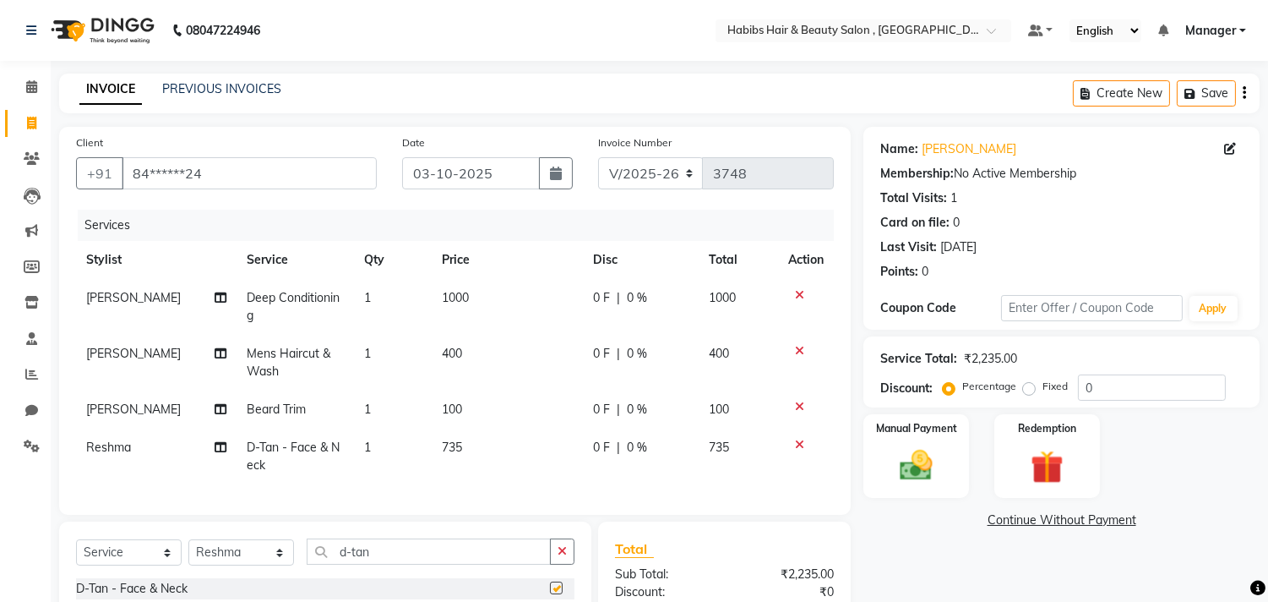
checkbox input "false"
click at [556, 558] on button "button" at bounding box center [562, 551] width 25 height 26
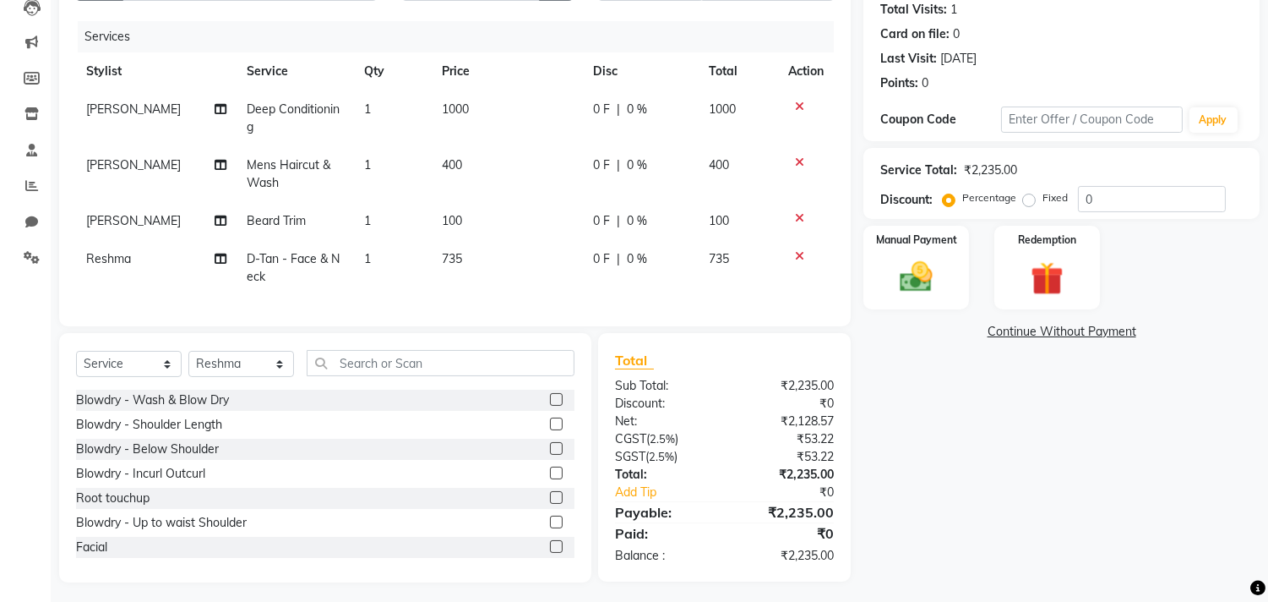
scroll to position [208, 0]
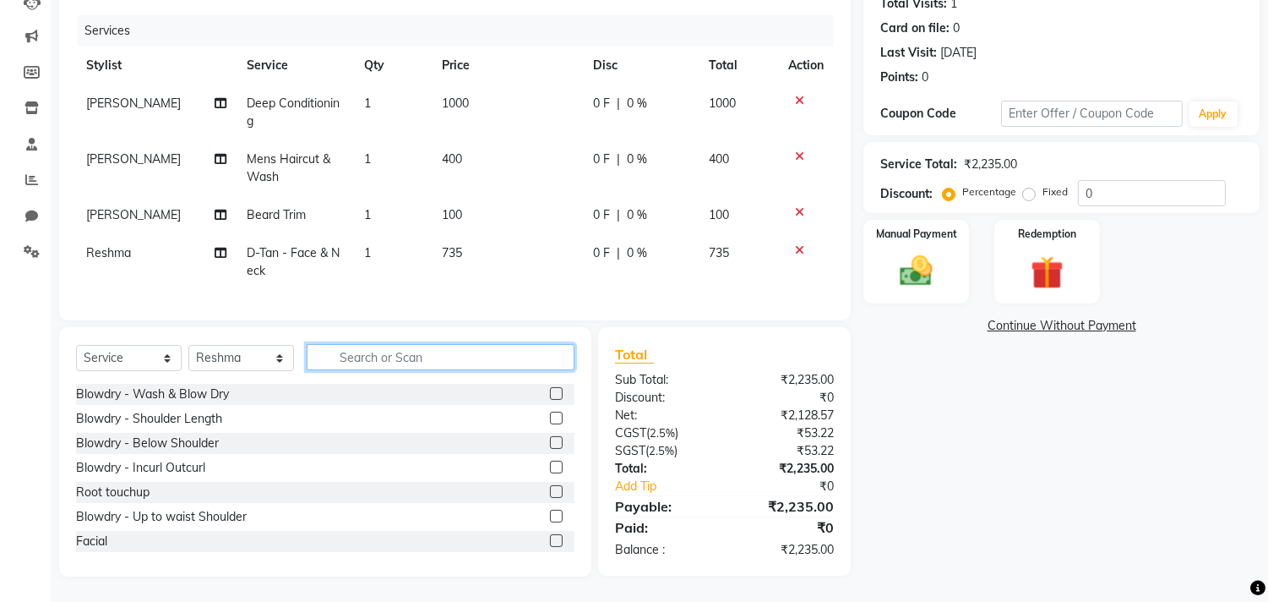
click at [551, 353] on input "text" at bounding box center [441, 357] width 268 height 26
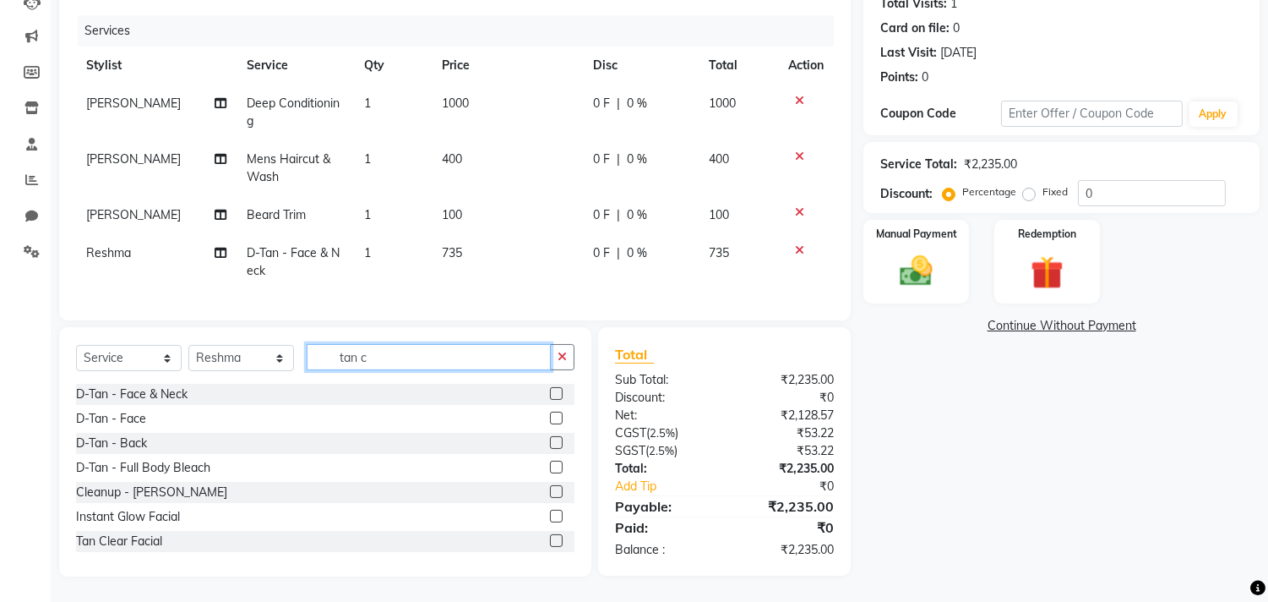
type input "tan c"
click at [550, 493] on label at bounding box center [556, 491] width 13 height 13
click at [550, 493] on input "checkbox" at bounding box center [555, 492] width 11 height 11
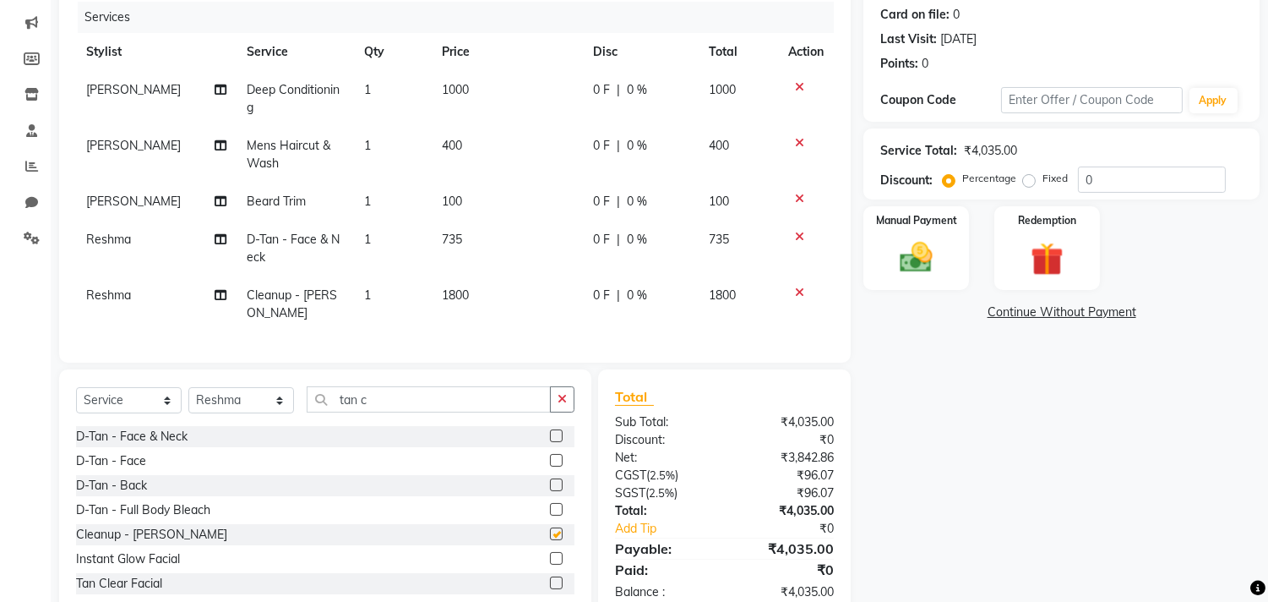
checkbox input "false"
click at [480, 287] on td "1800" at bounding box center [507, 304] width 151 height 56
click at [480, 287] on div "Services Stylist Service Qty Price Disc Total Action Shahnawaz Deep Conditionin…" at bounding box center [455, 174] width 758 height 344
select select "88856"
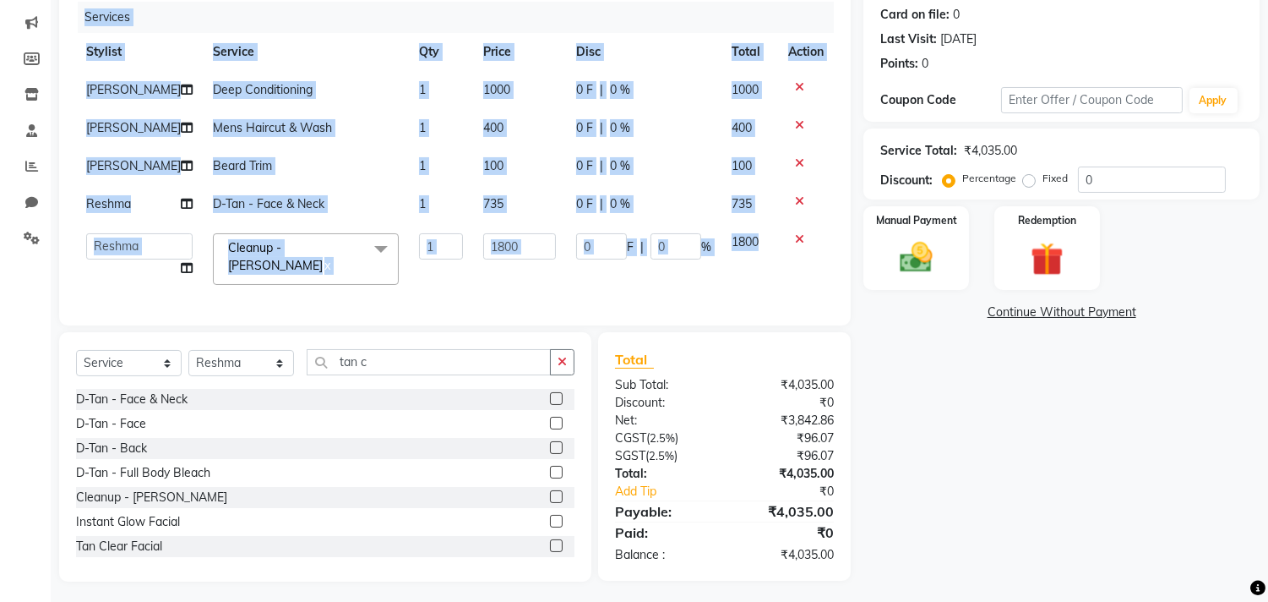
click at [480, 287] on div "Services Stylist Service Qty Price Disc Total Action Shahnawaz Deep Conditionin…" at bounding box center [455, 155] width 758 height 307
click at [480, 286] on td "1800" at bounding box center [519, 259] width 93 height 72
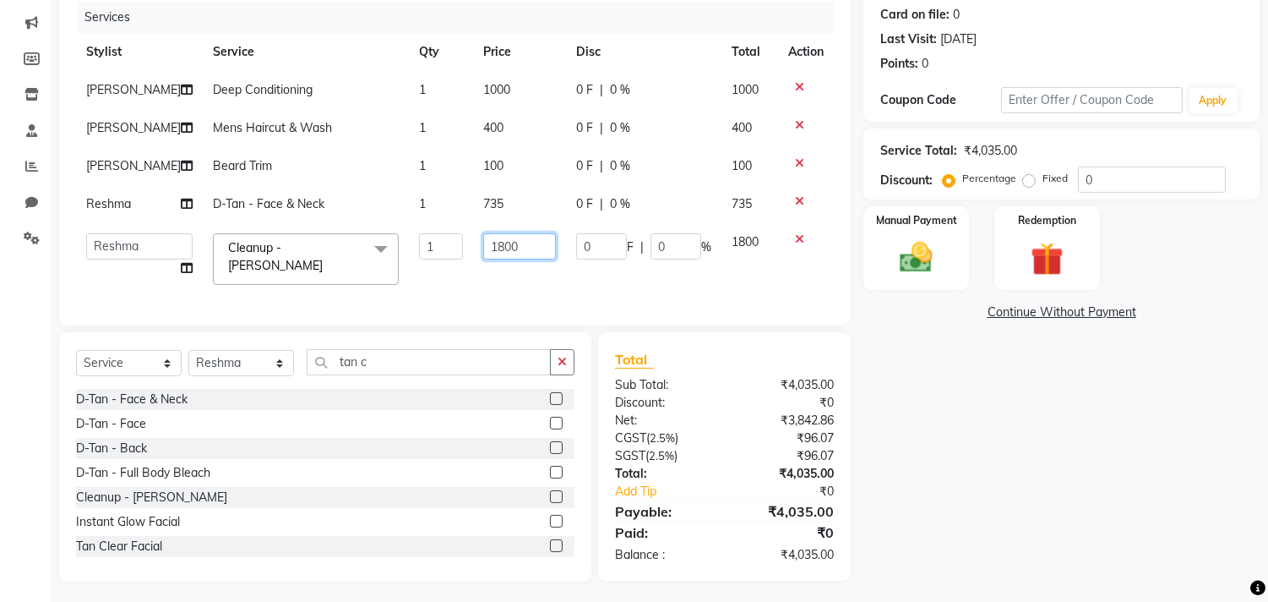
click at [501, 249] on input "1800" at bounding box center [519, 246] width 73 height 26
type input "1890"
click at [880, 248] on div "Manual Payment" at bounding box center [917, 247] width 110 height 86
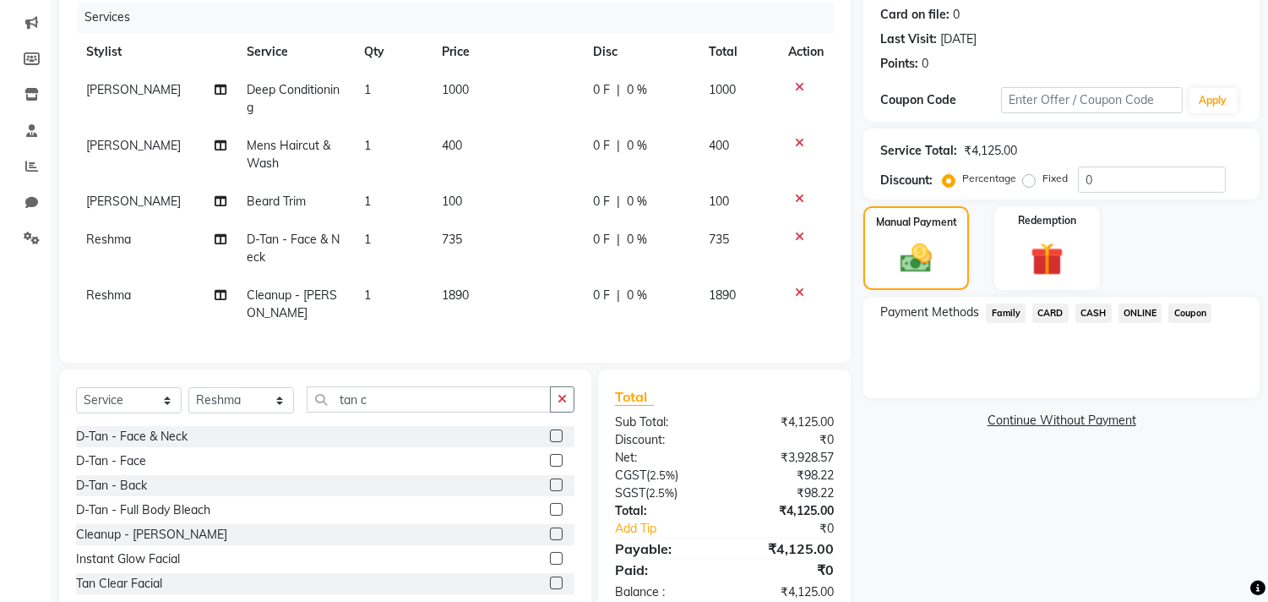
click at [1144, 308] on span "ONLINE" at bounding box center [1141, 312] width 44 height 19
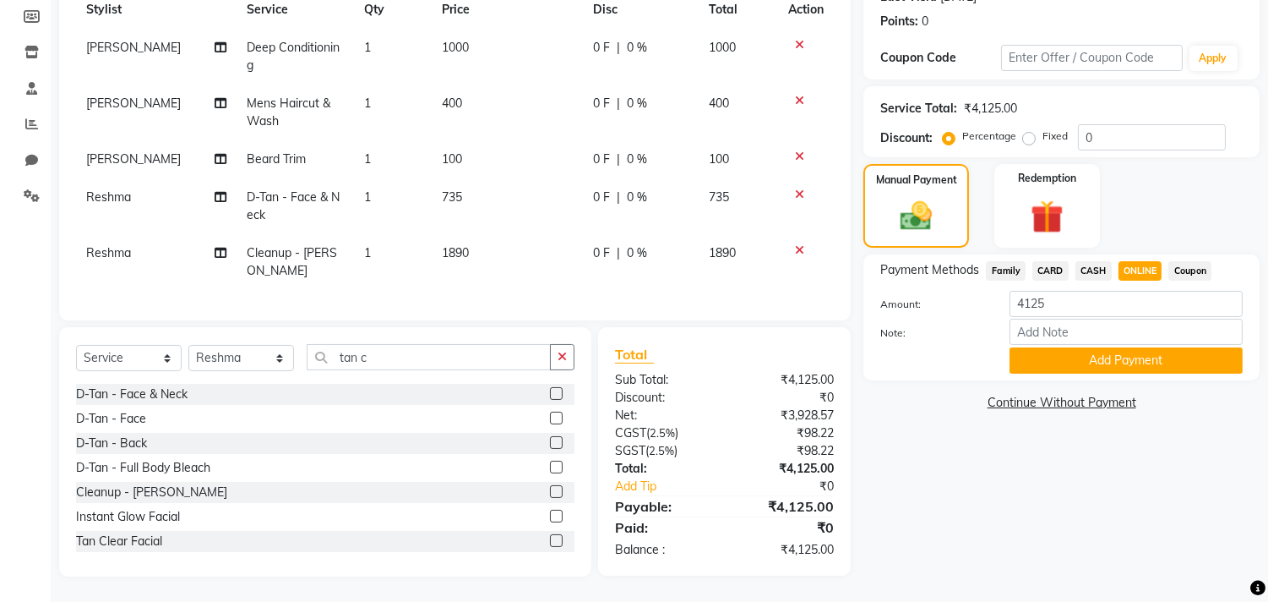
scroll to position [264, 0]
click at [1130, 347] on button "Add Payment" at bounding box center [1126, 360] width 233 height 26
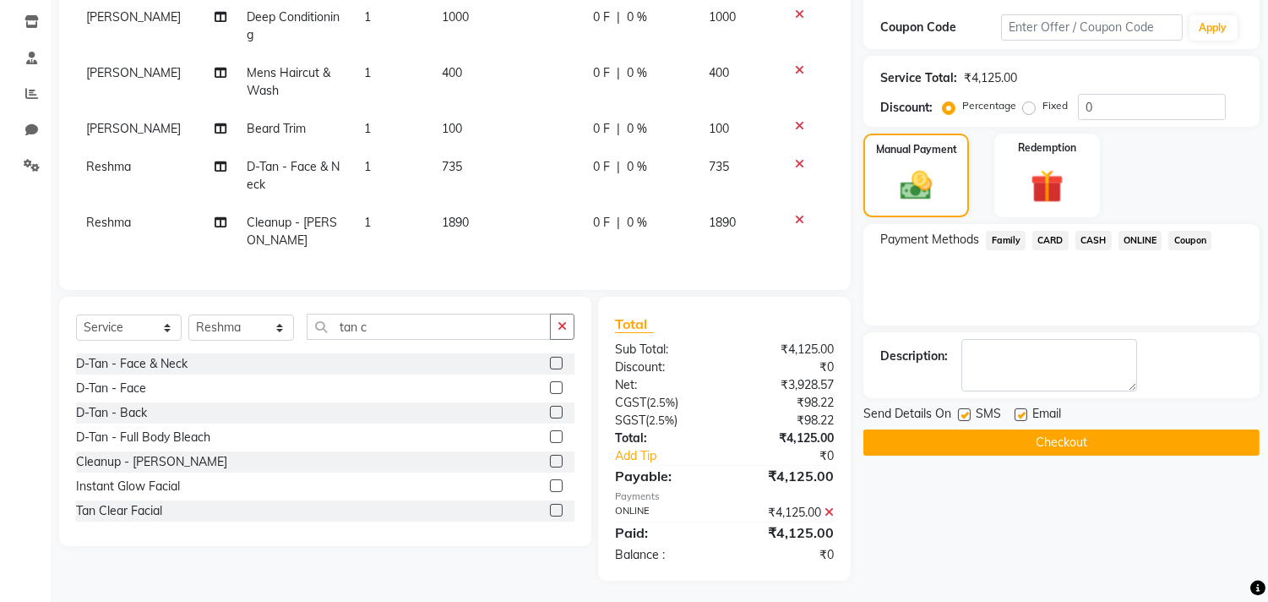
scroll to position [298, 0]
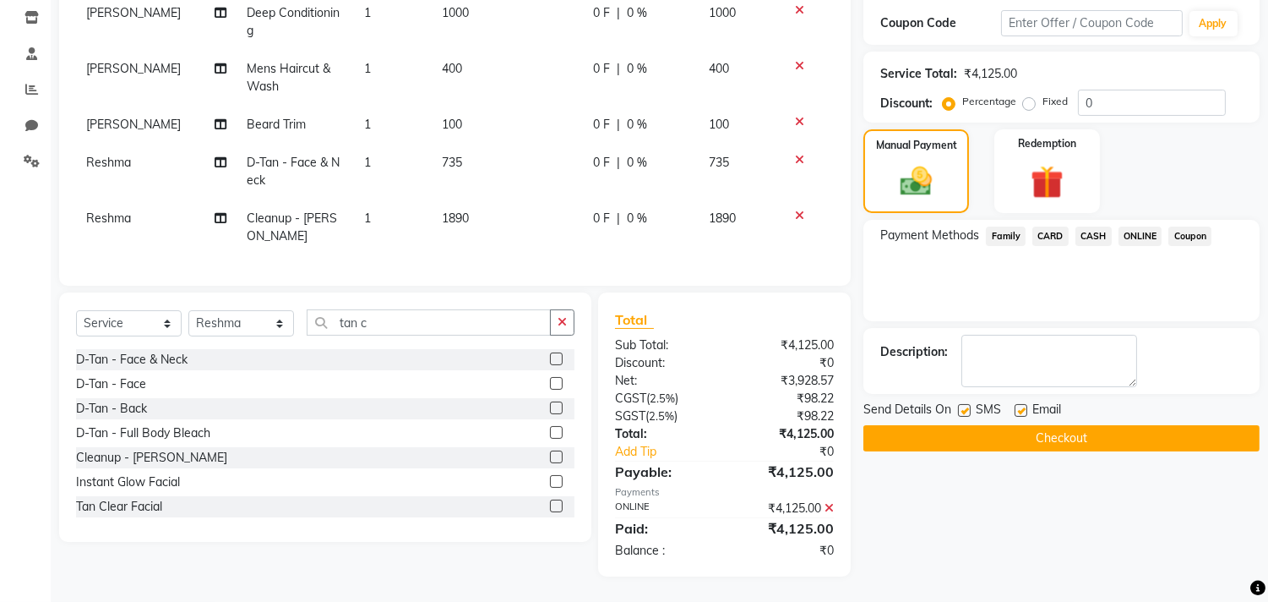
click at [1090, 425] on button "Checkout" at bounding box center [1062, 438] width 396 height 26
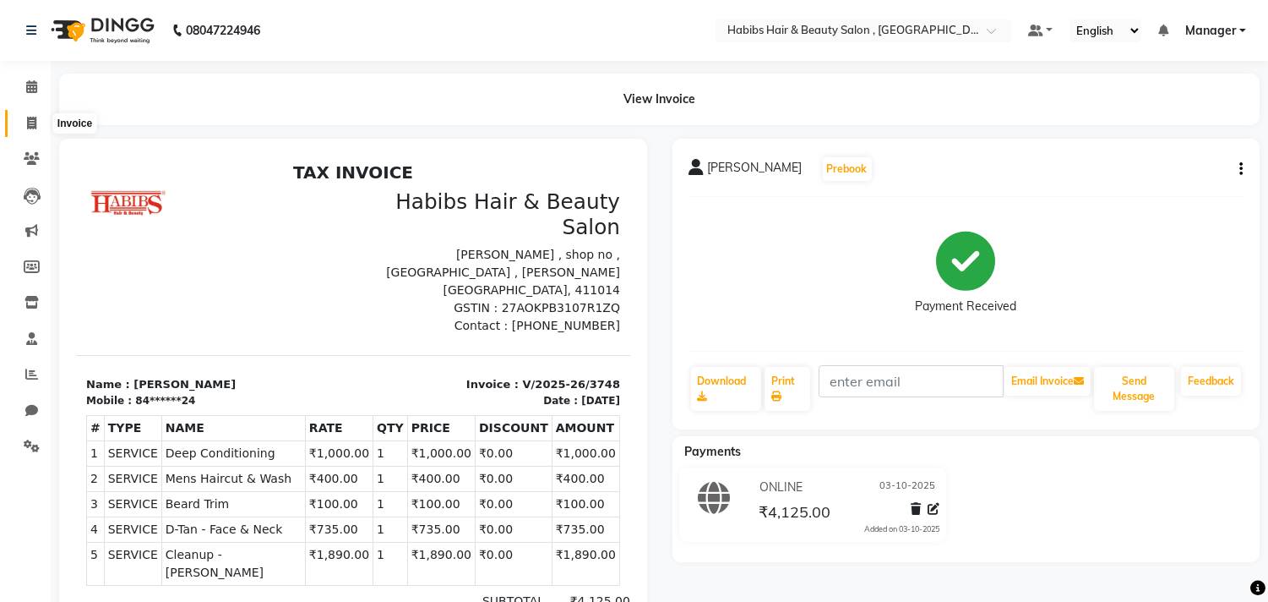
click at [36, 123] on span at bounding box center [32, 123] width 30 height 19
select select "service"
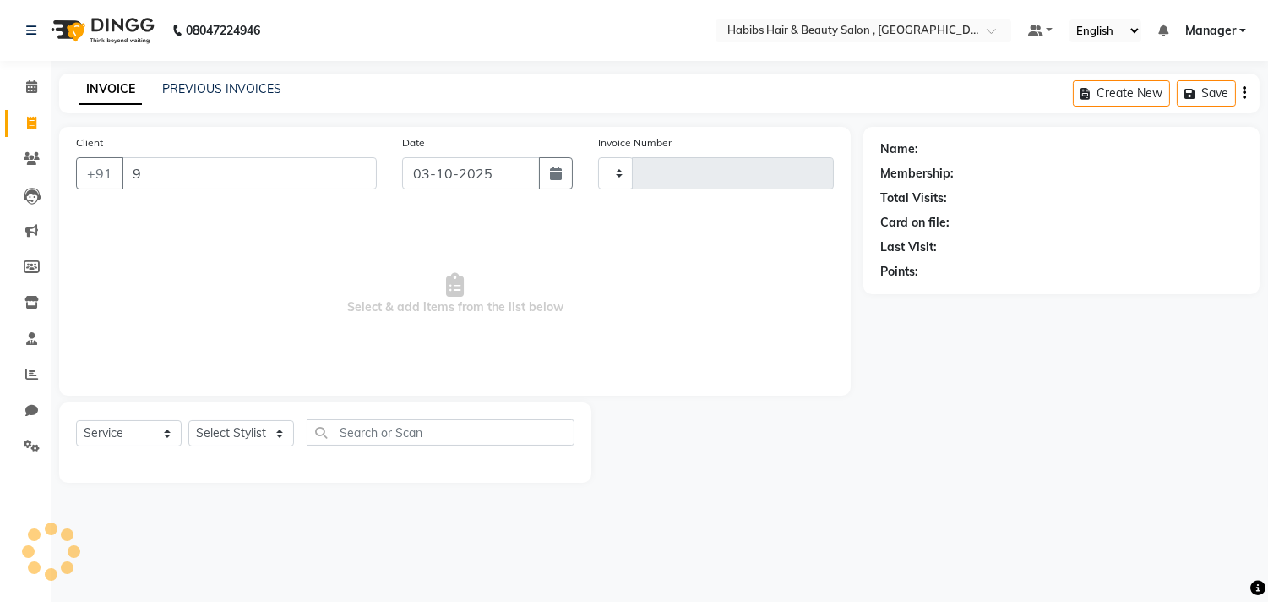
type input "95"
type input "3749"
select select "4838"
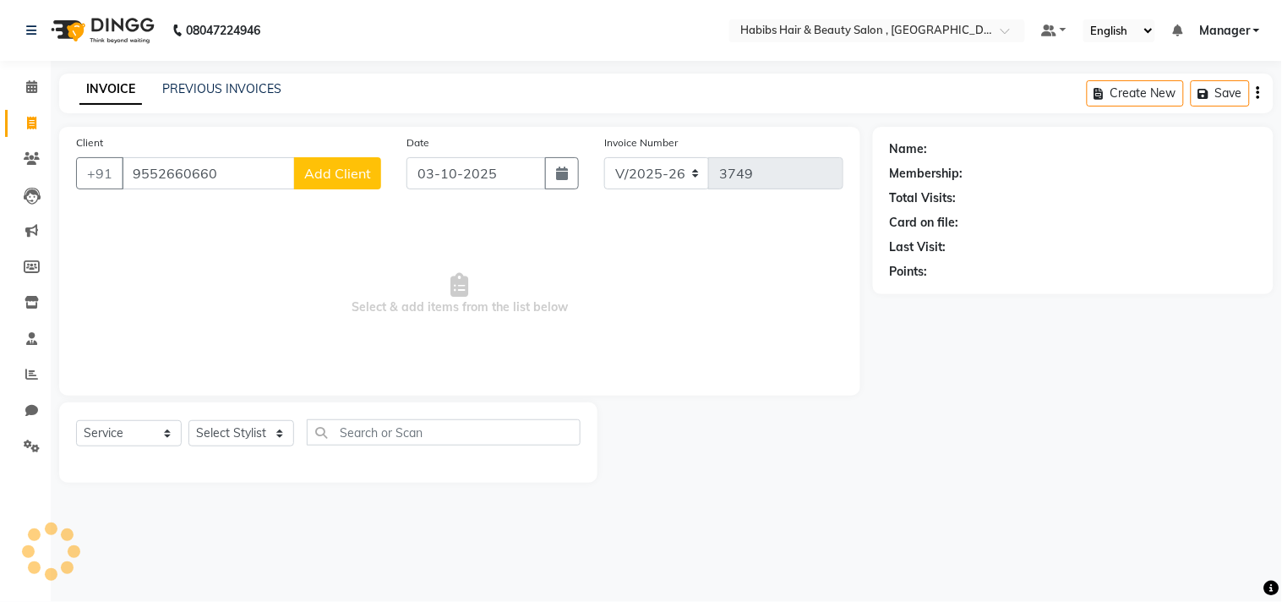
type input "9552660660"
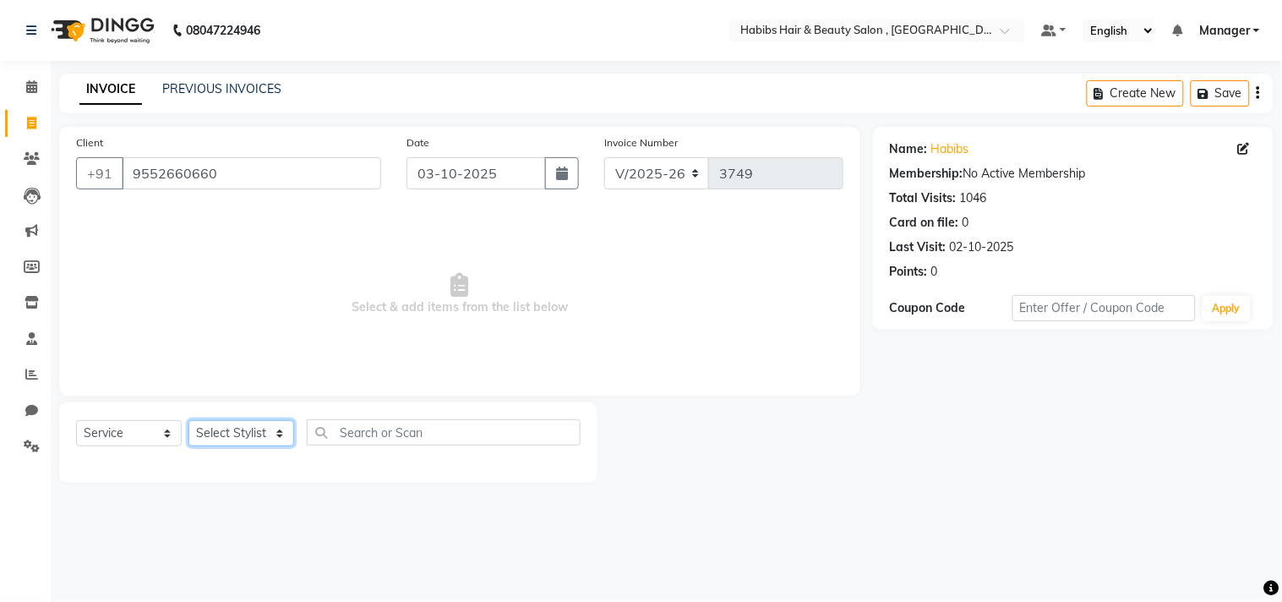
click at [241, 432] on select "Select Stylist [PERSON_NAME] Manager M M [PERSON_NAME] [PERSON_NAME] Reshma [PE…" at bounding box center [241, 433] width 106 height 26
select select "29957"
click at [188, 421] on select "Select Stylist [PERSON_NAME] Manager M M [PERSON_NAME] [PERSON_NAME] Reshma [PE…" at bounding box center [241, 433] width 106 height 26
click at [263, 336] on span "Select & add items from the list below" at bounding box center [459, 294] width 767 height 169
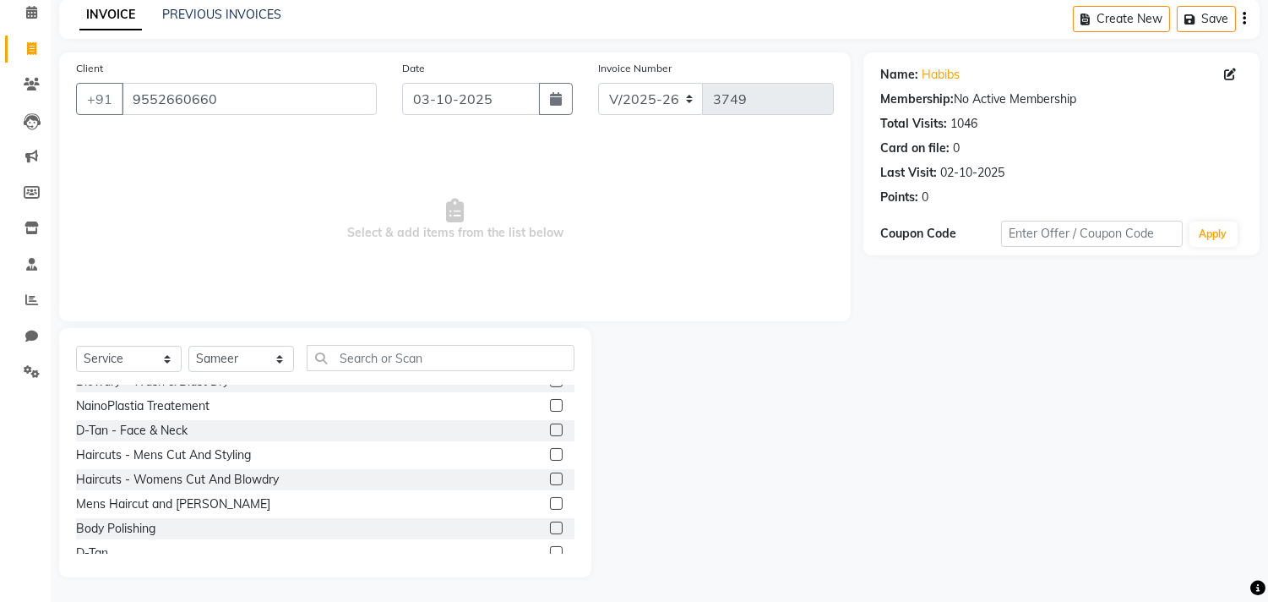
scroll to position [1032, 0]
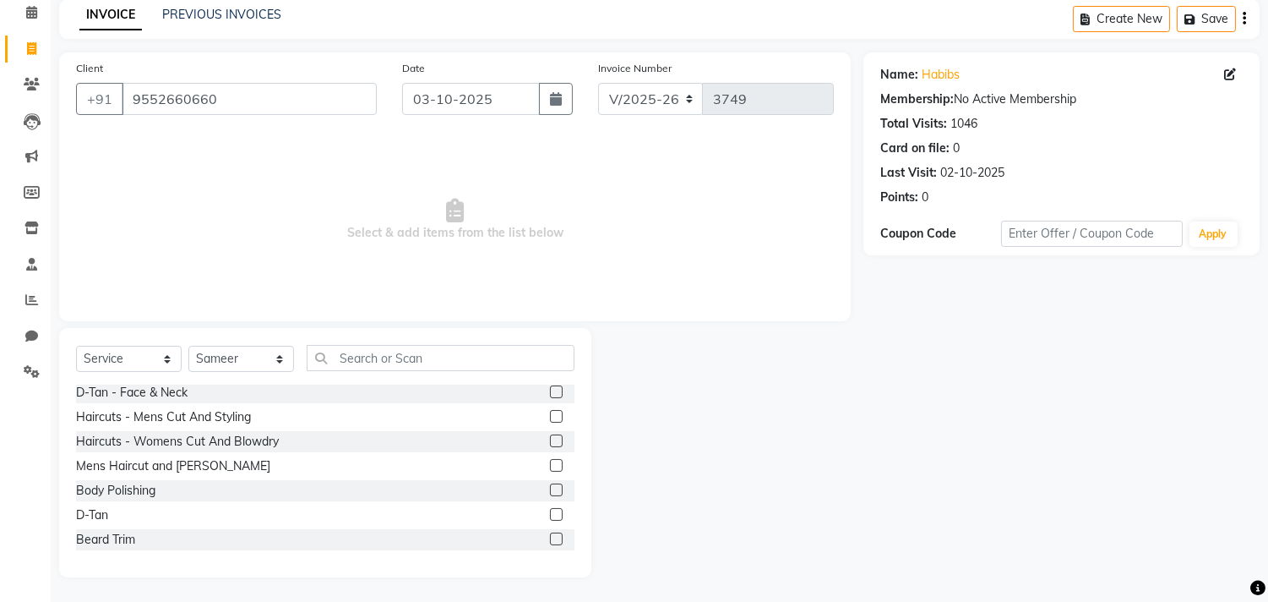
click at [550, 411] on label at bounding box center [556, 416] width 13 height 13
click at [550, 411] on input "checkbox" at bounding box center [555, 416] width 11 height 11
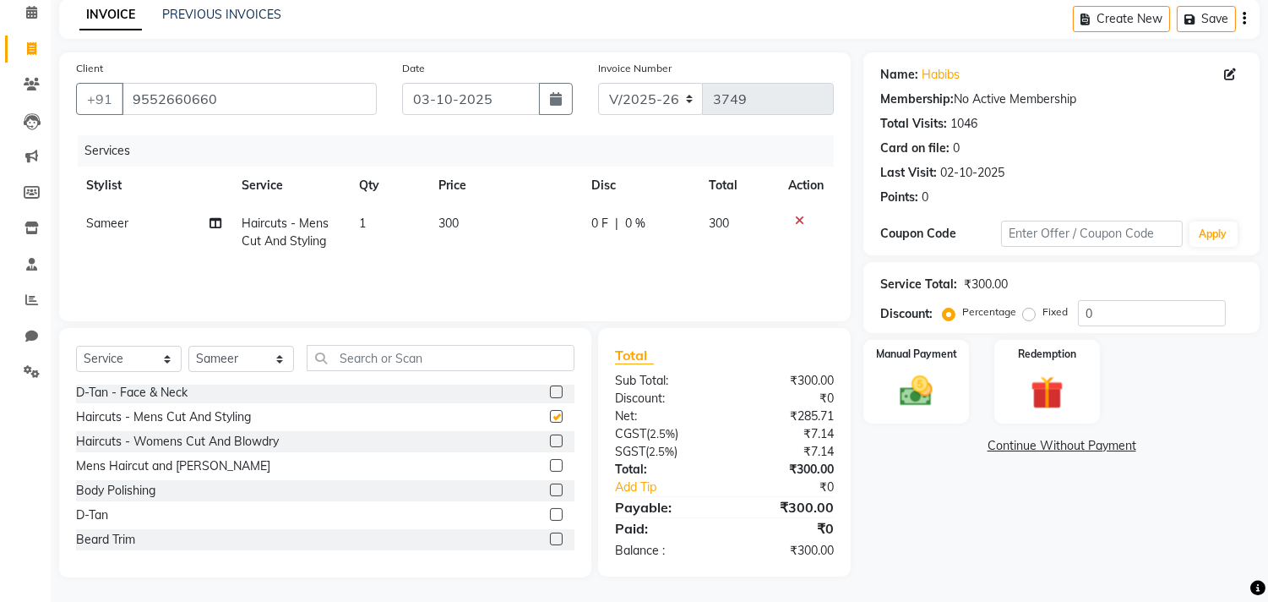
checkbox input "false"
click at [259, 353] on select "Select Stylist [PERSON_NAME] Manager M M [PERSON_NAME] [PERSON_NAME] Reshma [PE…" at bounding box center [241, 359] width 106 height 26
select select "29955"
click at [188, 346] on select "Select Stylist [PERSON_NAME] Manager M M [PERSON_NAME] [PERSON_NAME] Reshma [PE…" at bounding box center [241, 359] width 106 height 26
click at [550, 461] on label at bounding box center [556, 465] width 13 height 13
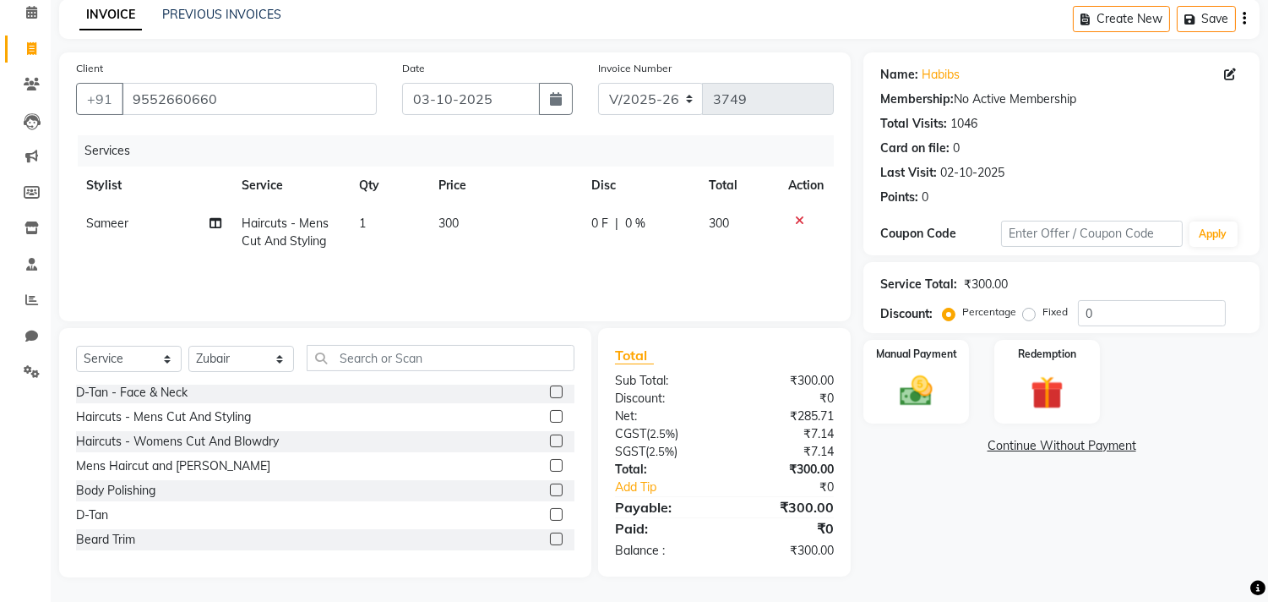
click at [550, 461] on input "checkbox" at bounding box center [555, 465] width 11 height 11
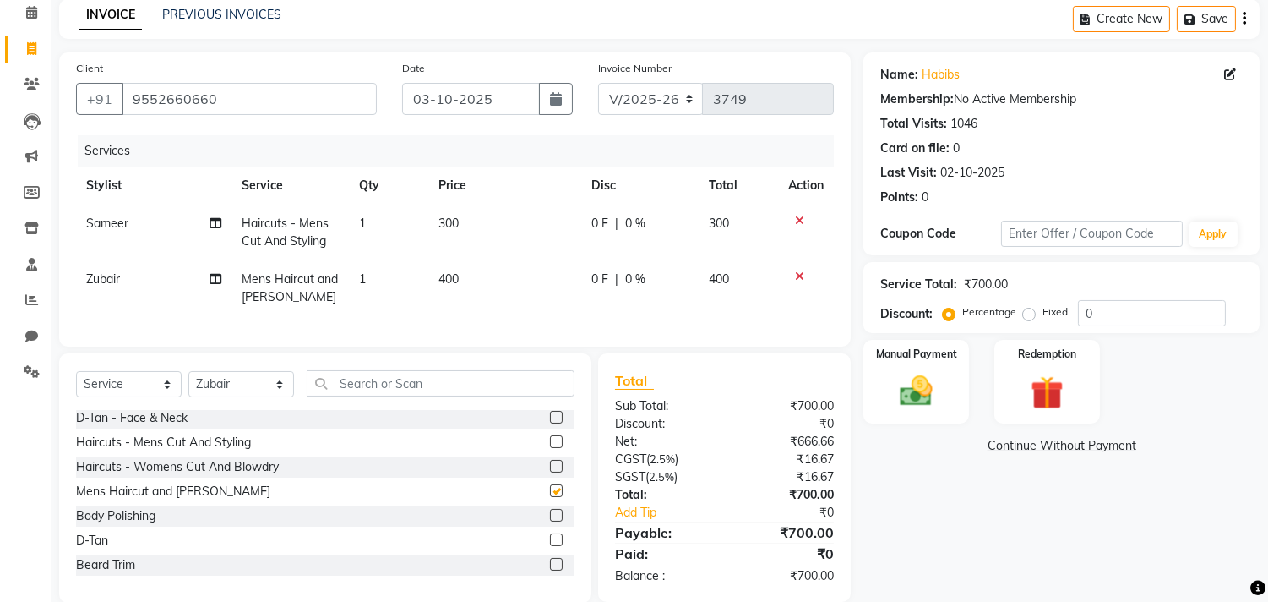
checkbox input "false"
click at [245, 395] on select "Select Stylist [PERSON_NAME] Manager M M [PERSON_NAME] [PERSON_NAME] Reshma [PE…" at bounding box center [241, 384] width 106 height 26
select select "29957"
click at [188, 384] on select "Select Stylist [PERSON_NAME] Manager M M [PERSON_NAME] [PERSON_NAME] Reshma [PE…" at bounding box center [241, 384] width 106 height 26
click at [550, 448] on label at bounding box center [556, 441] width 13 height 13
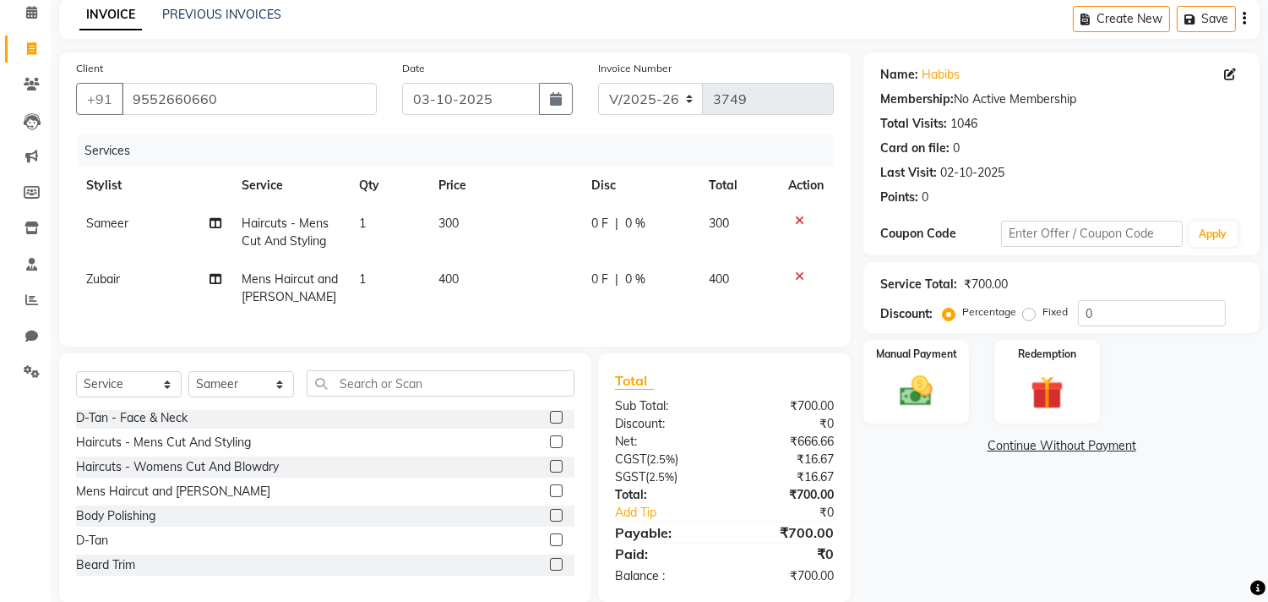
click at [550, 448] on input "checkbox" at bounding box center [555, 442] width 11 height 11
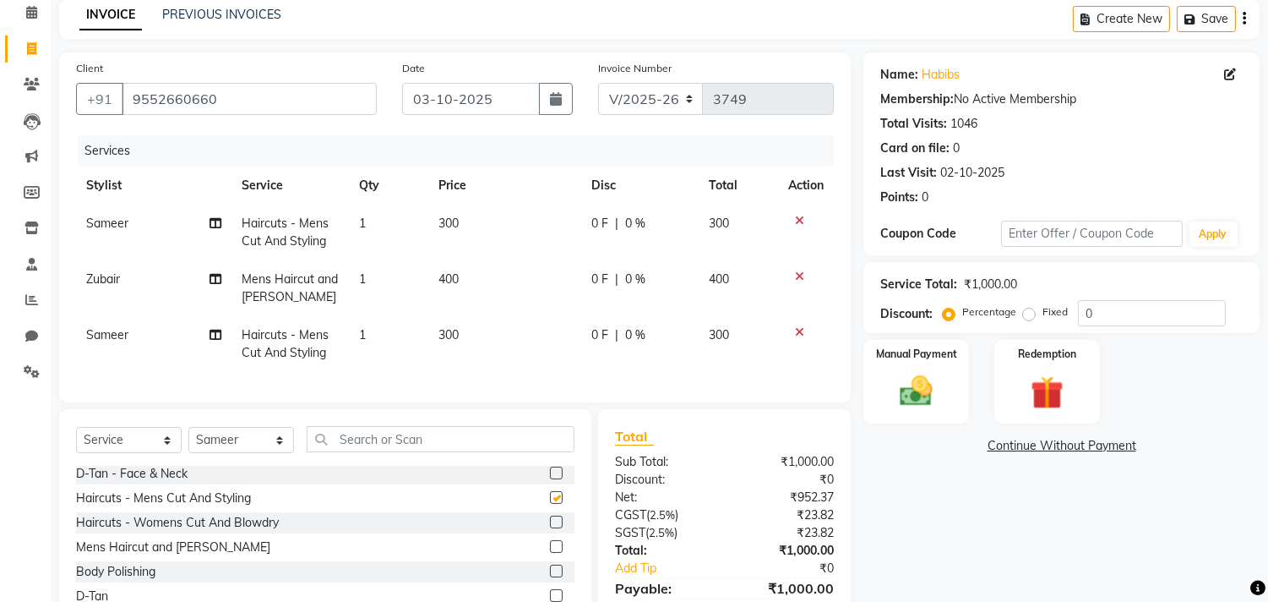
checkbox input "false"
click at [242, 449] on select "Select Stylist [PERSON_NAME] Manager M M [PERSON_NAME] [PERSON_NAME] Reshma [PE…" at bounding box center [241, 440] width 106 height 26
select select "68759"
click at [188, 440] on select "Select Stylist [PERSON_NAME] Manager M M [PERSON_NAME] [PERSON_NAME] Reshma [PE…" at bounding box center [241, 440] width 106 height 26
click at [550, 500] on div at bounding box center [562, 498] width 25 height 21
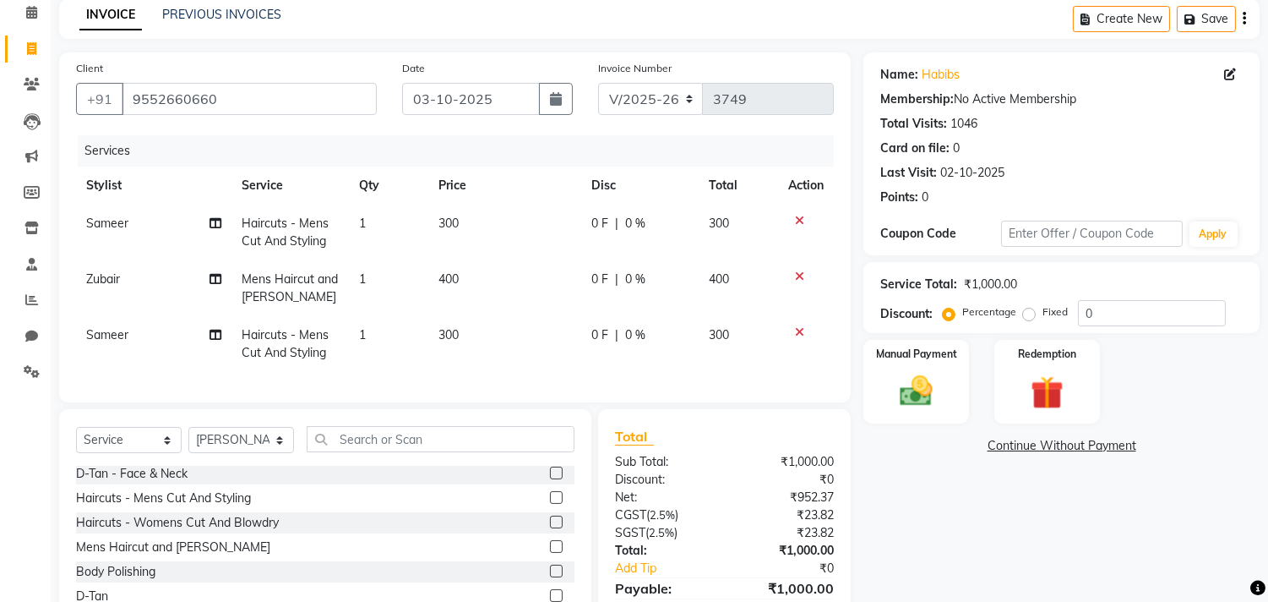
click at [550, 504] on label at bounding box center [556, 497] width 13 height 13
click at [550, 504] on input "checkbox" at bounding box center [555, 498] width 11 height 11
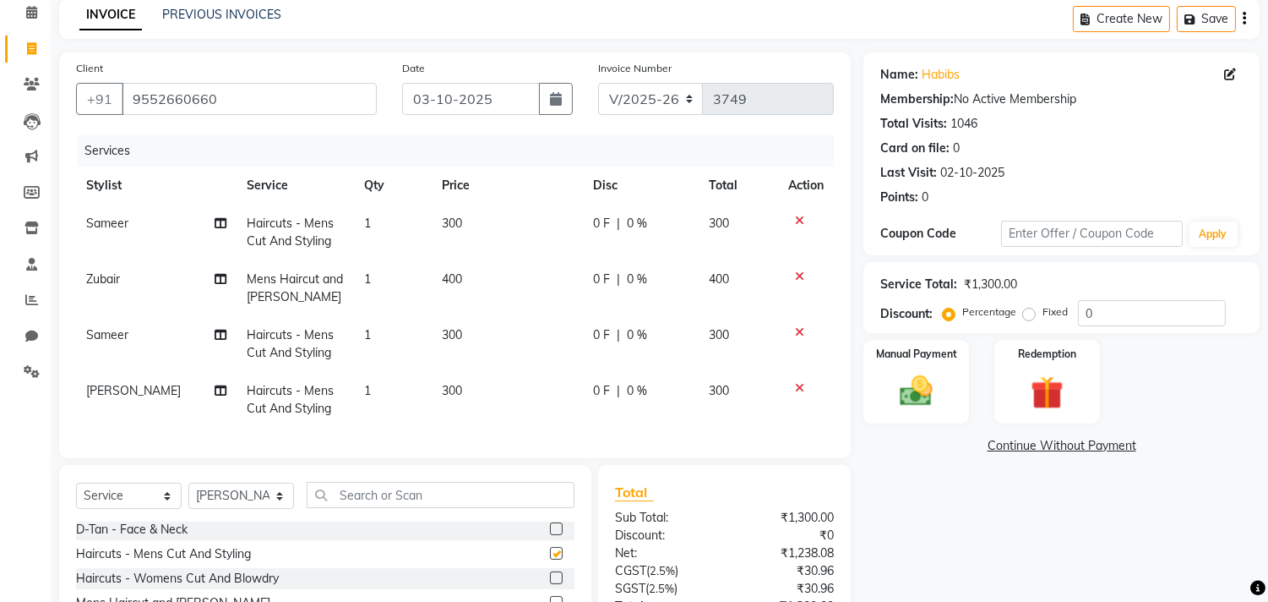
checkbox input "false"
click at [750, 488] on div "Total Sub Total: ₹1,300.00 Discount: ₹0 Net: ₹1,238.08 CGST ( 2.5% ) ₹30.96 SGS…" at bounding box center [724, 589] width 253 height 248
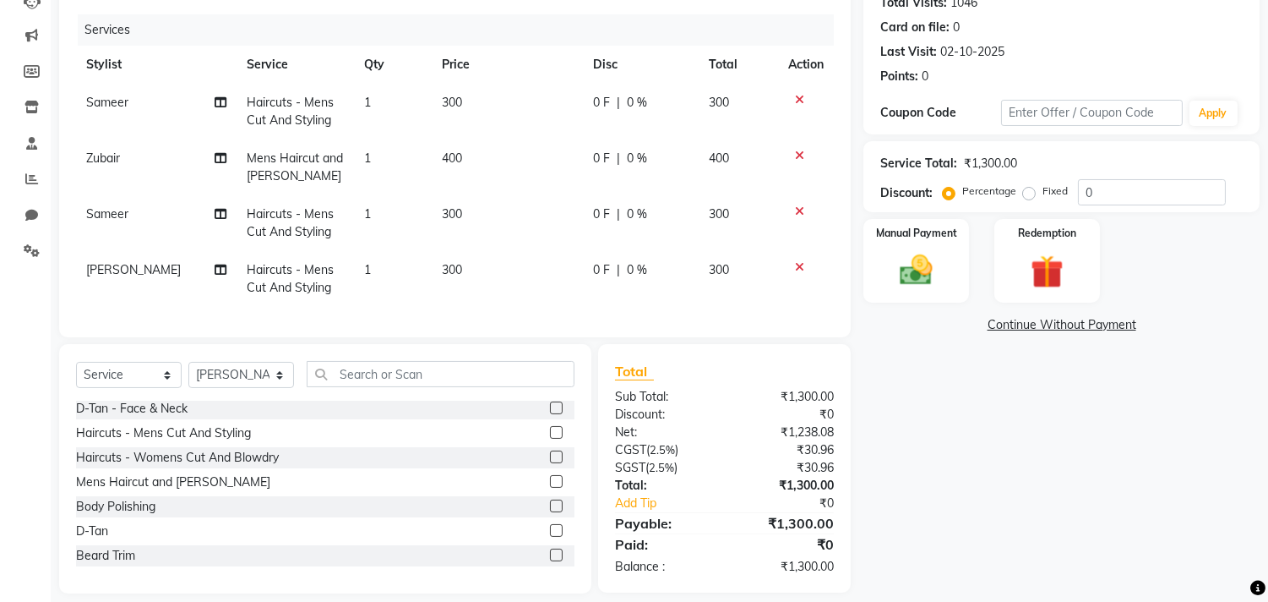
scroll to position [226, 0]
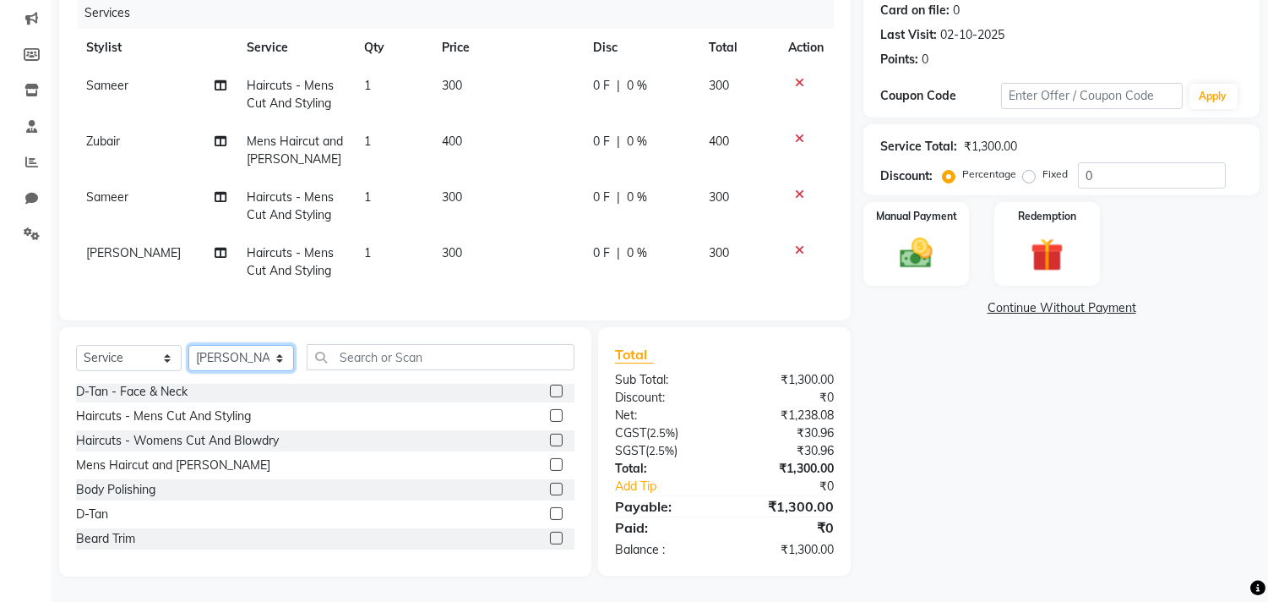
click at [252, 357] on select "Select Stylist [PERSON_NAME] Manager M M [PERSON_NAME] [PERSON_NAME] Reshma [PE…" at bounding box center [241, 358] width 106 height 26
select select "29955"
click at [188, 345] on select "Select Stylist [PERSON_NAME] Manager M M [PERSON_NAME] [PERSON_NAME] Reshma [PE…" at bounding box center [241, 358] width 106 height 26
click at [550, 461] on label at bounding box center [556, 464] width 13 height 13
click at [550, 461] on input "checkbox" at bounding box center [555, 465] width 11 height 11
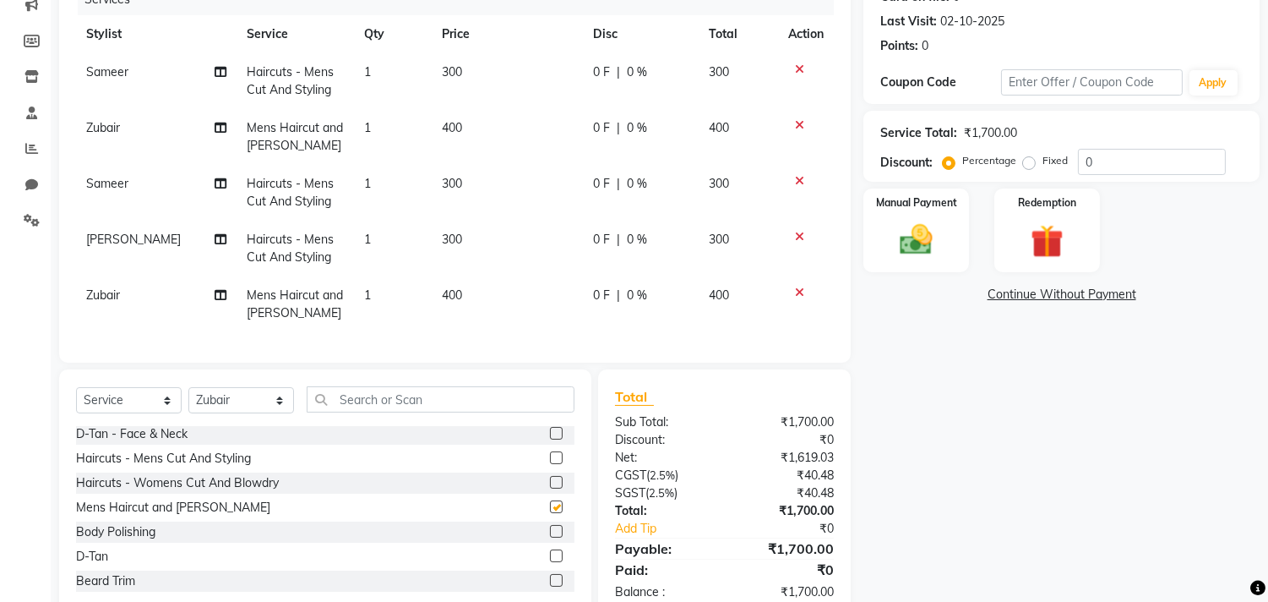
checkbox input "false"
click at [220, 411] on select "Select Stylist [PERSON_NAME] Manager M M [PERSON_NAME] [PERSON_NAME] Reshma [PE…" at bounding box center [241, 400] width 106 height 26
select select "29954"
click at [188, 400] on select "Select Stylist [PERSON_NAME] Manager M M [PERSON_NAME] [PERSON_NAME] Reshma [PE…" at bounding box center [241, 400] width 106 height 26
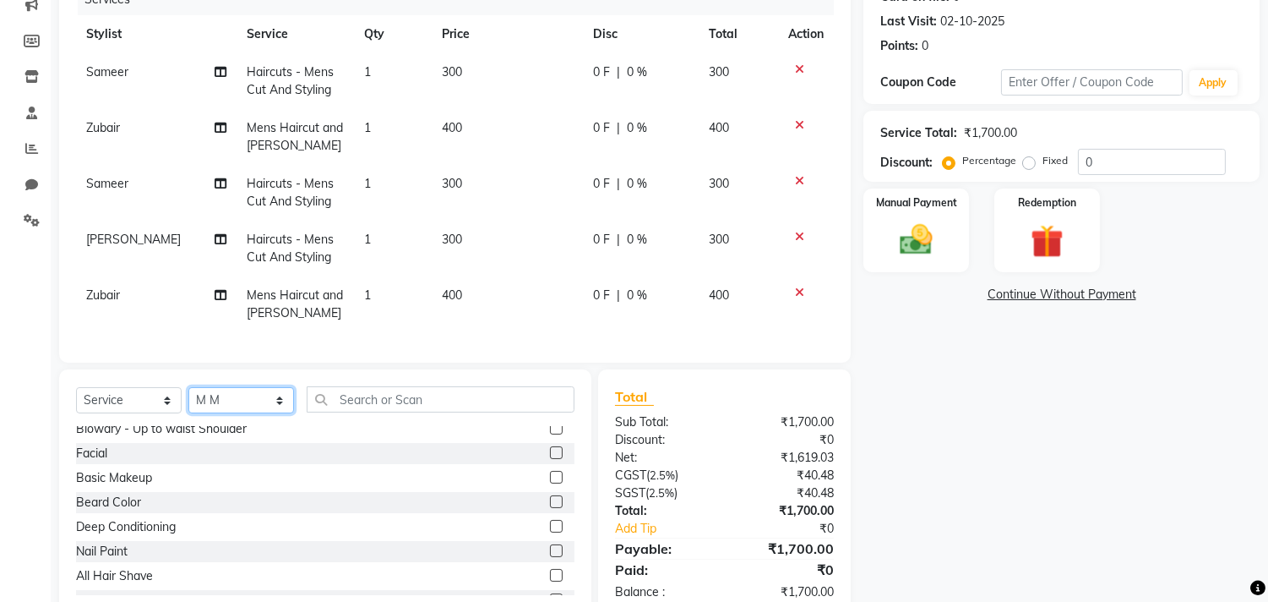
scroll to position [0, 0]
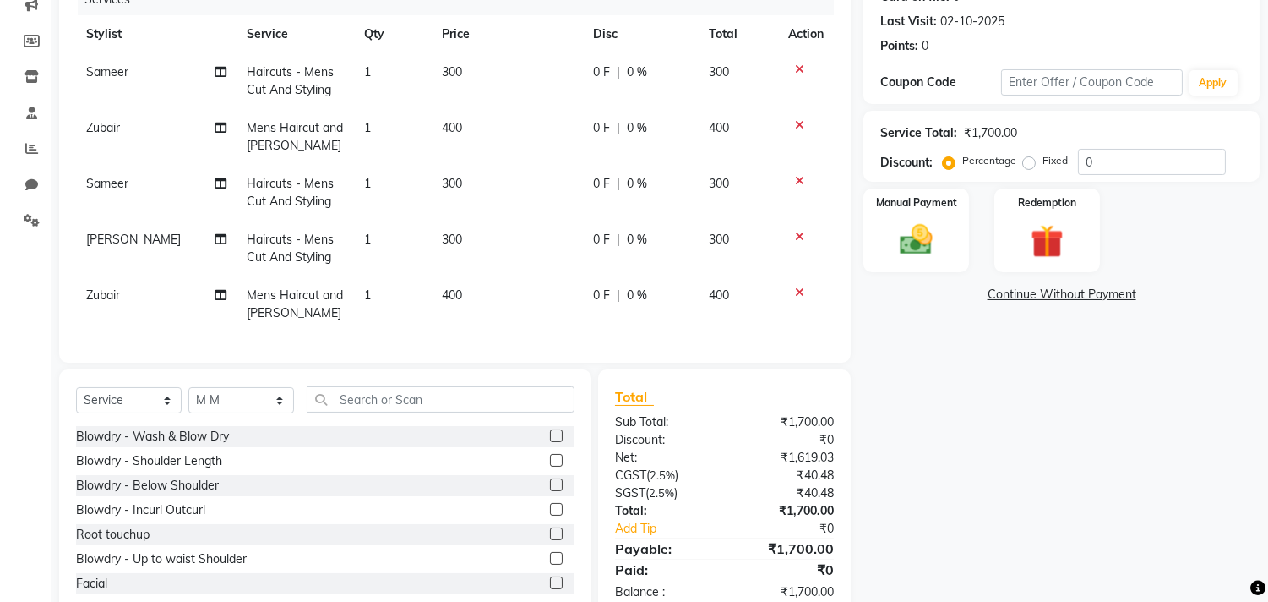
click at [550, 442] on label at bounding box center [556, 435] width 13 height 13
click at [550, 442] on input "checkbox" at bounding box center [555, 436] width 11 height 11
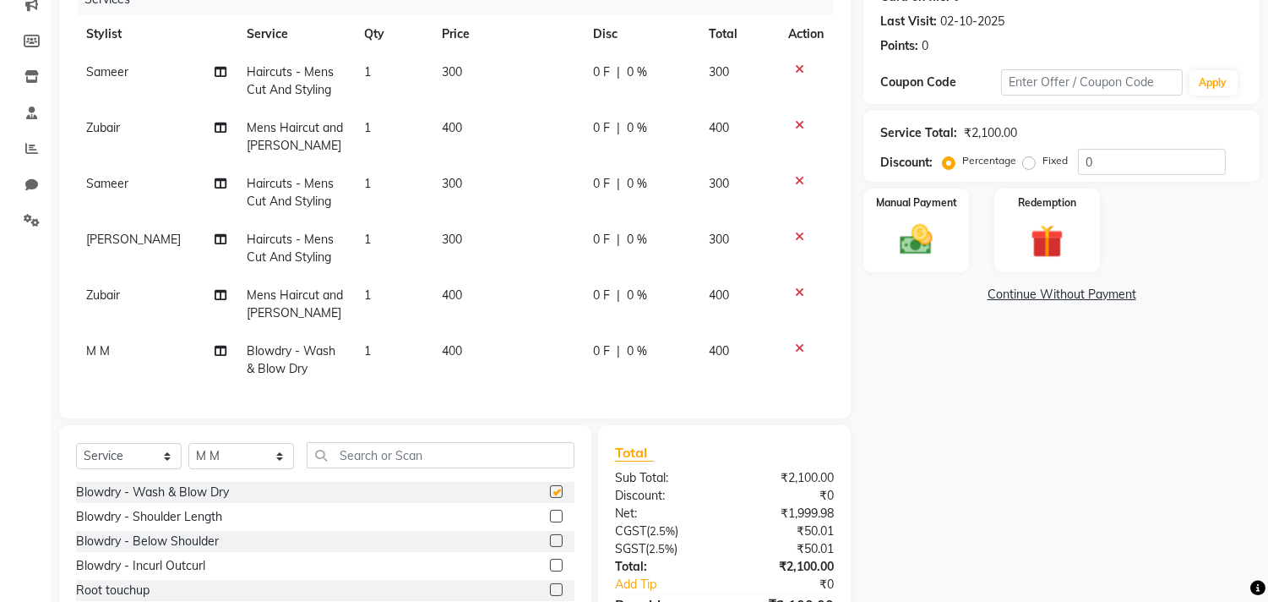
checkbox input "false"
click at [913, 251] on img at bounding box center [917, 241] width 56 height 40
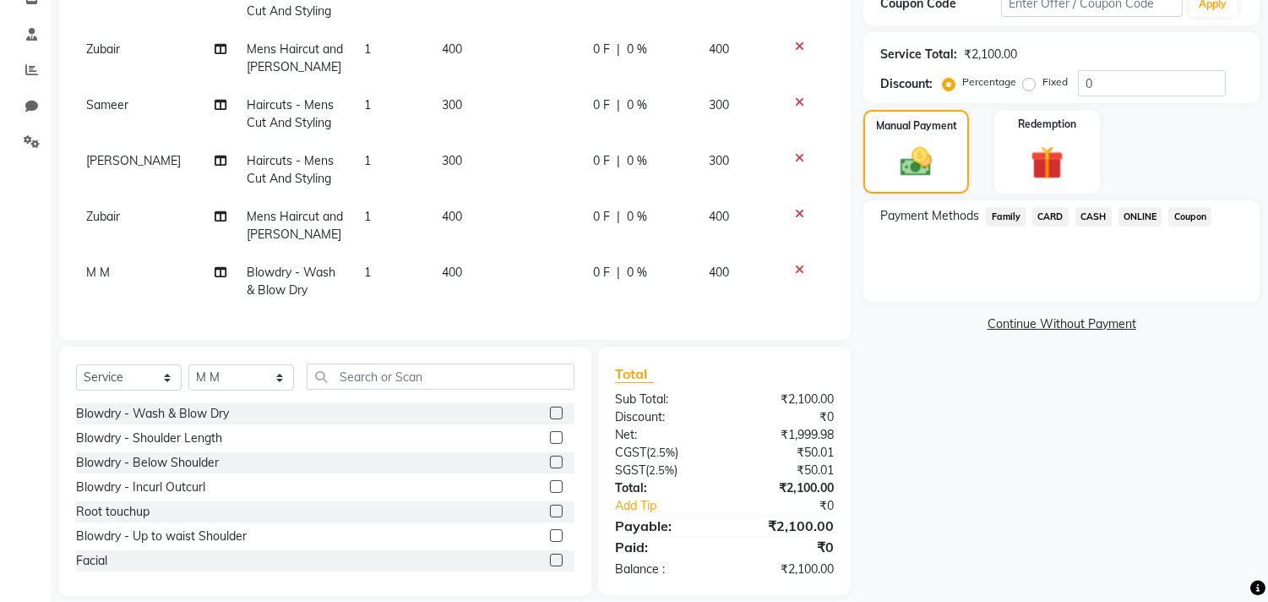
scroll to position [328, 0]
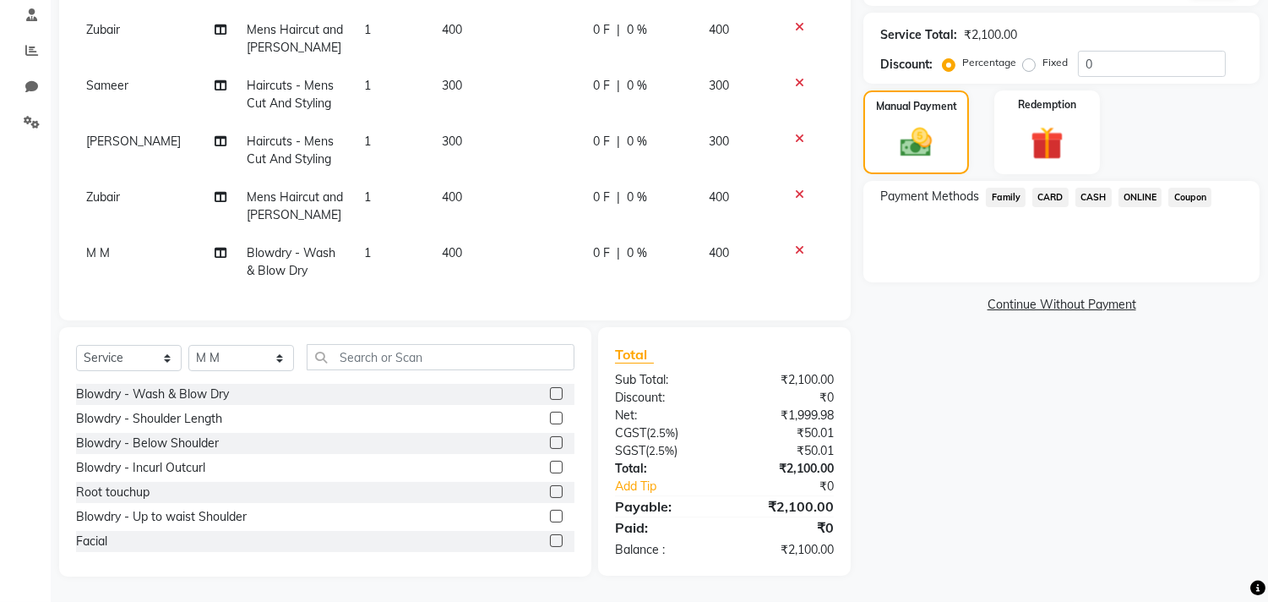
drag, startPoint x: 829, startPoint y: 305, endPoint x: 832, endPoint y: 270, distance: 34.8
click at [832, 270] on div "Client +91 9552660660 Date 03-10-2025 Invoice Number V/2025 V/2025-26 3749 Serv…" at bounding box center [455, 61] width 792 height 517
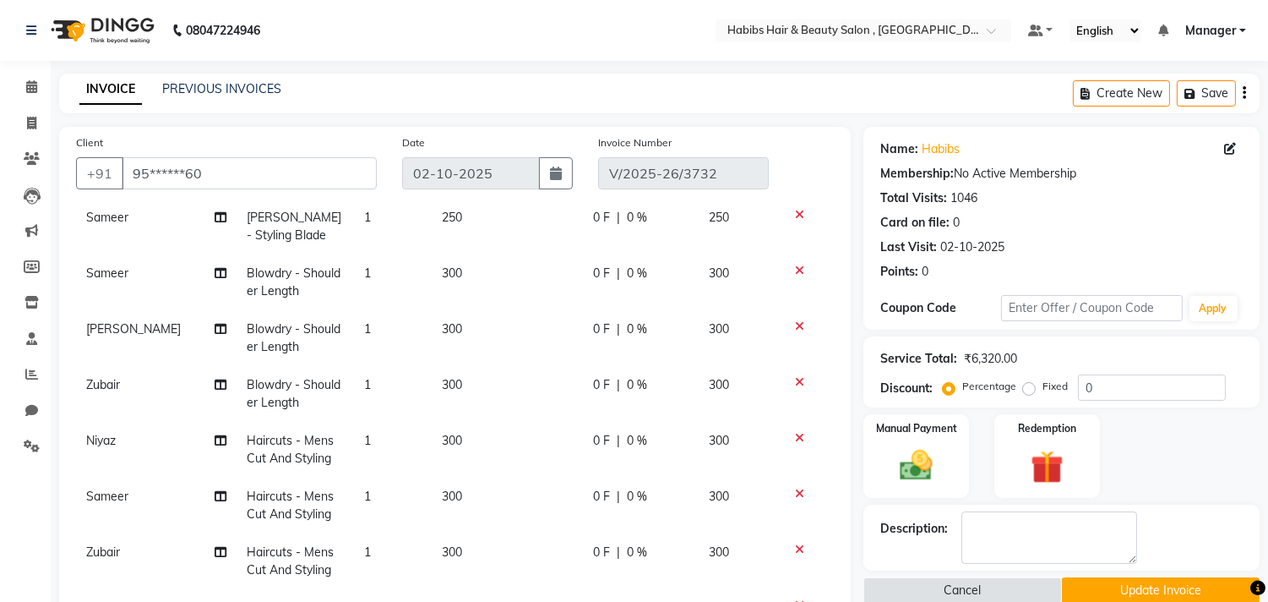
scroll to position [363, 0]
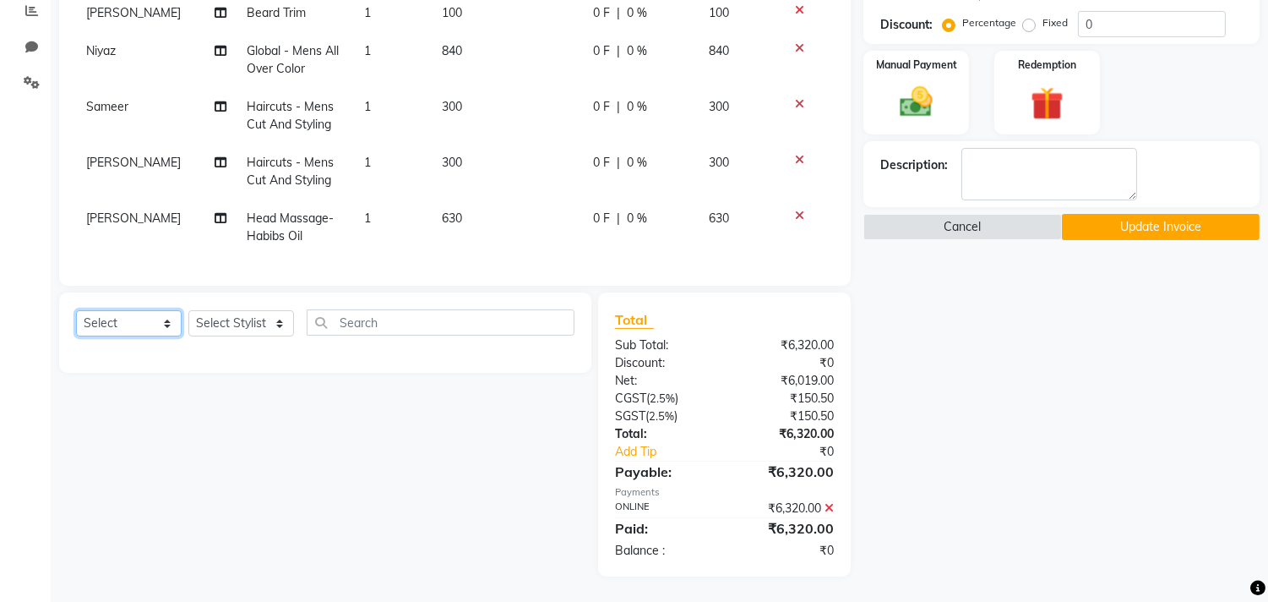
click at [115, 324] on select "Select Service Product Membership Package Voucher Prepaid Gift Card" at bounding box center [129, 323] width 106 height 26
select select "service"
click at [76, 311] on select "Select Service Product Membership Package Voucher Prepaid Gift Card" at bounding box center [129, 323] width 106 height 26
drag, startPoint x: 215, startPoint y: 334, endPoint x: 221, endPoint y: 326, distance: 10.2
click at [215, 334] on select "Select Stylist [PERSON_NAME] Manager M M [PERSON_NAME] [PERSON_NAME] Reshma [PE…" at bounding box center [241, 323] width 106 height 26
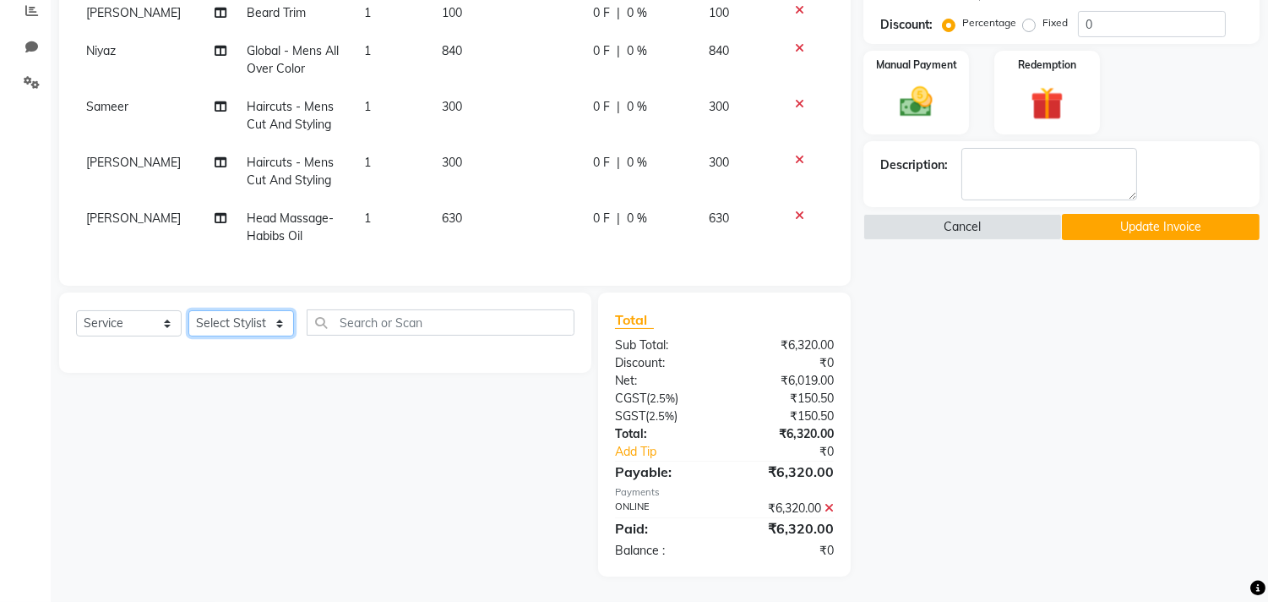
select select "29957"
click at [188, 311] on select "Select Stylist [PERSON_NAME] Manager M M [PERSON_NAME] [PERSON_NAME] Reshma [PE…" at bounding box center [241, 323] width 106 height 26
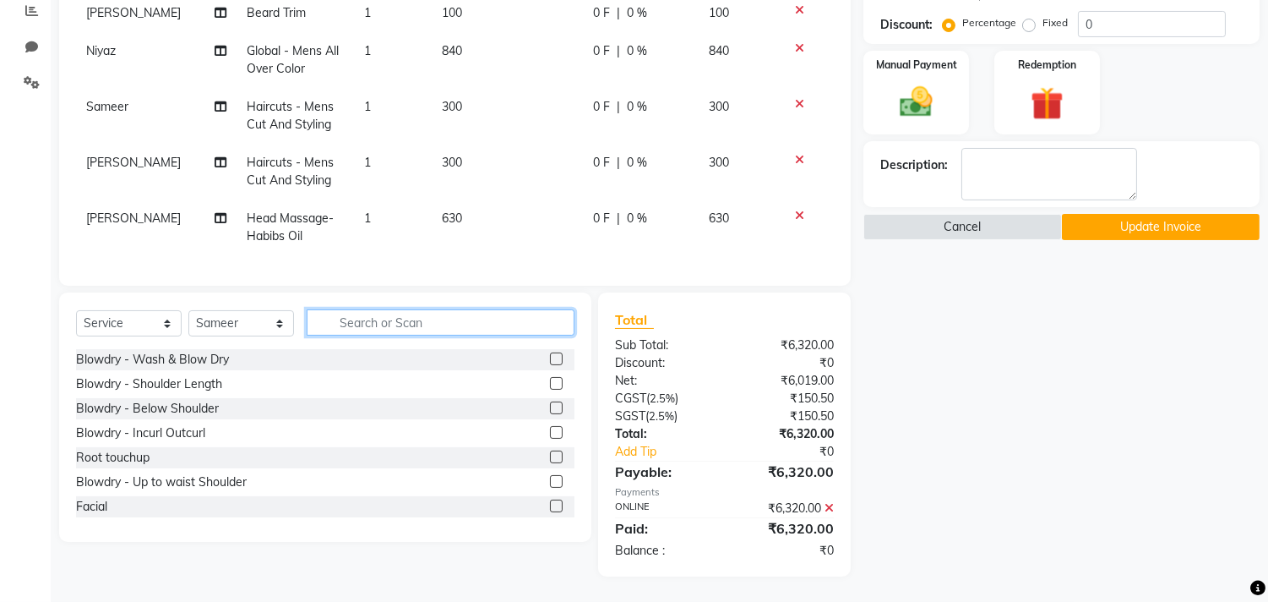
click at [375, 318] on input "text" at bounding box center [441, 322] width 268 height 26
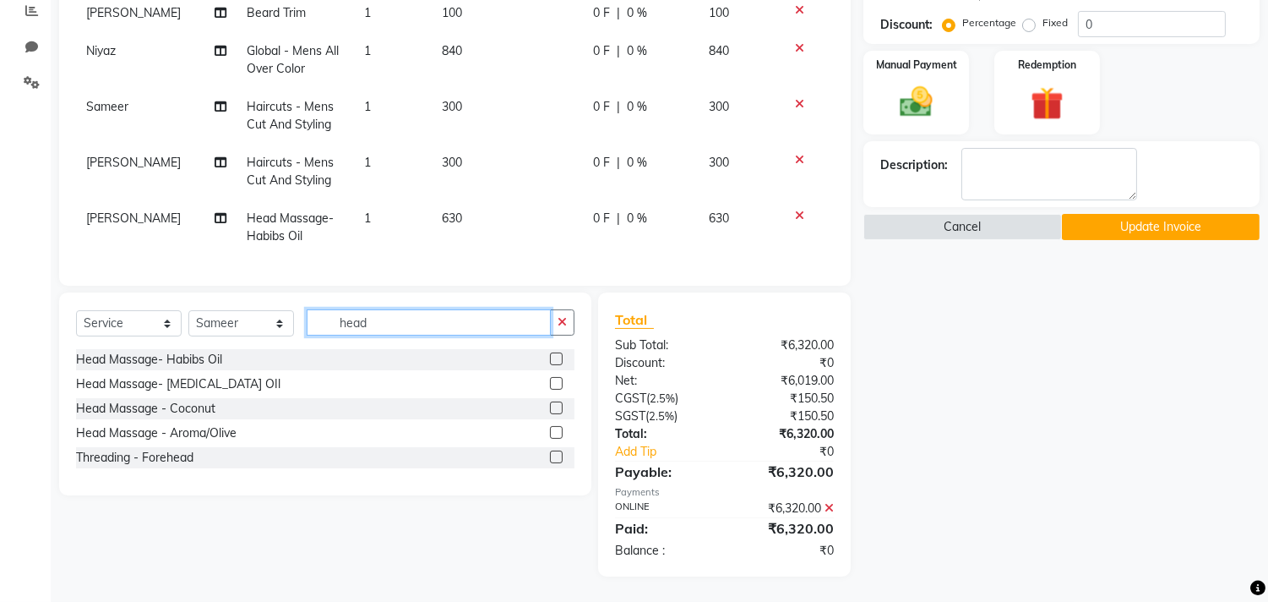
type input "head"
click at [554, 357] on label at bounding box center [556, 358] width 13 height 13
click at [554, 357] on input "checkbox" at bounding box center [555, 359] width 11 height 11
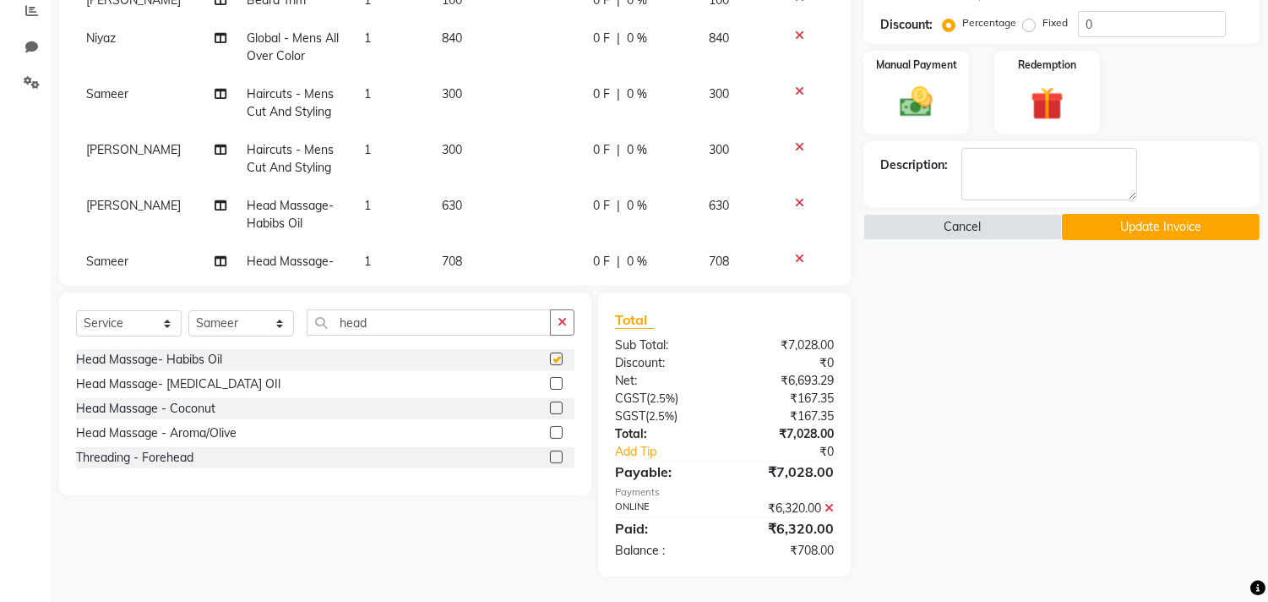
checkbox input "false"
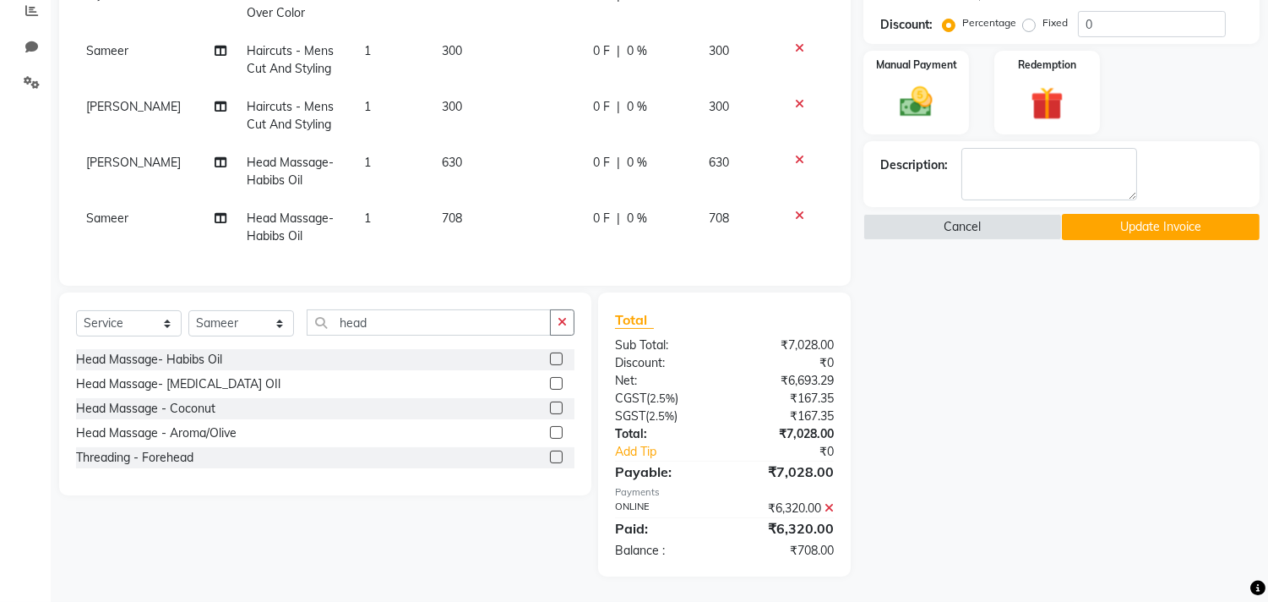
click at [476, 206] on td "708" at bounding box center [507, 227] width 151 height 56
select select "29957"
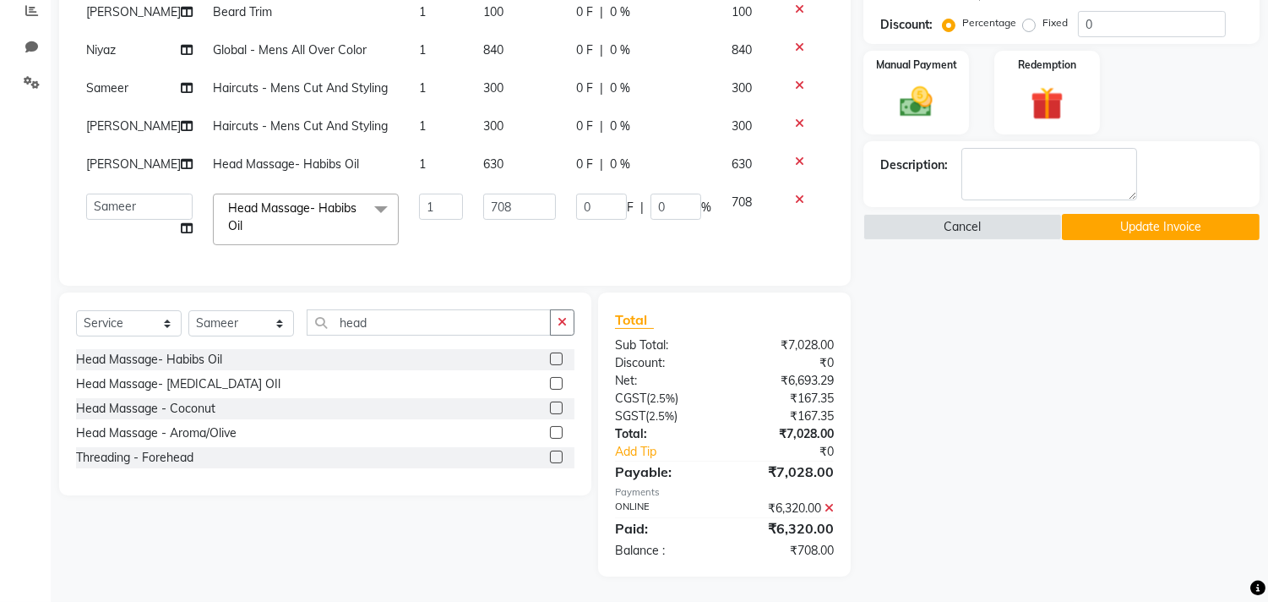
scroll to position [468, 0]
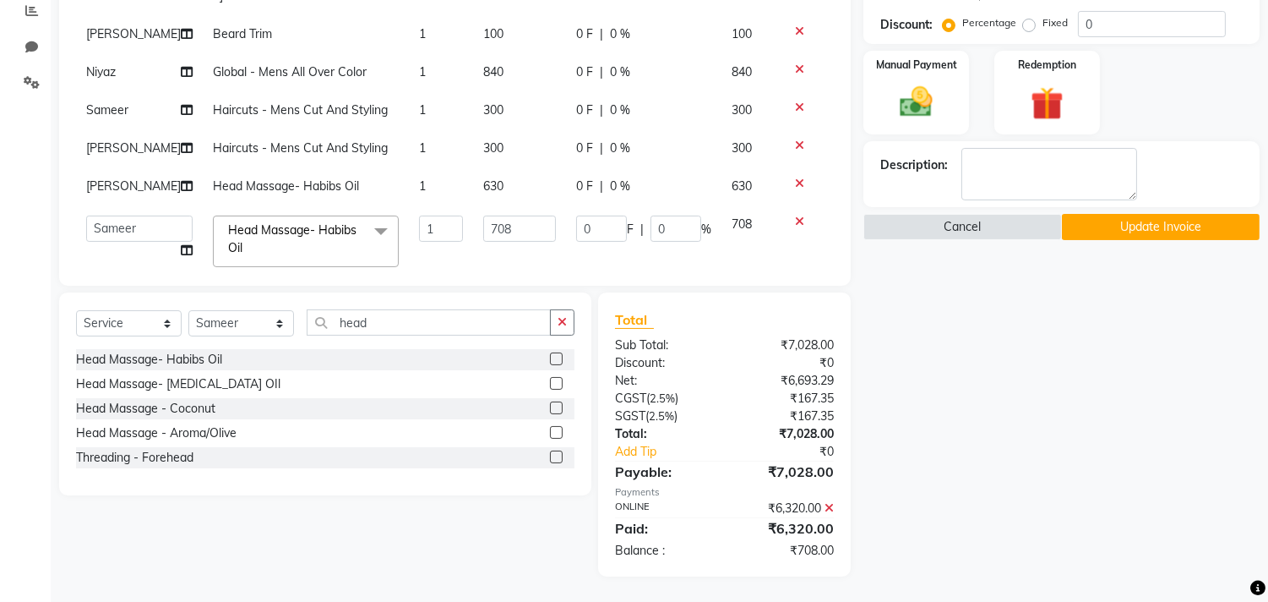
click at [476, 206] on td "708" at bounding box center [519, 241] width 93 height 72
click at [490, 215] on input "708" at bounding box center [519, 228] width 73 height 26
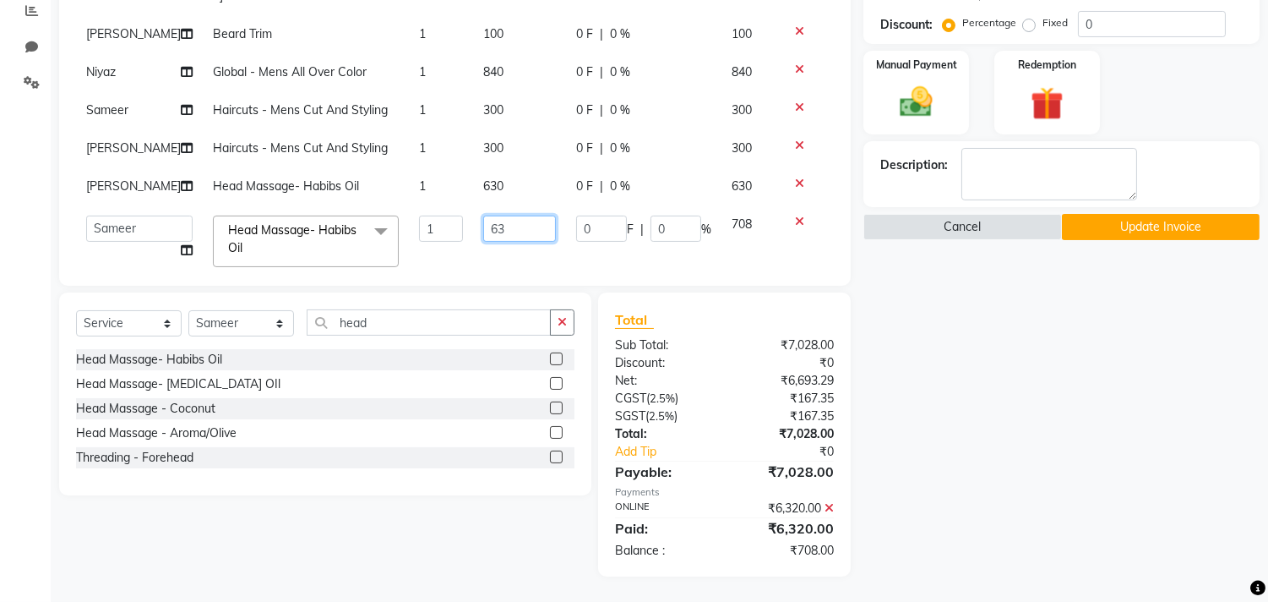
type input "630"
click at [137, 322] on select "Select Service Product Membership Package Voucher Prepaid Gift Card" at bounding box center [129, 323] width 106 height 26
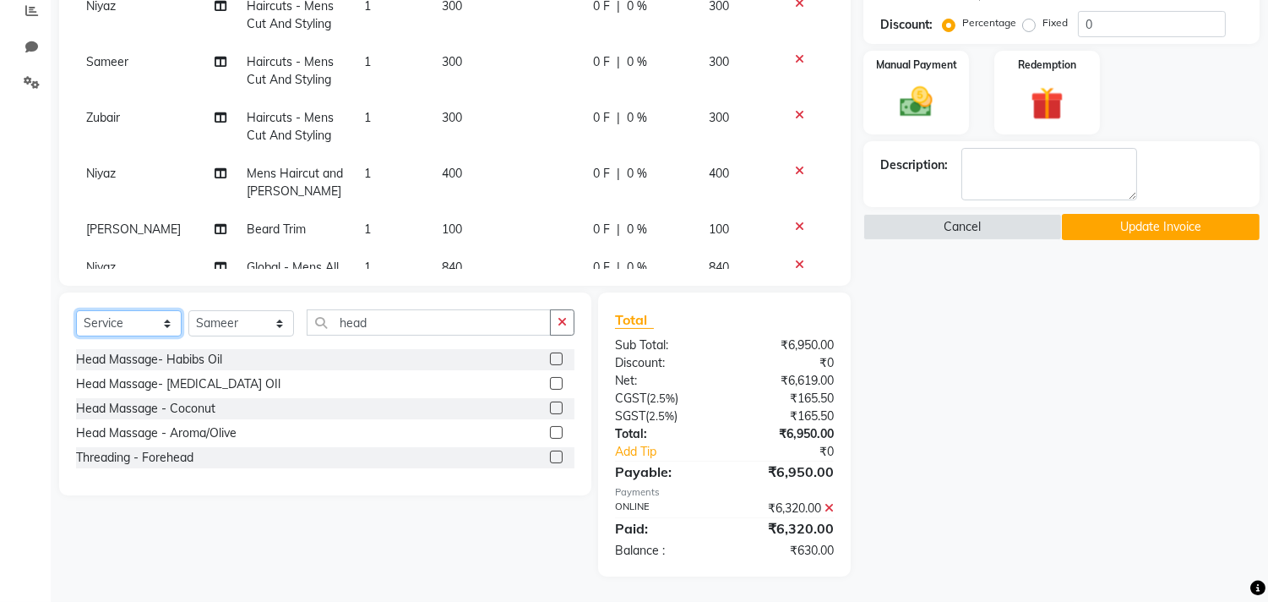
scroll to position [628, 0]
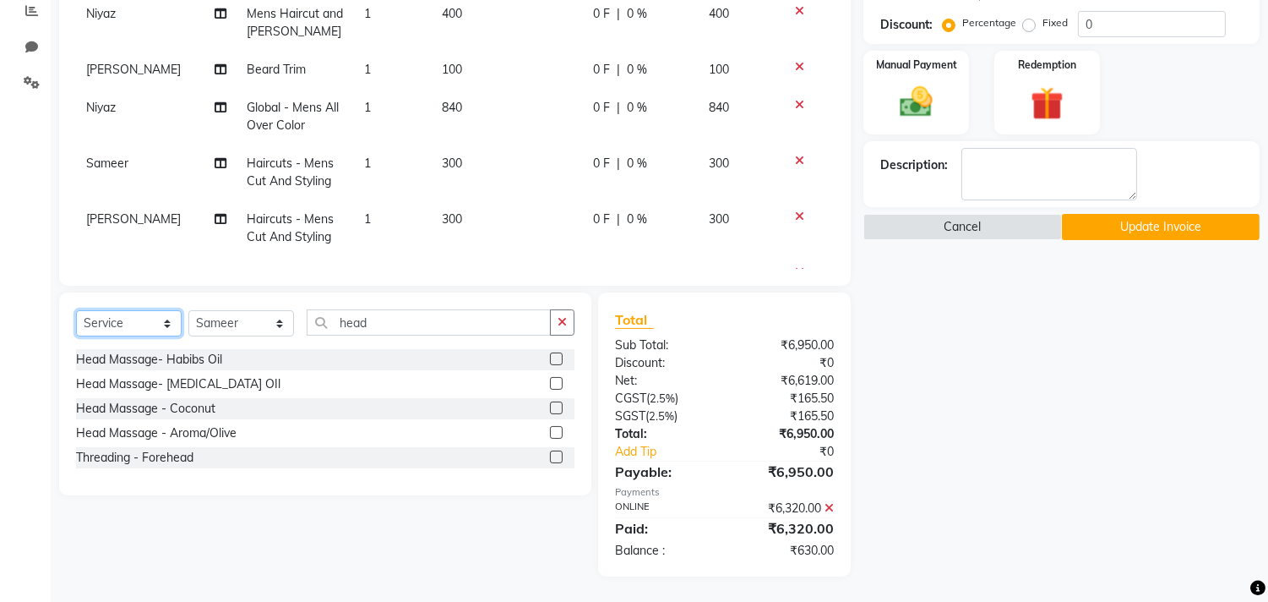
select select "product"
click at [76, 311] on select "Select Service Product Membership Package Voucher Prepaid Gift Card" at bounding box center [129, 323] width 106 height 26
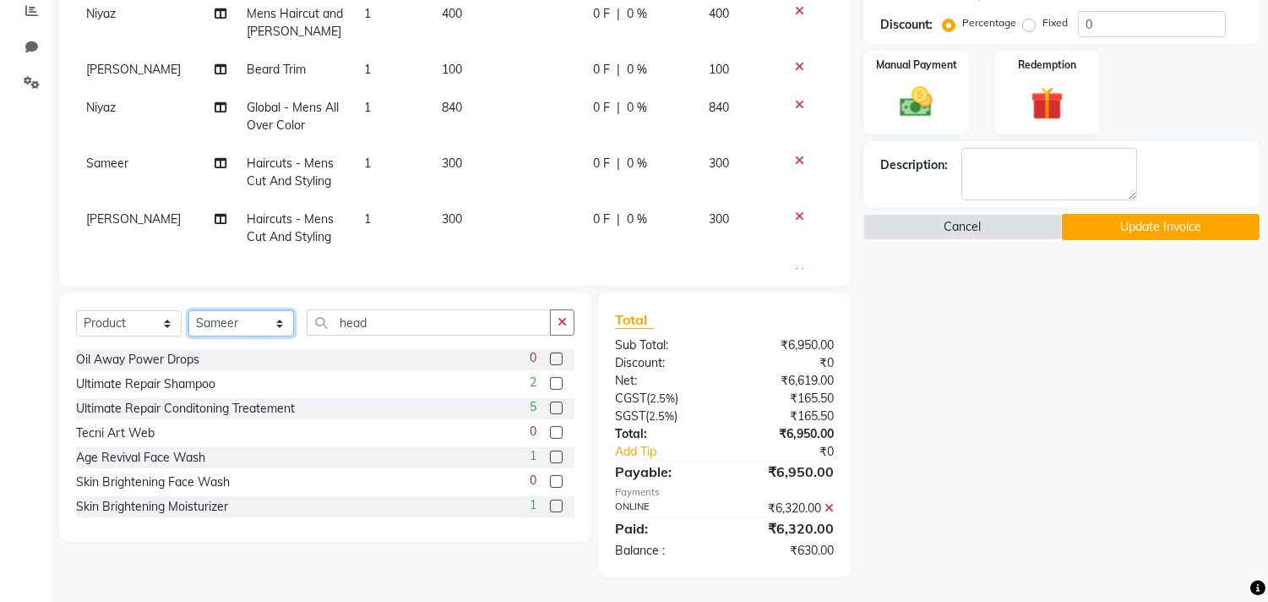
click at [239, 330] on select "Select Stylist [PERSON_NAME] Manager M M [PERSON_NAME] [PERSON_NAME] Reshma [PE…" at bounding box center [241, 323] width 106 height 26
select select "29955"
click at [188, 311] on select "Select Stylist [PERSON_NAME] Manager M M [PERSON_NAME] [PERSON_NAME] Reshma [PE…" at bounding box center [241, 323] width 106 height 26
click at [563, 323] on icon "button" at bounding box center [562, 322] width 9 height 12
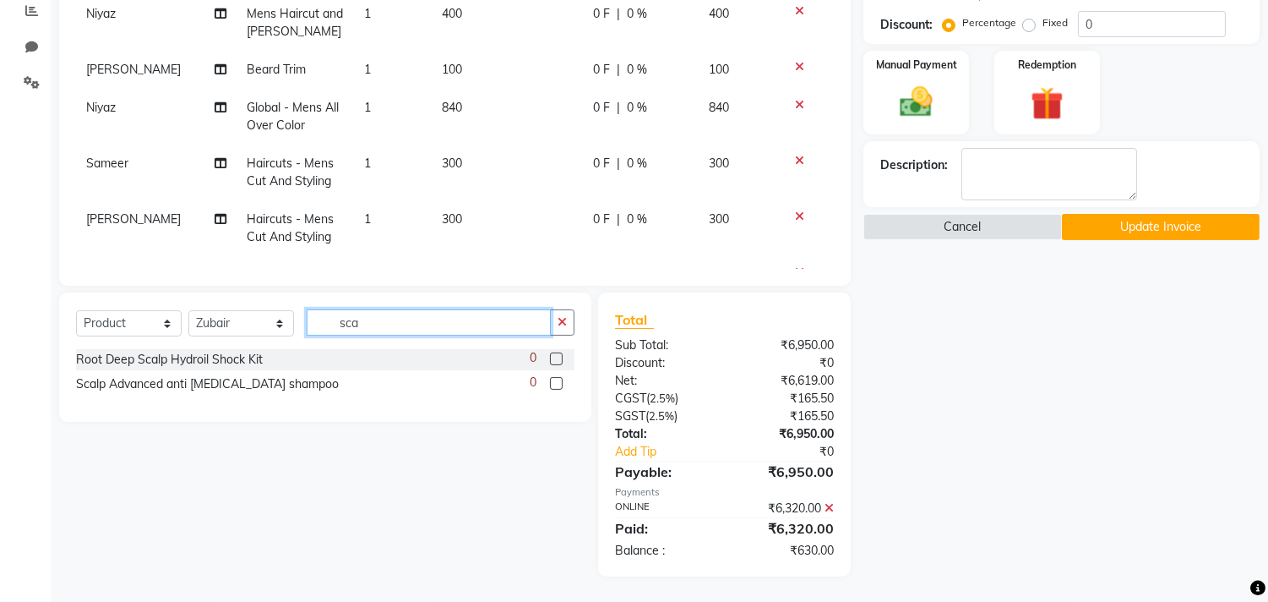
type input "sca"
click at [554, 382] on label at bounding box center [556, 383] width 13 height 13
click at [554, 382] on input "checkbox" at bounding box center [555, 384] width 11 height 11
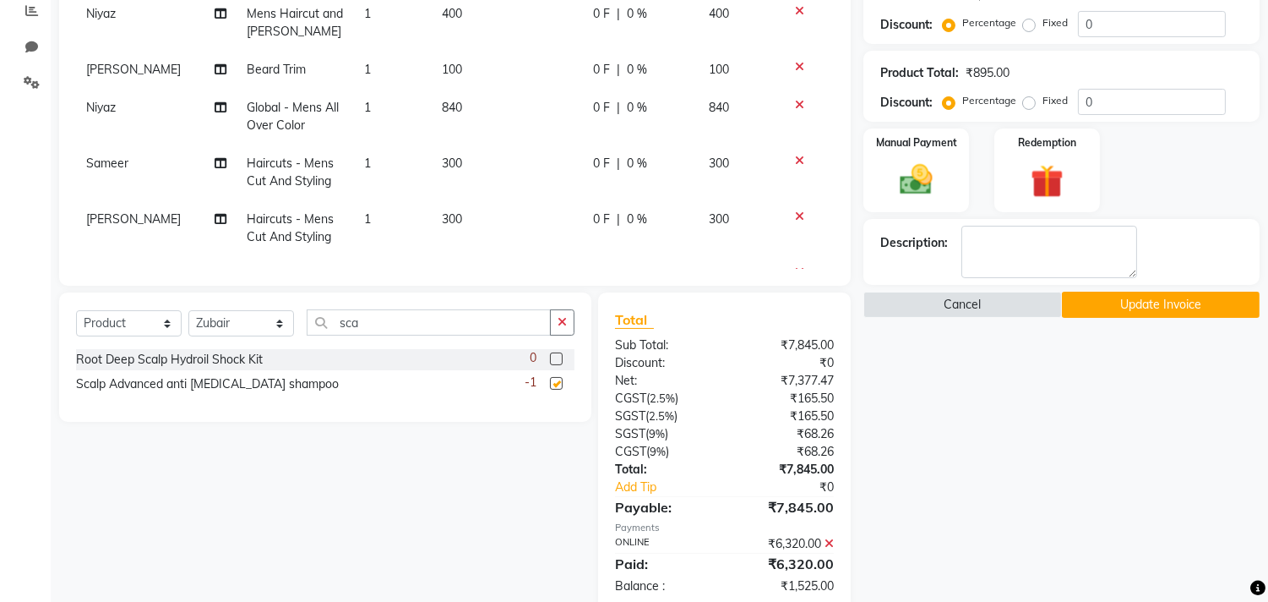
checkbox input "false"
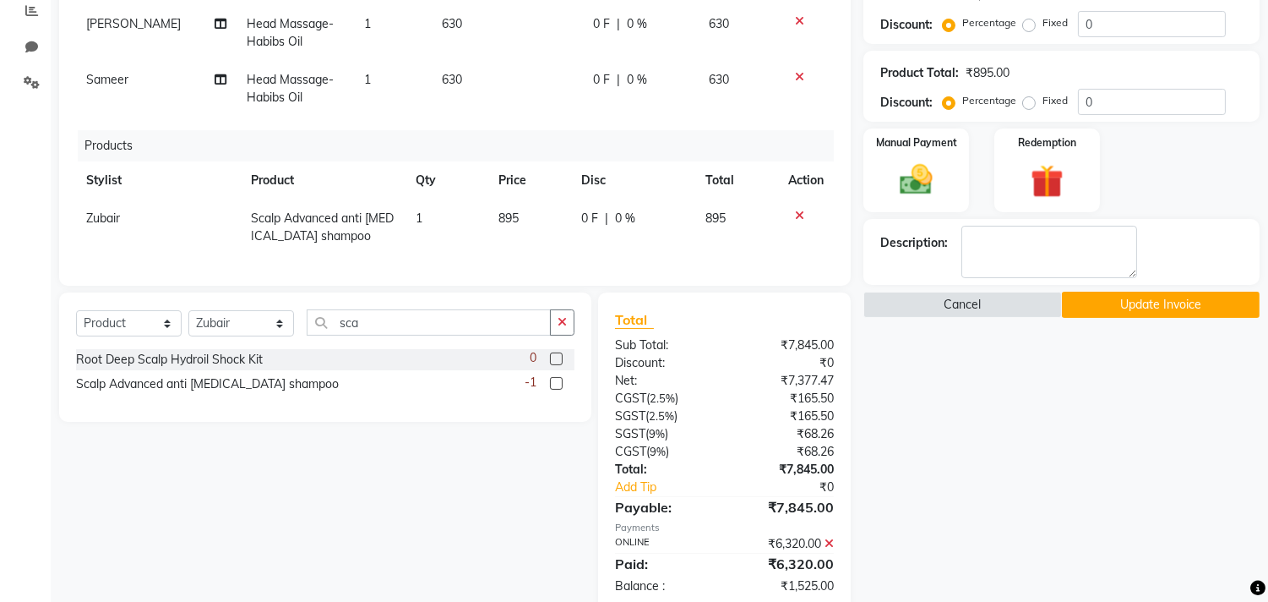
click at [521, 204] on td "895" at bounding box center [529, 227] width 83 height 56
select select "29955"
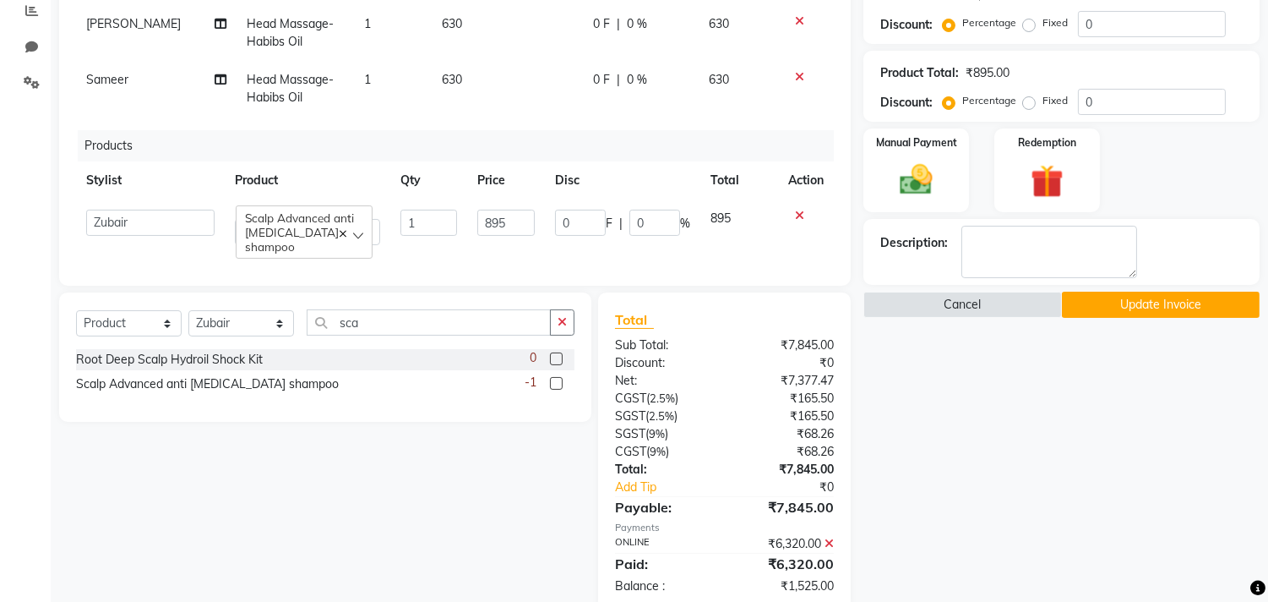
click at [521, 204] on td "895" at bounding box center [506, 227] width 78 height 56
type input "900"
click at [896, 452] on div "Name: Habibs Membership: No Active Membership Total Visits: 1046 Card on file: …" at bounding box center [1068, 187] width 409 height 848
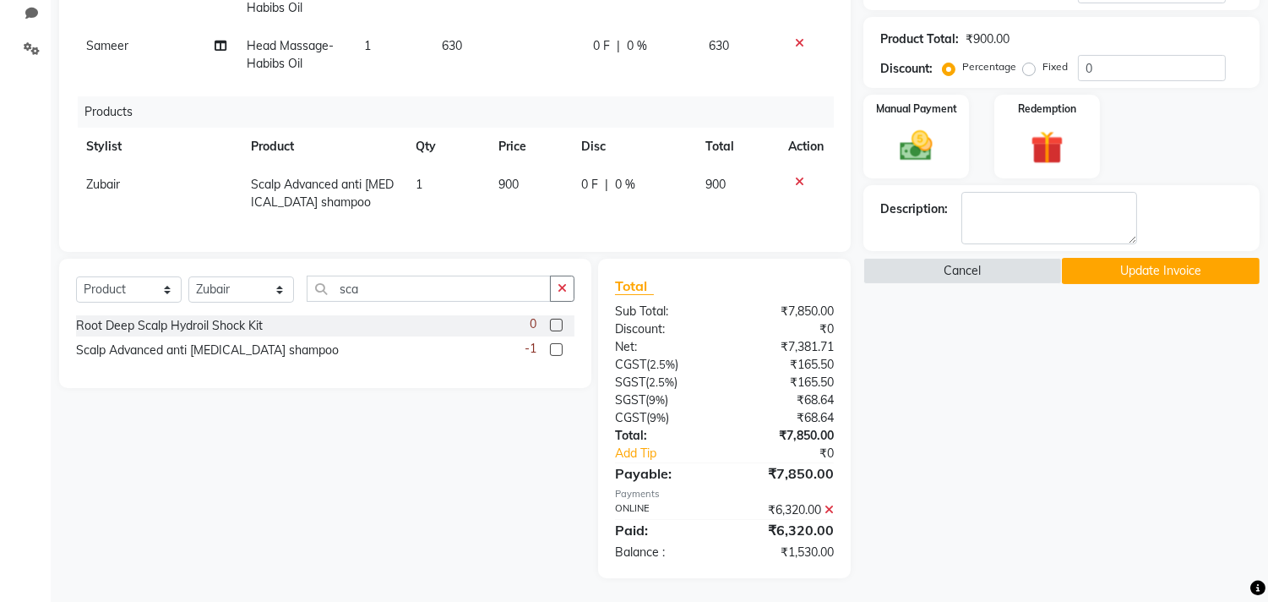
scroll to position [399, 0]
click at [830, 505] on icon at bounding box center [829, 508] width 9 height 12
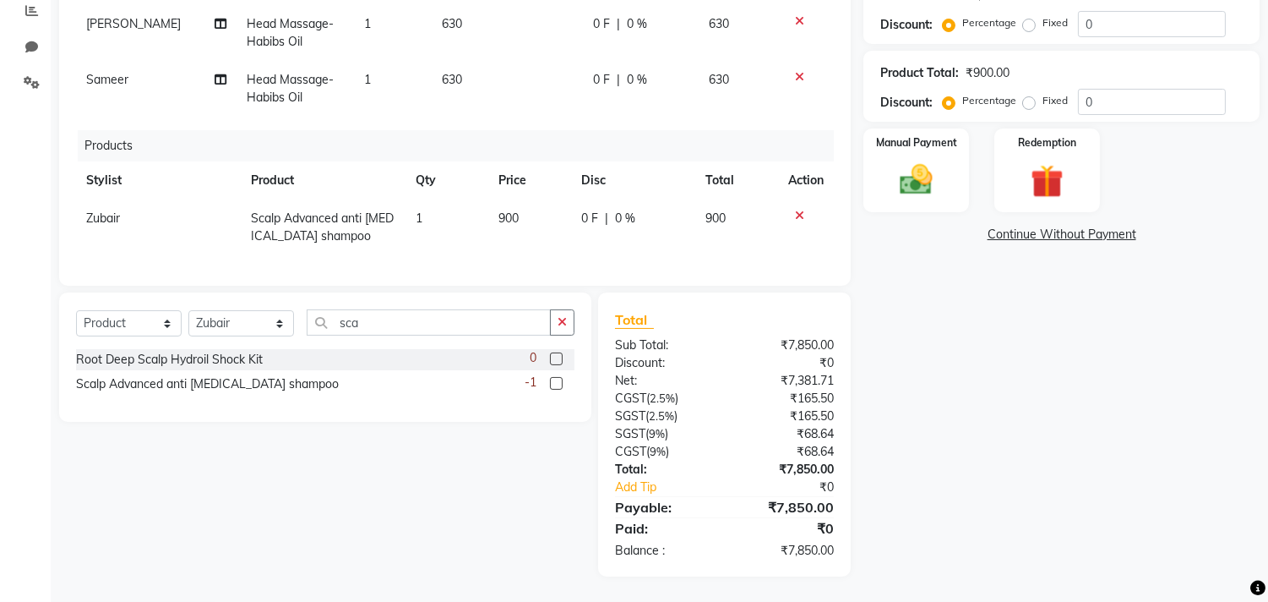
scroll to position [363, 0]
click at [904, 209] on div "Manual Payment" at bounding box center [917, 170] width 110 height 86
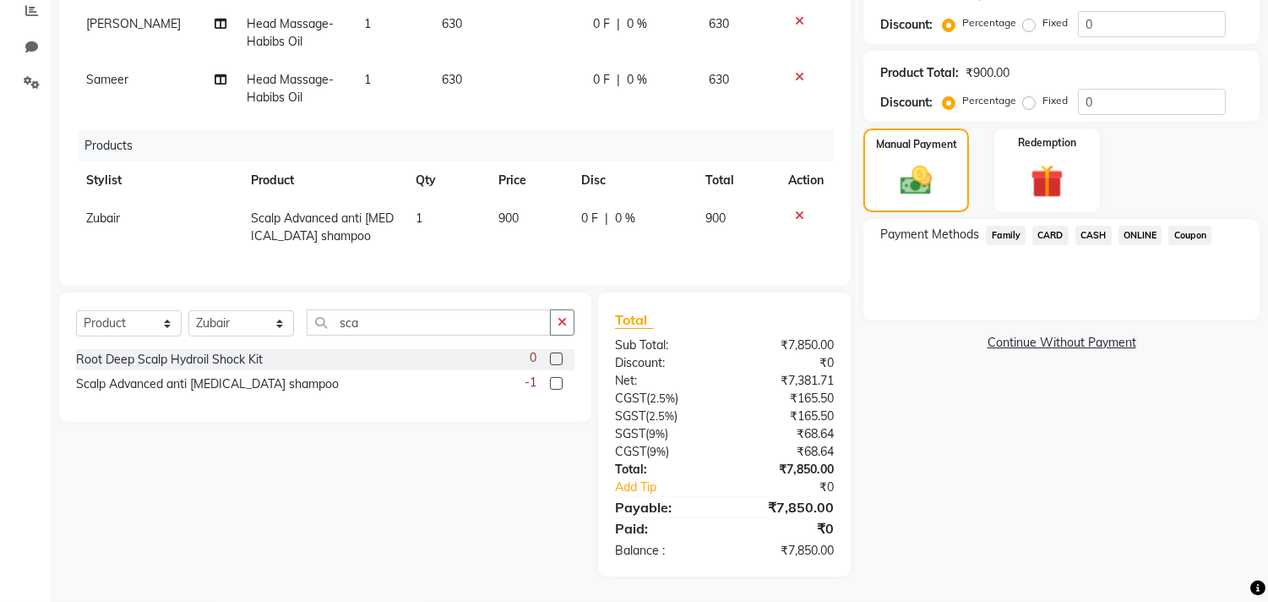
click at [1167, 233] on div "Coupon" at bounding box center [1187, 237] width 50 height 23
click at [1150, 233] on span "ONLINE" at bounding box center [1141, 235] width 44 height 19
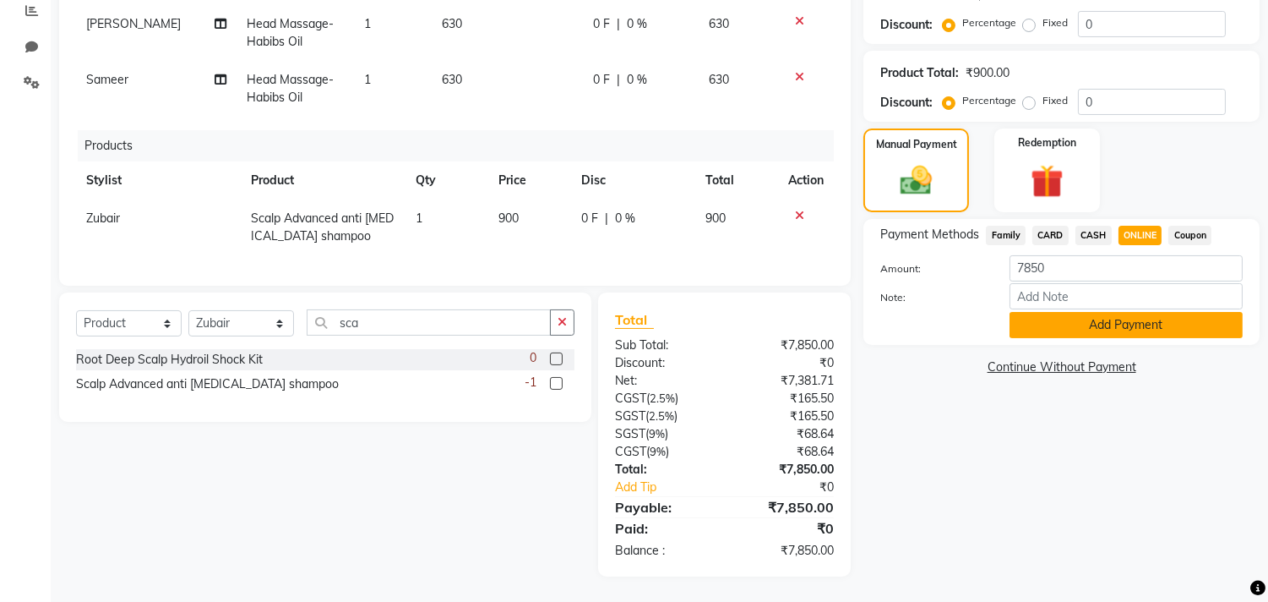
click at [1111, 334] on button "Add Payment" at bounding box center [1126, 325] width 233 height 26
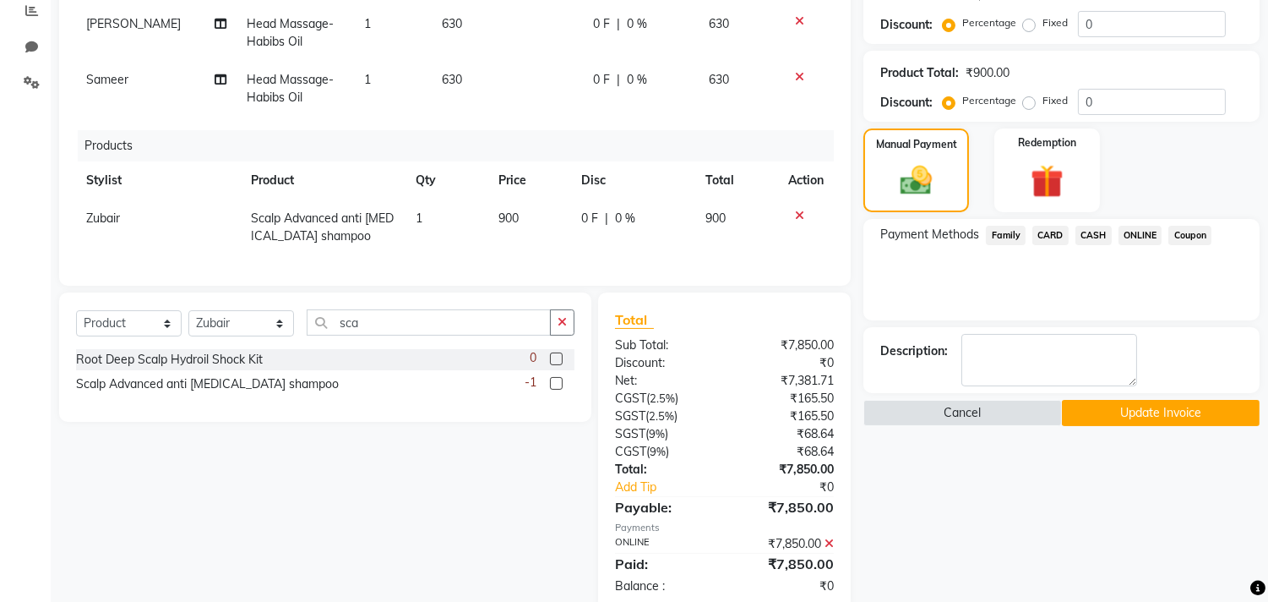
click at [1101, 407] on button "Update Invoice" at bounding box center [1161, 413] width 198 height 26
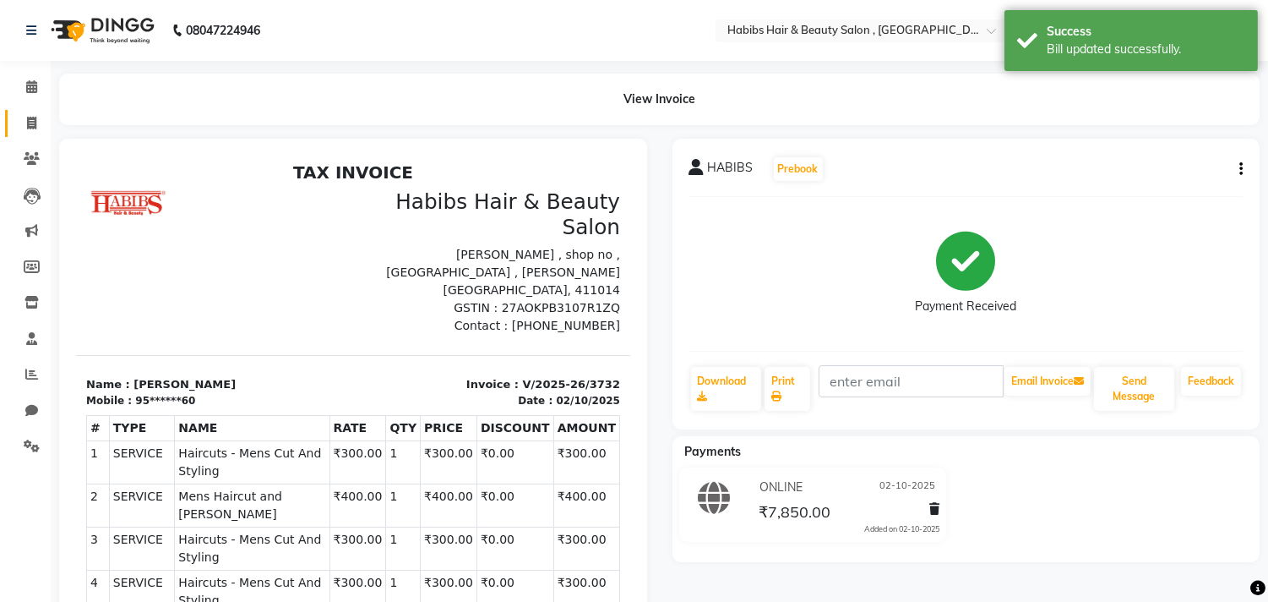
scroll to position [0, 0]
click at [40, 114] on span at bounding box center [32, 123] width 30 height 19
select select "service"
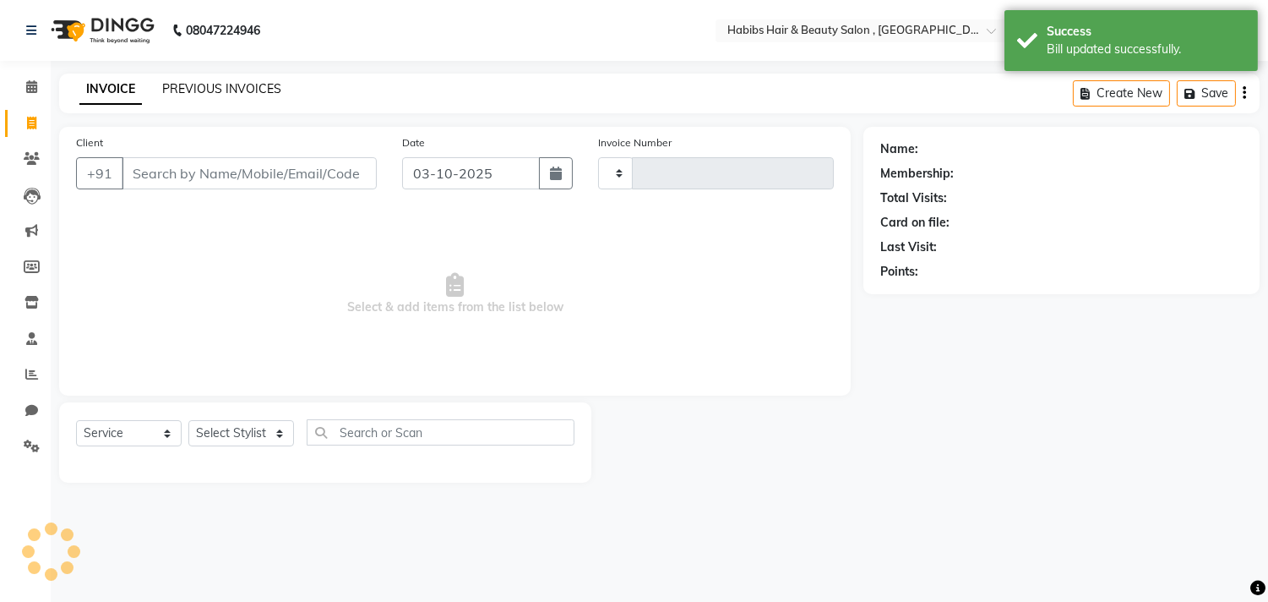
type input "3749"
select select "4838"
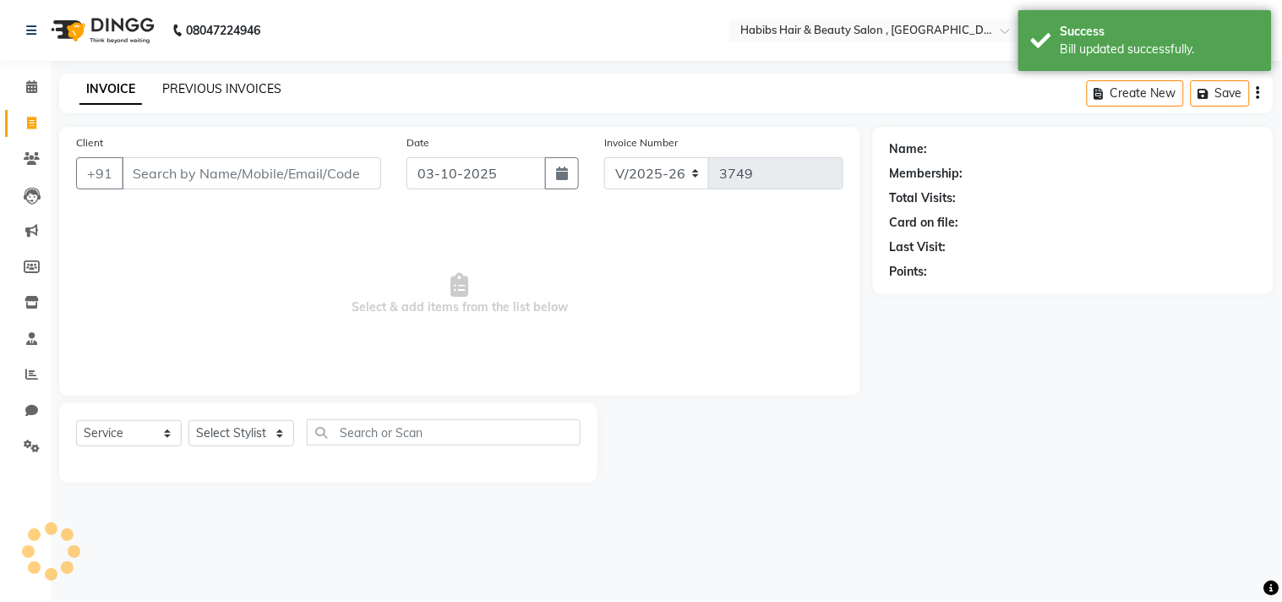
click at [245, 93] on link "PREVIOUS INVOICES" at bounding box center [221, 88] width 119 height 15
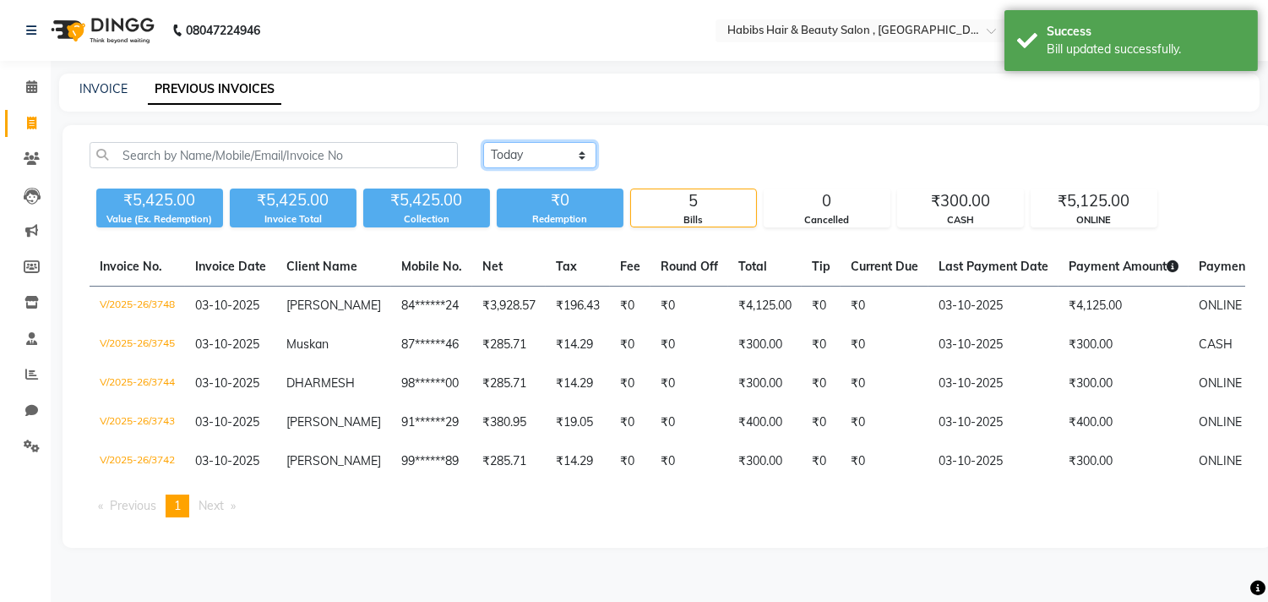
click at [525, 155] on select "Today Yesterday Custom Range" at bounding box center [539, 155] width 113 height 26
select select "yesterday"
click at [483, 142] on select "Today Yesterday Custom Range" at bounding box center [539, 155] width 113 height 26
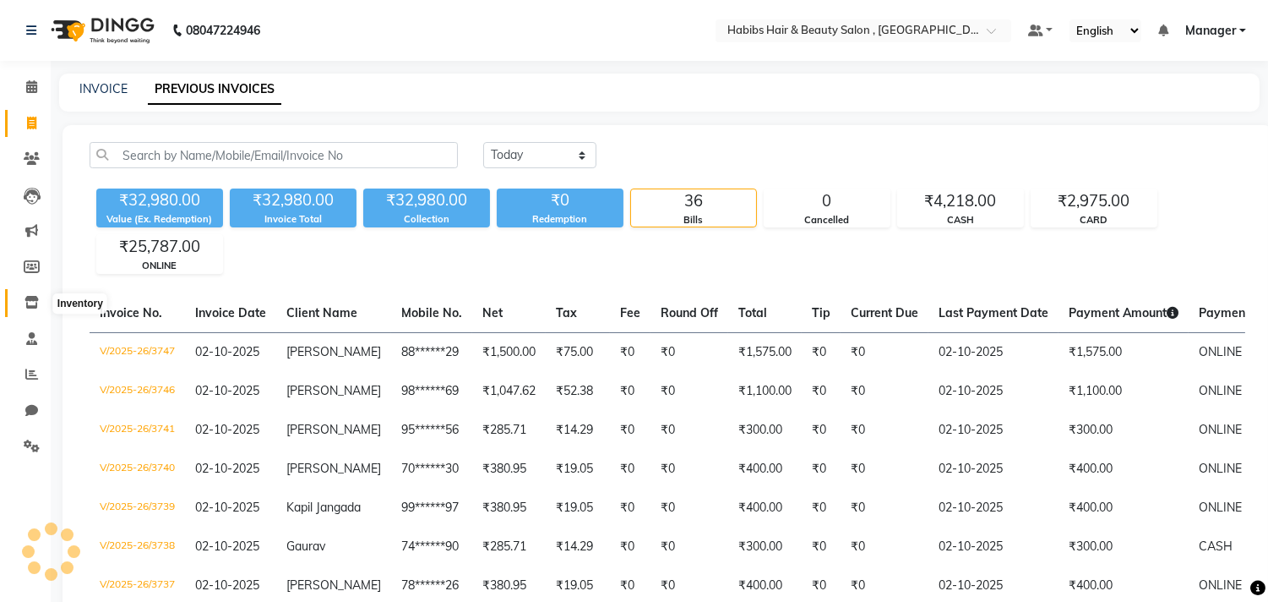
click at [32, 302] on icon at bounding box center [32, 302] width 14 height 13
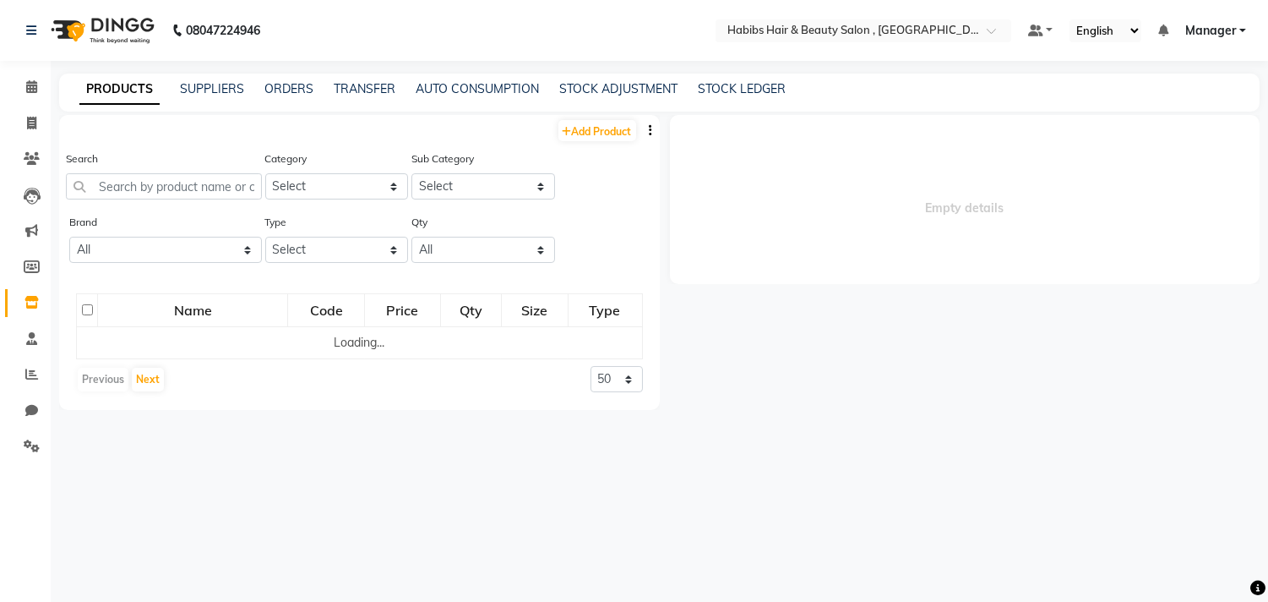
select select
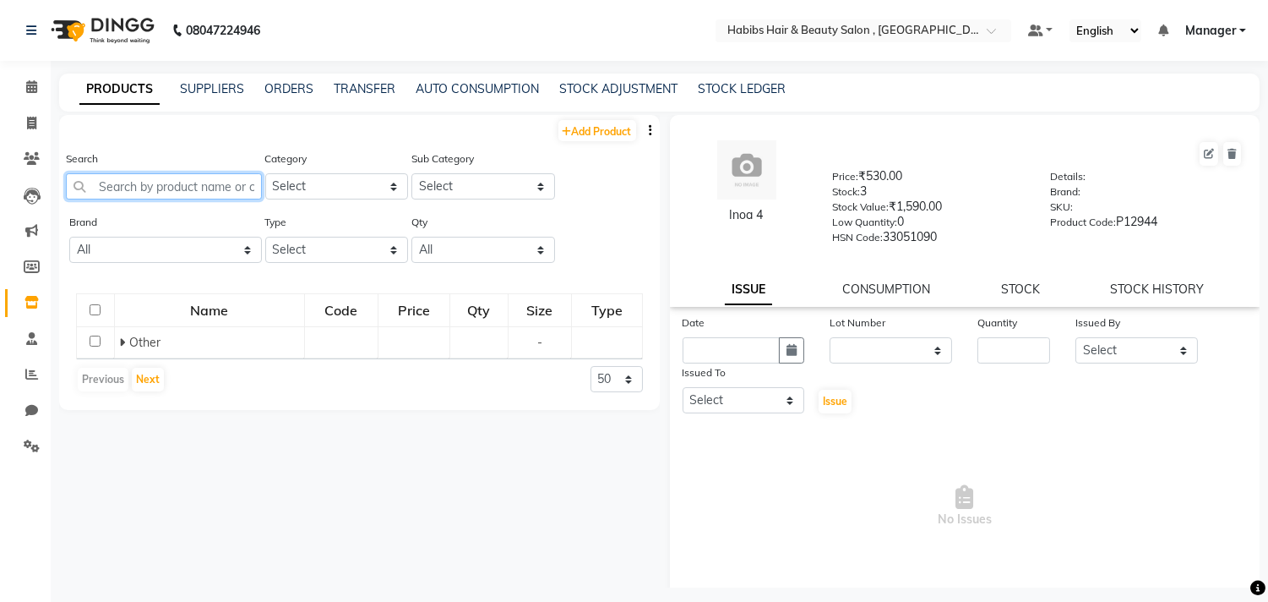
click at [250, 189] on input "text" at bounding box center [164, 186] width 196 height 26
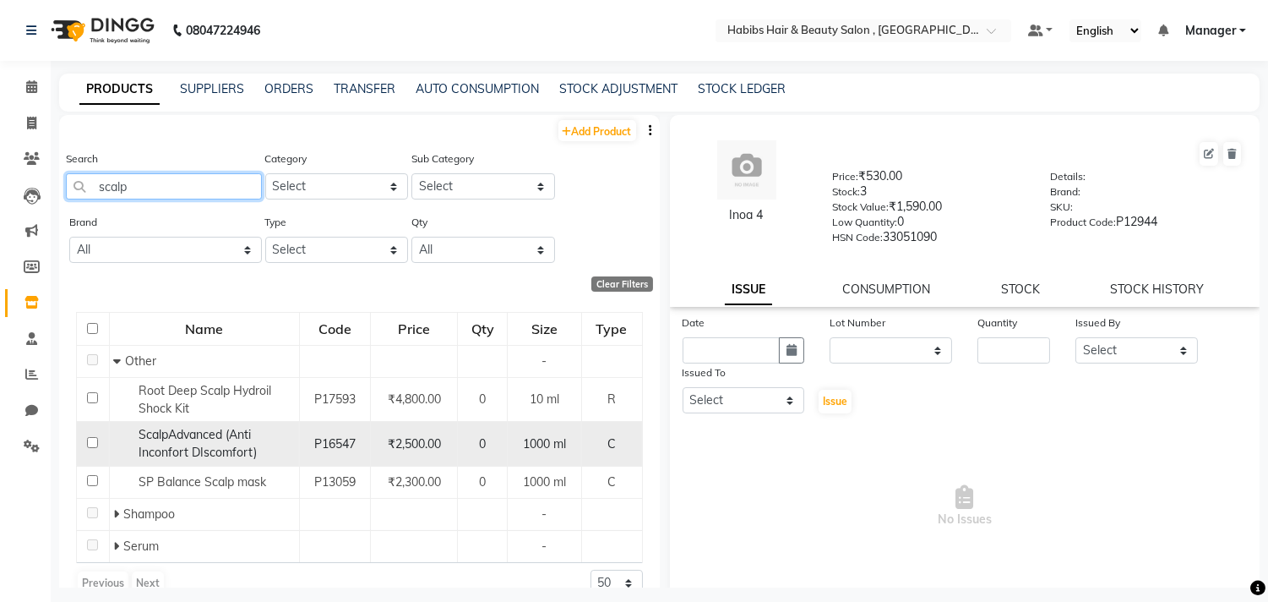
type input "scalp"
click at [89, 444] on input "checkbox" at bounding box center [92, 442] width 11 height 11
checkbox input "true"
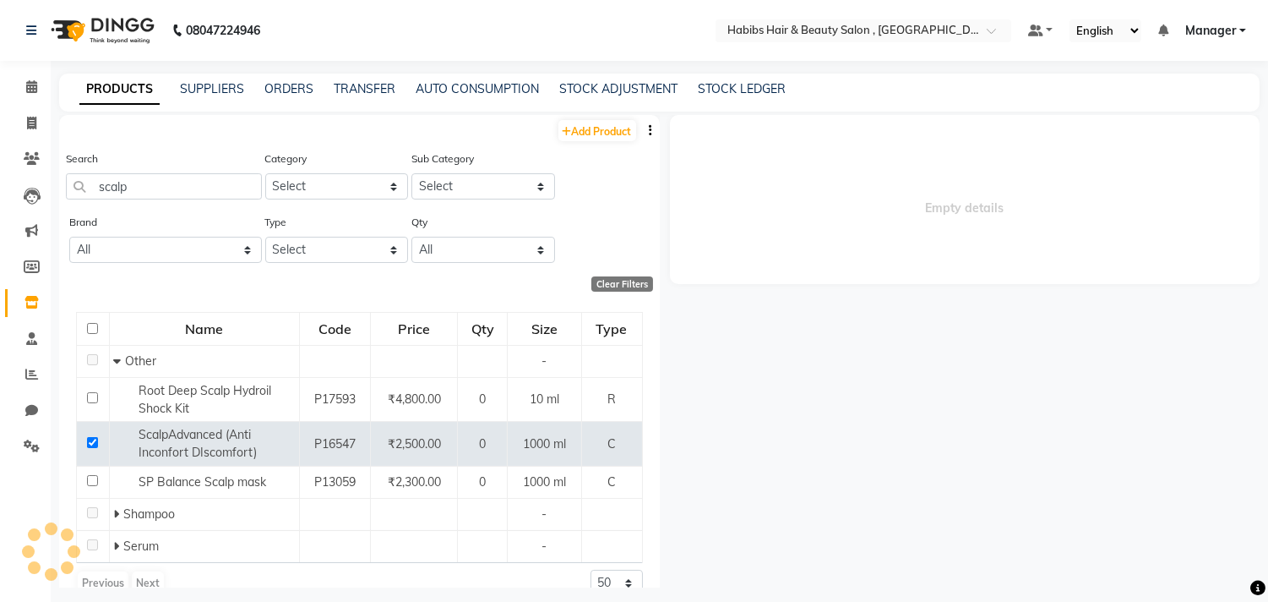
select select
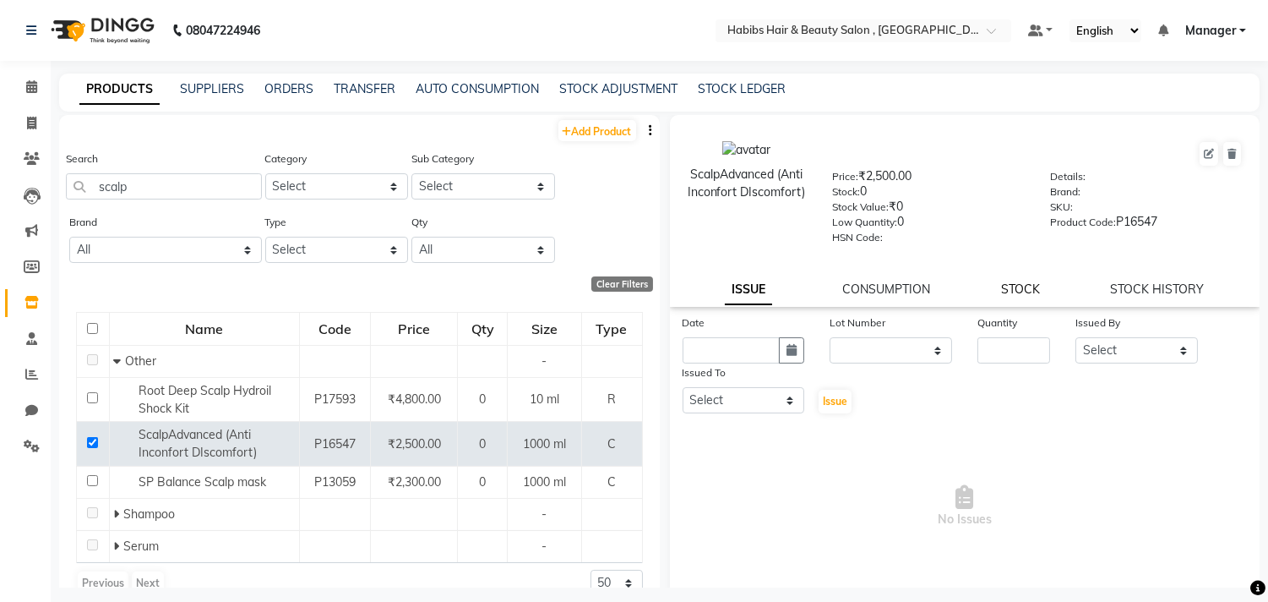
click at [1009, 281] on link "STOCK" at bounding box center [1020, 288] width 39 height 15
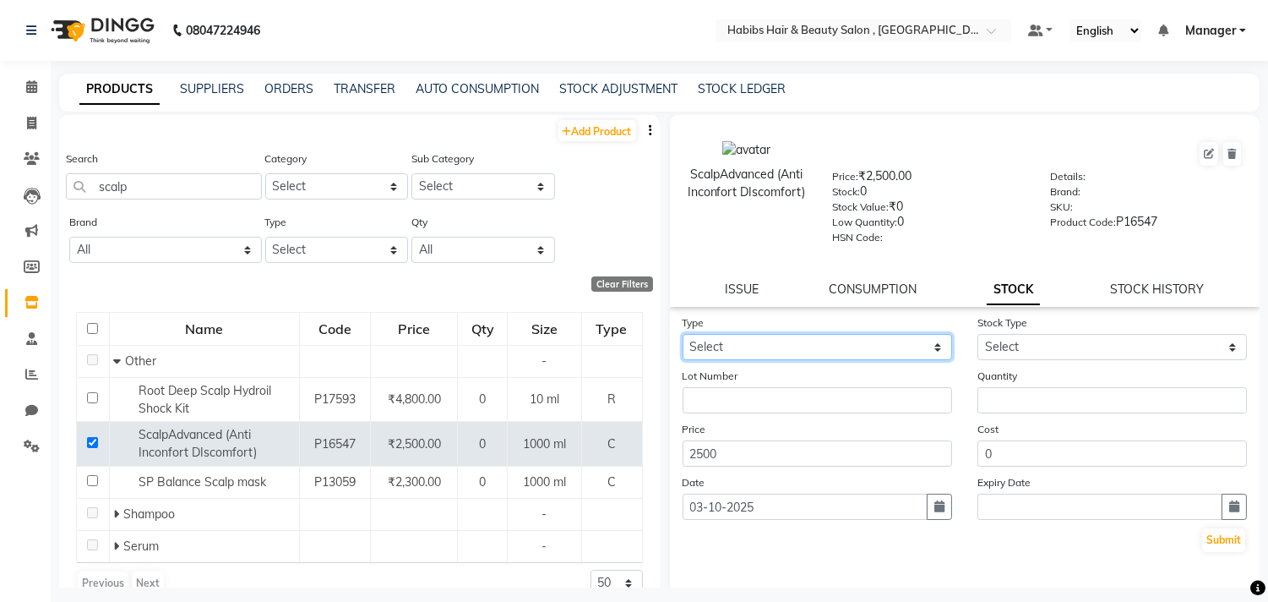
click at [907, 352] on select "Select In Out" at bounding box center [818, 347] width 270 height 26
select select "in"
click at [683, 335] on select "Select In Out" at bounding box center [818, 347] width 270 height 26
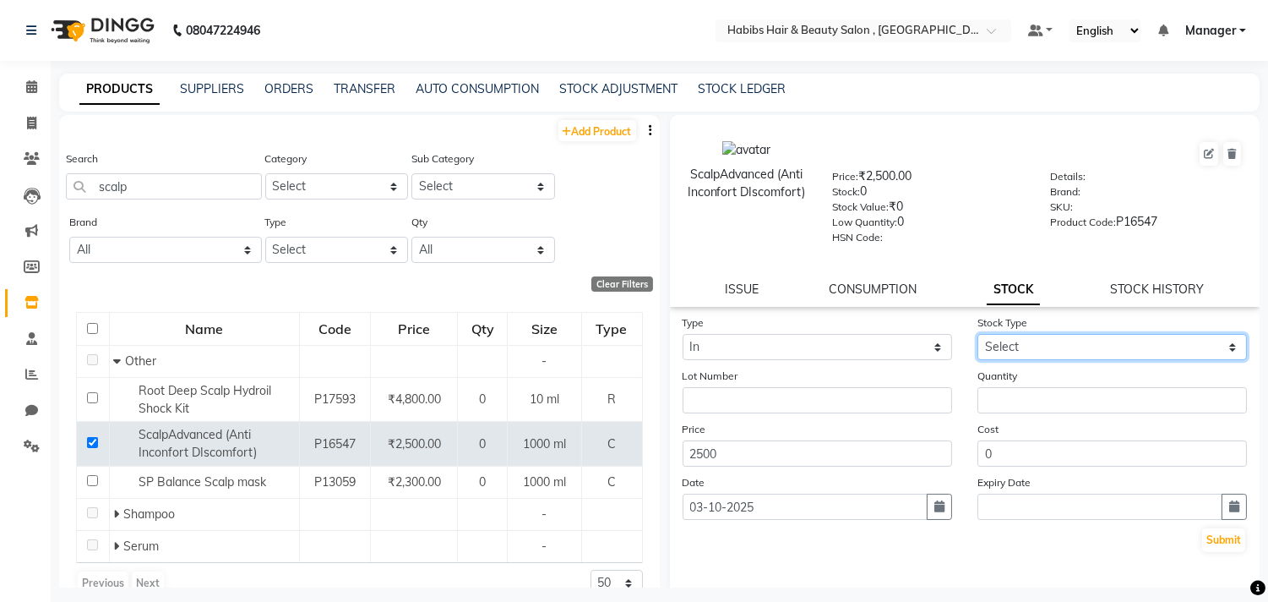
click at [1073, 338] on select "Select New Stock Adjustment Return Other" at bounding box center [1113, 347] width 270 height 26
select select "new stock"
click at [978, 335] on select "Select New Stock Adjustment Return Other" at bounding box center [1113, 347] width 270 height 26
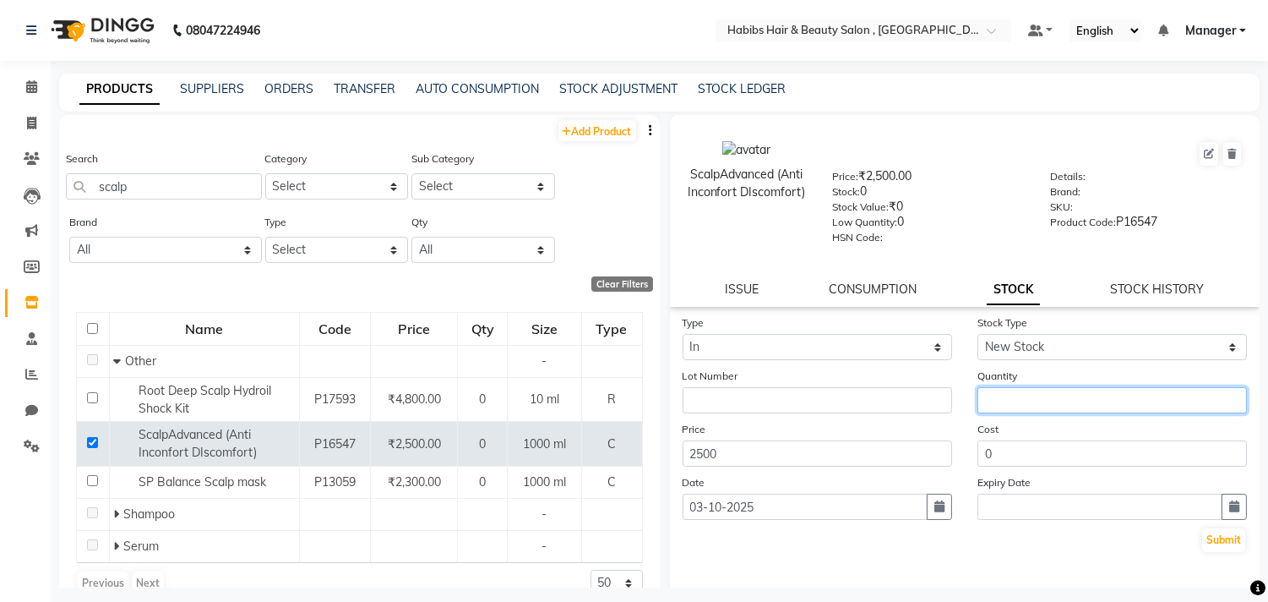
click at [1058, 401] on input "number" at bounding box center [1113, 400] width 270 height 26
type input "1"
click at [934, 508] on icon "button" at bounding box center [939, 506] width 10 height 12
select select "10"
select select "2025"
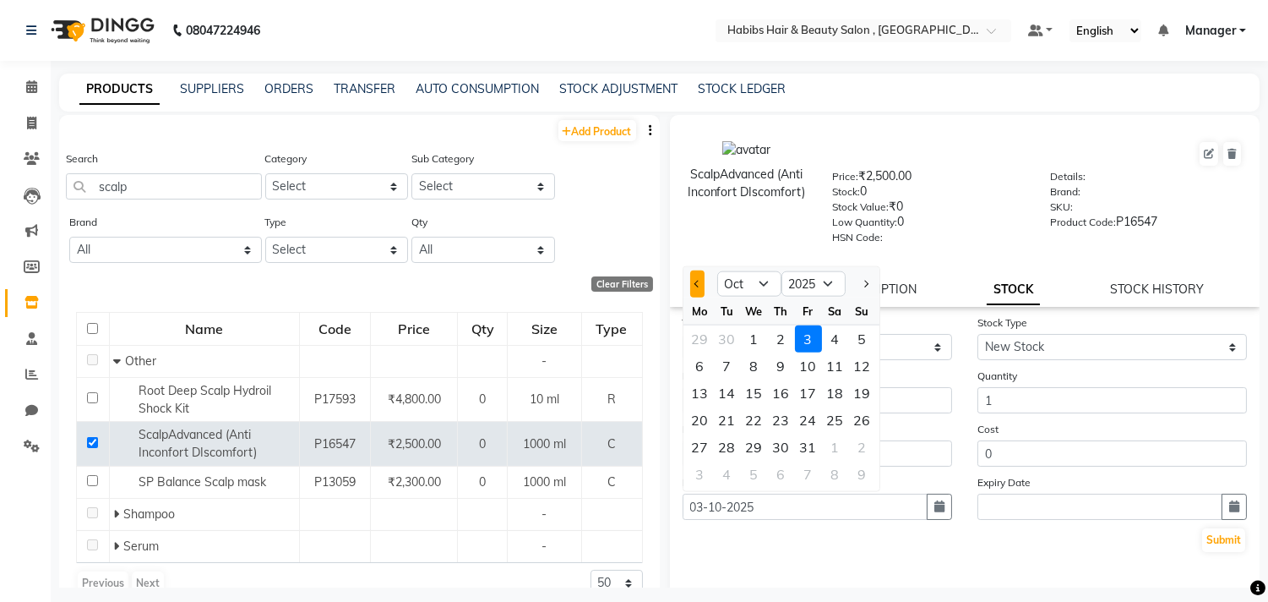
click at [702, 285] on button "Previous month" at bounding box center [697, 283] width 14 height 27
select select "9"
click at [781, 419] on div "25" at bounding box center [781, 419] width 27 height 27
type input "25-09-2025"
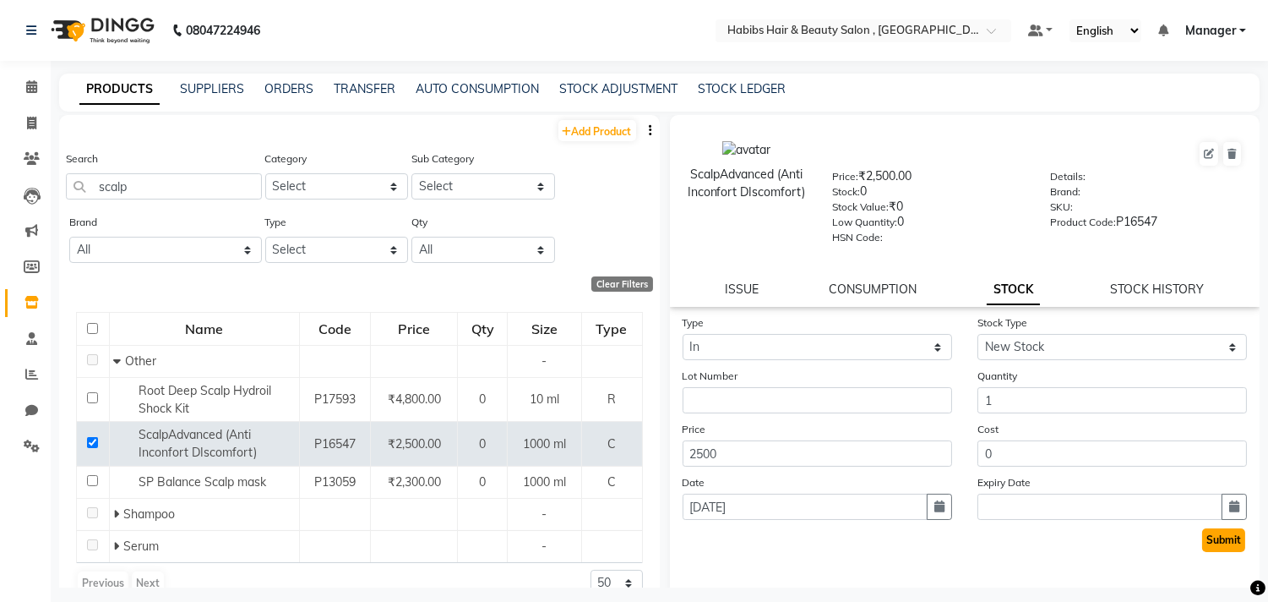
click at [1220, 545] on button "Submit" at bounding box center [1223, 540] width 43 height 24
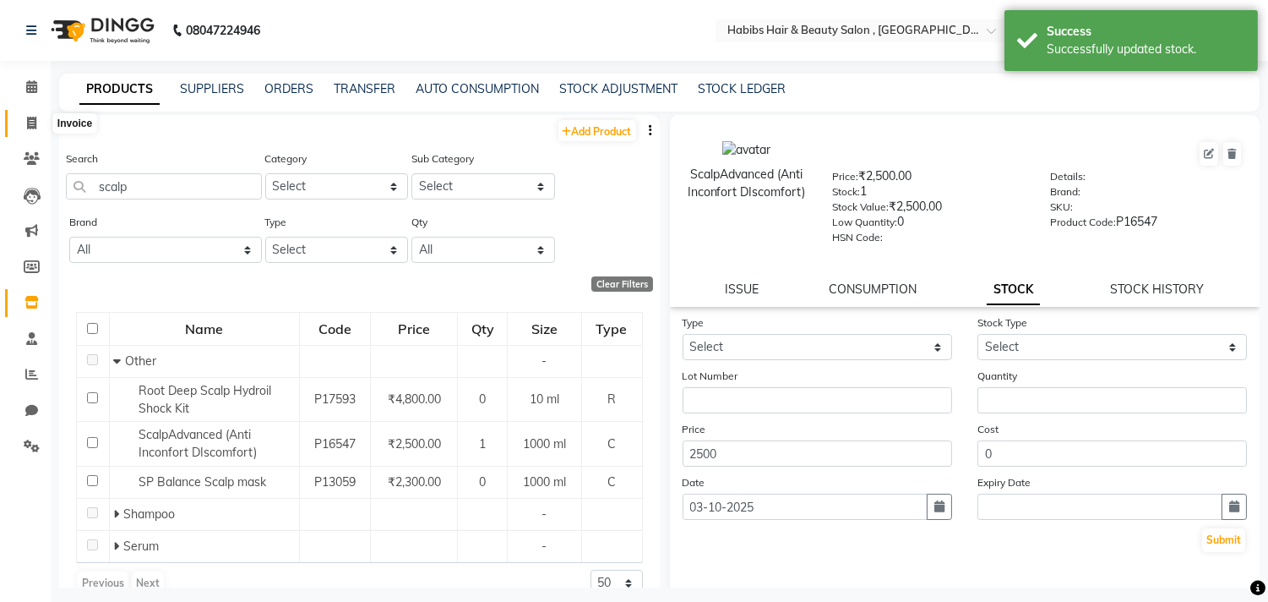
click at [30, 117] on icon at bounding box center [31, 123] width 9 height 13
select select "service"
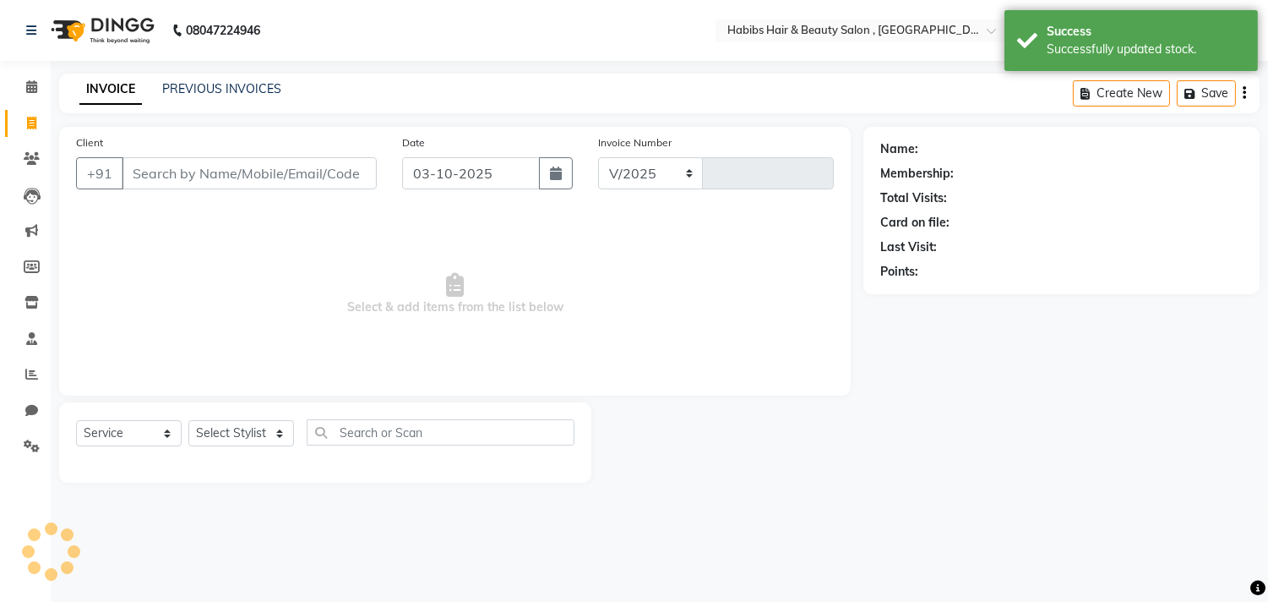
select select "4838"
type input "3749"
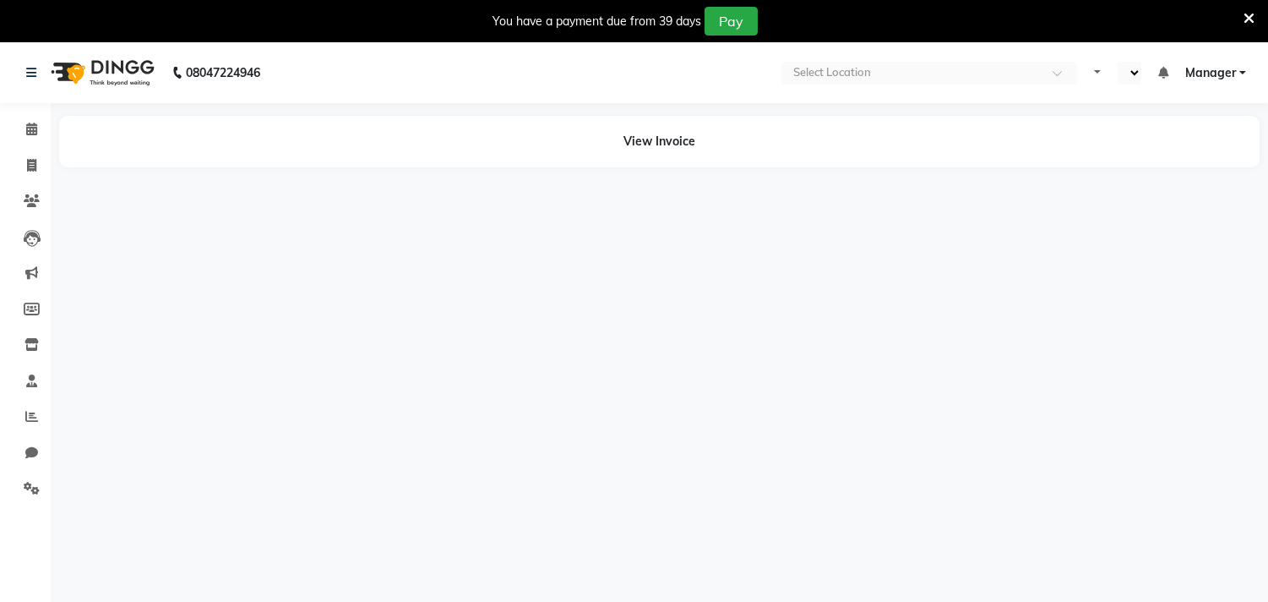
select select "en"
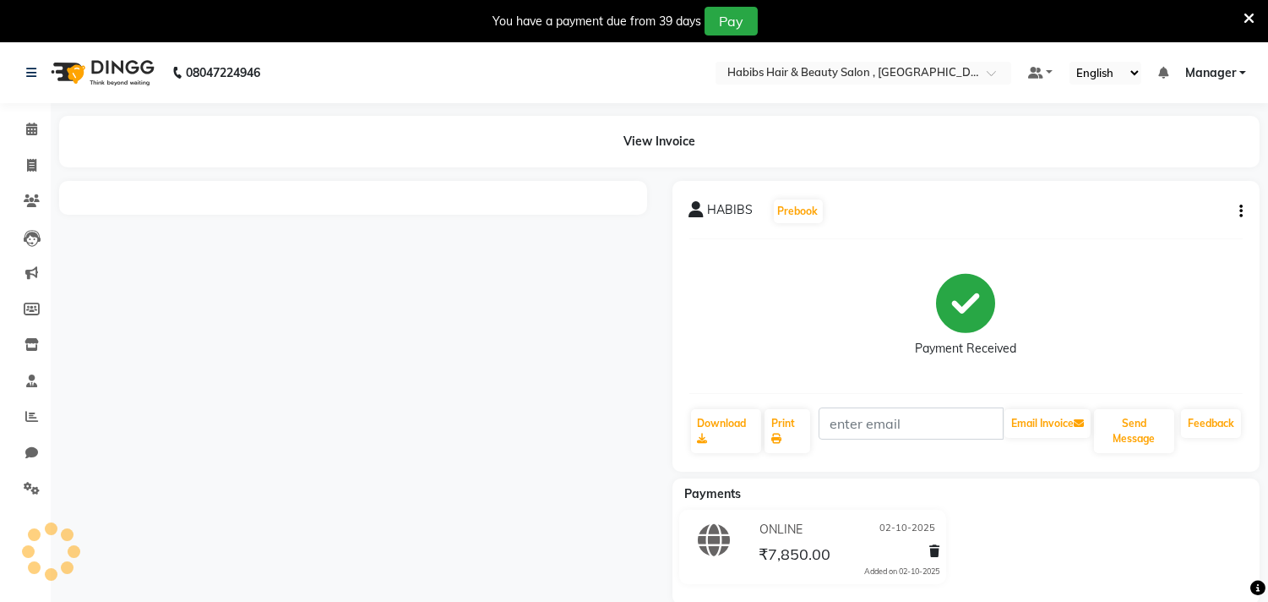
click at [1245, 18] on icon at bounding box center [1249, 18] width 11 height 15
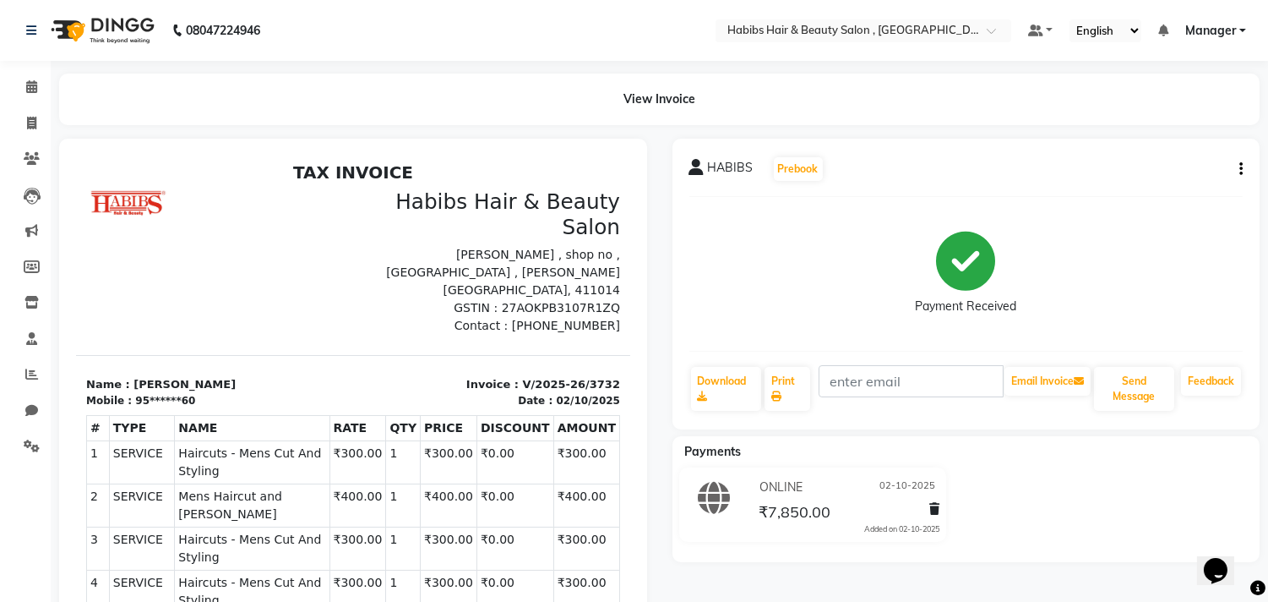
click at [1240, 170] on icon "button" at bounding box center [1241, 169] width 3 height 1
click at [1203, 193] on div "Edit Invoice" at bounding box center [1157, 190] width 116 height 21
select select "service"
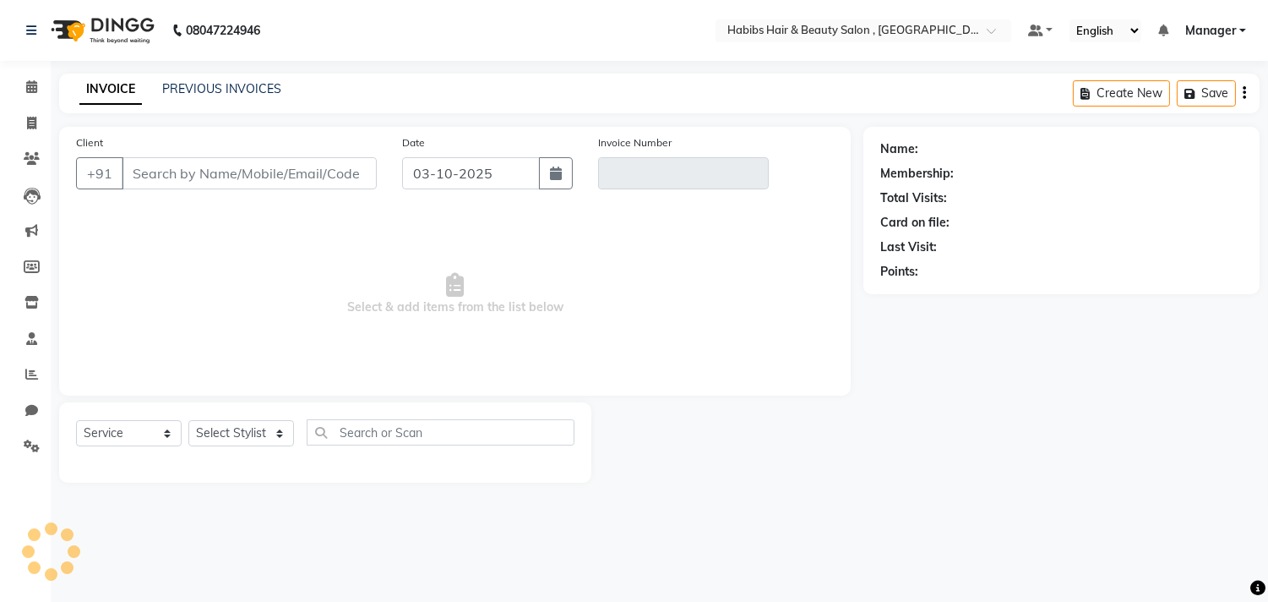
click at [825, 90] on div "INVOICE PREVIOUS INVOICES Create New Save" at bounding box center [659, 94] width 1201 height 40
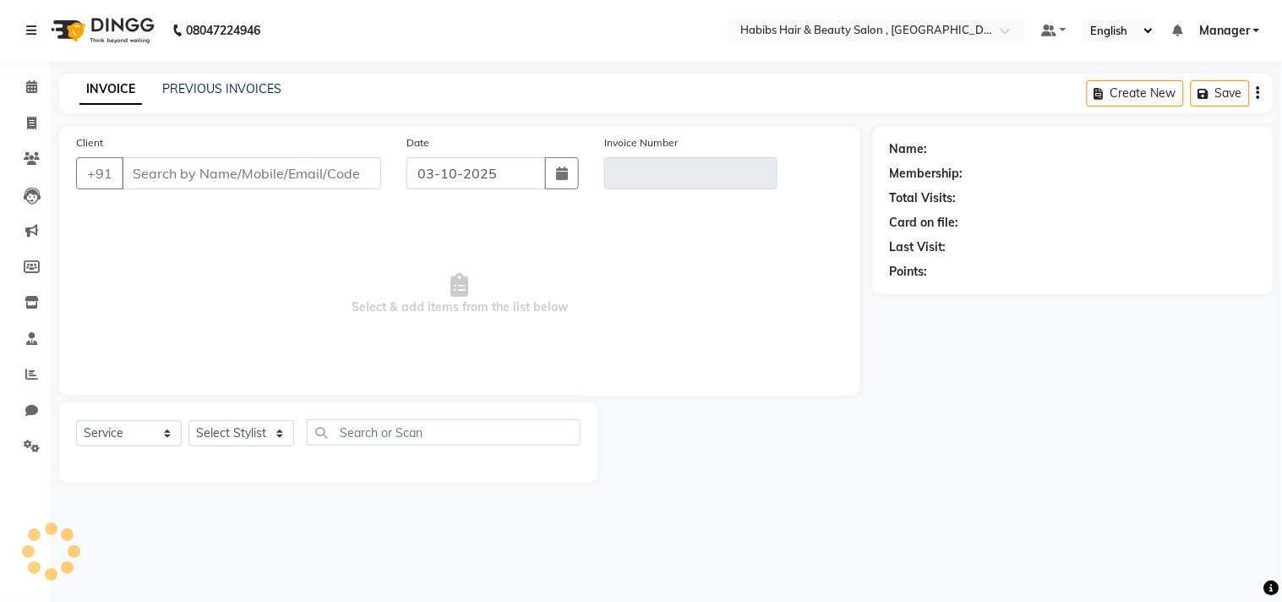
type input "95******60"
type input "V/2025-26/3732"
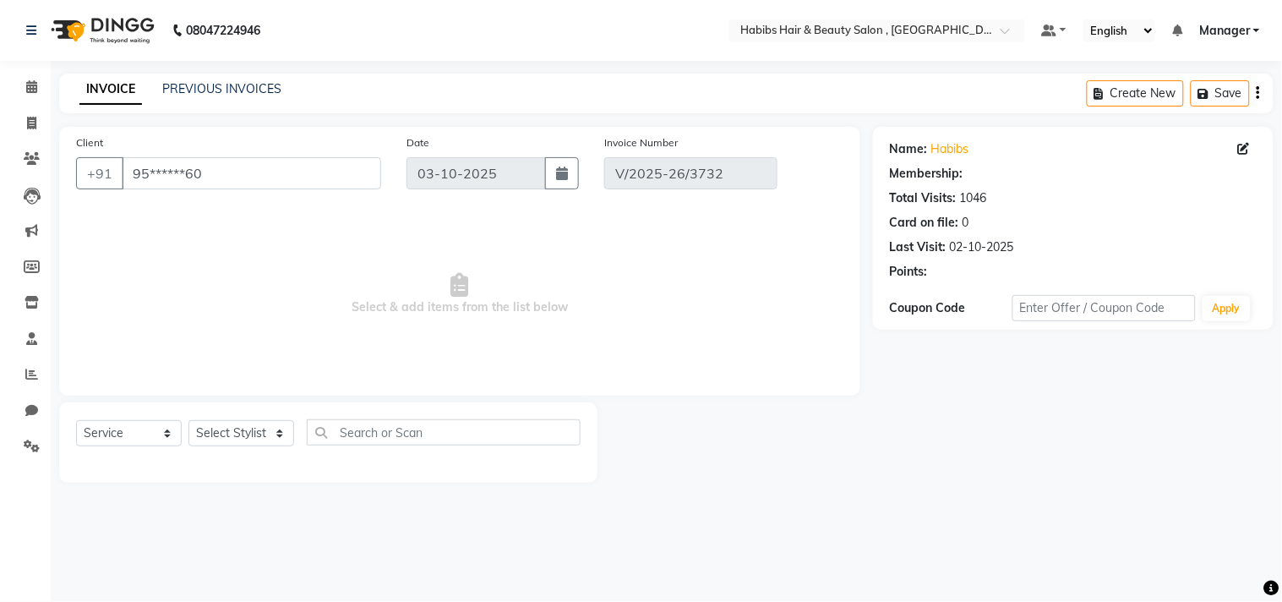
type input "02-10-2025"
select select "select"
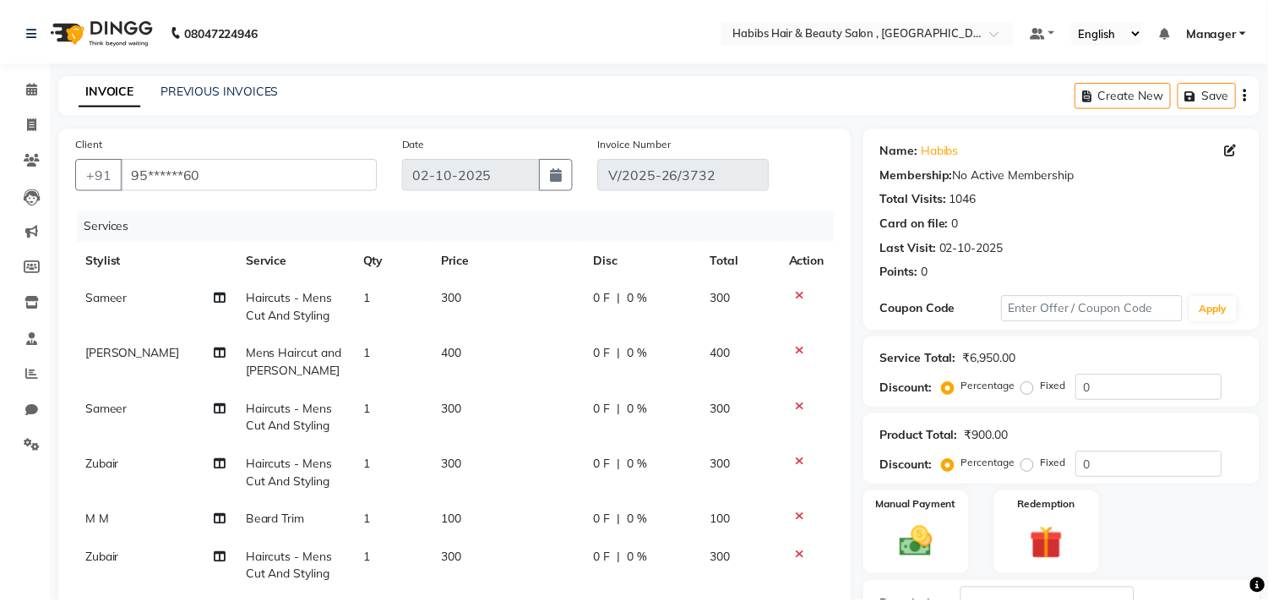
scroll to position [399, 0]
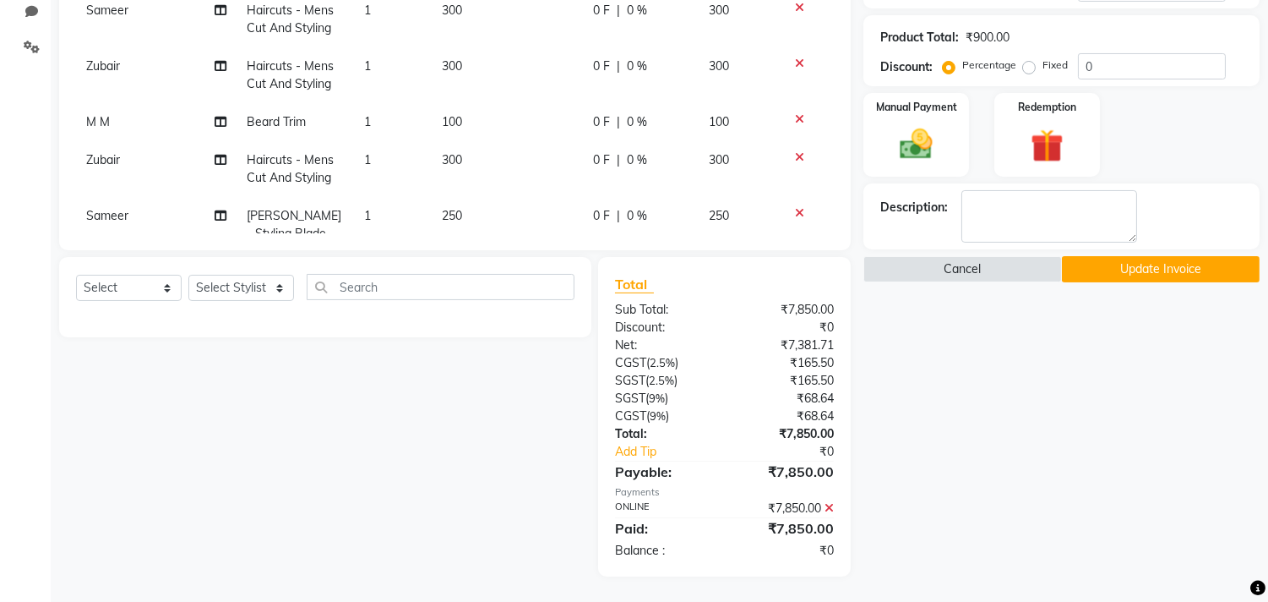
click at [831, 510] on icon at bounding box center [829, 508] width 9 height 12
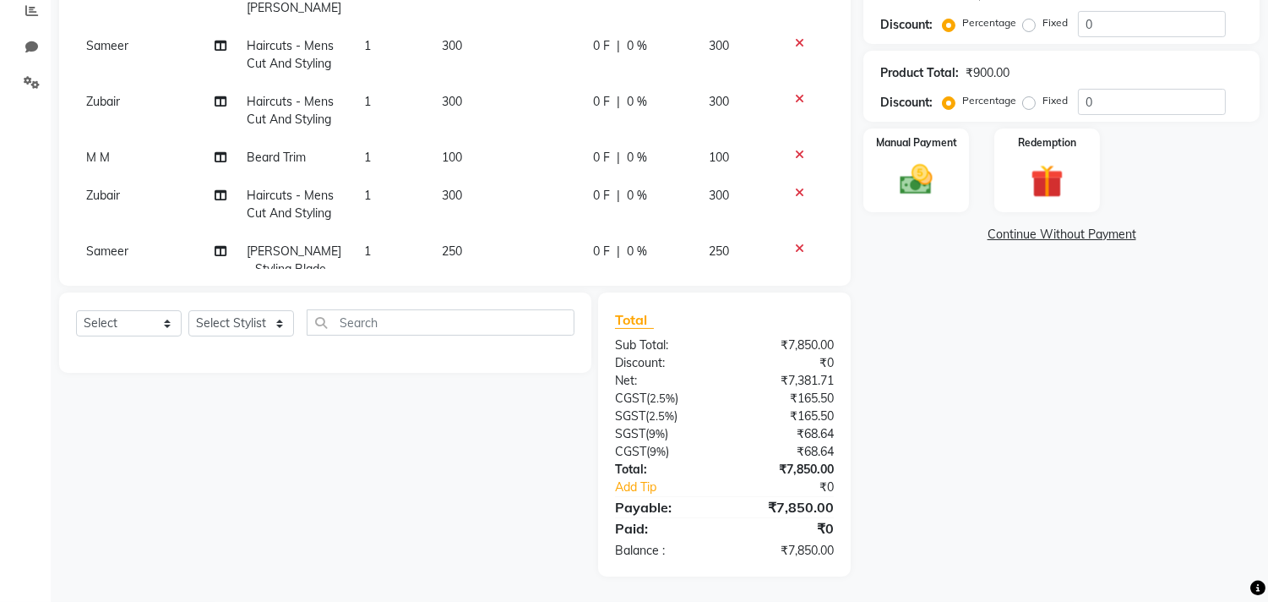
scroll to position [363, 0]
click at [831, 510] on div "₹7,850.00" at bounding box center [786, 507] width 123 height 20
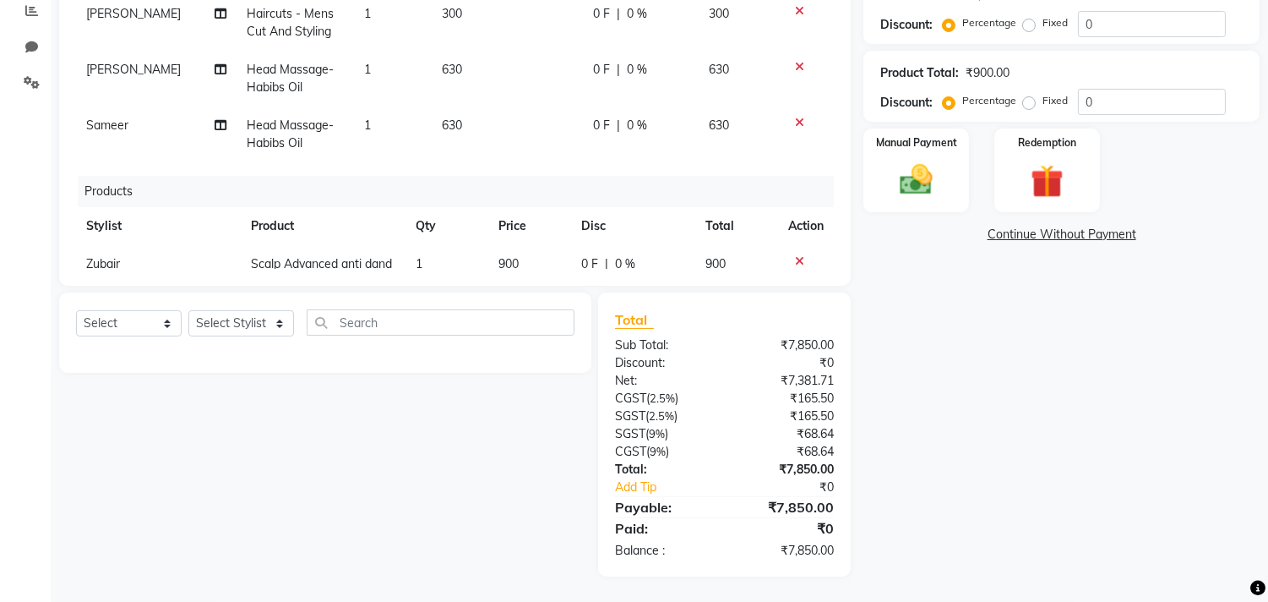
scroll to position [889, 0]
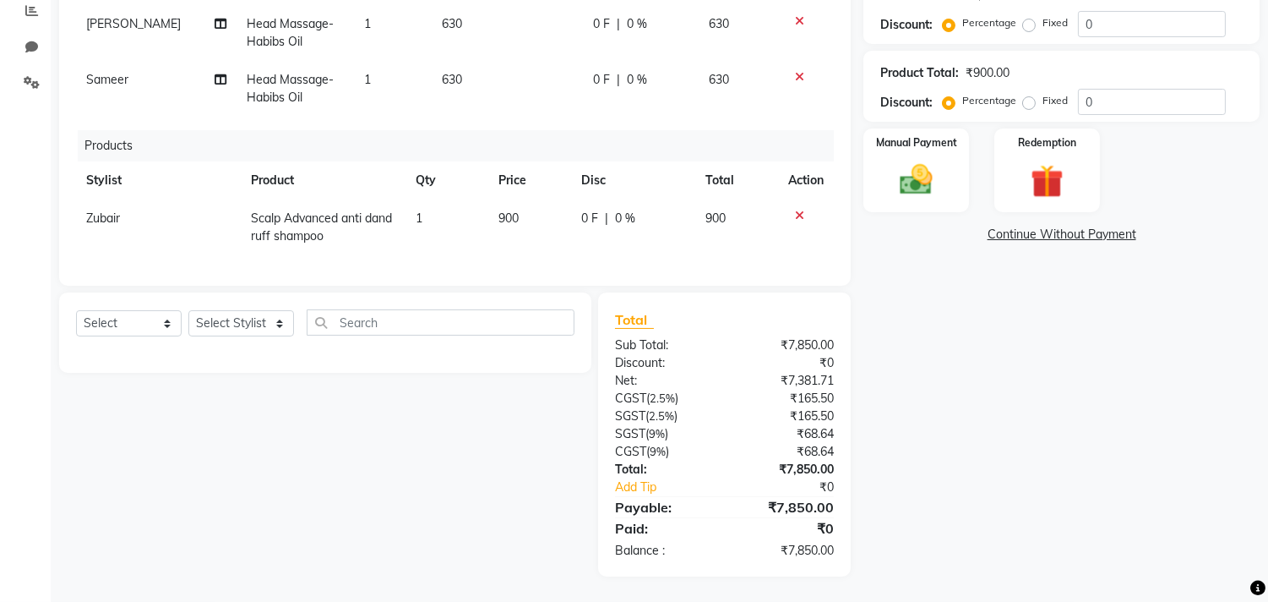
click at [539, 199] on td "900" at bounding box center [529, 227] width 83 height 56
click at [571, 199] on td "0 F | 0 %" at bounding box center [633, 227] width 124 height 56
select select "29955"
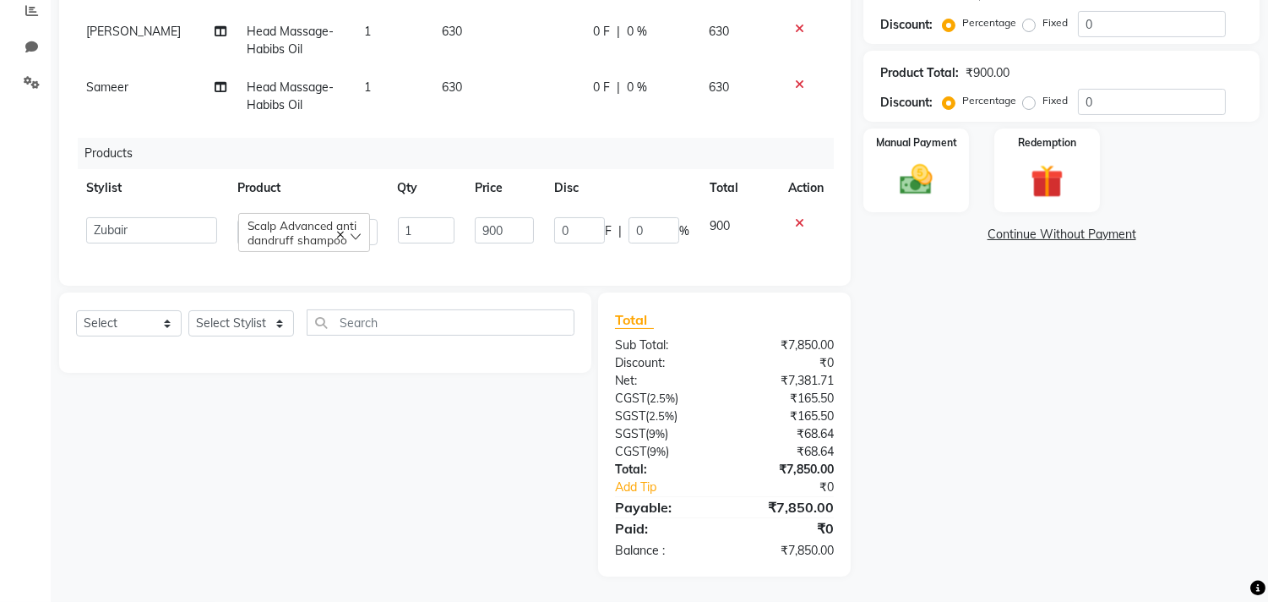
click at [544, 207] on td "0 F | 0 %" at bounding box center [621, 231] width 155 height 48
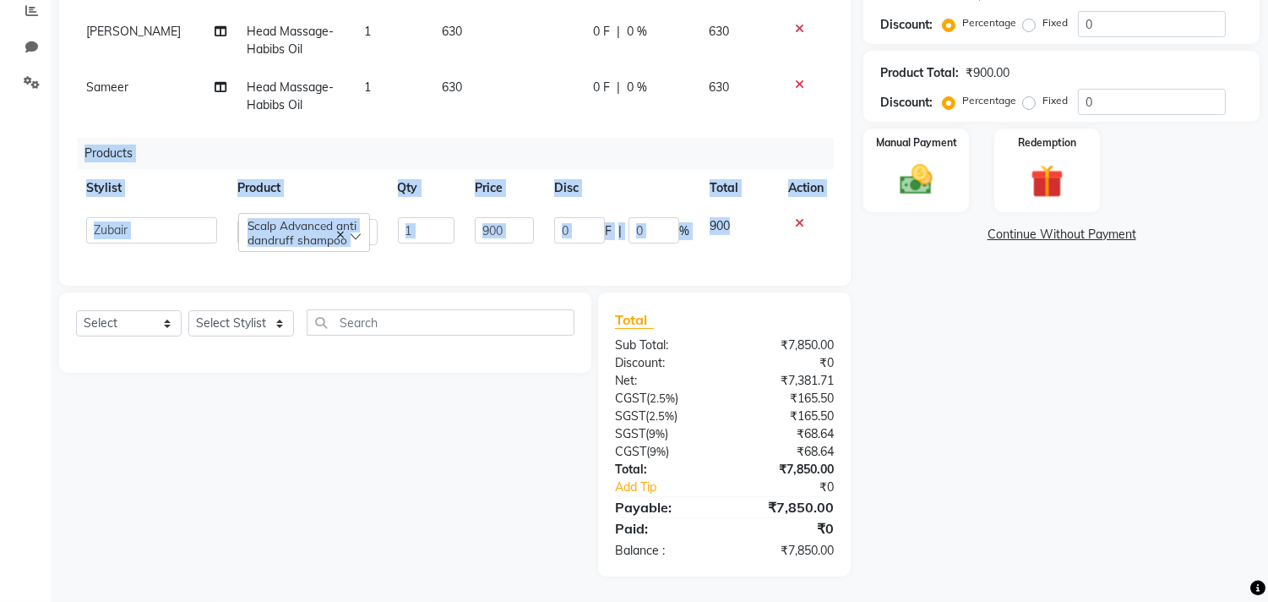
scroll to position [892, 0]
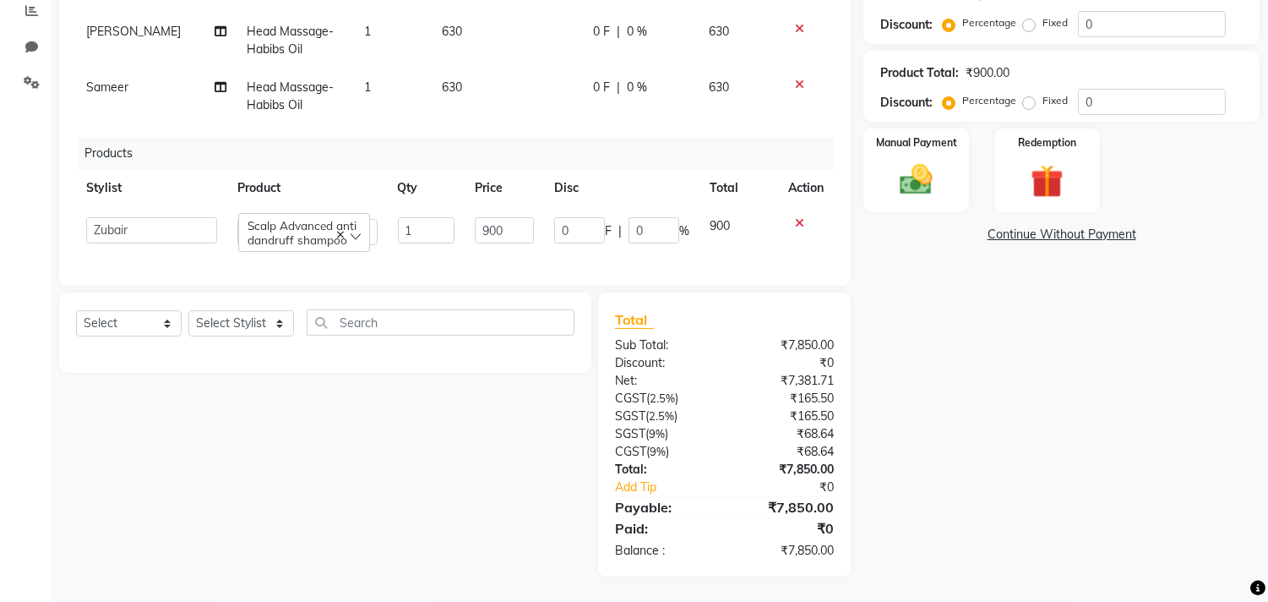
drag, startPoint x: 782, startPoint y: 199, endPoint x: 111, endPoint y: 325, distance: 682.6
click at [111, 325] on div "Client +91 95******60 Date [DATE] Invoice Number V/2025-26/3732 Services Stylis…" at bounding box center [454, 169] width 817 height 813
click at [795, 217] on icon at bounding box center [799, 223] width 9 height 12
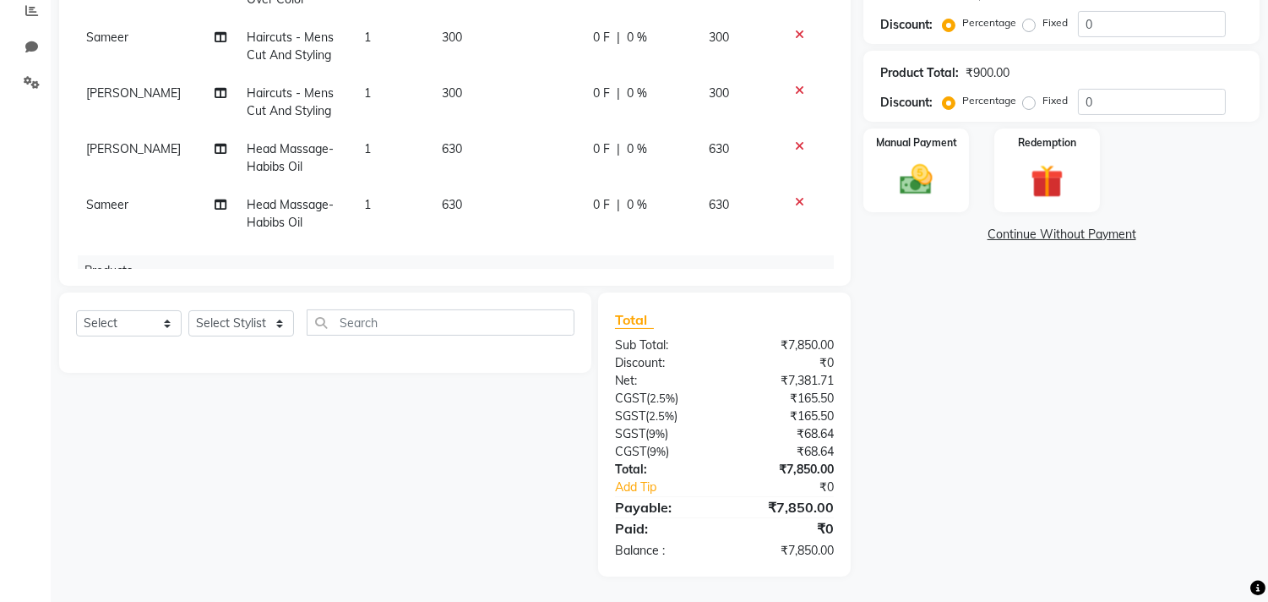
scroll to position [327, 0]
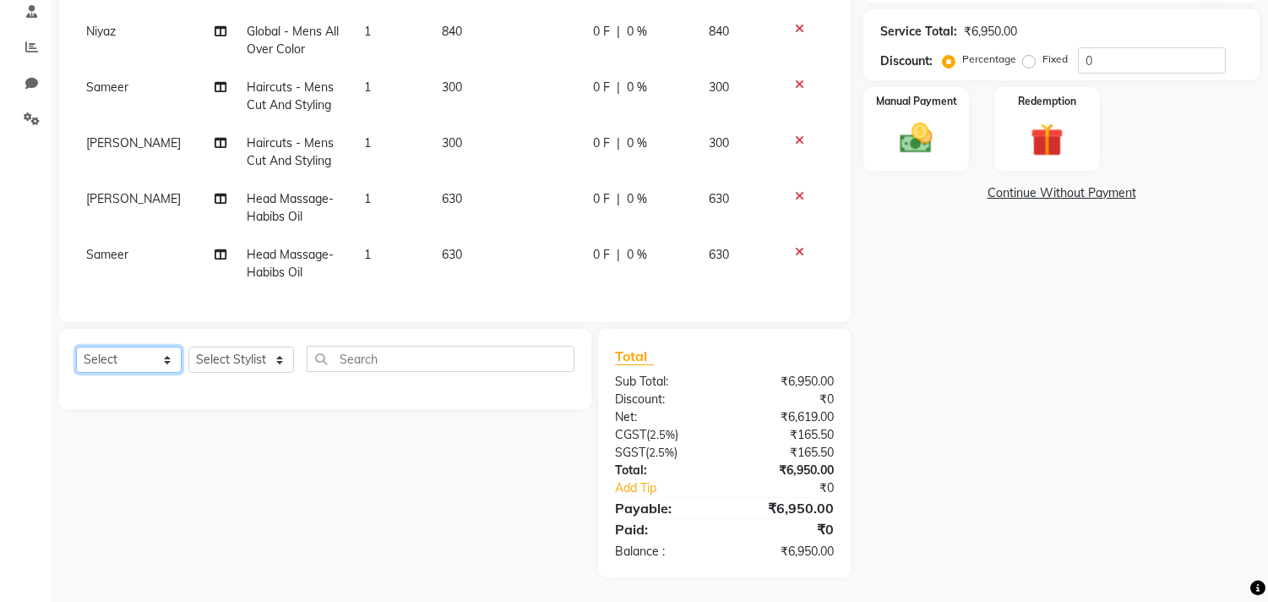
click at [157, 356] on select "Select Service Product Membership Package Voucher Prepaid Gift Card" at bounding box center [129, 359] width 106 height 26
select select "product"
click at [76, 346] on select "Select Service Product Membership Package Voucher Prepaid Gift Card" at bounding box center [129, 359] width 106 height 26
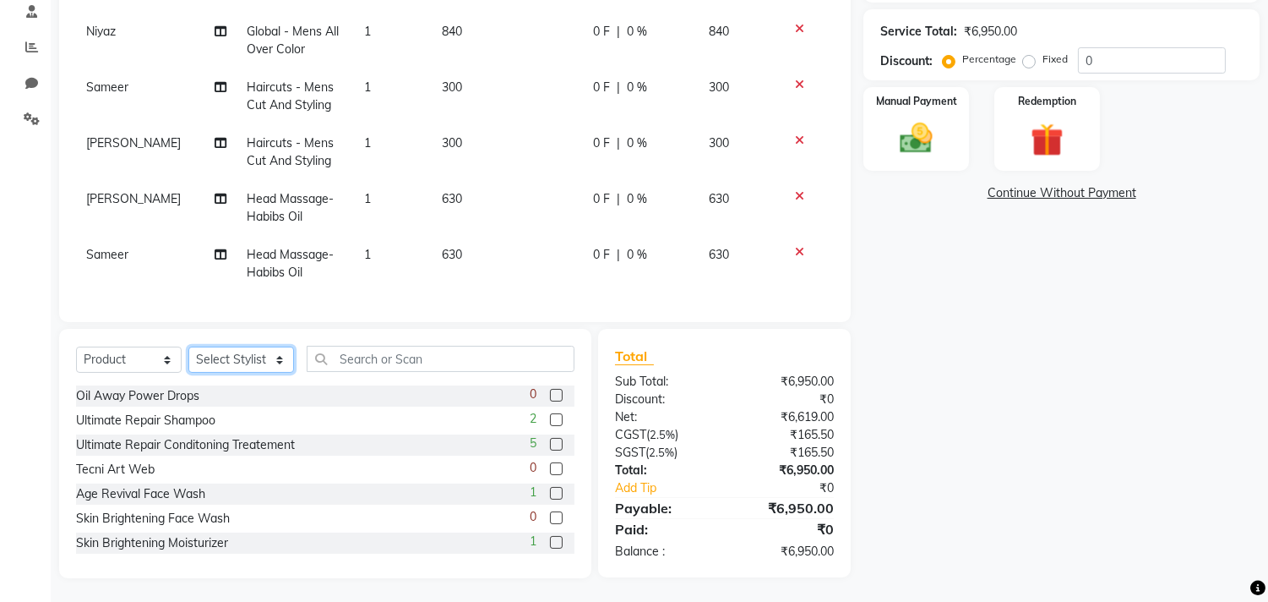
click at [237, 364] on select "Select Stylist [PERSON_NAME] Manager M M [PERSON_NAME] [PERSON_NAME] Reshma [PE…" at bounding box center [241, 359] width 106 height 26
select select "29955"
click at [188, 346] on select "Select Stylist [PERSON_NAME] Manager M M [PERSON_NAME] [PERSON_NAME] Reshma [PE…" at bounding box center [241, 359] width 106 height 26
click at [383, 353] on input "text" at bounding box center [441, 359] width 268 height 26
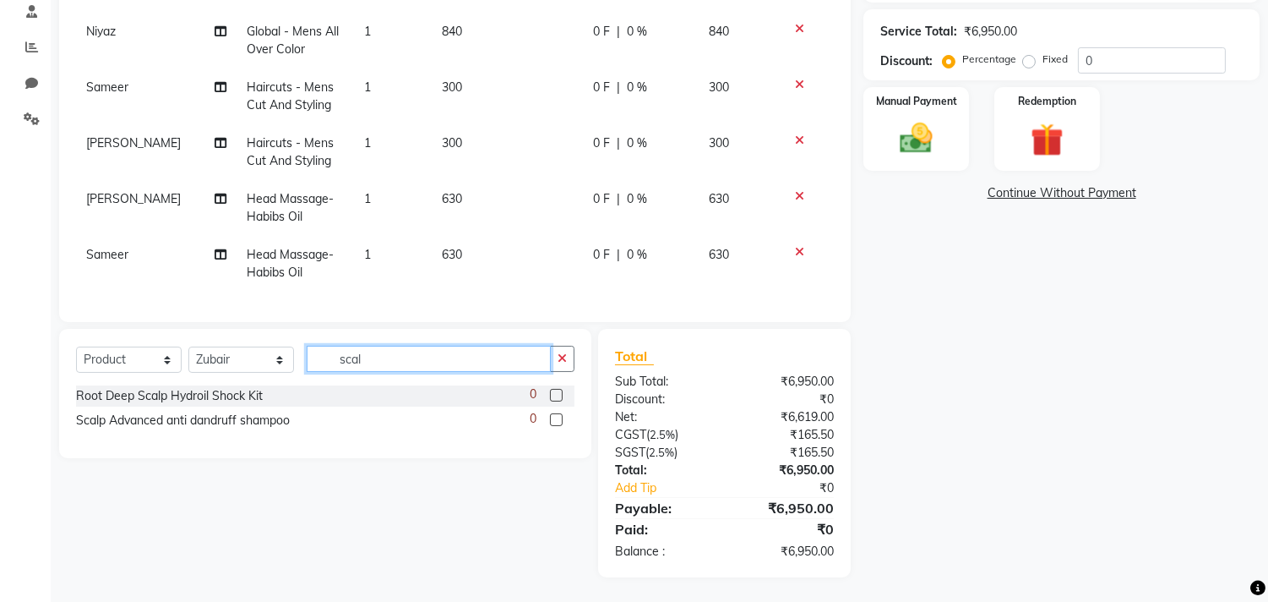
type input "scal"
click at [553, 414] on label at bounding box center [556, 419] width 13 height 13
click at [553, 415] on input "checkbox" at bounding box center [555, 420] width 11 height 11
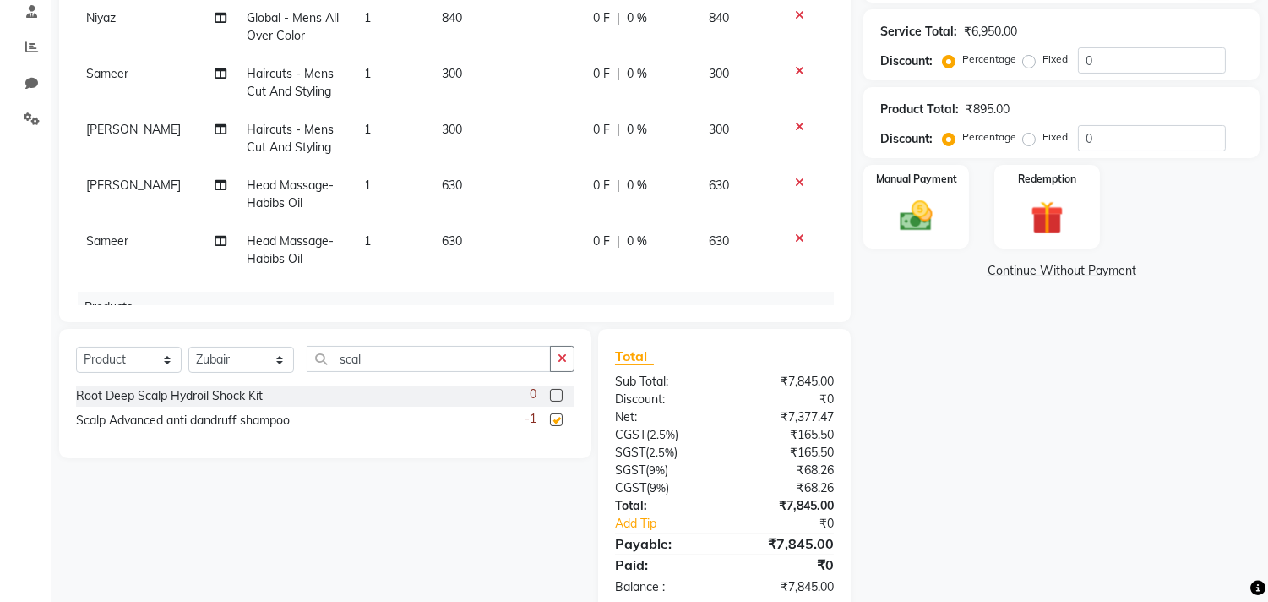
scroll to position [891, 0]
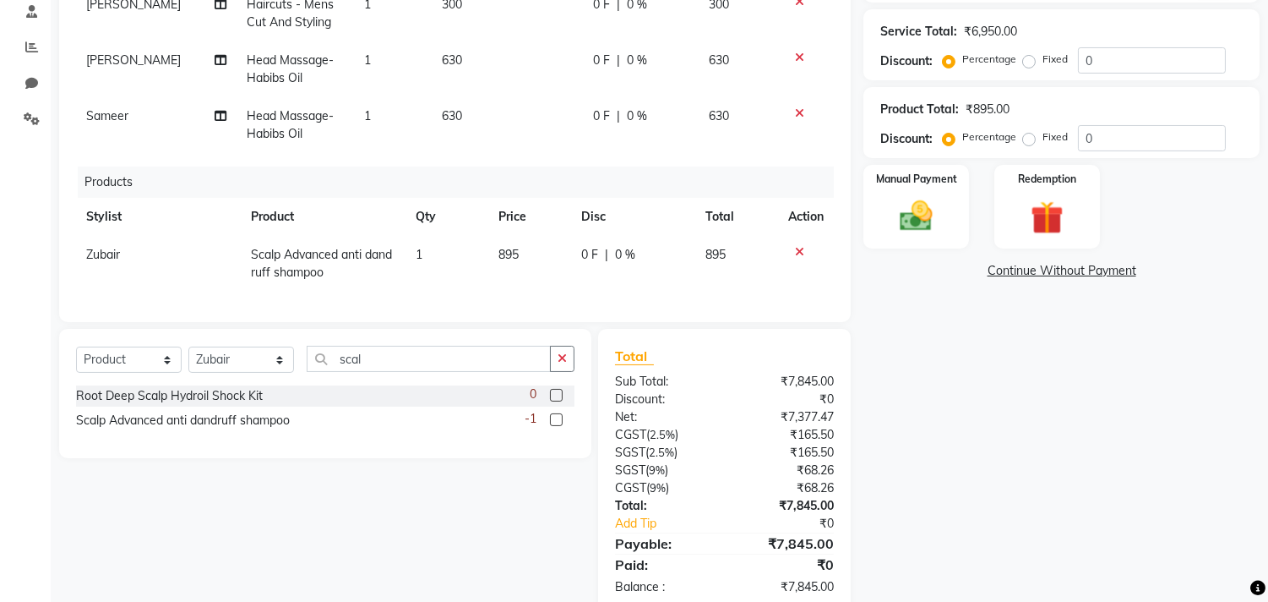
checkbox input "false"
click at [924, 233] on img at bounding box center [917, 217] width 56 height 40
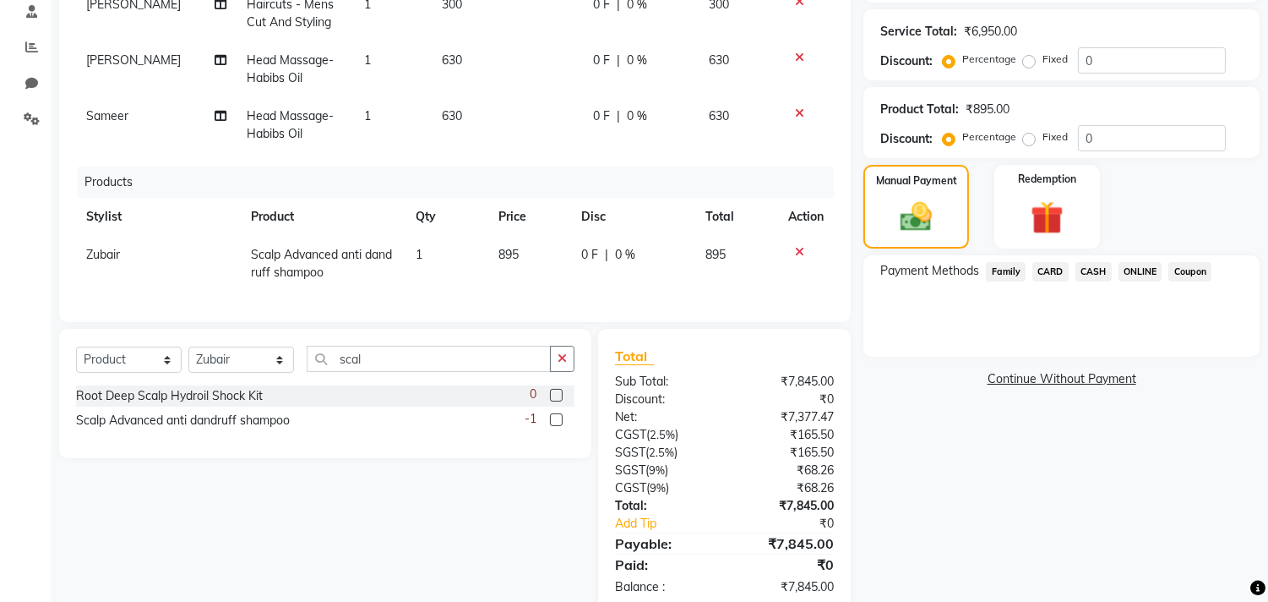
click at [517, 237] on td "895" at bounding box center [529, 264] width 83 height 56
select select "29955"
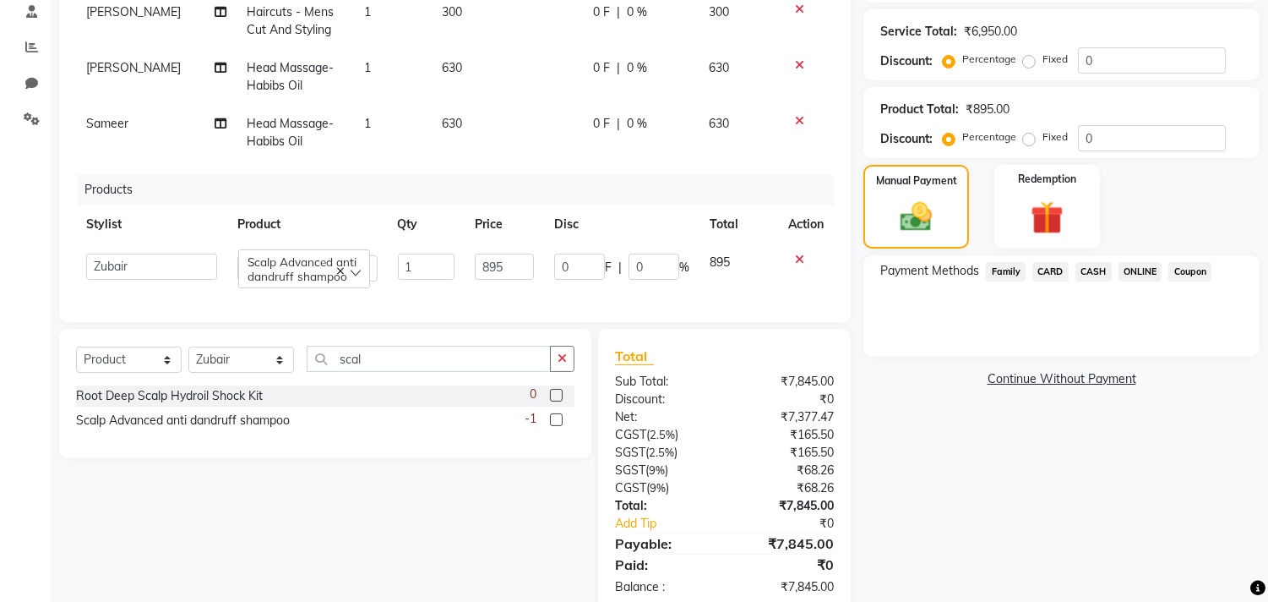
scroll to position [892, 0]
click at [517, 253] on input "895" at bounding box center [504, 266] width 58 height 26
type input "990"
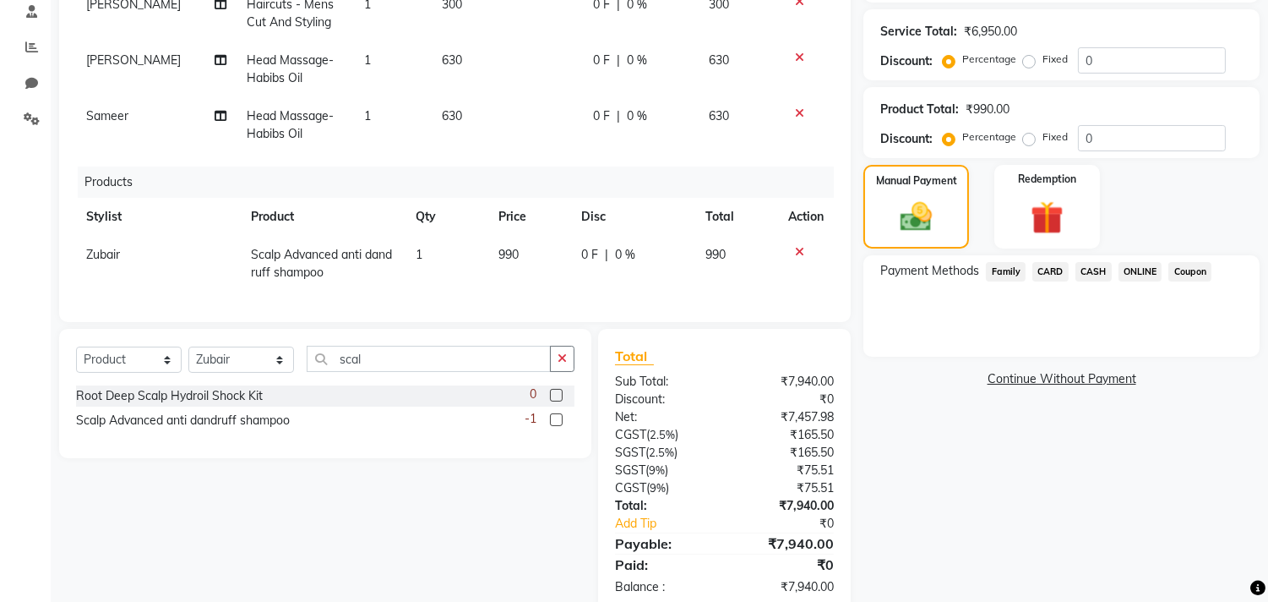
click at [1141, 273] on span "ONLINE" at bounding box center [1141, 271] width 44 height 19
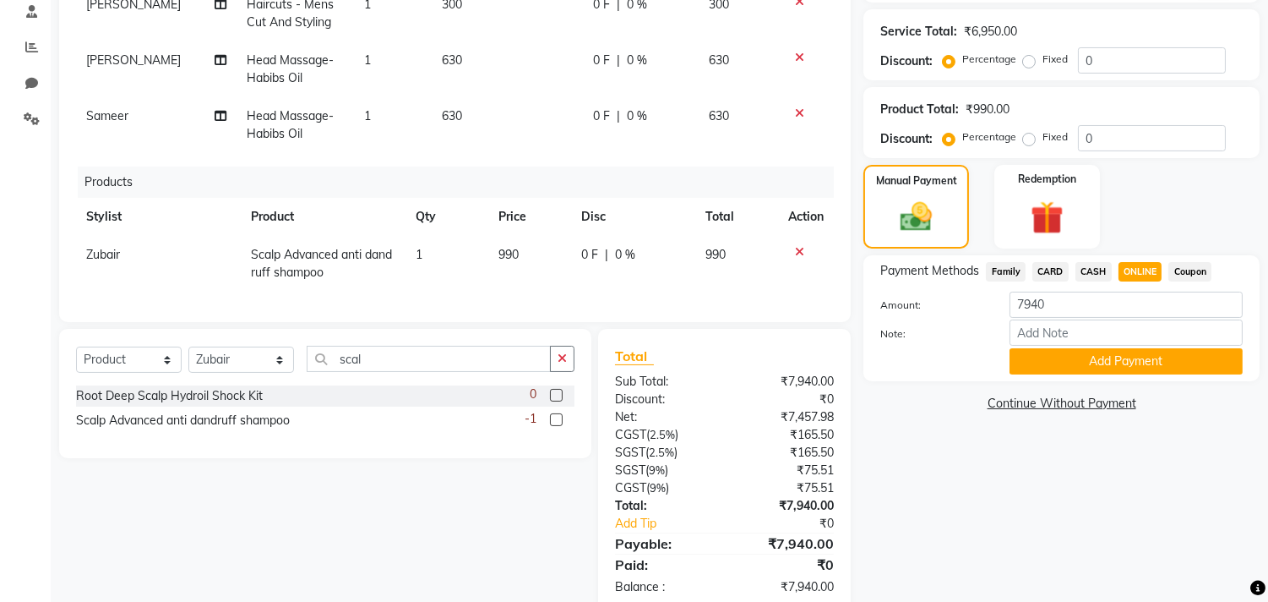
click at [1084, 373] on div "Payment Methods Family CARD CASH ONLINE Coupon Amount: 7940 Note: Add Payment" at bounding box center [1062, 318] width 396 height 126
click at [1094, 359] on button "Add Payment" at bounding box center [1126, 361] width 233 height 26
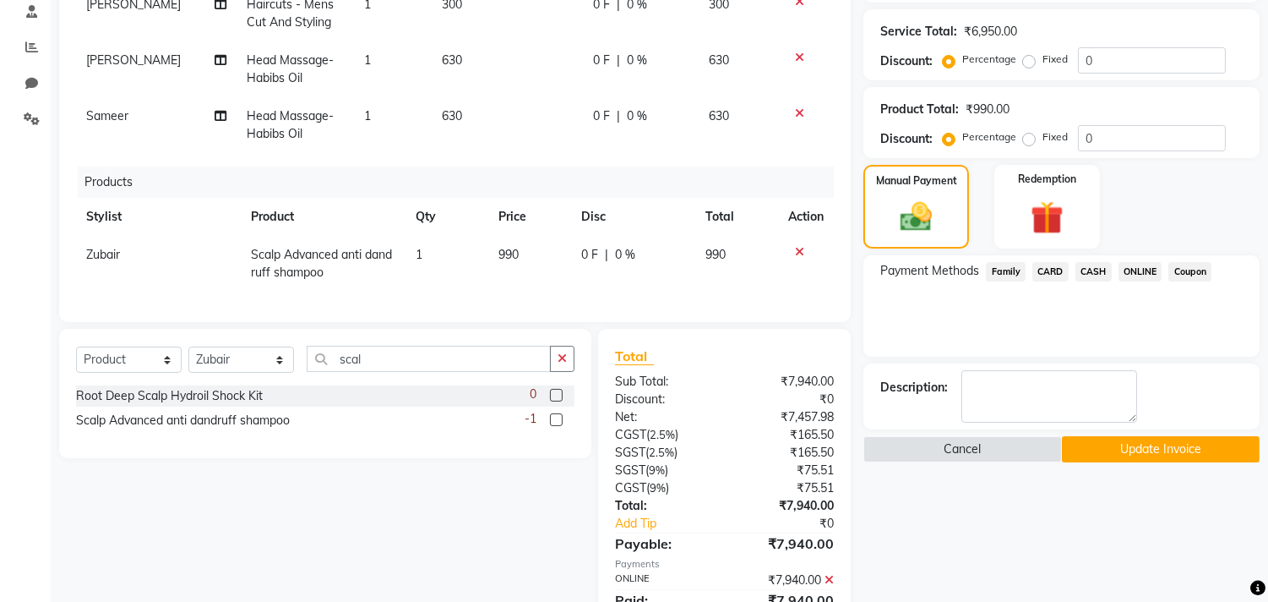
click at [1090, 455] on button "Update Invoice" at bounding box center [1161, 449] width 198 height 26
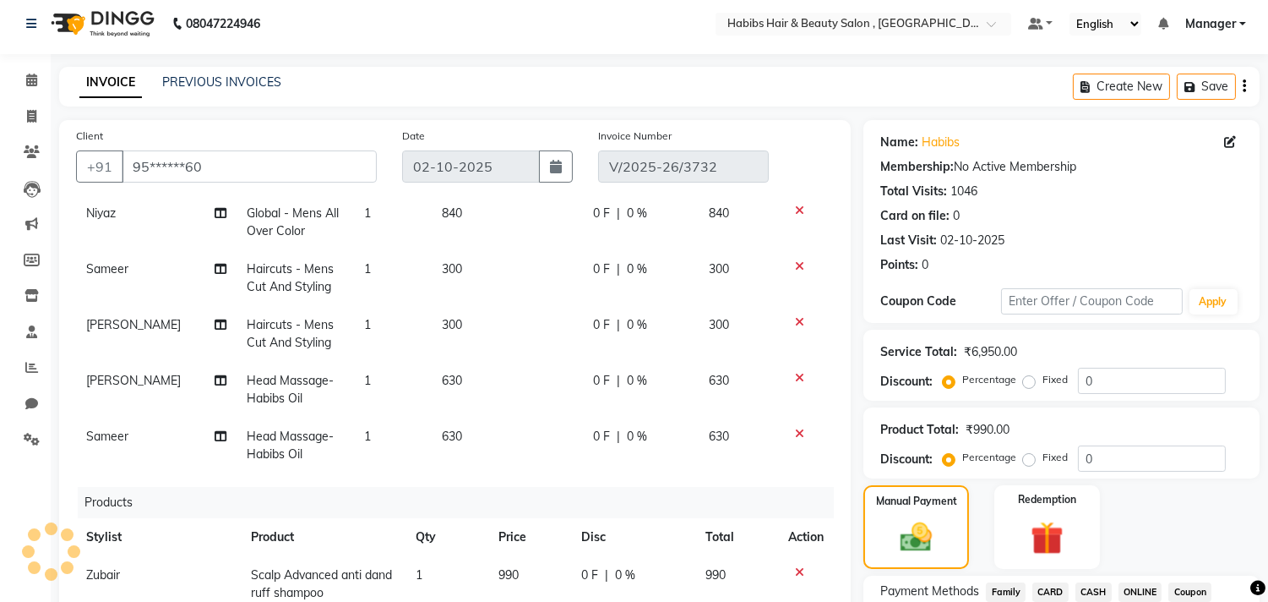
scroll to position [0, 0]
